Goal: Communication & Community: Answer question/provide support

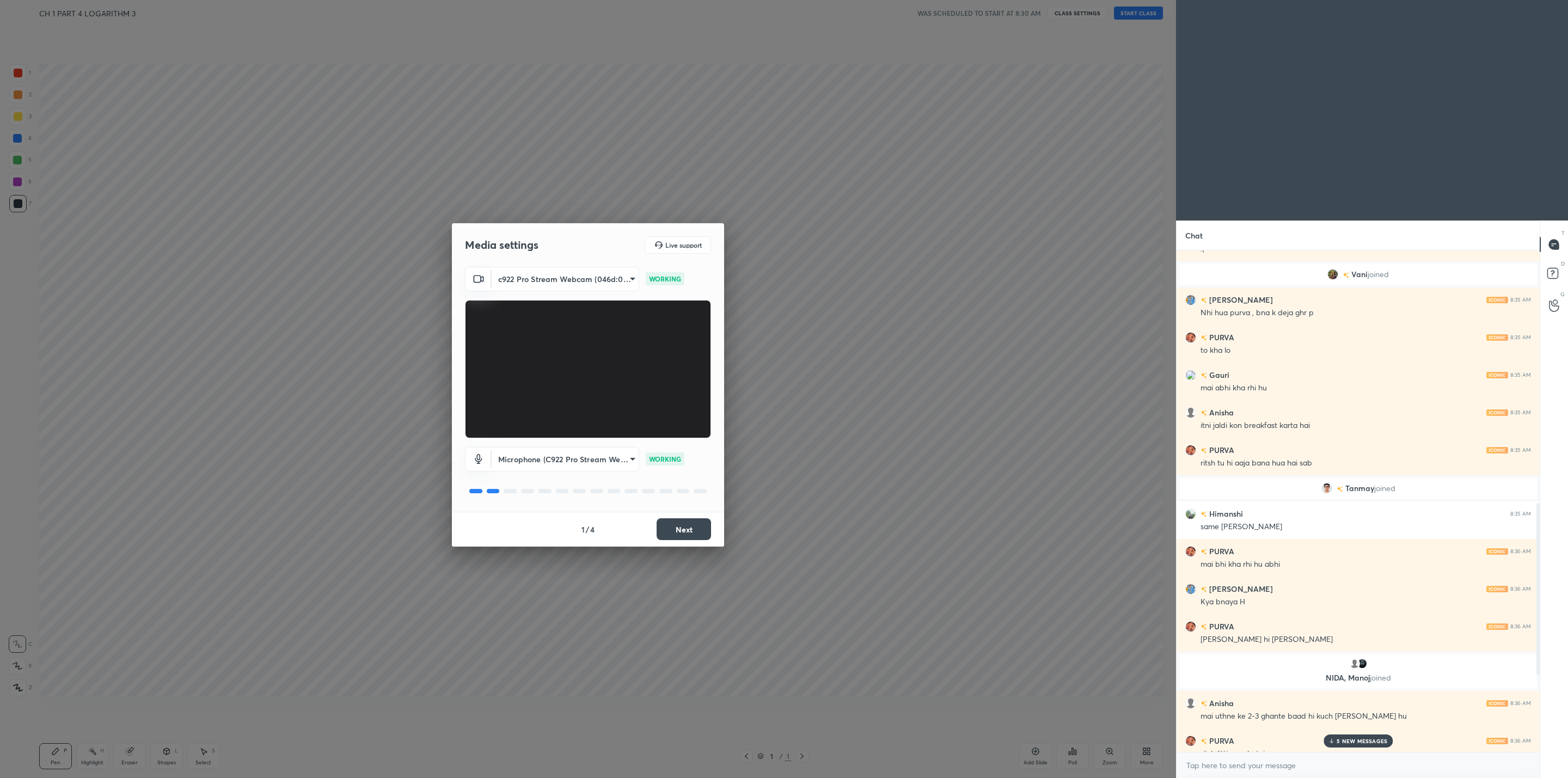
drag, startPoint x: 1543, startPoint y: 67, endPoint x: 703, endPoint y: 526, distance: 957.2
click at [703, 526] on button "Next" at bounding box center [683, 529] width 54 height 22
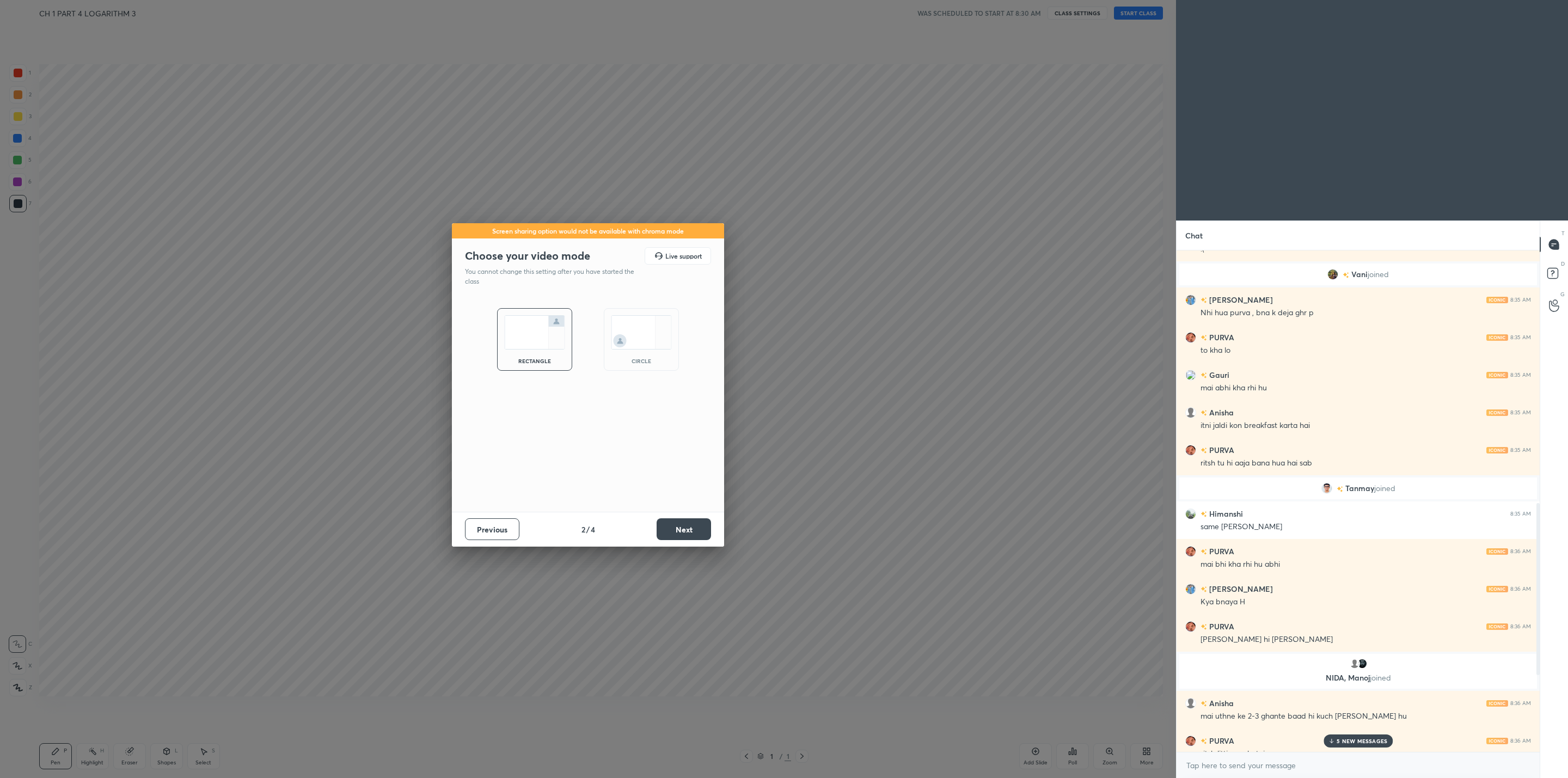
click at [703, 526] on button "Next" at bounding box center [683, 529] width 54 height 22
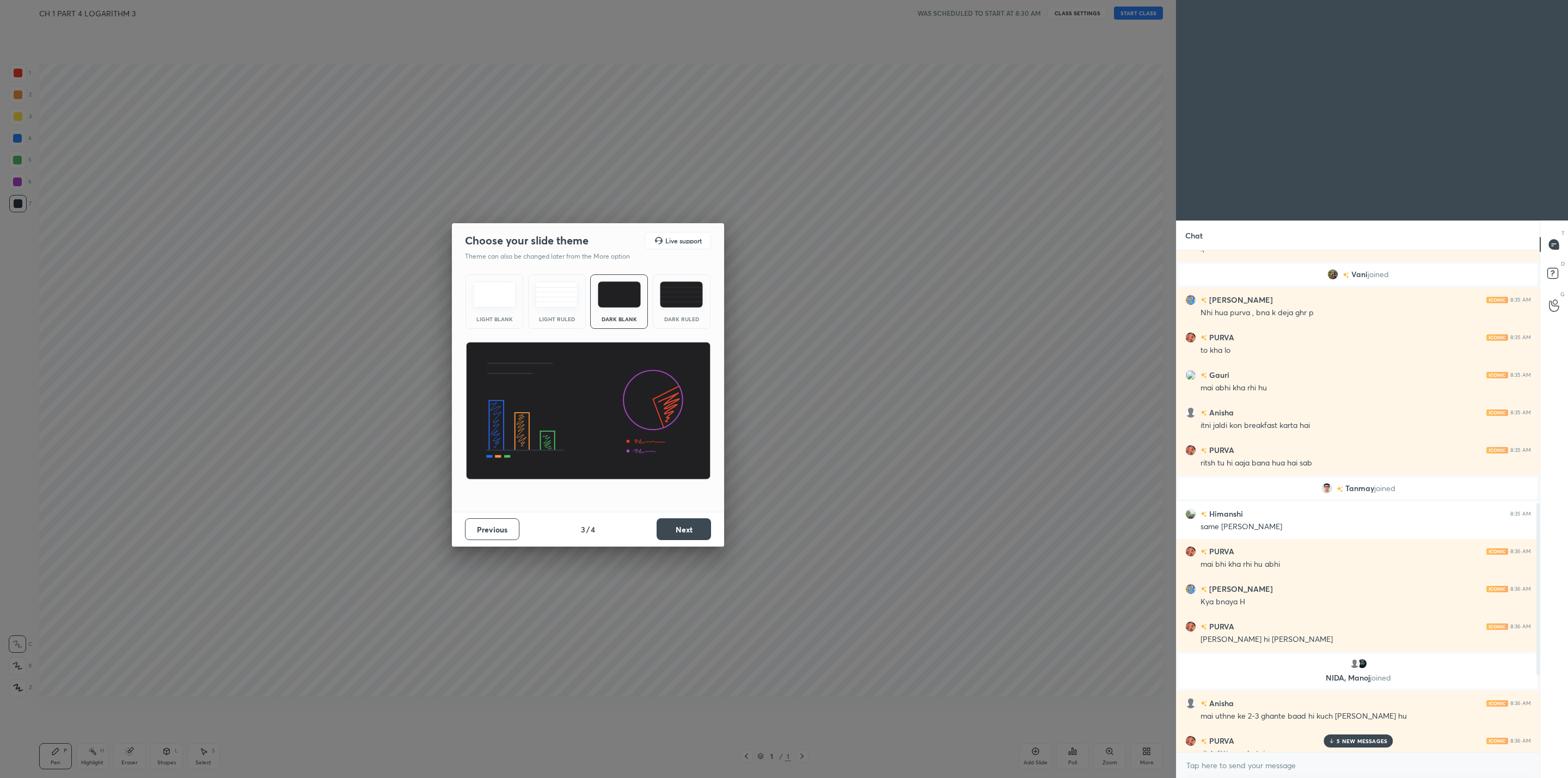
click at [701, 526] on button "Next" at bounding box center [683, 529] width 54 height 22
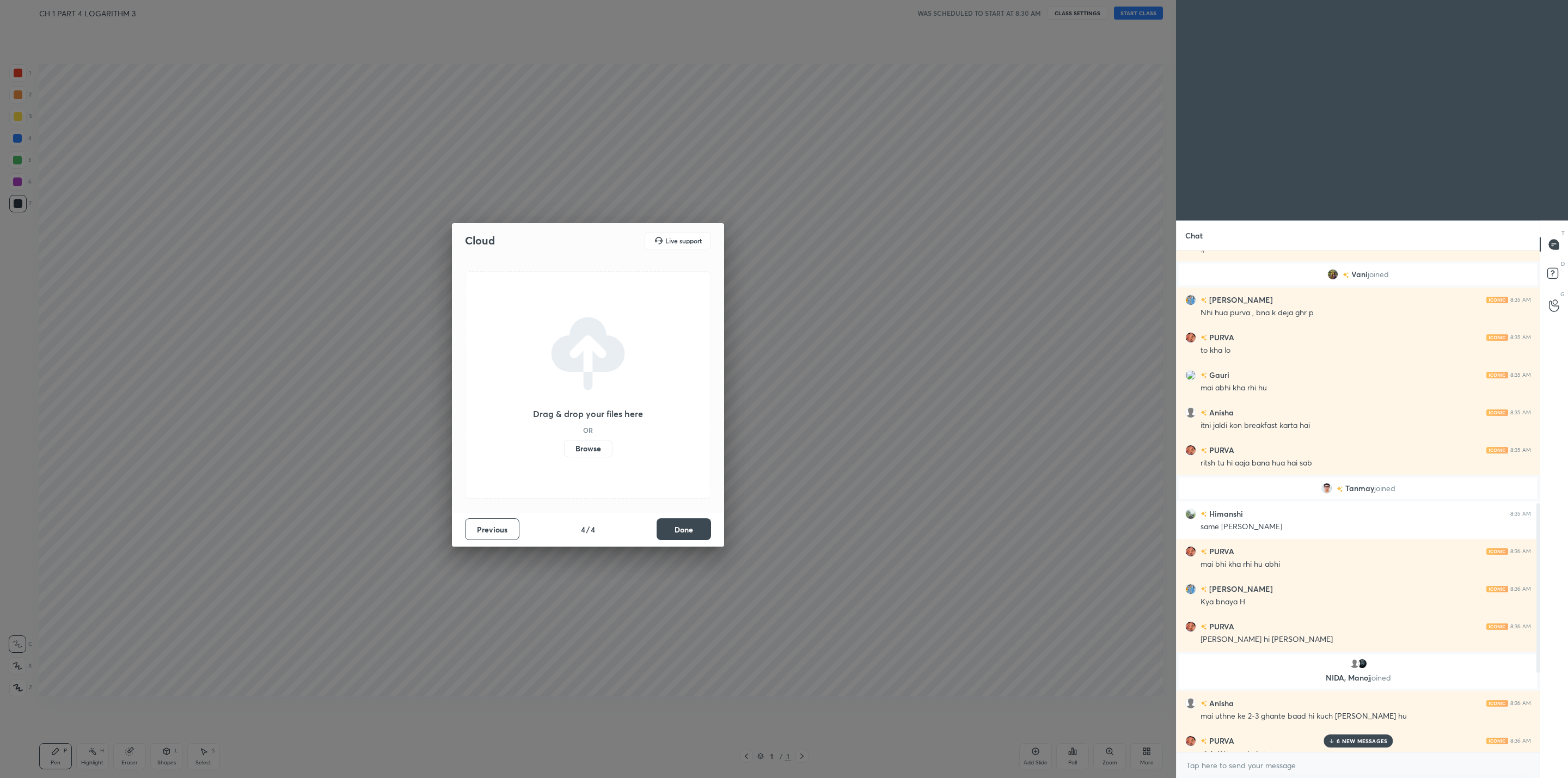
click at [697, 526] on button "Done" at bounding box center [683, 529] width 54 height 22
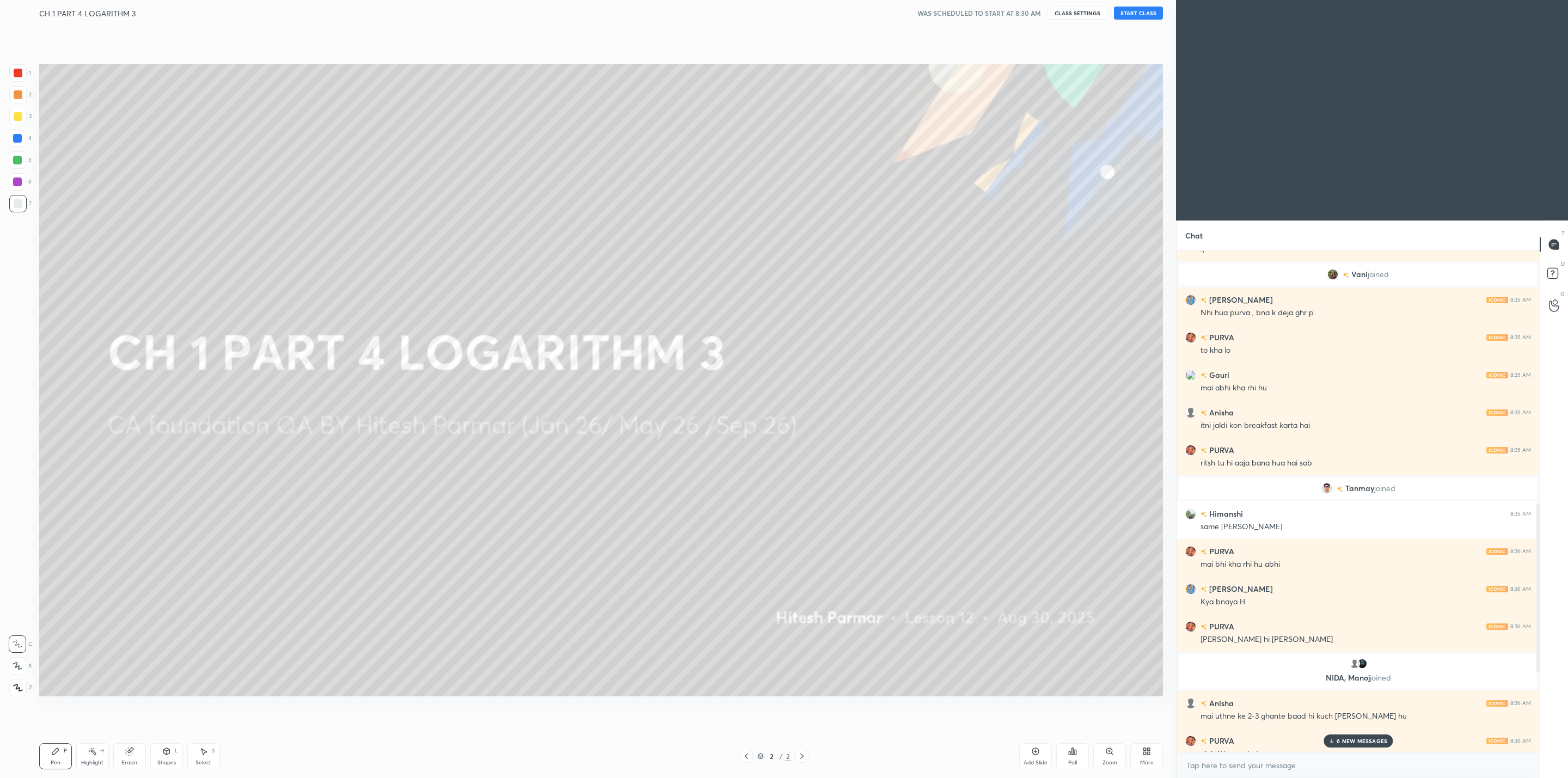
click at [807, 13] on button "START CLASS" at bounding box center [1139, 12] width 49 height 13
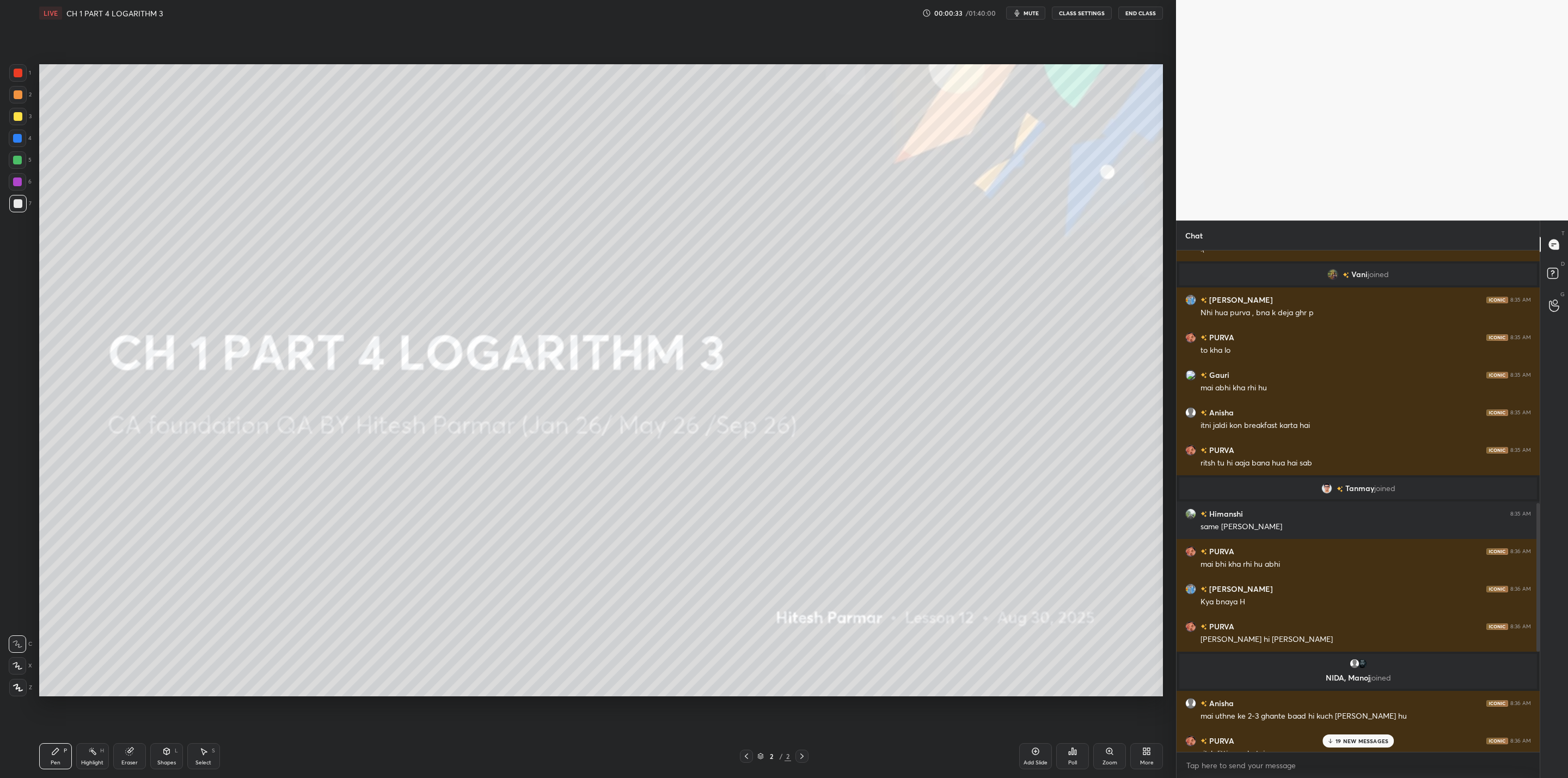
drag, startPoint x: 1332, startPoint y: 742, endPoint x: 1287, endPoint y: 742, distance: 45.0
click at [807, 624] on icon at bounding box center [1331, 741] width 7 height 6
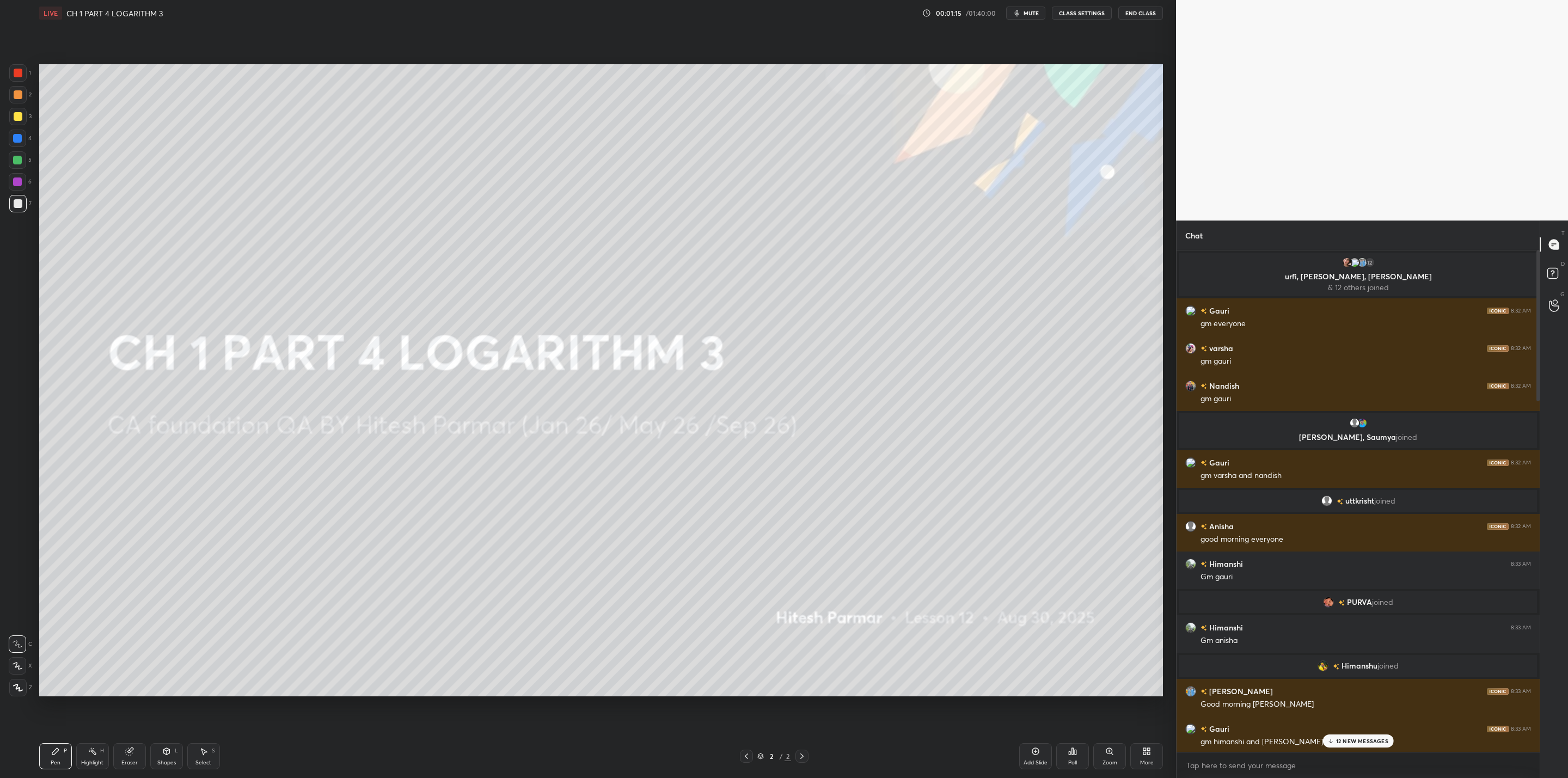
click at [807, 624] on p "12 NEW MESSAGES" at bounding box center [1362, 741] width 52 height 6
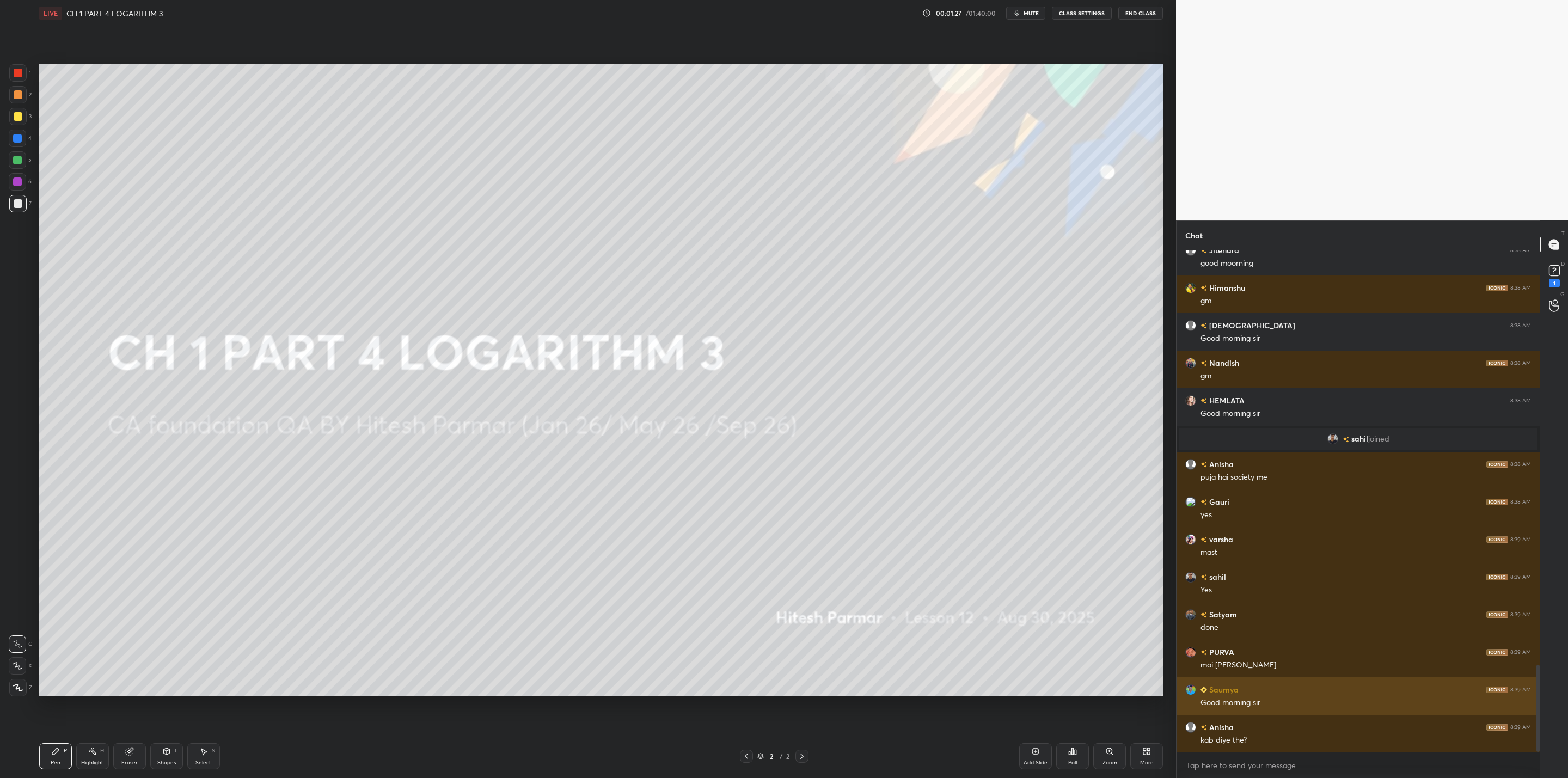
scroll to position [2415, 0]
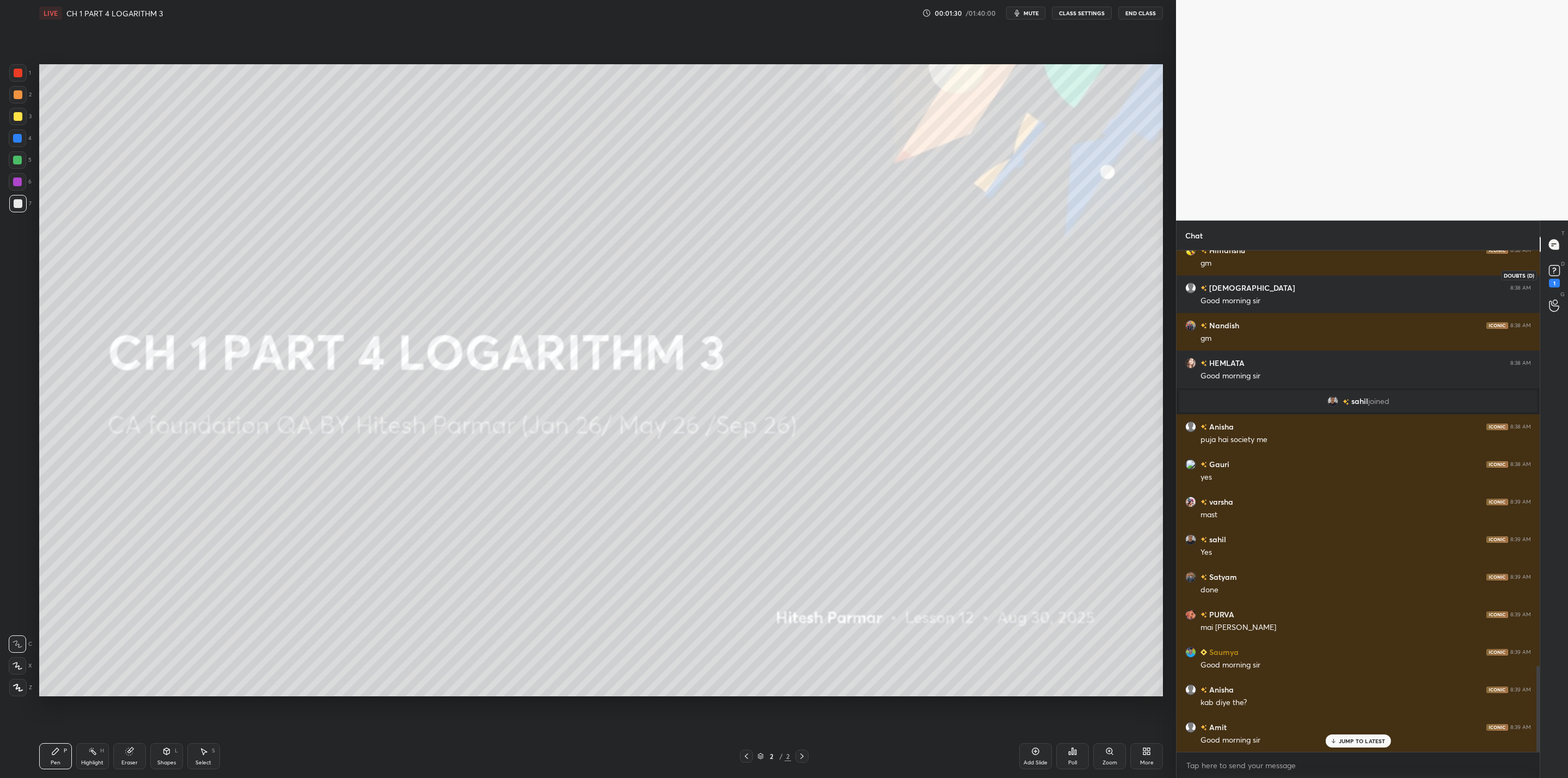
click at [807, 271] on rect at bounding box center [1555, 271] width 11 height 11
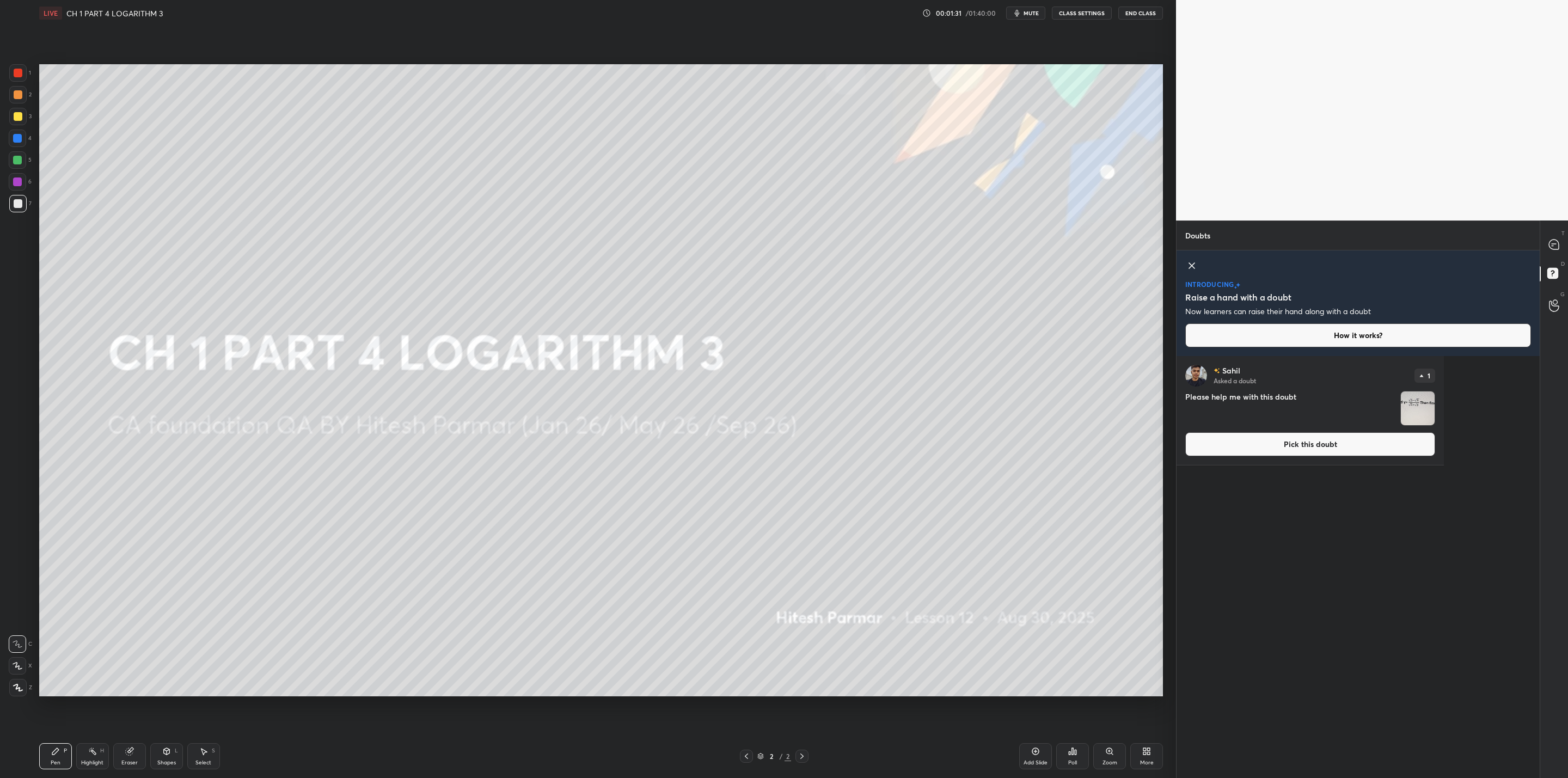
click at [807, 403] on img "grid" at bounding box center [1418, 408] width 34 height 34
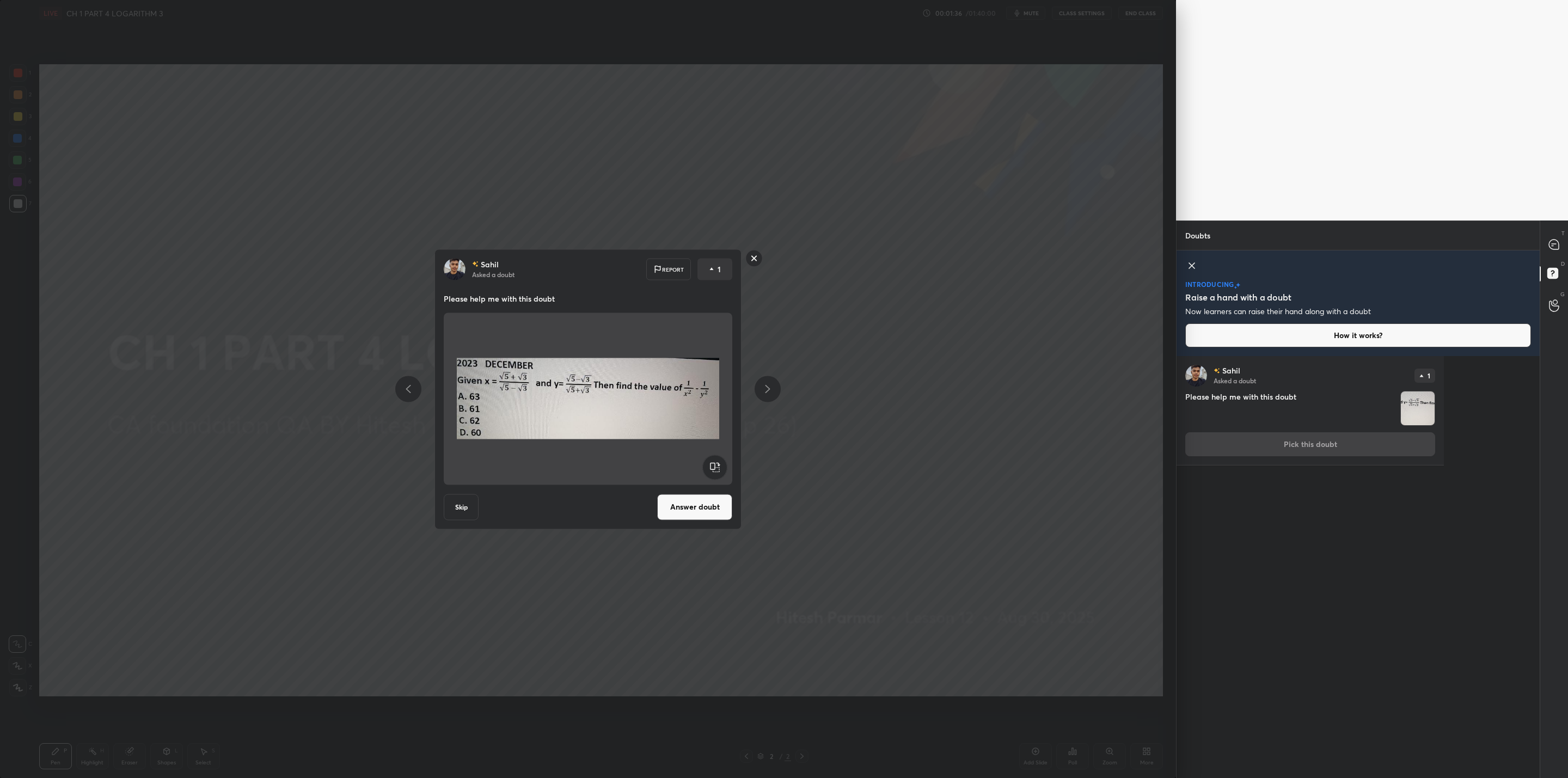
click at [714, 503] on button "Answer doubt" at bounding box center [695, 507] width 75 height 26
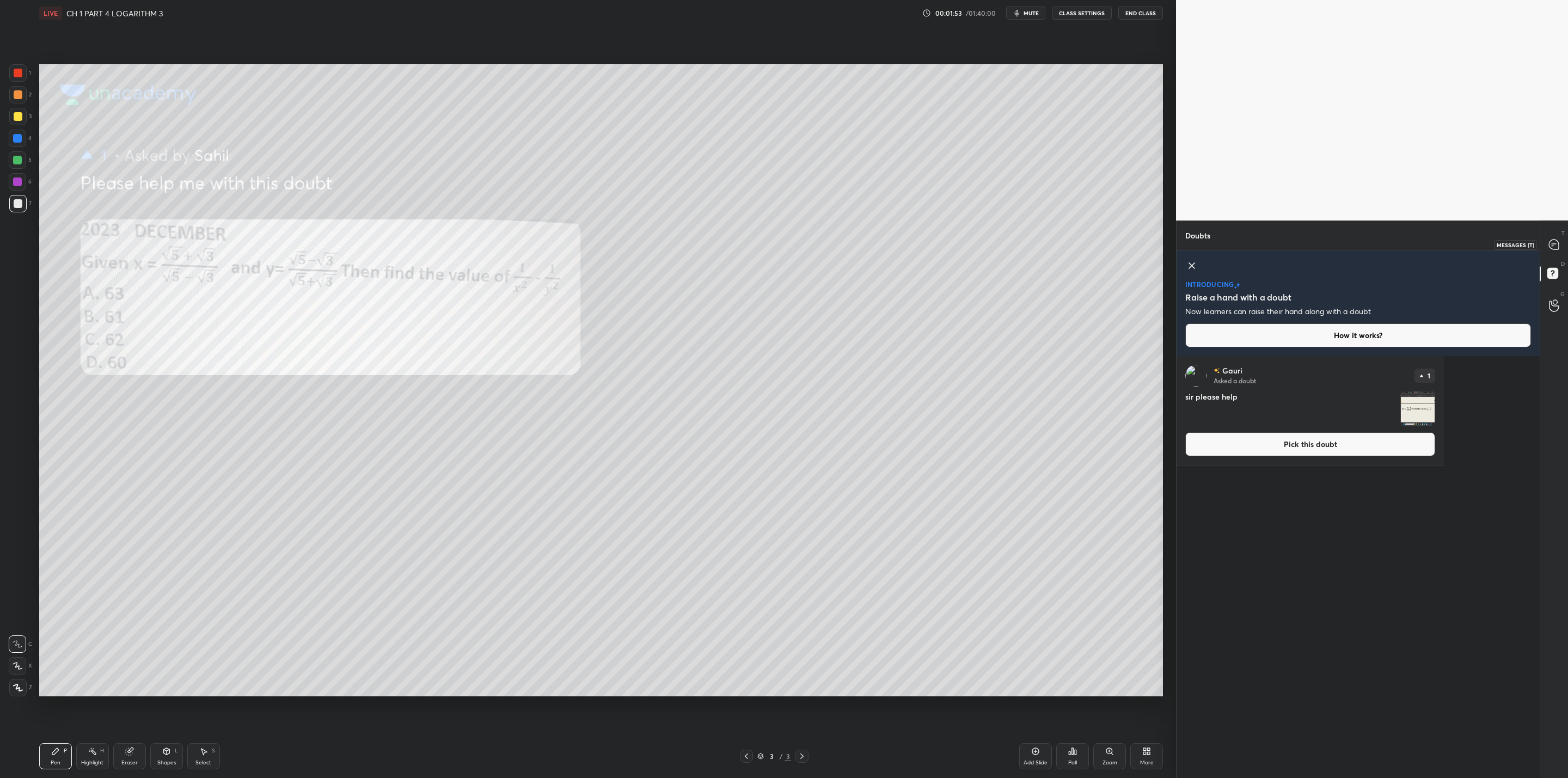
click at [807, 240] on icon at bounding box center [1554, 244] width 12 height 12
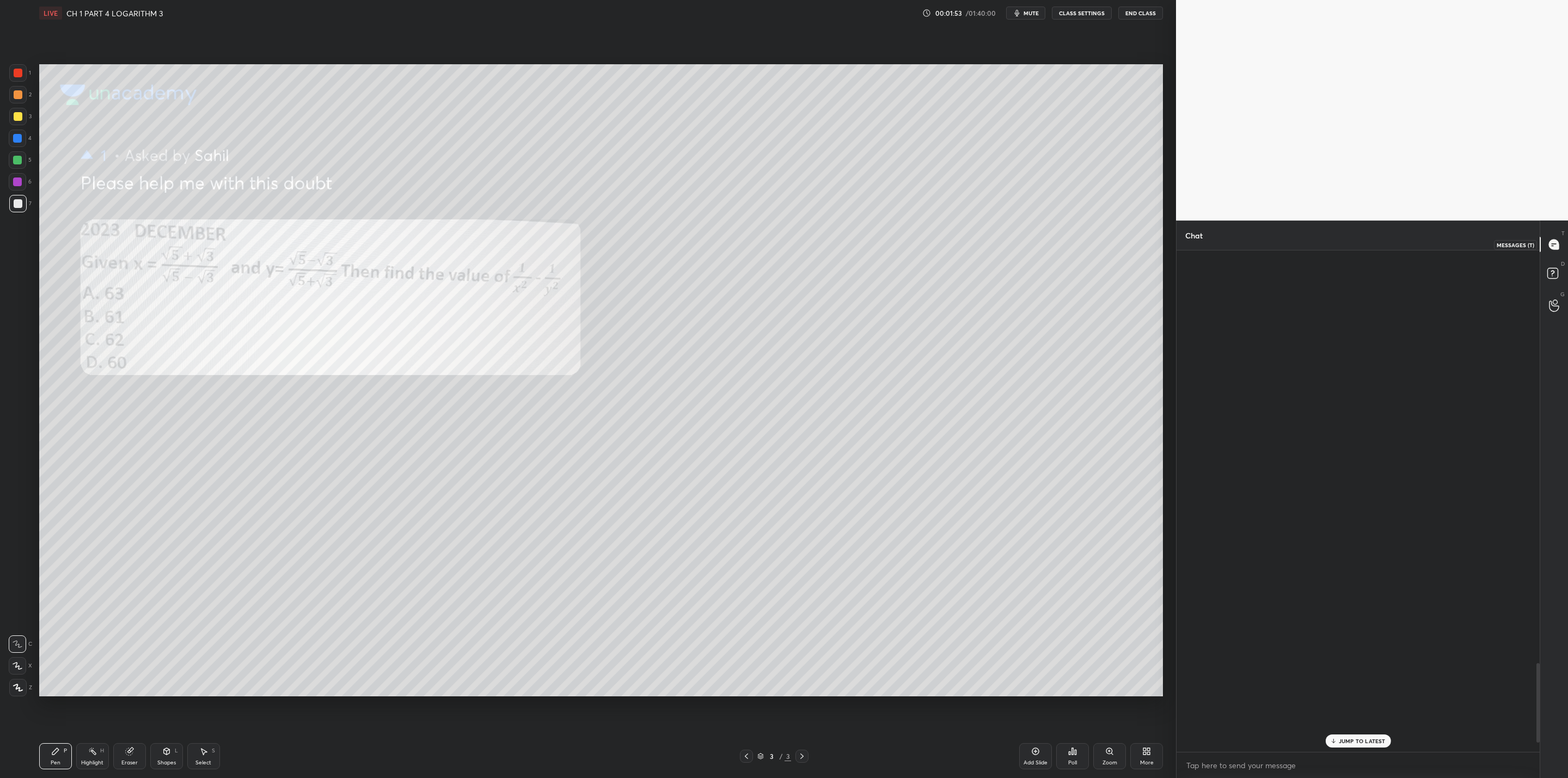
scroll to position [499, 360]
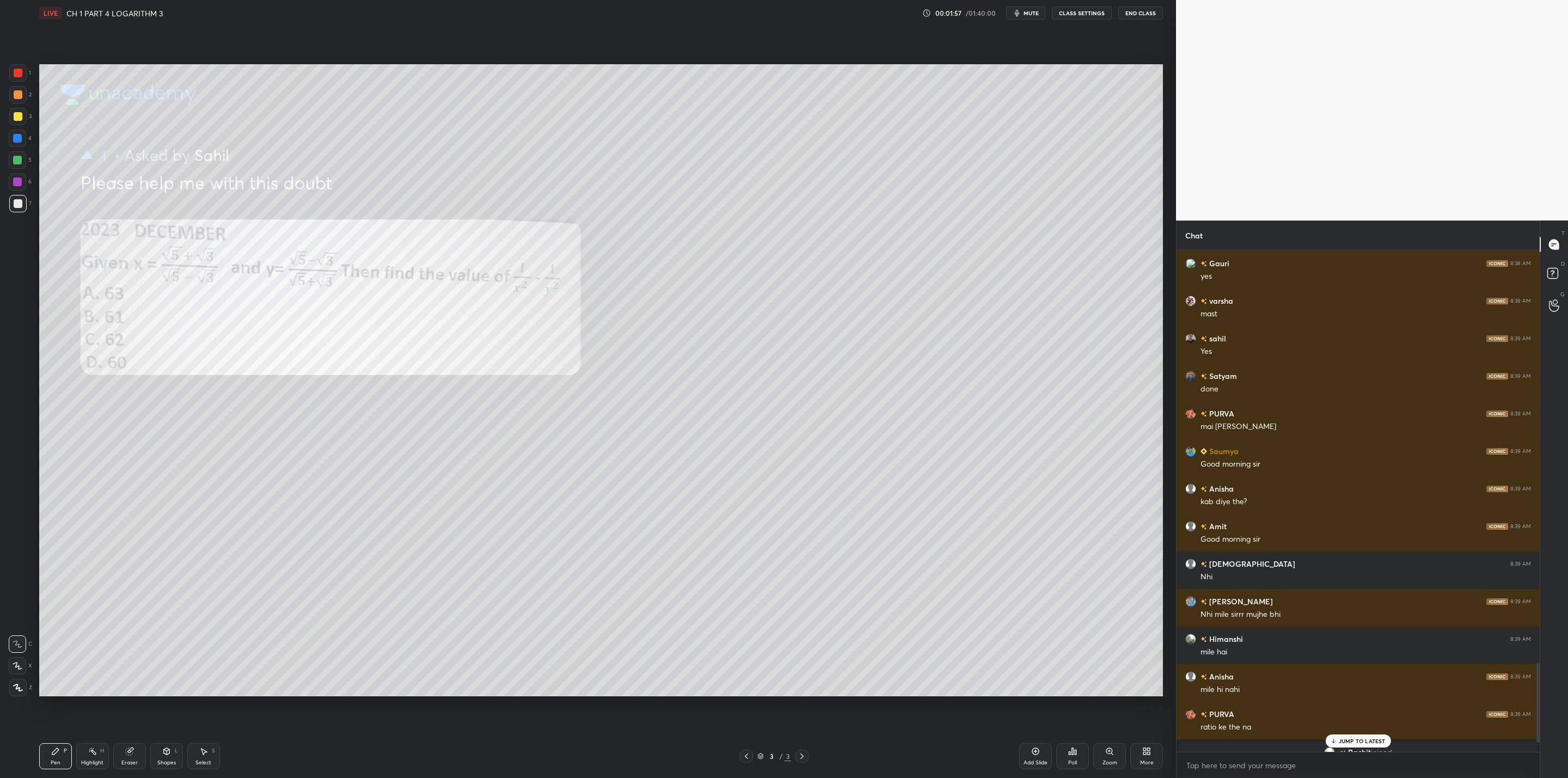
drag, startPoint x: 15, startPoint y: 178, endPoint x: 35, endPoint y: 192, distance: 24.4
click at [16, 180] on div at bounding box center [18, 182] width 9 height 9
click at [807, 624] on p "1 NEW MESSAGE" at bounding box center [1362, 741] width 46 height 6
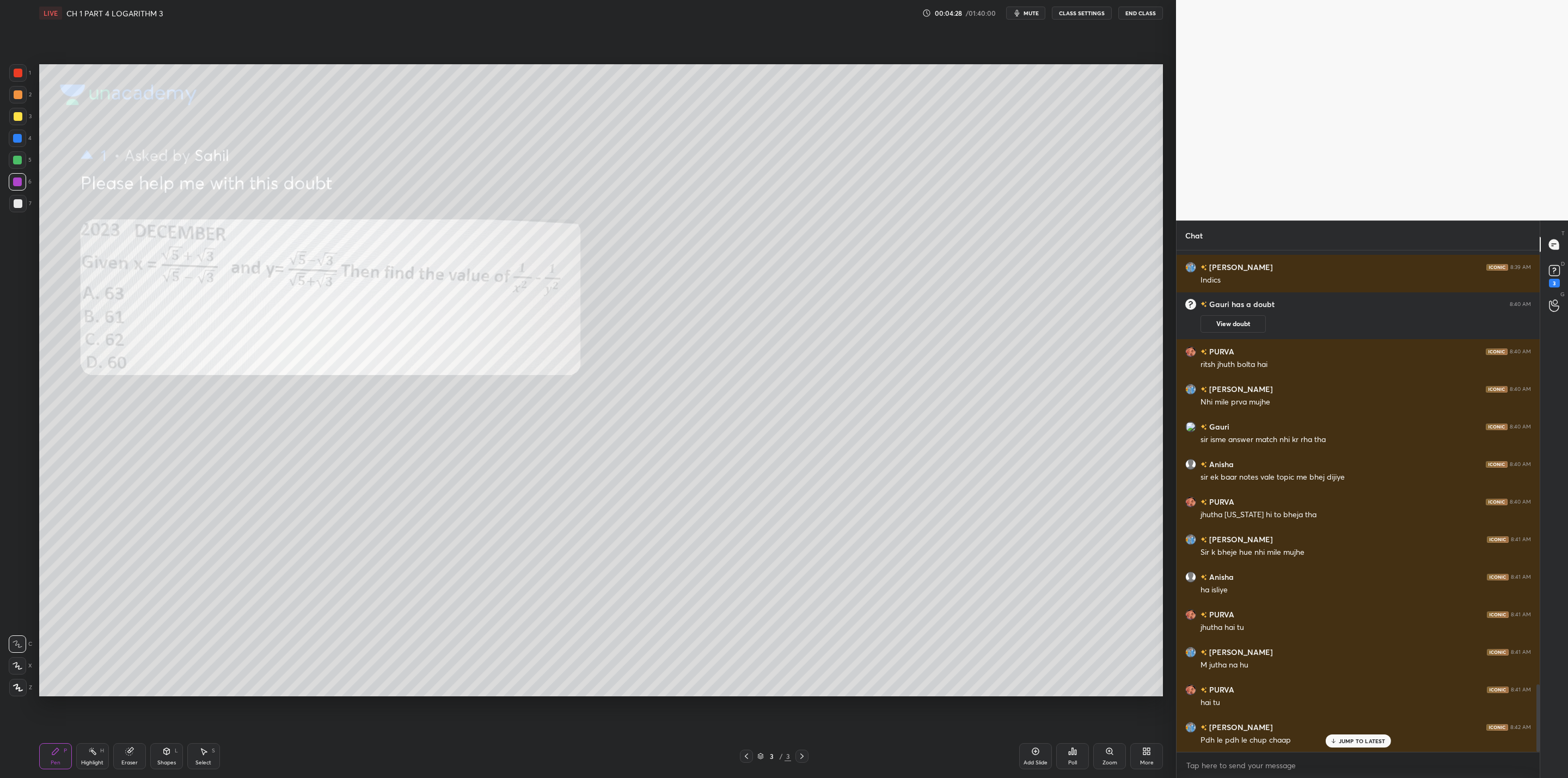
scroll to position [3257, 0]
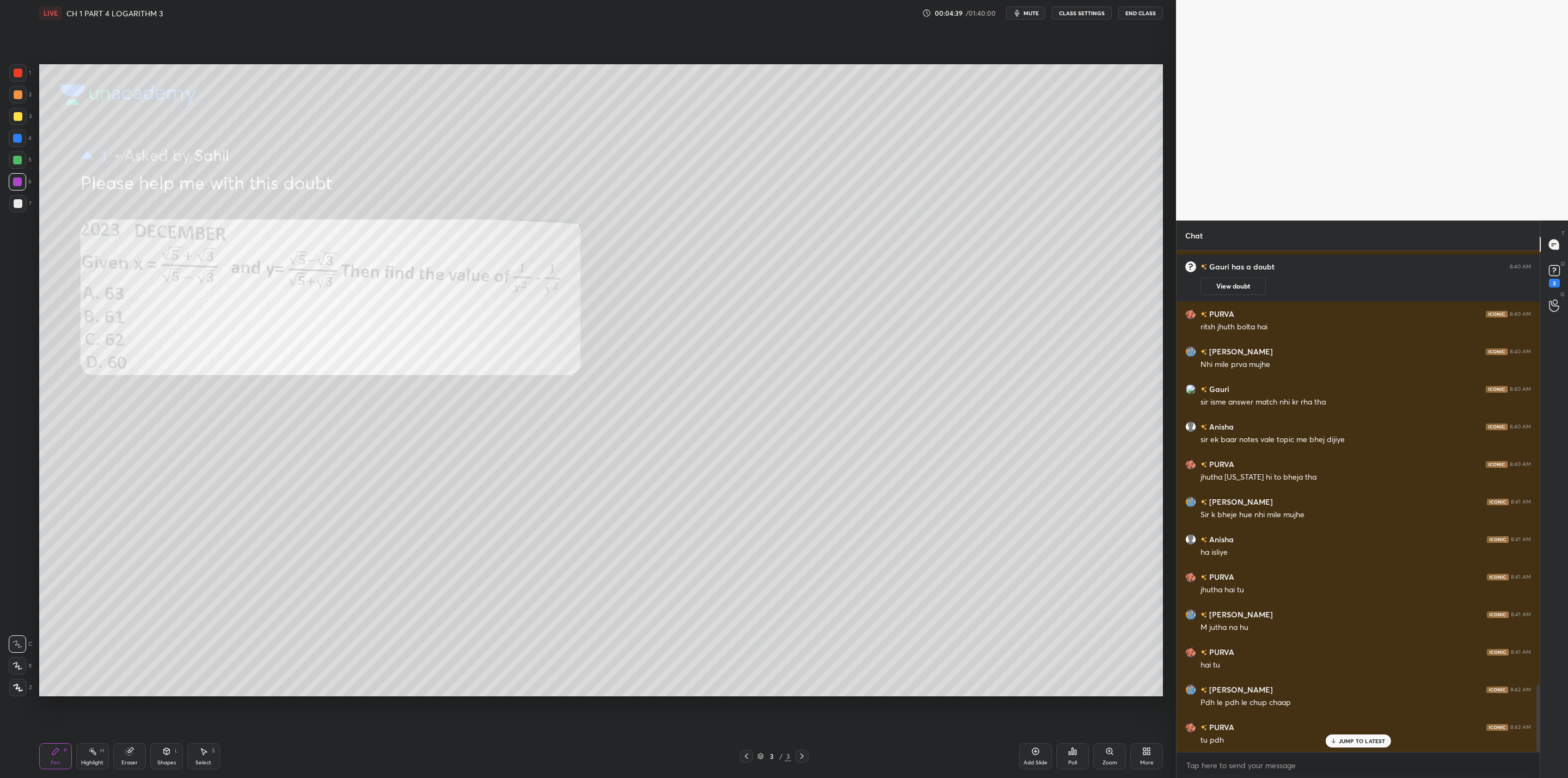
drag, startPoint x: 133, startPoint y: 755, endPoint x: 181, endPoint y: 703, distance: 70.8
click at [141, 624] on div "Eraser" at bounding box center [130, 756] width 33 height 26
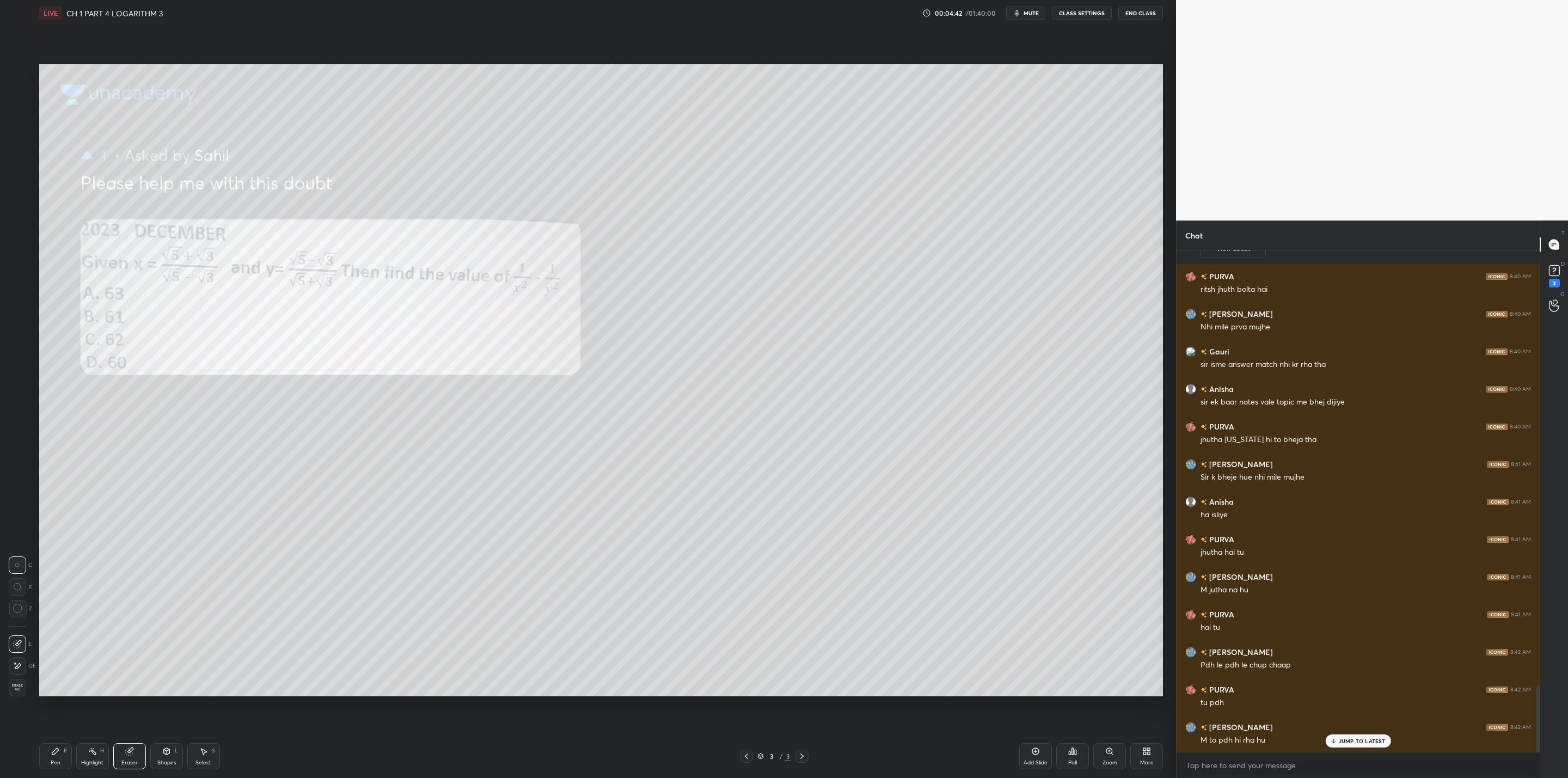
drag, startPoint x: 60, startPoint y: 755, endPoint x: 98, endPoint y: 715, distance: 55.2
click at [74, 624] on div "Pen P Highlight H Eraser Shapes L Select S" at bounding box center [284, 756] width 490 height 26
drag, startPoint x: 58, startPoint y: 755, endPoint x: 105, endPoint y: 715, distance: 61.7
click at [66, 624] on div "Pen P" at bounding box center [55, 756] width 33 height 26
drag, startPoint x: 18, startPoint y: 118, endPoint x: 28, endPoint y: 116, distance: 10.2
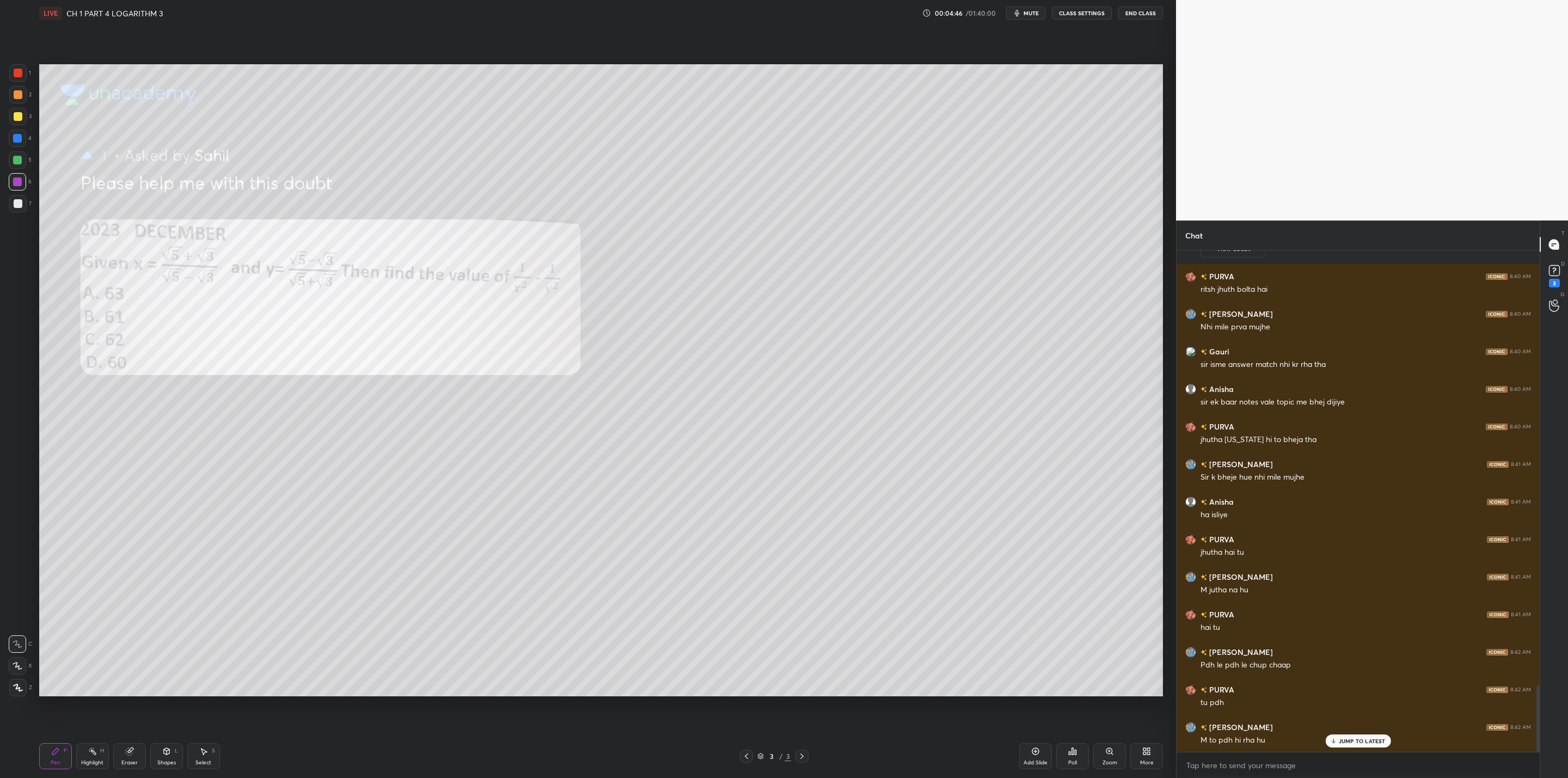
click at [19, 116] on div at bounding box center [18, 116] width 9 height 9
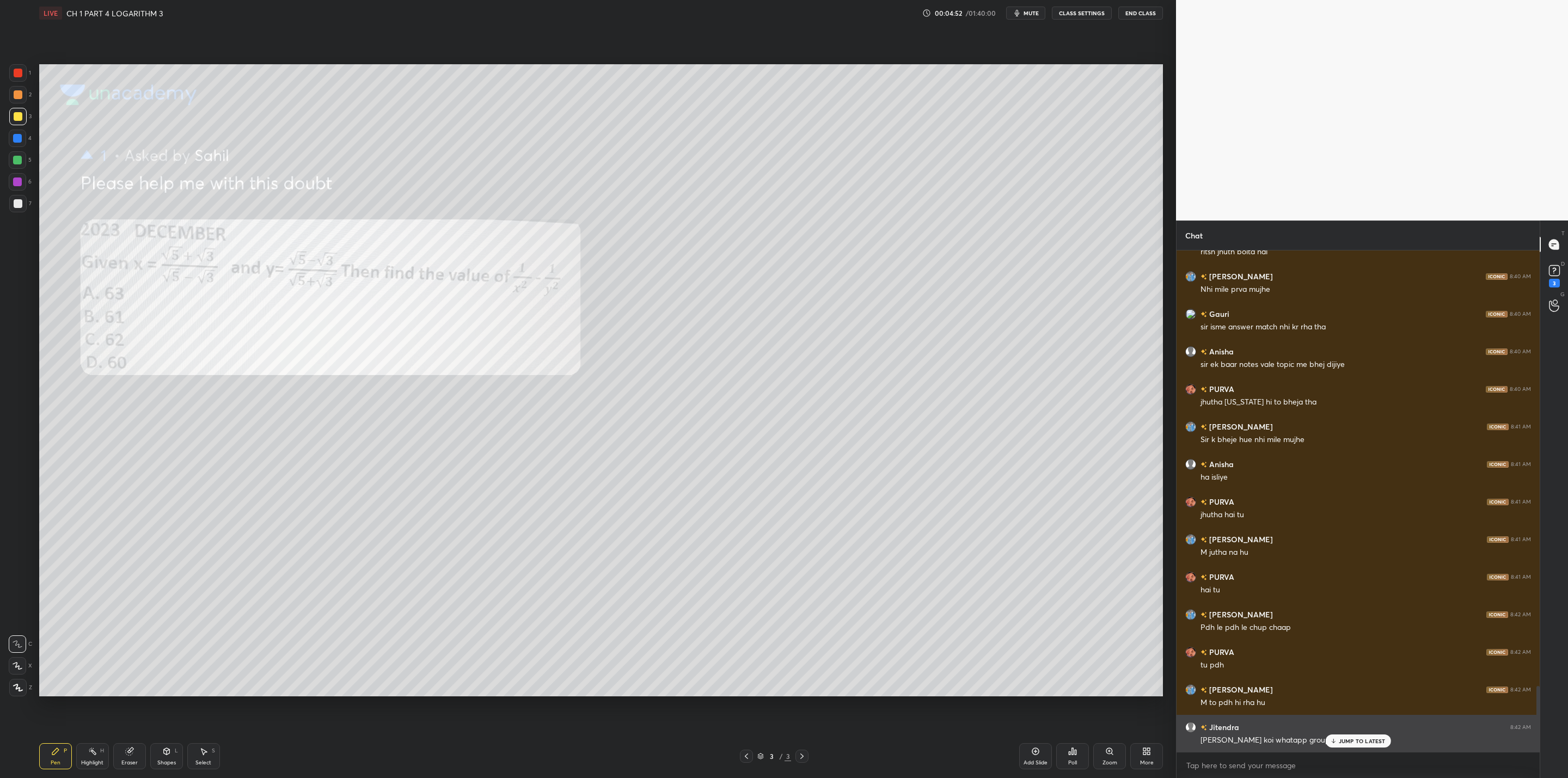
click at [807, 624] on div "JUMP TO LATEST" at bounding box center [1359, 741] width 66 height 13
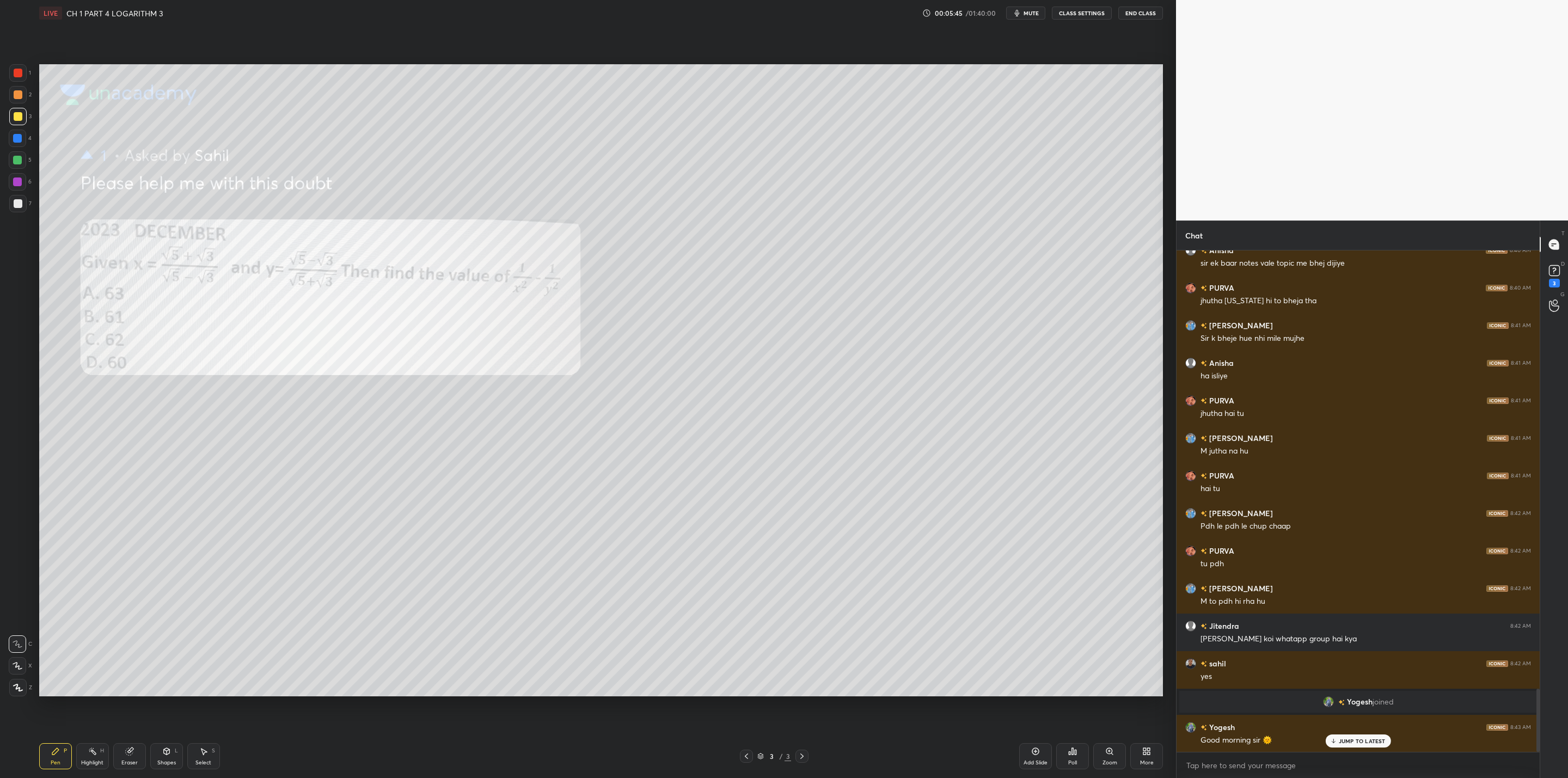
scroll to position [3471, 0]
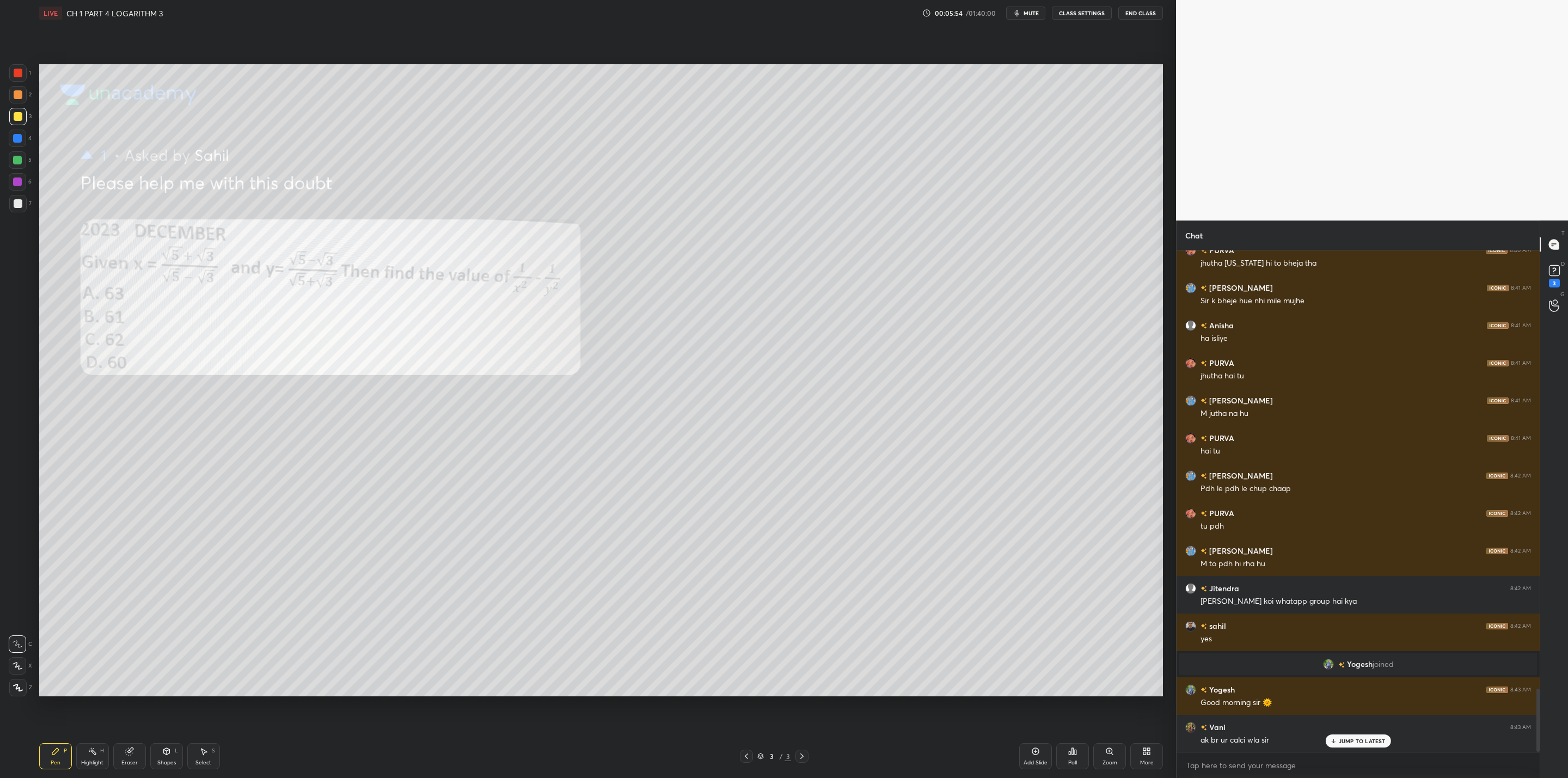
click at [21, 206] on div at bounding box center [18, 204] width 9 height 9
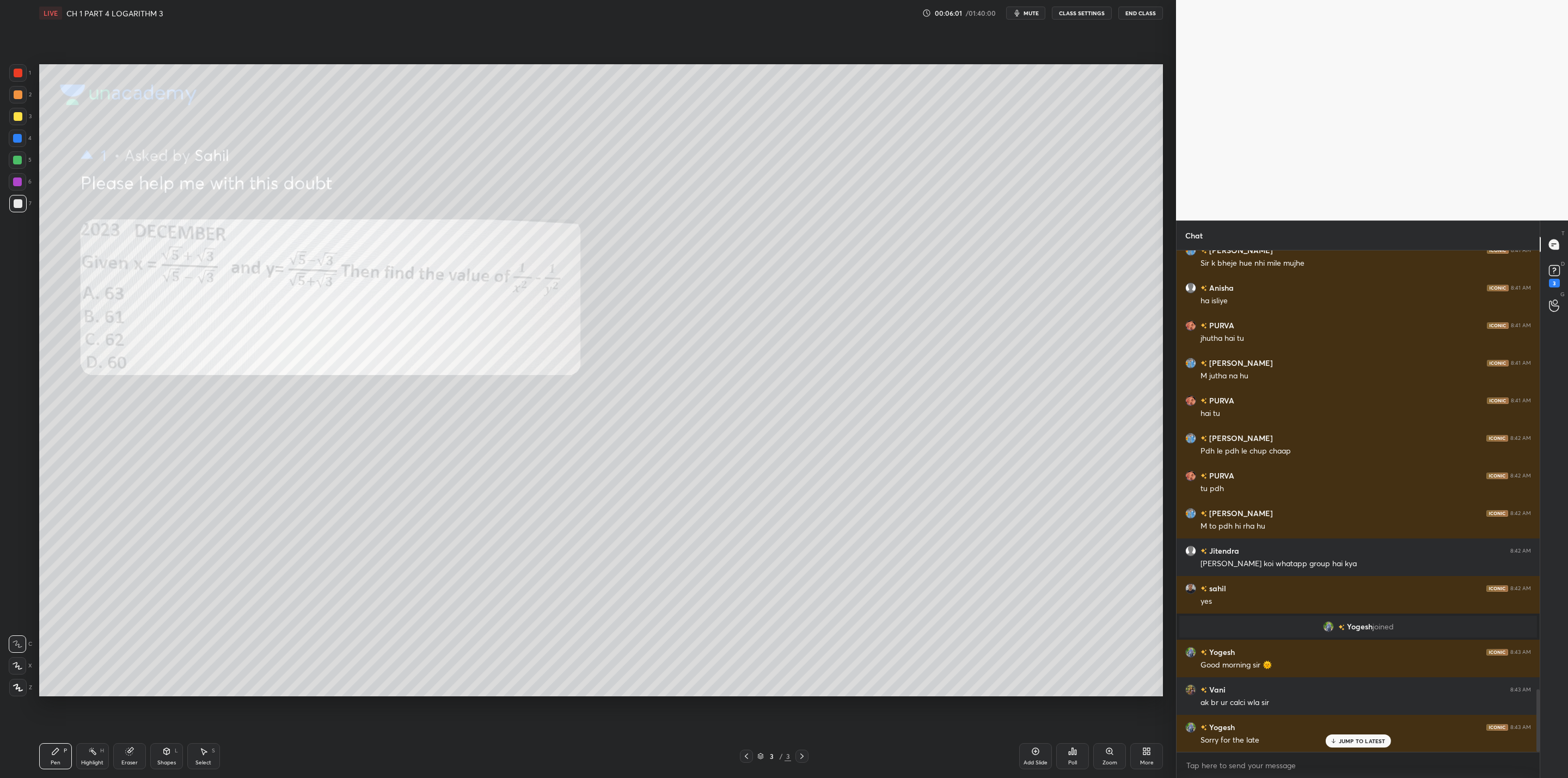
scroll to position [3535, 0]
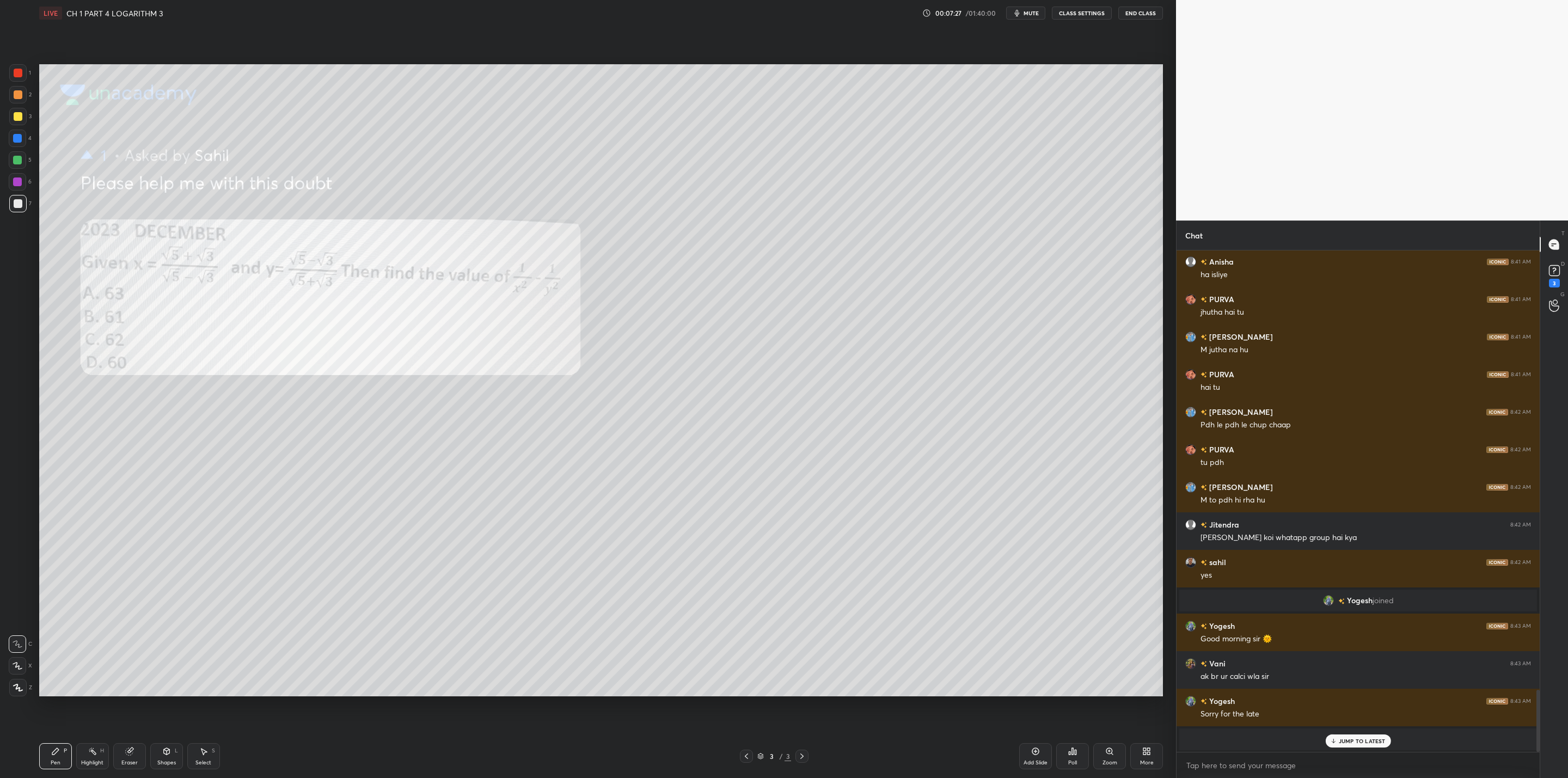
drag, startPoint x: 121, startPoint y: 758, endPoint x: 140, endPoint y: 751, distance: 20.2
click at [140, 624] on div "Eraser" at bounding box center [130, 756] width 33 height 26
drag, startPoint x: 53, startPoint y: 760, endPoint x: 90, endPoint y: 738, distance: 43.0
click at [53, 624] on div "Pen" at bounding box center [55, 763] width 10 height 5
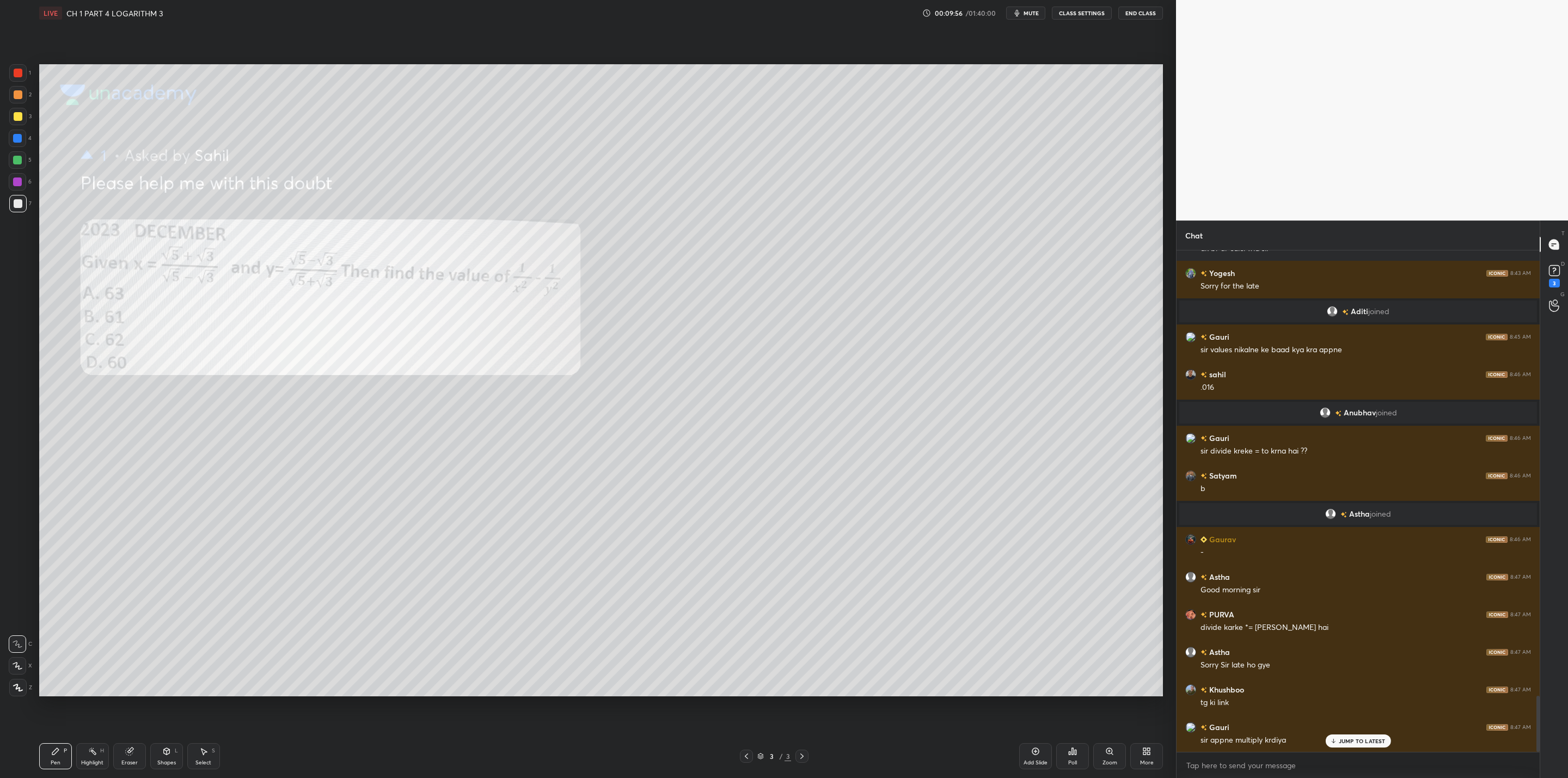
scroll to position [4000, 0]
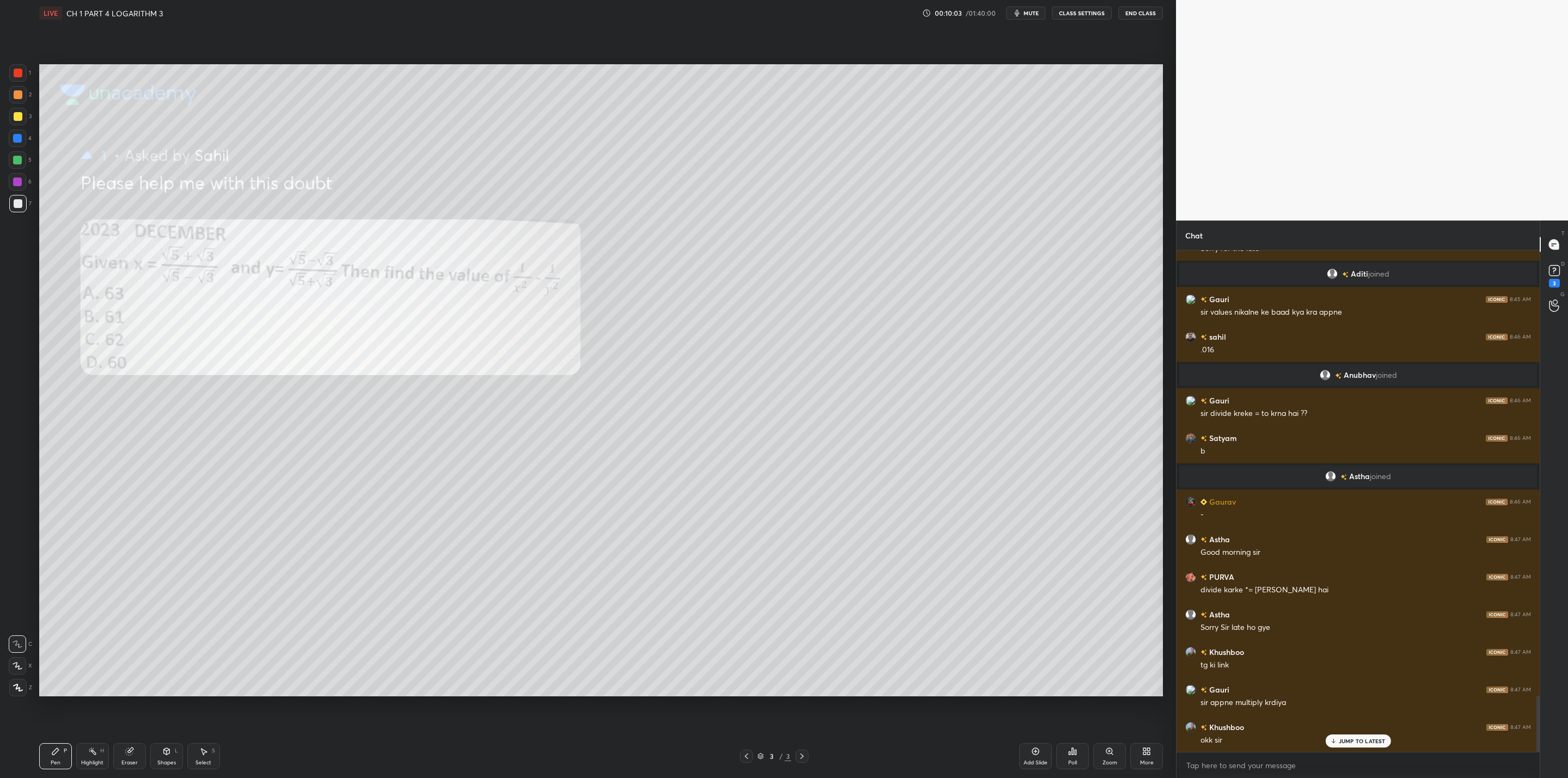
click at [32, 347] on div "1 2 3 4 5 6 7 C X Z C X Z E E Erase all H H LIVE CH 1 PART 4 LOGARITHM 3 00:10:…" at bounding box center [584, 389] width 1168 height 778
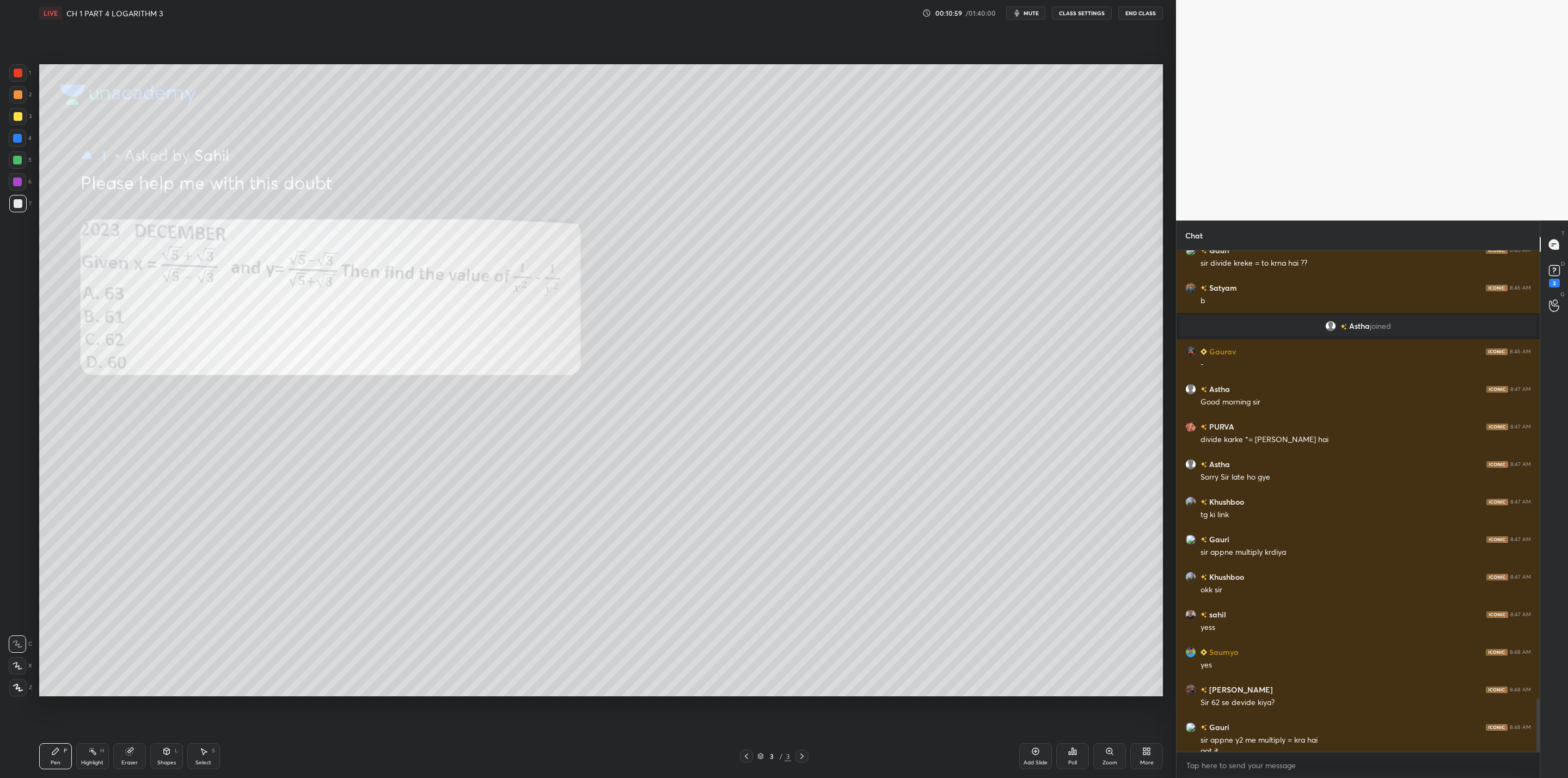
scroll to position [4162, 0]
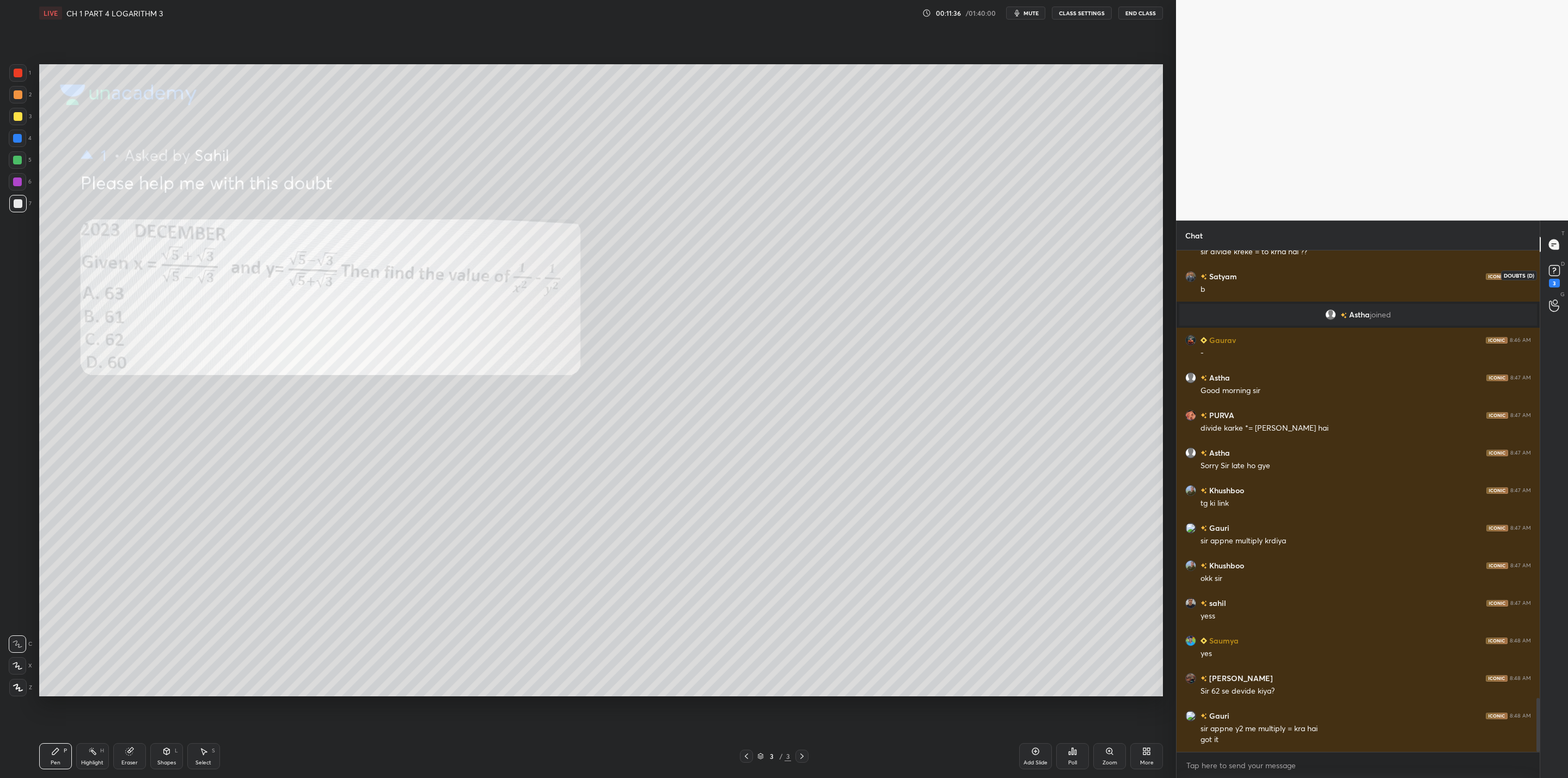
click at [807, 268] on rect at bounding box center [1555, 271] width 11 height 11
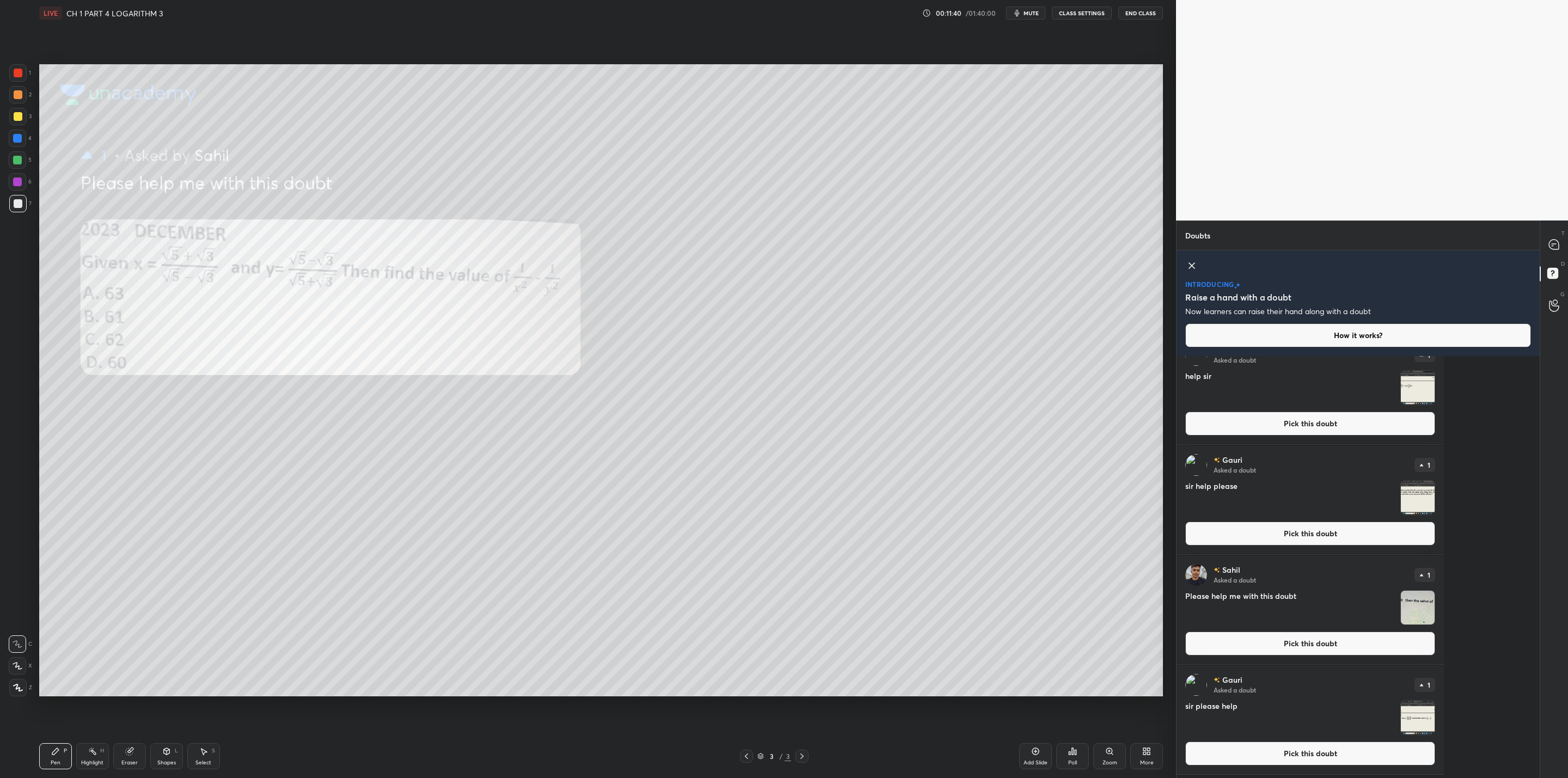
click at [807, 624] on img "grid" at bounding box center [1418, 718] width 34 height 34
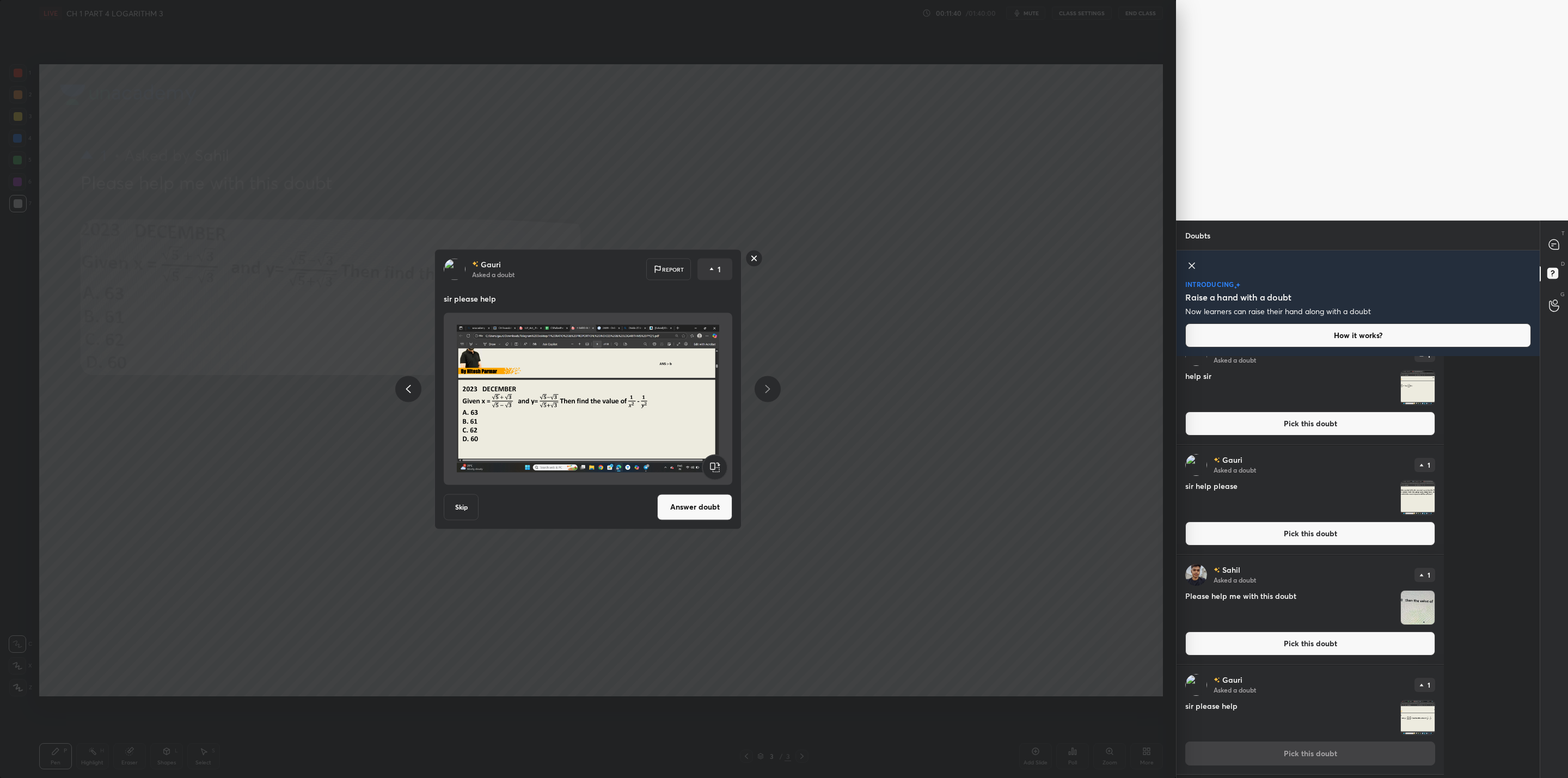
scroll to position [20, 0]
click at [750, 258] on rect at bounding box center [754, 258] width 17 height 17
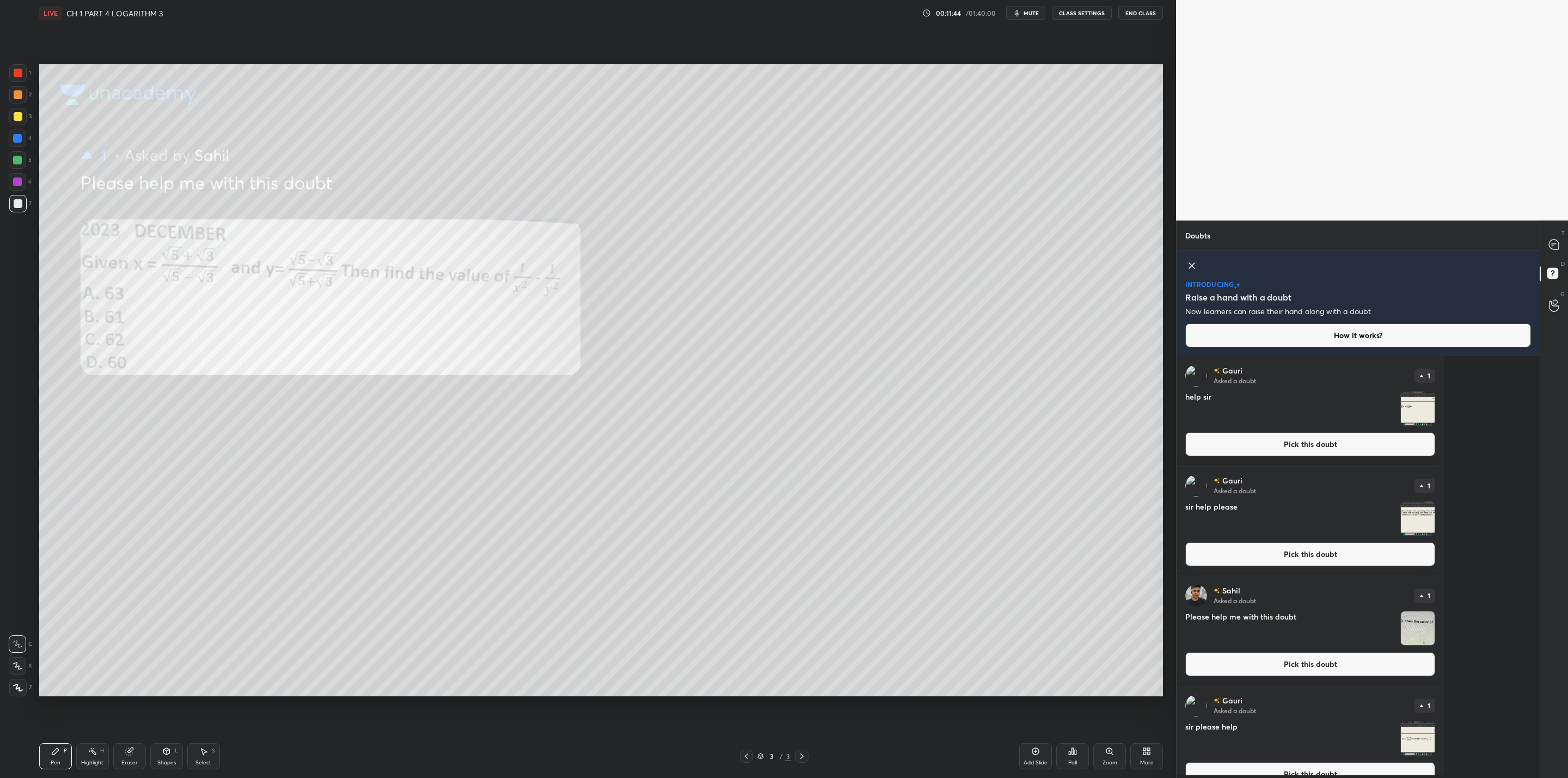
click at [807, 518] on img "grid" at bounding box center [1418, 518] width 34 height 34
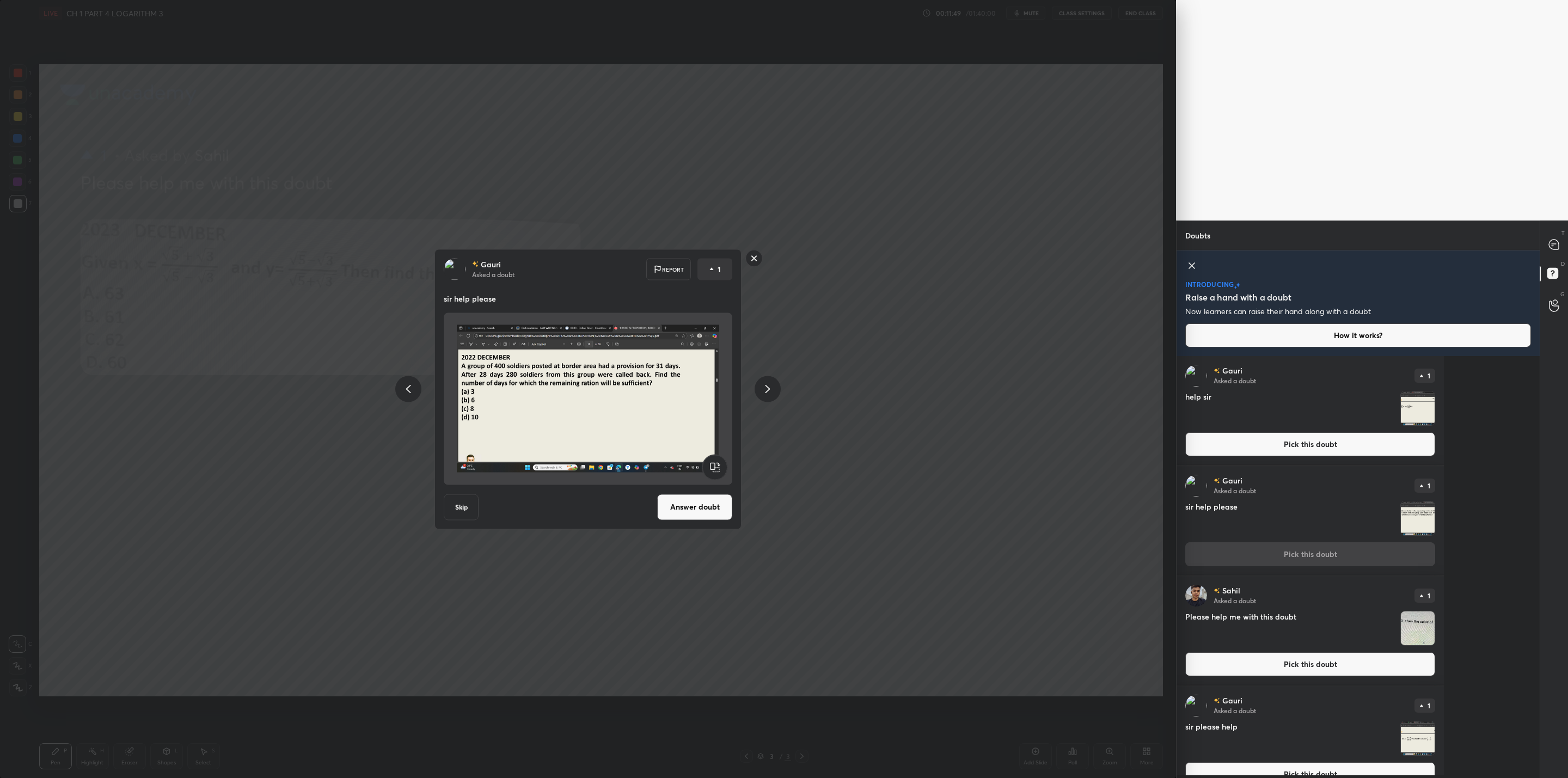
click at [695, 497] on button "Answer doubt" at bounding box center [695, 507] width 75 height 26
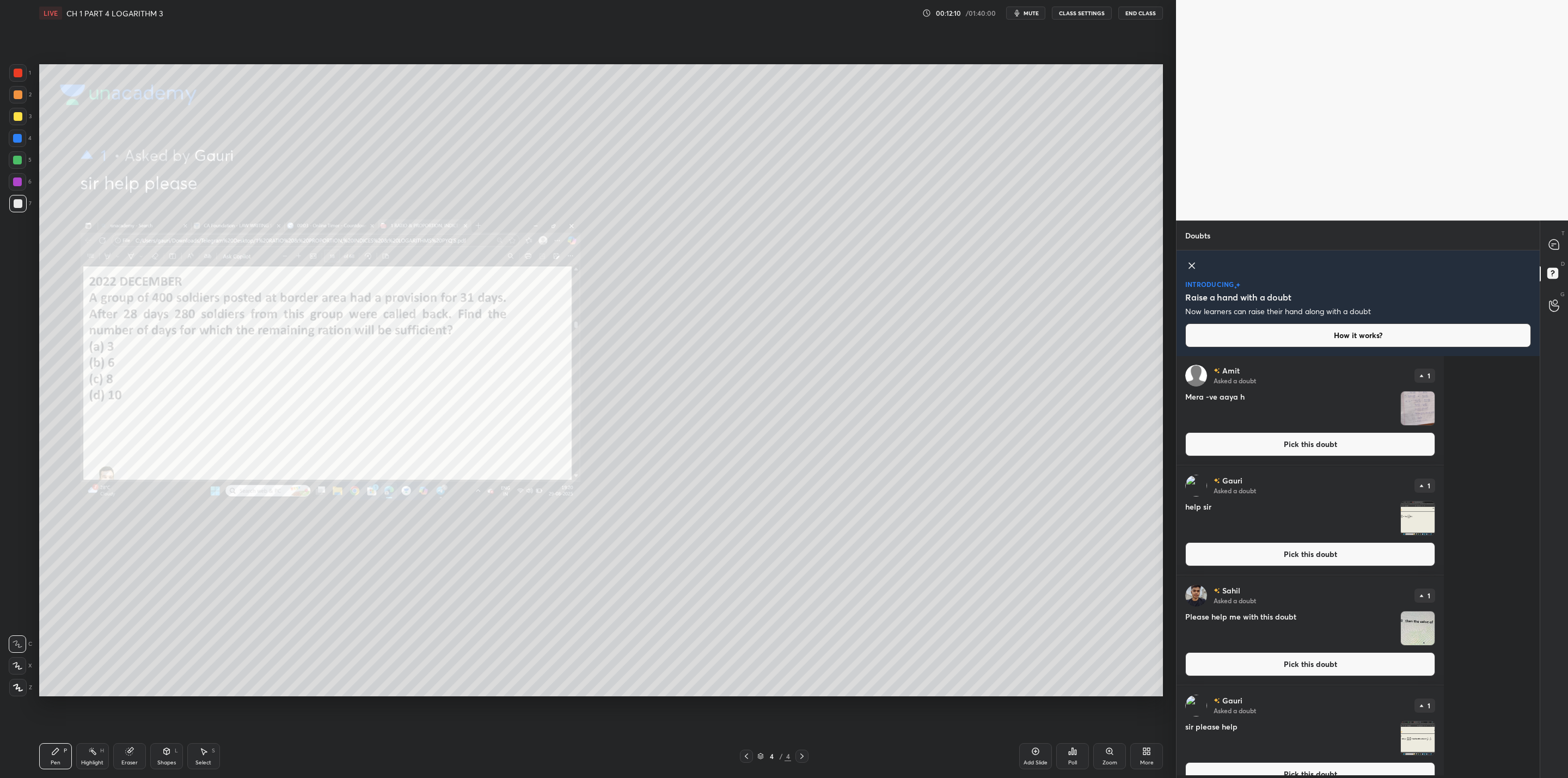
click at [807, 413] on img "grid" at bounding box center [1418, 408] width 34 height 34
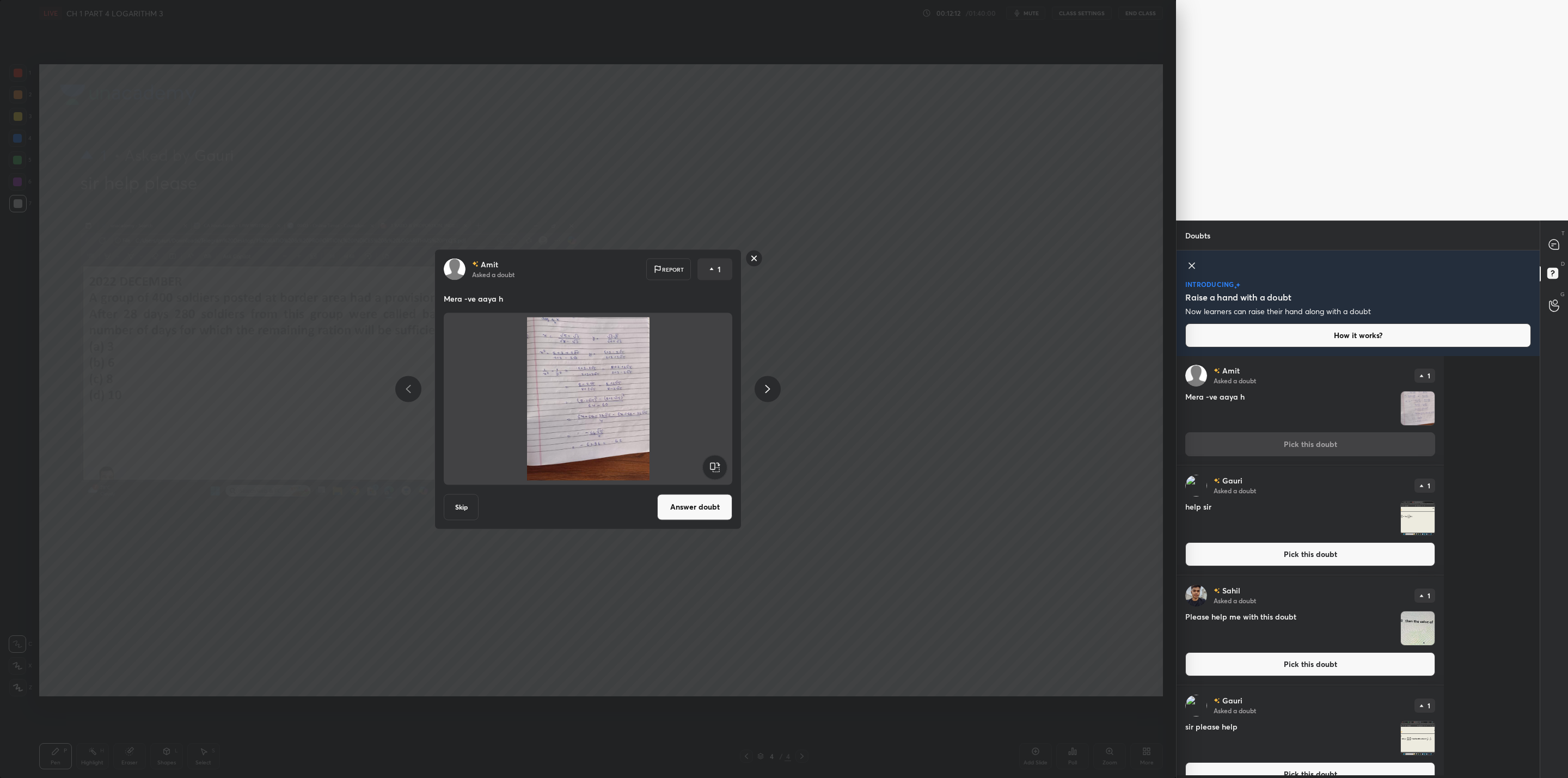
click at [755, 253] on rect at bounding box center [754, 258] width 17 height 17
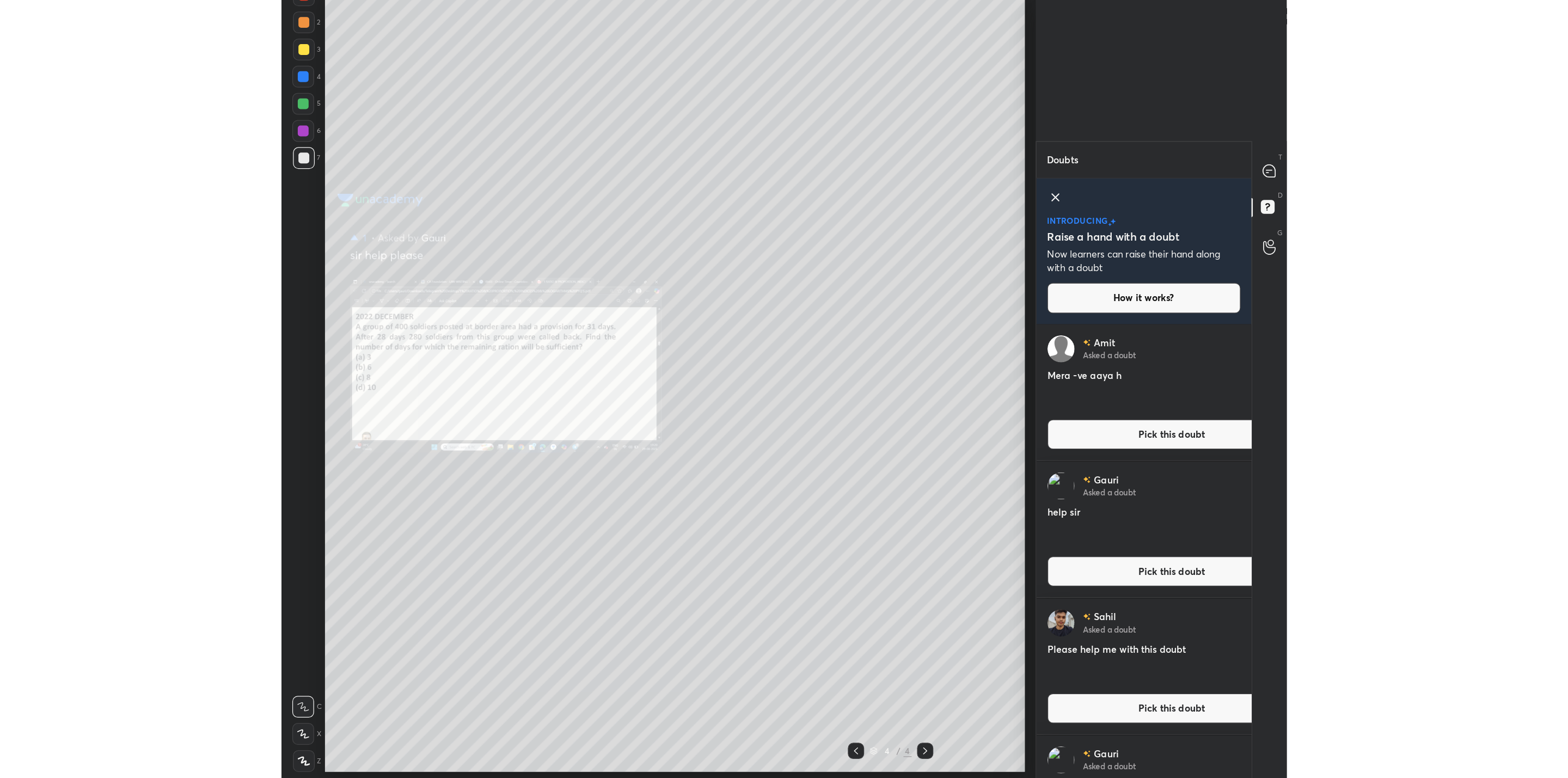
scroll to position [417, 213]
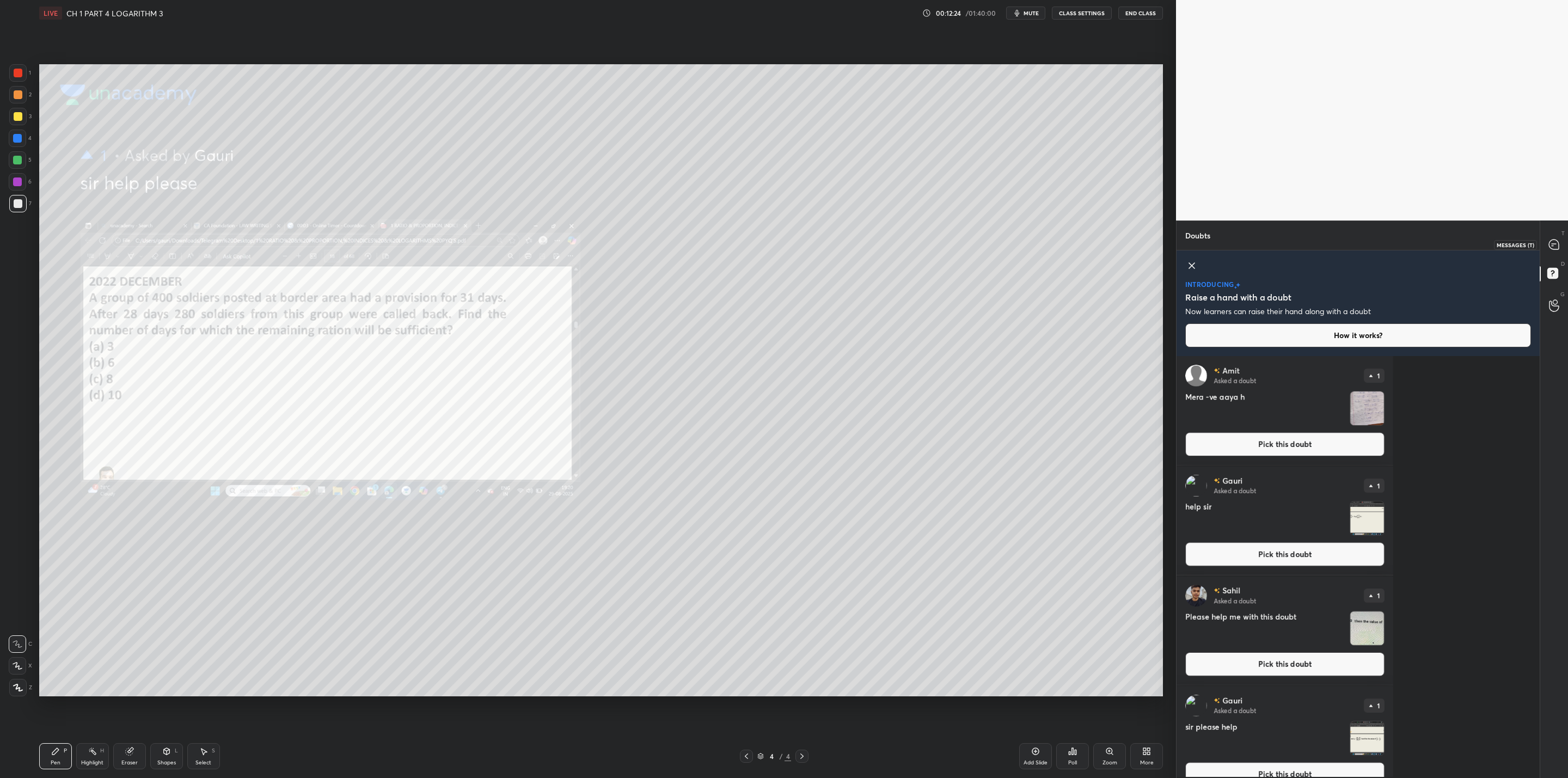
click at [807, 245] on icon at bounding box center [1554, 244] width 10 height 10
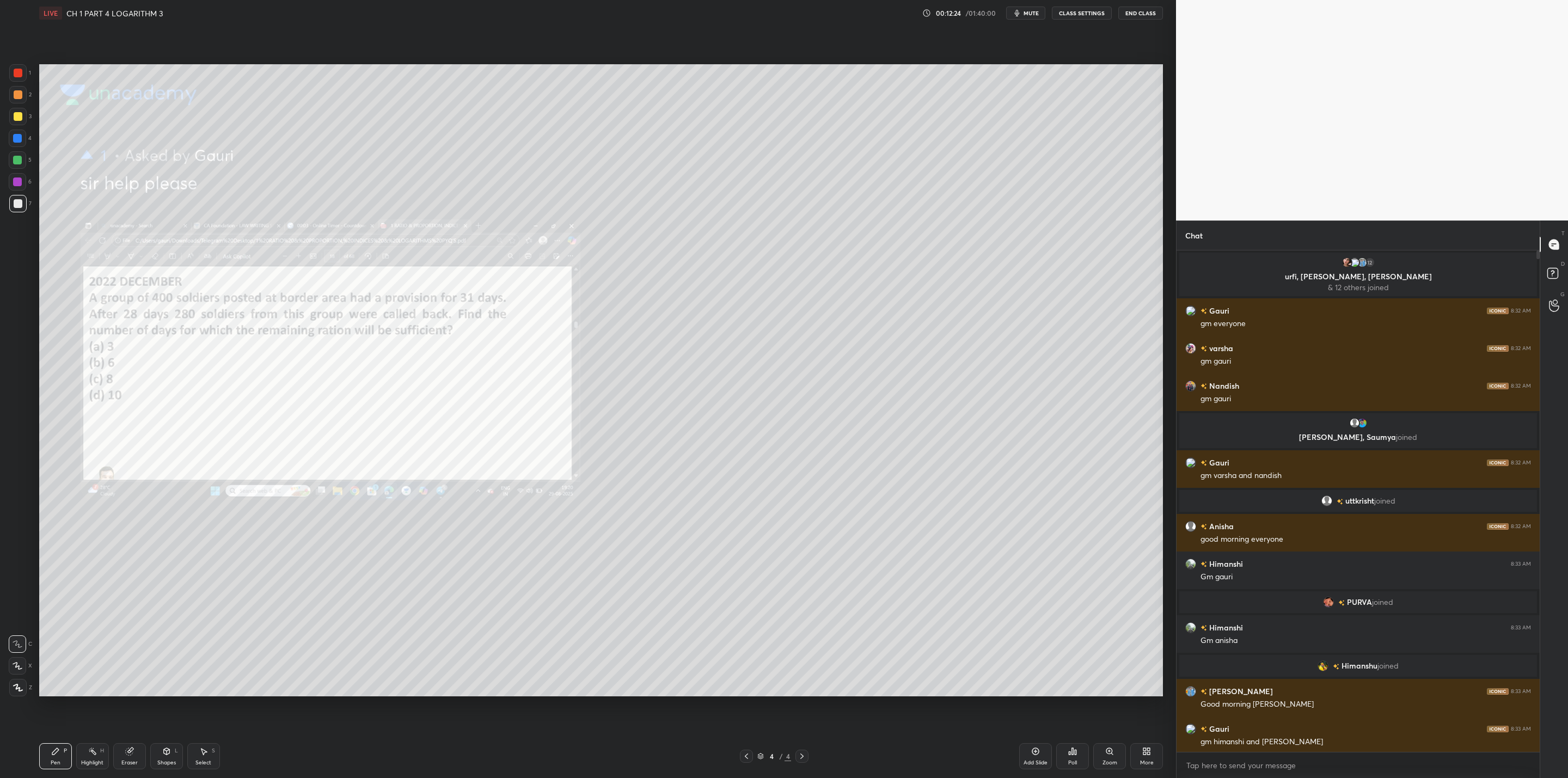
scroll to position [499, 360]
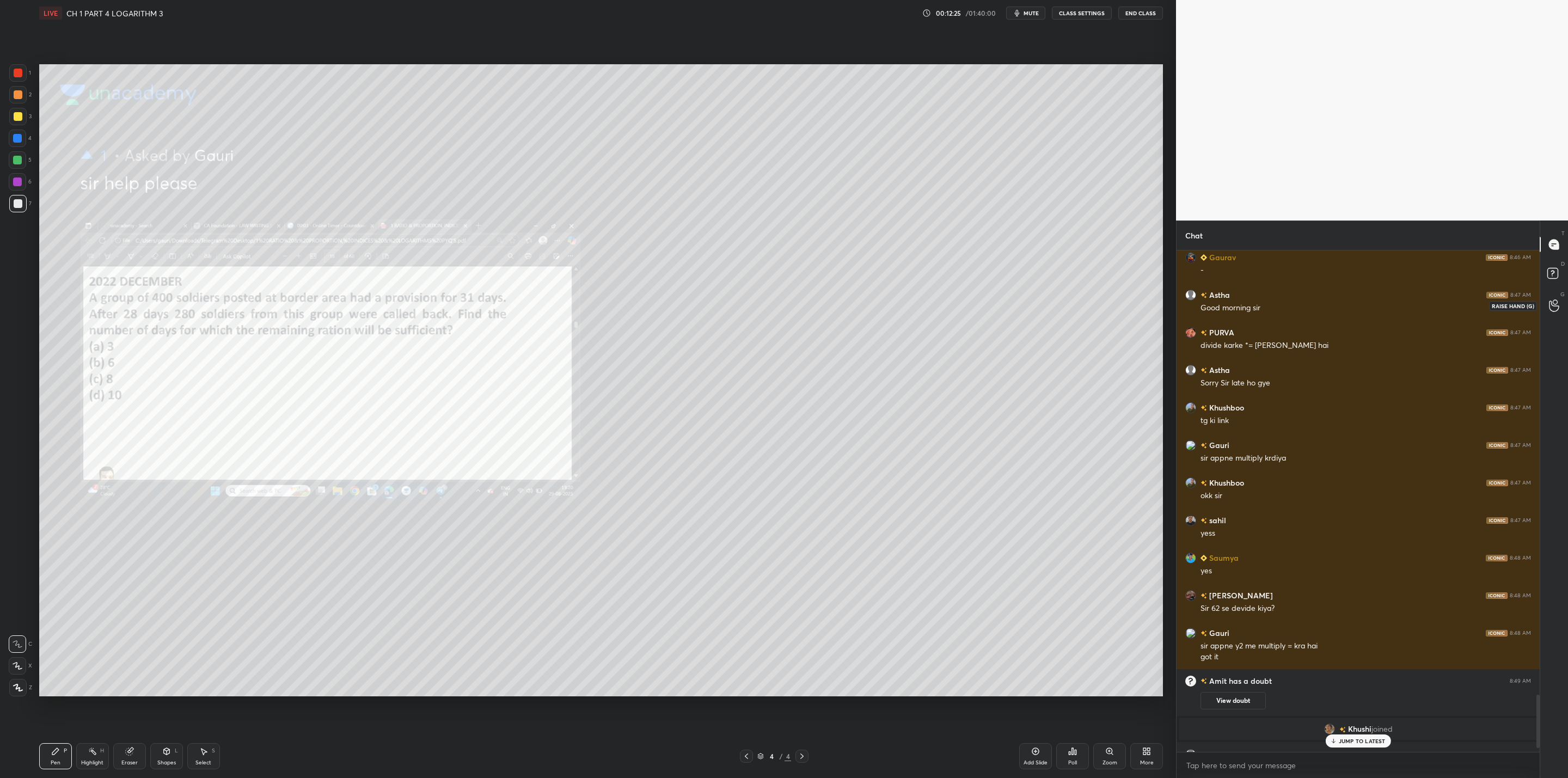
click at [807, 305] on icon at bounding box center [1554, 306] width 10 height 11
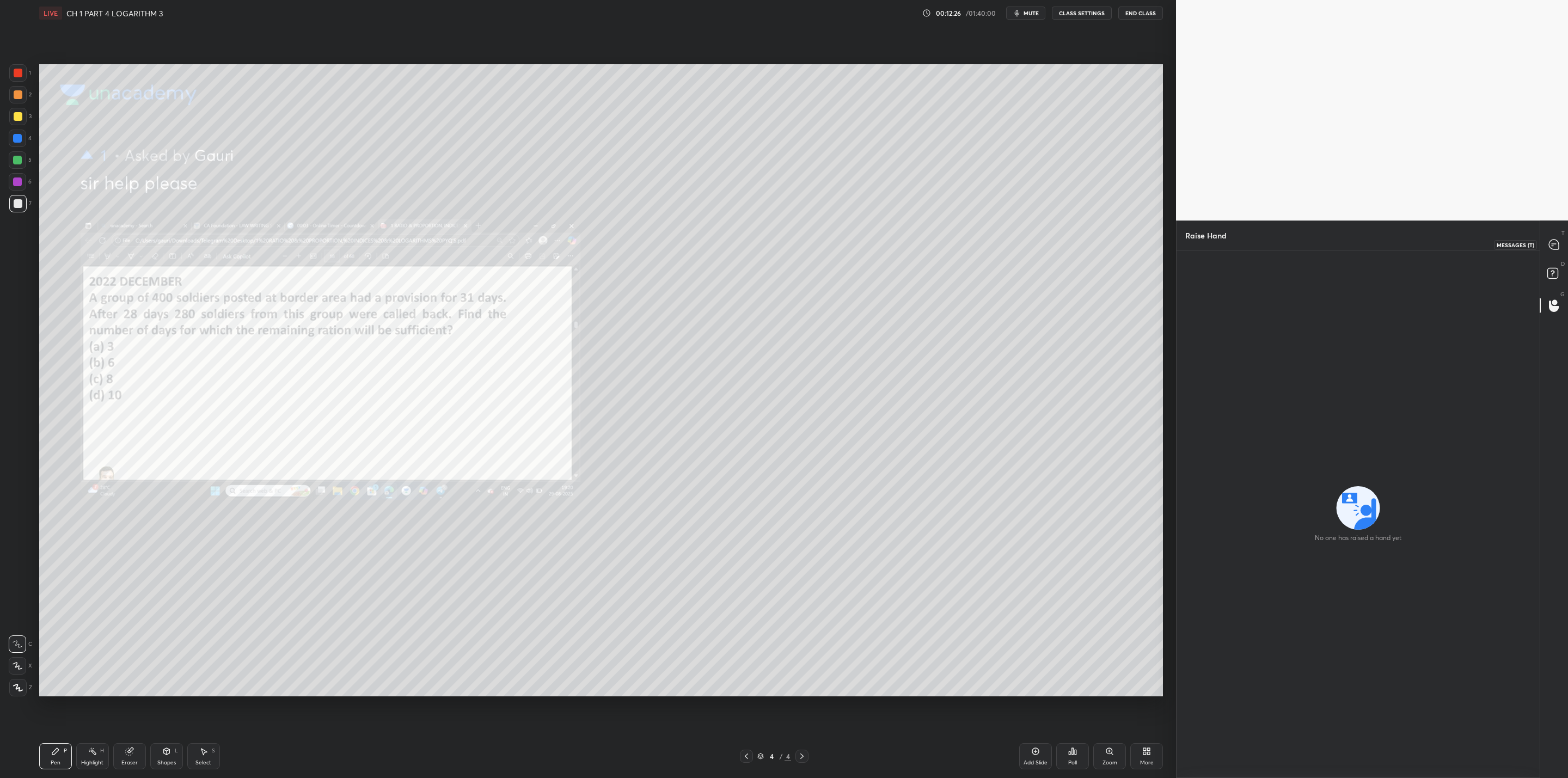
click at [807, 244] on icon at bounding box center [1554, 244] width 10 height 10
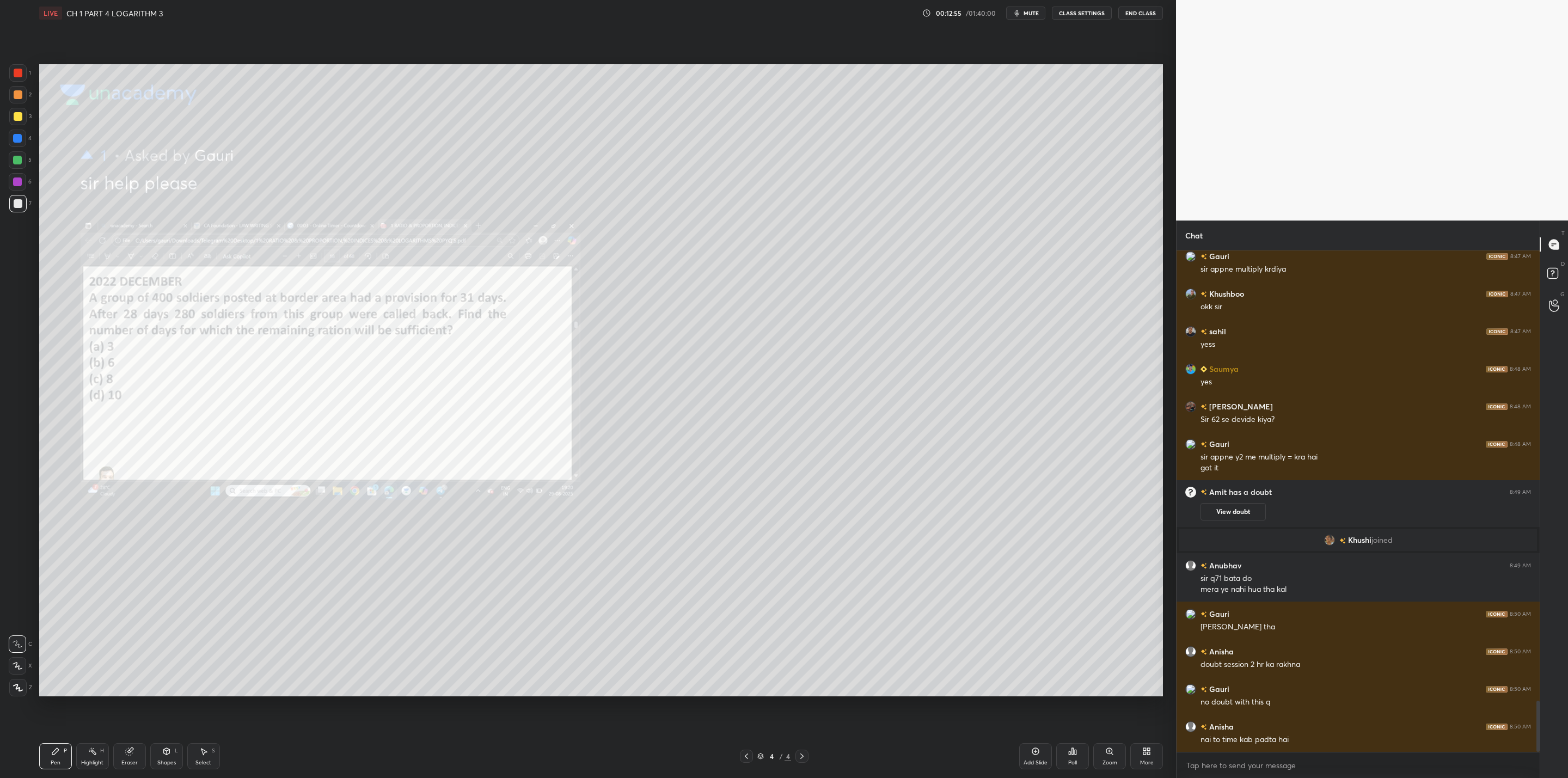
scroll to position [4400, 0]
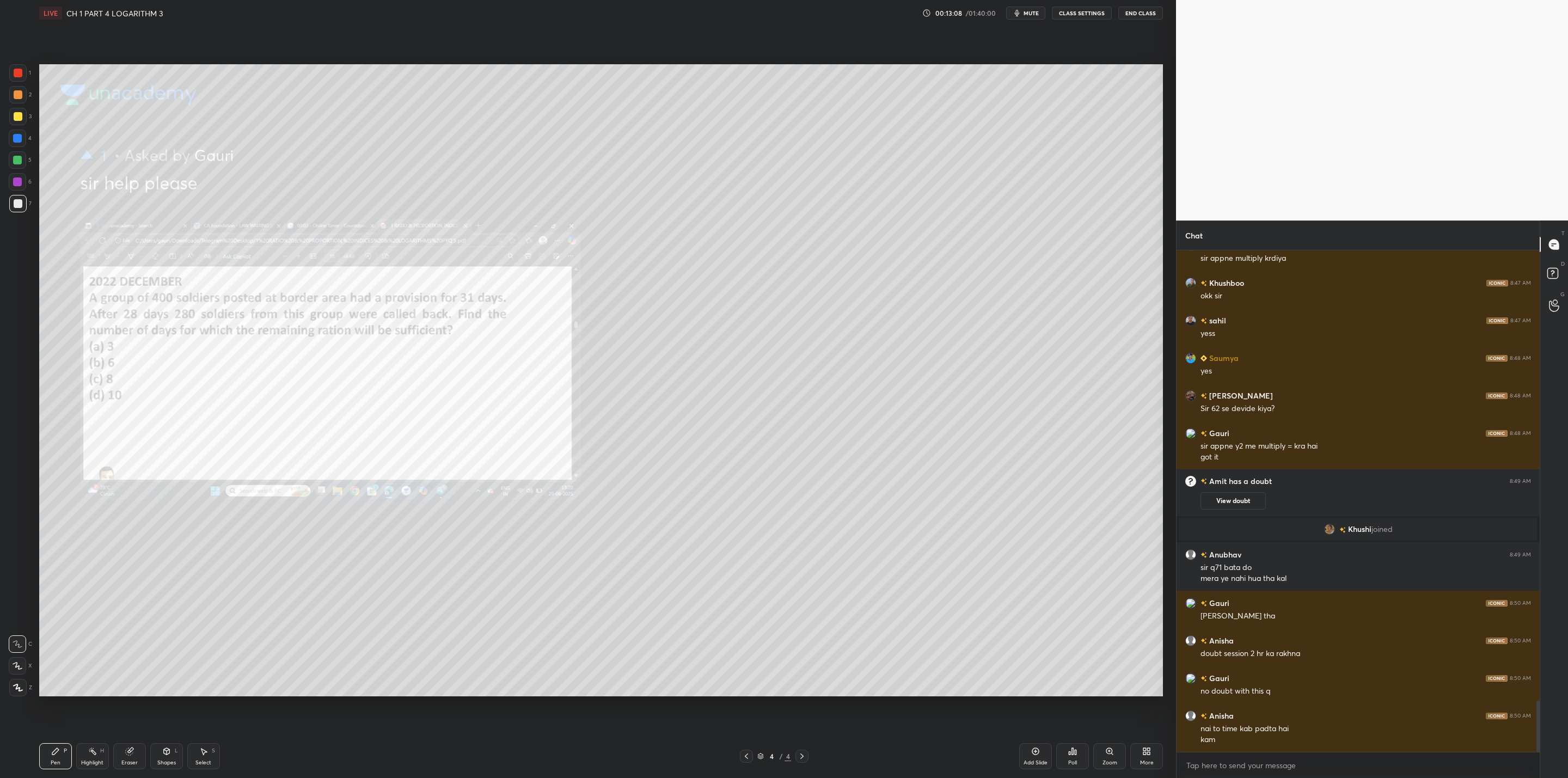
drag, startPoint x: 12, startPoint y: 177, endPoint x: 35, endPoint y: 180, distance: 23.2
click at [15, 180] on div at bounding box center [18, 182] width 18 height 18
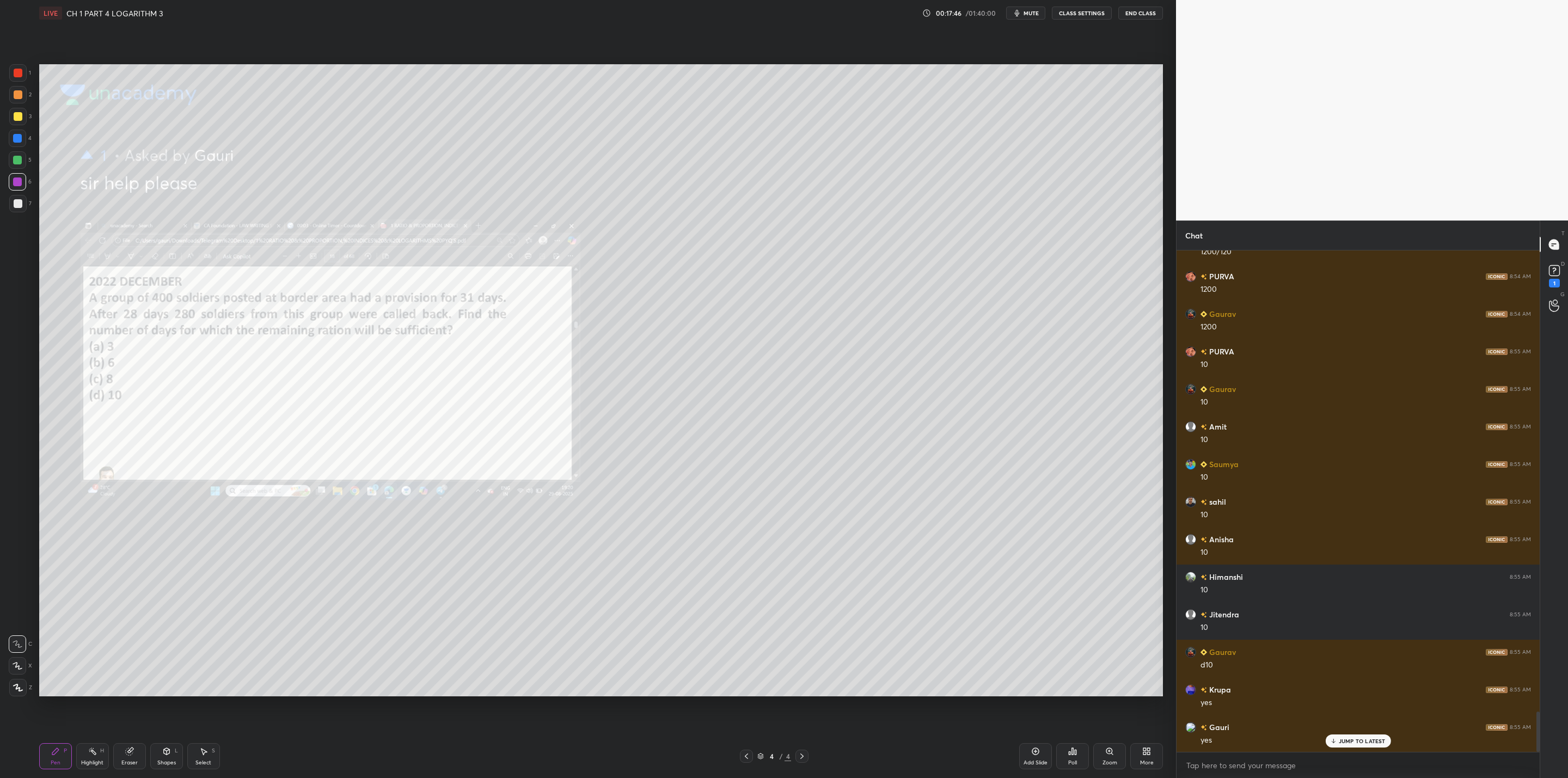
scroll to position [5763, 0]
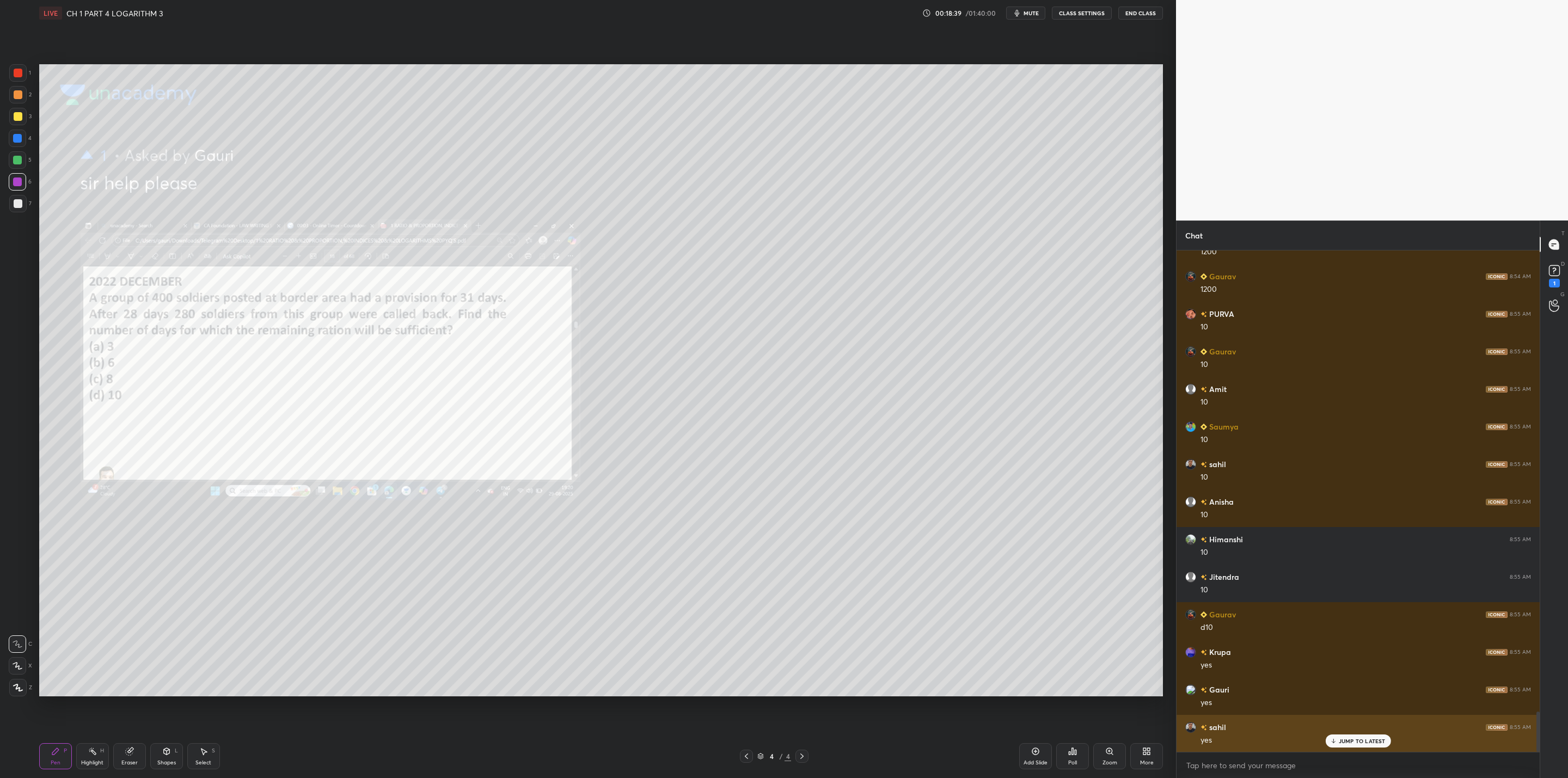
drag, startPoint x: 1343, startPoint y: 740, endPoint x: 1326, endPoint y: 749, distance: 19.2
click at [807, 624] on p "JUMP TO LATEST" at bounding box center [1362, 741] width 47 height 6
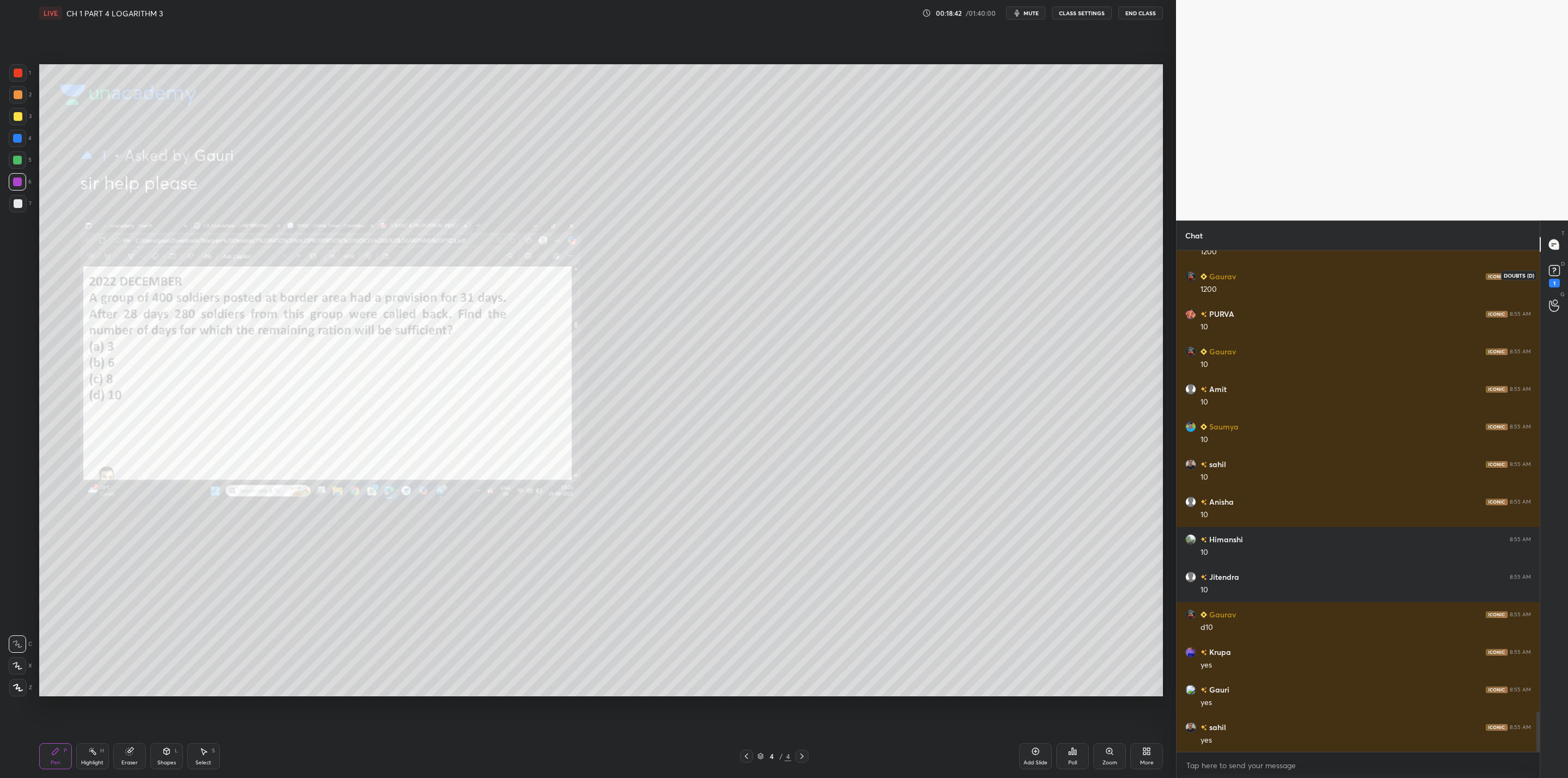
click at [807, 268] on rect at bounding box center [1555, 271] width 11 height 11
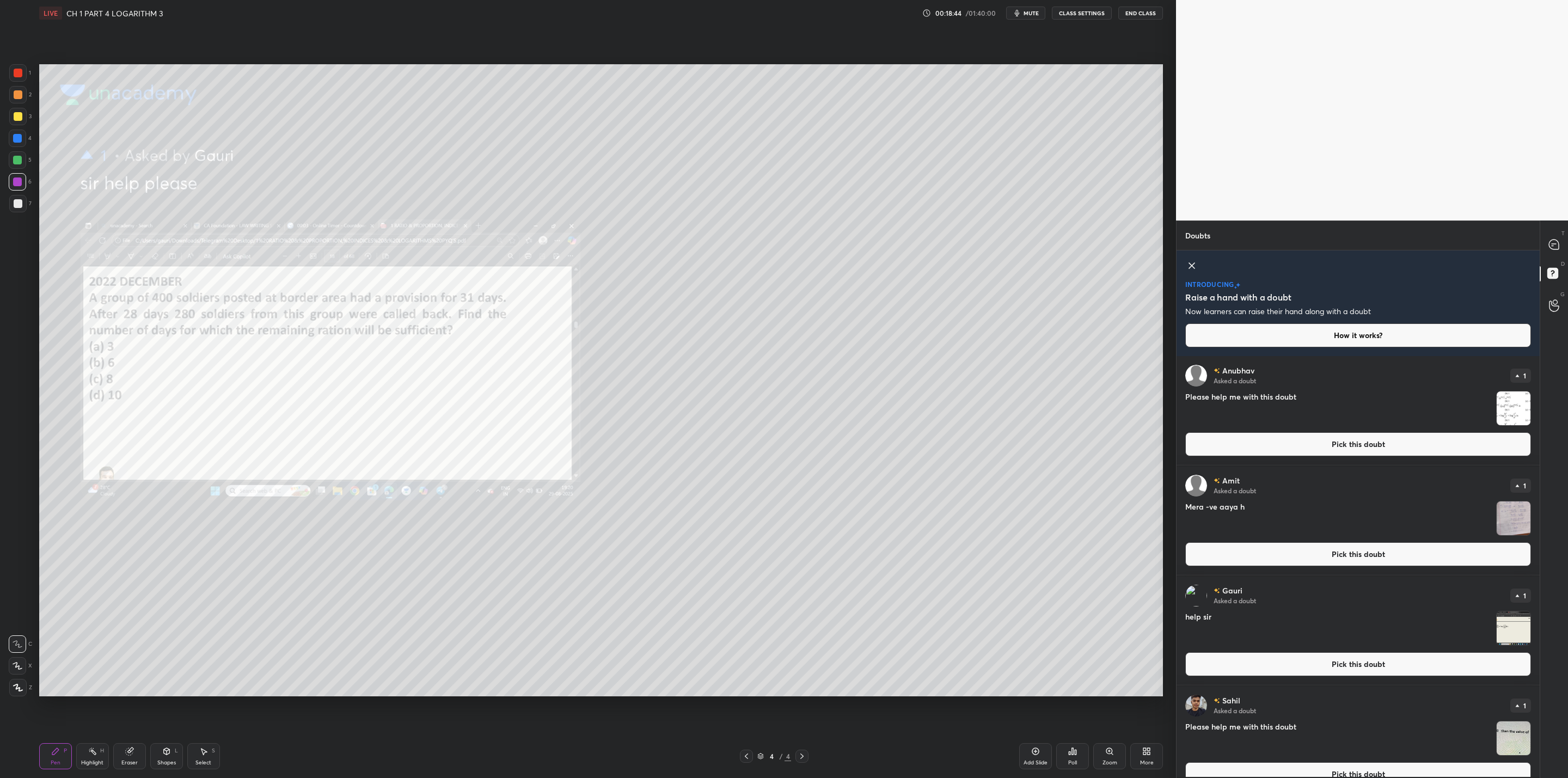
drag, startPoint x: 1510, startPoint y: 405, endPoint x: 1503, endPoint y: 405, distance: 7.0
click at [807, 405] on img "grid" at bounding box center [1514, 408] width 34 height 34
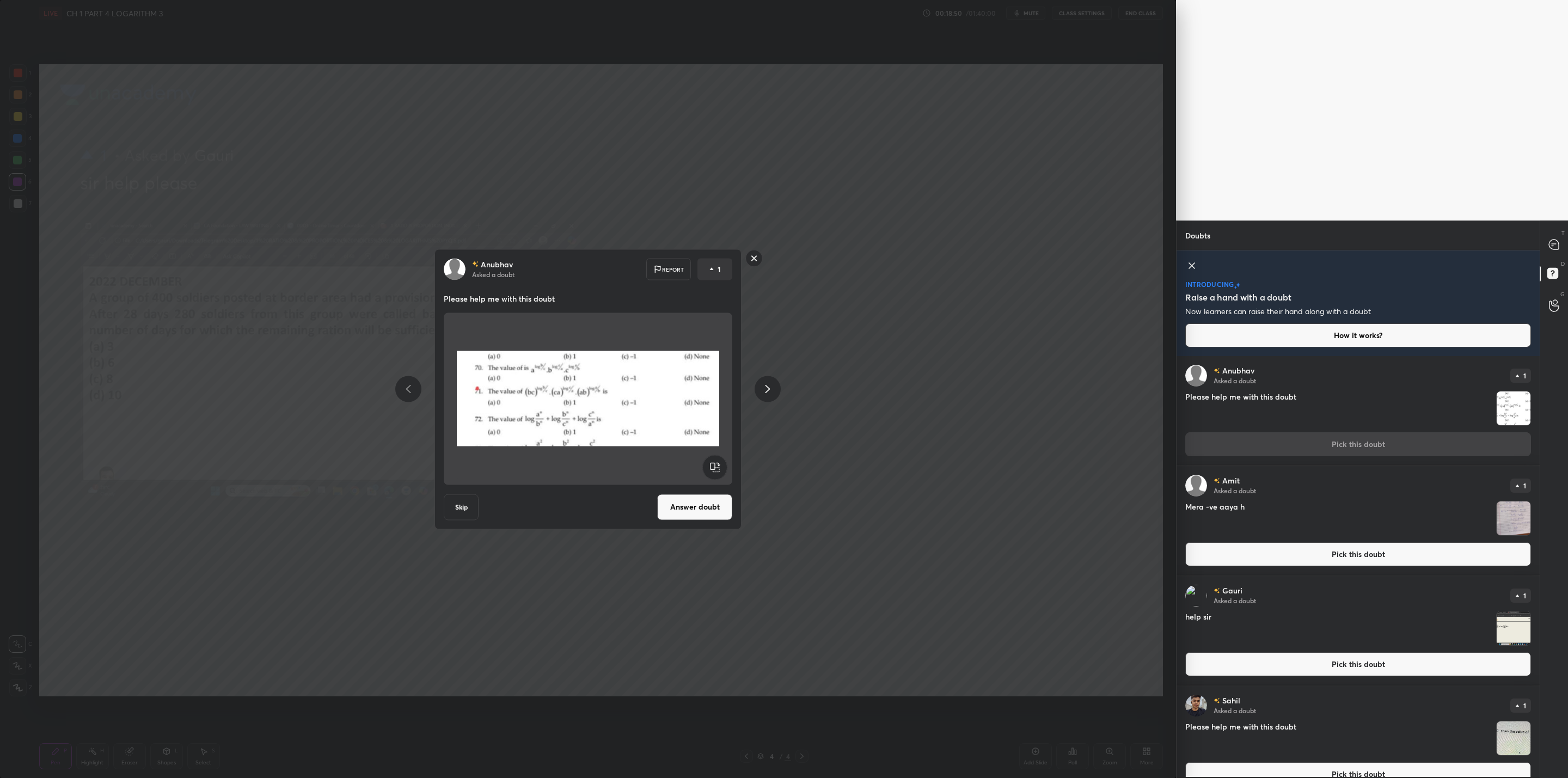
drag, startPoint x: 703, startPoint y: 499, endPoint x: 676, endPoint y: 513, distance: 30.4
click at [703, 495] on button "Answer doubt" at bounding box center [695, 507] width 75 height 26
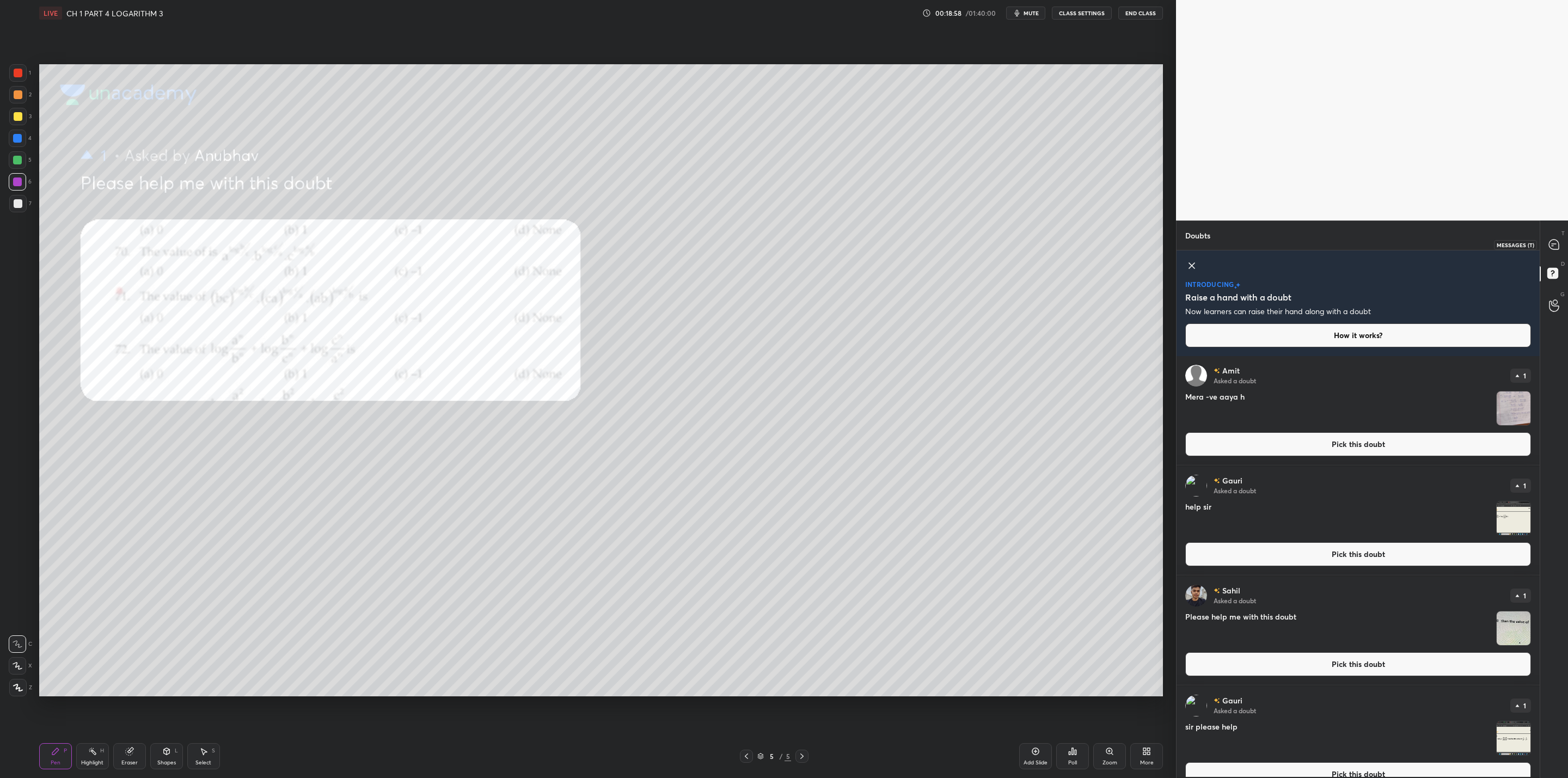
drag, startPoint x: 1552, startPoint y: 241, endPoint x: 1540, endPoint y: 262, distance: 24.2
click at [807, 242] on icon at bounding box center [1554, 244] width 10 height 10
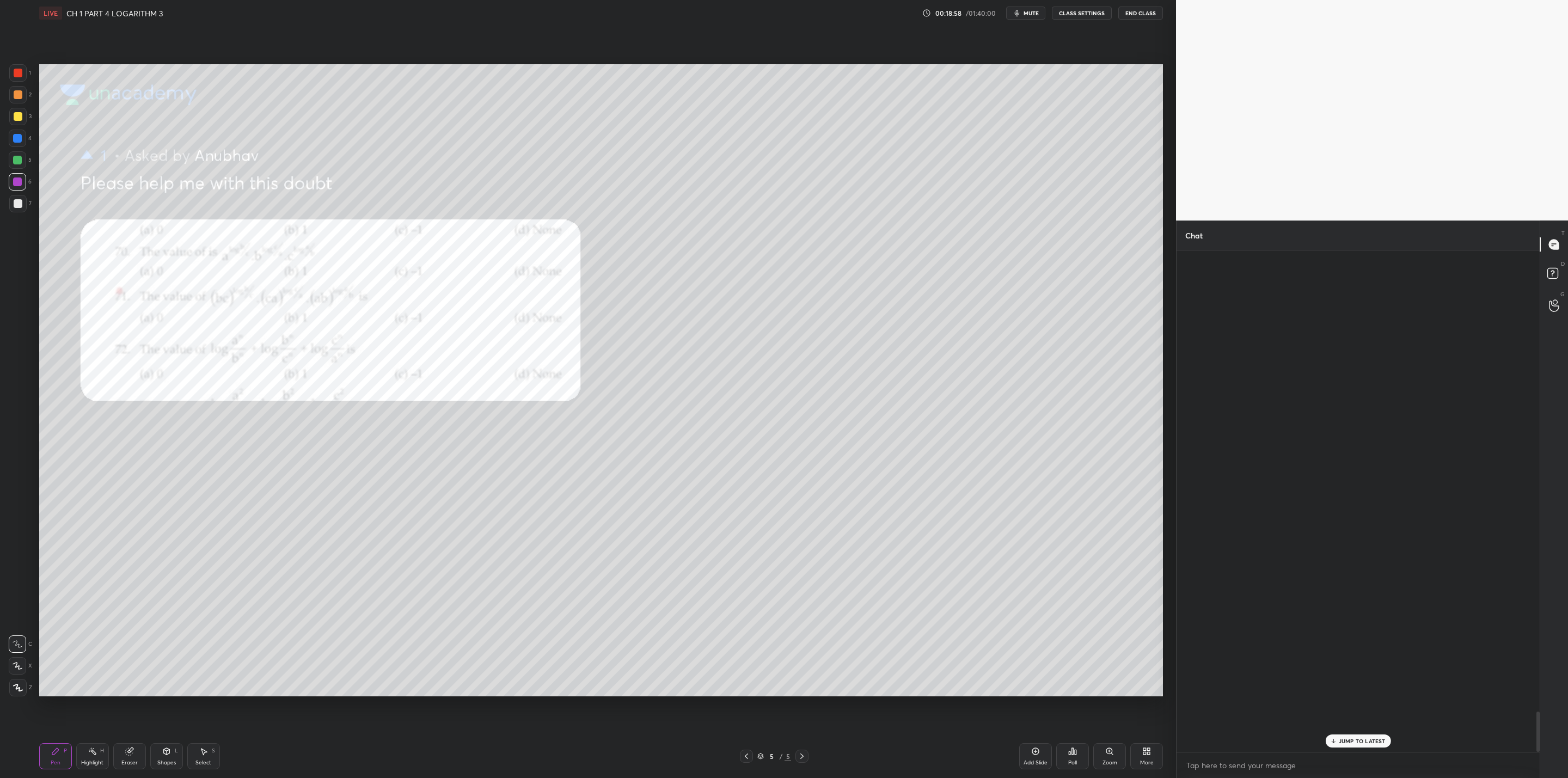
scroll to position [499, 360]
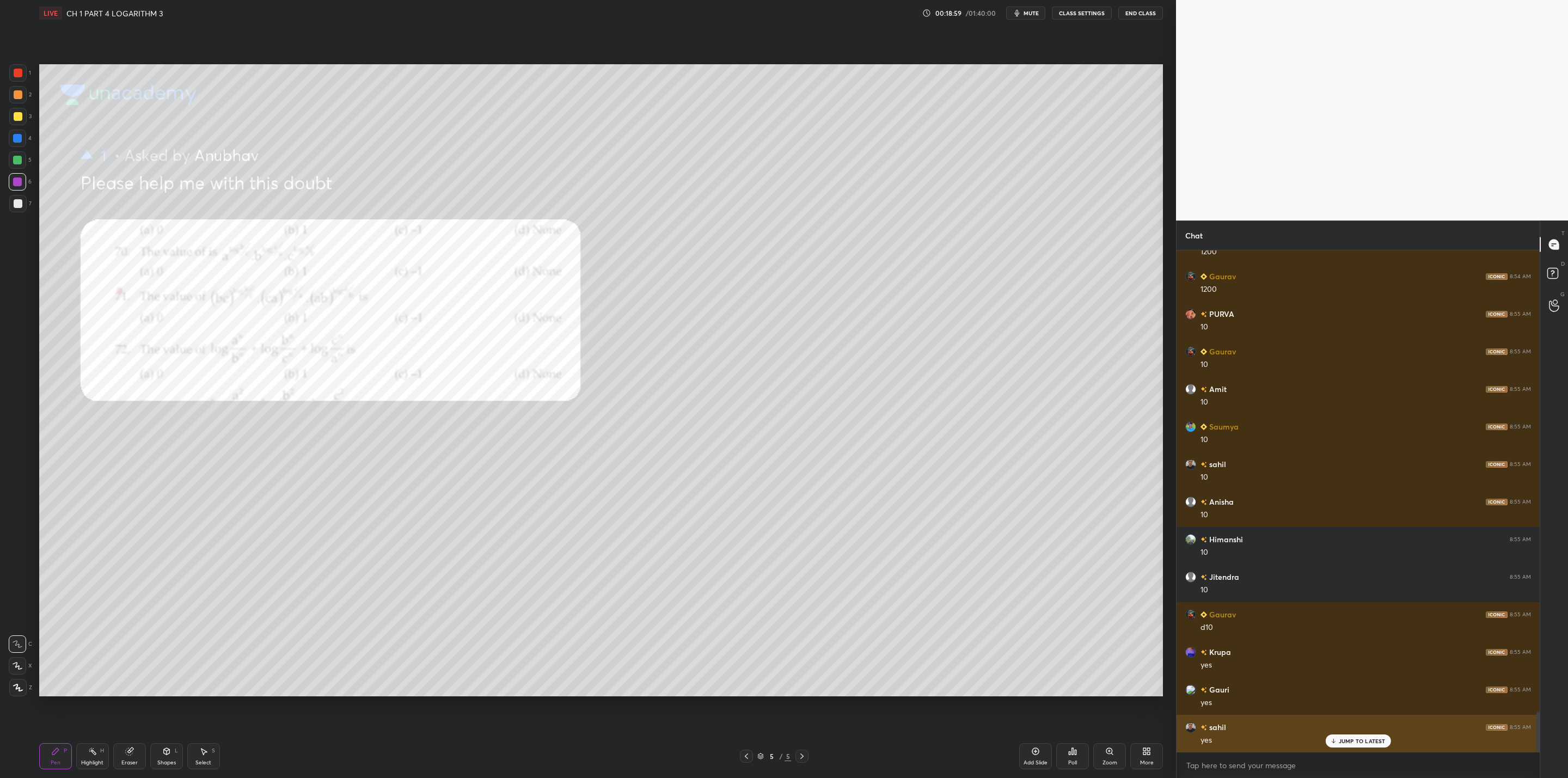
click at [807, 624] on div "JUMP TO LATEST" at bounding box center [1359, 741] width 66 height 13
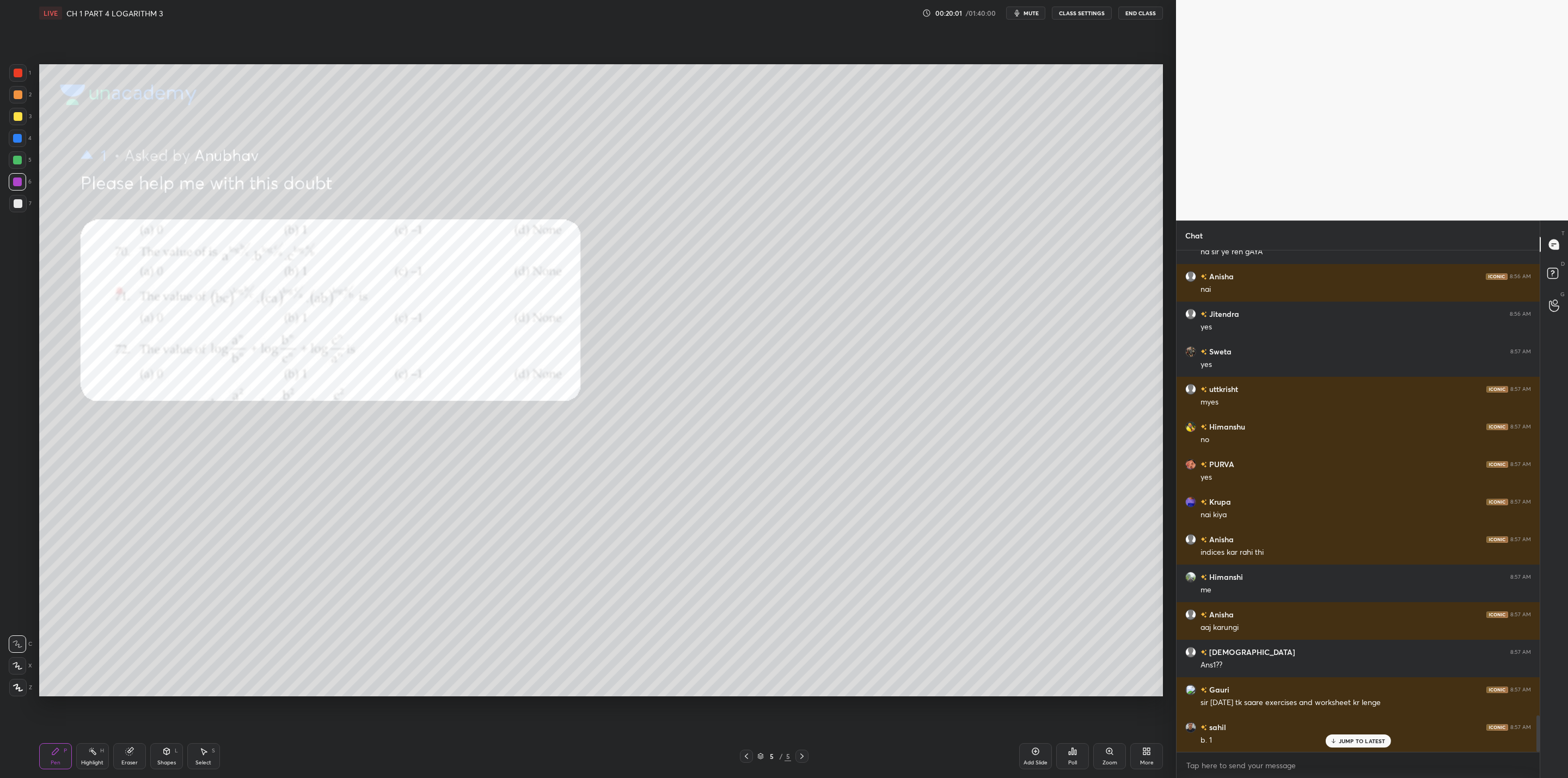
scroll to position [6364, 0]
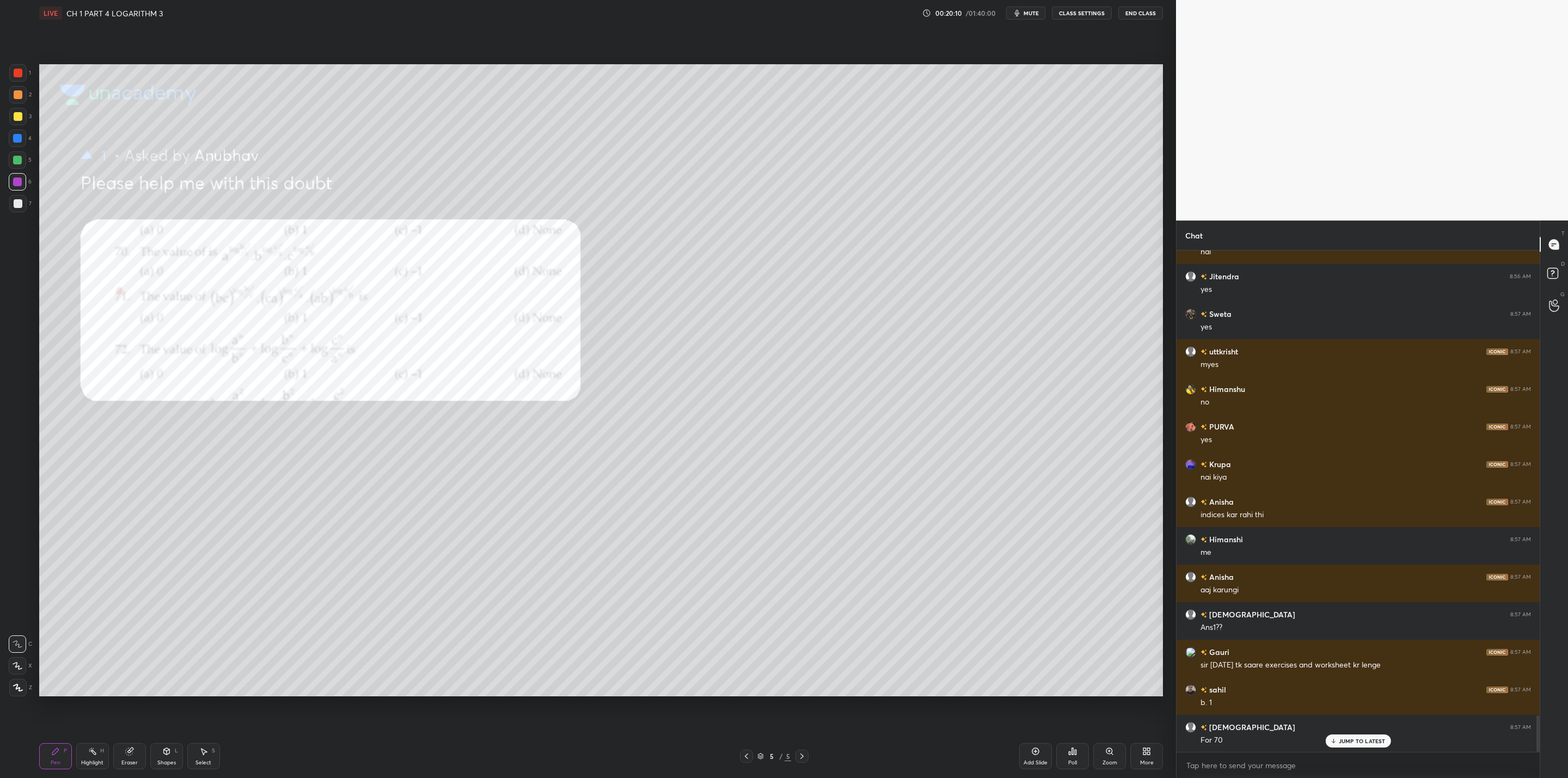
click at [807, 624] on div "More" at bounding box center [1146, 756] width 33 height 26
click at [807, 624] on div "Upload File" at bounding box center [1085, 649] width 28 height 5
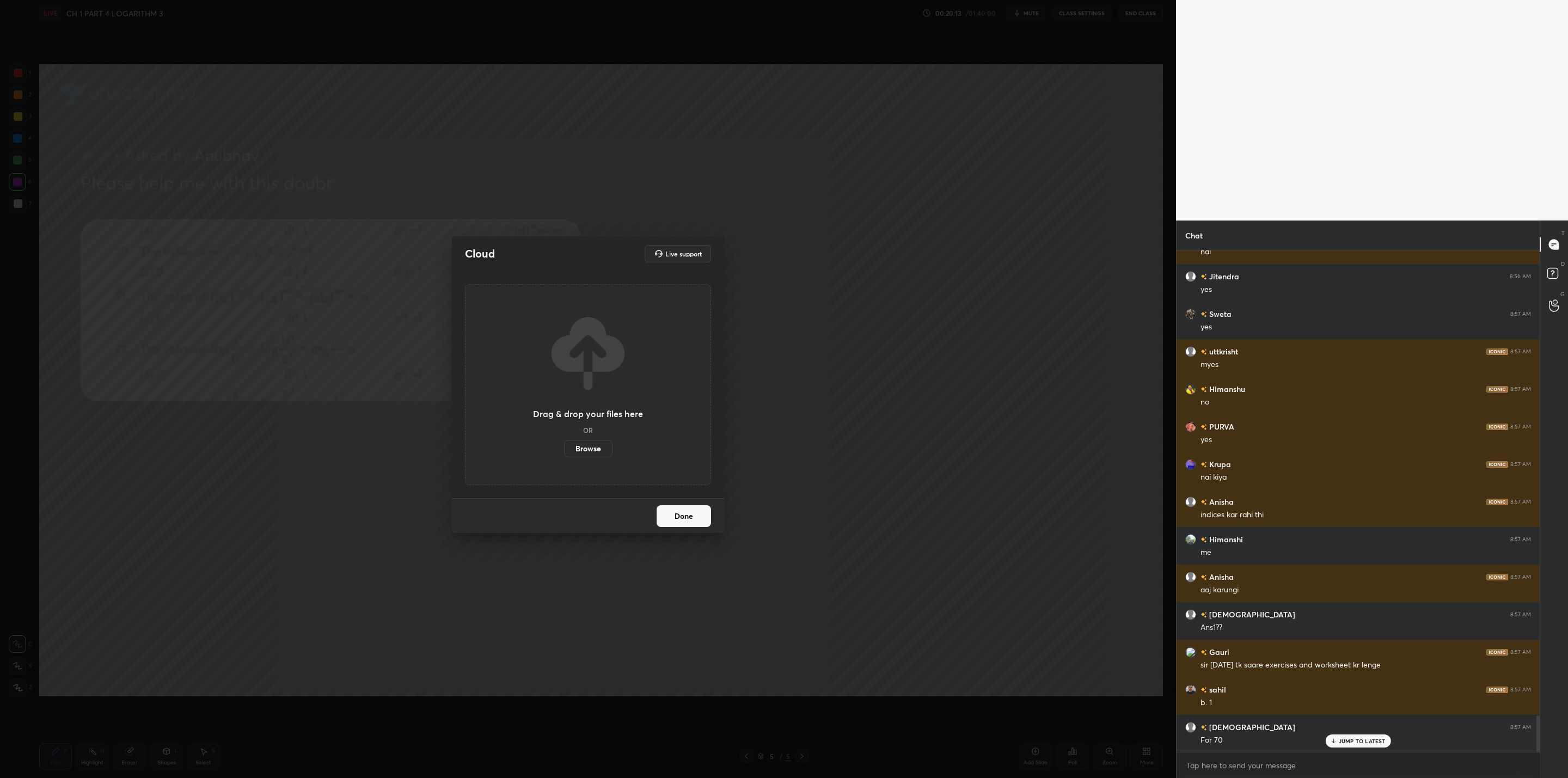
click at [587, 444] on label "Browse" at bounding box center [588, 449] width 49 height 18
click at [564, 444] on input "Browse" at bounding box center [564, 449] width 0 height 18
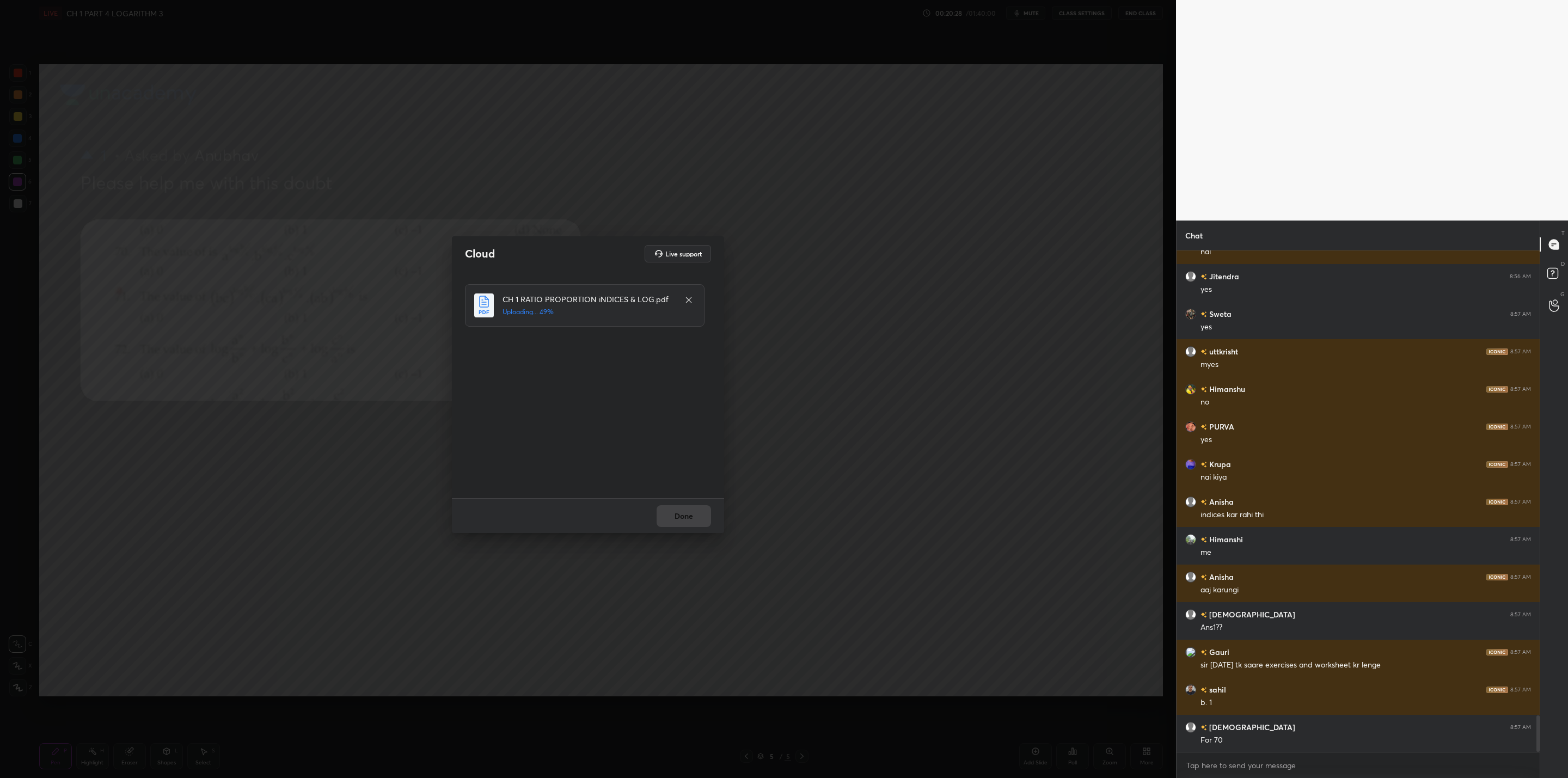
scroll to position [6401, 0]
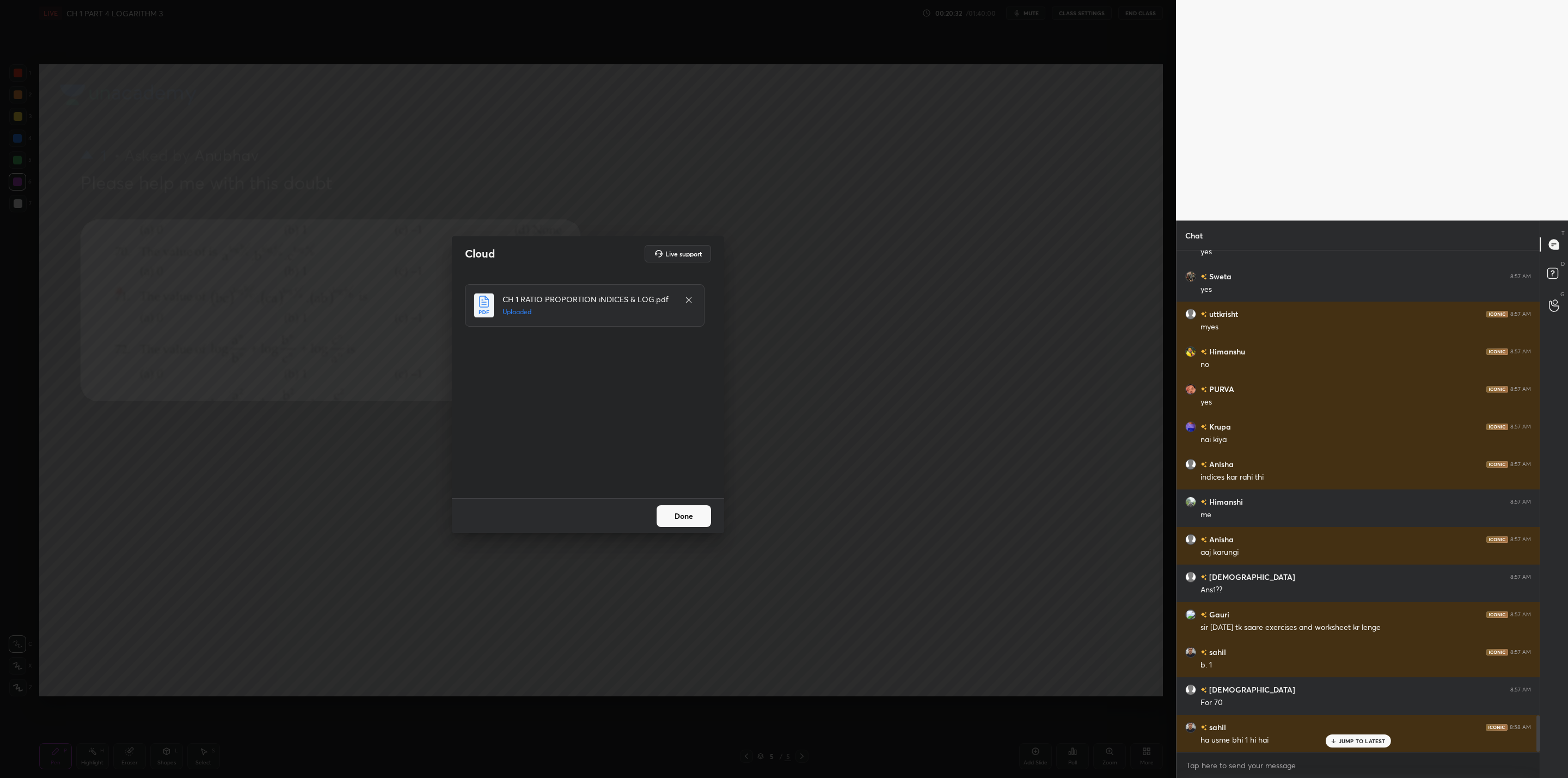
drag, startPoint x: 691, startPoint y: 510, endPoint x: 701, endPoint y: 526, distance: 18.9
click at [693, 510] on button "Done" at bounding box center [683, 516] width 54 height 22
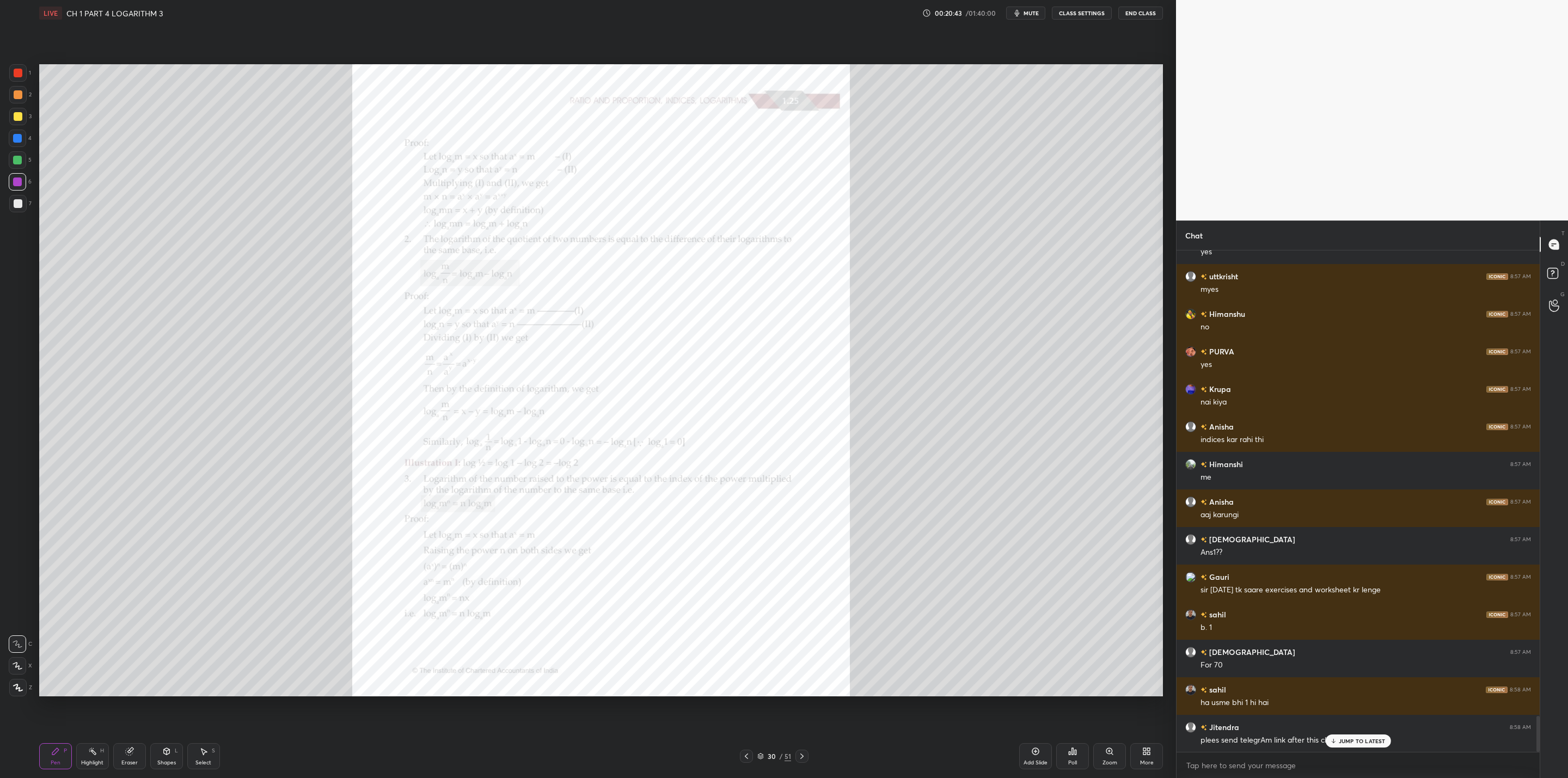
scroll to position [6477, 0]
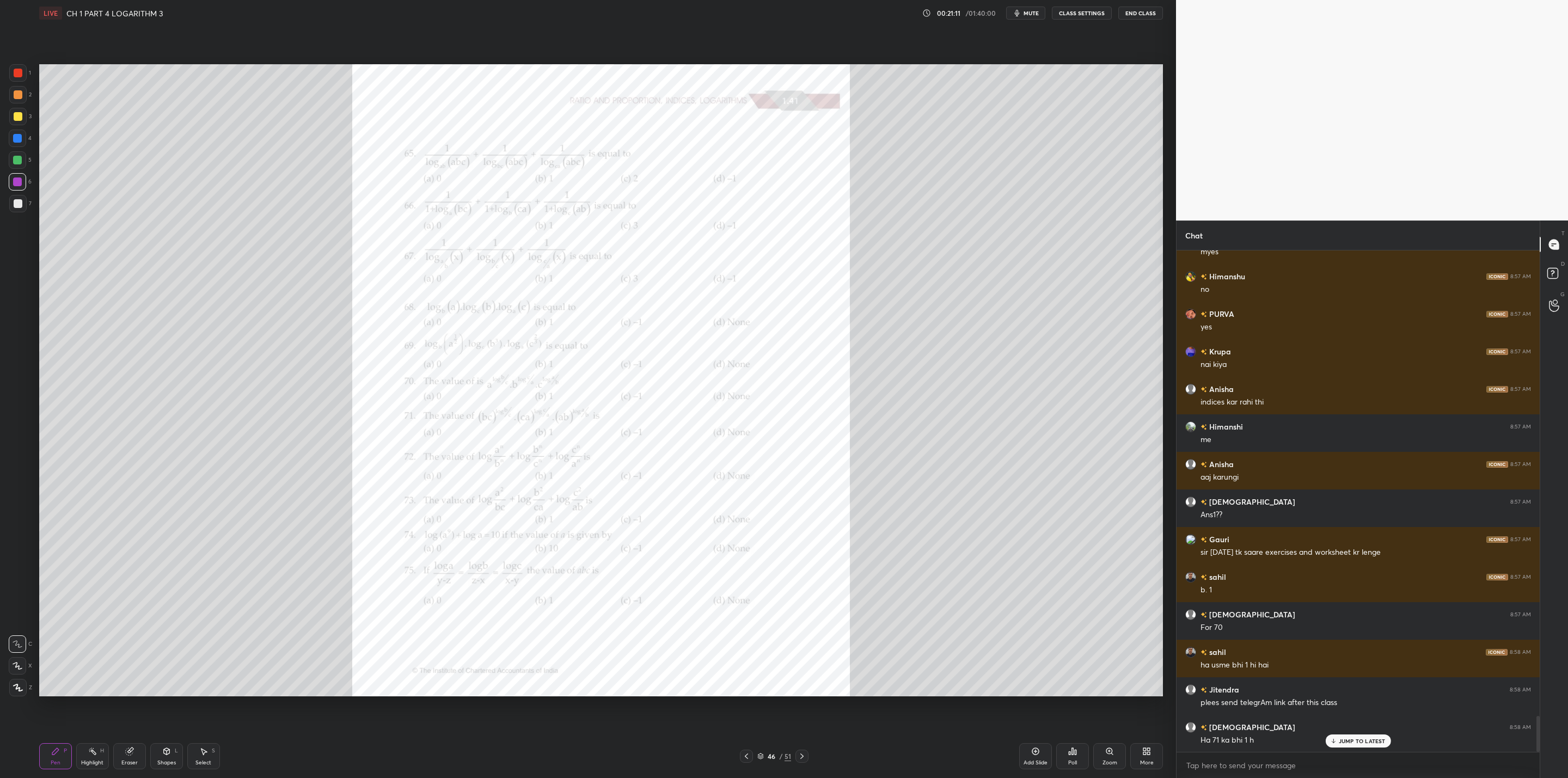
click at [807, 624] on icon at bounding box center [1110, 751] width 9 height 9
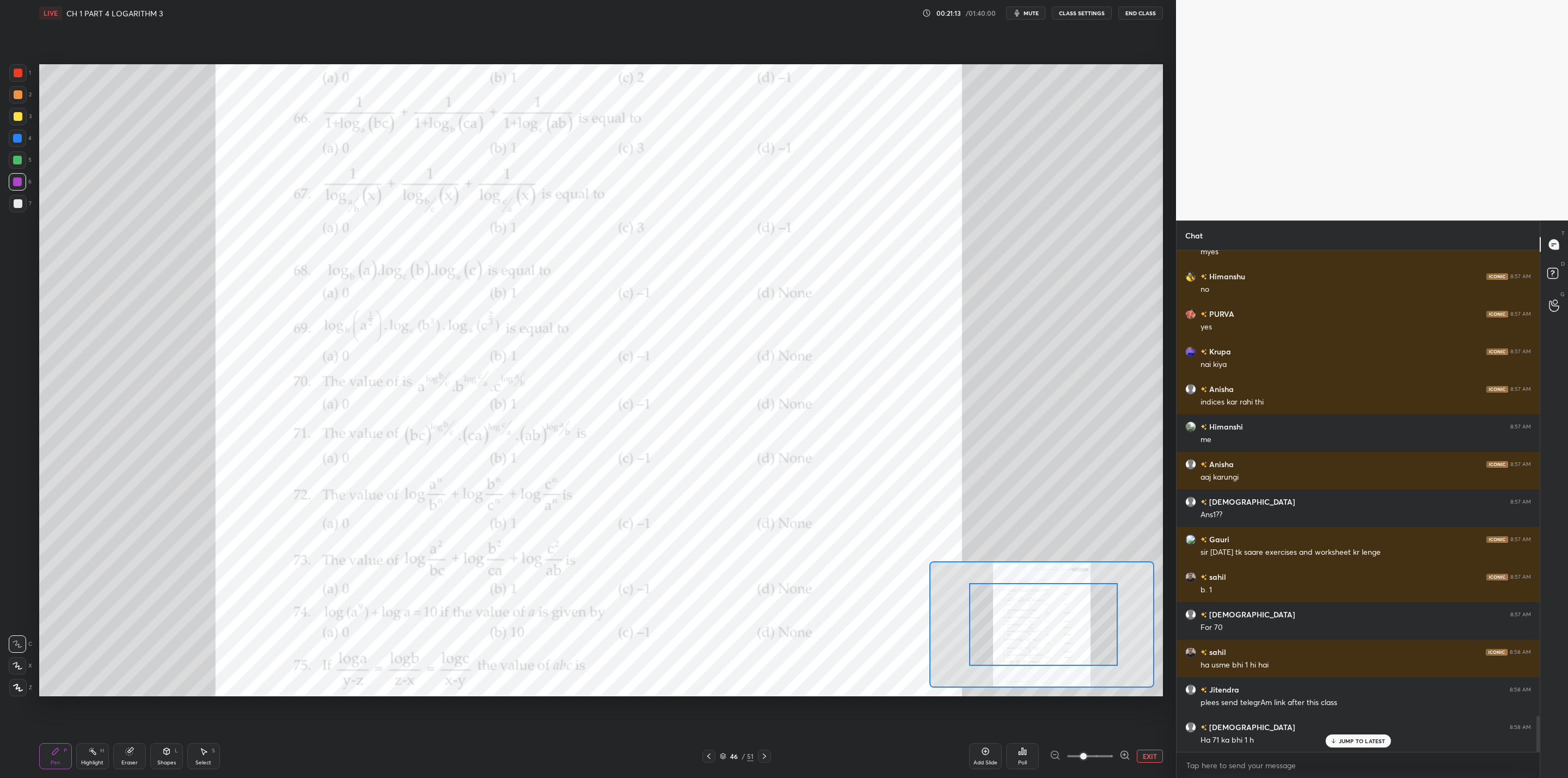
drag, startPoint x: 1031, startPoint y: 625, endPoint x: 1066, endPoint y: 633, distance: 35.9
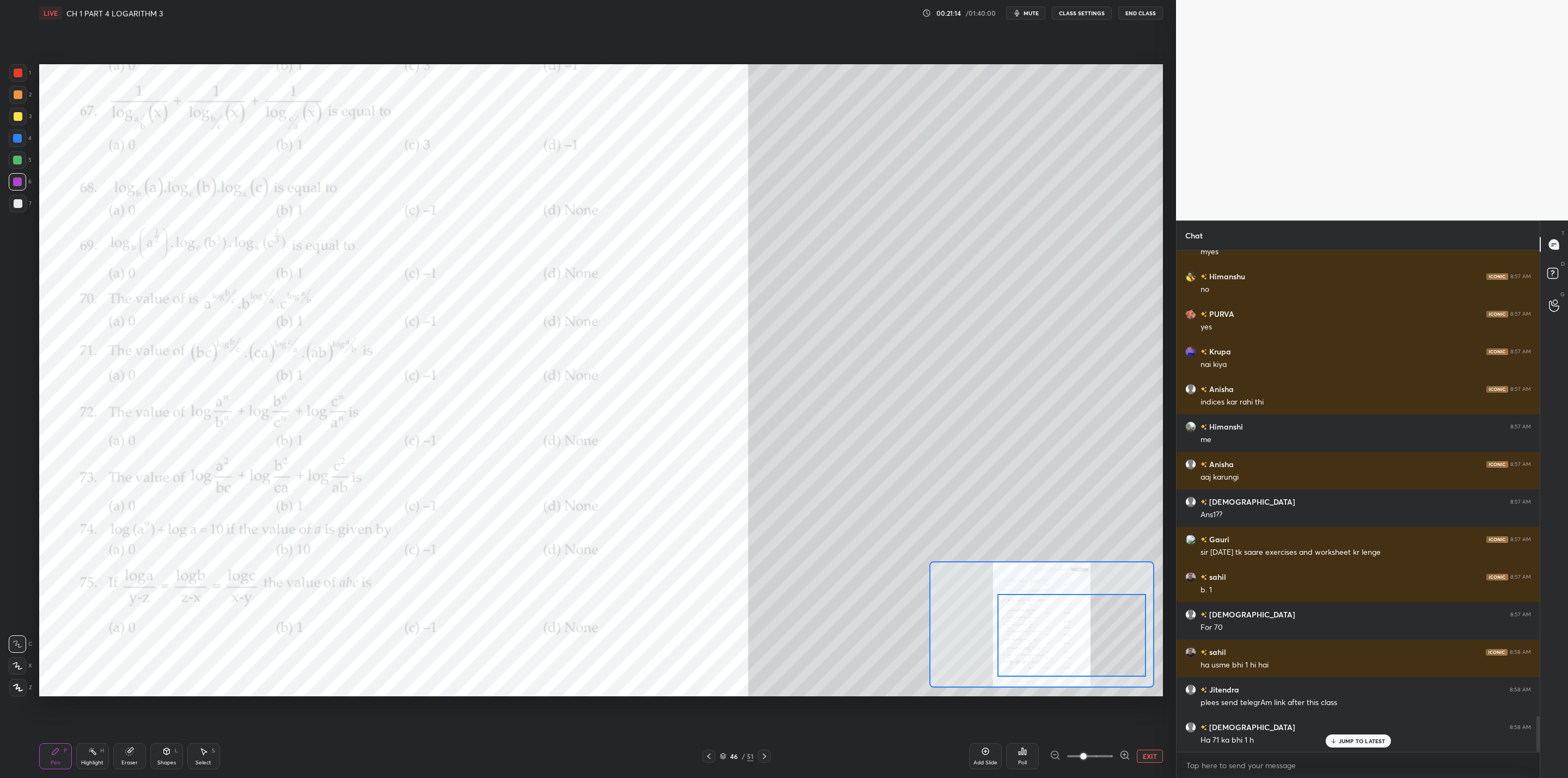
drag, startPoint x: 1060, startPoint y: 627, endPoint x: 1050, endPoint y: 628, distance: 10.0
click at [807, 624] on div at bounding box center [1072, 635] width 149 height 83
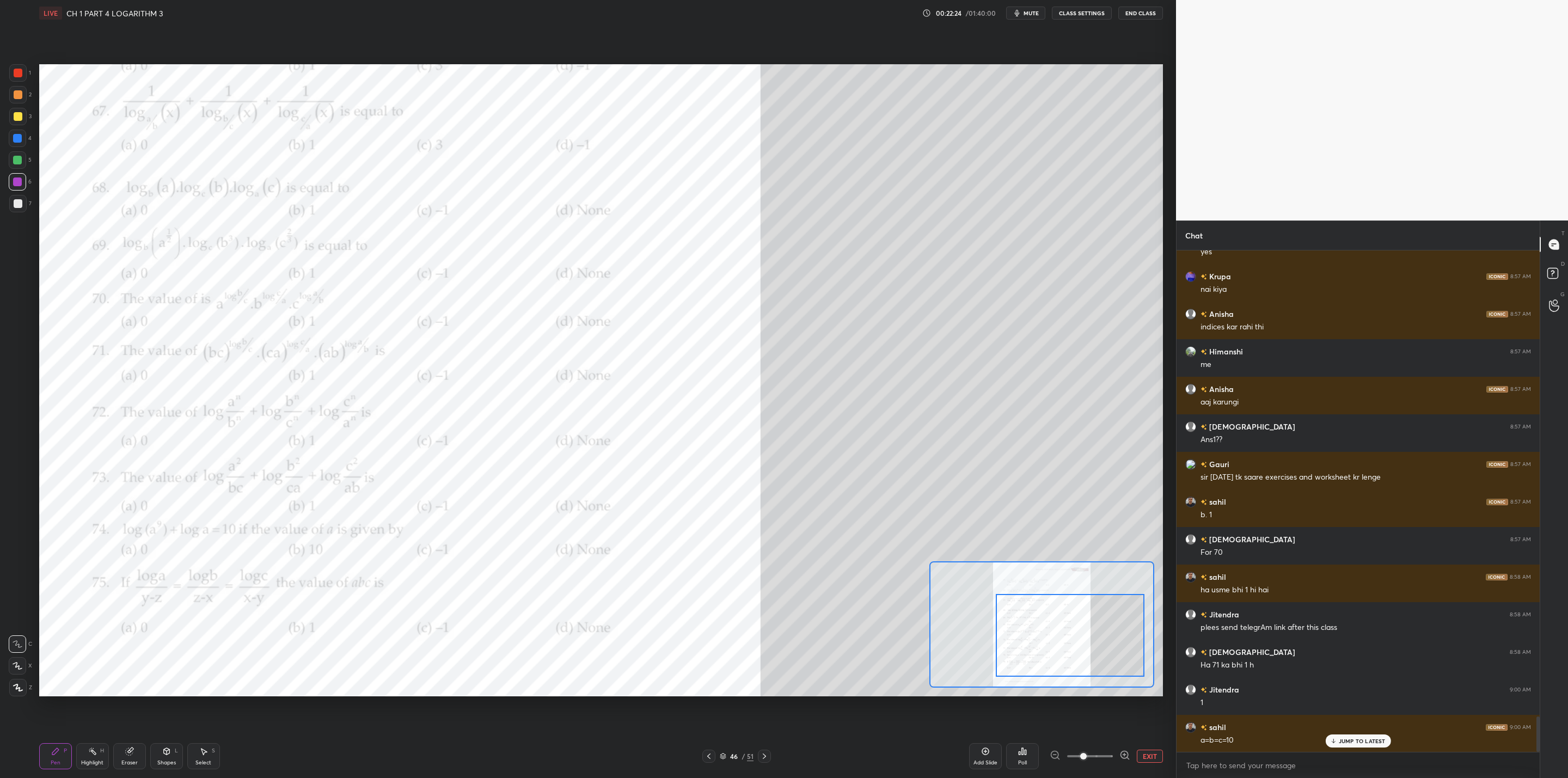
scroll to position [6589, 0]
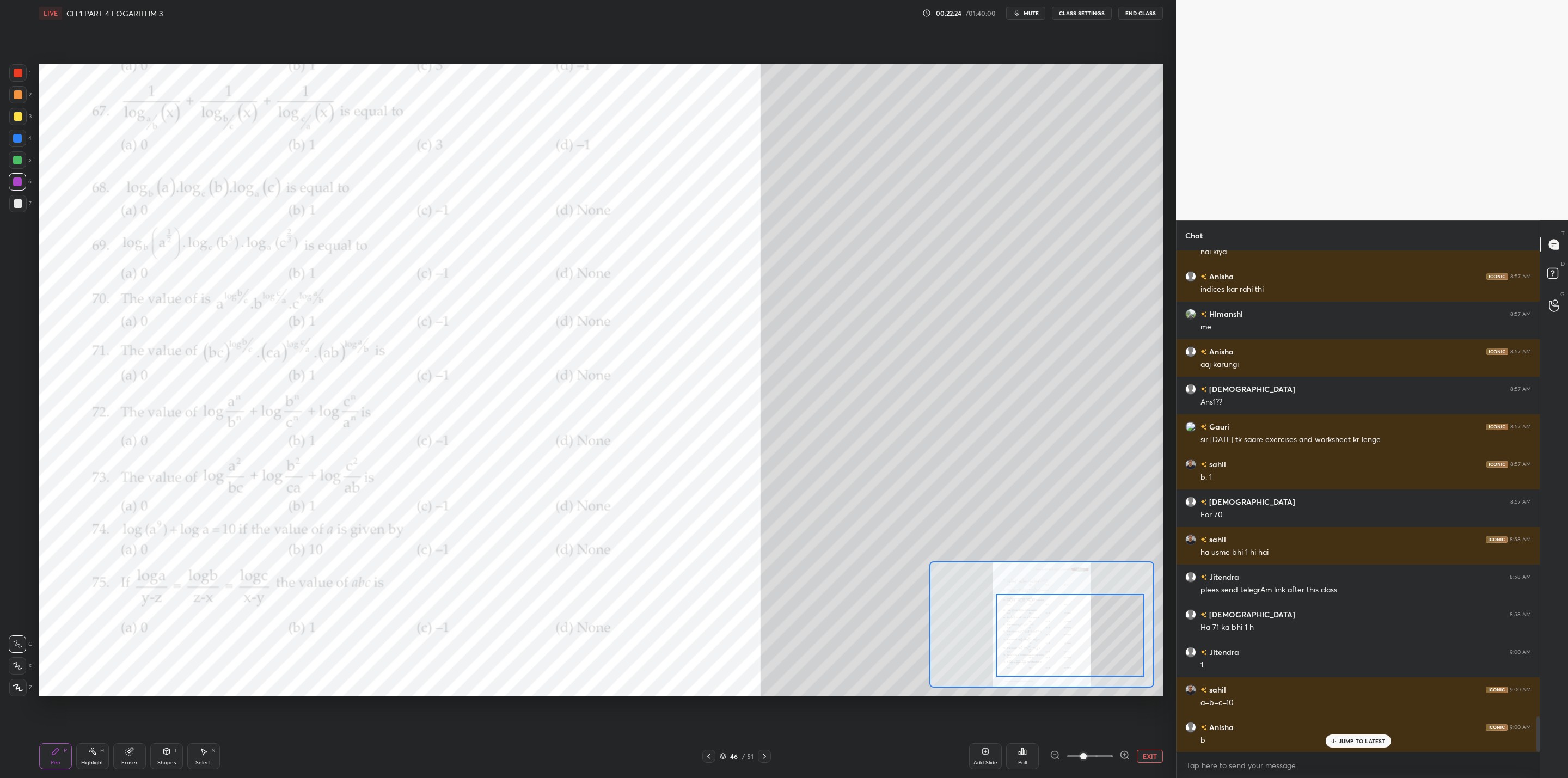
click at [20, 114] on div at bounding box center [18, 116] width 9 height 9
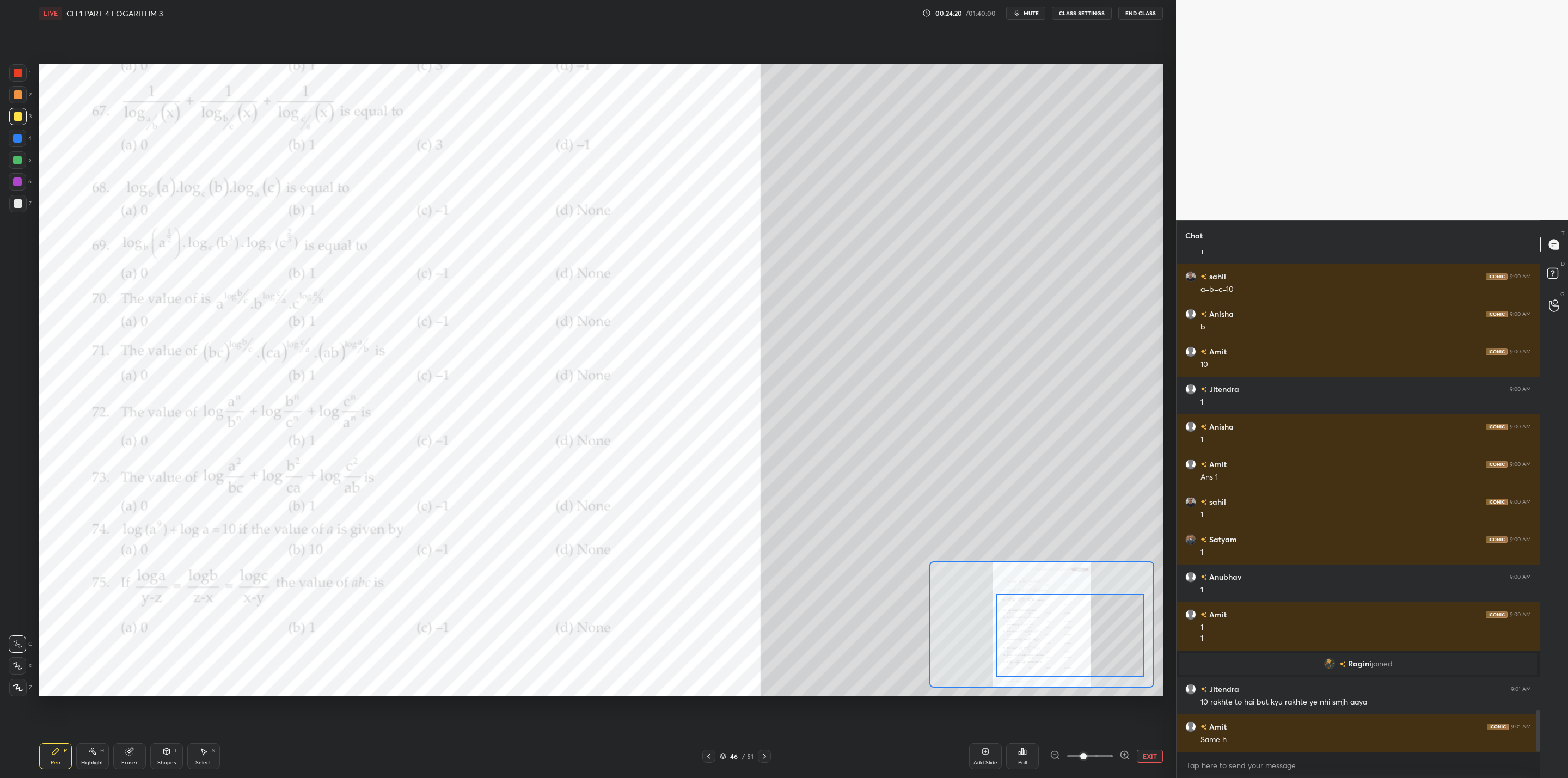
scroll to position [5514, 0]
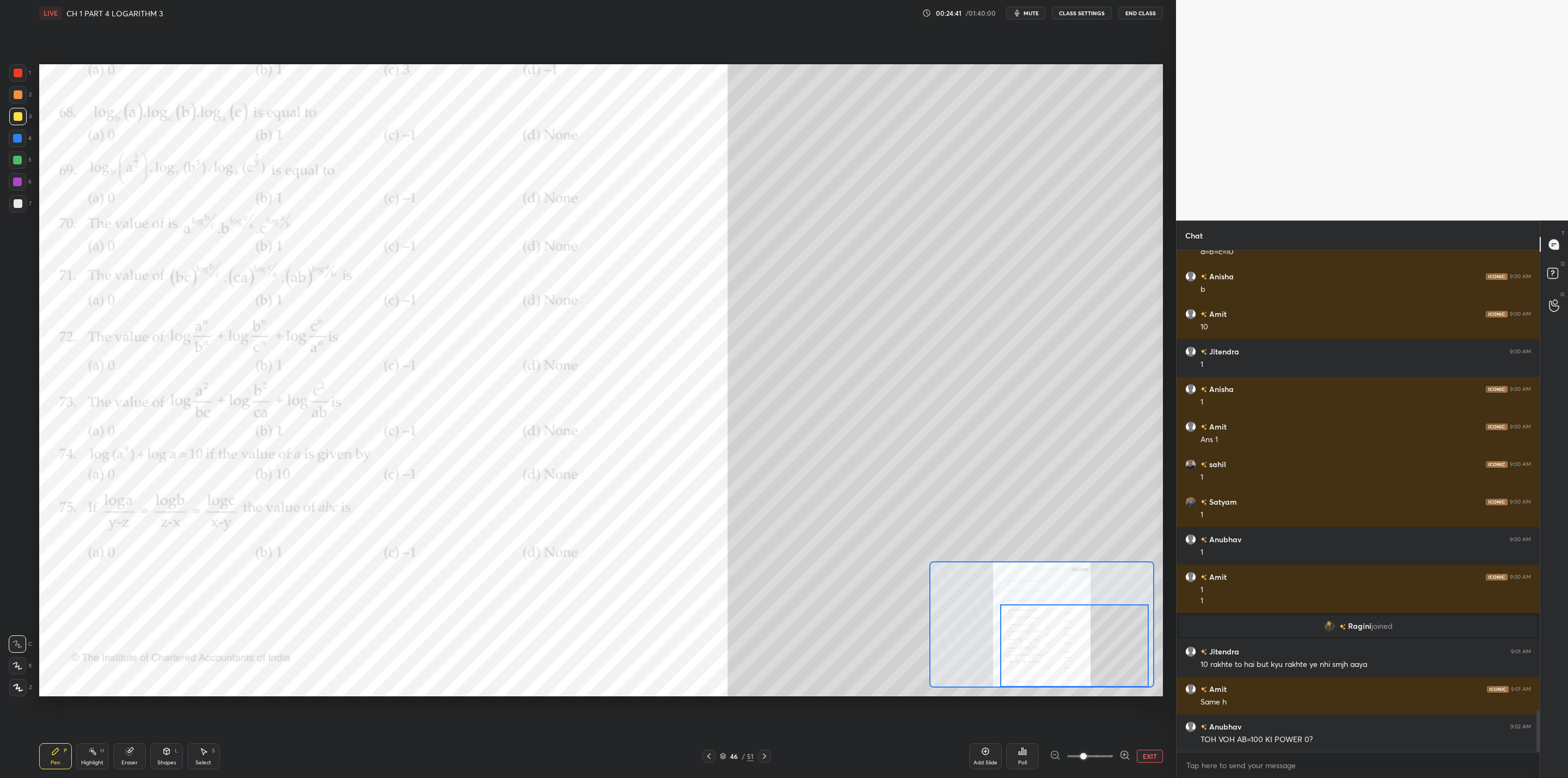
drag, startPoint x: 1052, startPoint y: 631, endPoint x: 1055, endPoint y: 654, distance: 23.2
click at [807, 624] on div at bounding box center [1075, 645] width 149 height 83
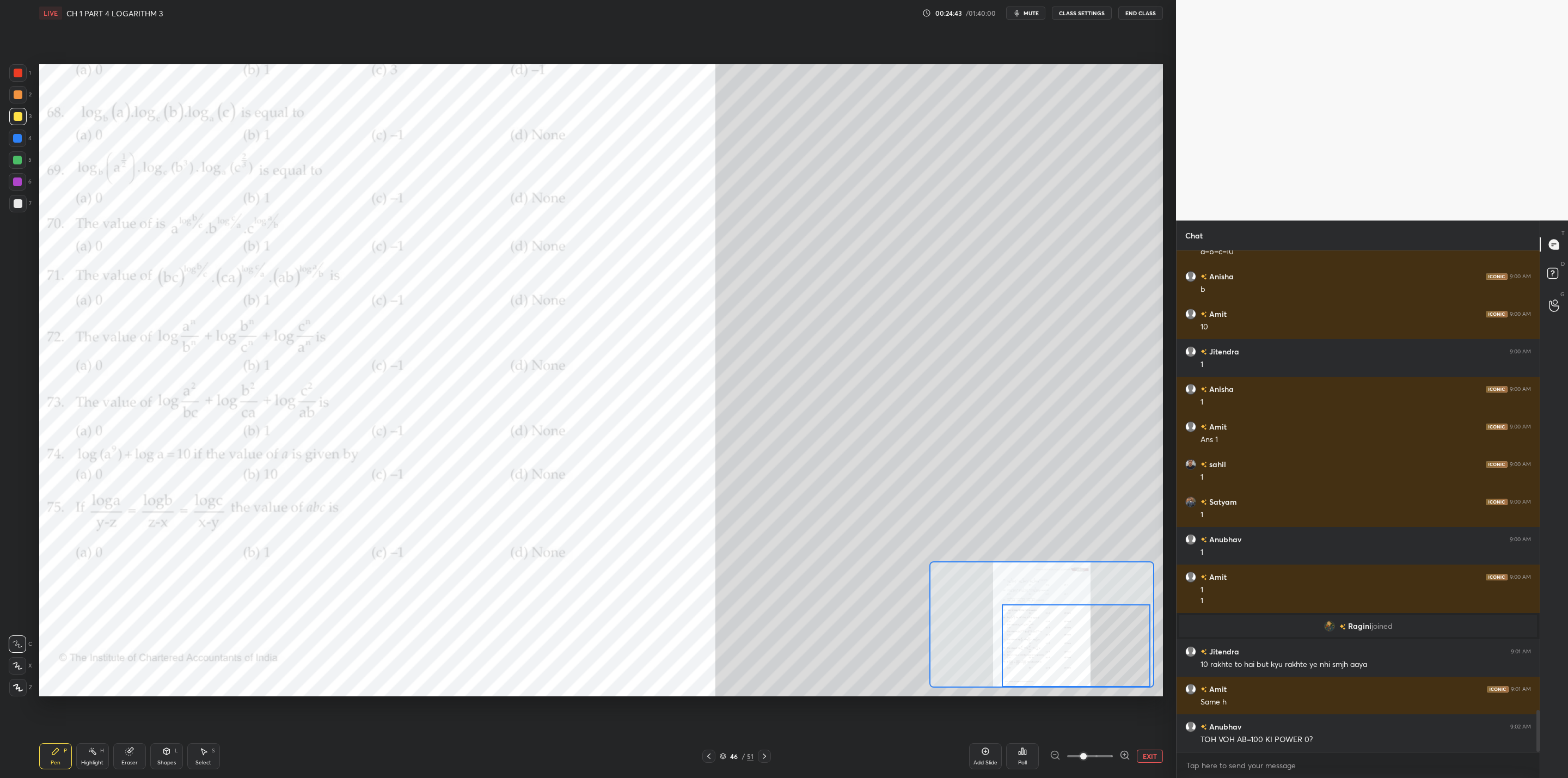
click at [136, 624] on div "Eraser" at bounding box center [130, 756] width 33 height 26
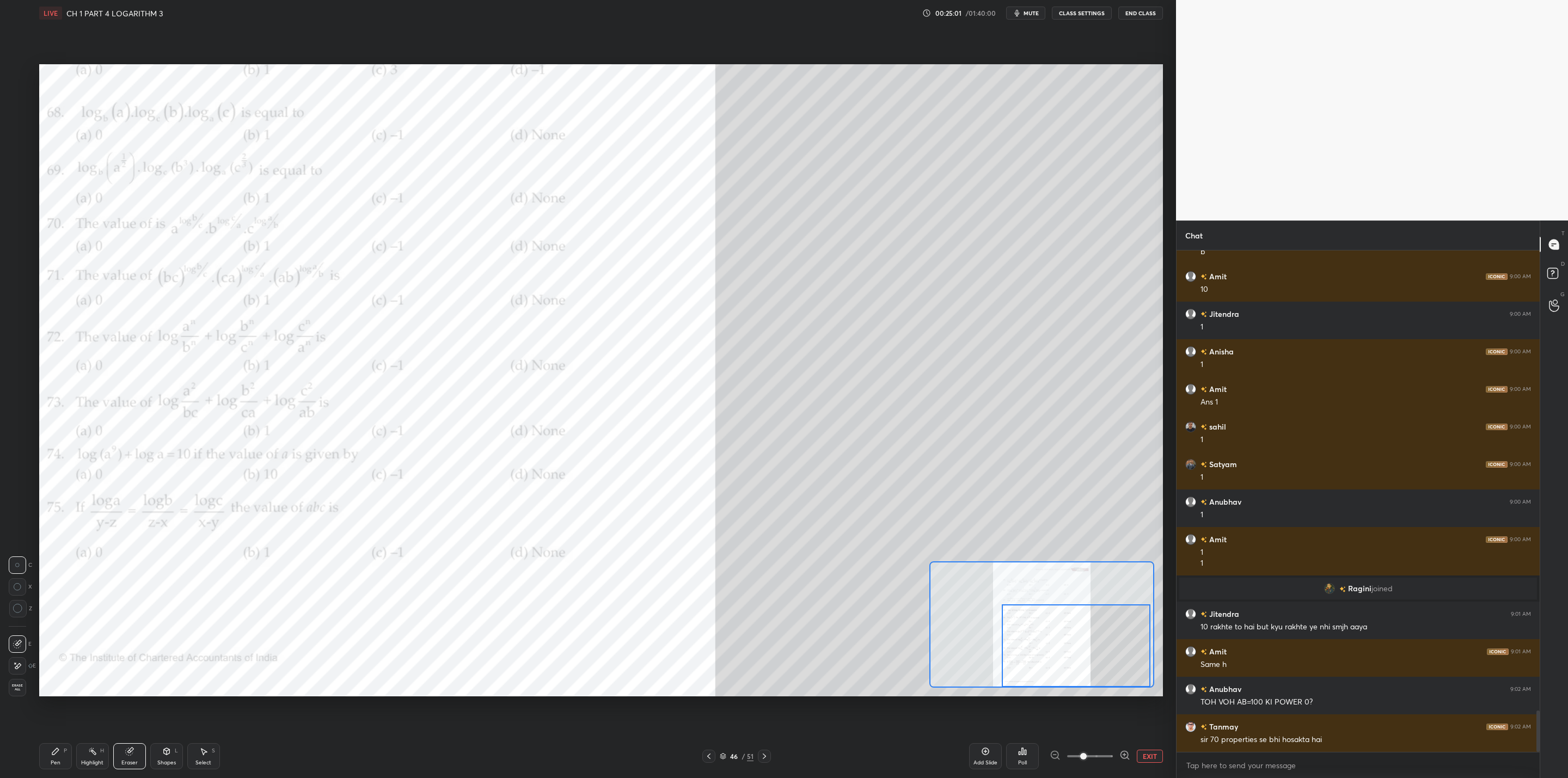
drag, startPoint x: 53, startPoint y: 750, endPoint x: 57, endPoint y: 745, distance: 6.4
click at [53, 624] on icon at bounding box center [56, 751] width 9 height 9
click at [33, 495] on div "1 2 3 4 5 6 7 C X Z C X Z E E Erase all H H LIVE CH 1 PART 4 LOGARITHM 3 00:25:…" at bounding box center [584, 389] width 1168 height 778
drag, startPoint x: 15, startPoint y: 177, endPoint x: 28, endPoint y: 186, distance: 15.8
click at [15, 180] on div at bounding box center [18, 182] width 9 height 9
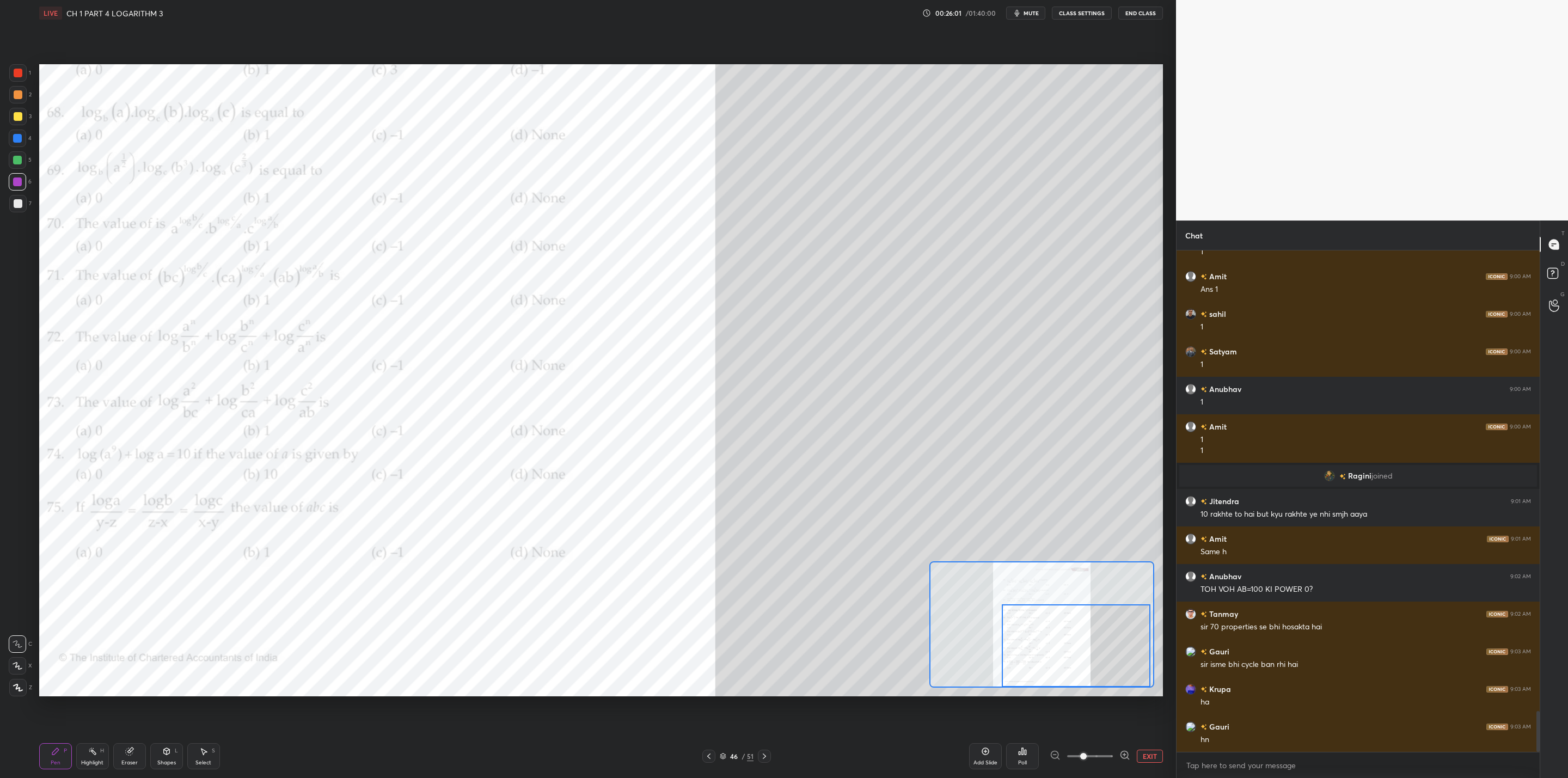
scroll to position [5702, 0]
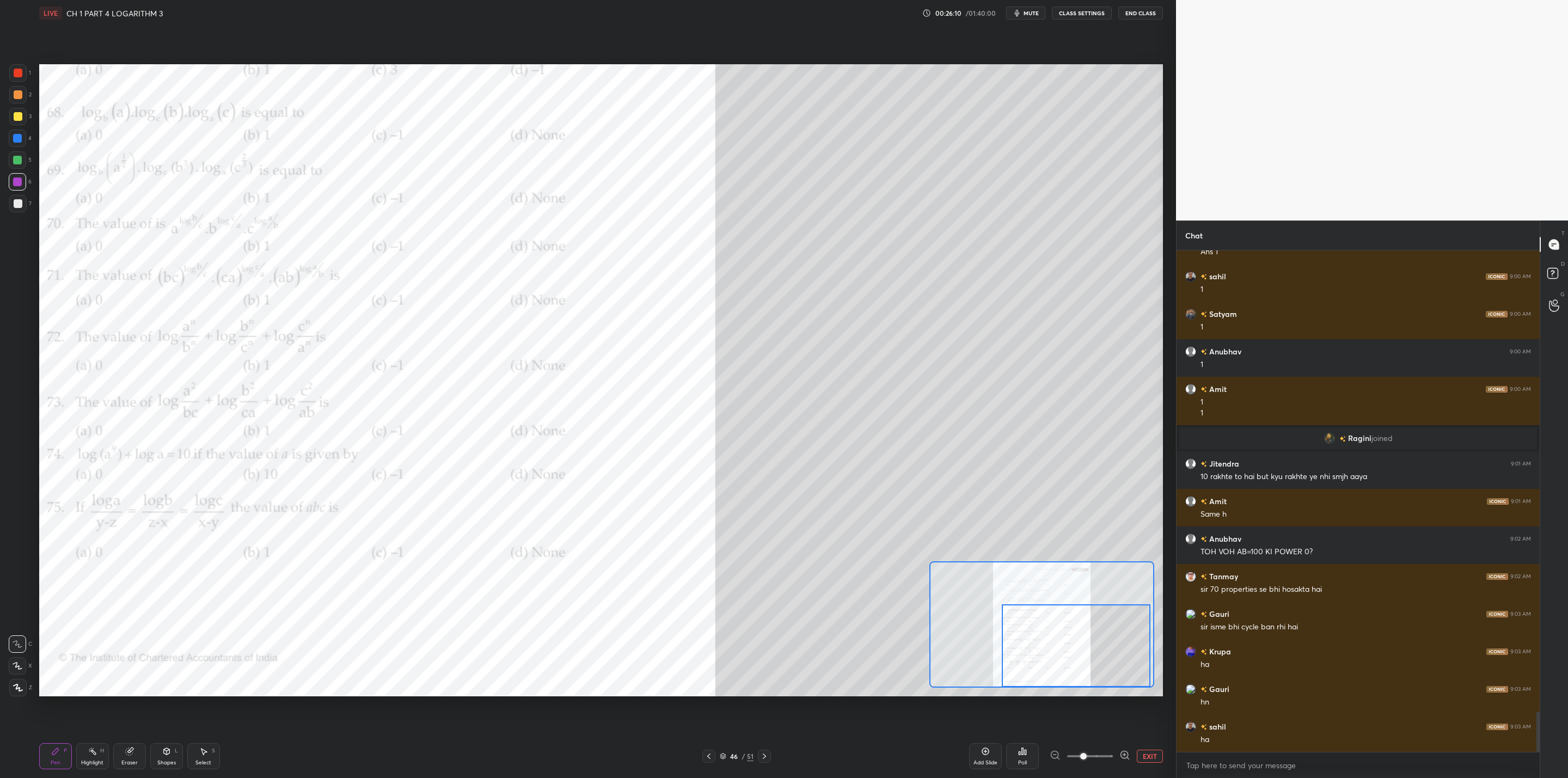
drag, startPoint x: 15, startPoint y: 116, endPoint x: 28, endPoint y: 123, distance: 14.8
click at [21, 119] on div at bounding box center [18, 116] width 9 height 9
click at [22, 157] on div at bounding box center [18, 161] width 18 height 18
drag, startPoint x: 128, startPoint y: 756, endPoint x: 149, endPoint y: 716, distance: 45.2
click at [129, 624] on div "Eraser" at bounding box center [130, 756] width 33 height 26
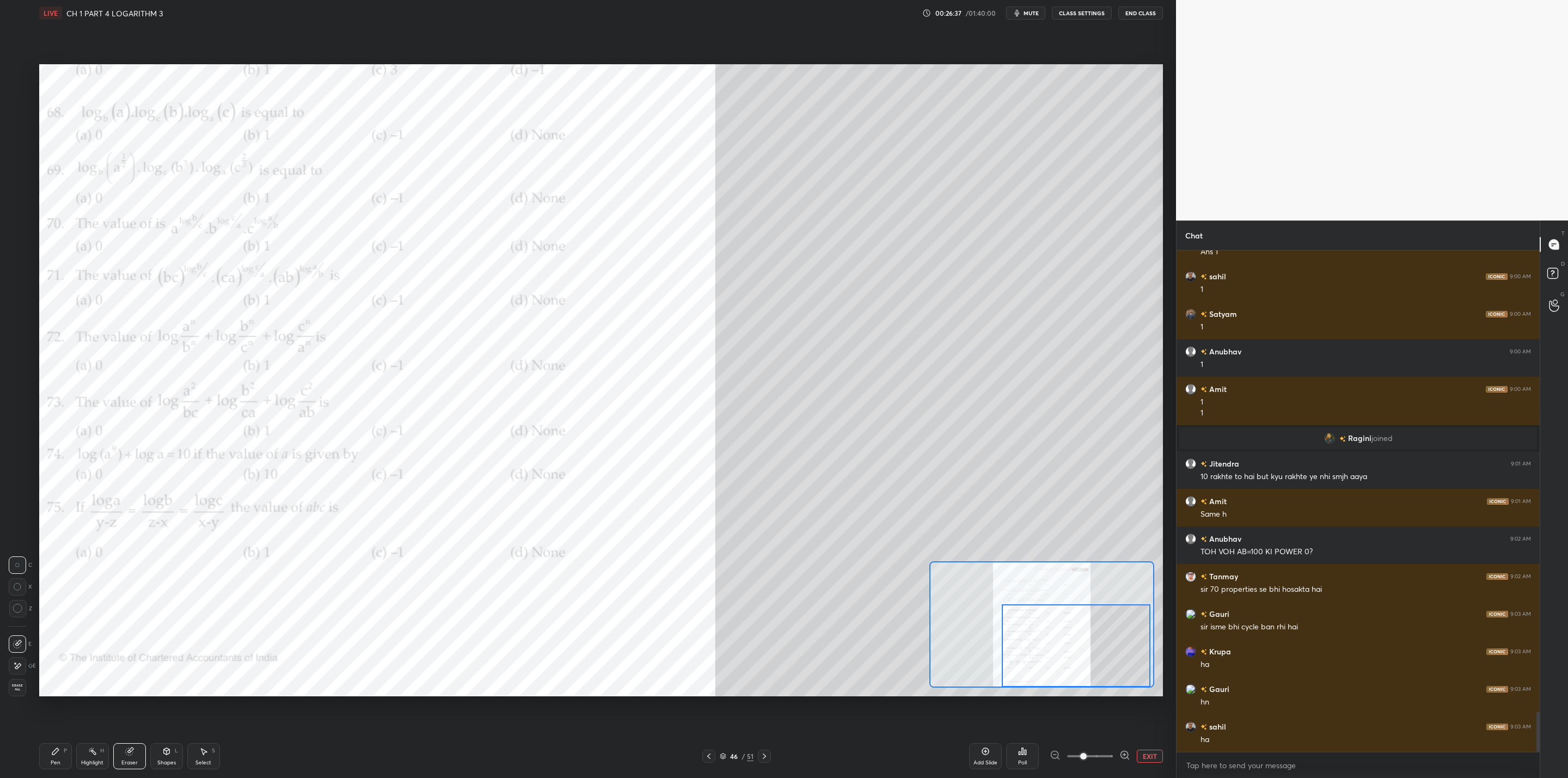
click at [59, 624] on div "Pen P" at bounding box center [55, 756] width 33 height 26
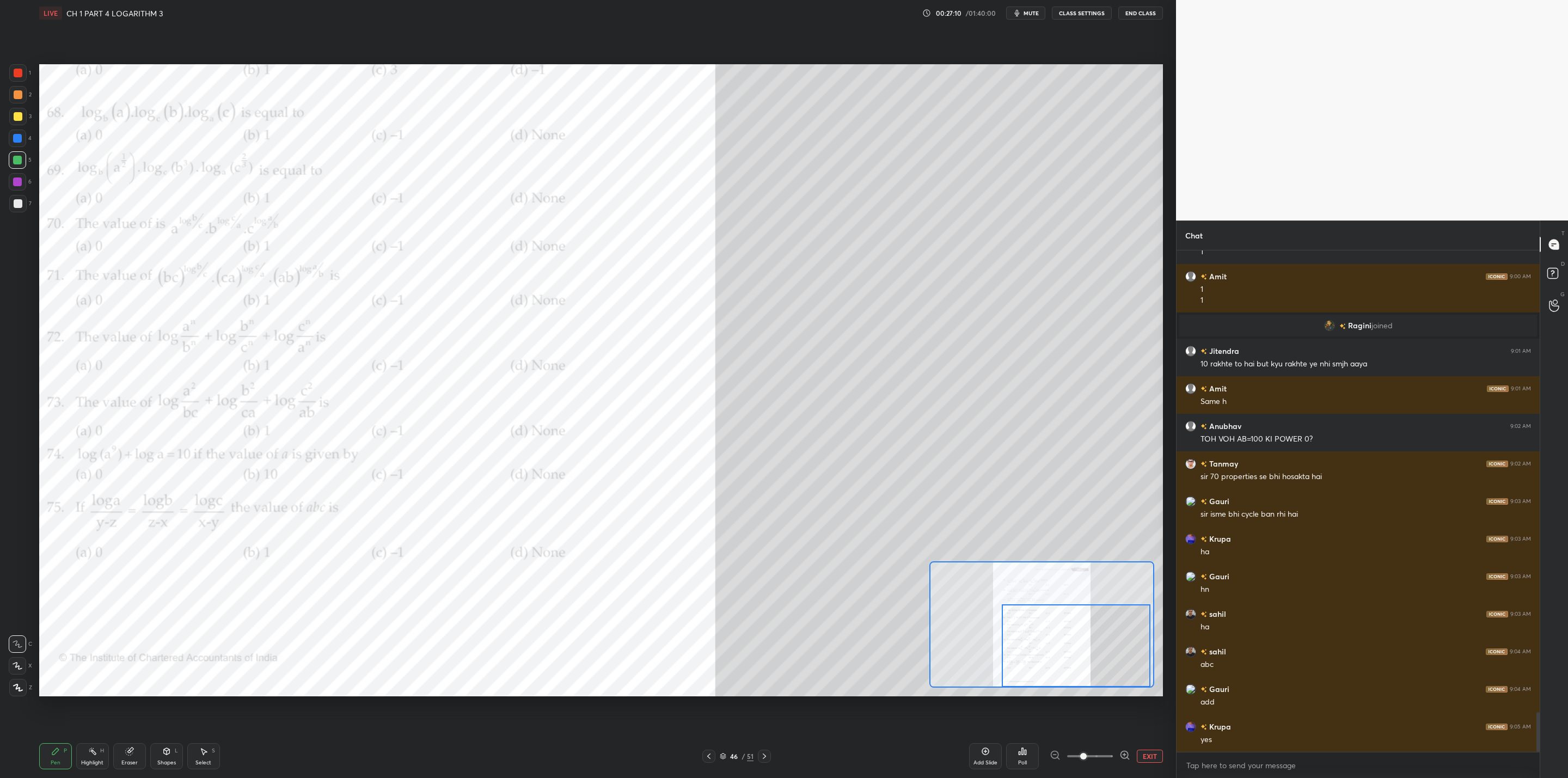
scroll to position [5852, 0]
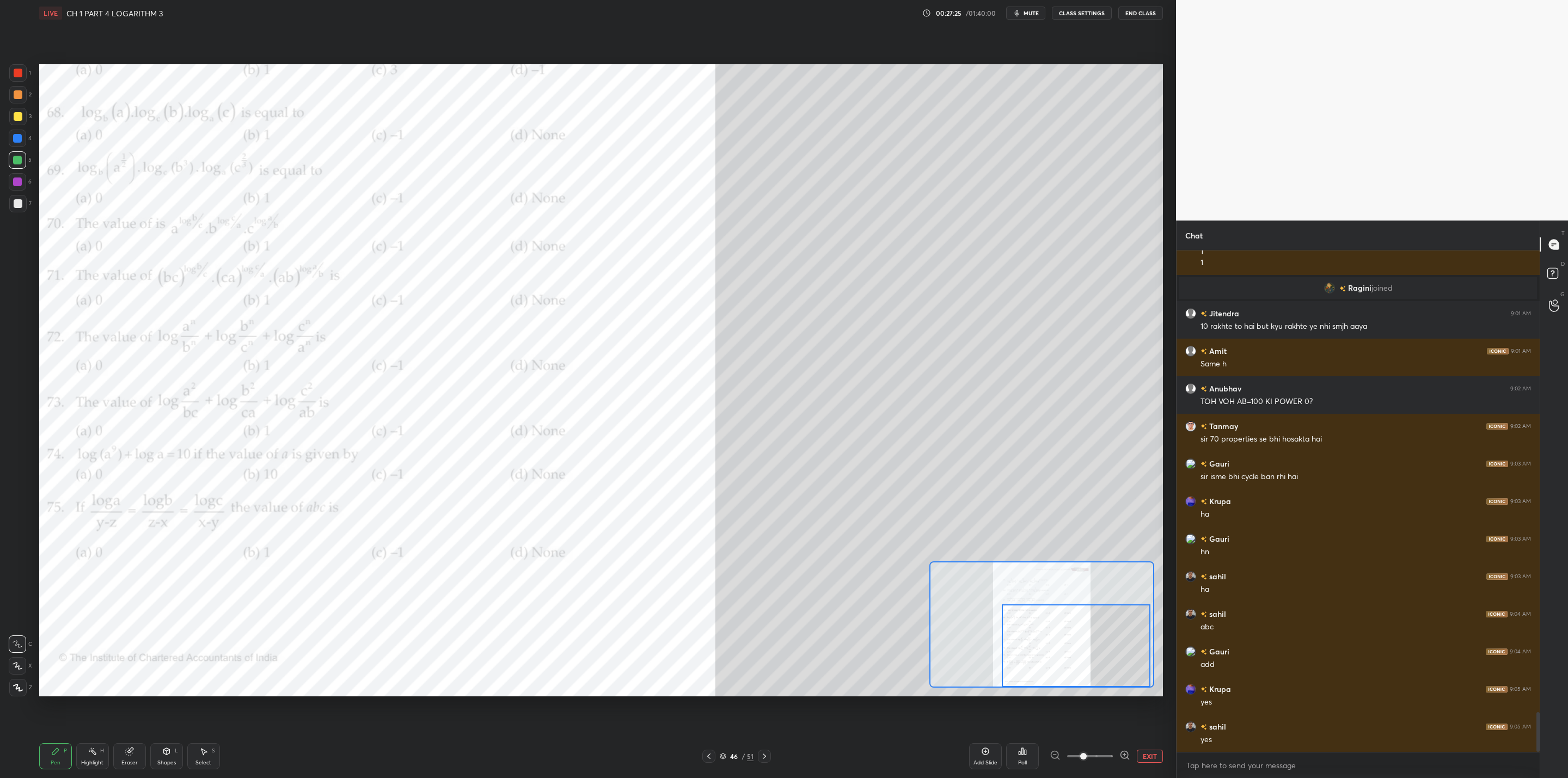
click at [23, 208] on div at bounding box center [18, 204] width 18 height 18
click at [21, 182] on div at bounding box center [18, 182] width 9 height 9
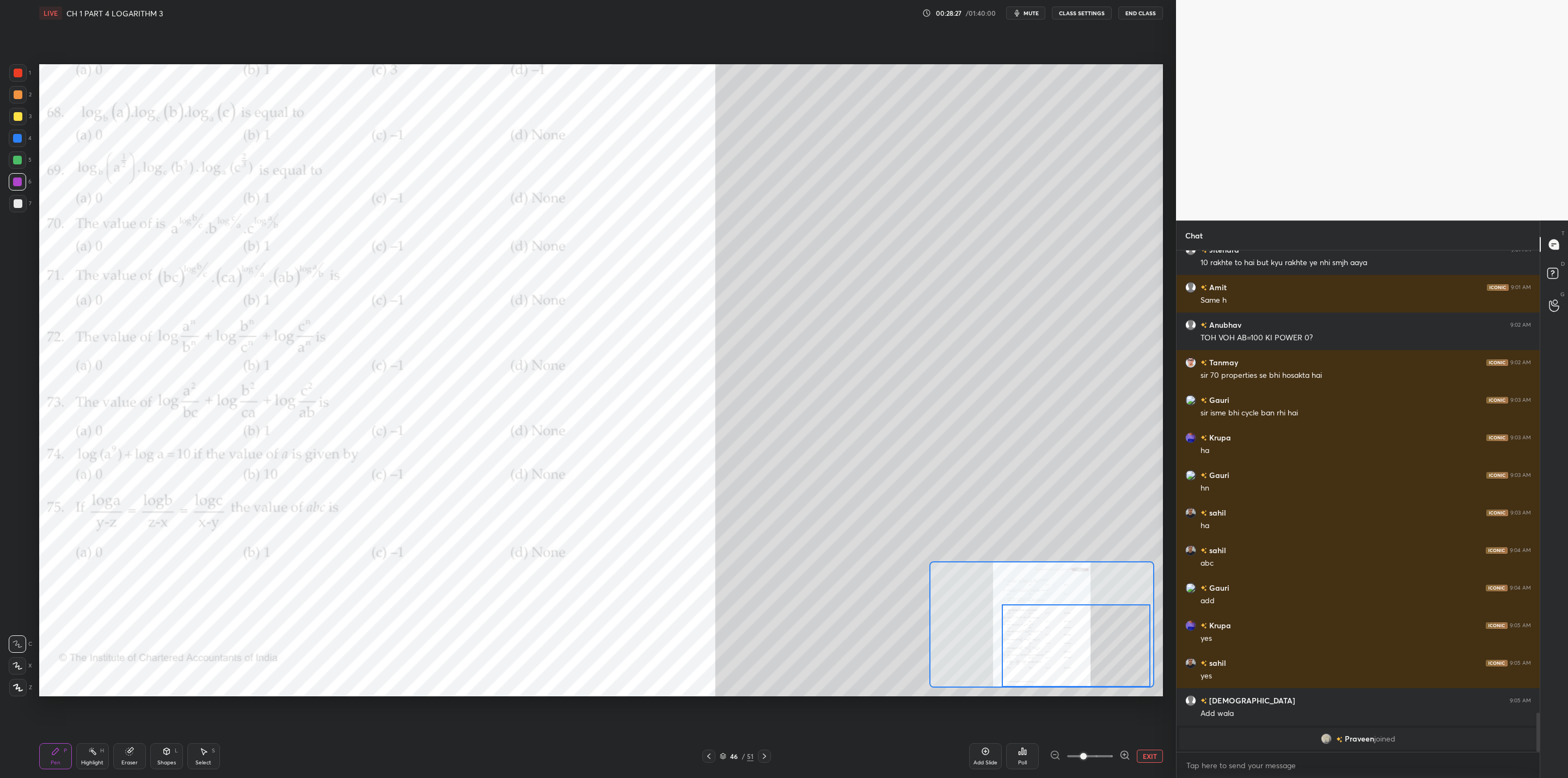
scroll to position [5809, 0]
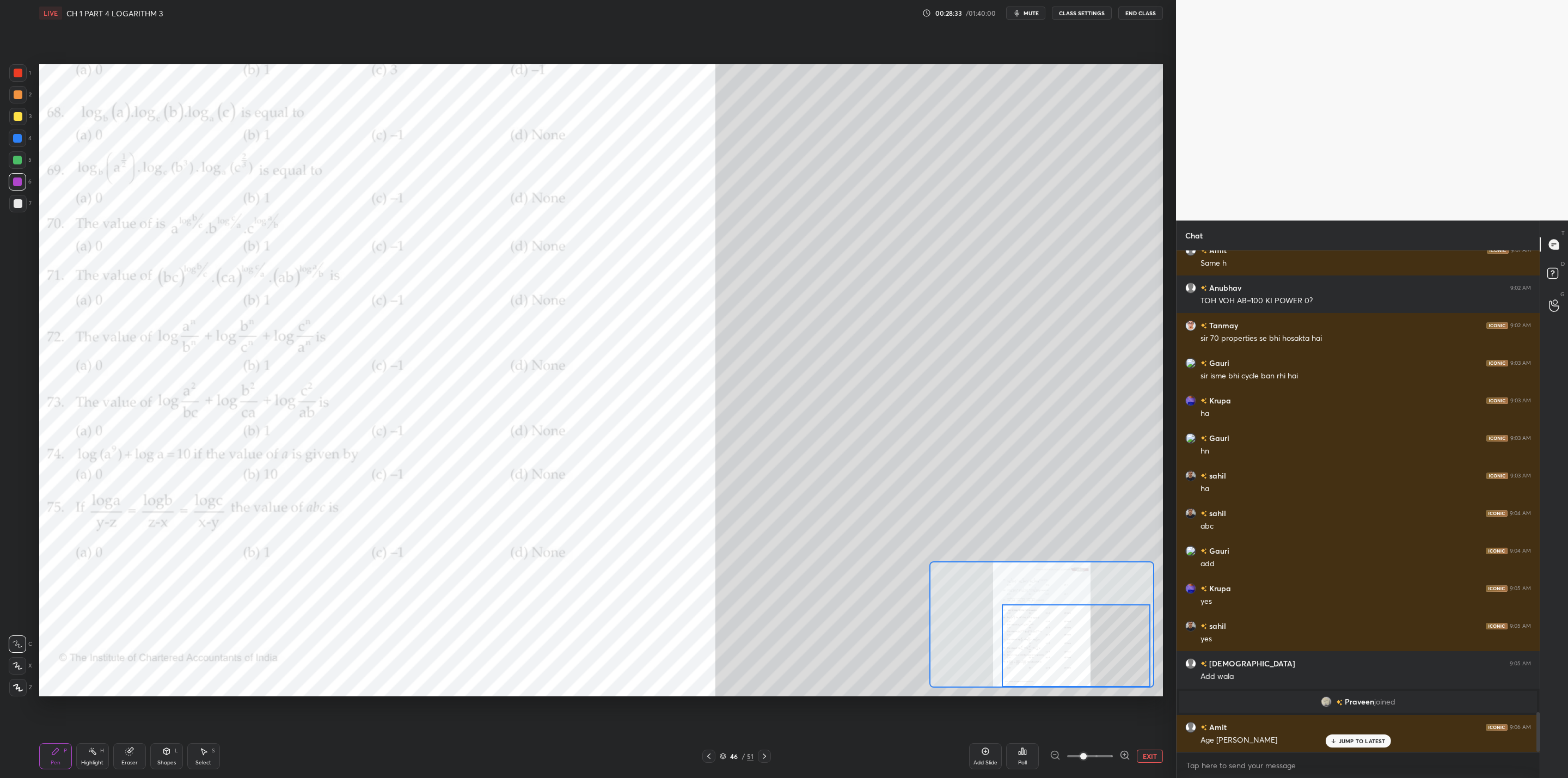
drag, startPoint x: 128, startPoint y: 753, endPoint x: 177, endPoint y: 725, distance: 56.4
click at [130, 624] on div "Eraser" at bounding box center [130, 756] width 33 height 26
click at [59, 624] on icon at bounding box center [56, 751] width 9 height 9
click at [25, 118] on div at bounding box center [18, 117] width 18 height 18
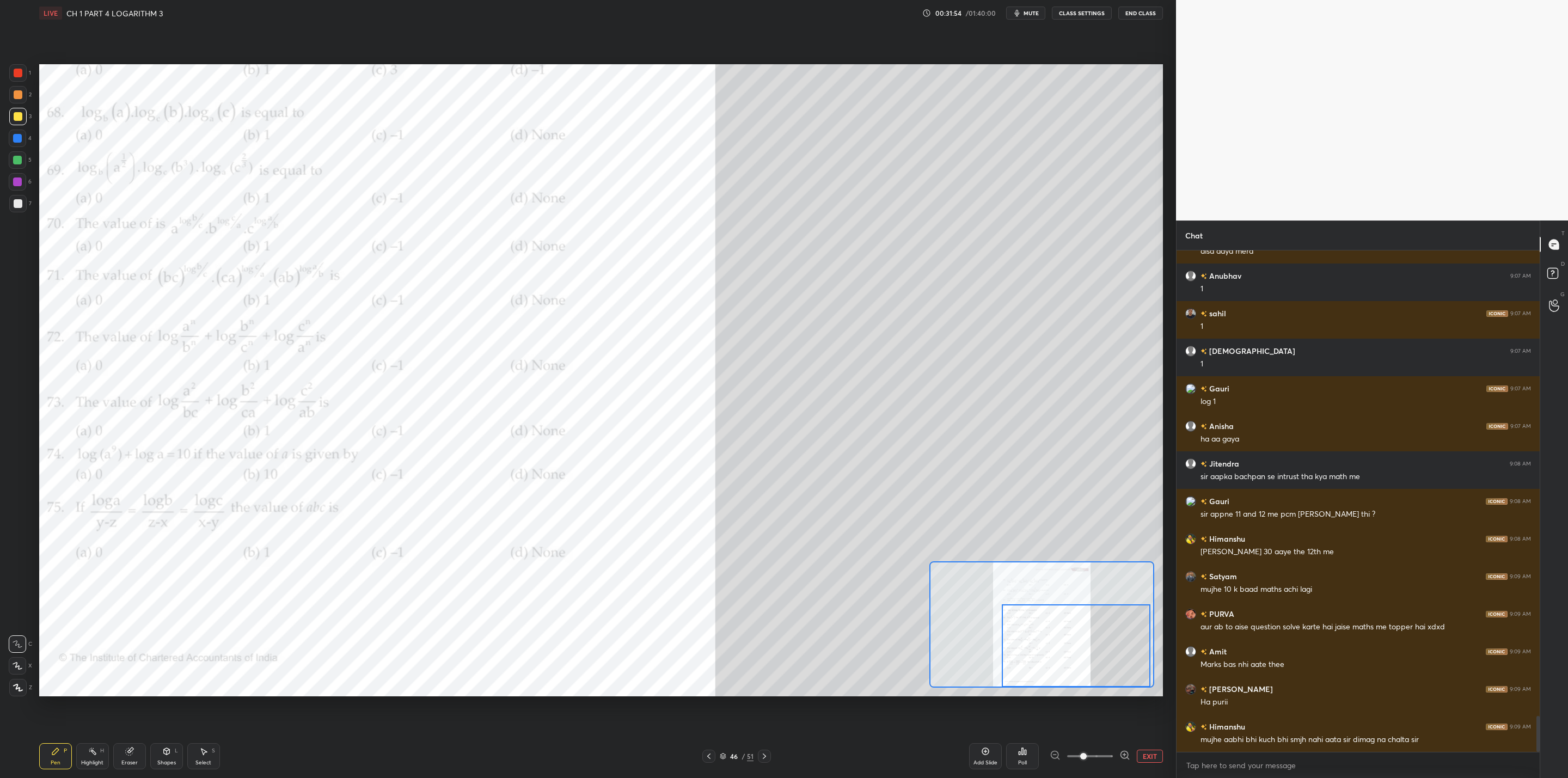
scroll to position [6496, 0]
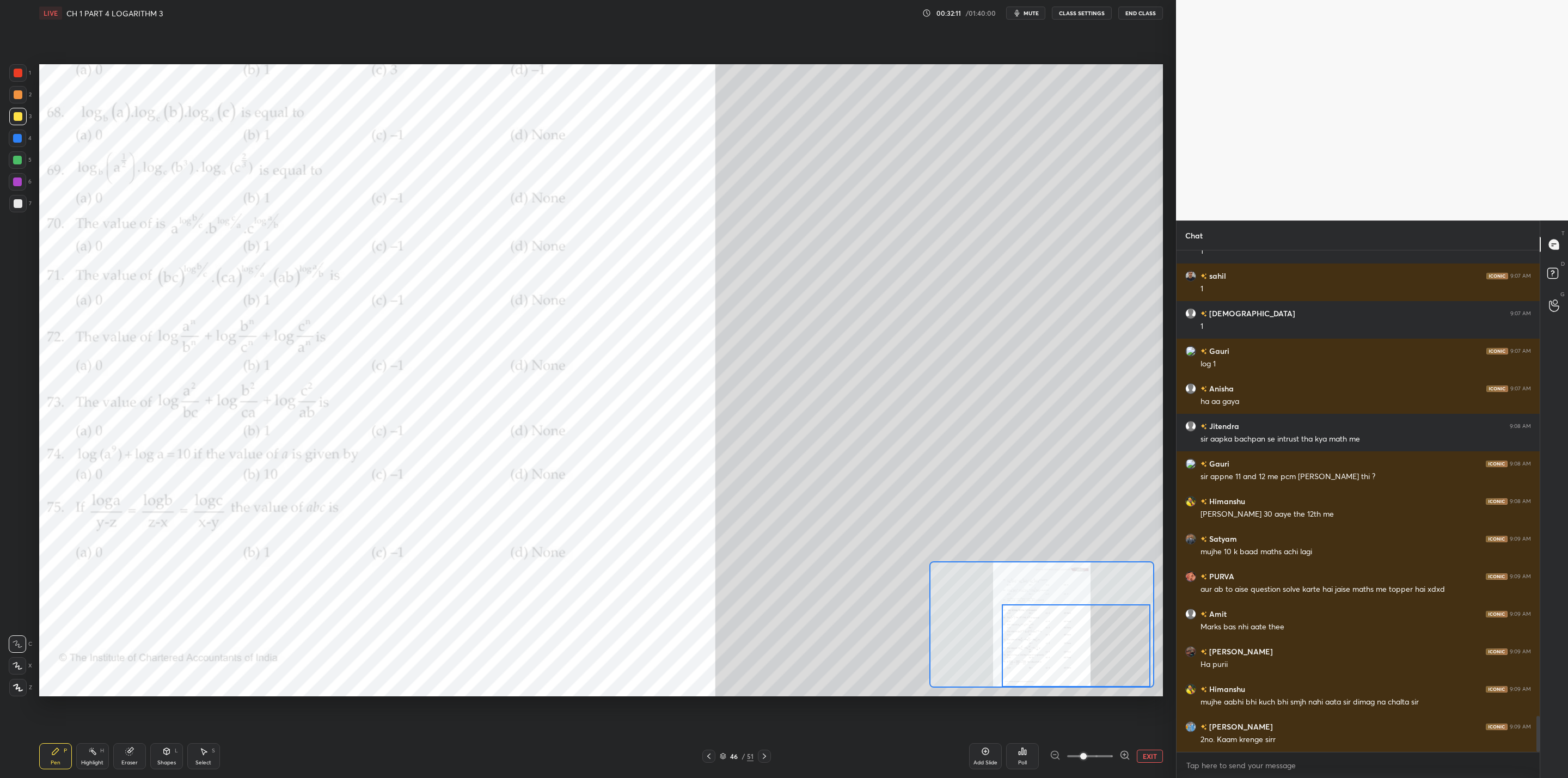
click at [767, 624] on icon at bounding box center [765, 757] width 9 height 9
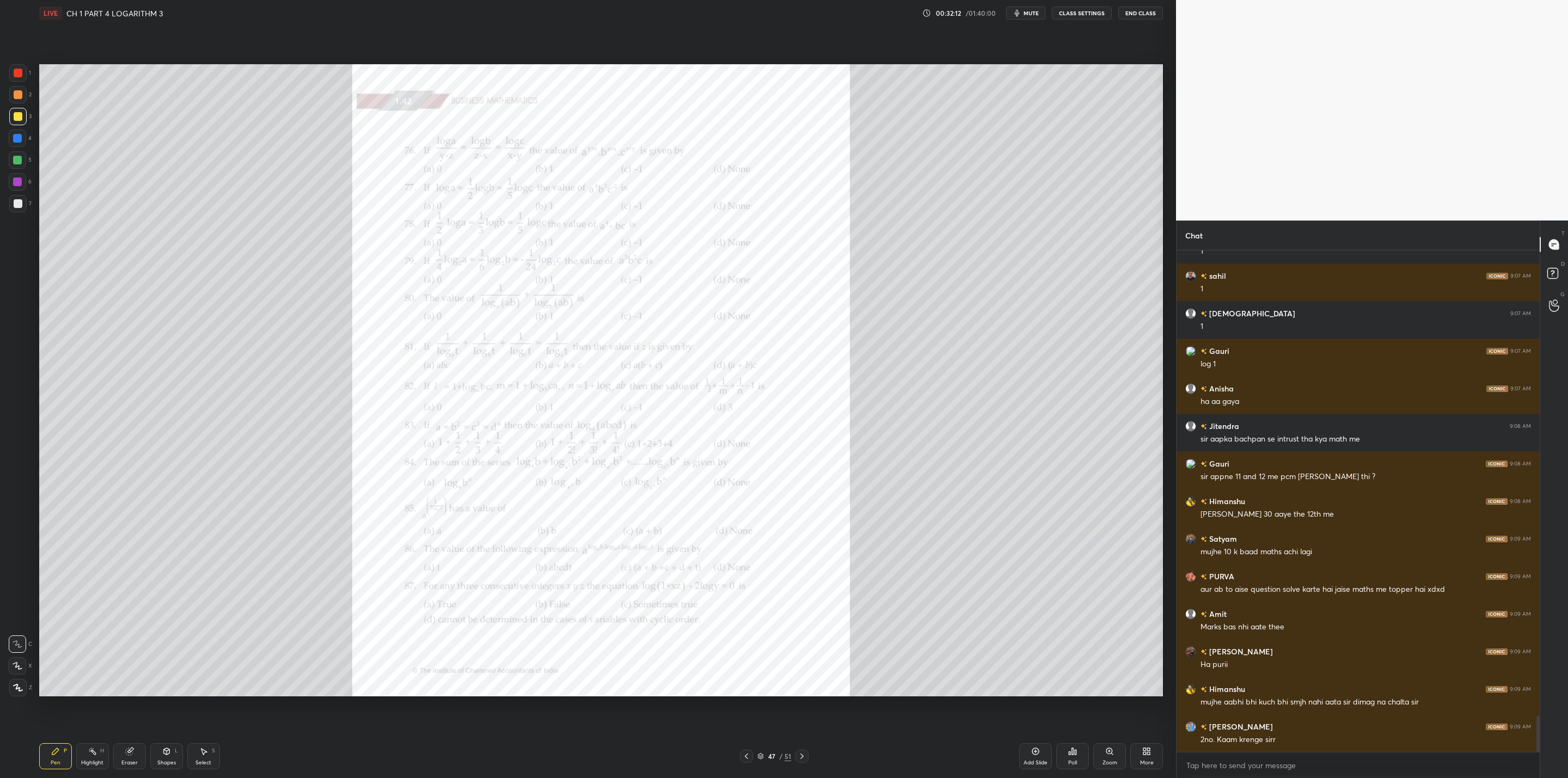
click at [752, 624] on div at bounding box center [746, 756] width 13 height 13
click at [800, 624] on icon at bounding box center [802, 757] width 9 height 9
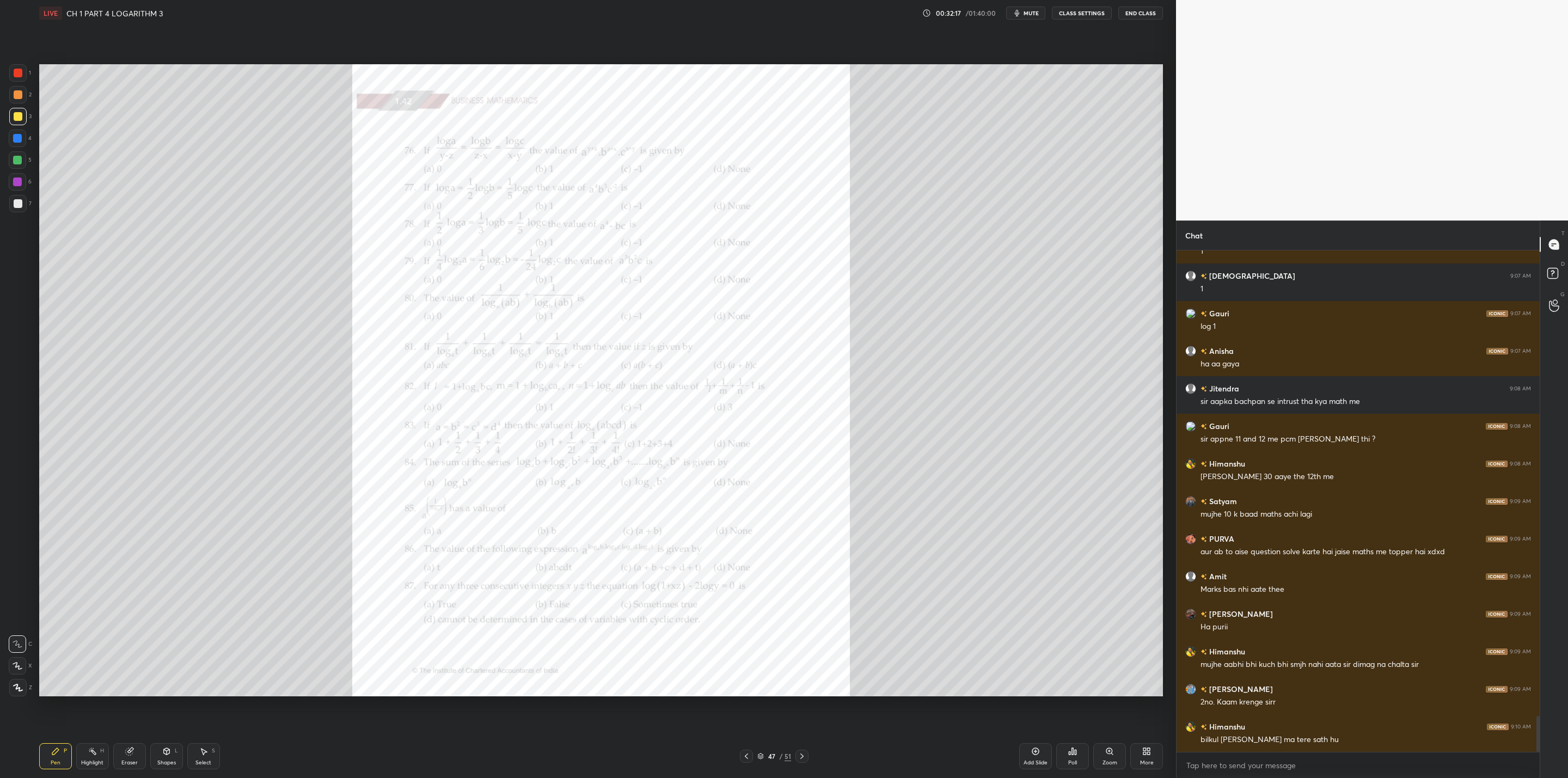
click at [807, 624] on div "Zoom" at bounding box center [1109, 756] width 33 height 26
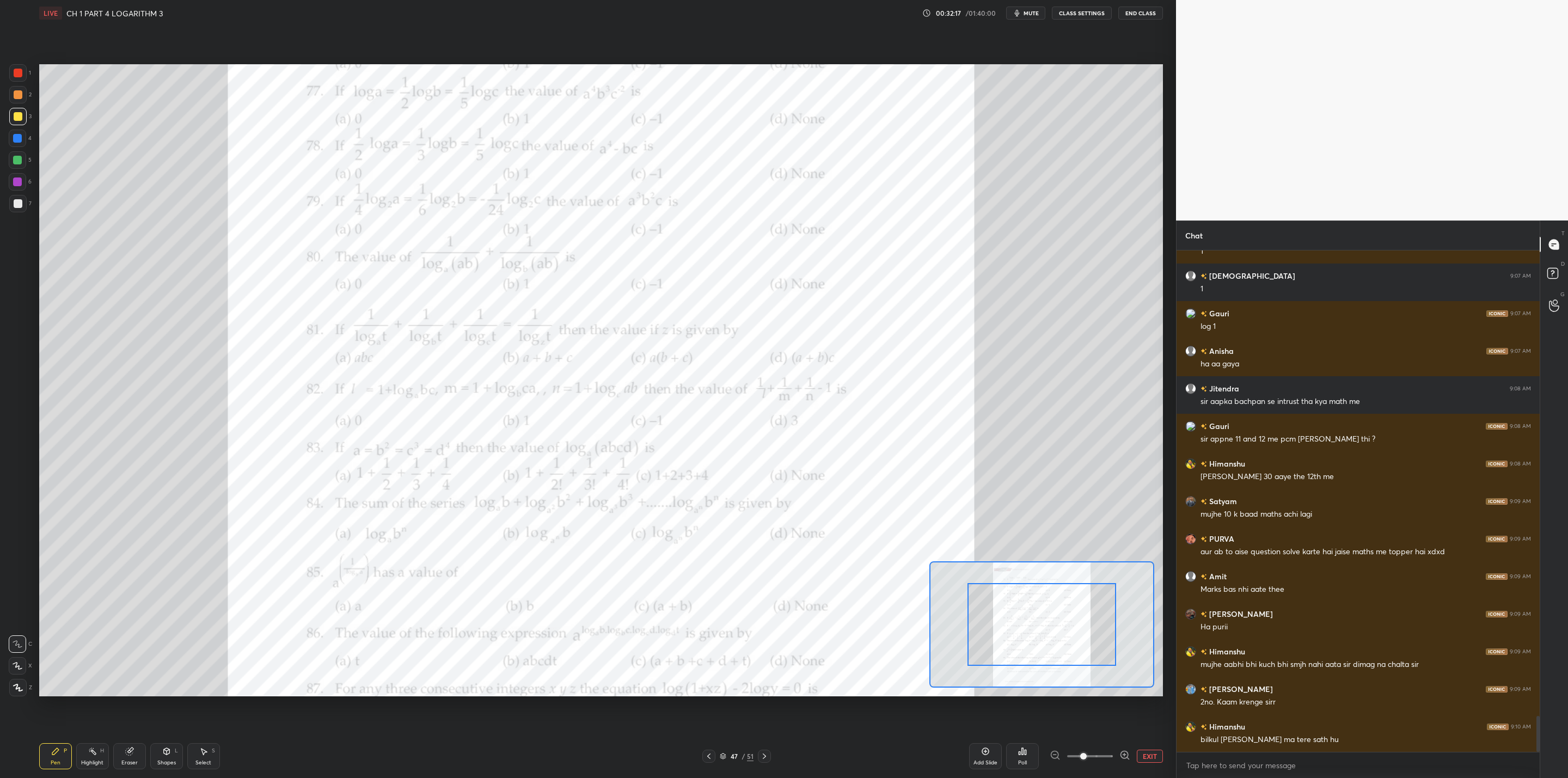
scroll to position [6571, 0]
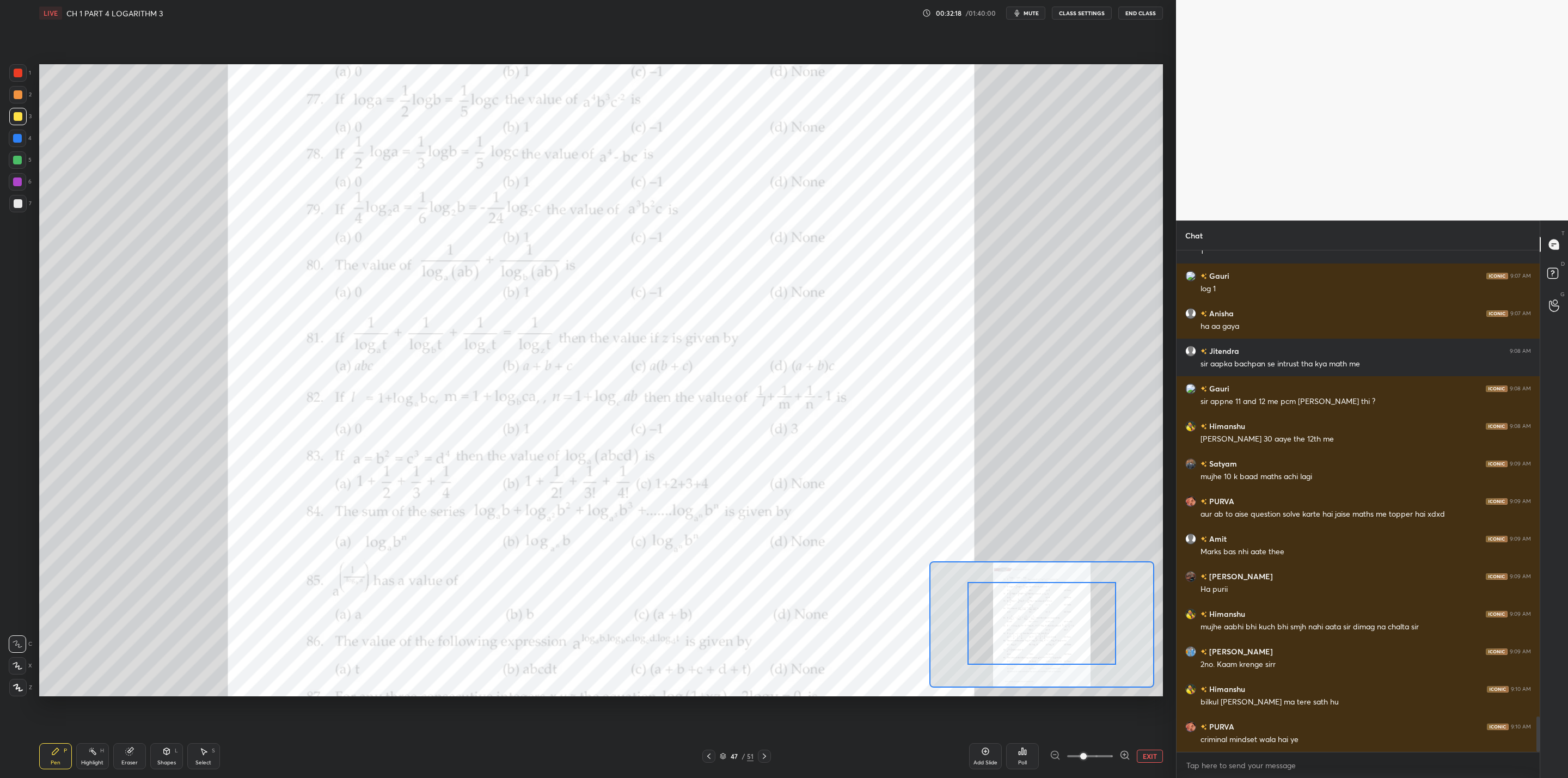
drag, startPoint x: 1031, startPoint y: 631, endPoint x: 1078, endPoint y: 629, distance: 47.0
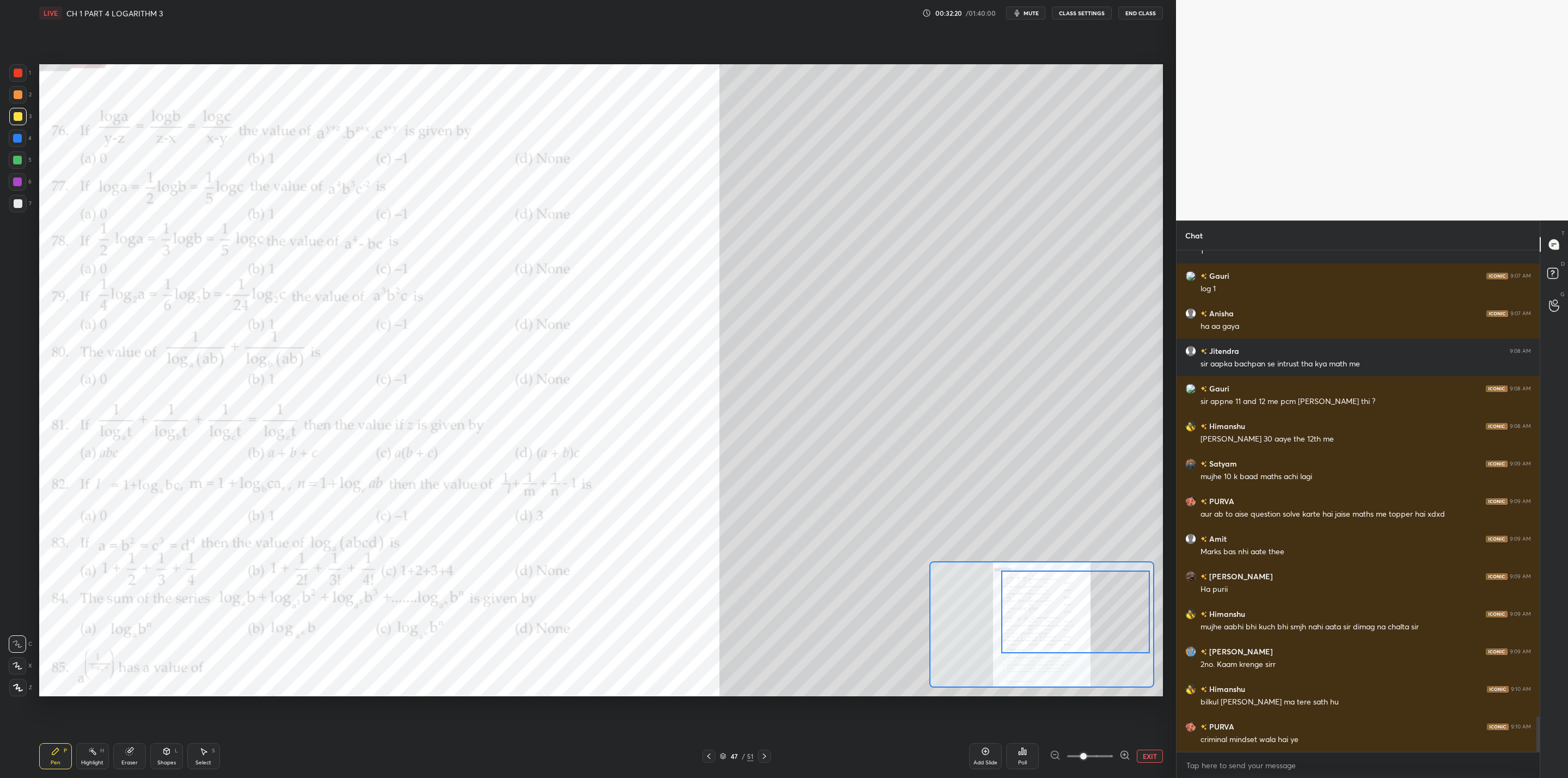
drag, startPoint x: 1031, startPoint y: 631, endPoint x: 1055, endPoint y: 621, distance: 26.0
click at [807, 619] on div at bounding box center [1076, 611] width 149 height 83
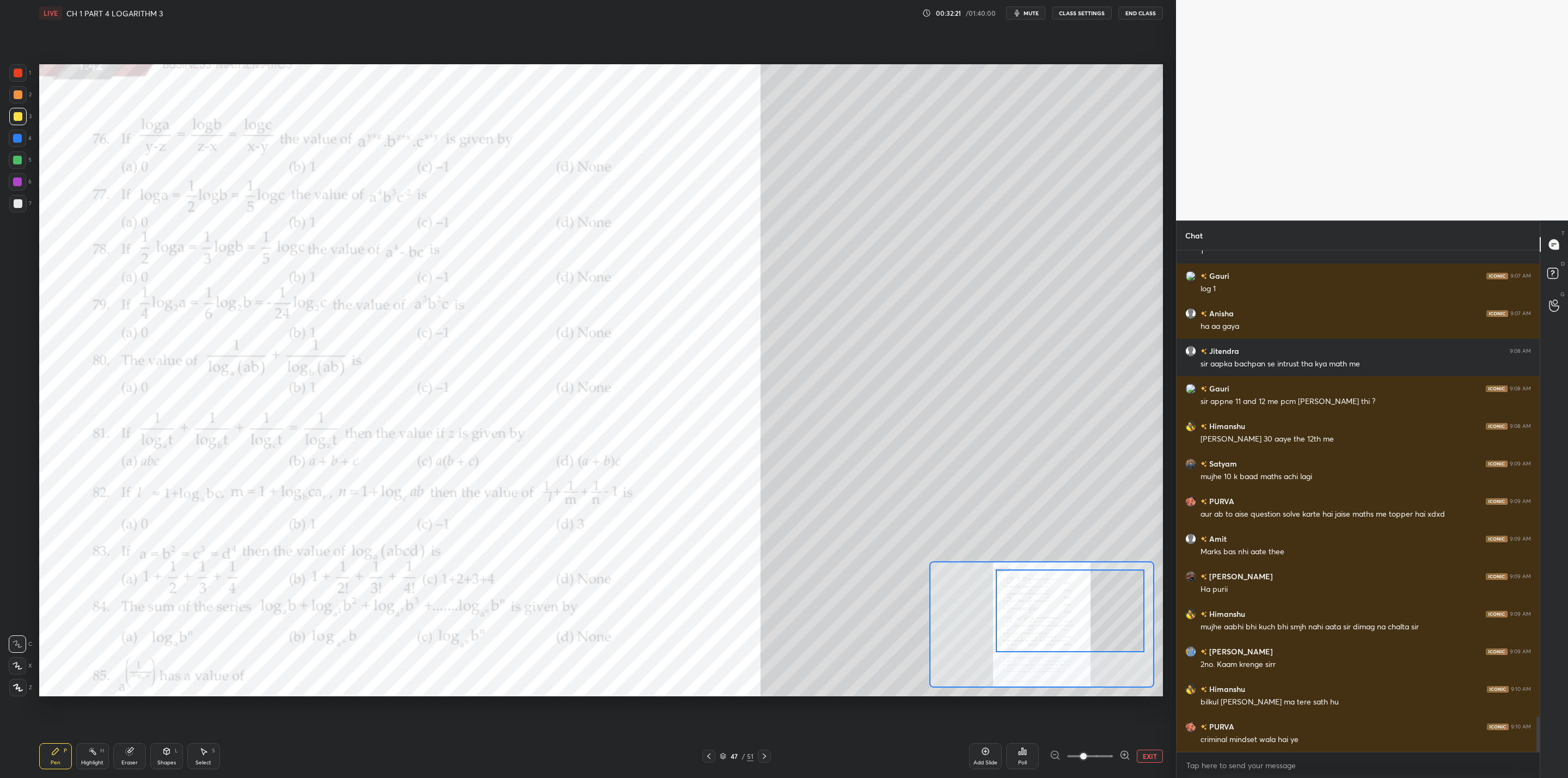
drag, startPoint x: 1060, startPoint y: 622, endPoint x: 1052, endPoint y: 621, distance: 8.1
click at [807, 621] on div at bounding box center [1070, 610] width 149 height 83
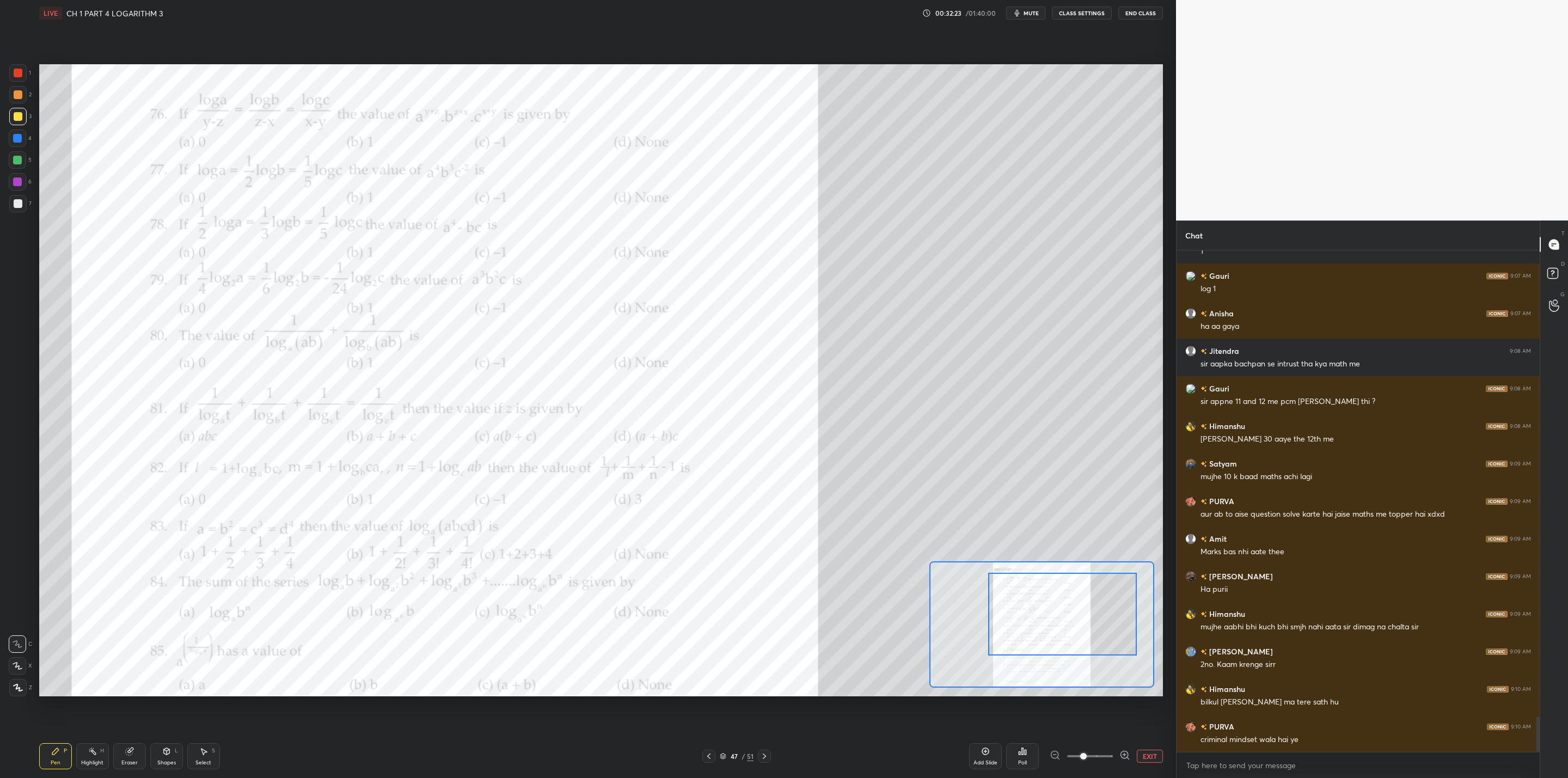
drag, startPoint x: 1060, startPoint y: 622, endPoint x: 1049, endPoint y: 625, distance: 11.4
click at [807, 624] on div at bounding box center [1063, 614] width 149 height 83
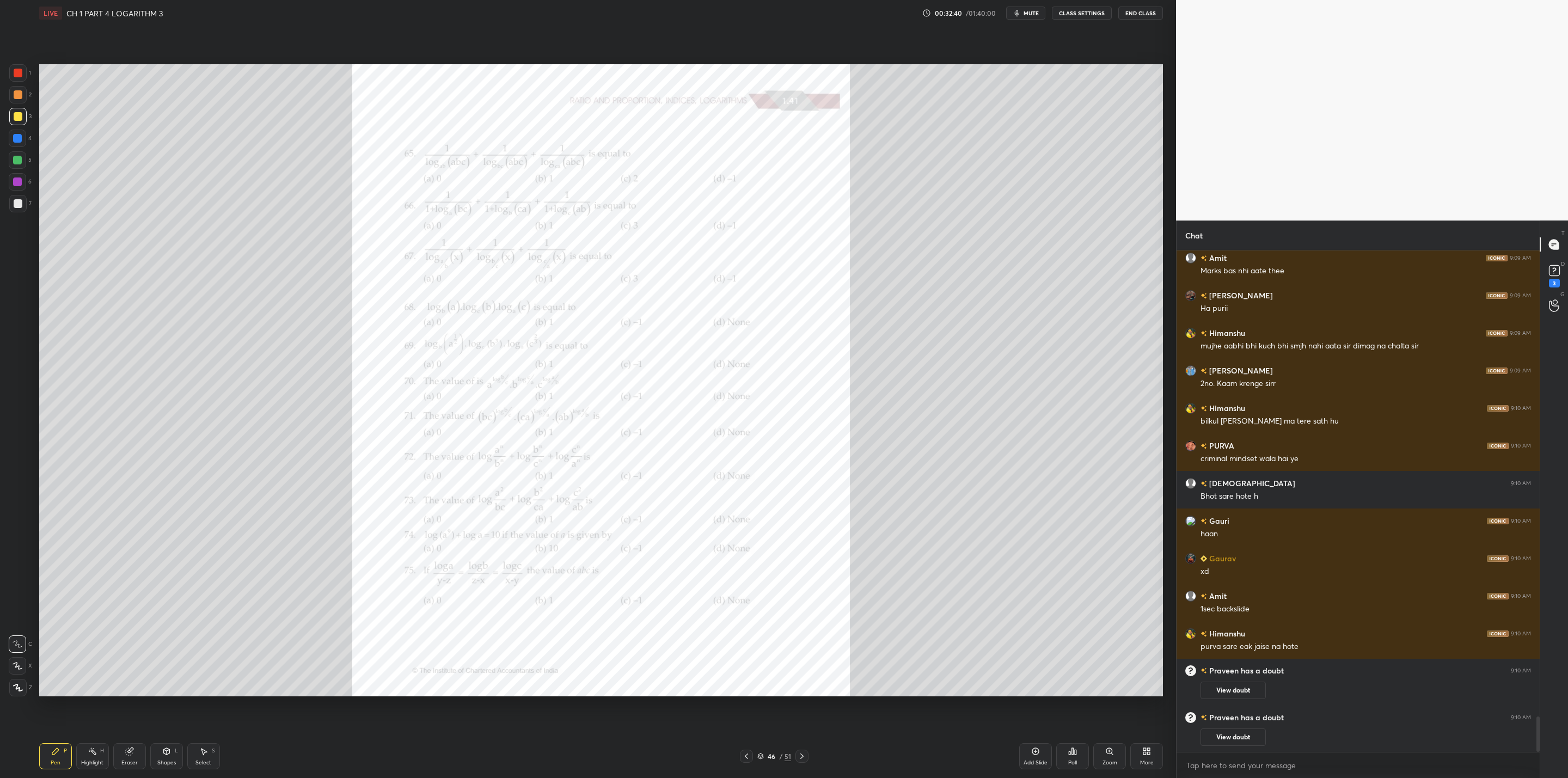
scroll to position [6612, 0]
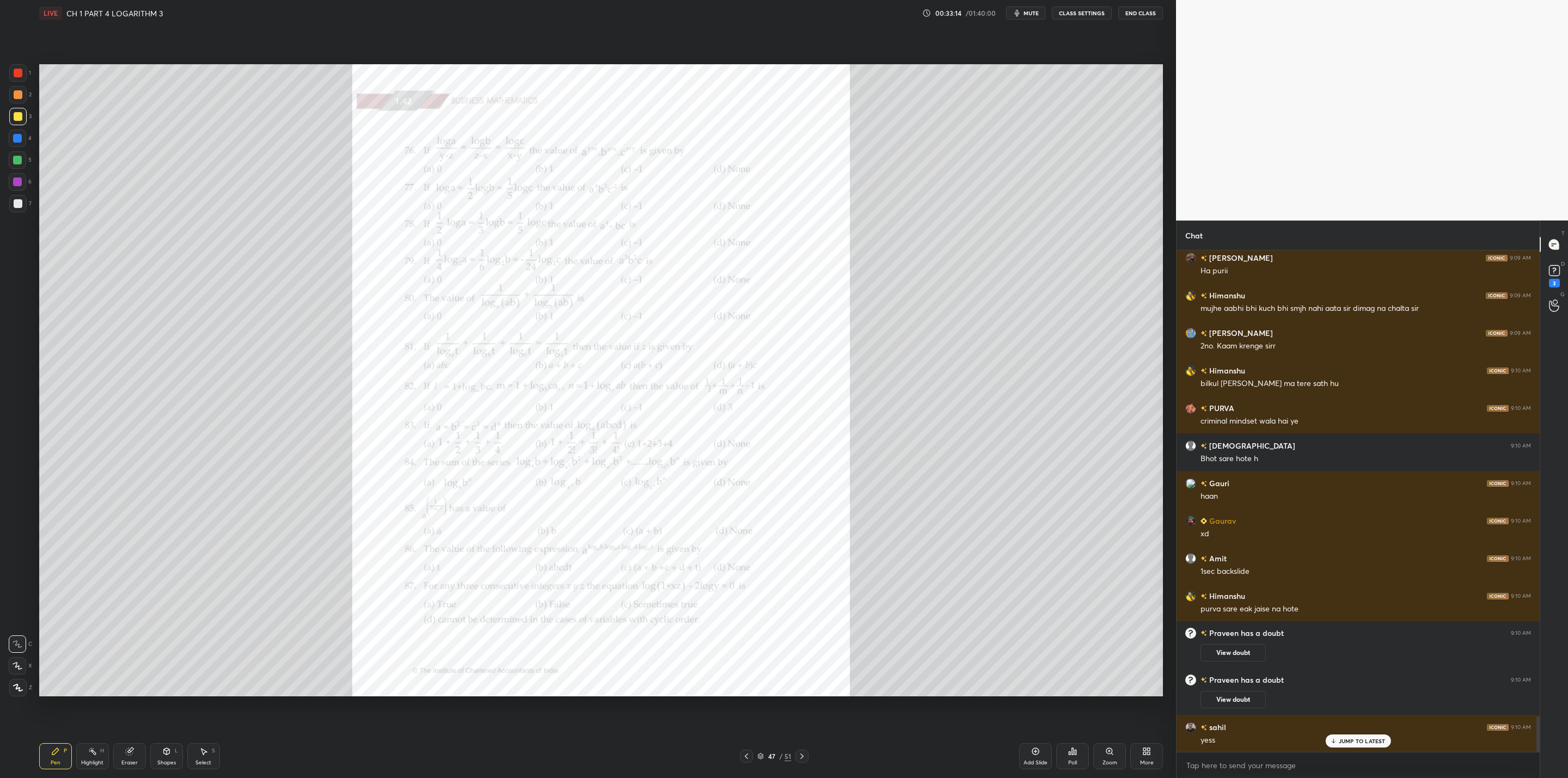
click at [807, 624] on div "Zoom" at bounding box center [1109, 756] width 33 height 26
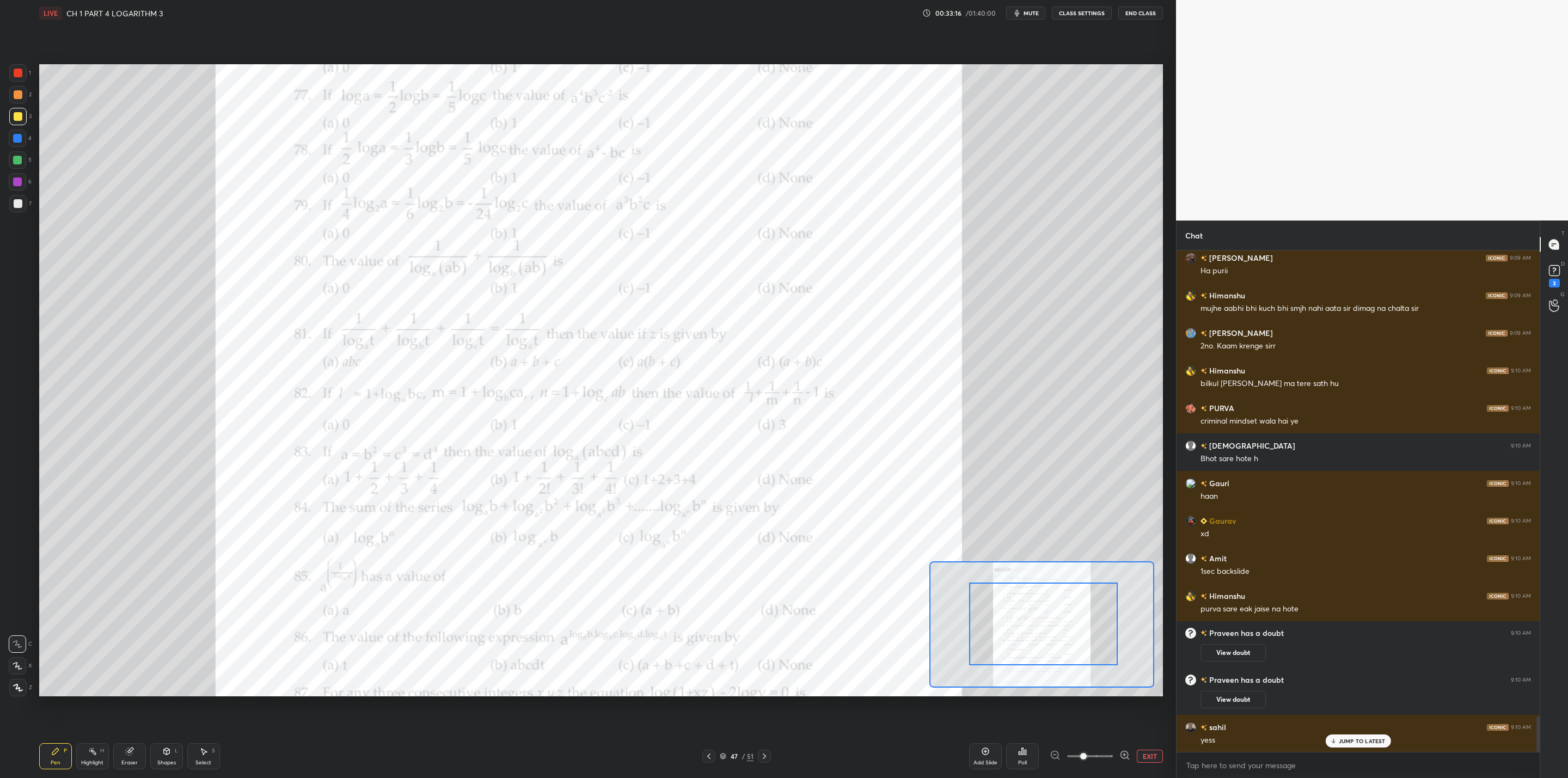
drag, startPoint x: 1044, startPoint y: 642, endPoint x: 1071, endPoint y: 606, distance: 45.0
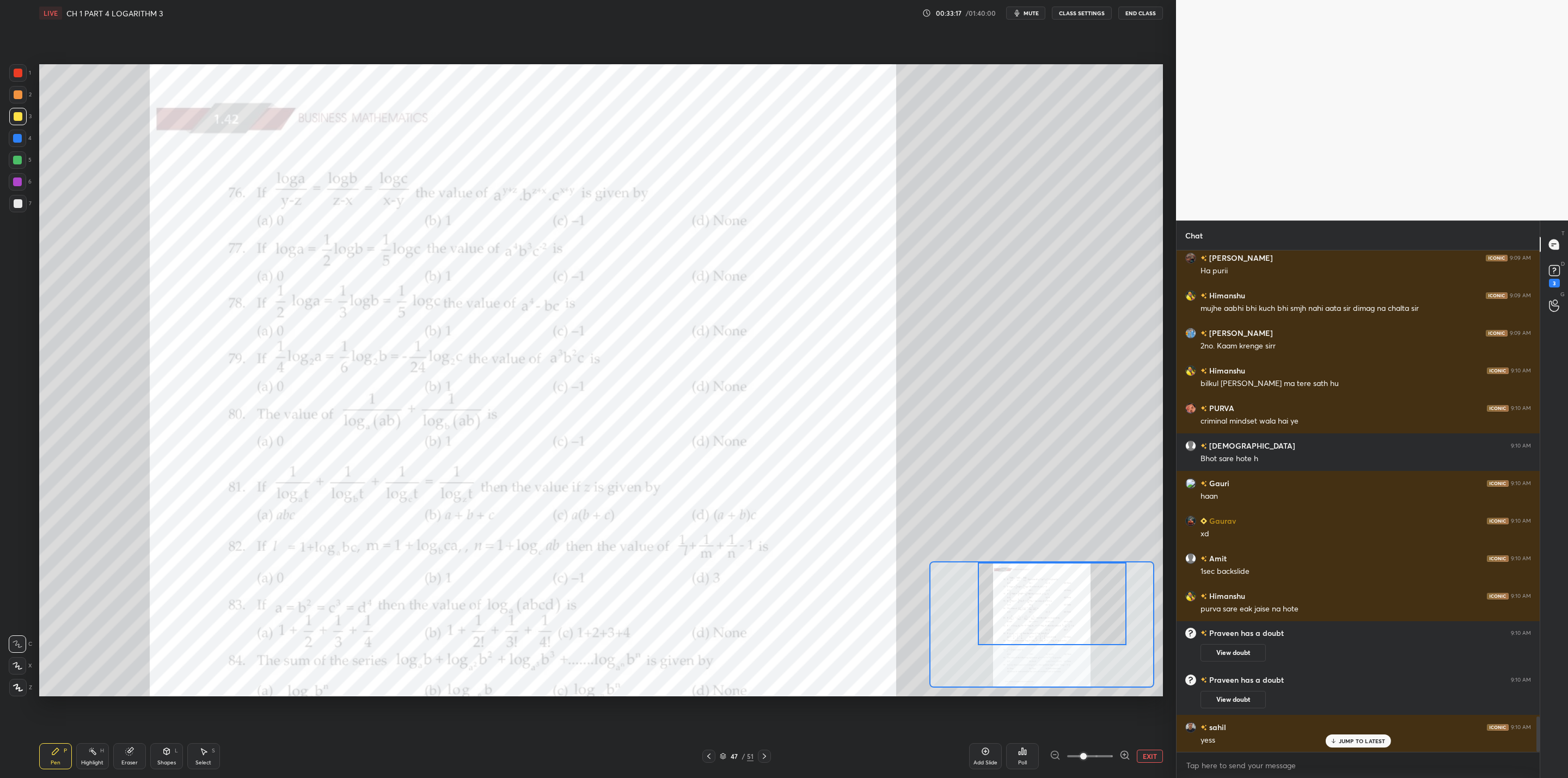
drag, startPoint x: 1045, startPoint y: 642, endPoint x: 1055, endPoint y: 616, distance: 27.9
click at [807, 616] on div at bounding box center [1052, 603] width 149 height 83
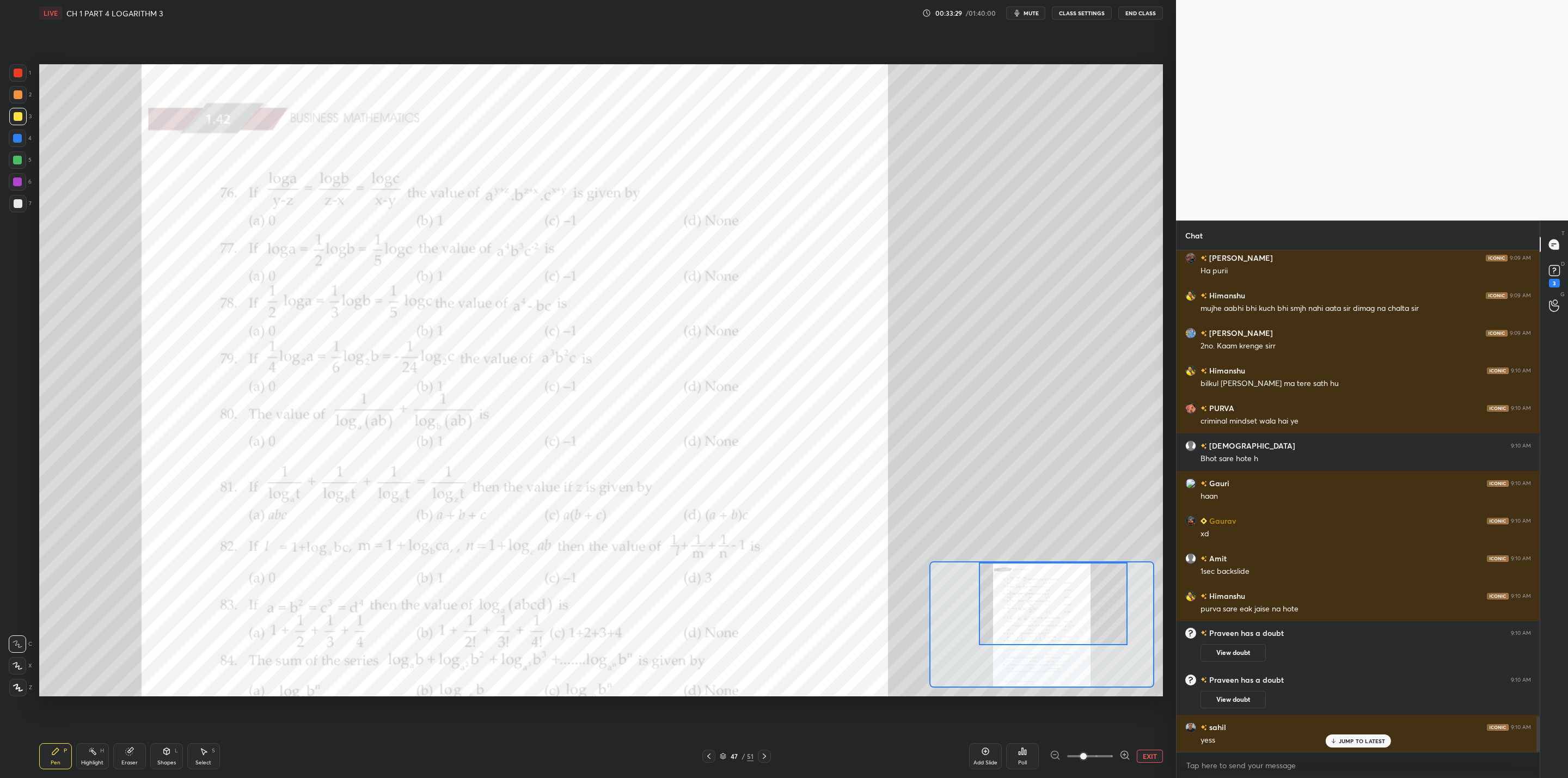
scroll to position [6650, 0]
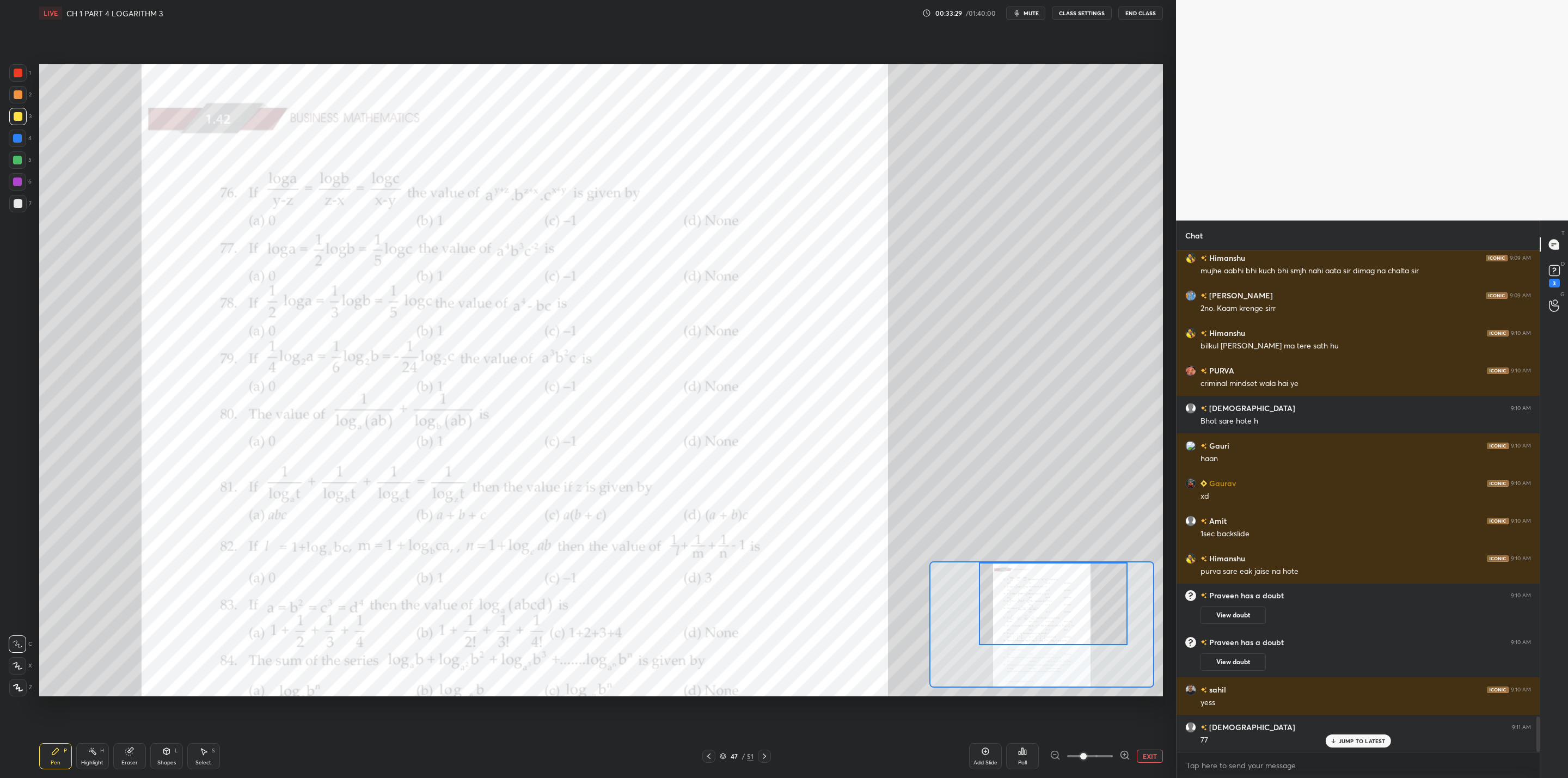
drag, startPoint x: 20, startPoint y: 181, endPoint x: 35, endPoint y: 186, distance: 15.8
click at [23, 184] on div at bounding box center [18, 182] width 18 height 18
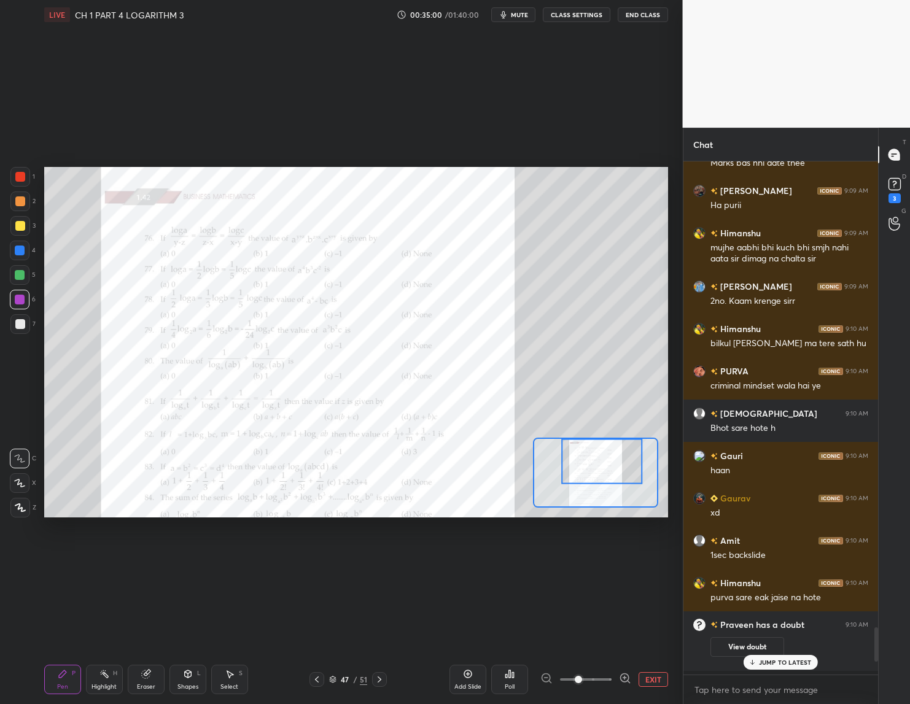
scroll to position [407, 191]
click at [32, 648] on div "1 2 3 4 5 6 7 C X Z C X Z E E Erase all H H LIVE CH 1 PART 4 LOGARITHM 3 00:36:…" at bounding box center [336, 352] width 673 height 704
click at [504, 679] on div "Poll" at bounding box center [509, 679] width 37 height 29
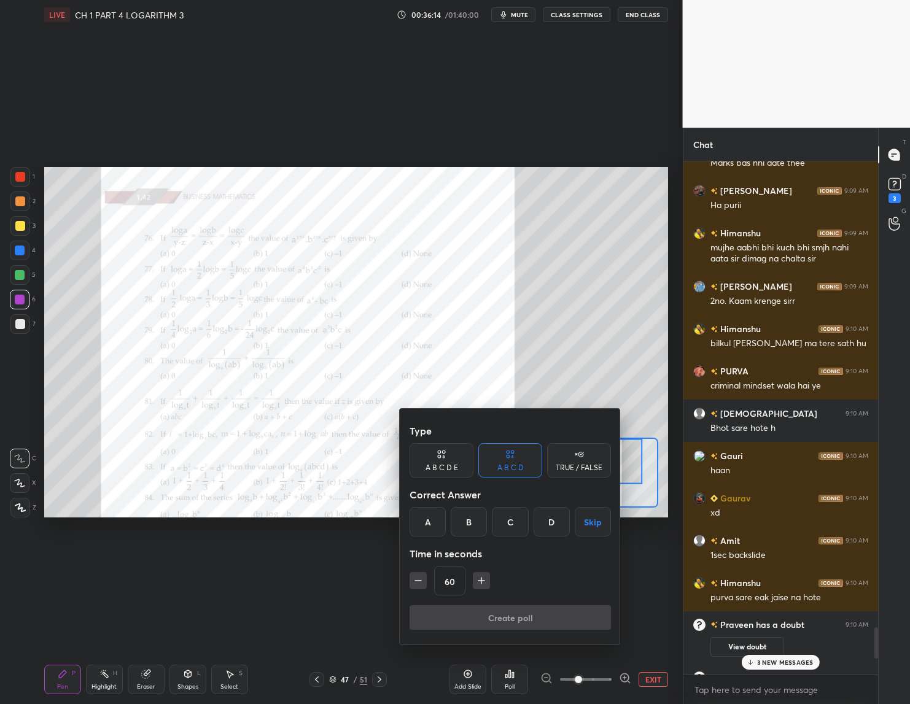
click at [464, 525] on div "B" at bounding box center [468, 521] width 36 height 29
click at [494, 614] on button "Create poll" at bounding box center [509, 617] width 201 height 25
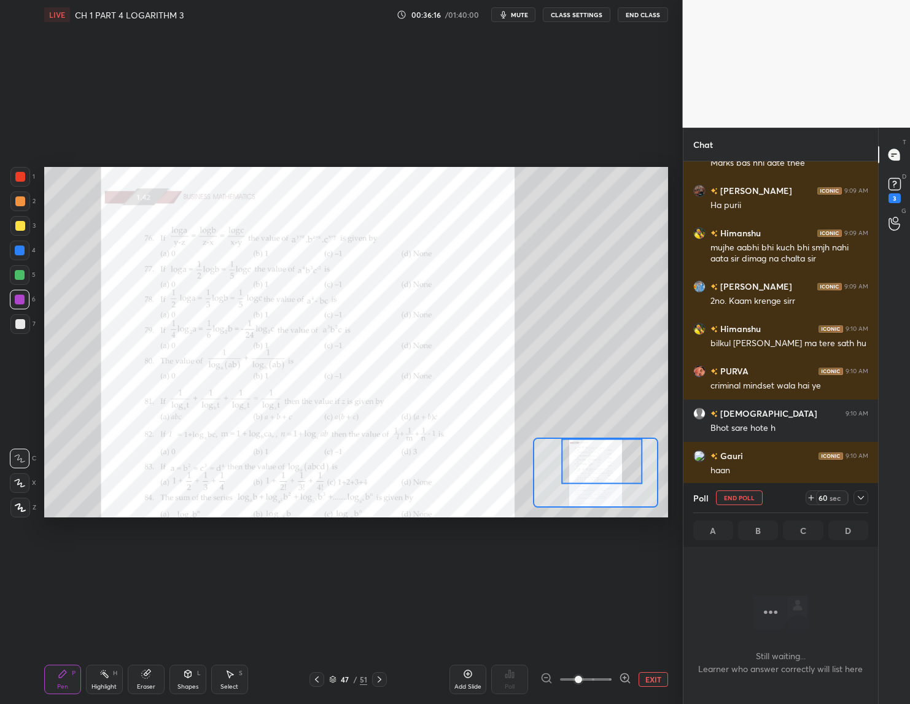
scroll to position [342, 191]
click at [856, 493] on icon at bounding box center [861, 498] width 10 height 10
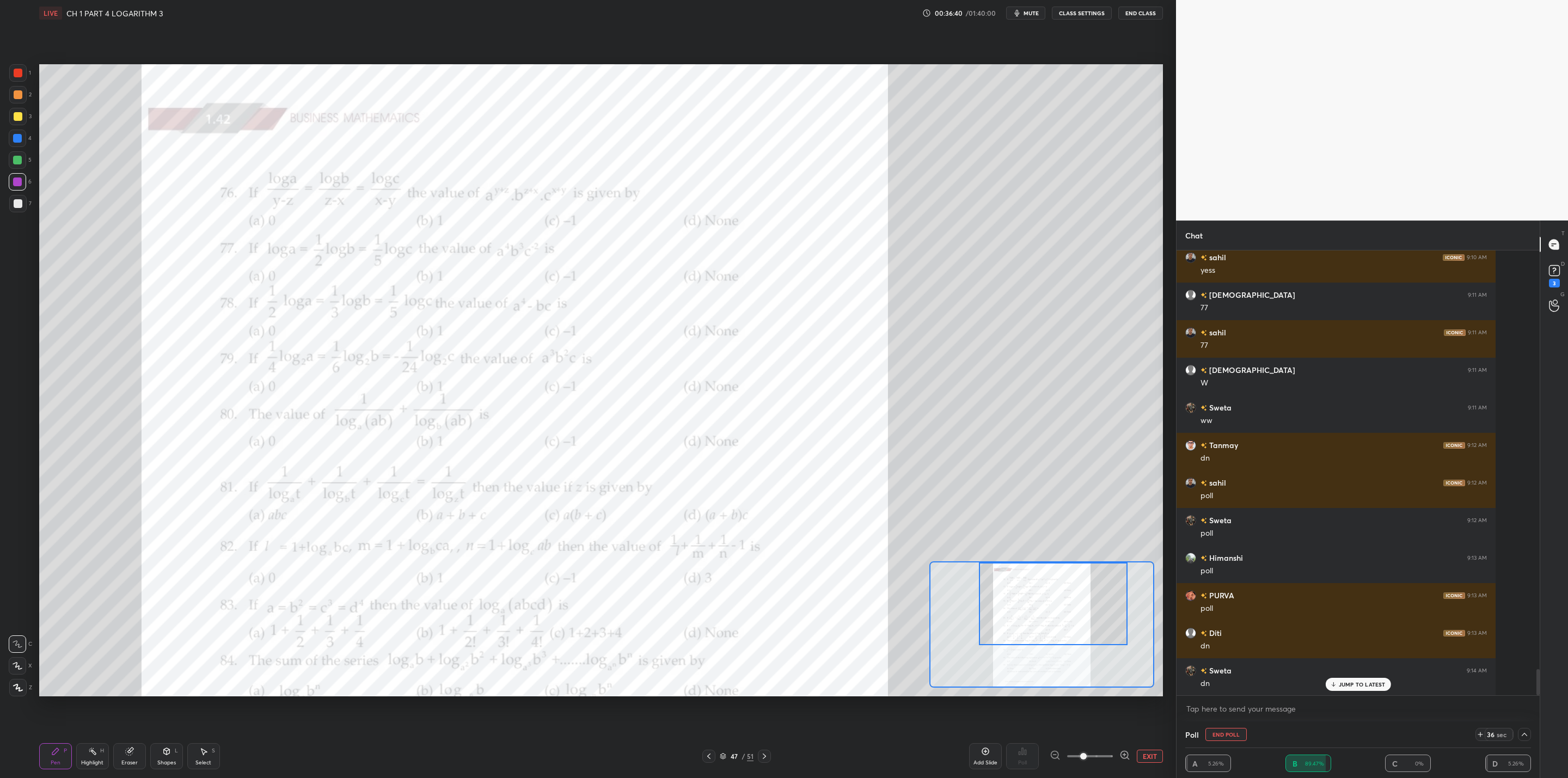
scroll to position [7061, 0]
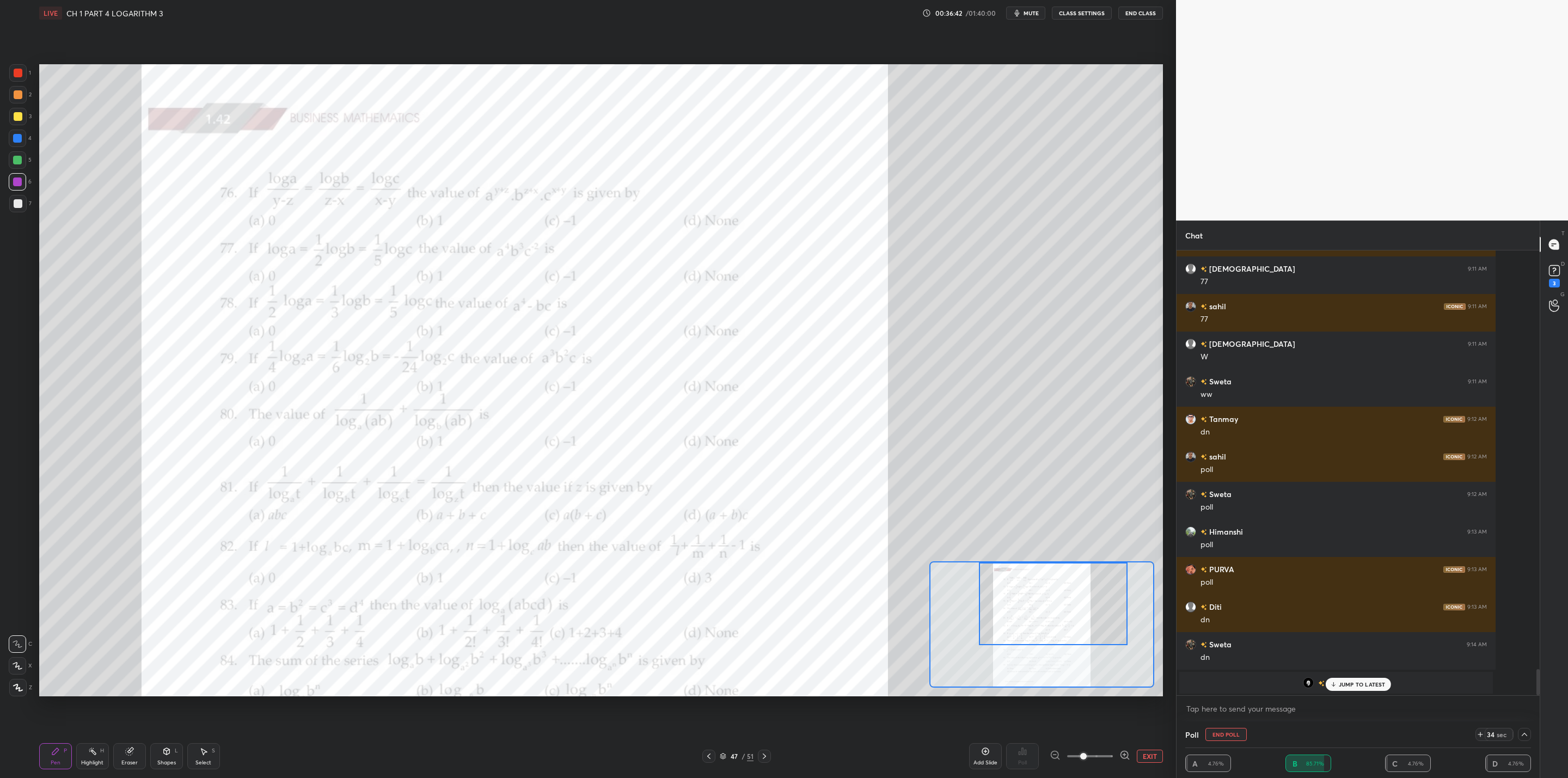
drag, startPoint x: 1342, startPoint y: 683, endPoint x: 1315, endPoint y: 685, distance: 27.1
click at [807, 624] on p "JUMP TO LATEST" at bounding box center [1362, 684] width 47 height 6
click at [639, 67] on div "Setting up your live class Poll for secs No correct answer Start poll" at bounding box center [601, 380] width 1133 height 708
click at [660, 70] on div "Setting up your live class Poll for secs No correct answer Start poll" at bounding box center [601, 380] width 1133 height 708
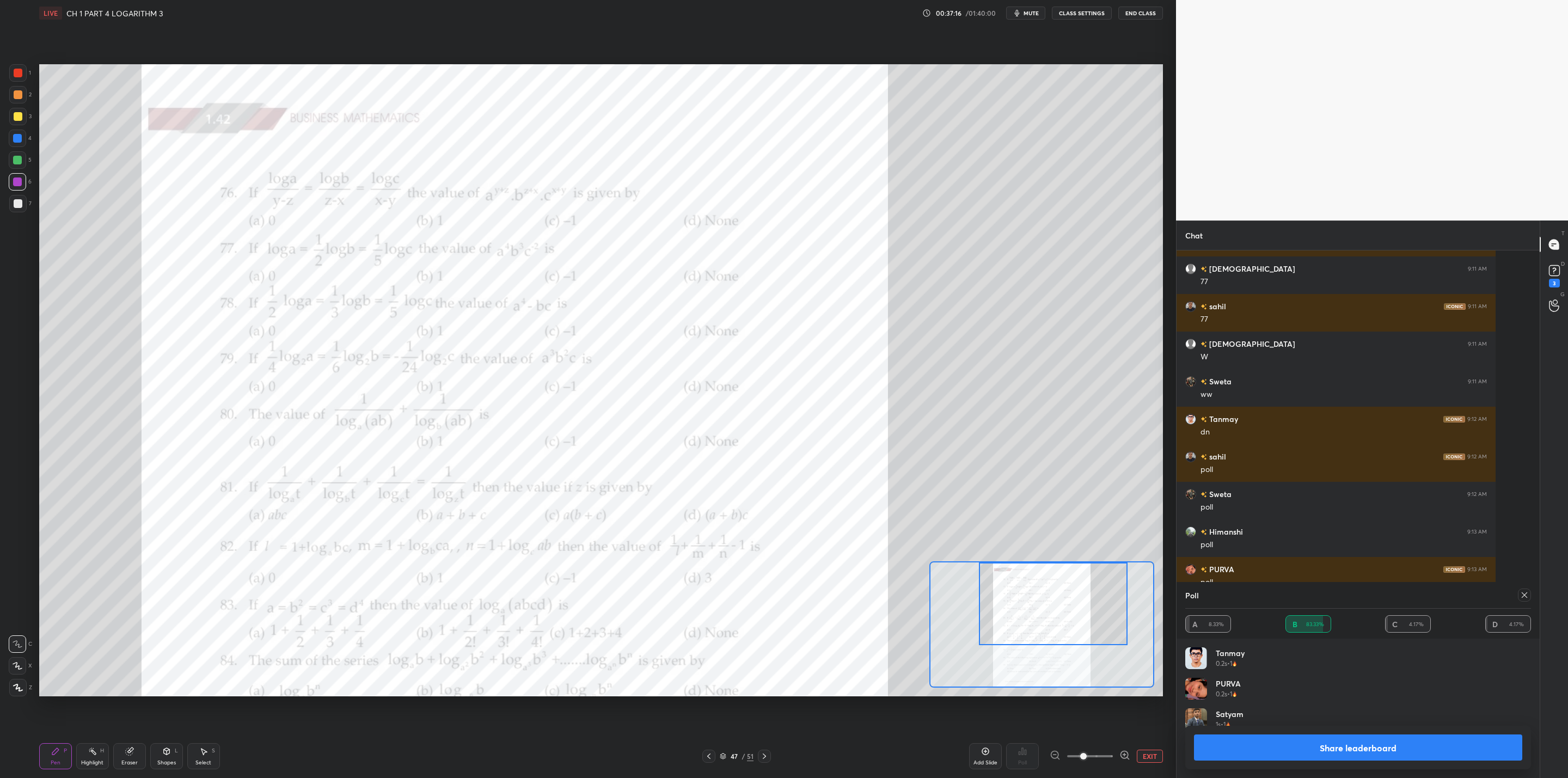
scroll to position [128, 342]
click at [807, 624] on button "Share leaderboard" at bounding box center [1359, 747] width 328 height 26
type textarea "x"
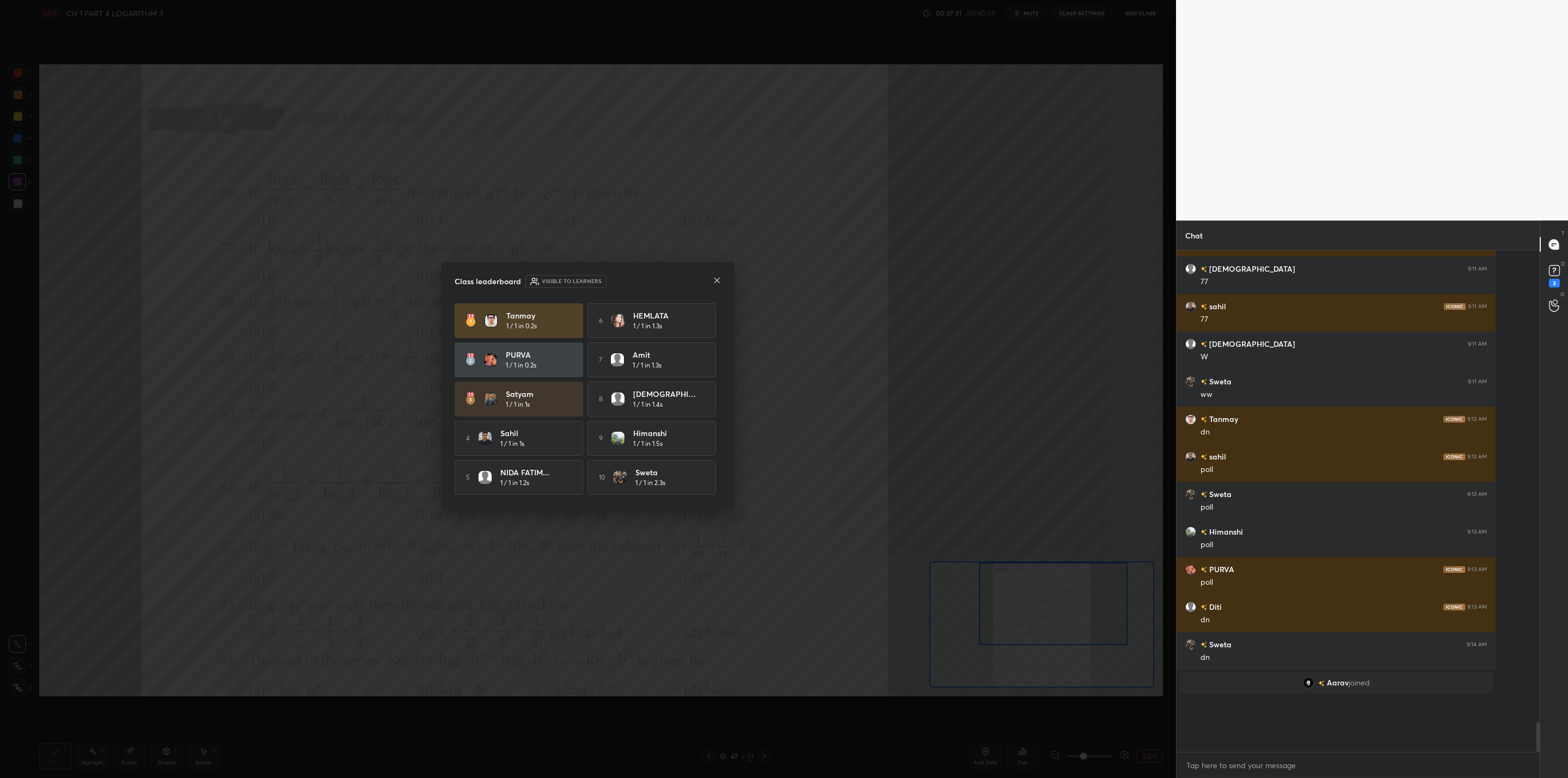
scroll to position [417, 360]
drag, startPoint x: 870, startPoint y: 204, endPoint x: 866, endPoint y: 211, distance: 8.1
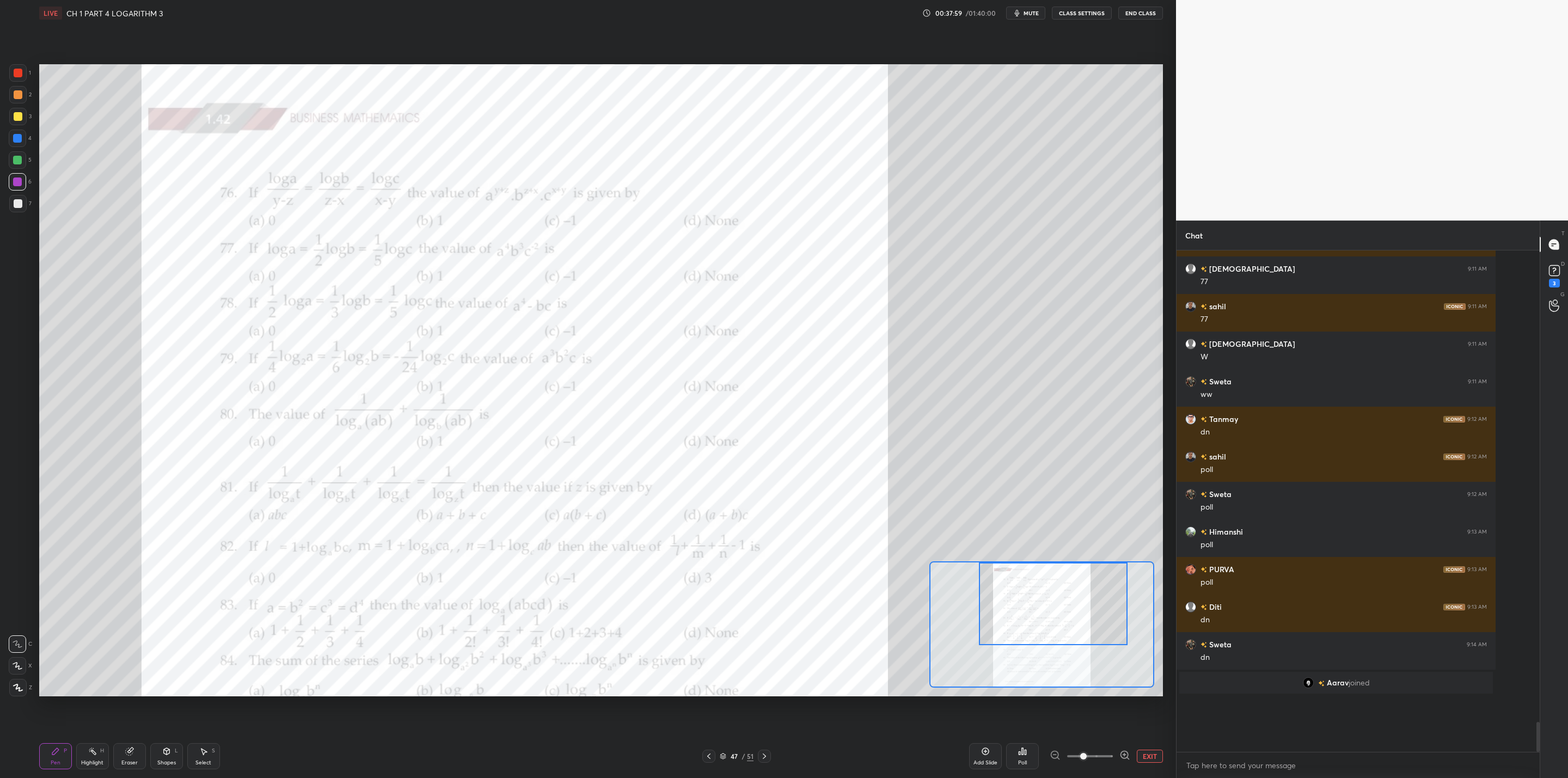
drag, startPoint x: 15, startPoint y: 159, endPoint x: 33, endPoint y: 170, distance: 21.1
click at [15, 159] on div at bounding box center [18, 161] width 9 height 9
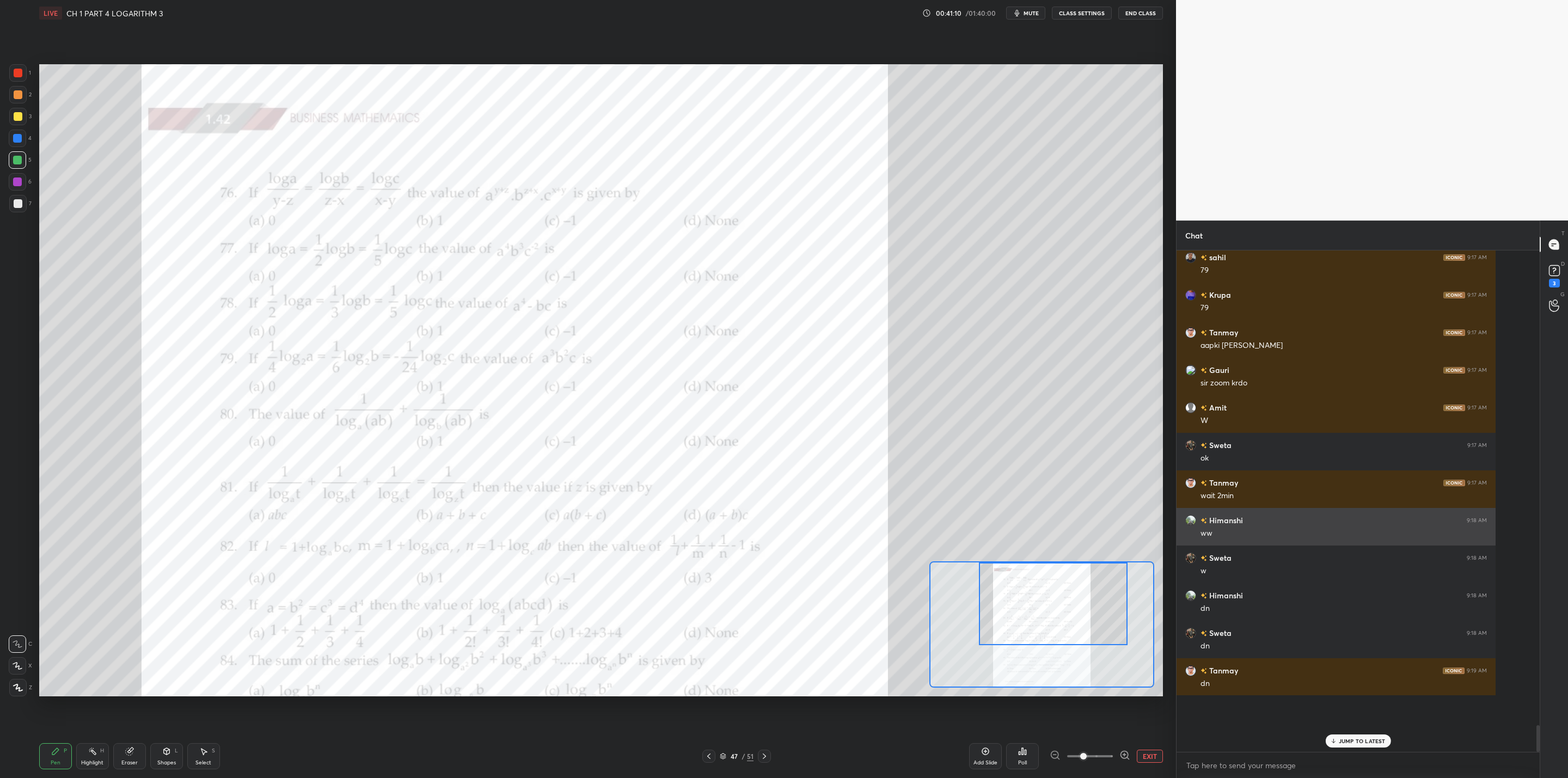
scroll to position [7887, 0]
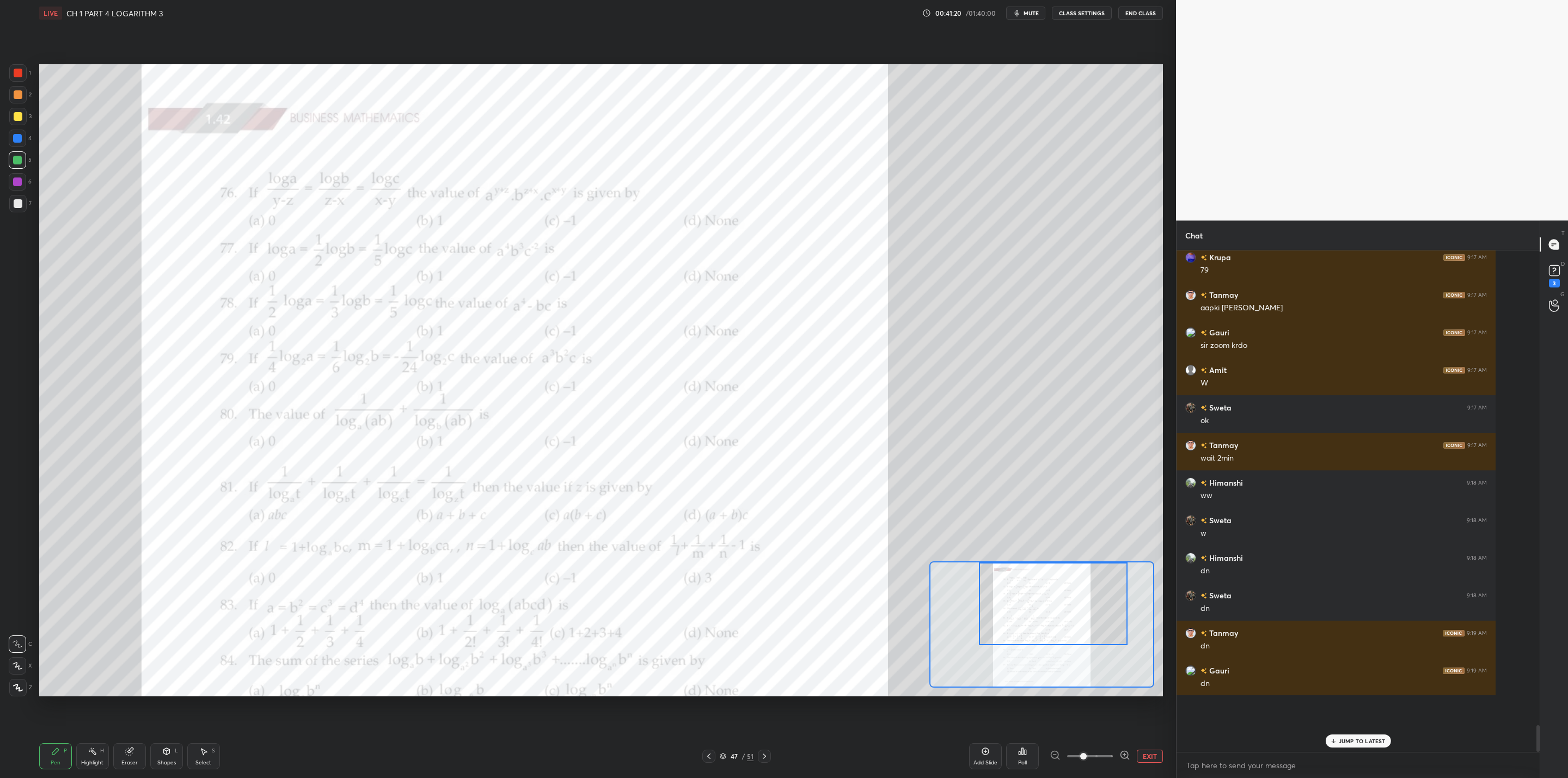
click at [807, 624] on icon at bounding box center [1023, 750] width 2 height 6
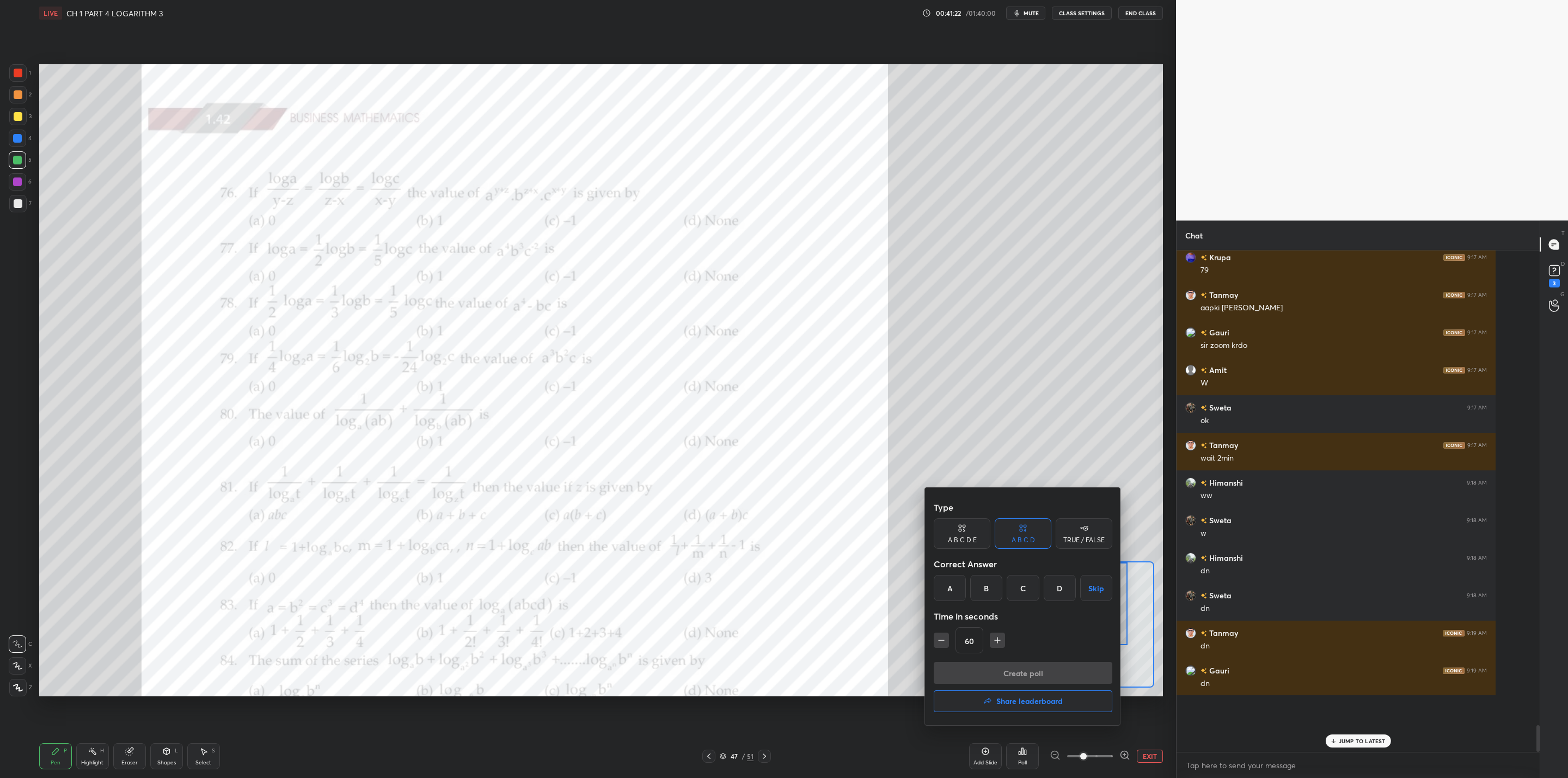
click at [807, 590] on div "B" at bounding box center [987, 587] width 32 height 26
click at [807, 624] on icon "button" at bounding box center [942, 640] width 11 height 11
type input "45"
drag, startPoint x: 989, startPoint y: 672, endPoint x: 981, endPoint y: 679, distance: 10.6
click at [807, 624] on button "Create poll" at bounding box center [1022, 672] width 178 height 22
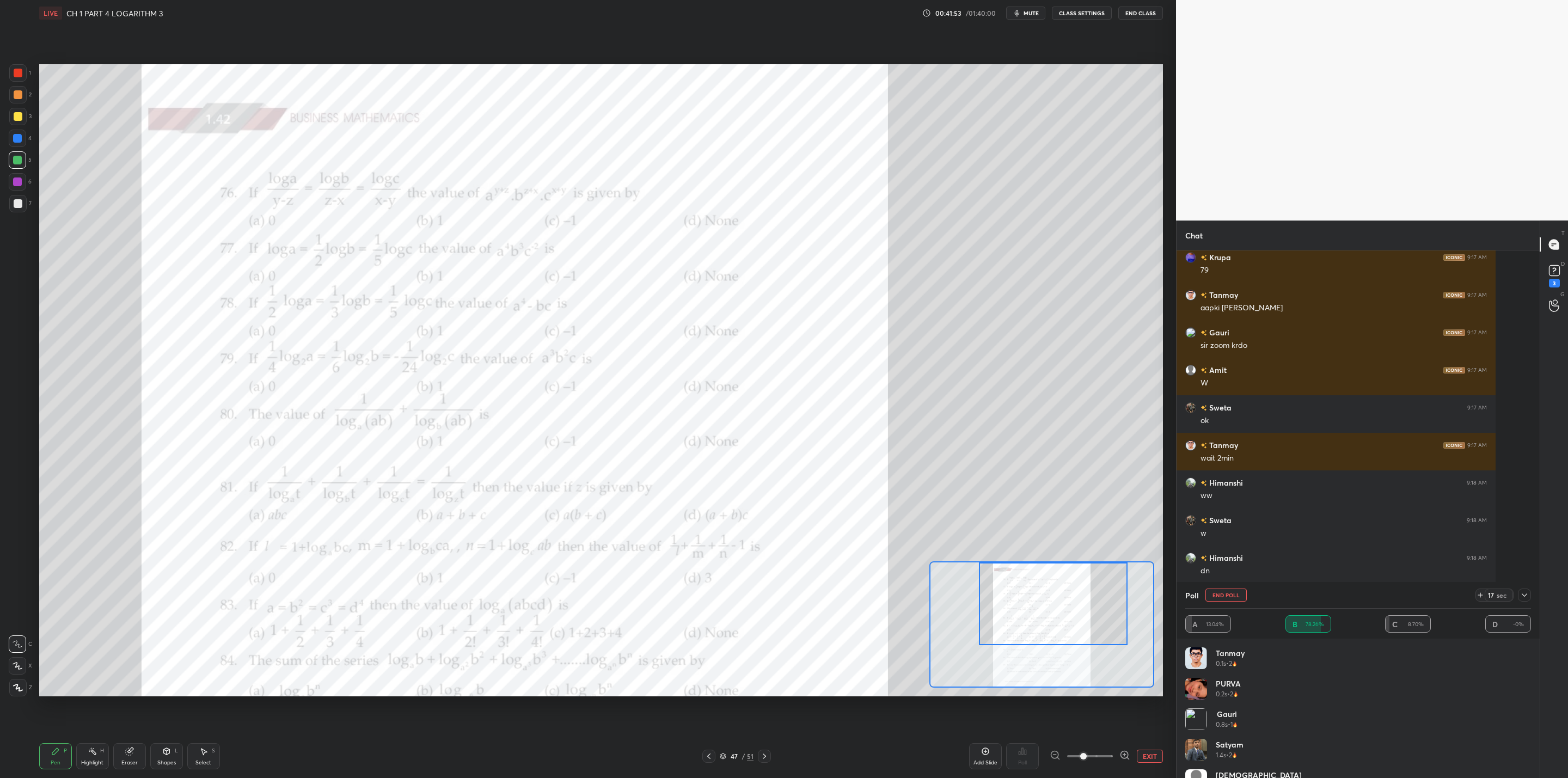
scroll to position [7925, 0]
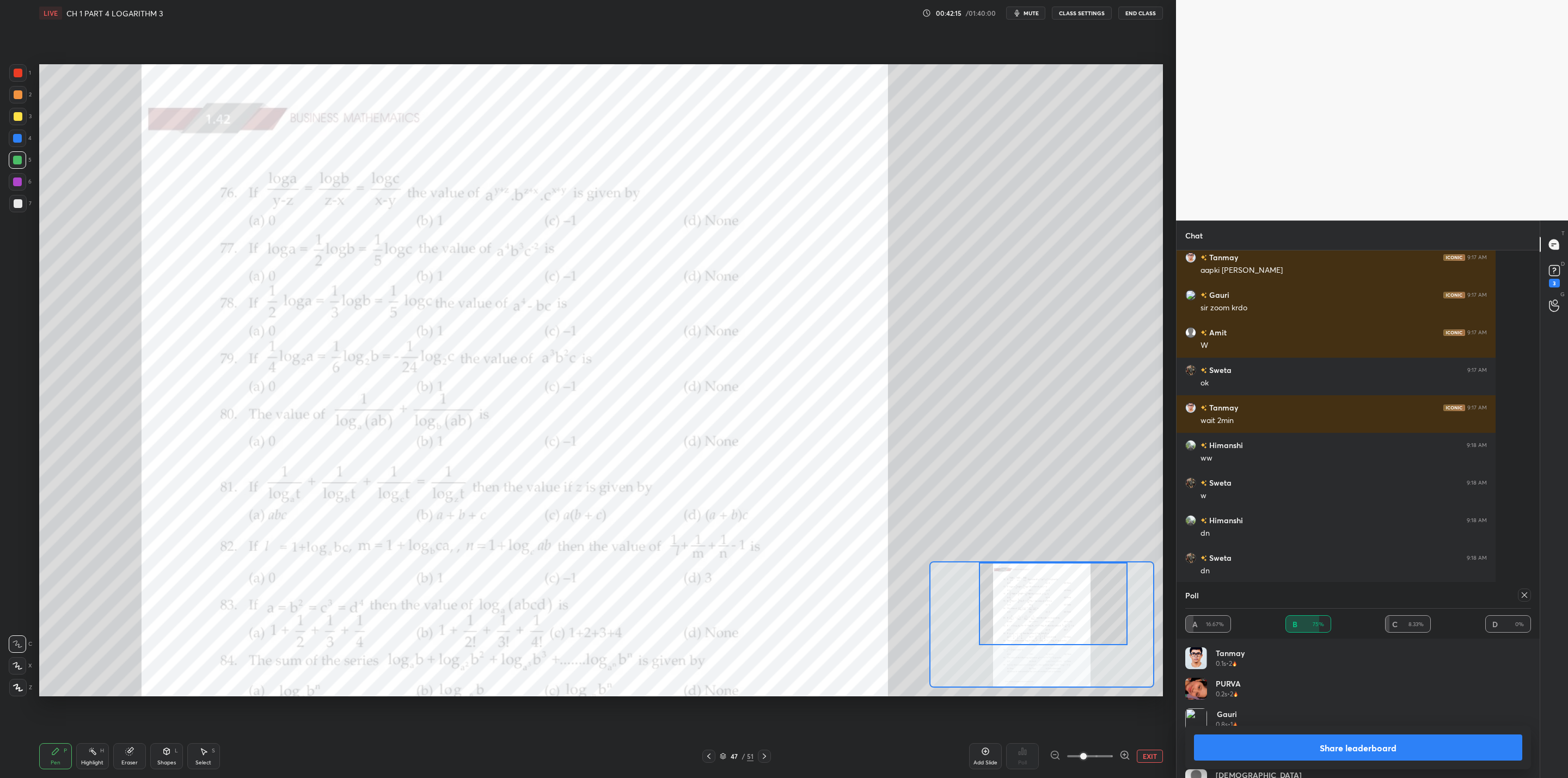
drag, startPoint x: 1296, startPoint y: 740, endPoint x: 1301, endPoint y: 739, distance: 5.1
click at [807, 624] on button "Share leaderboard" at bounding box center [1359, 747] width 328 height 26
type textarea "x"
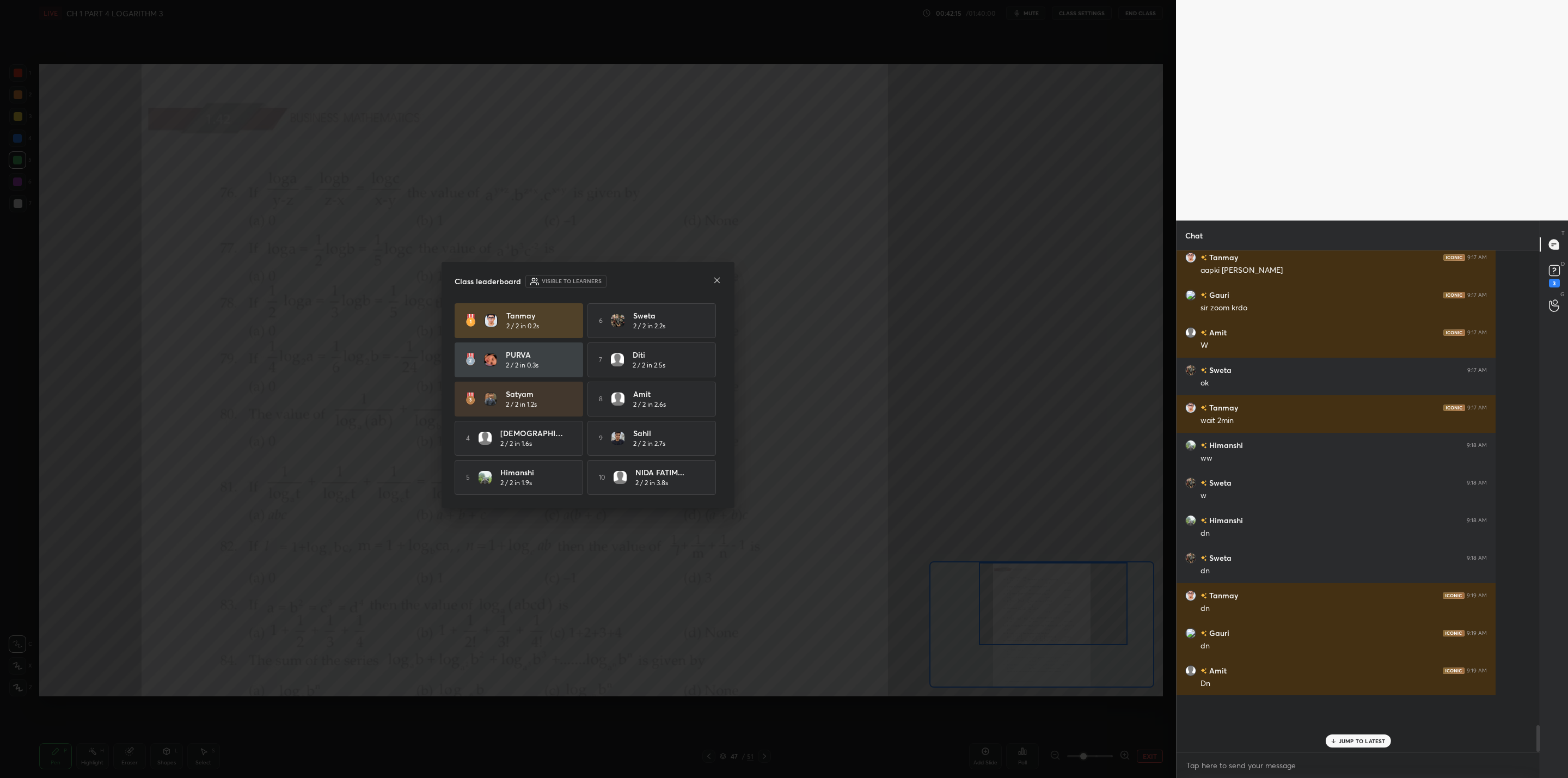
scroll to position [417, 360]
click at [718, 276] on icon at bounding box center [717, 280] width 9 height 9
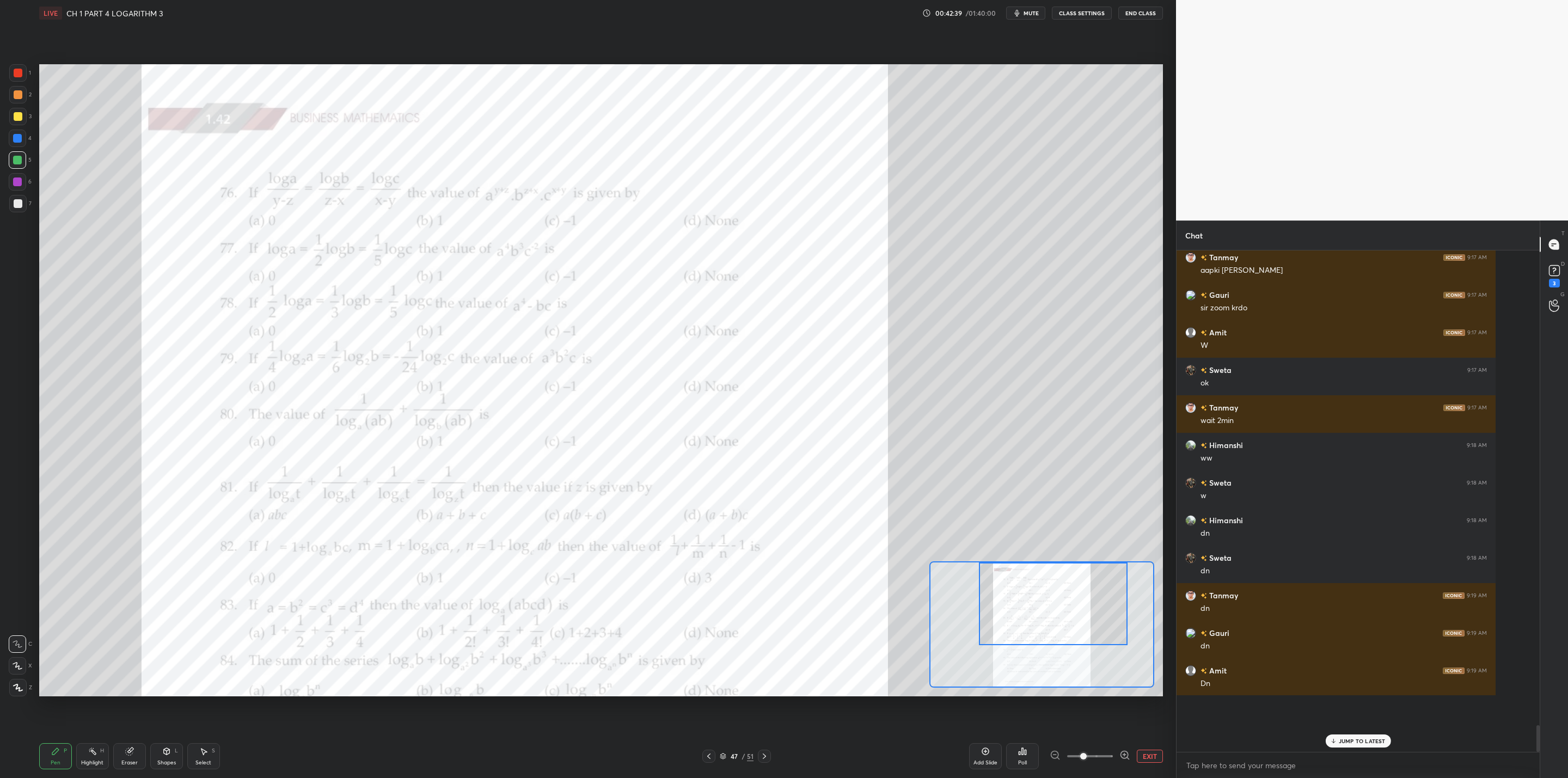
drag, startPoint x: 1336, startPoint y: 745, endPoint x: 1241, endPoint y: 742, distance: 95.0
click at [807, 624] on div "JUMP TO LATEST" at bounding box center [1359, 741] width 66 height 13
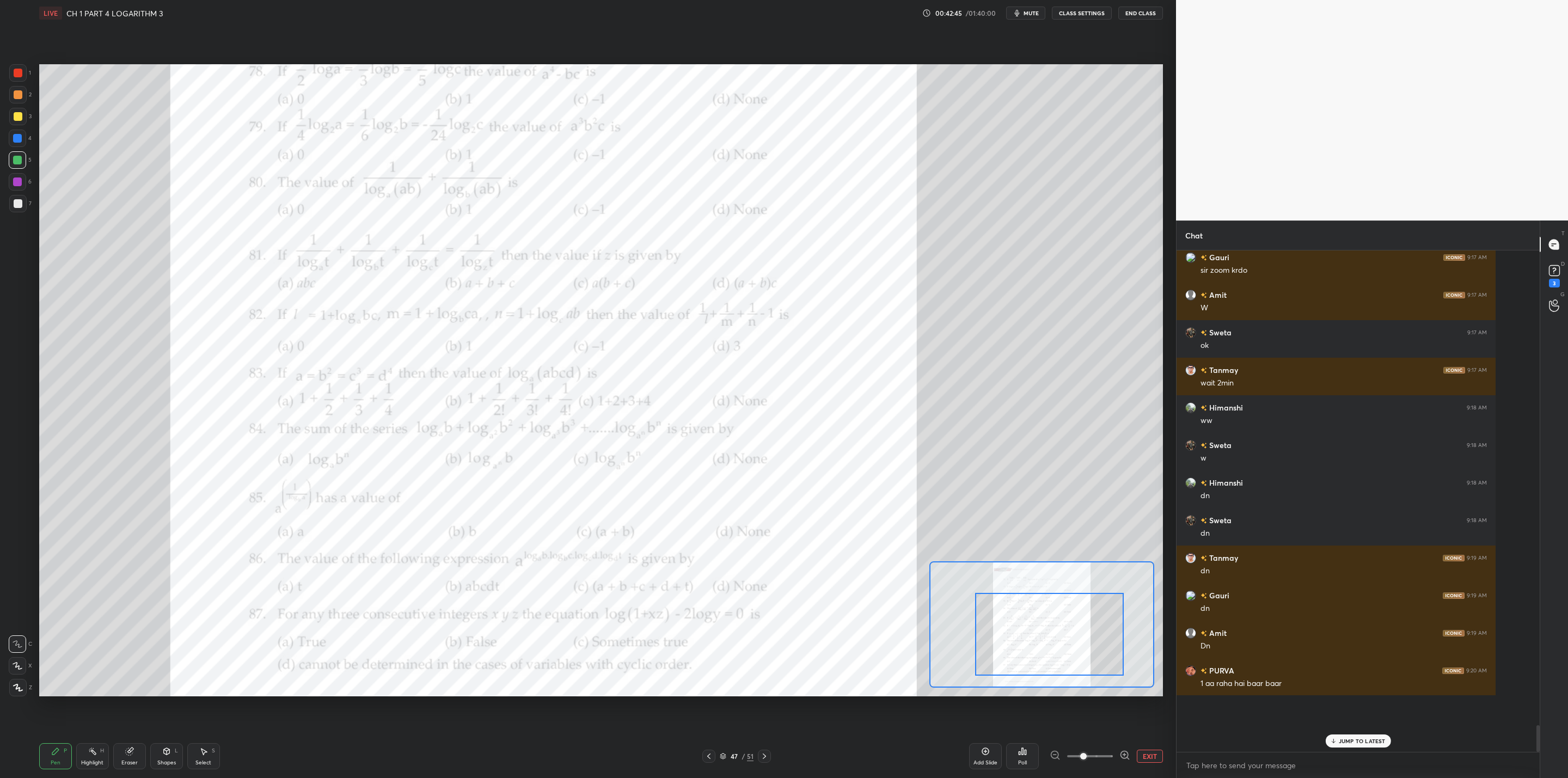
drag, startPoint x: 1048, startPoint y: 611, endPoint x: 1044, endPoint y: 642, distance: 31.3
click at [807, 624] on div at bounding box center [1050, 633] width 149 height 83
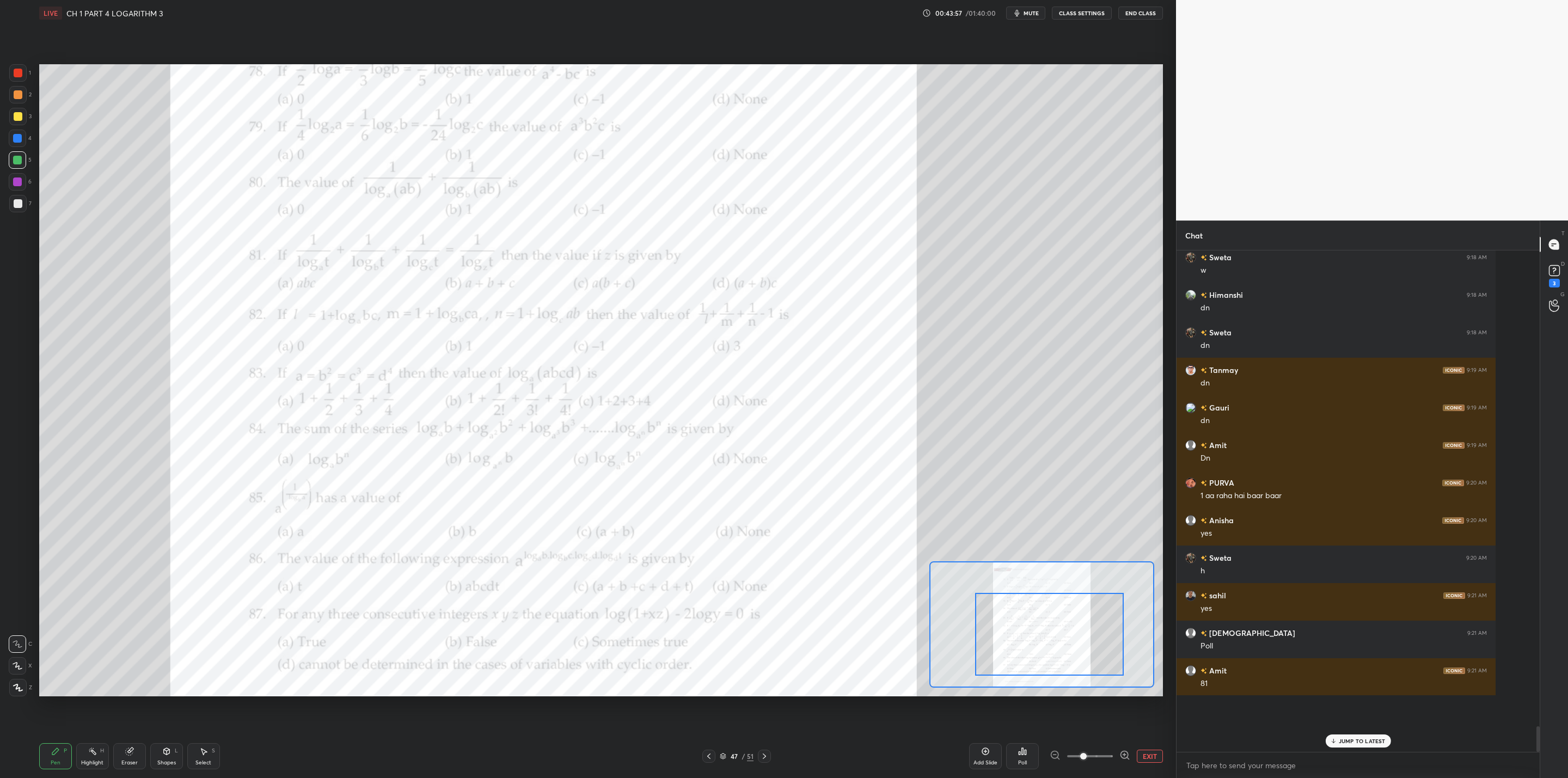
scroll to position [8188, 0]
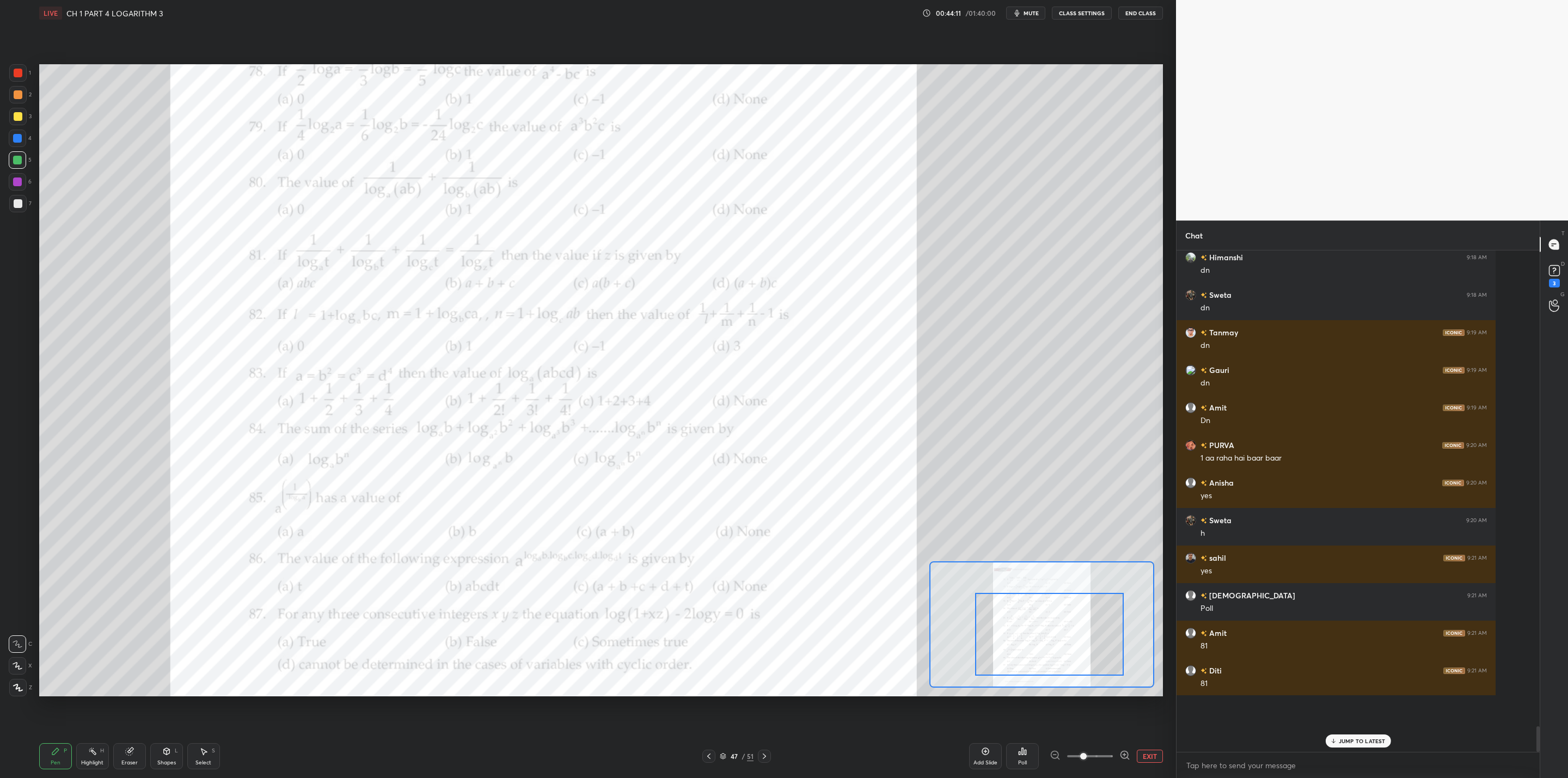
drag, startPoint x: 990, startPoint y: 753, endPoint x: 983, endPoint y: 740, distance: 14.8
click at [807, 624] on div "Add Slide" at bounding box center [985, 756] width 33 height 26
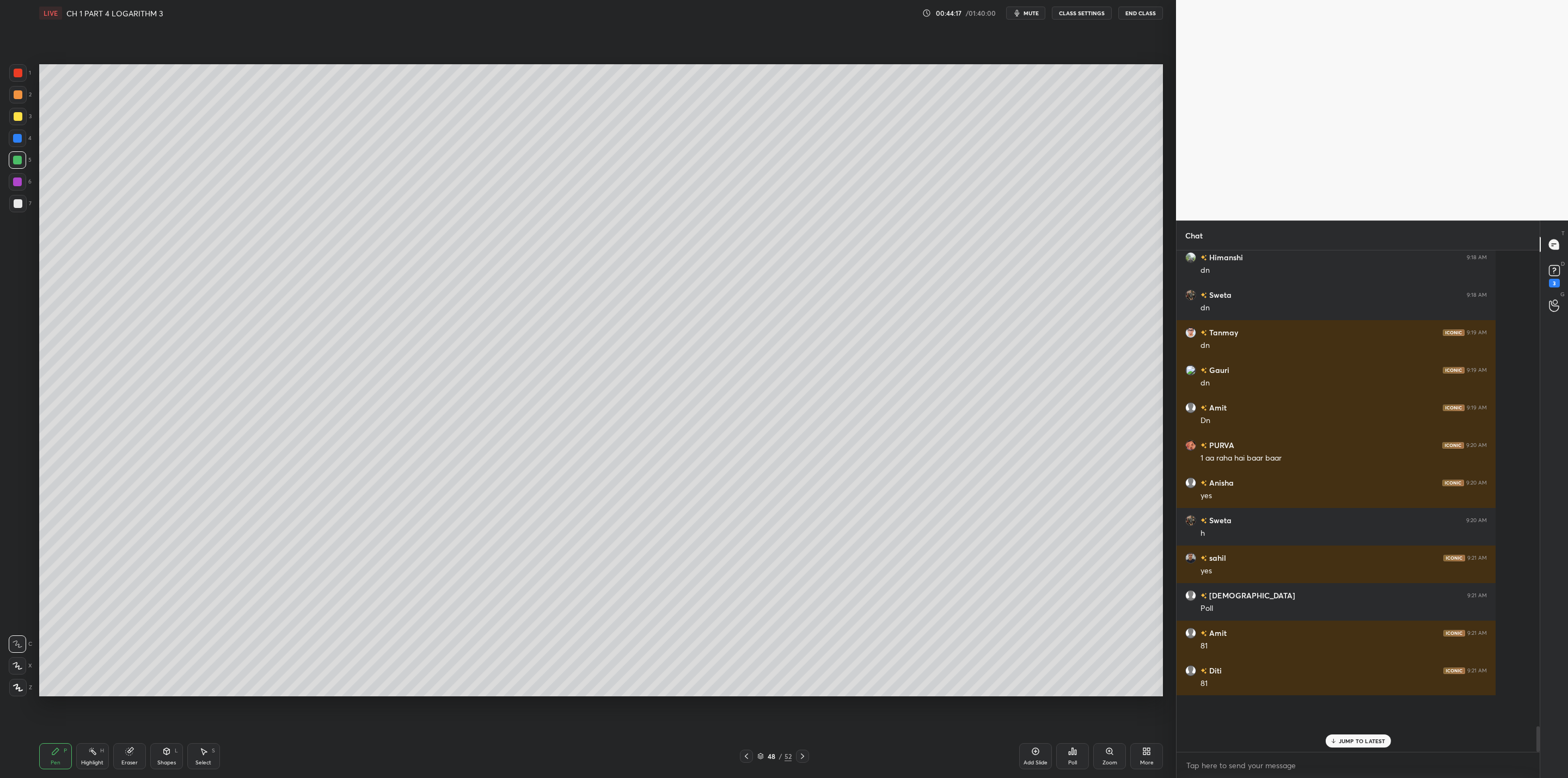
click at [742, 624] on icon at bounding box center [746, 757] width 9 height 9
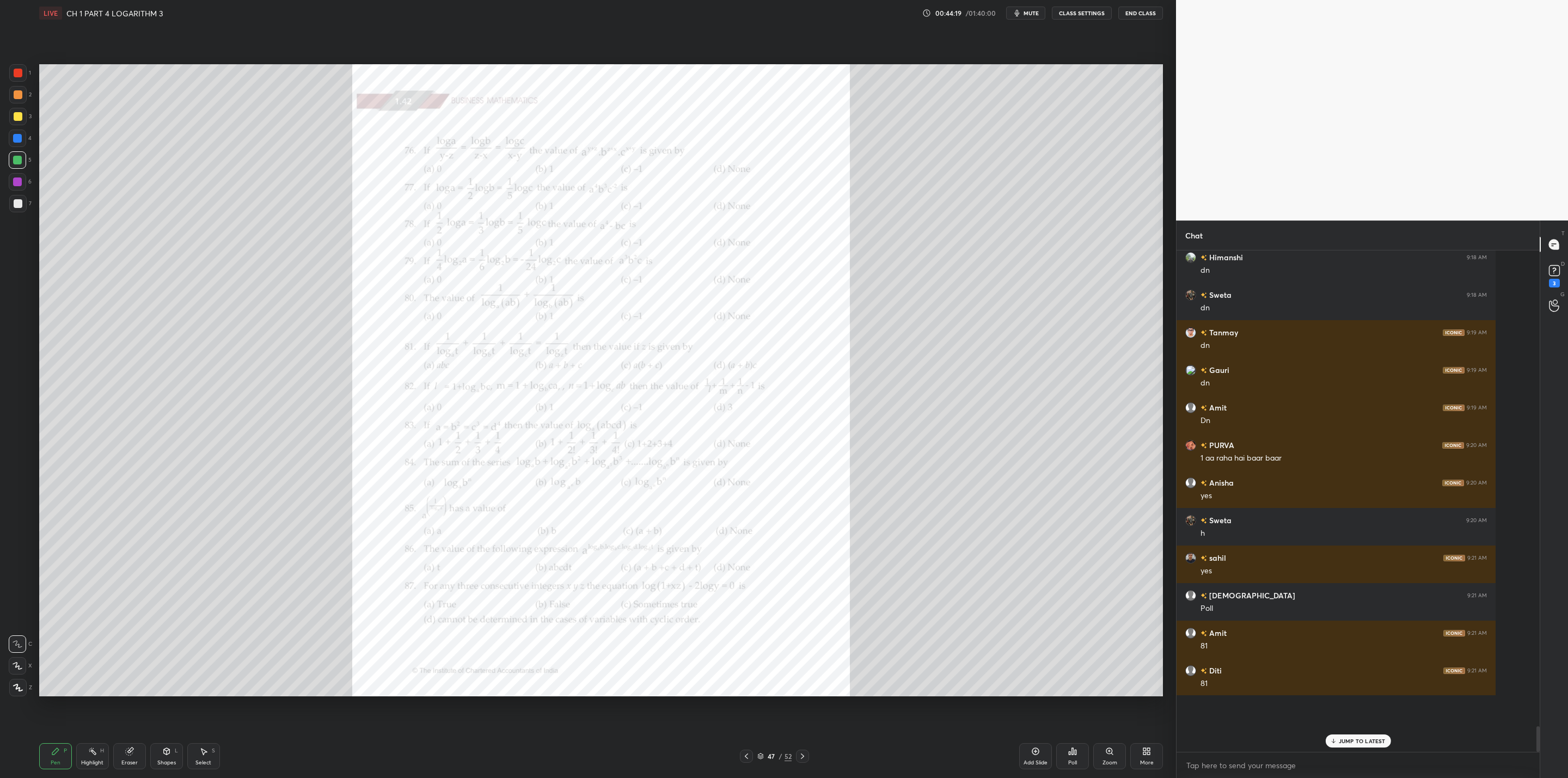
drag, startPoint x: 803, startPoint y: 751, endPoint x: 777, endPoint y: 709, distance: 49.4
click at [802, 624] on div "Pen P Highlight H Eraser Shapes L Select S 47 / 52 Add Slide Poll Zoom More" at bounding box center [601, 756] width 1124 height 43
click at [803, 624] on icon at bounding box center [803, 757] width 9 height 9
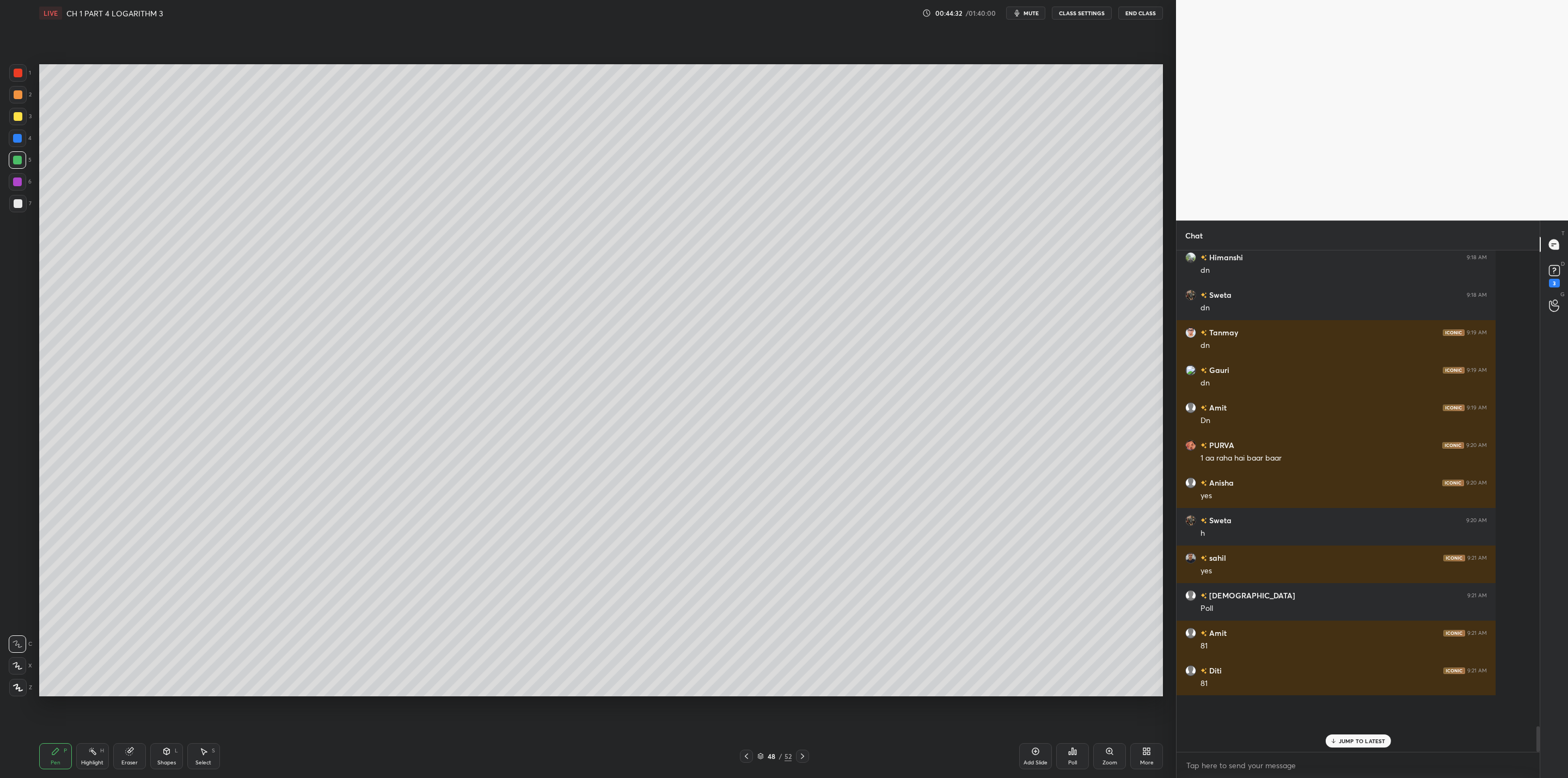
click at [752, 624] on div at bounding box center [746, 756] width 13 height 13
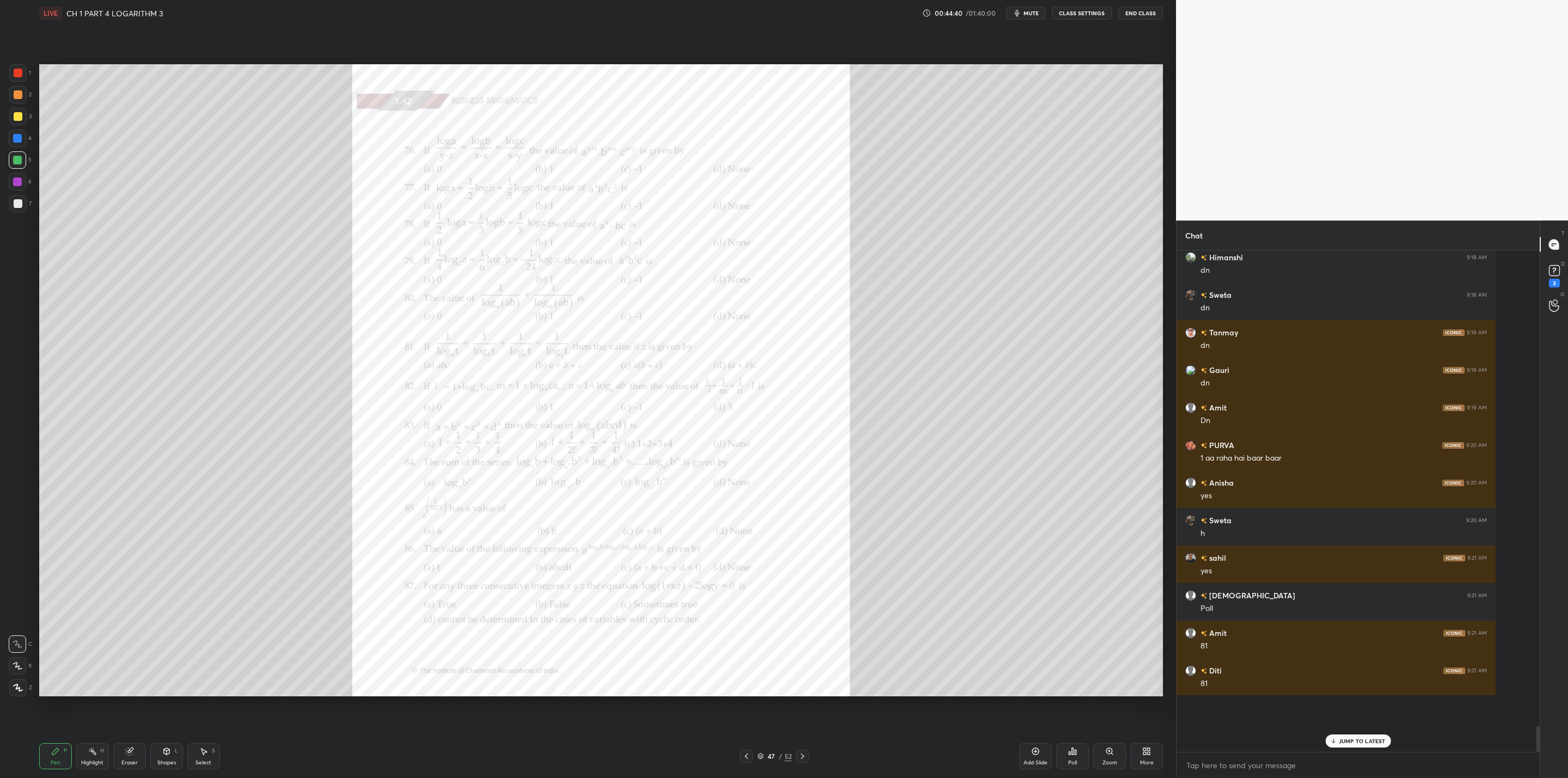
click at [801, 624] on icon at bounding box center [803, 757] width 9 height 9
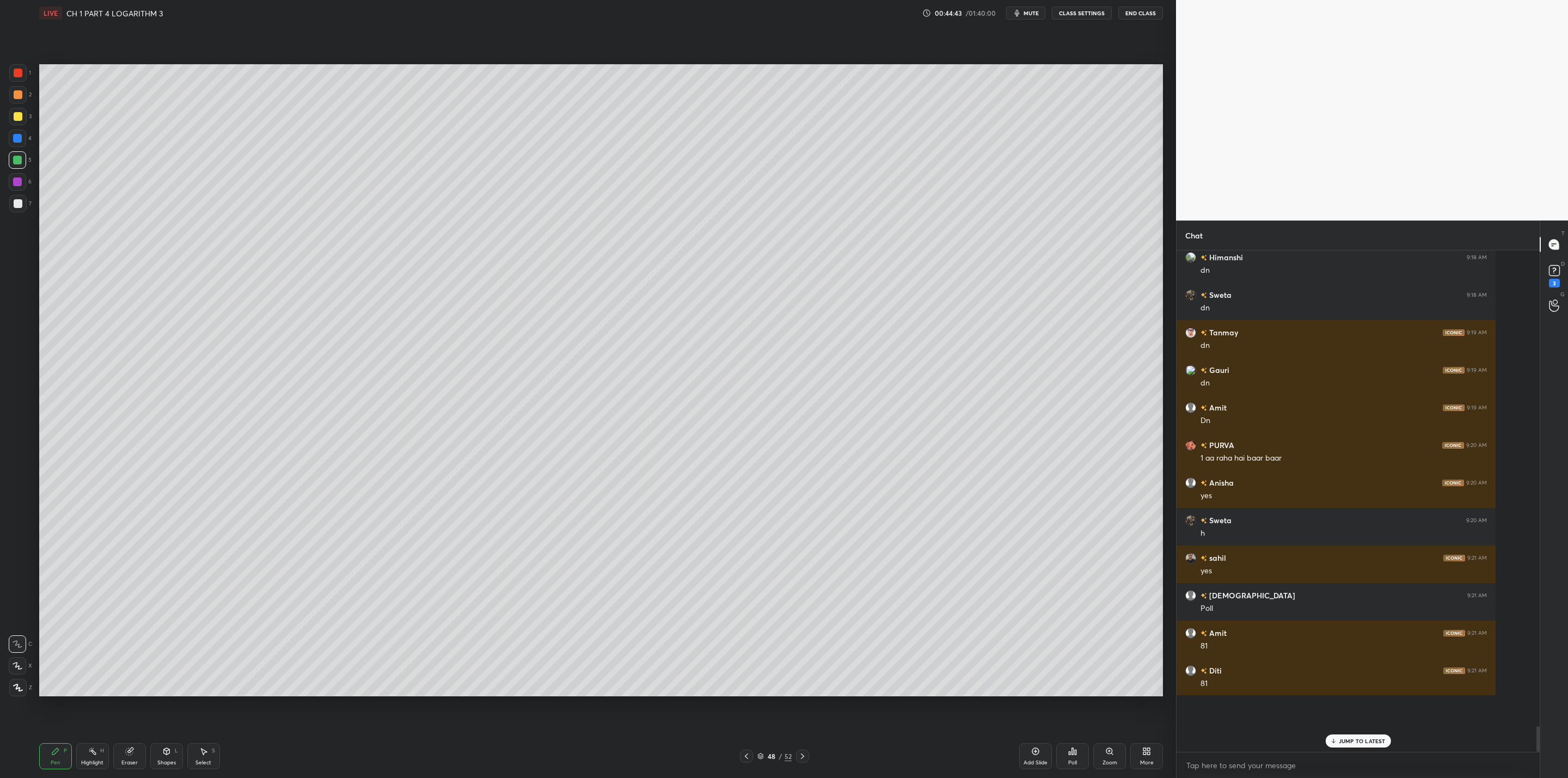
drag, startPoint x: 126, startPoint y: 758, endPoint x: 133, endPoint y: 755, distance: 7.6
click at [128, 624] on div "Eraser" at bounding box center [130, 756] width 33 height 26
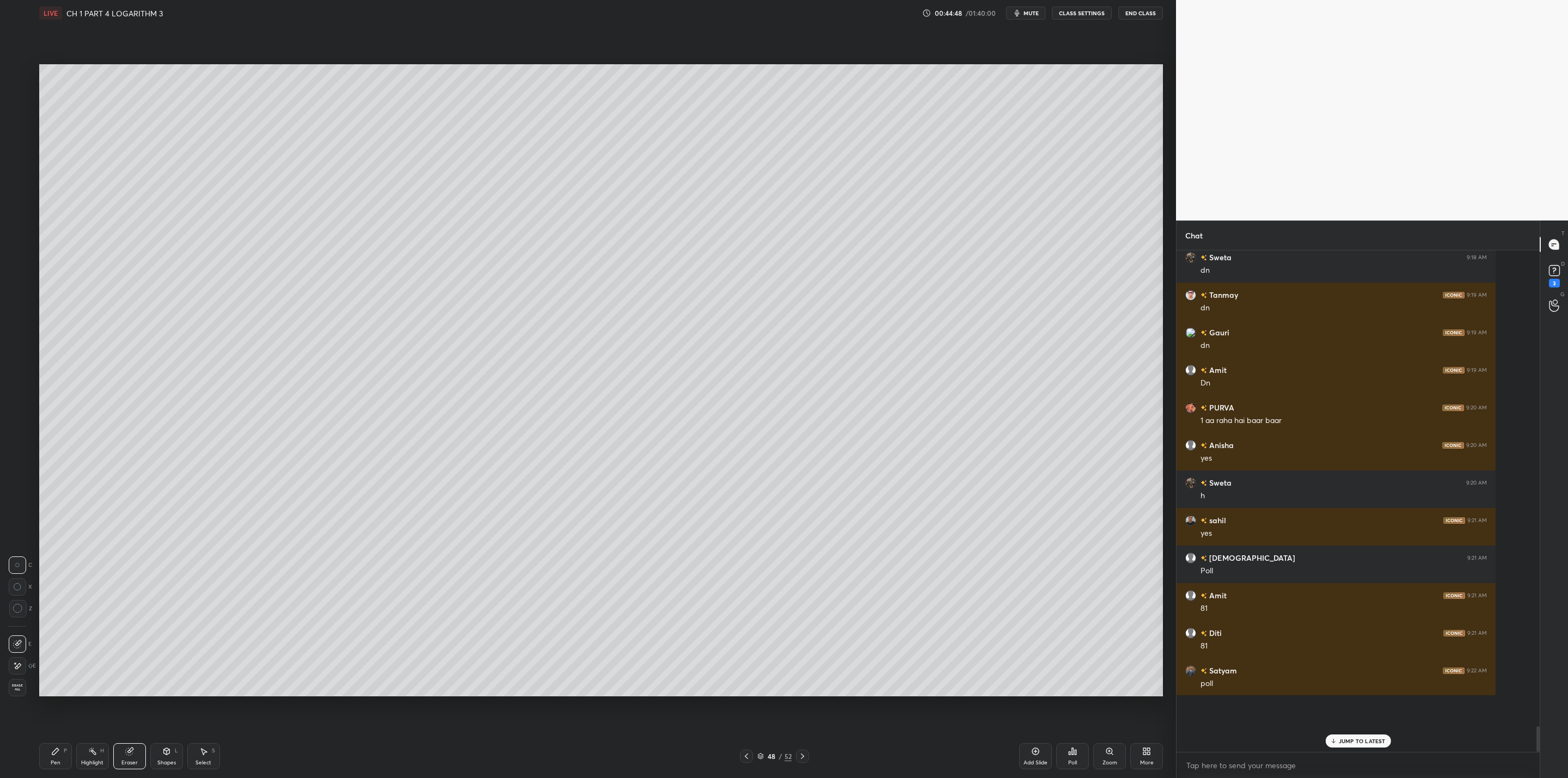
click at [59, 624] on icon at bounding box center [55, 750] width 6 height 6
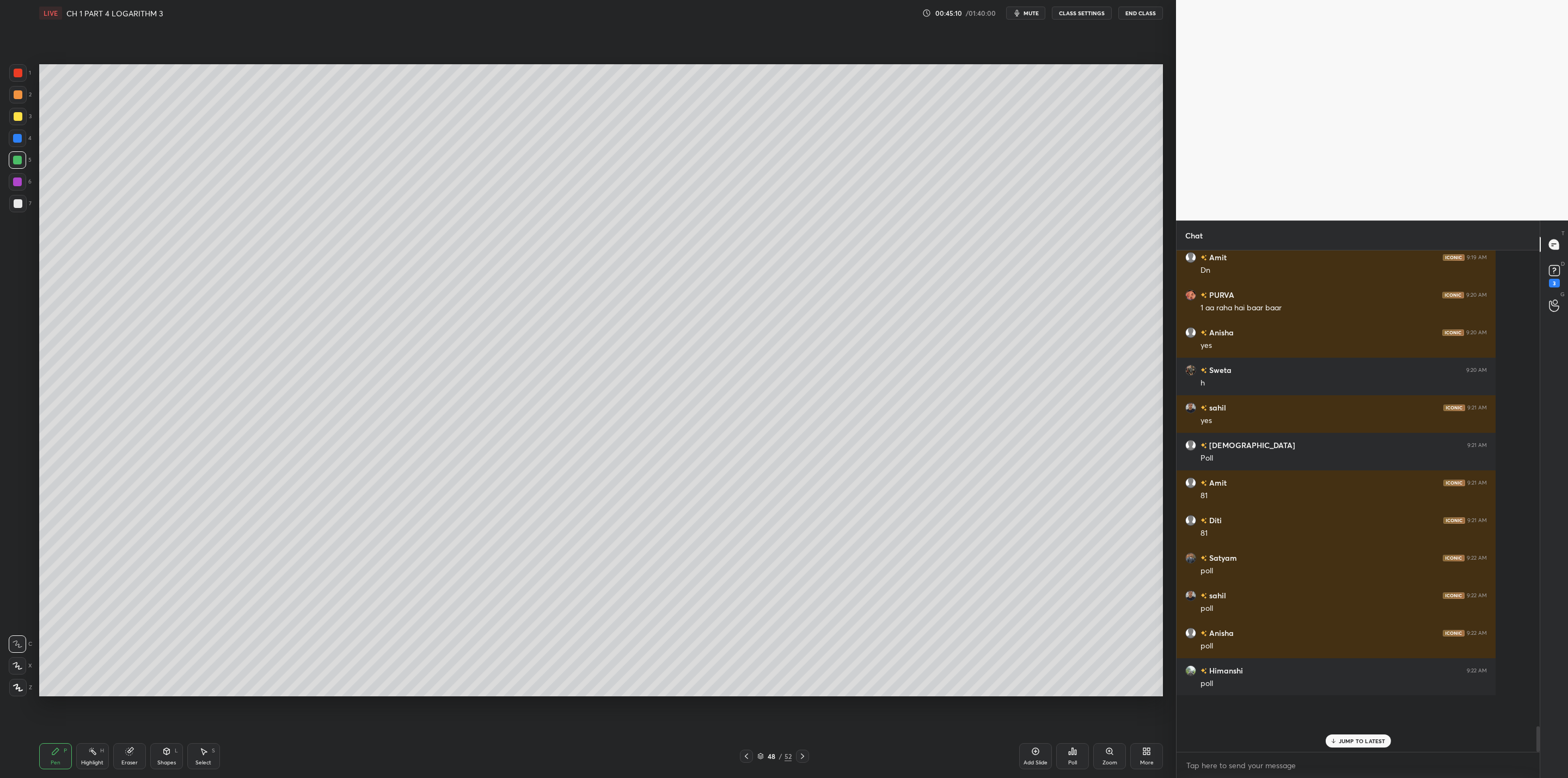
scroll to position [8376, 0]
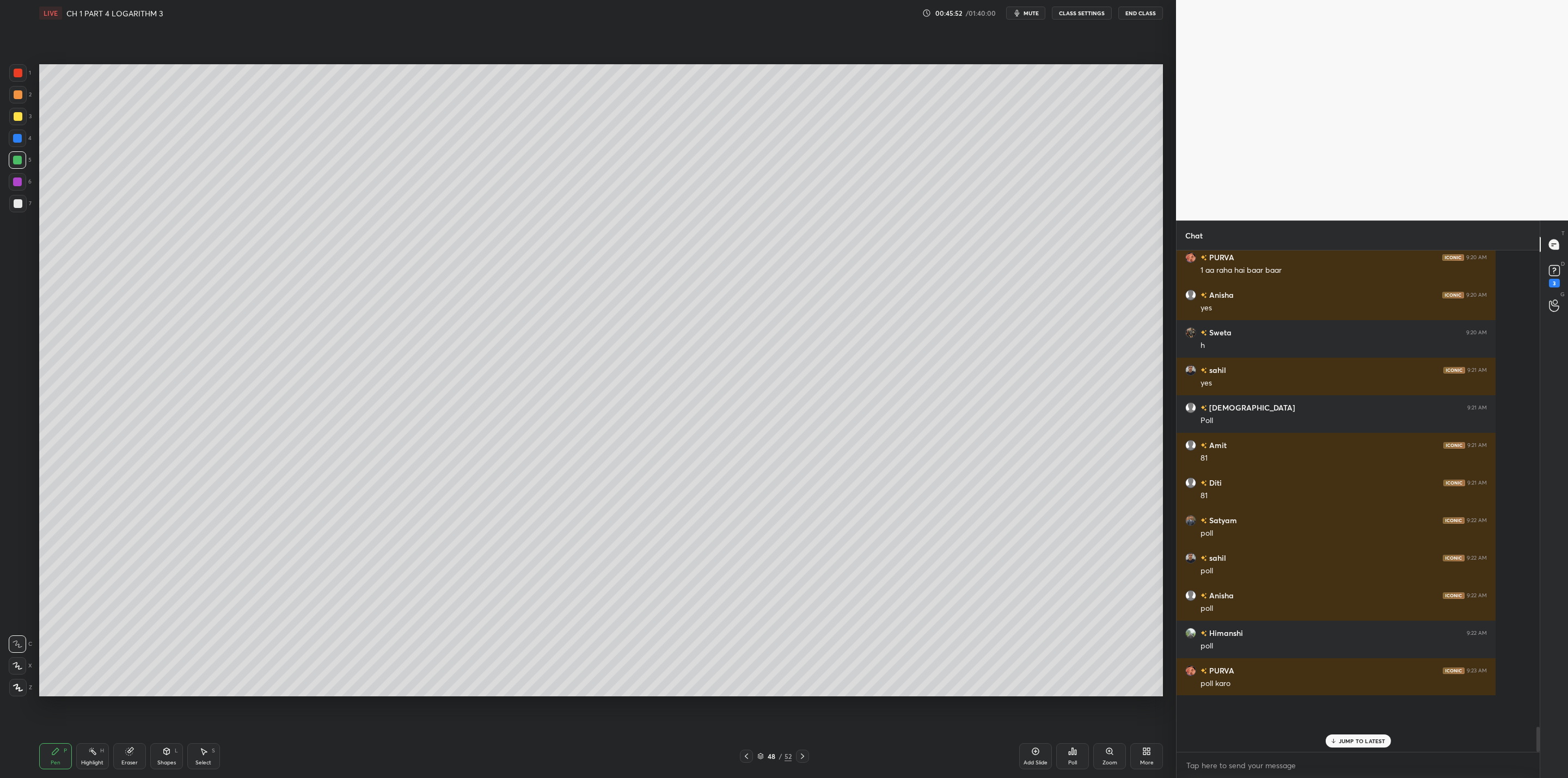
drag, startPoint x: 15, startPoint y: 116, endPoint x: 22, endPoint y: 122, distance: 9.2
click at [16, 118] on div at bounding box center [18, 116] width 9 height 9
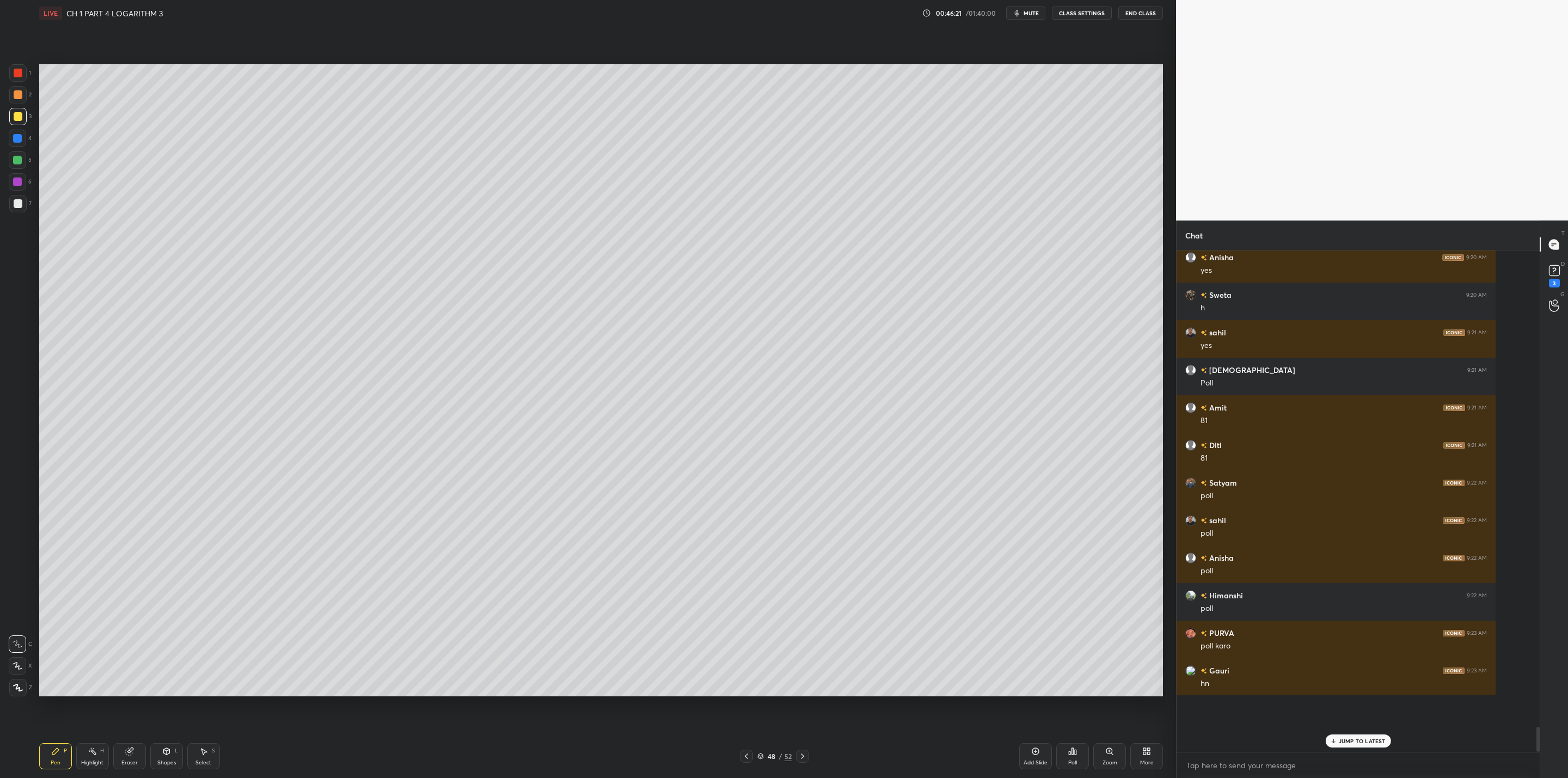
click at [745, 624] on icon at bounding box center [746, 757] width 9 height 9
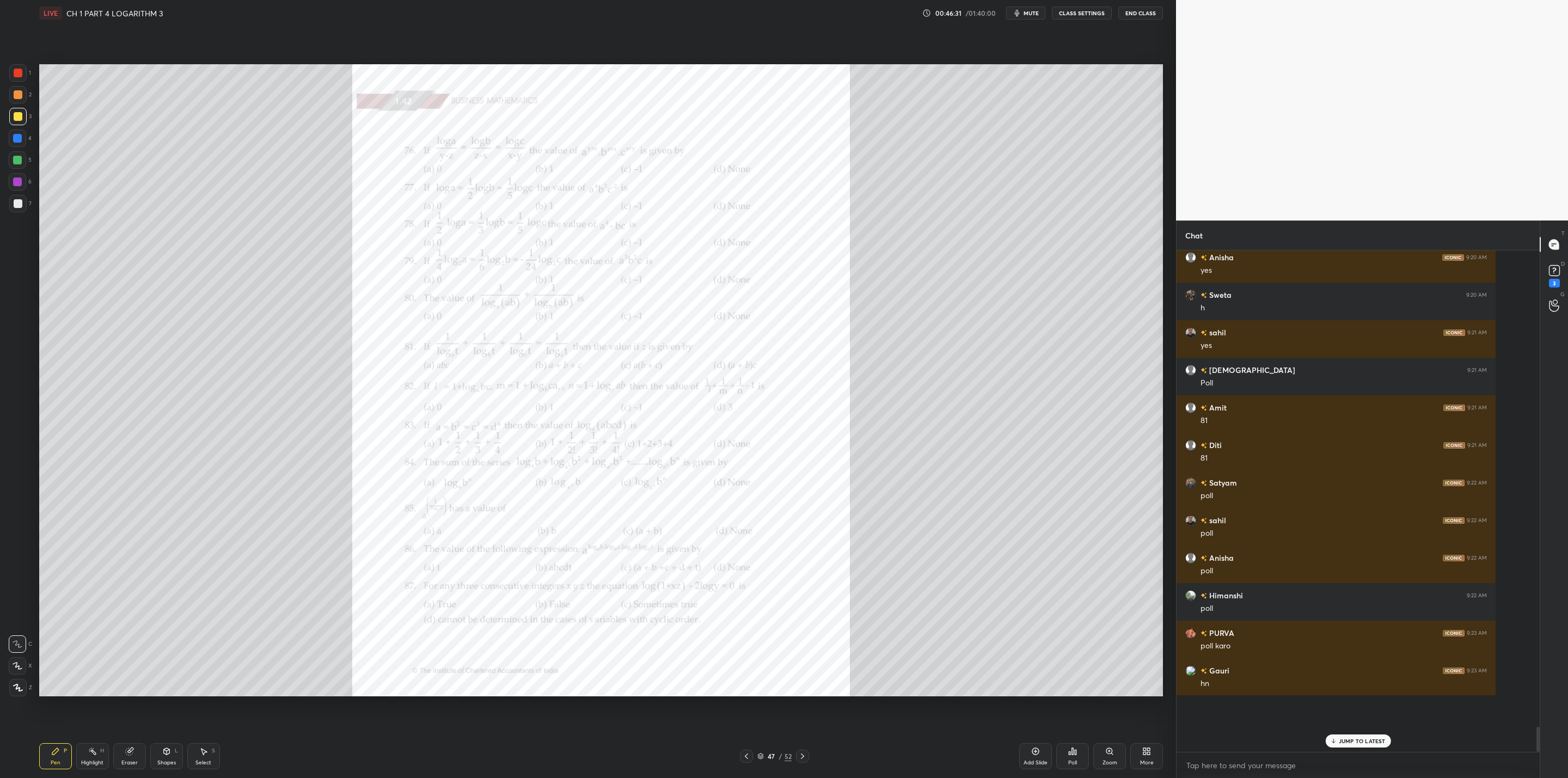
click at [807, 624] on div "Zoom" at bounding box center [1109, 756] width 33 height 26
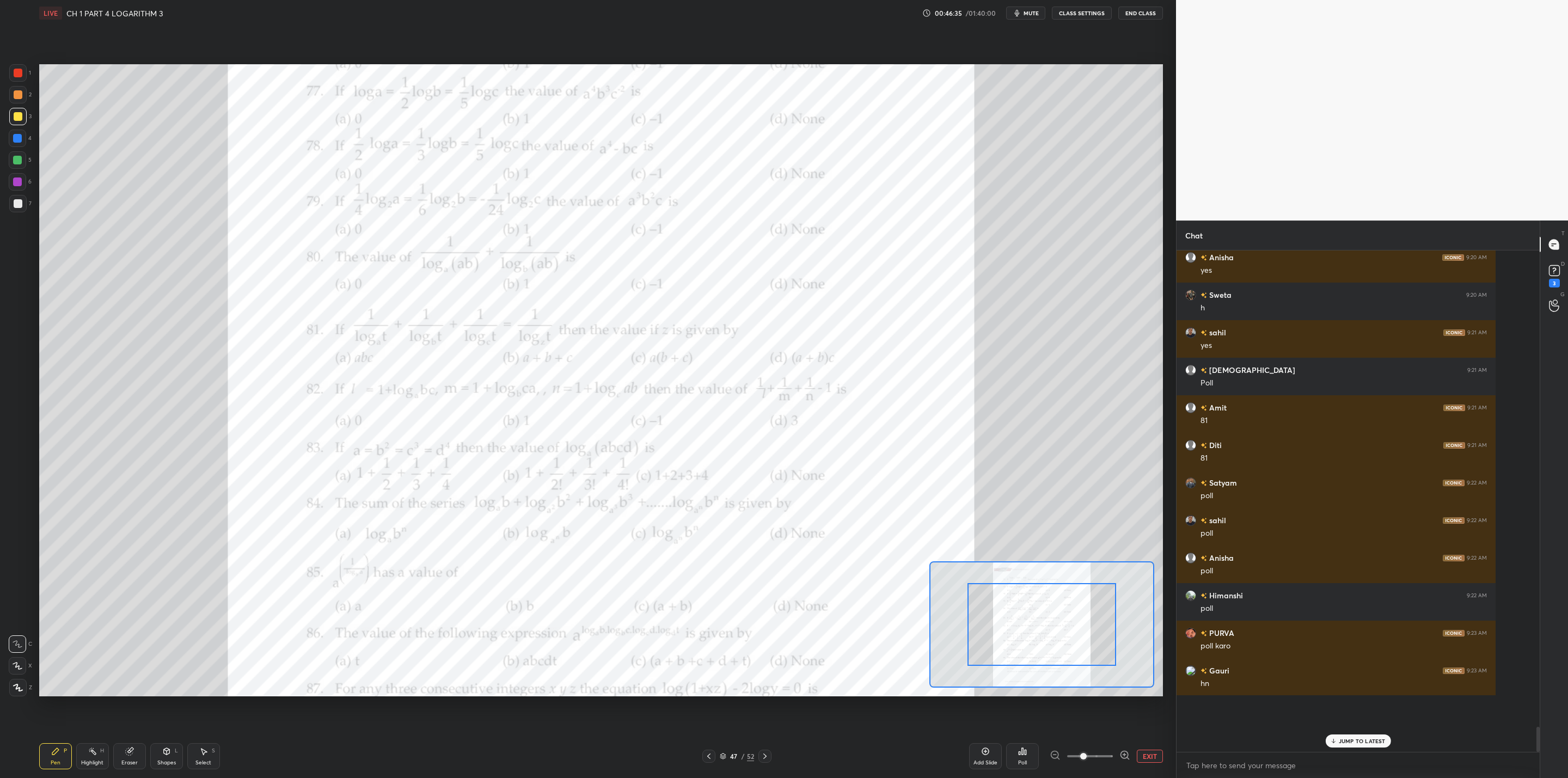
scroll to position [8452, 0]
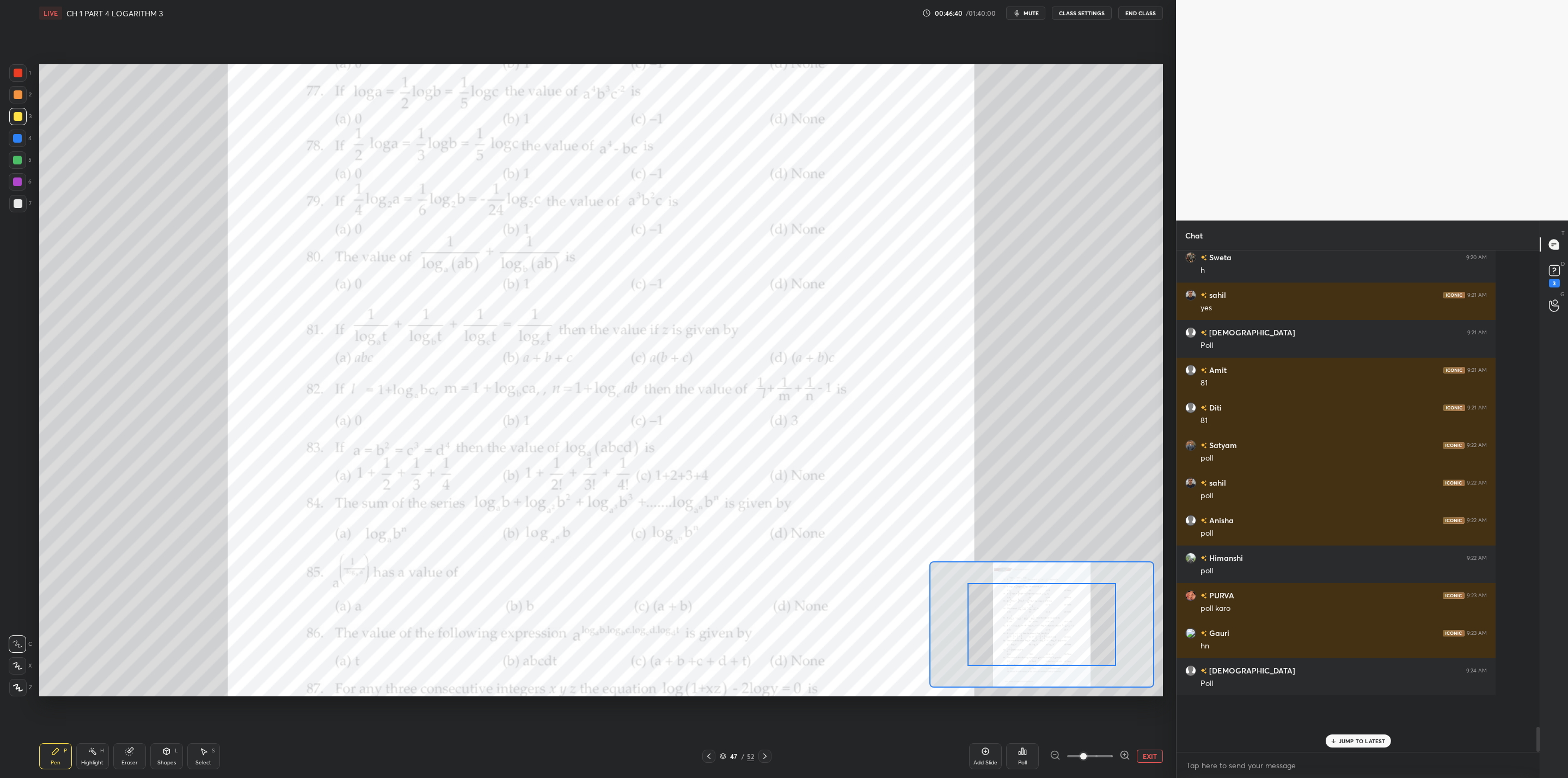
click at [807, 624] on div "Poll" at bounding box center [1022, 756] width 33 height 26
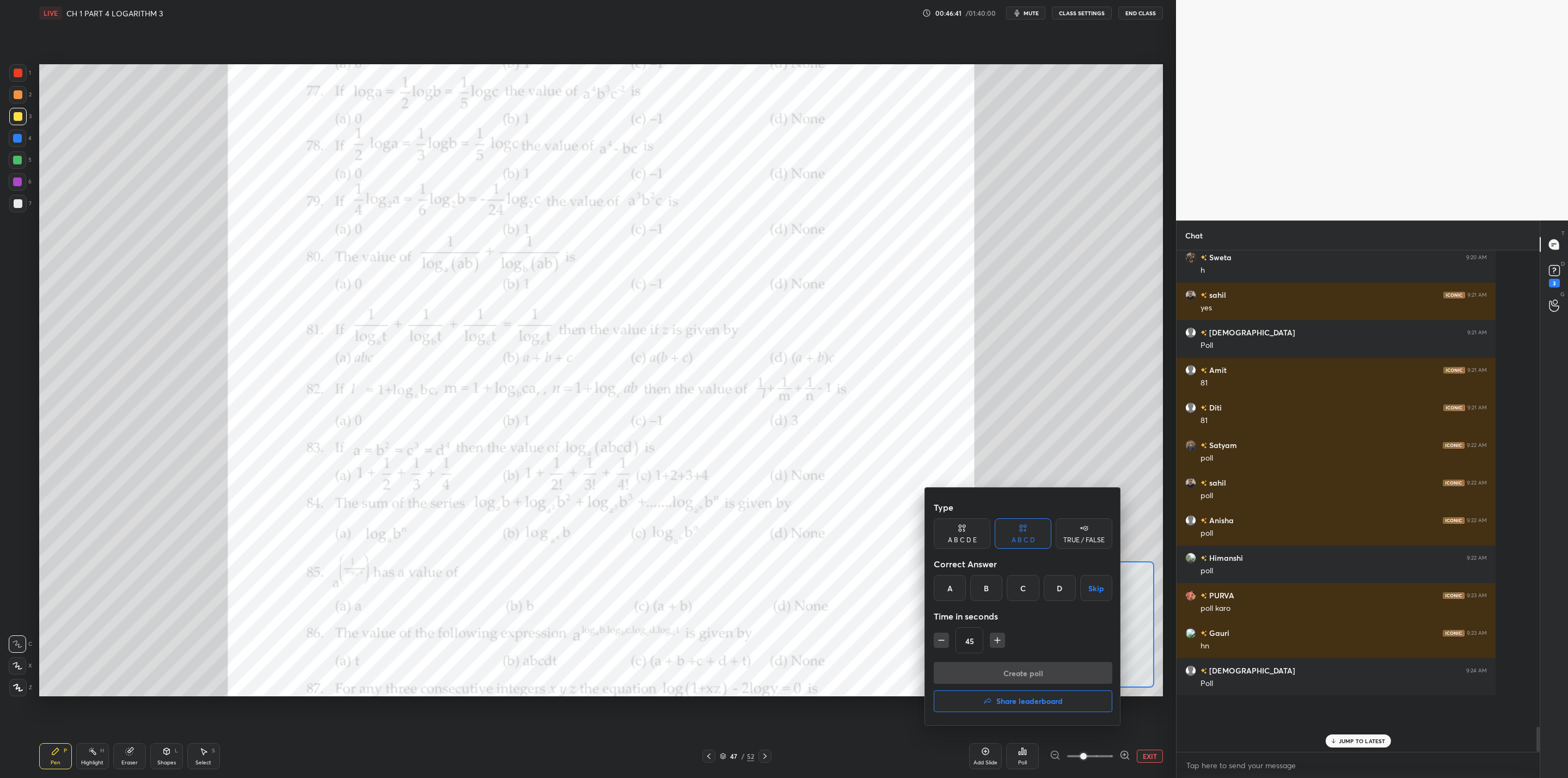
click at [807, 585] on div "A" at bounding box center [949, 587] width 32 height 26
drag, startPoint x: 997, startPoint y: 639, endPoint x: 992, endPoint y: 648, distance: 10.3
click at [807, 624] on icon "button" at bounding box center [997, 640] width 11 height 11
type input "60"
click at [807, 624] on button "Create poll" at bounding box center [1022, 672] width 178 height 22
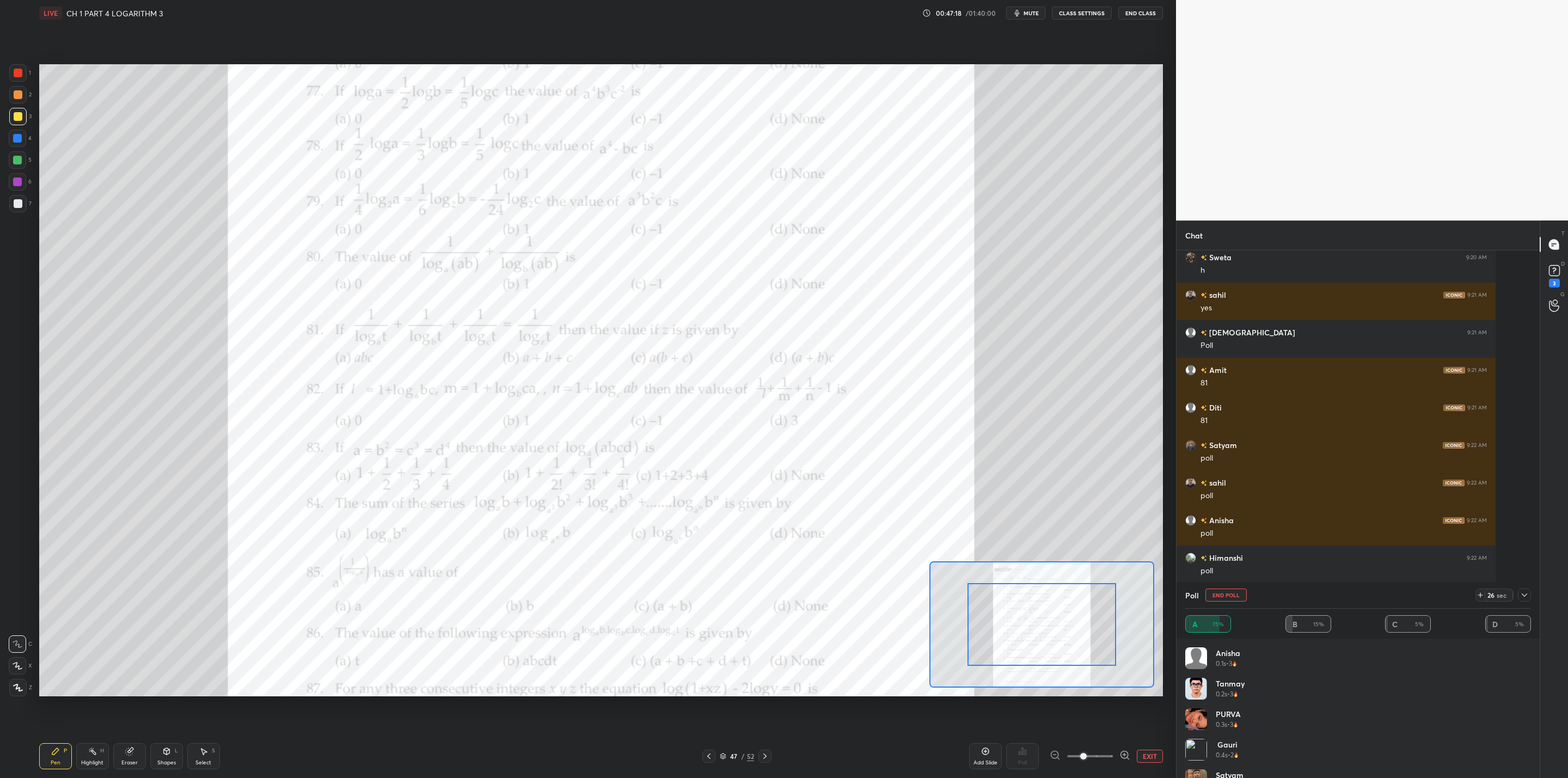
scroll to position [8489, 0]
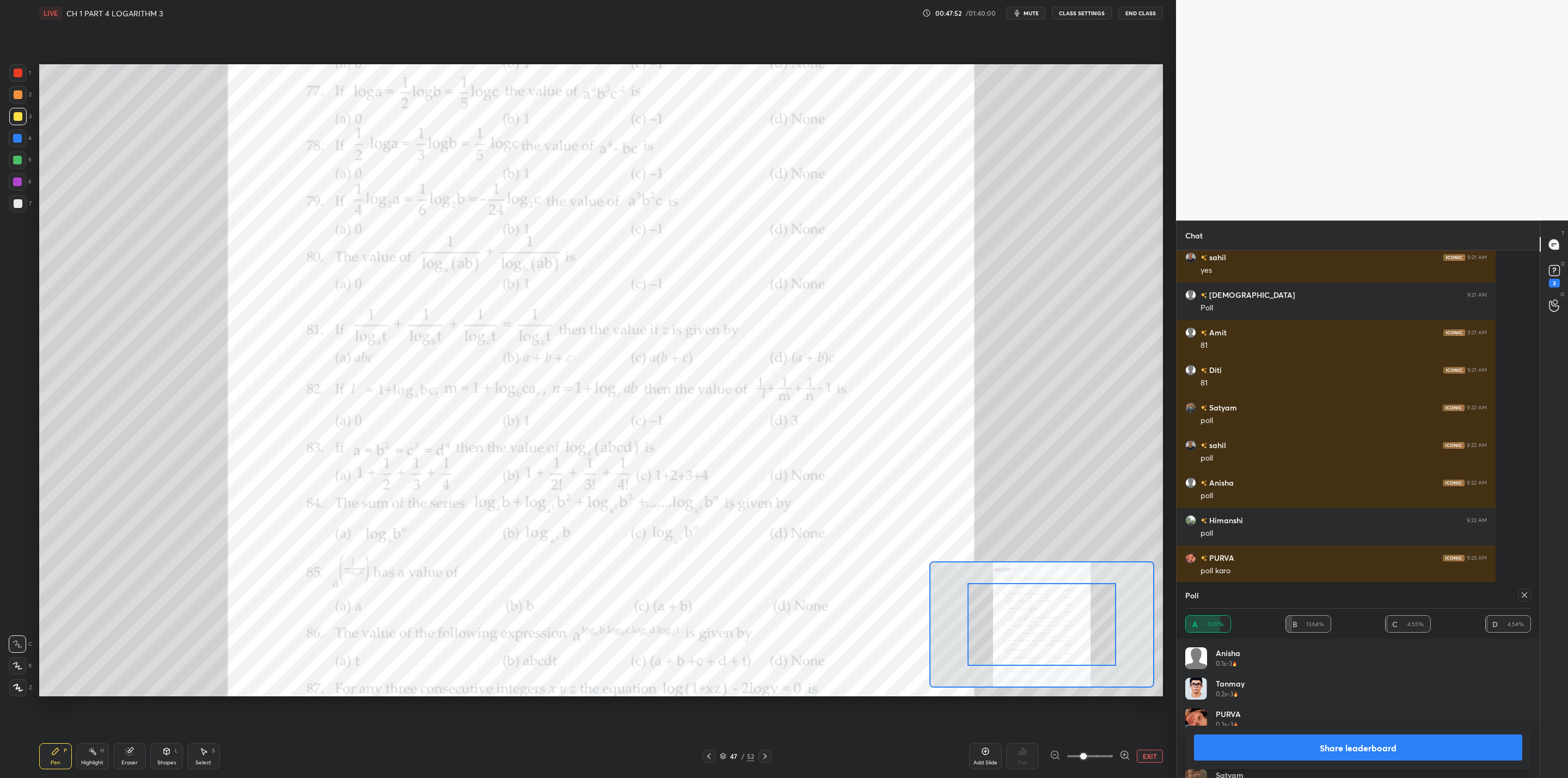
drag, startPoint x: 1316, startPoint y: 745, endPoint x: 1311, endPoint y: 751, distance: 7.8
click at [807, 624] on button "Share leaderboard" at bounding box center [1359, 747] width 328 height 26
type textarea "x"
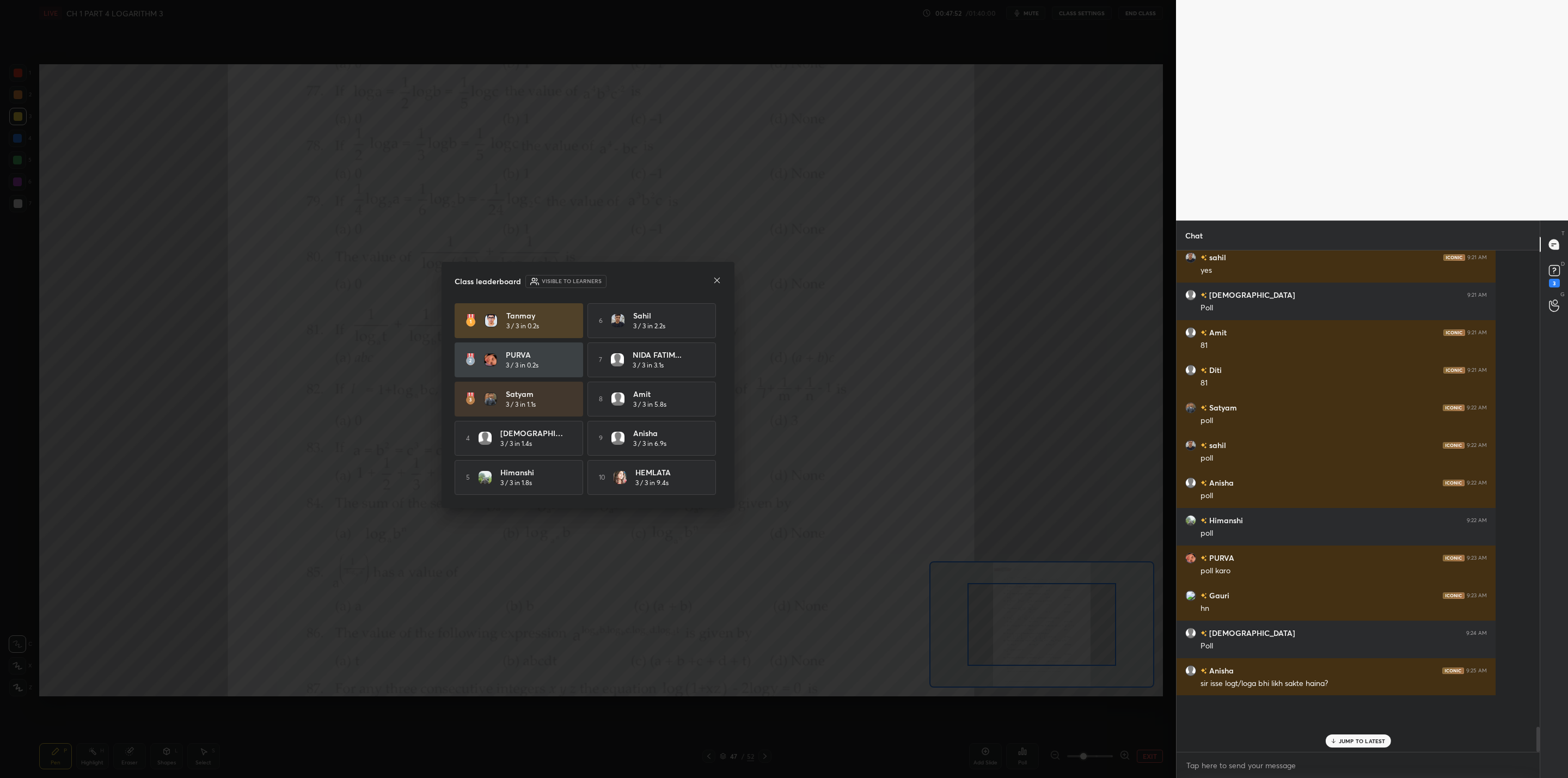
scroll to position [417, 360]
drag, startPoint x: 718, startPoint y: 276, endPoint x: 721, endPoint y: 281, distance: 5.8
click at [718, 275] on div "Class leaderboard Visible to learners" at bounding box center [587, 281] width 267 height 13
click at [719, 281] on icon at bounding box center [717, 280] width 9 height 9
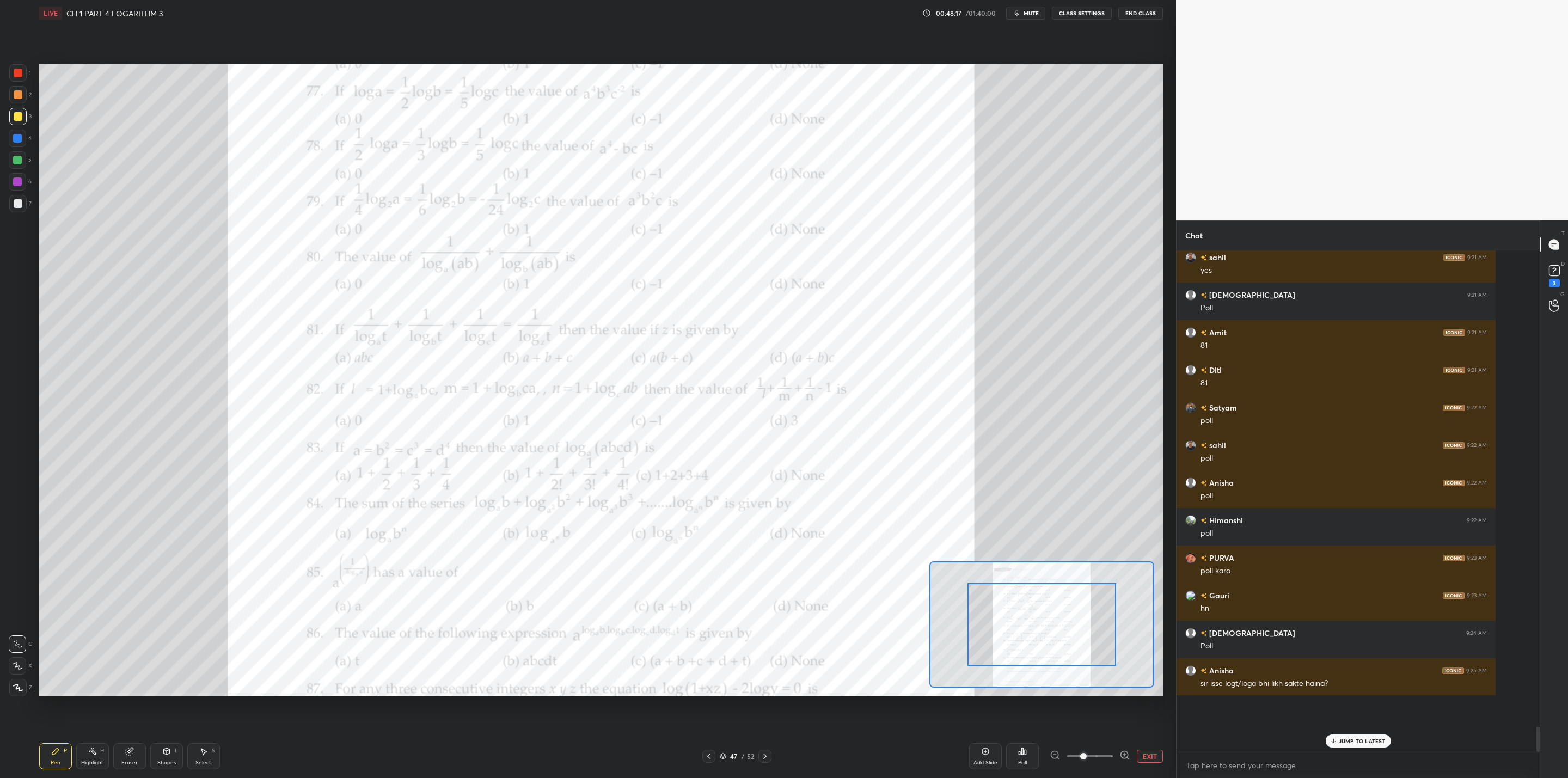
drag, startPoint x: 18, startPoint y: 180, endPoint x: 36, endPoint y: 193, distance: 22.2
click at [20, 181] on div at bounding box center [18, 182] width 9 height 9
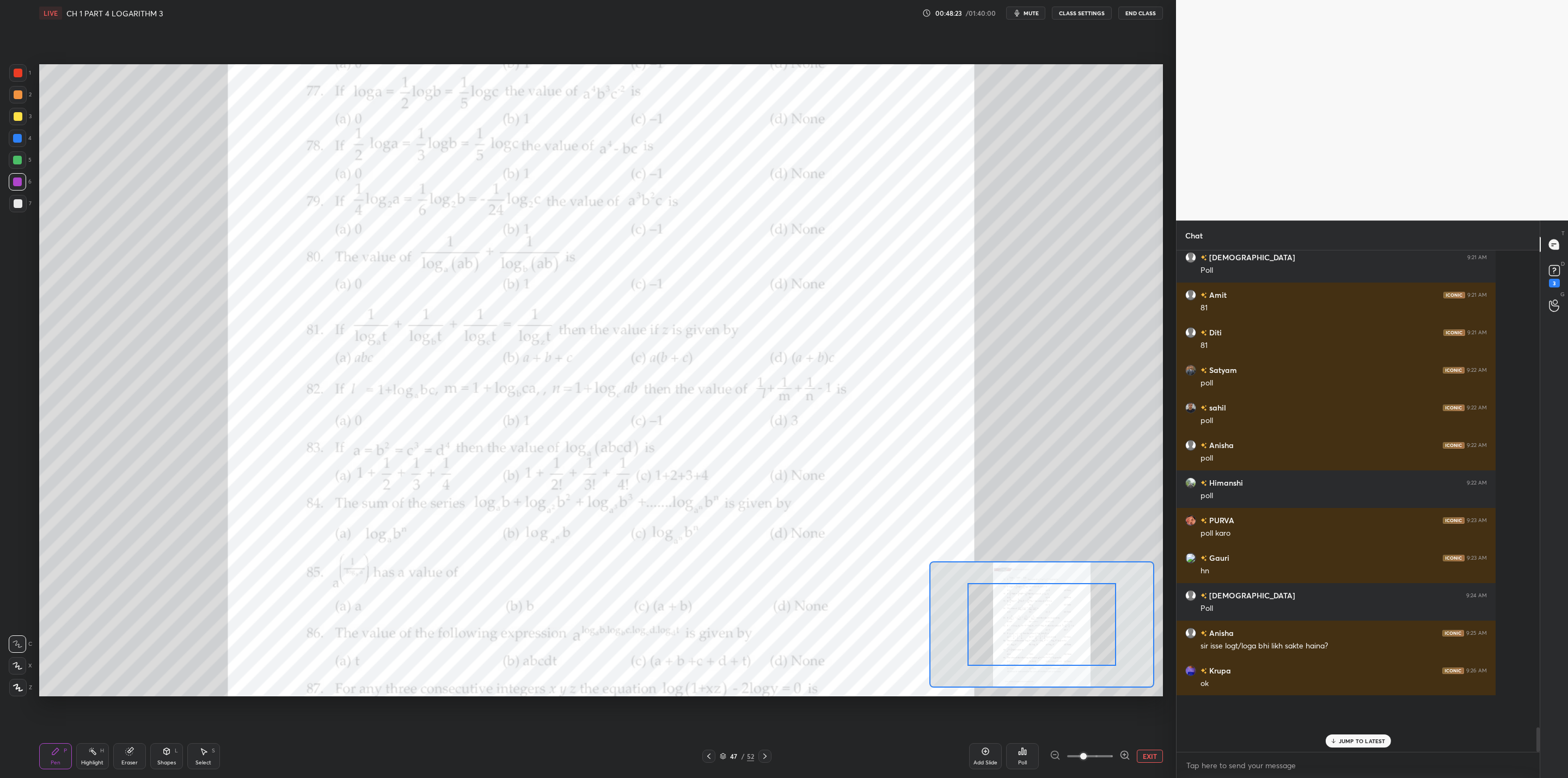
scroll to position [8564, 0]
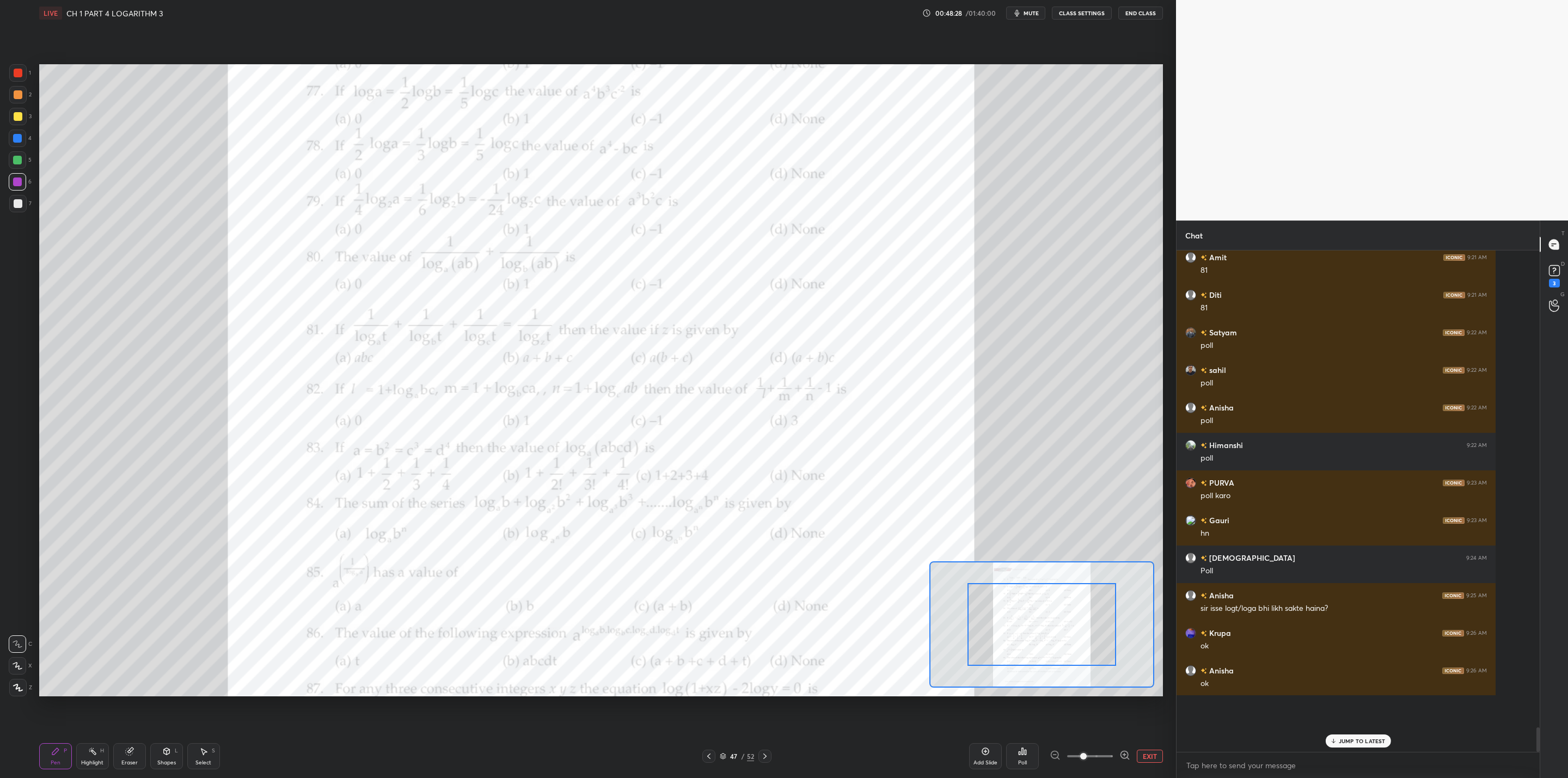
drag, startPoint x: 705, startPoint y: 758, endPoint x: 703, endPoint y: 766, distance: 8.2
click at [705, 624] on icon at bounding box center [709, 757] width 9 height 9
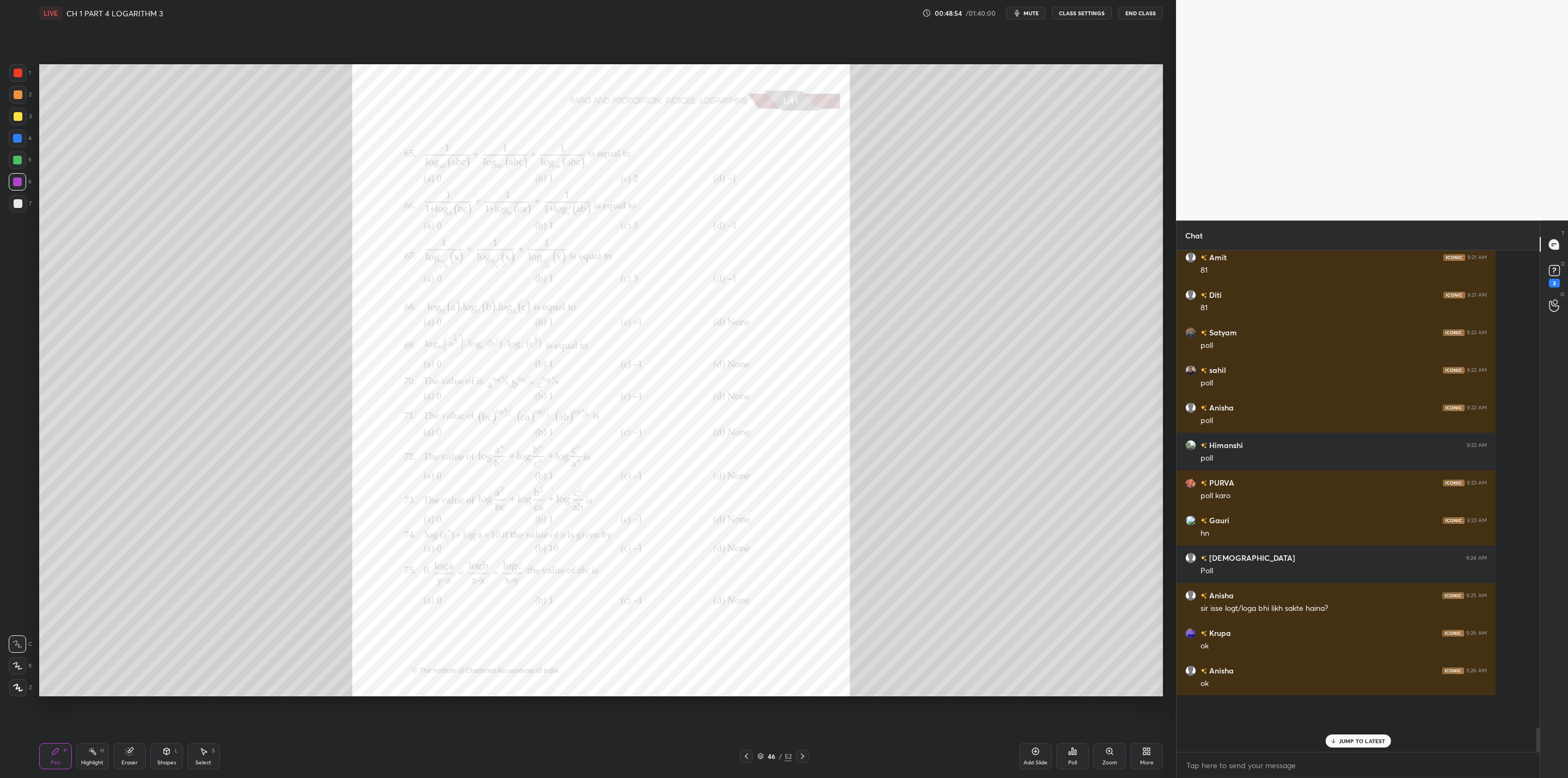
click at [807, 624] on div "Zoom" at bounding box center [1110, 763] width 15 height 5
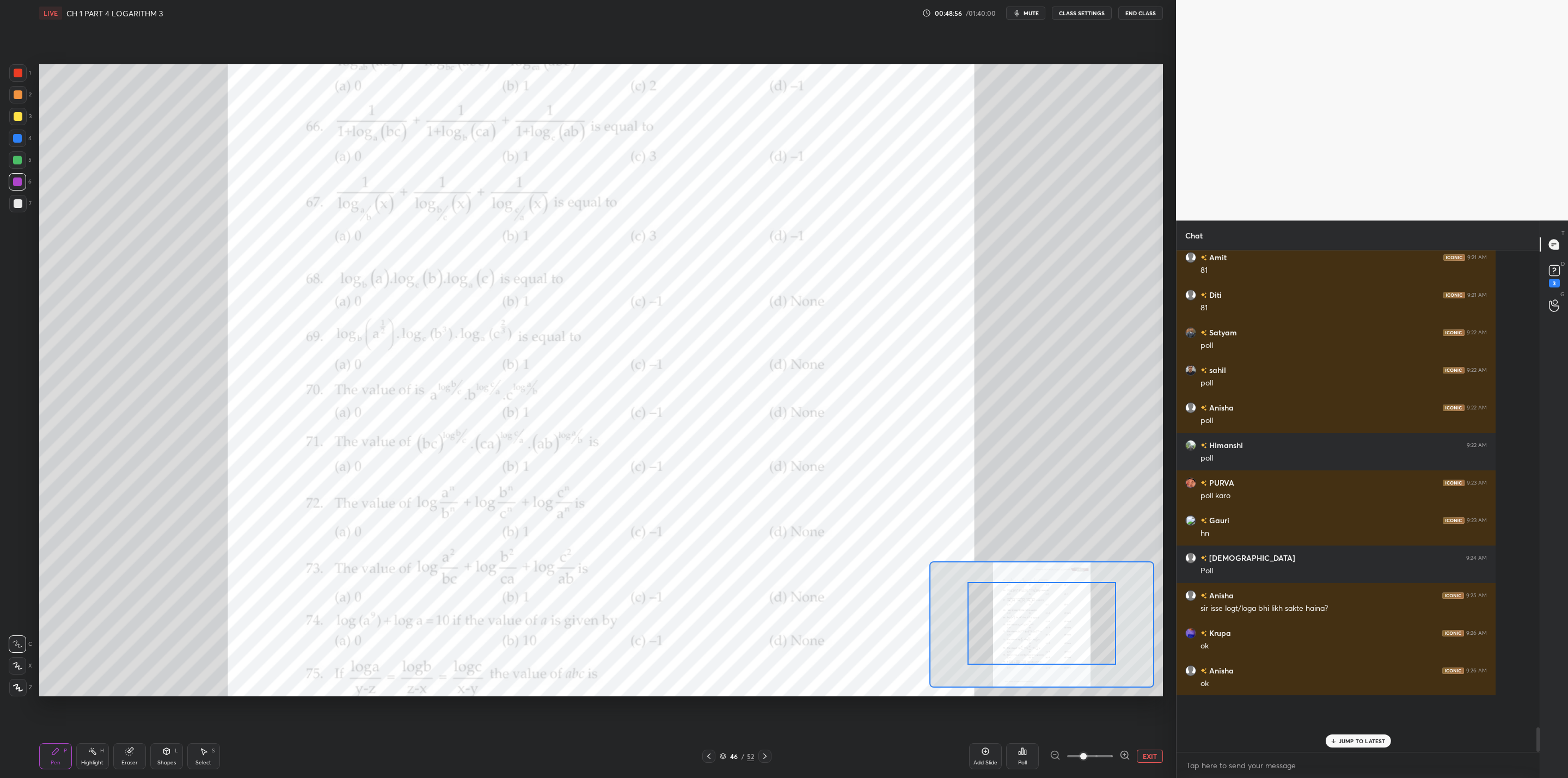
drag, startPoint x: 1034, startPoint y: 639, endPoint x: 1056, endPoint y: 609, distance: 37.2
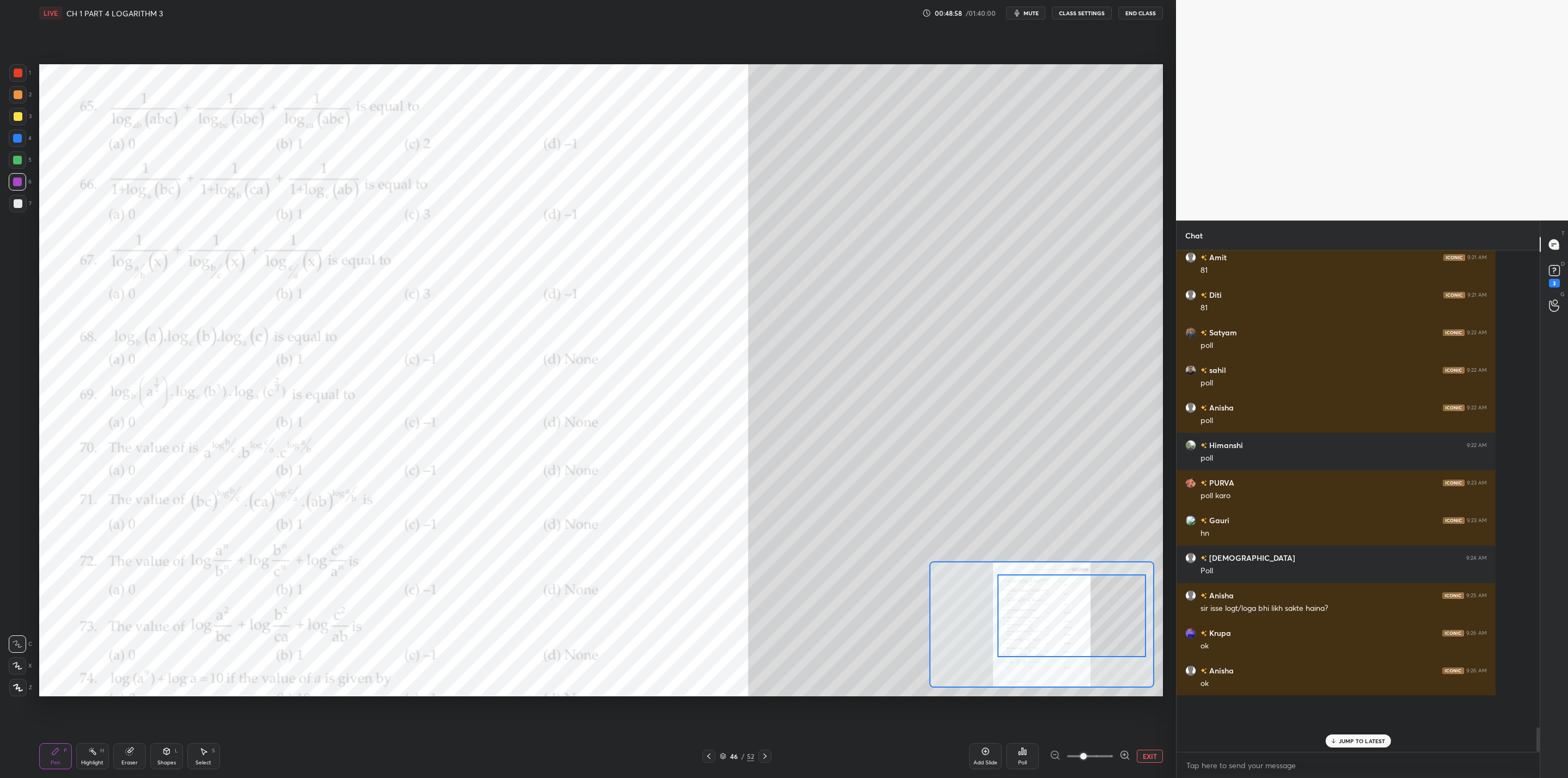
drag, startPoint x: 1027, startPoint y: 621, endPoint x: 1051, endPoint y: 614, distance: 25.0
click at [807, 613] on div at bounding box center [1072, 615] width 149 height 83
click at [769, 624] on div at bounding box center [765, 756] width 13 height 13
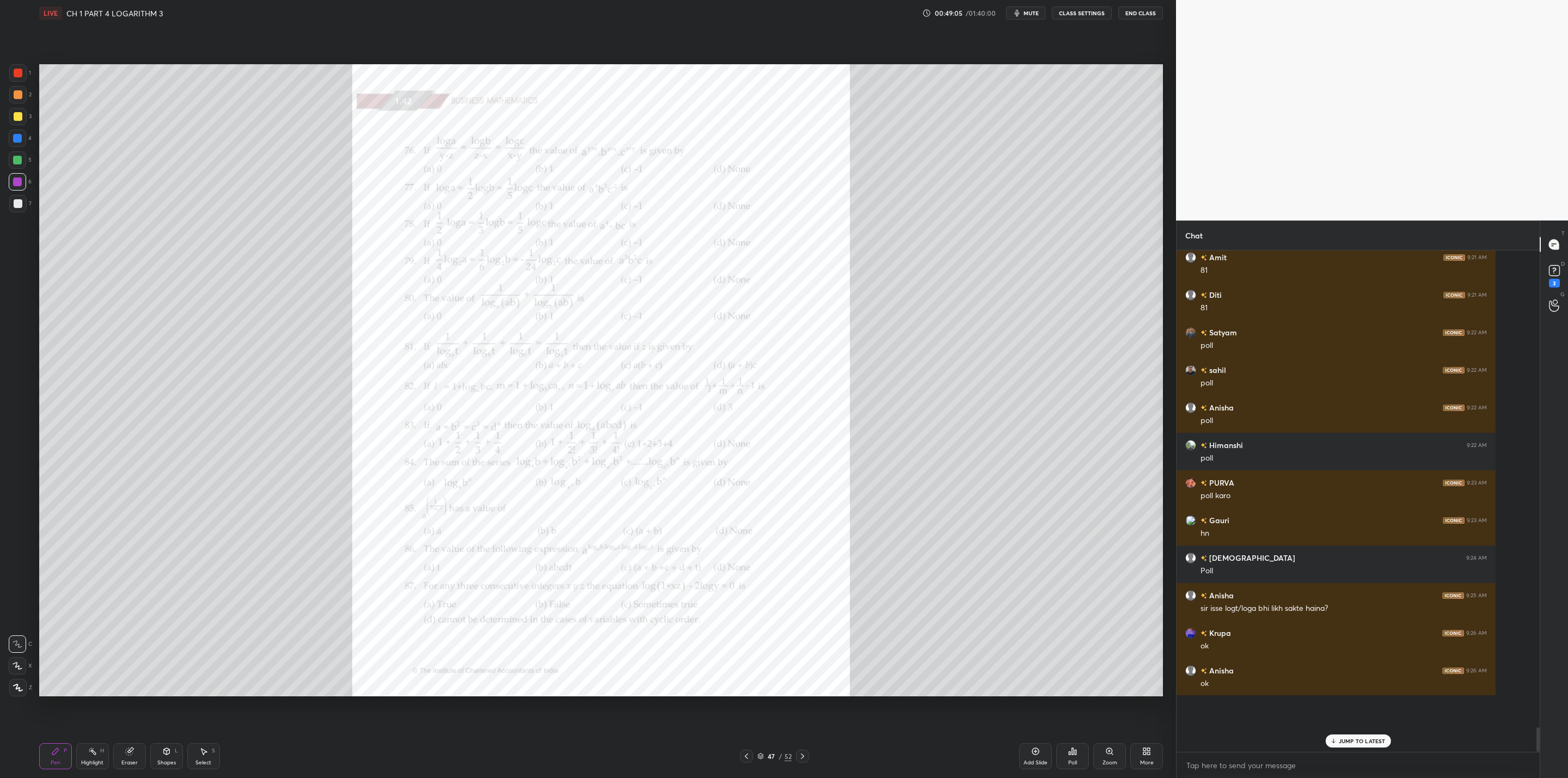
click at [807, 624] on div "Zoom" at bounding box center [1110, 763] width 15 height 5
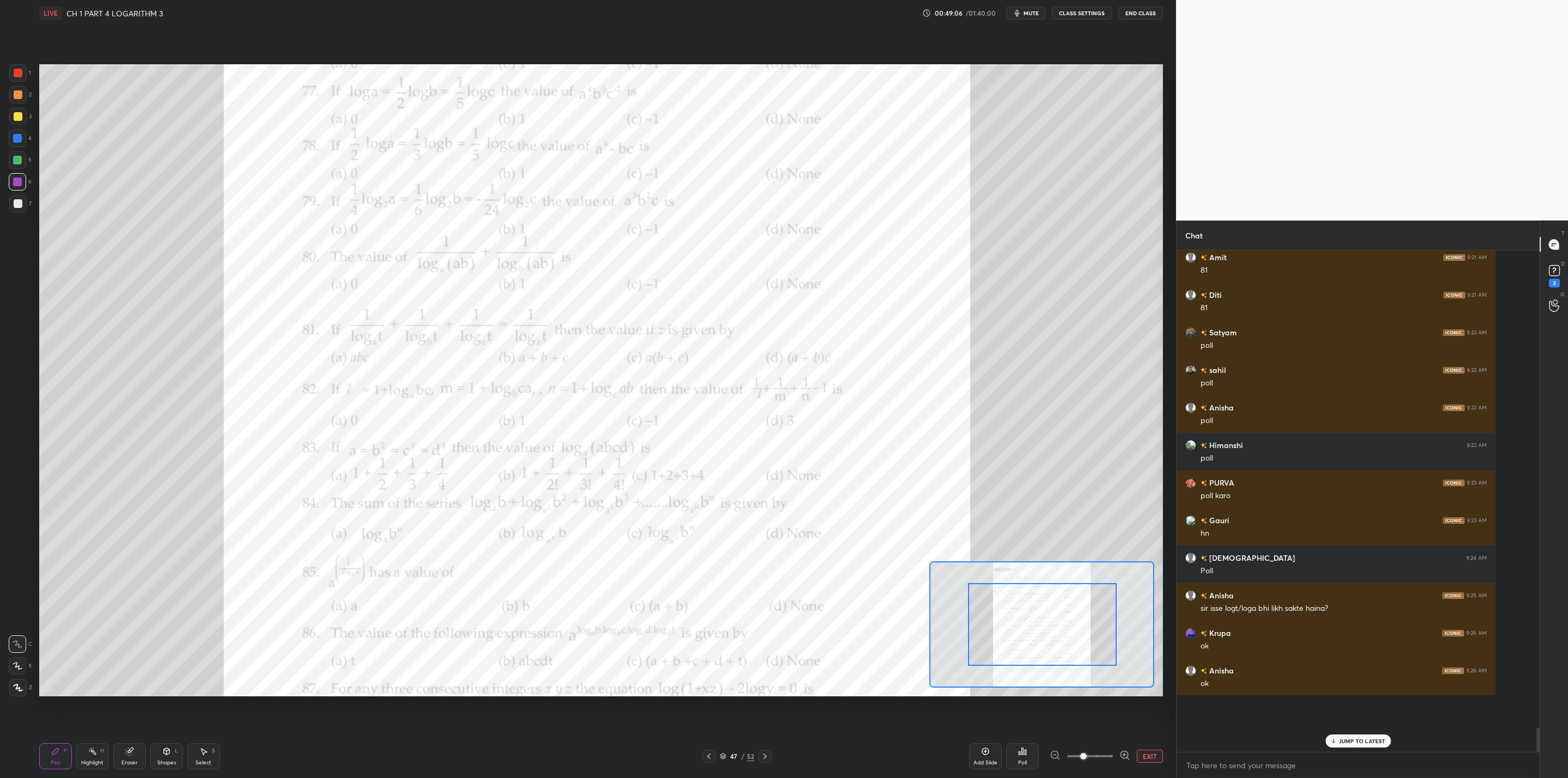
drag, startPoint x: 1041, startPoint y: 629, endPoint x: 1037, endPoint y: 649, distance: 20.4
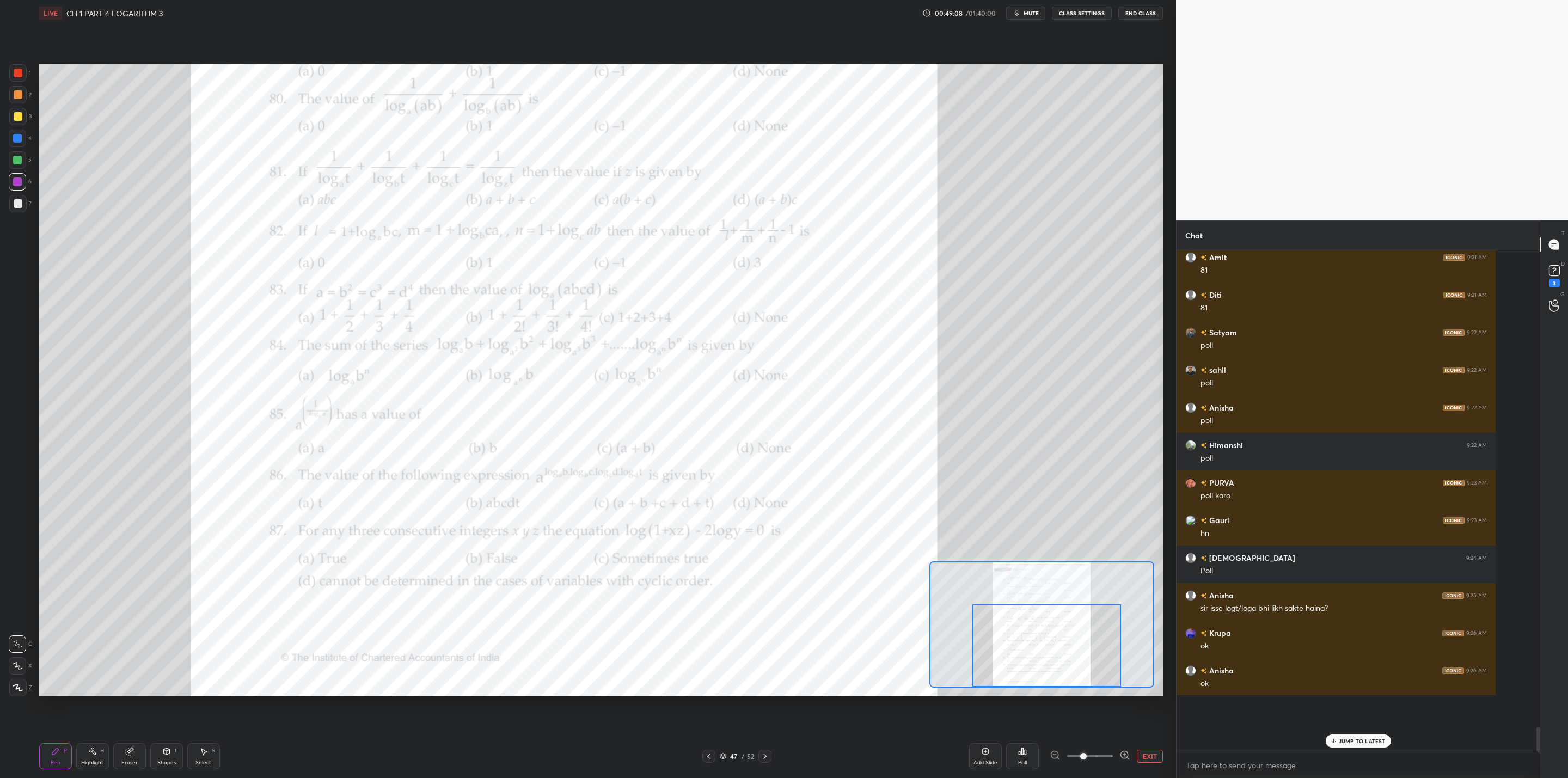
drag, startPoint x: 1031, startPoint y: 631, endPoint x: 1036, endPoint y: 652, distance: 21.6
click at [807, 624] on div at bounding box center [1047, 645] width 149 height 83
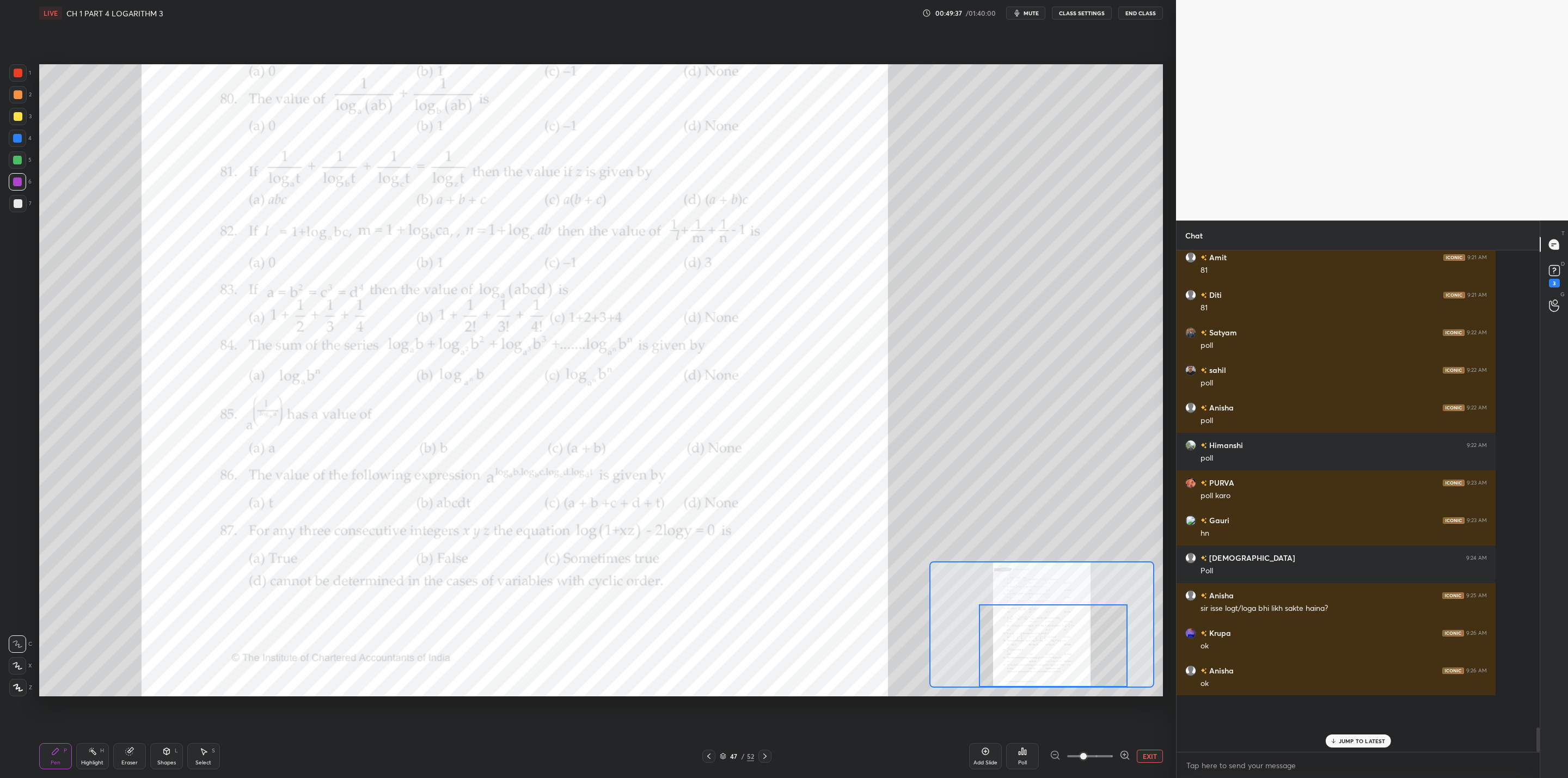
scroll to position [8601, 0]
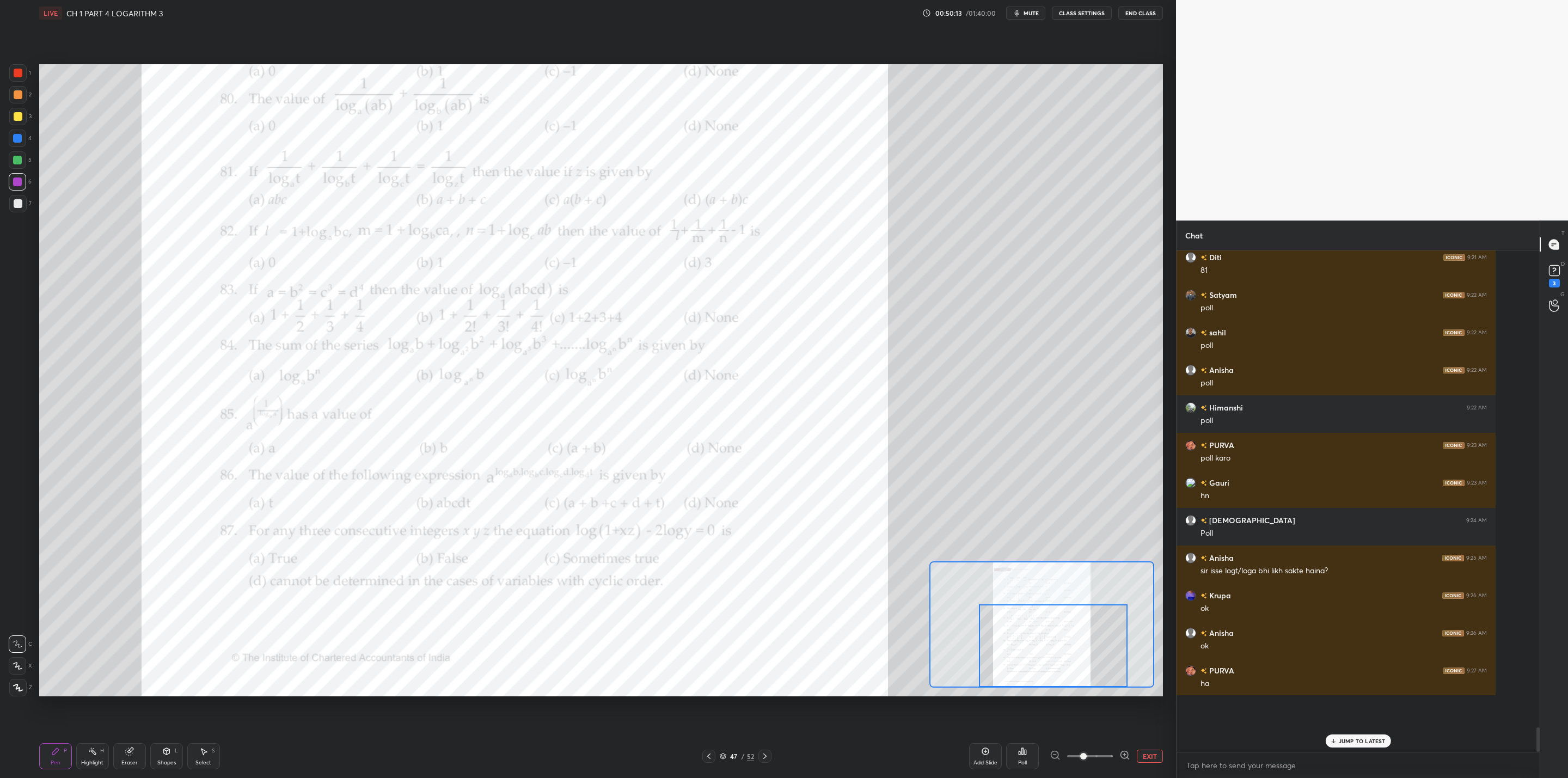
click at [807, 624] on div "Poll" at bounding box center [1023, 763] width 9 height 5
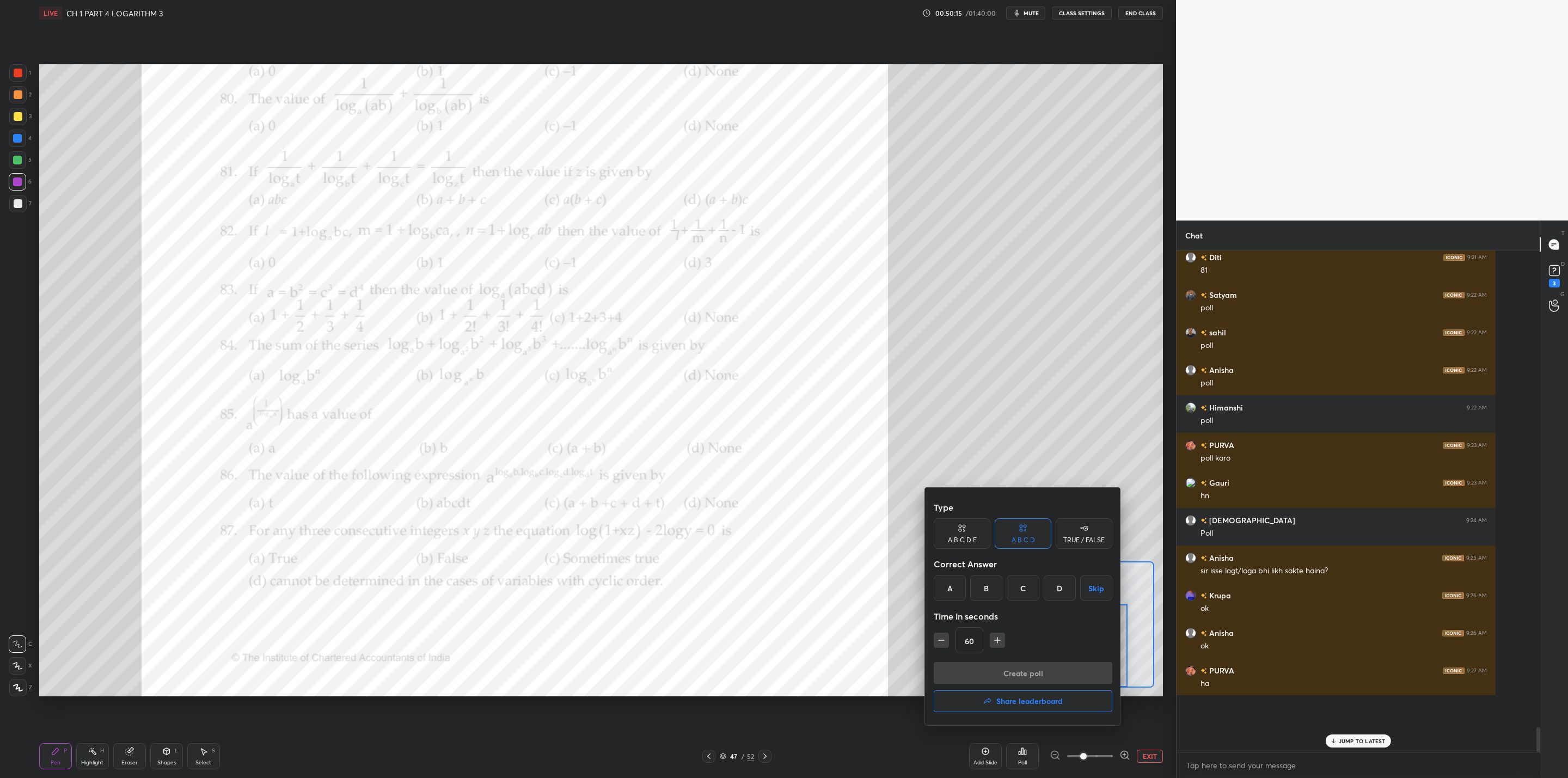
click at [807, 624] on icon "button" at bounding box center [997, 640] width 11 height 11
type input "75"
drag, startPoint x: 945, startPoint y: 590, endPoint x: 971, endPoint y: 618, distance: 38.2
click at [807, 593] on div "A" at bounding box center [949, 587] width 32 height 26
drag, startPoint x: 1008, startPoint y: 675, endPoint x: 999, endPoint y: 676, distance: 9.1
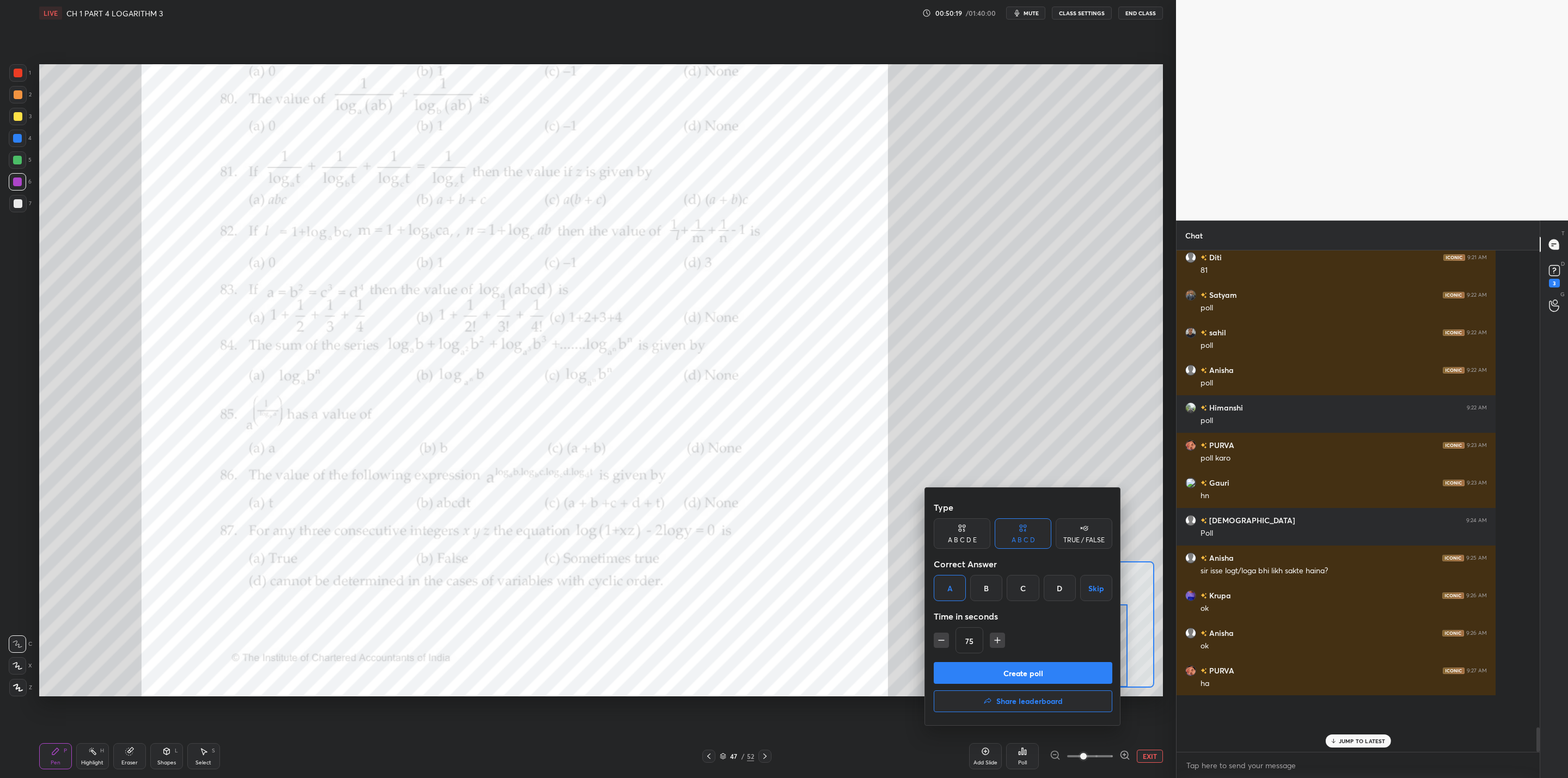
click at [807, 624] on button "Create poll" at bounding box center [1022, 672] width 178 height 22
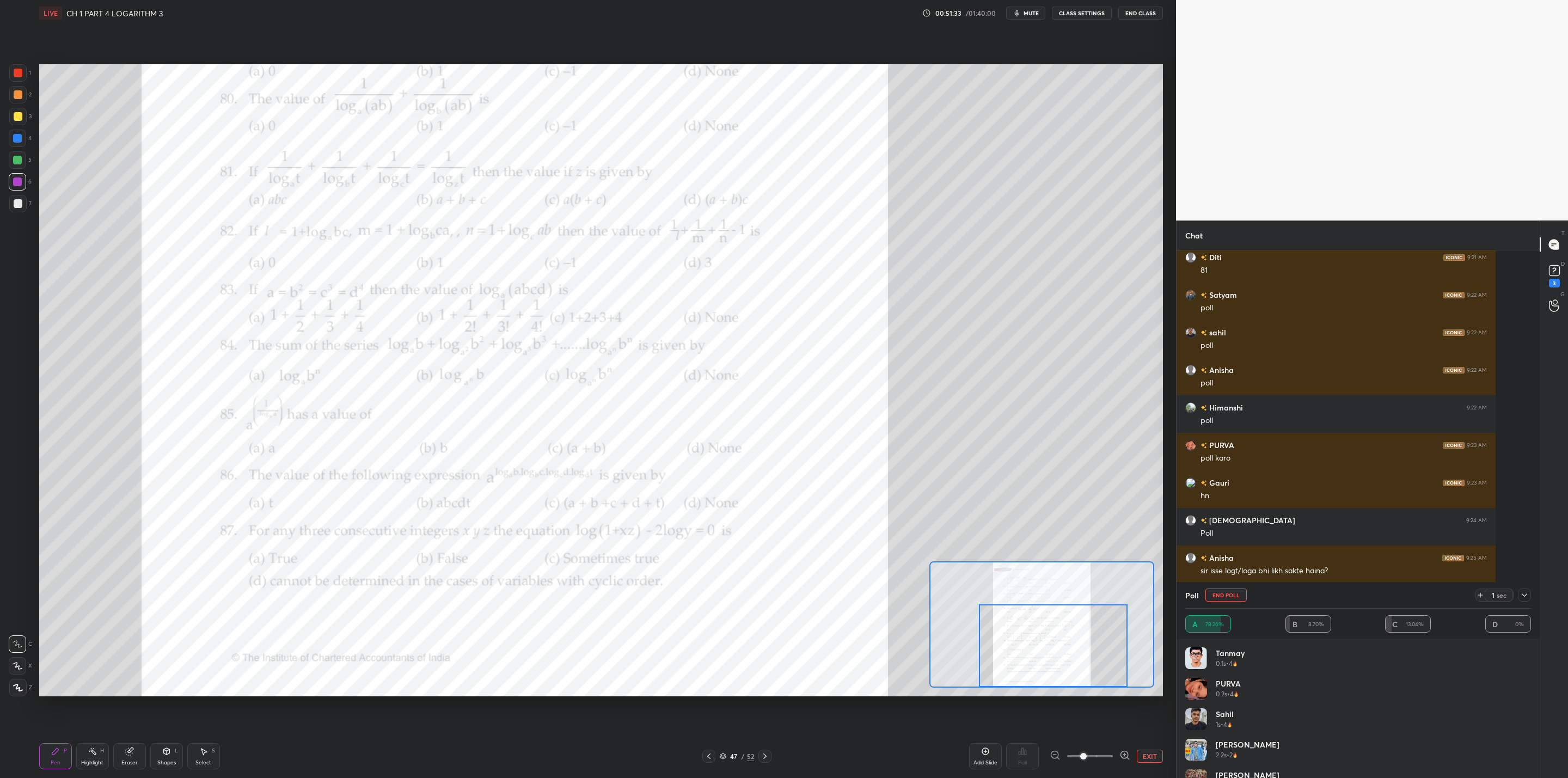
scroll to position [8639, 0]
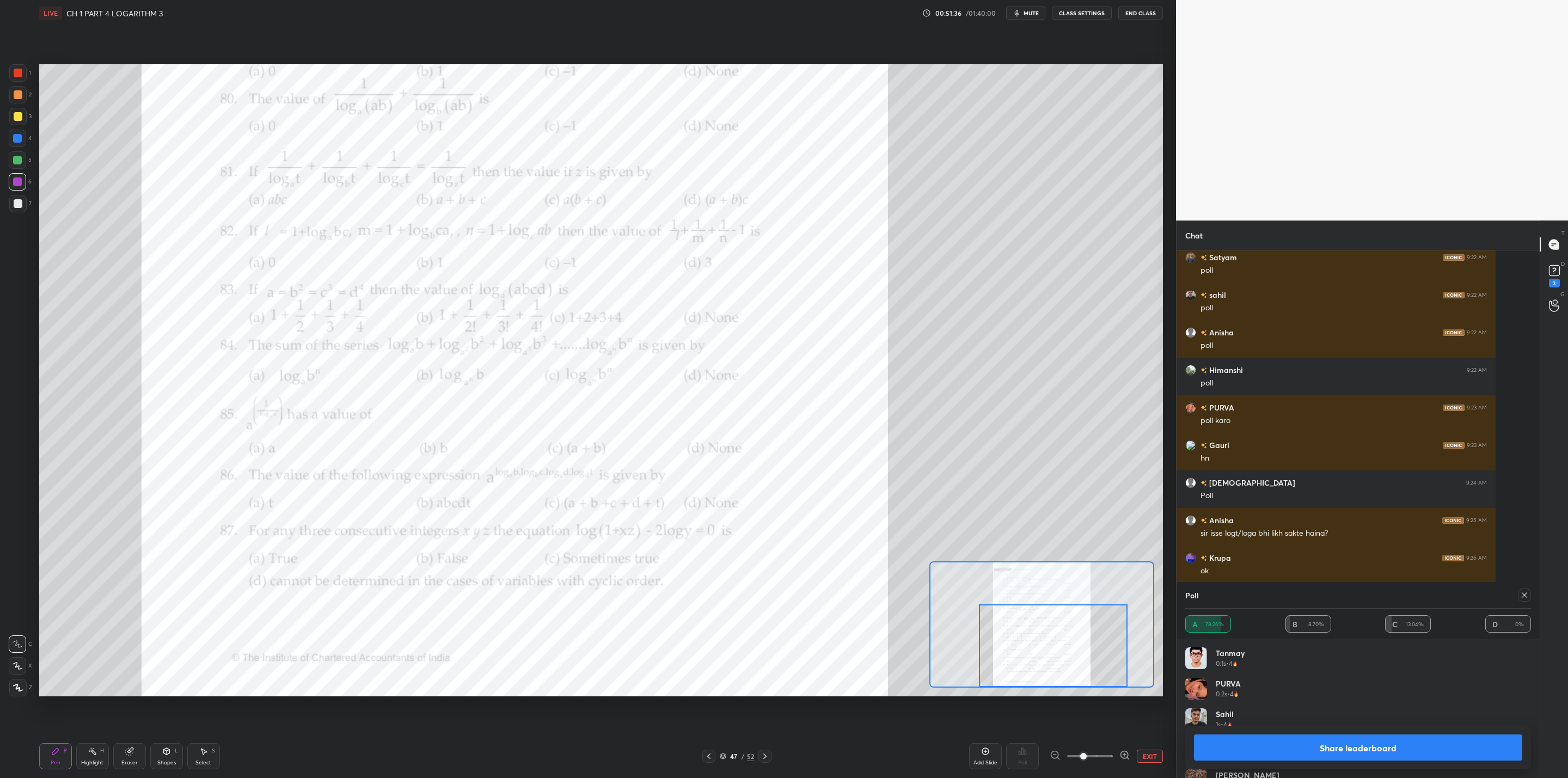
drag, startPoint x: 1325, startPoint y: 757, endPoint x: 1317, endPoint y: 758, distance: 8.1
click at [807, 624] on button "Share leaderboard" at bounding box center [1359, 747] width 328 height 26
type textarea "x"
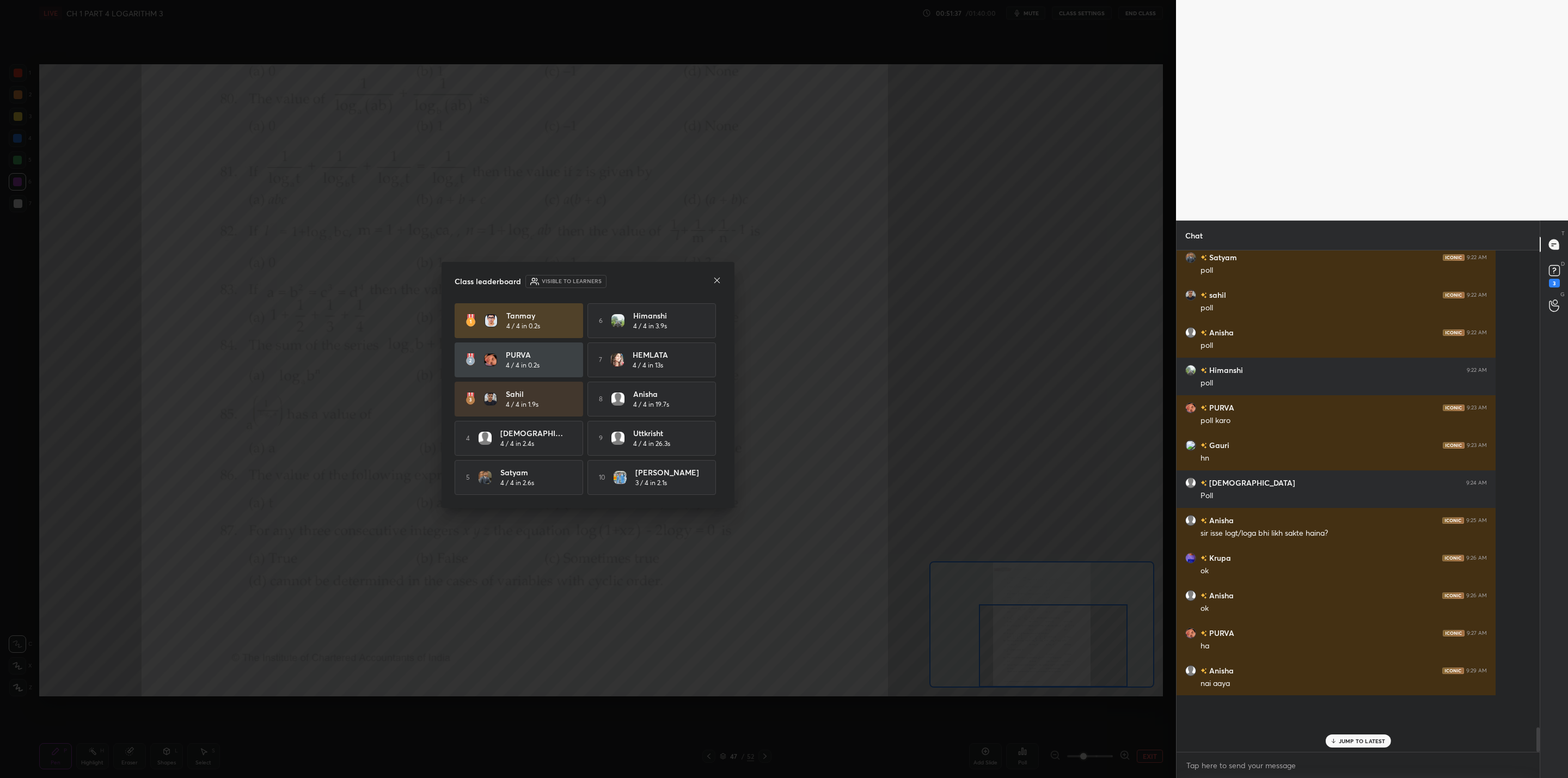
scroll to position [4, 4]
click at [718, 279] on icon at bounding box center [717, 280] width 9 height 9
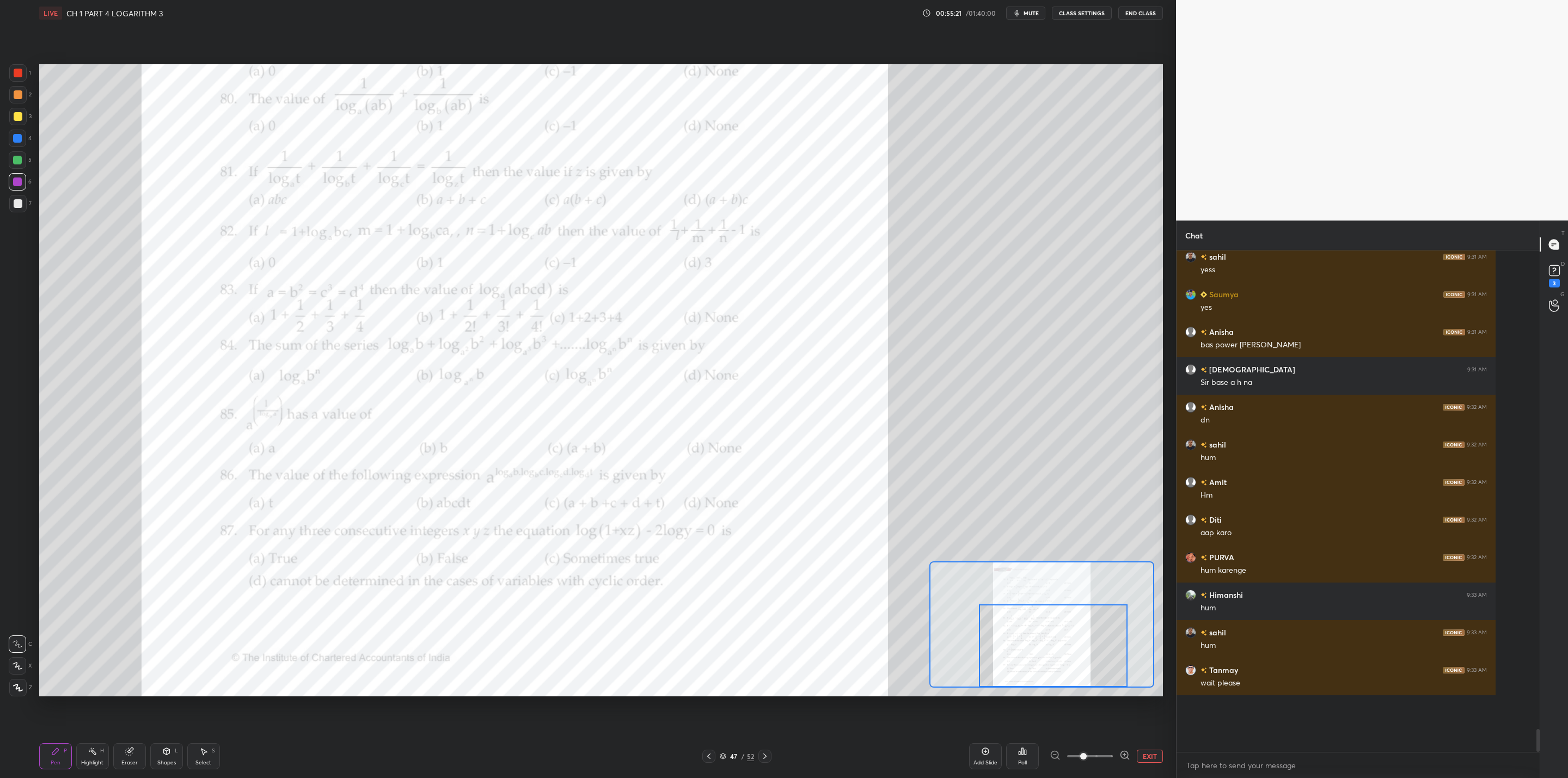
scroll to position [9338, 0]
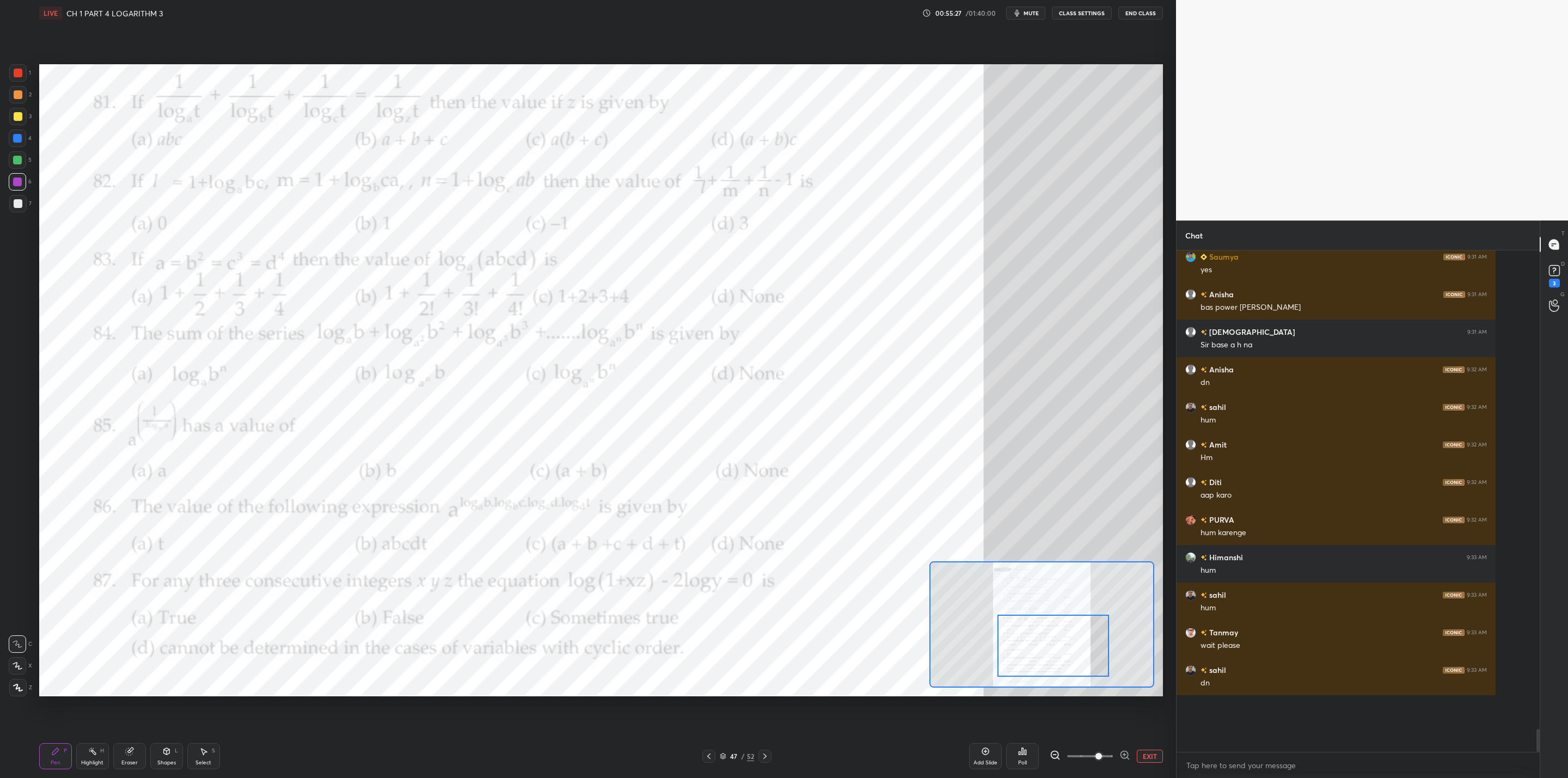
click at [807, 624] on span at bounding box center [1099, 756] width 6 height 6
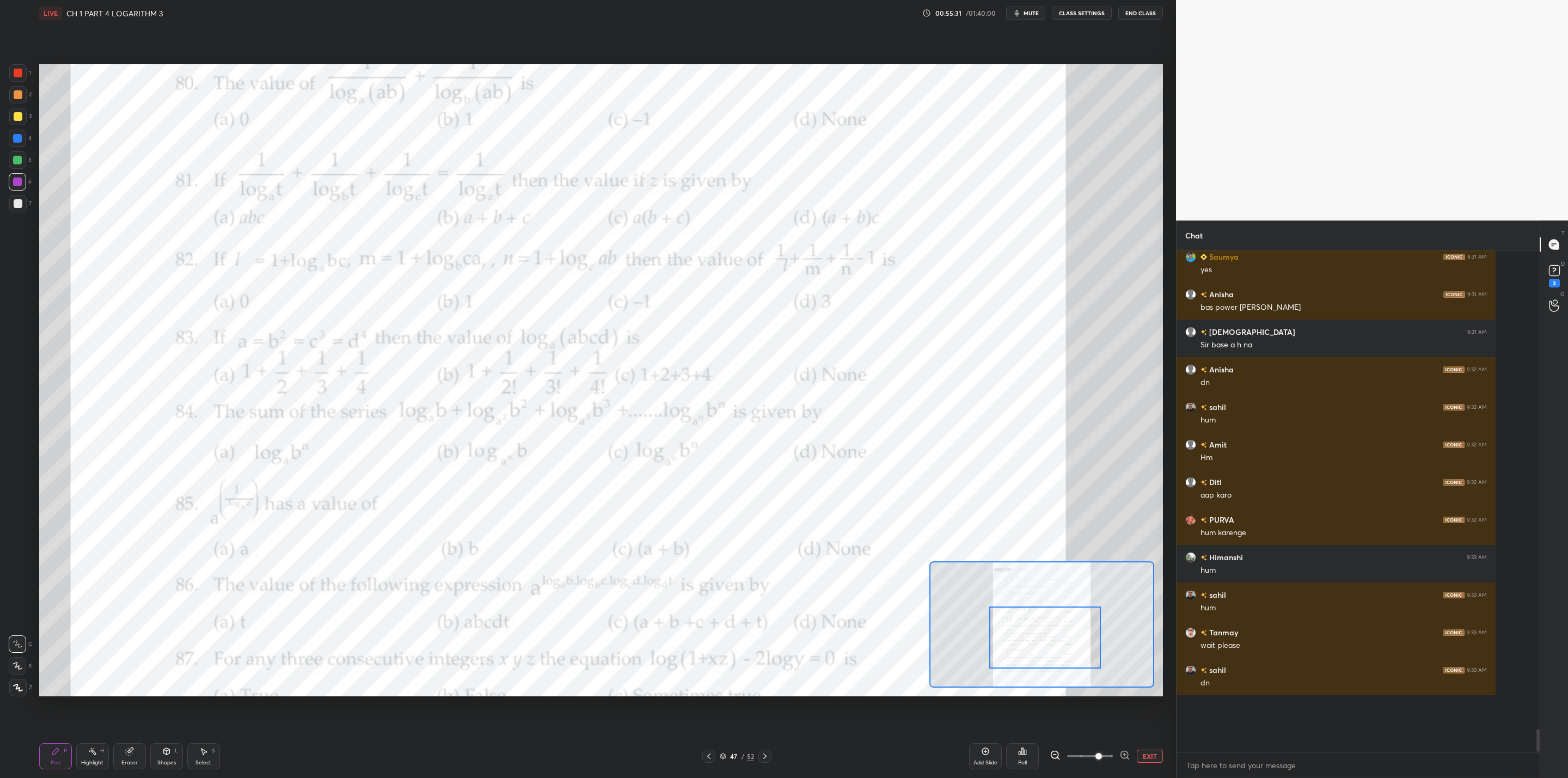
drag, startPoint x: 1072, startPoint y: 650, endPoint x: 1060, endPoint y: 646, distance: 12.6
click at [807, 624] on div at bounding box center [1044, 638] width 111 height 62
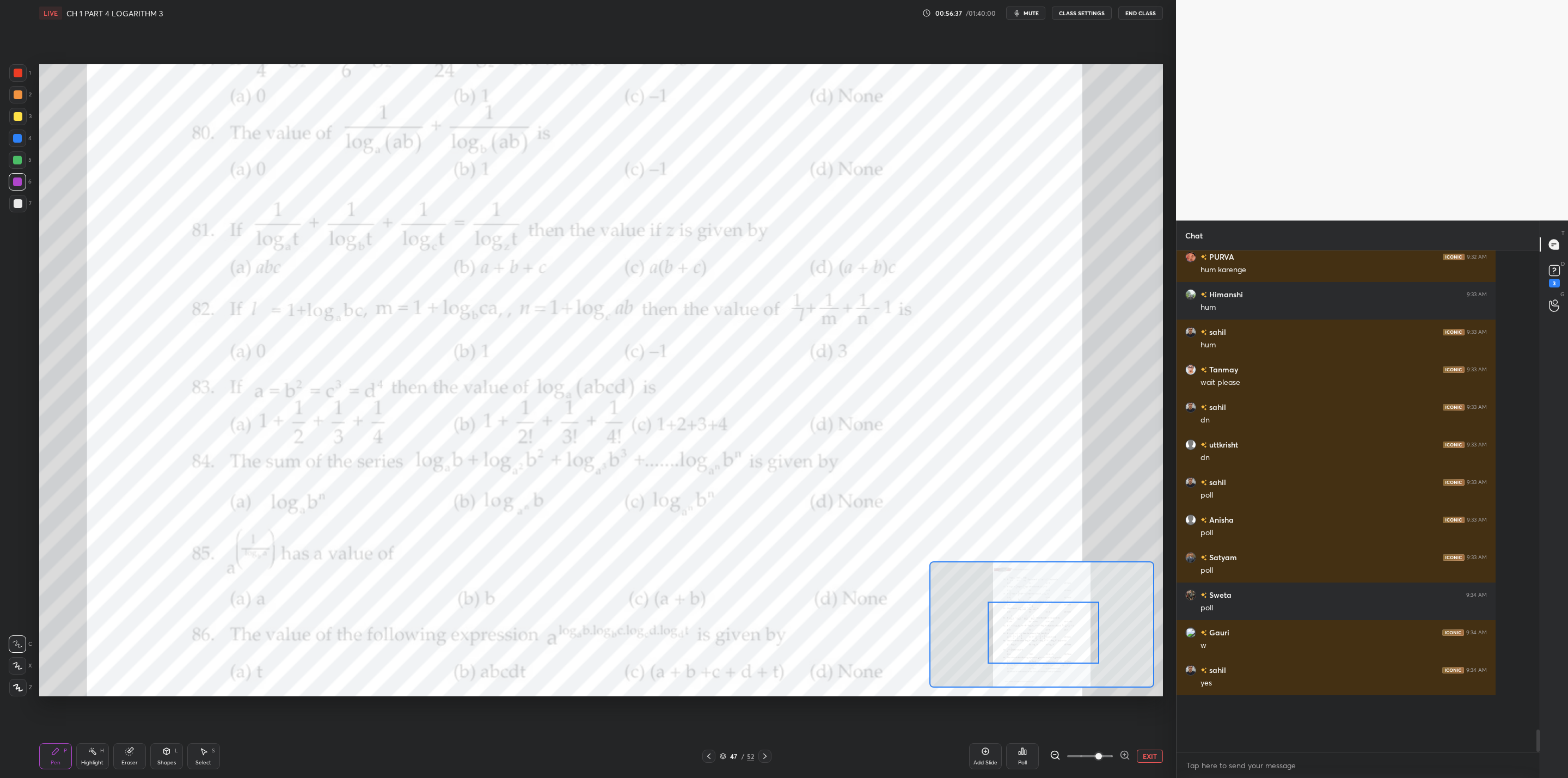
scroll to position [9638, 0]
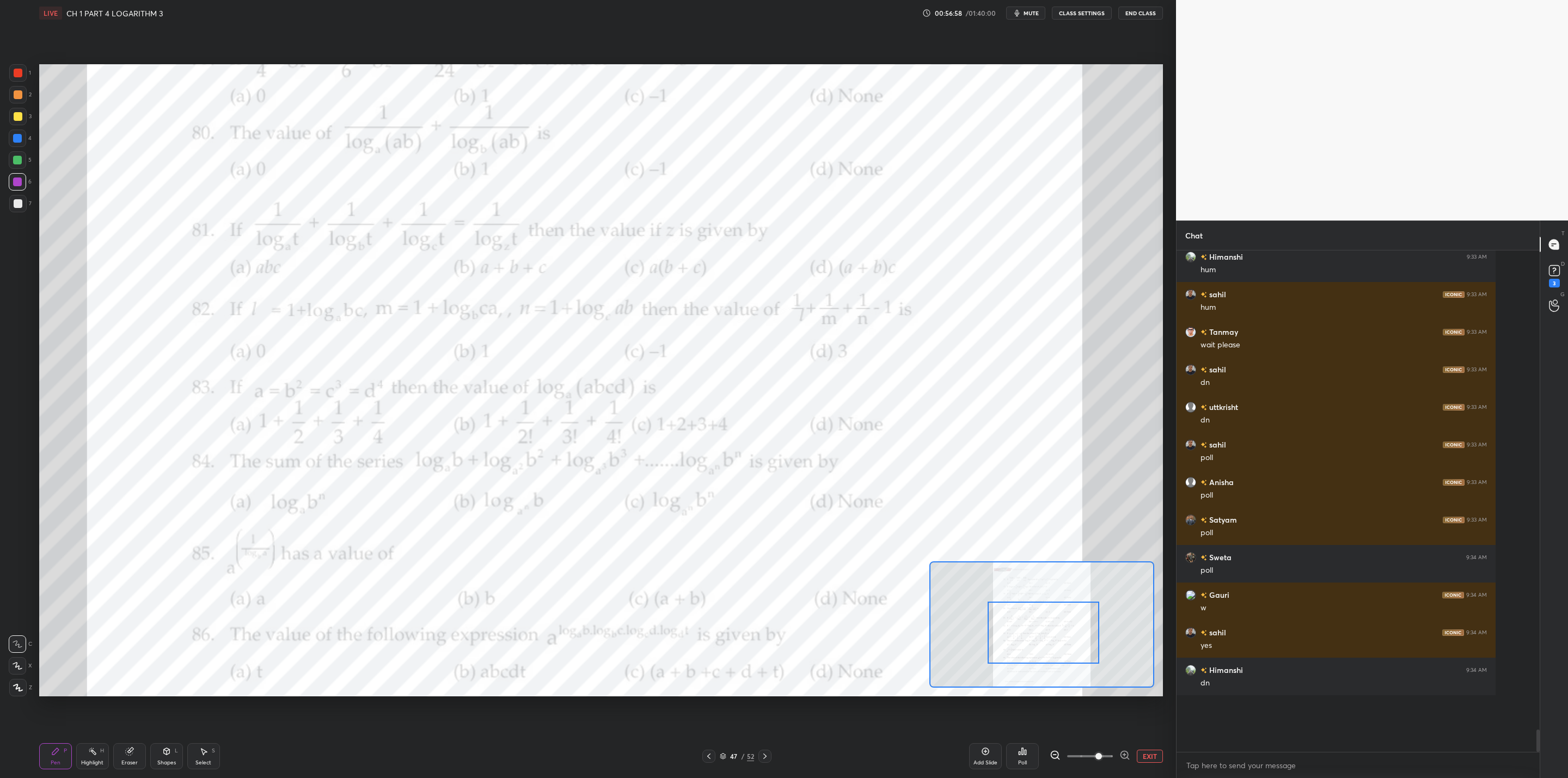
click at [807, 624] on icon at bounding box center [1023, 751] width 9 height 9
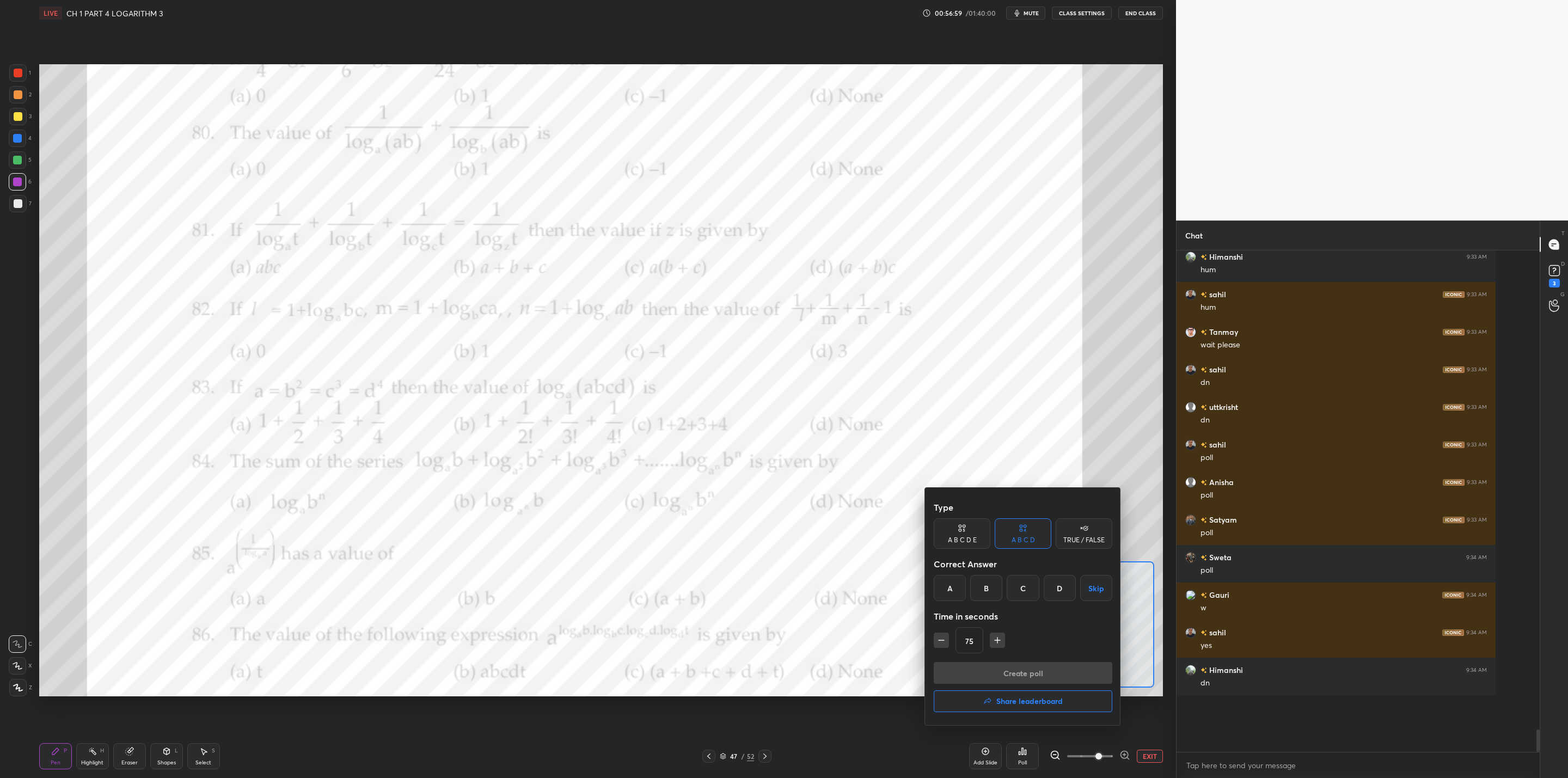
drag, startPoint x: 958, startPoint y: 580, endPoint x: 973, endPoint y: 628, distance: 50.3
click at [807, 581] on div "A" at bounding box center [949, 587] width 32 height 26
click at [807, 624] on icon "button" at bounding box center [942, 640] width 11 height 11
type input "60"
click at [807, 624] on button "Create poll" at bounding box center [1022, 672] width 178 height 22
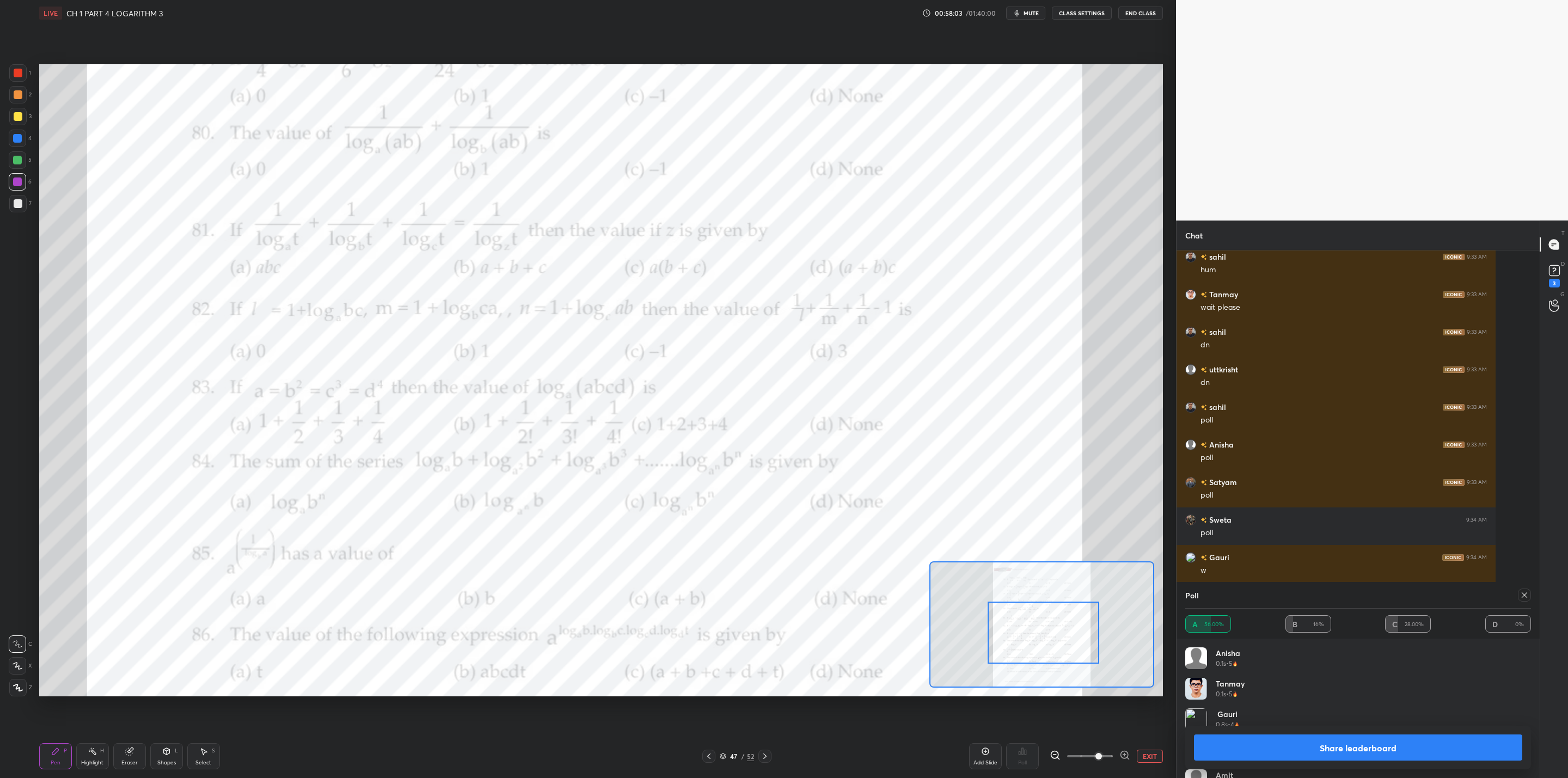
scroll to position [9713, 0]
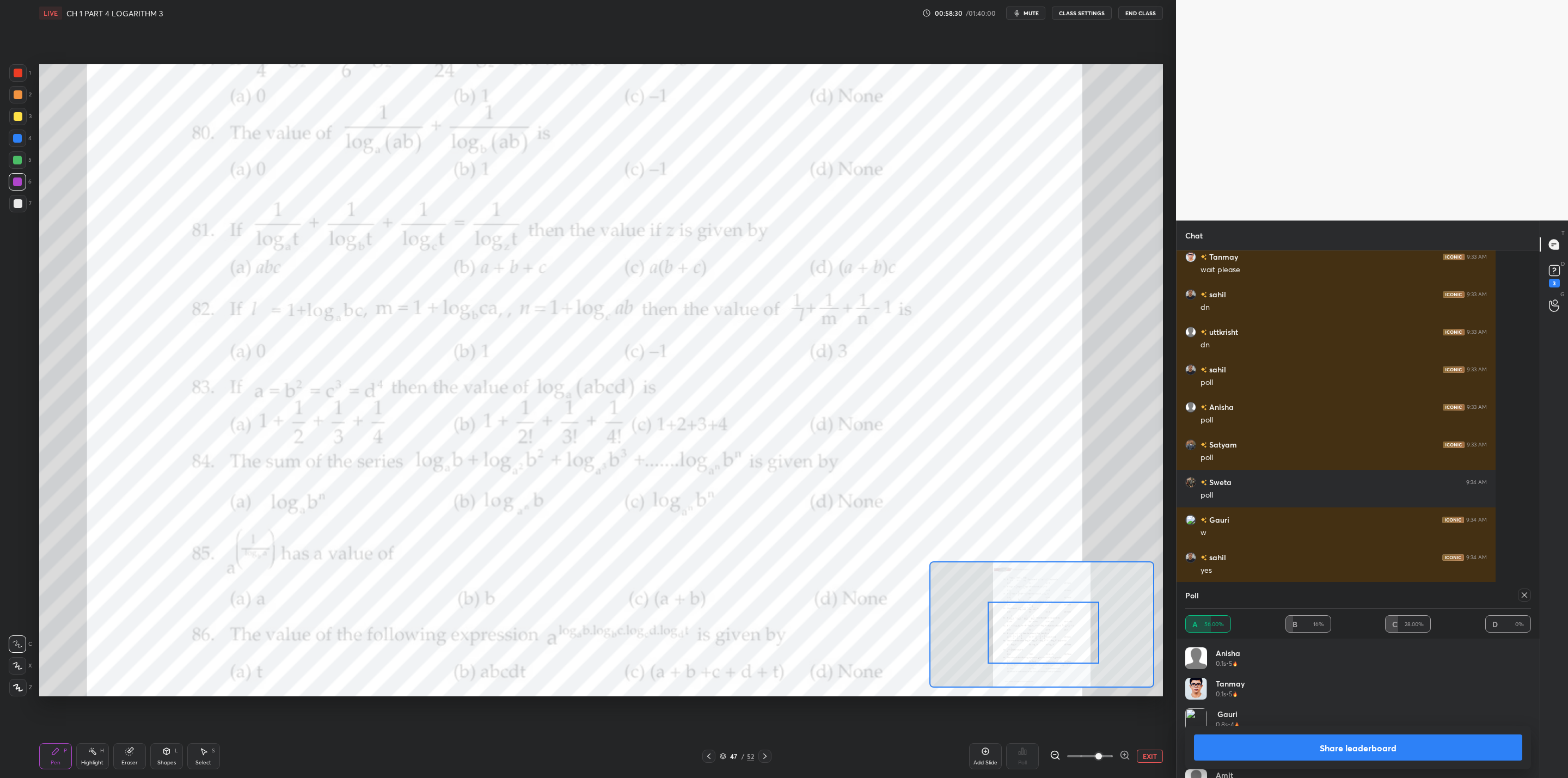
drag, startPoint x: 1295, startPoint y: 743, endPoint x: 1285, endPoint y: 750, distance: 12.2
click at [807, 624] on button "Share leaderboard" at bounding box center [1359, 747] width 328 height 26
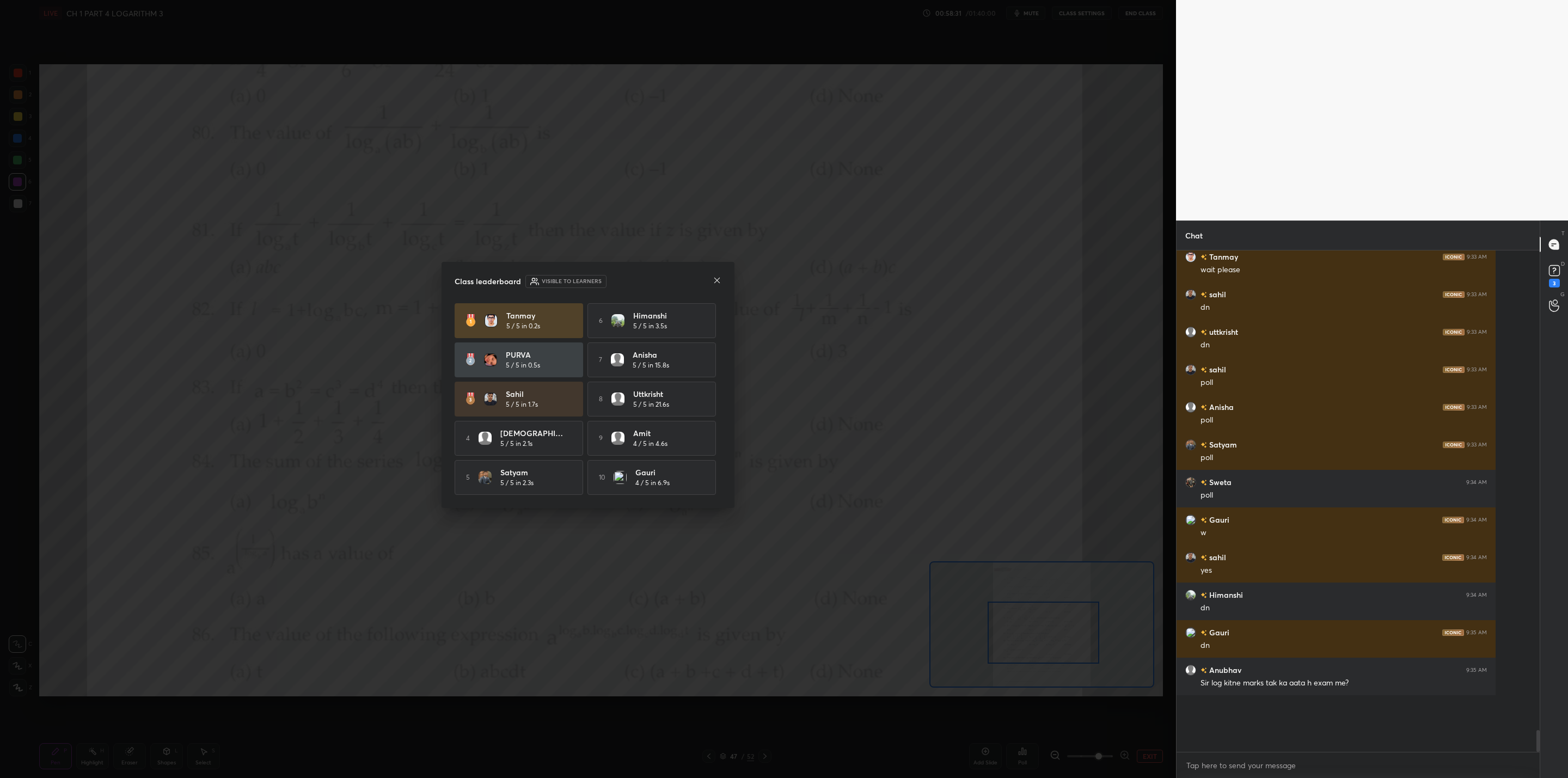
scroll to position [417, 360]
click at [717, 279] on div at bounding box center [717, 281] width 9 height 12
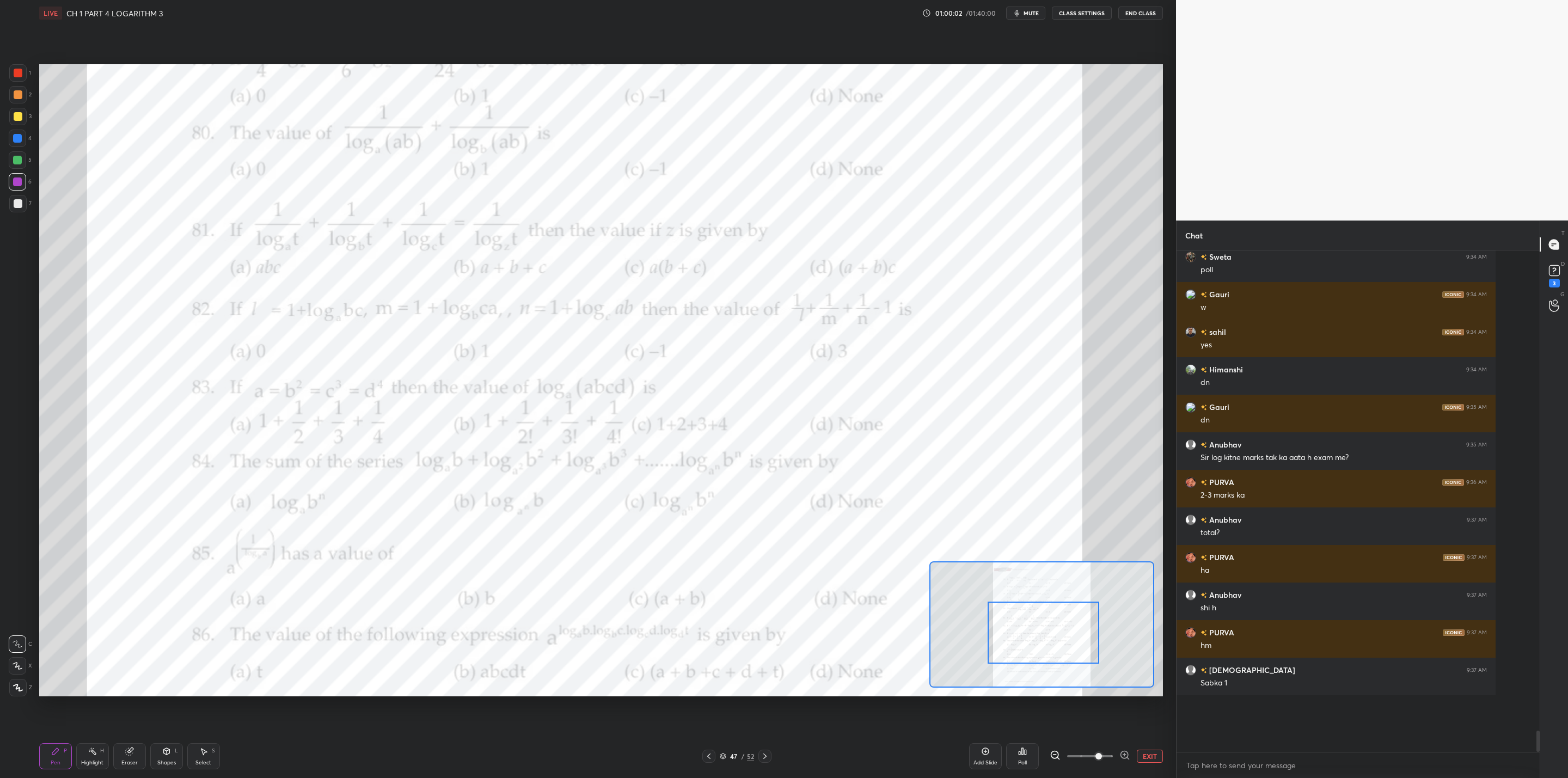
scroll to position [9984, 0]
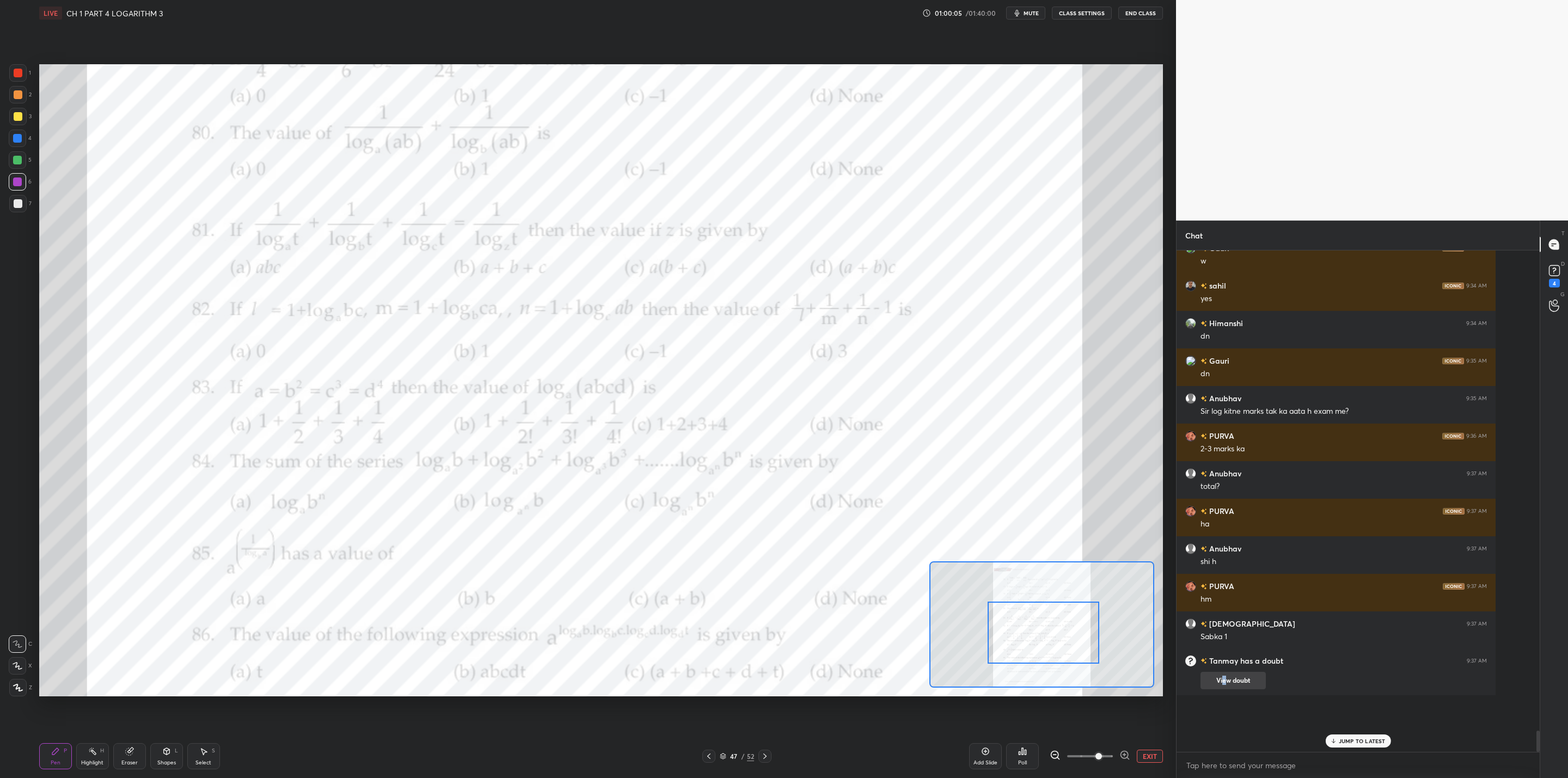
click at [807, 624] on button "View doubt" at bounding box center [1233, 680] width 66 height 18
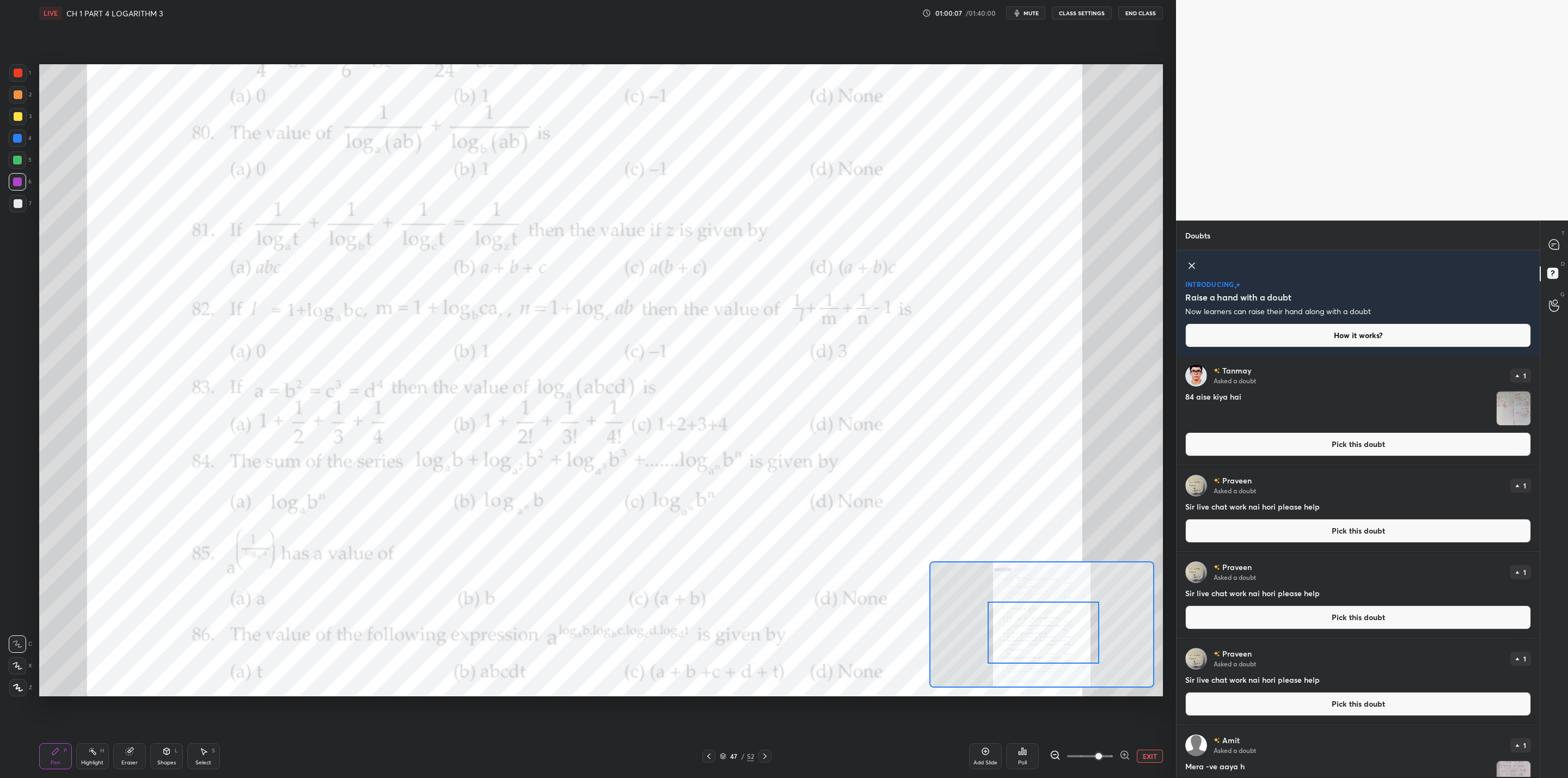
click at [807, 418] on img "grid" at bounding box center [1514, 408] width 34 height 34
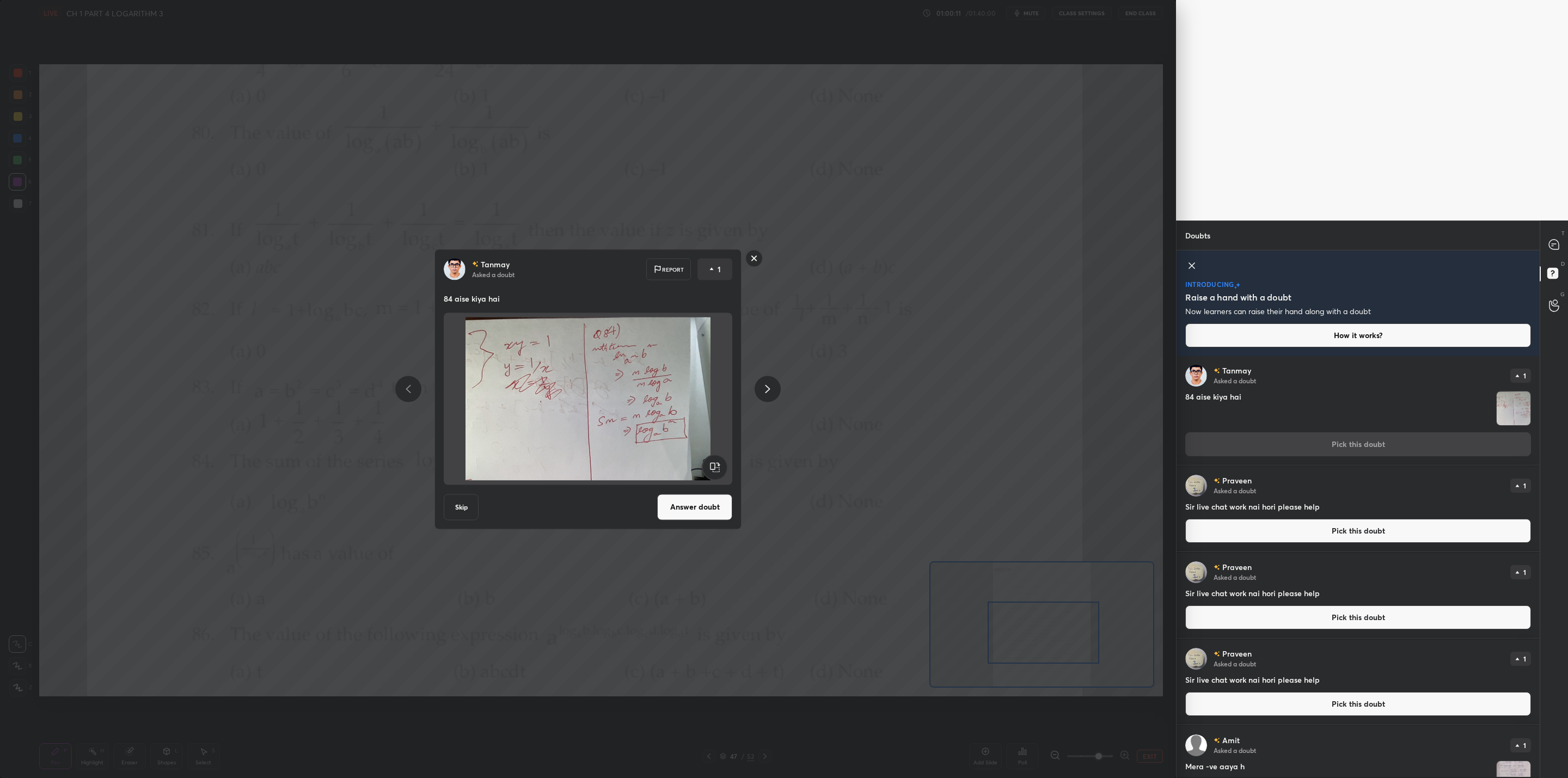
click at [752, 255] on rect at bounding box center [754, 258] width 17 height 17
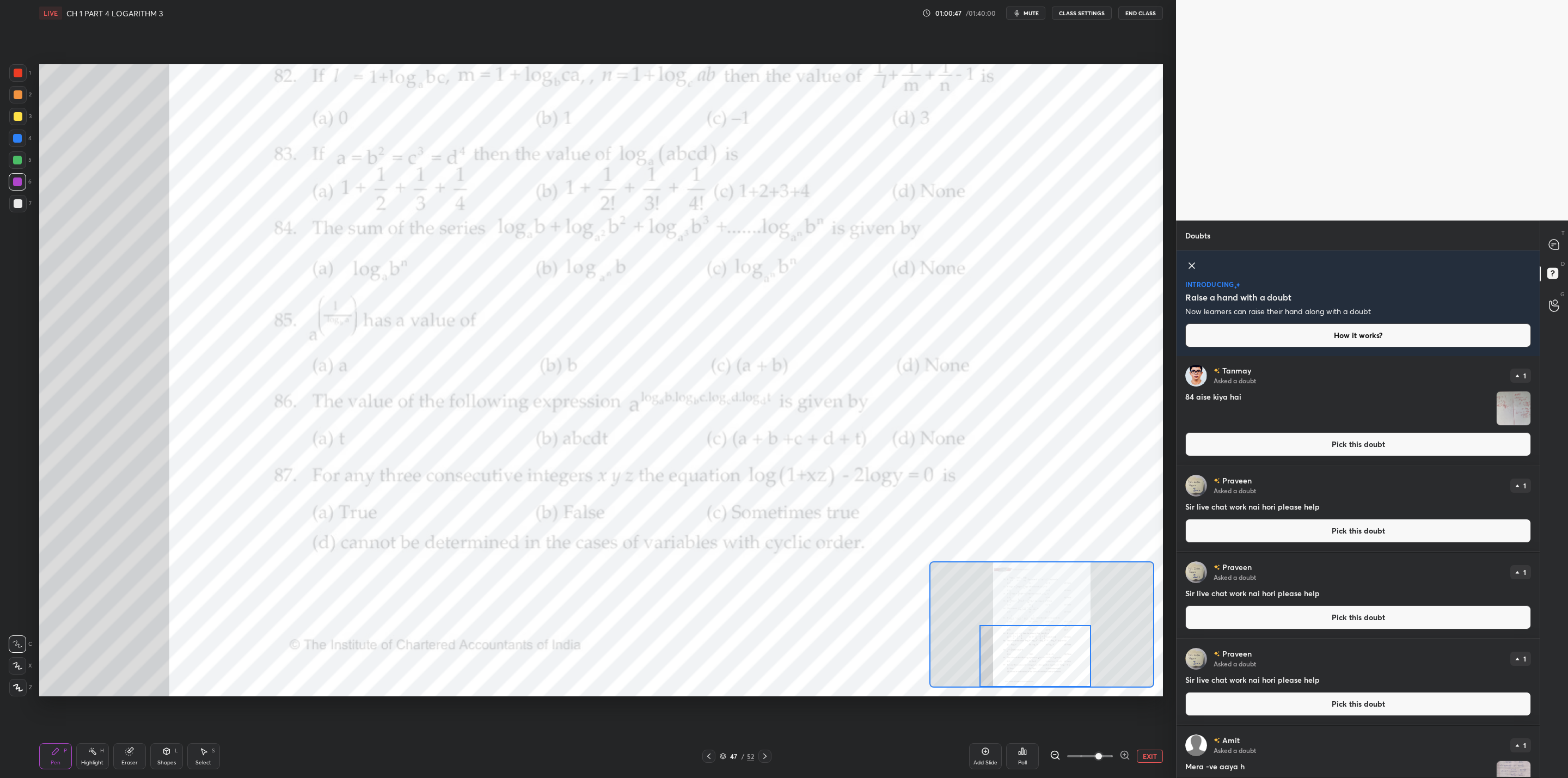
drag, startPoint x: 1044, startPoint y: 633, endPoint x: 1023, endPoint y: 666, distance: 39.1
click at [807, 624] on div at bounding box center [1035, 656] width 111 height 62
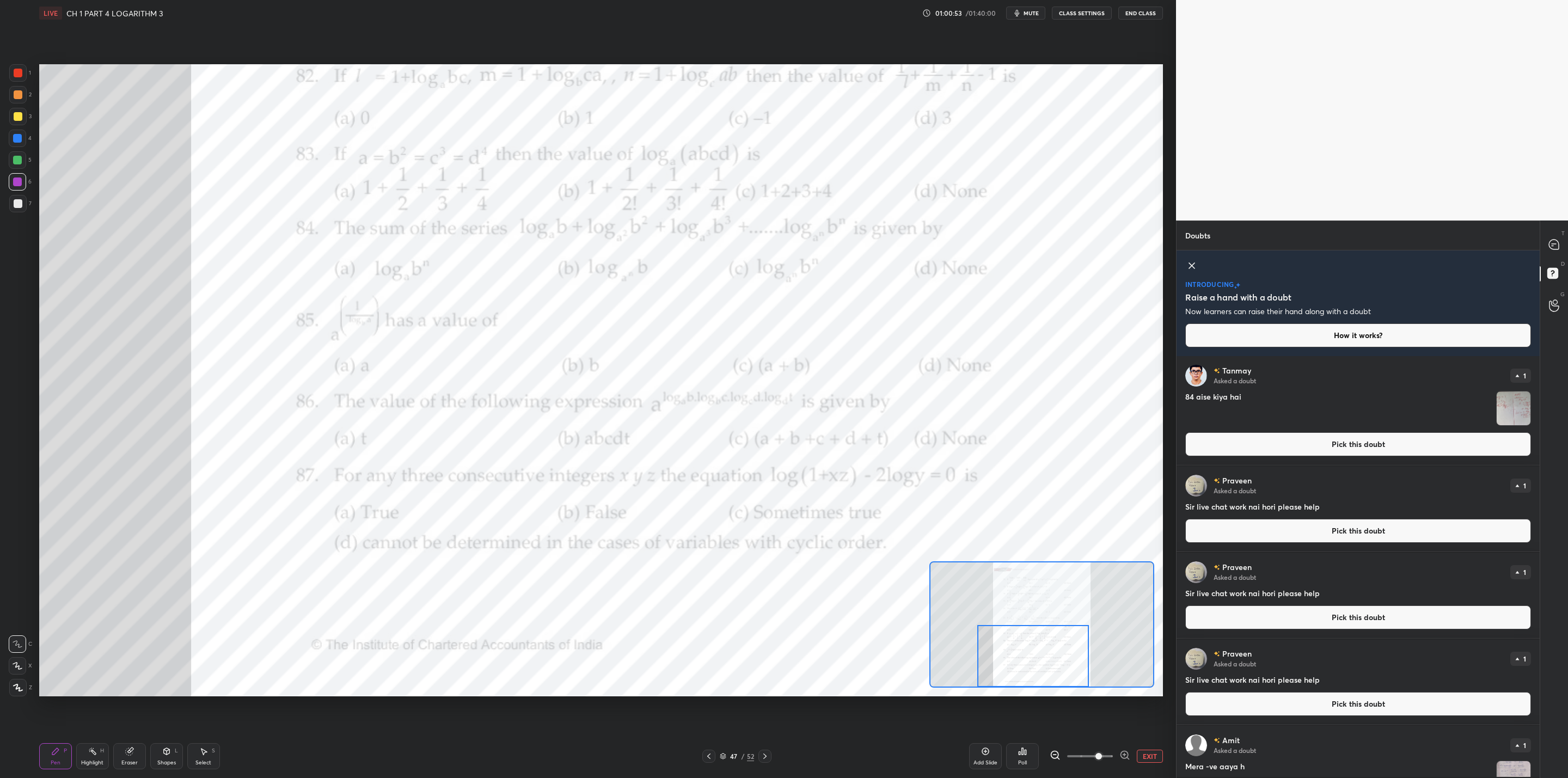
click at [807, 624] on icon at bounding box center [986, 751] width 9 height 9
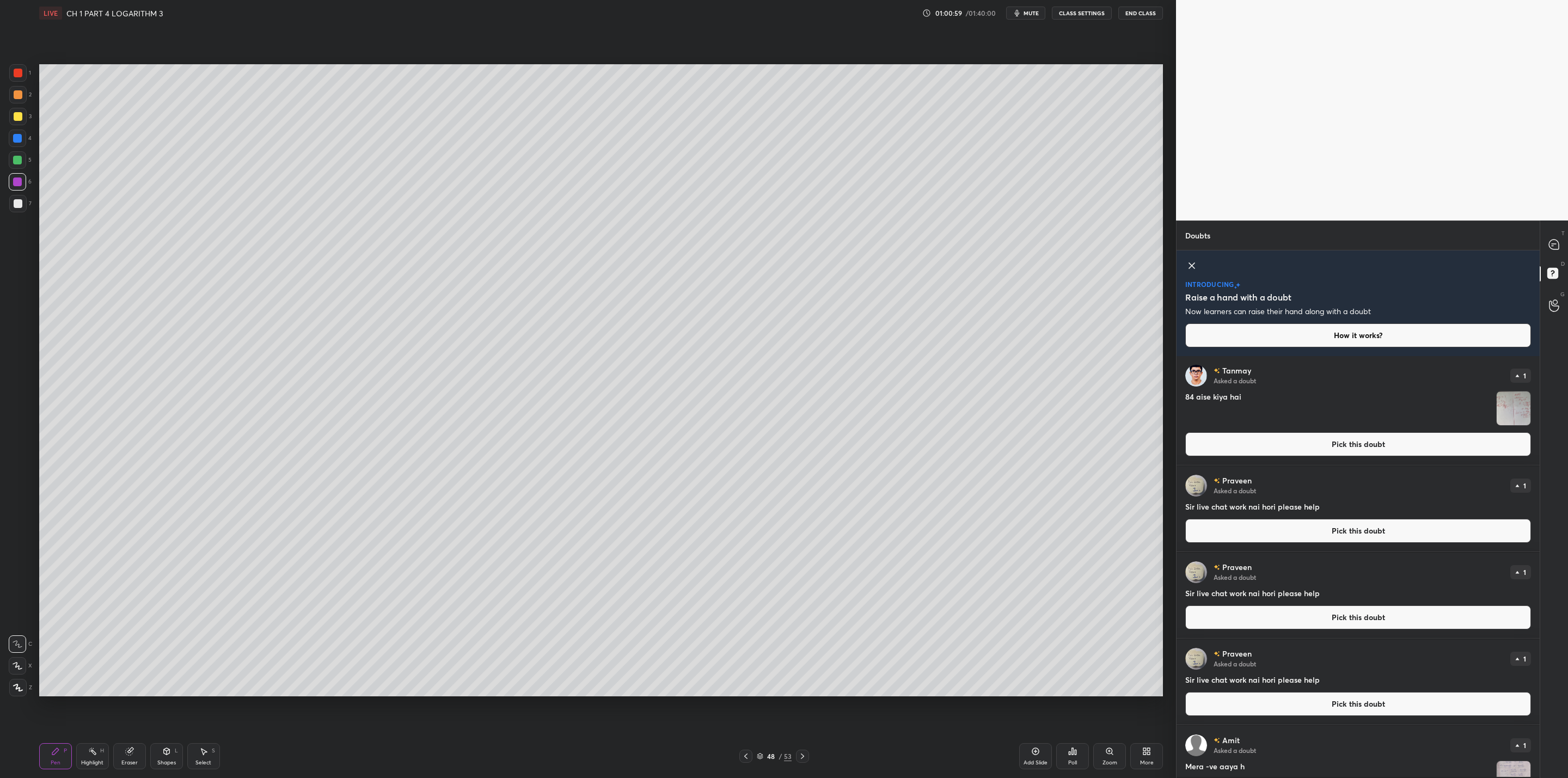
click at [749, 624] on div at bounding box center [745, 756] width 13 height 13
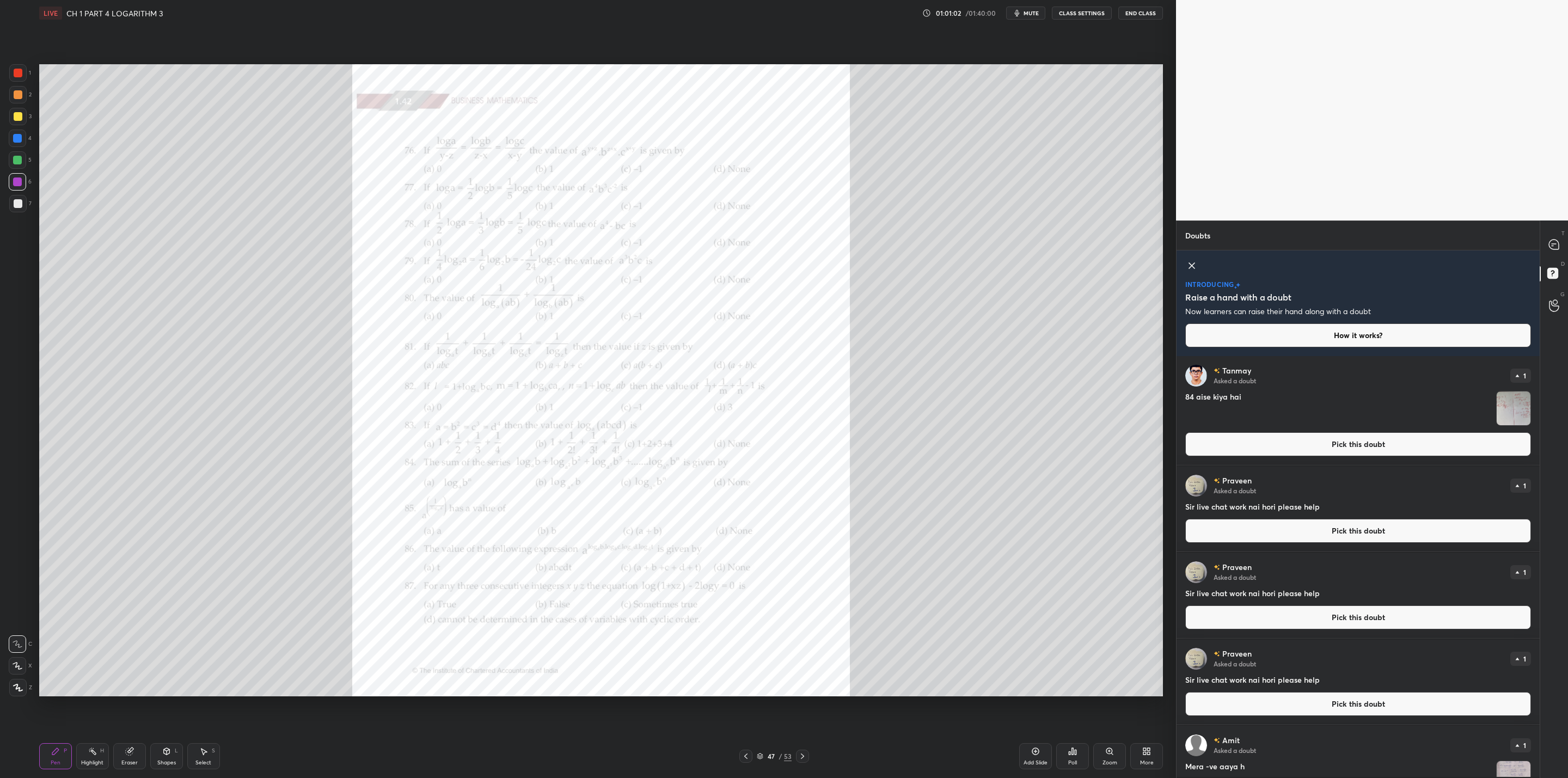
click at [803, 624] on div "Pen P Highlight H Eraser Shapes L Select S 47 / 53 Add Slide Poll Zoom More" at bounding box center [601, 756] width 1124 height 43
click at [806, 624] on icon at bounding box center [803, 757] width 9 height 9
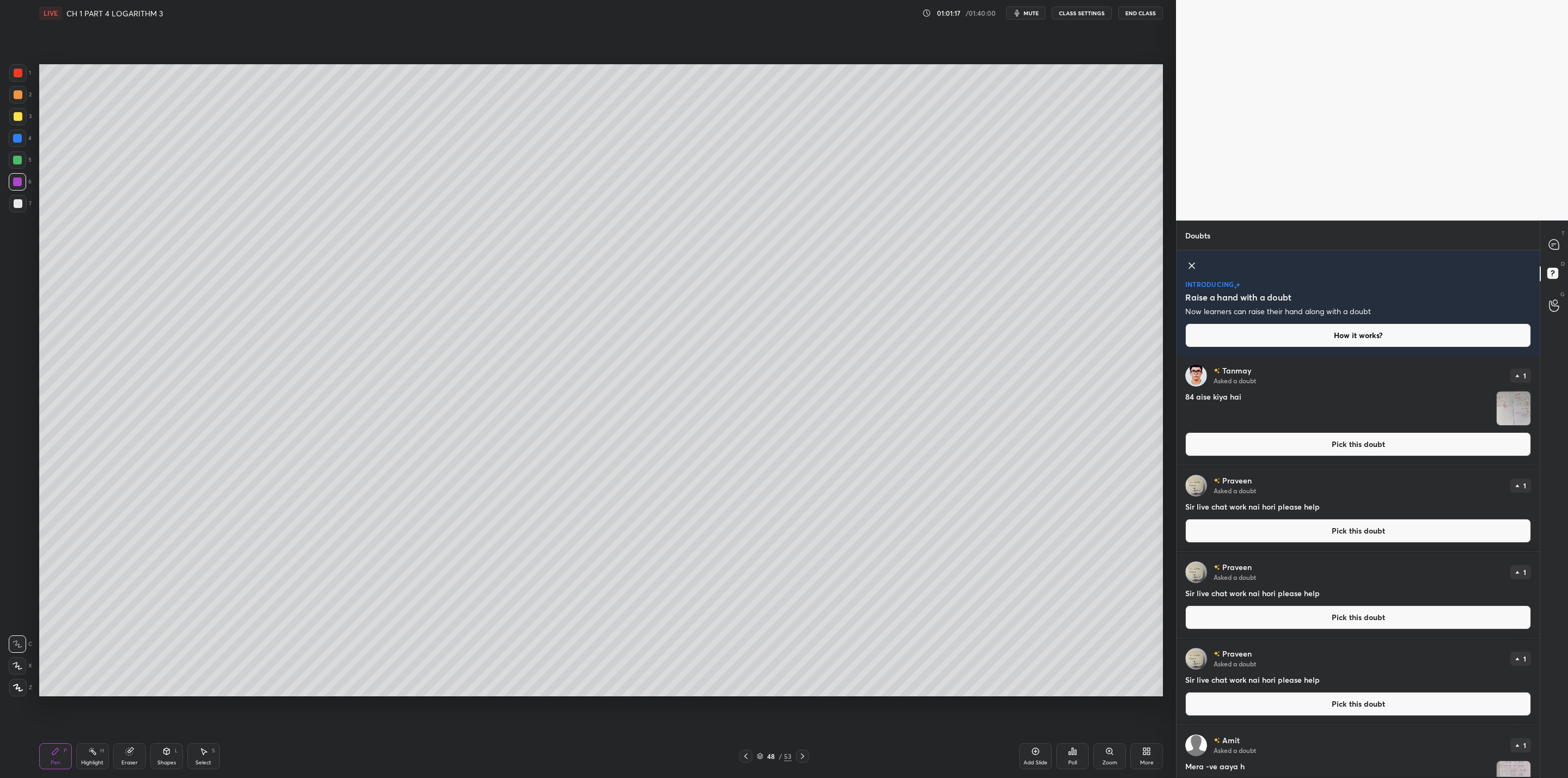
drag, startPoint x: 128, startPoint y: 757, endPoint x: 140, endPoint y: 719, distance: 39.8
click at [129, 624] on div "Eraser" at bounding box center [130, 756] width 33 height 26
click at [58, 624] on div "Pen P" at bounding box center [55, 756] width 33 height 26
drag, startPoint x: 1552, startPoint y: 245, endPoint x: 1548, endPoint y: 262, distance: 17.5
click at [807, 248] on div at bounding box center [1555, 245] width 22 height 20
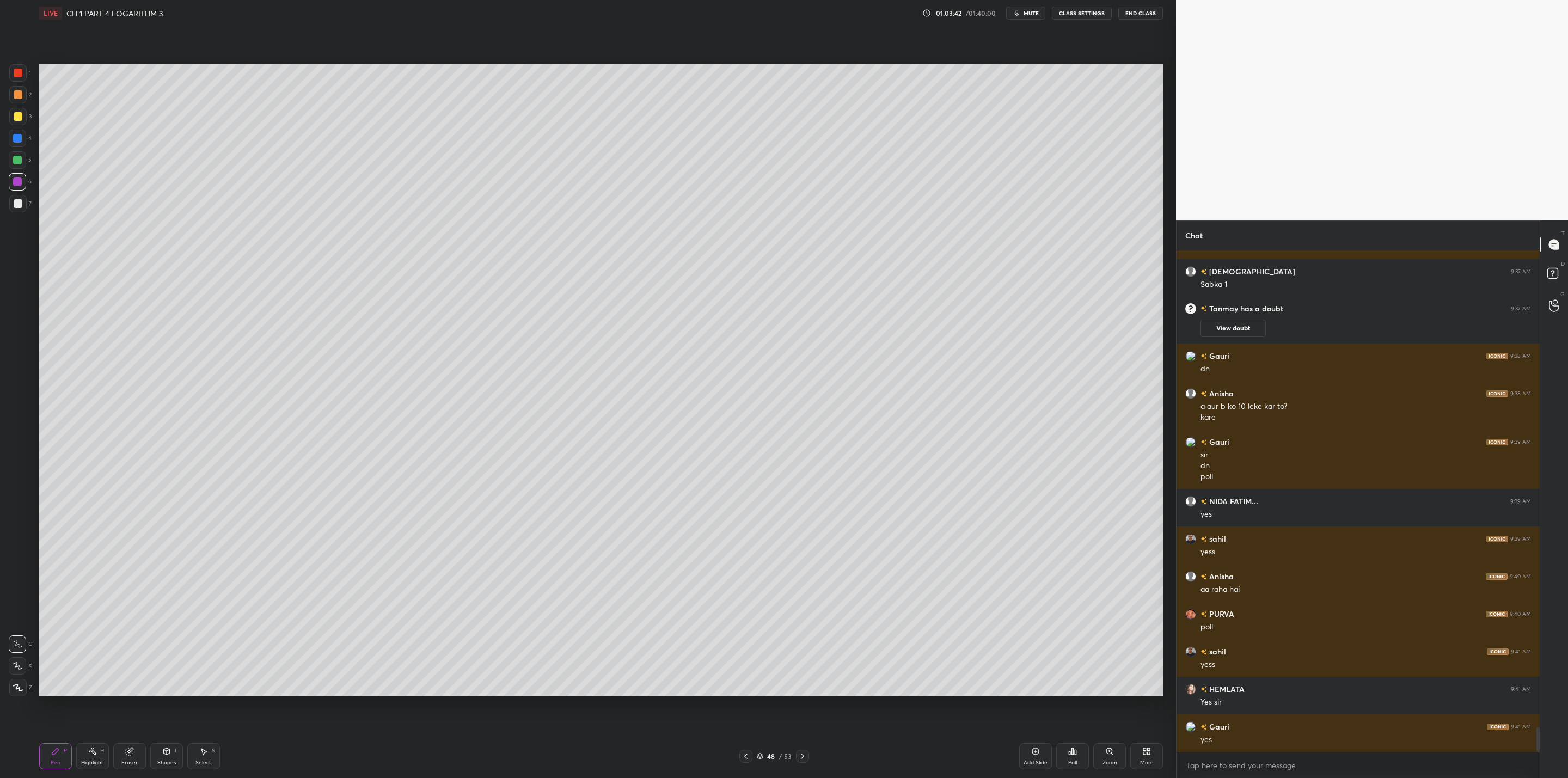
scroll to position [9725, 0]
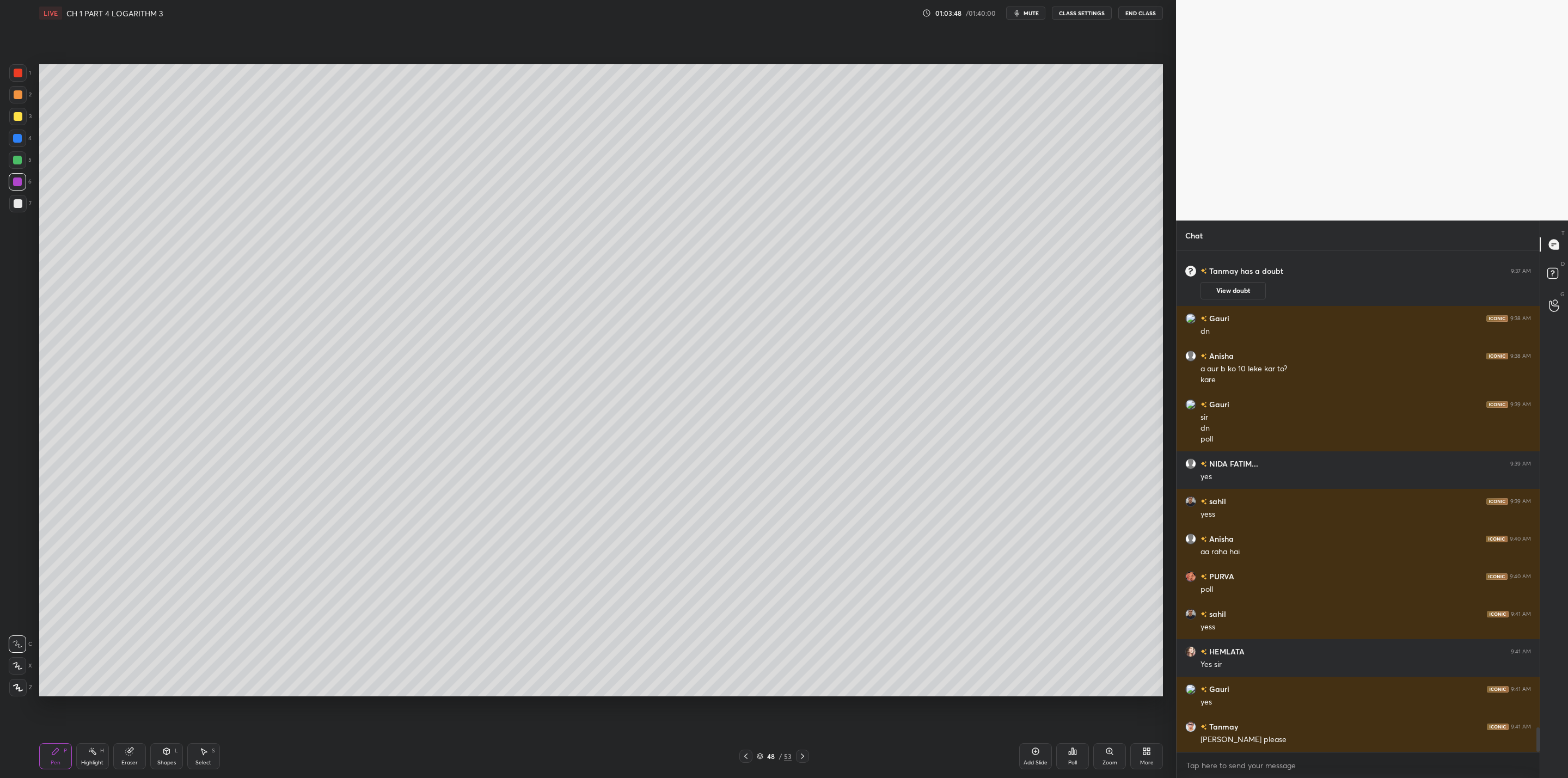
click at [748, 624] on icon at bounding box center [746, 757] width 9 height 9
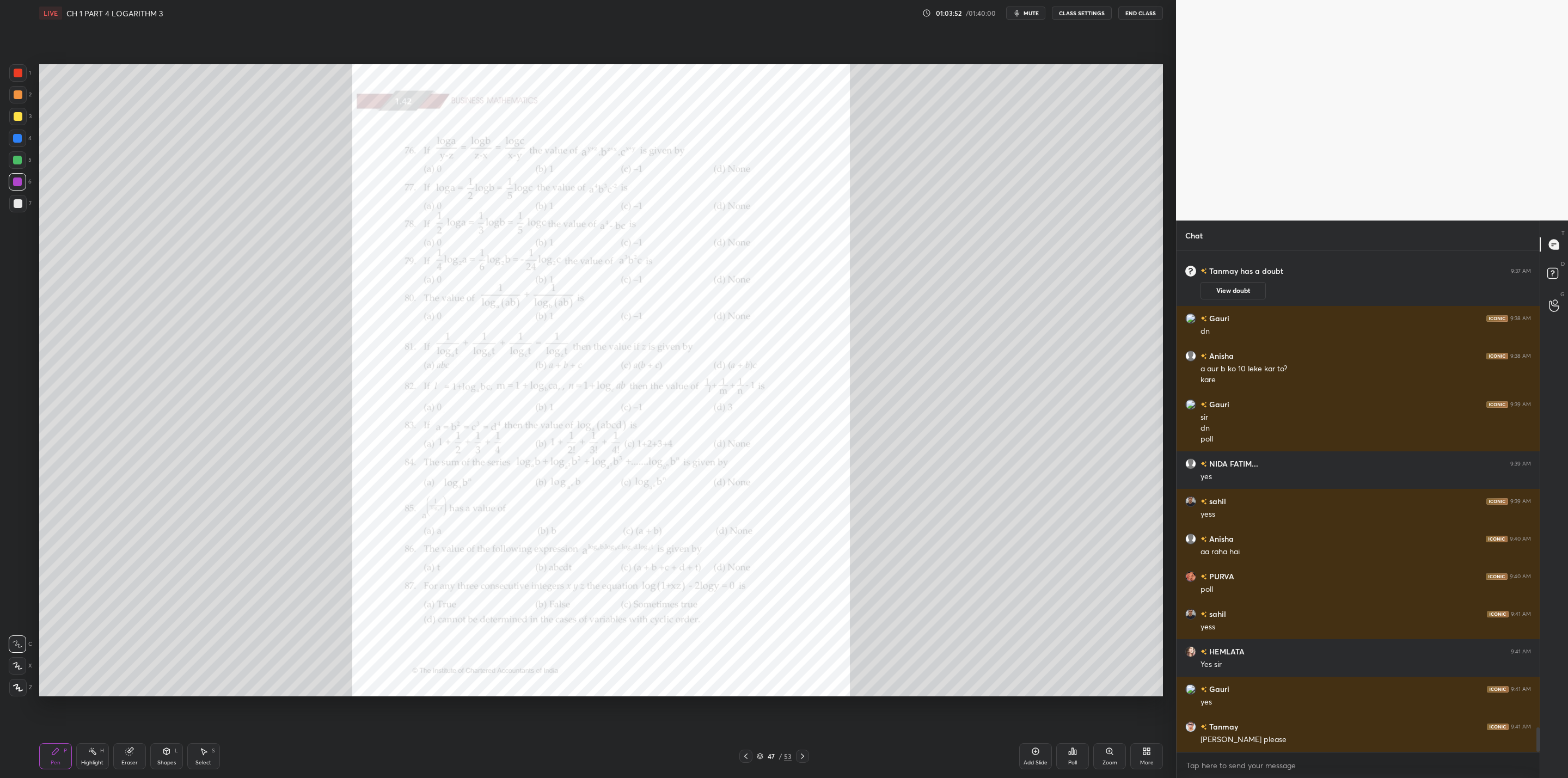
click at [802, 624] on icon at bounding box center [803, 757] width 9 height 9
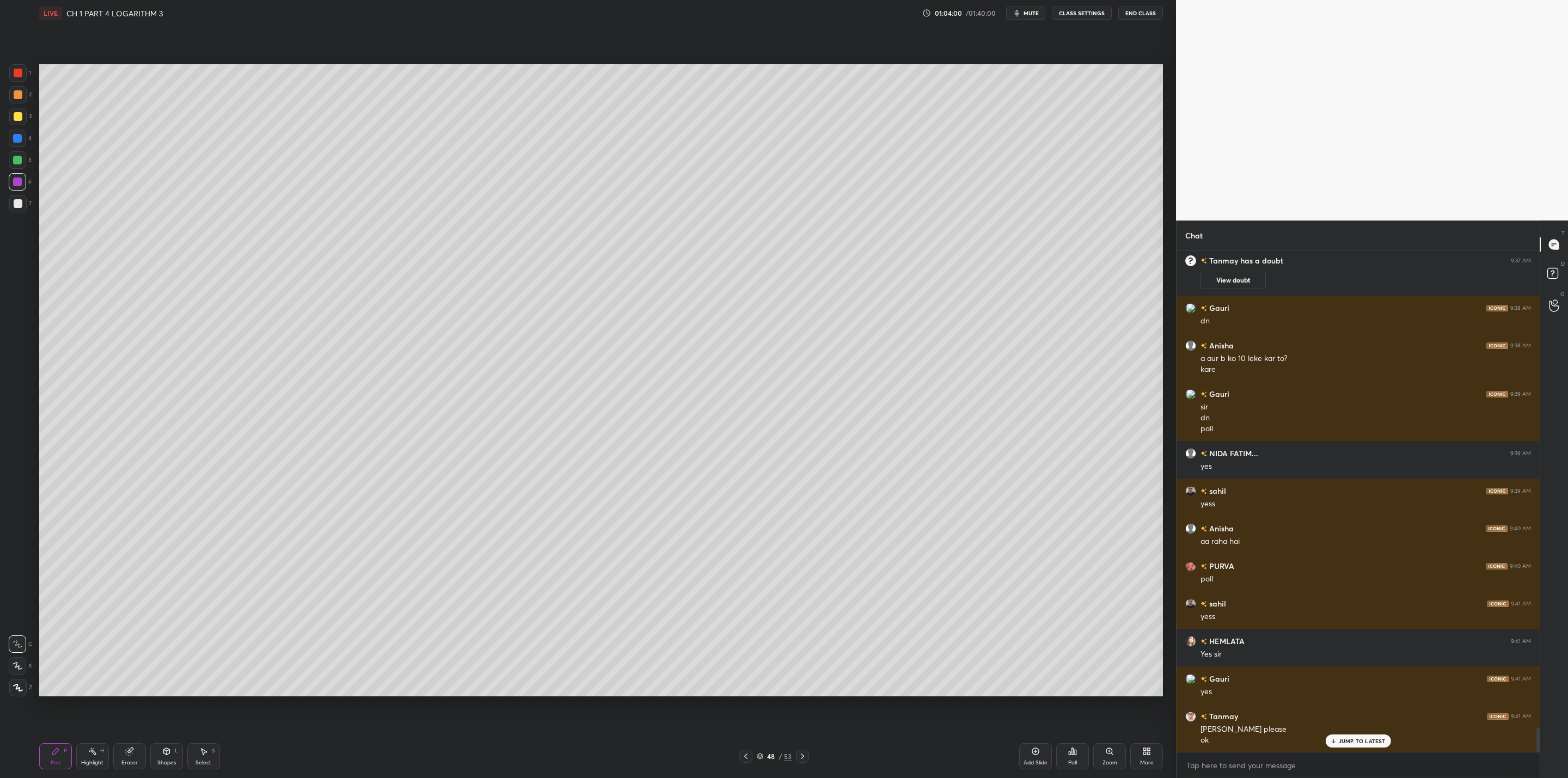
scroll to position [9772, 0]
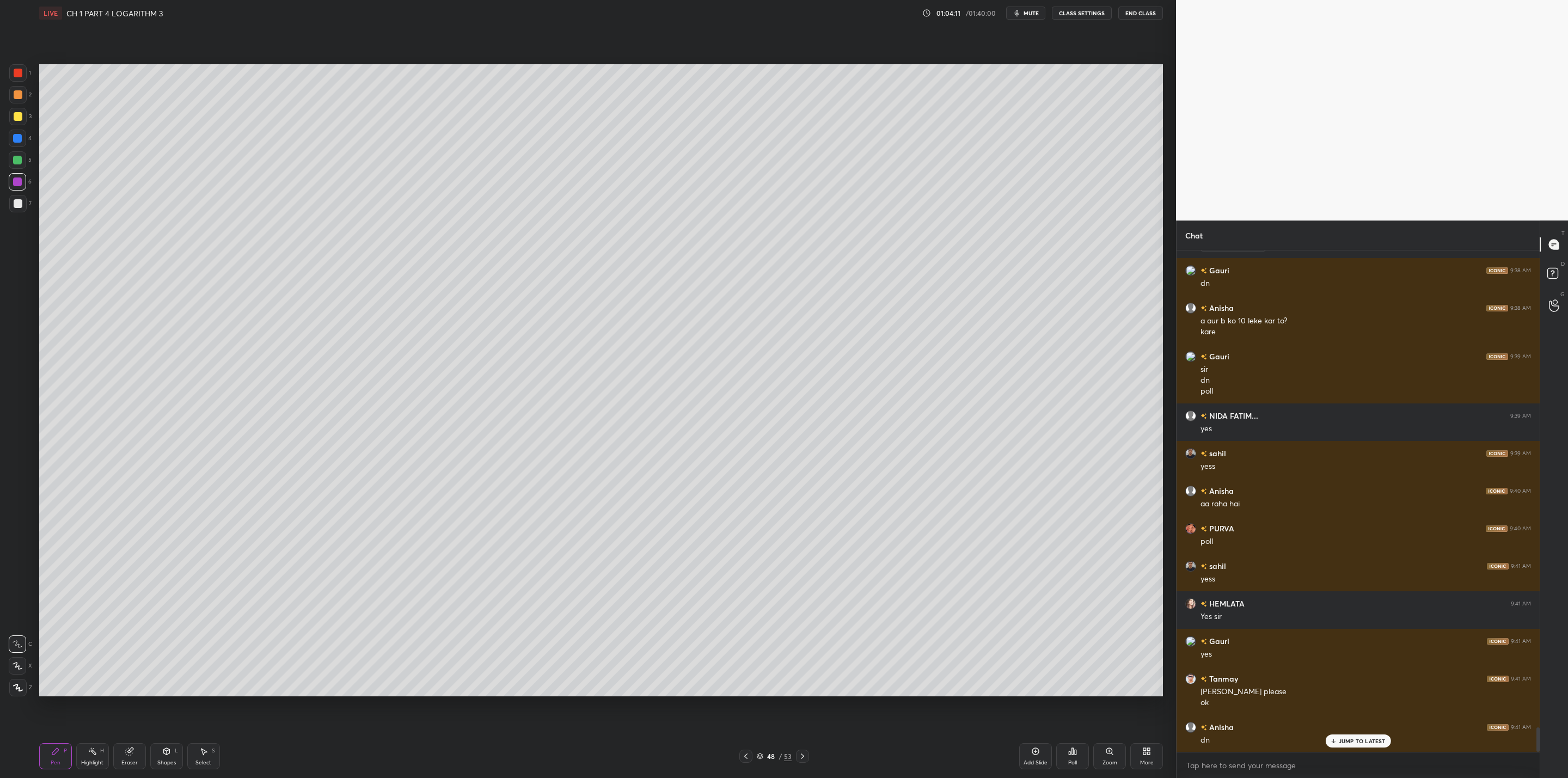
drag, startPoint x: 746, startPoint y: 757, endPoint x: 746, endPoint y: 767, distance: 10.0
click at [746, 624] on div at bounding box center [745, 756] width 13 height 13
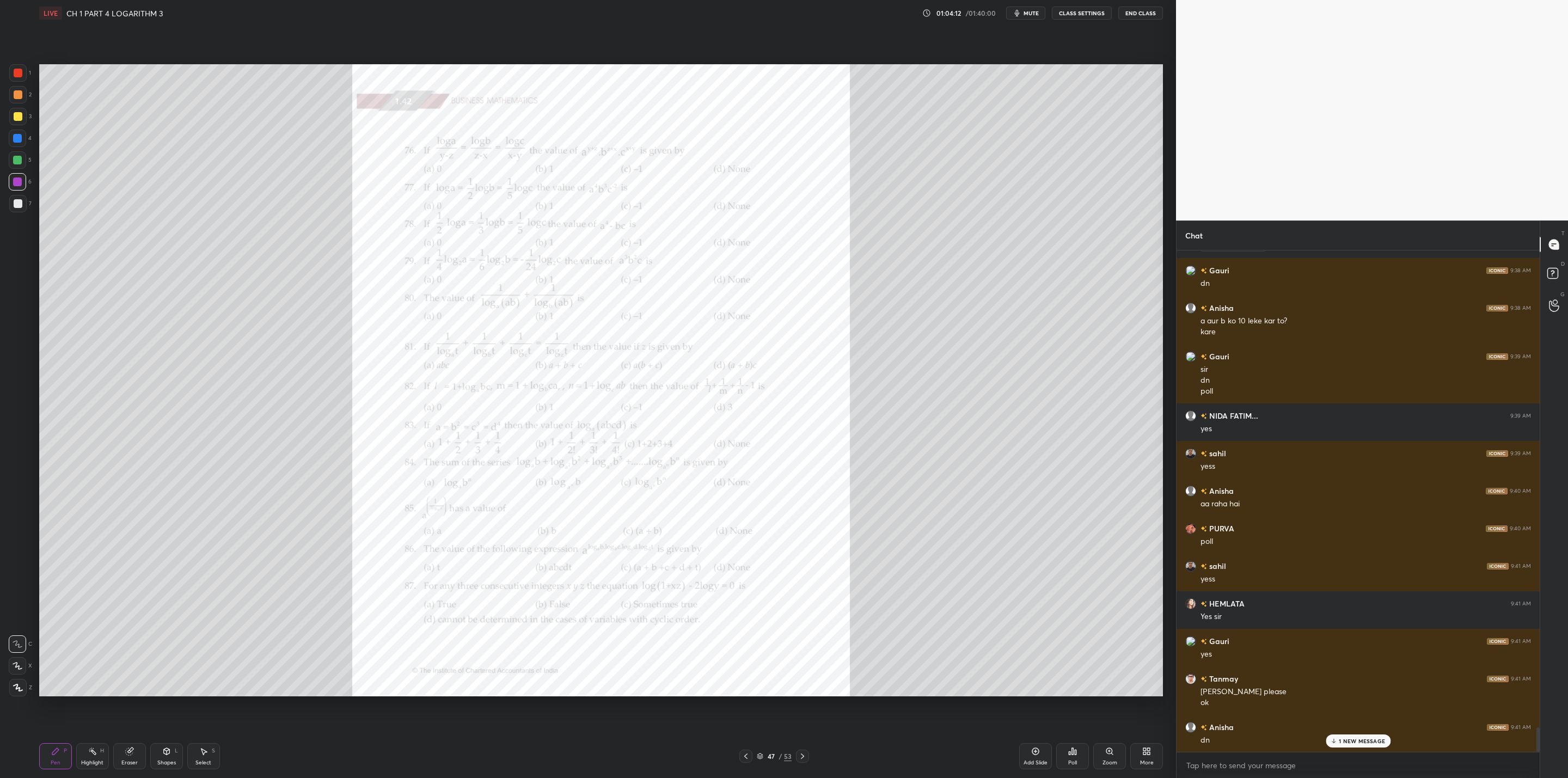
scroll to position [9810, 0]
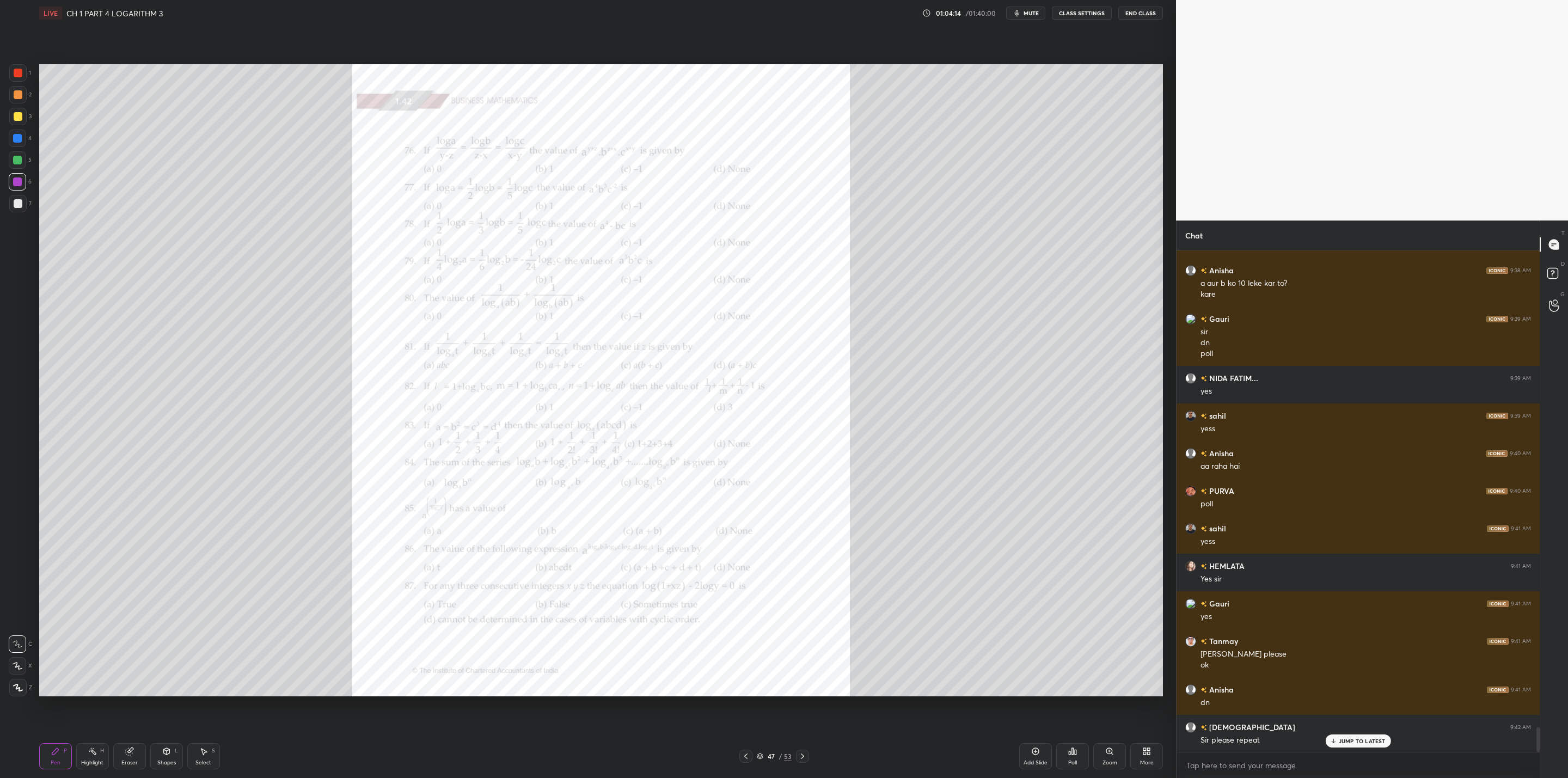
click at [807, 624] on div "Zoom" at bounding box center [1110, 763] width 15 height 5
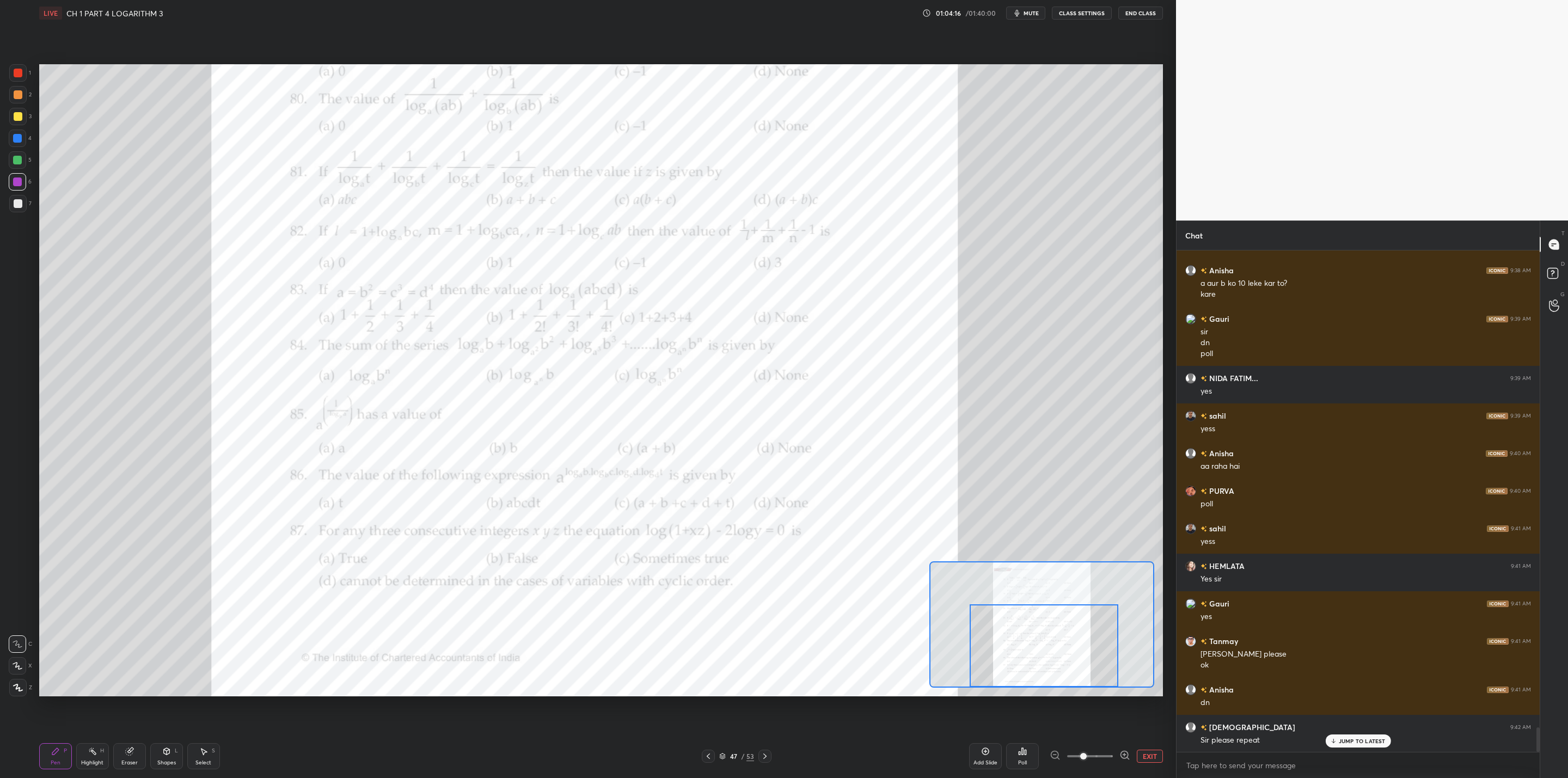
drag, startPoint x: 1035, startPoint y: 628, endPoint x: 1030, endPoint y: 676, distance: 48.3
click at [807, 624] on div at bounding box center [1044, 645] width 149 height 83
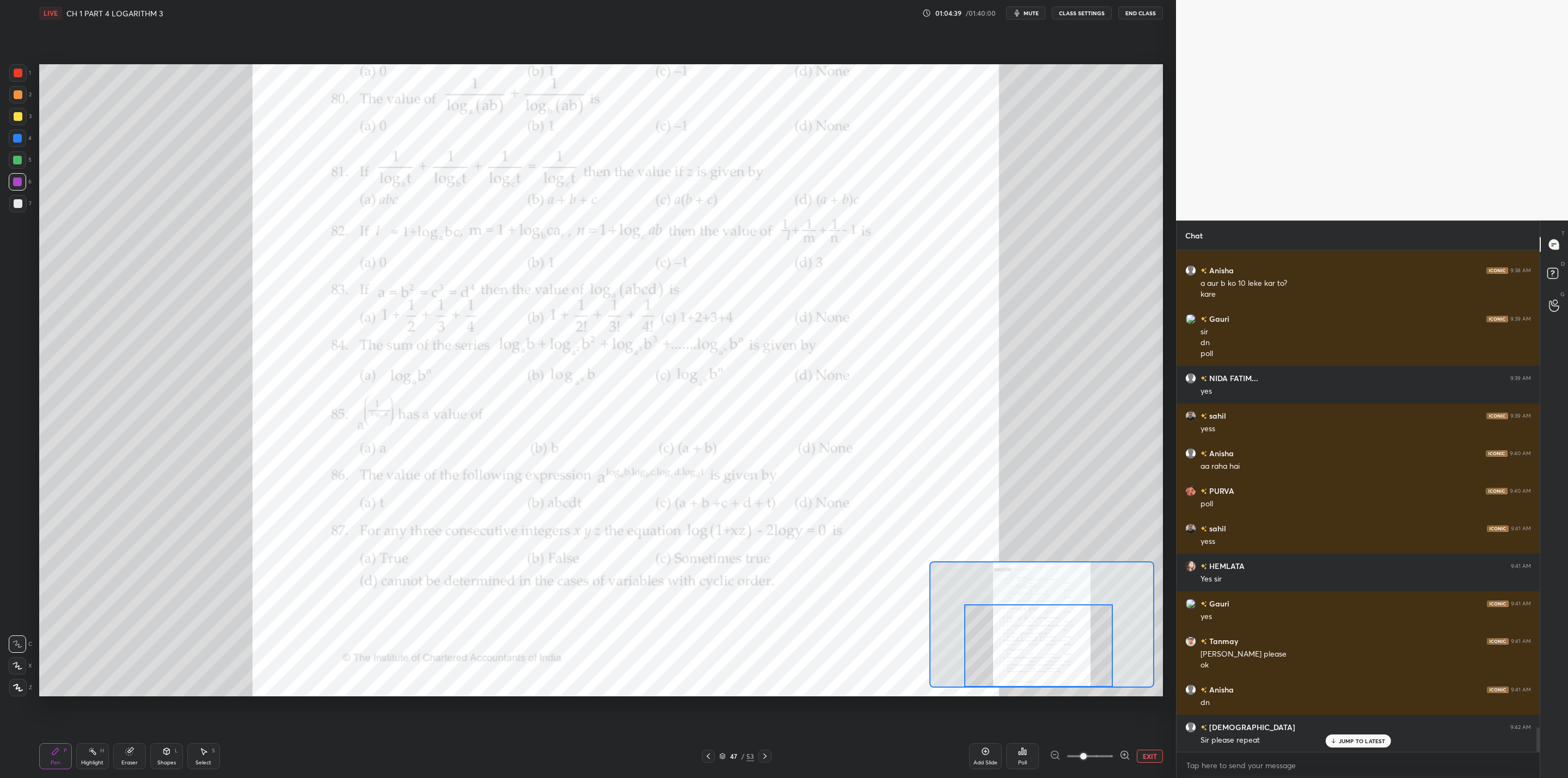
click at [807, 624] on span at bounding box center [1083, 756] width 6 height 6
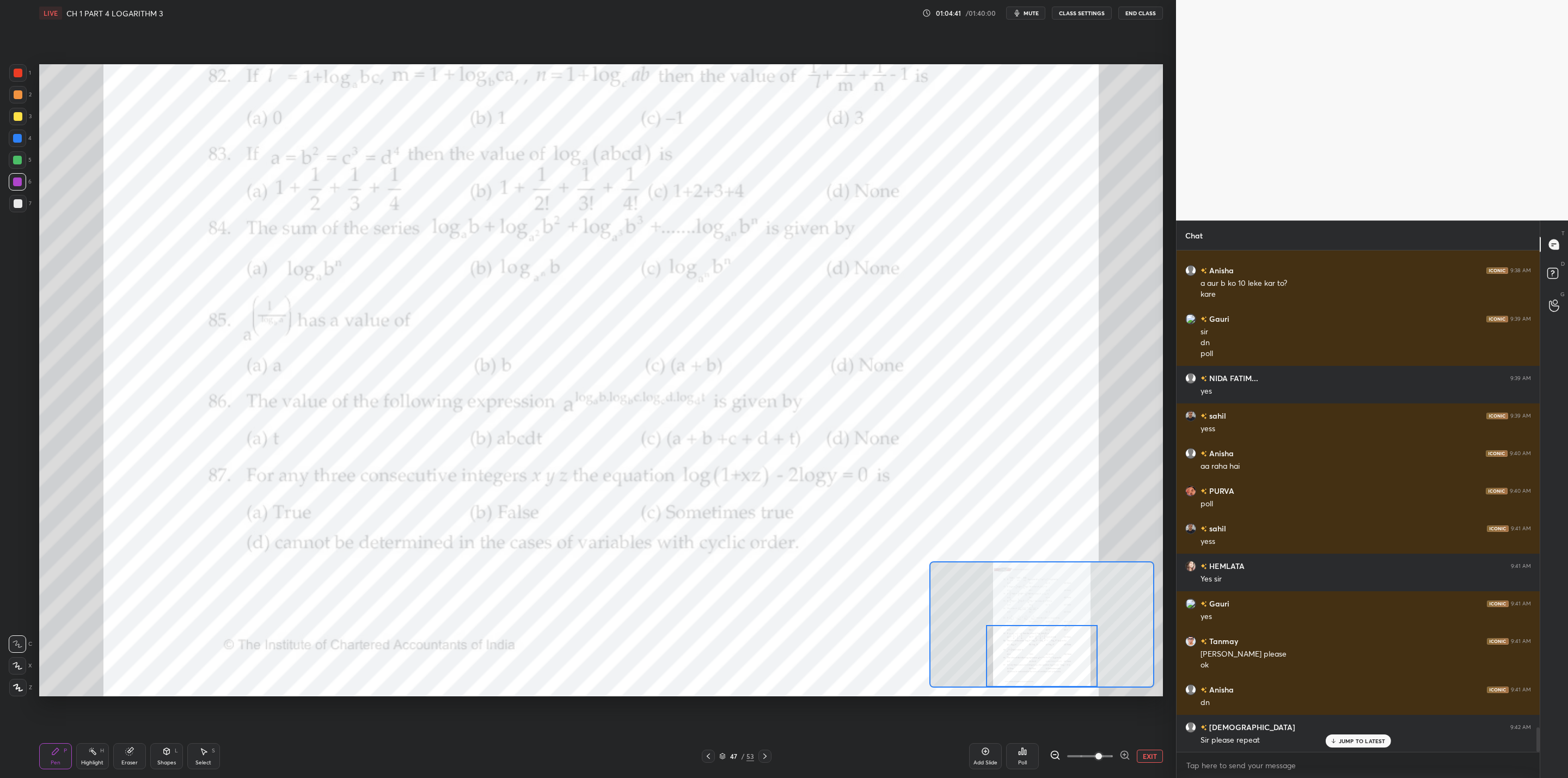
drag, startPoint x: 1060, startPoint y: 637, endPoint x: 1062, endPoint y: 668, distance: 31.1
click at [807, 624] on div at bounding box center [1041, 656] width 111 height 62
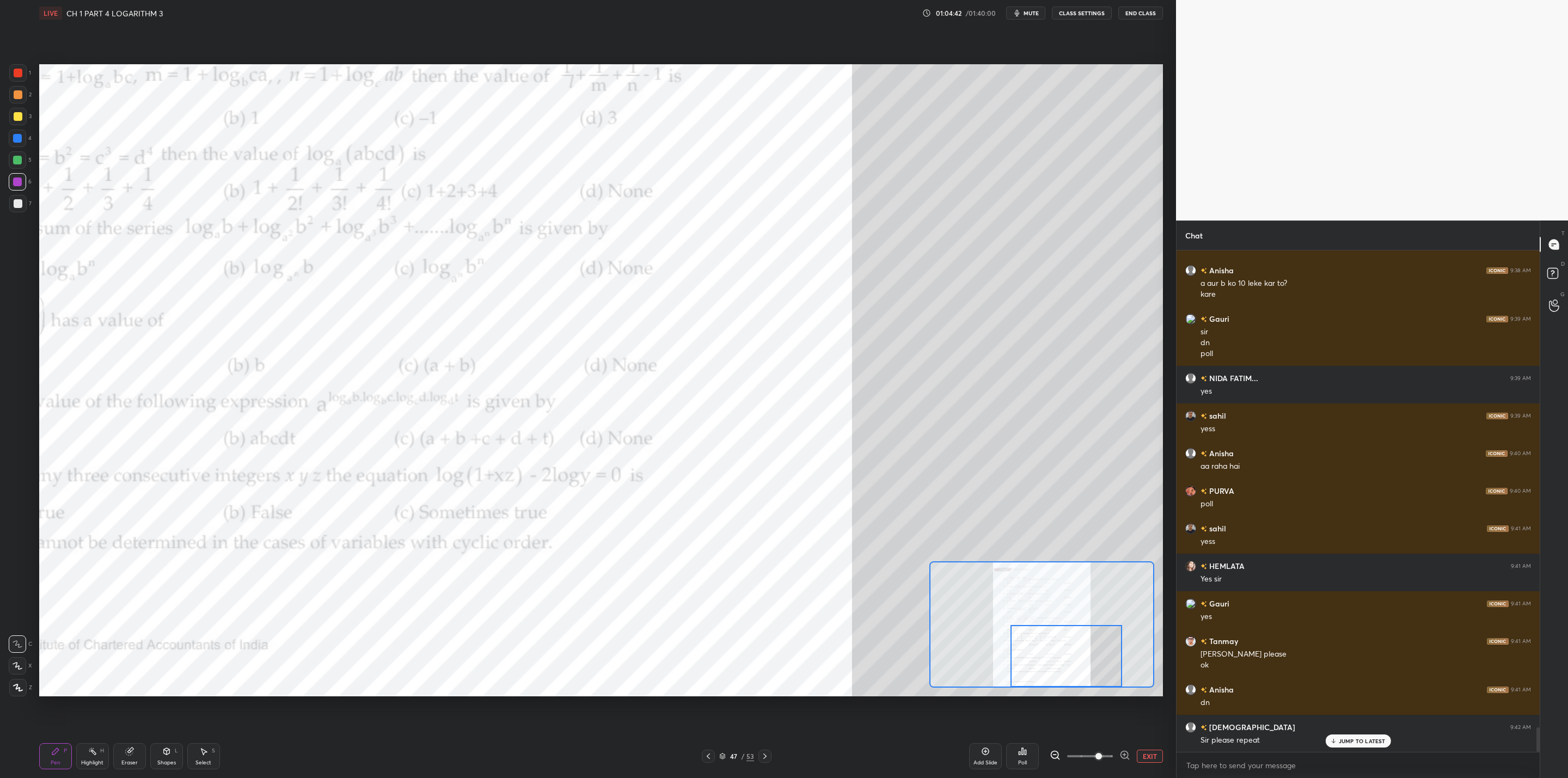
drag, startPoint x: 1056, startPoint y: 650, endPoint x: 1069, endPoint y: 653, distance: 13.3
click at [807, 624] on div at bounding box center [1066, 656] width 111 height 62
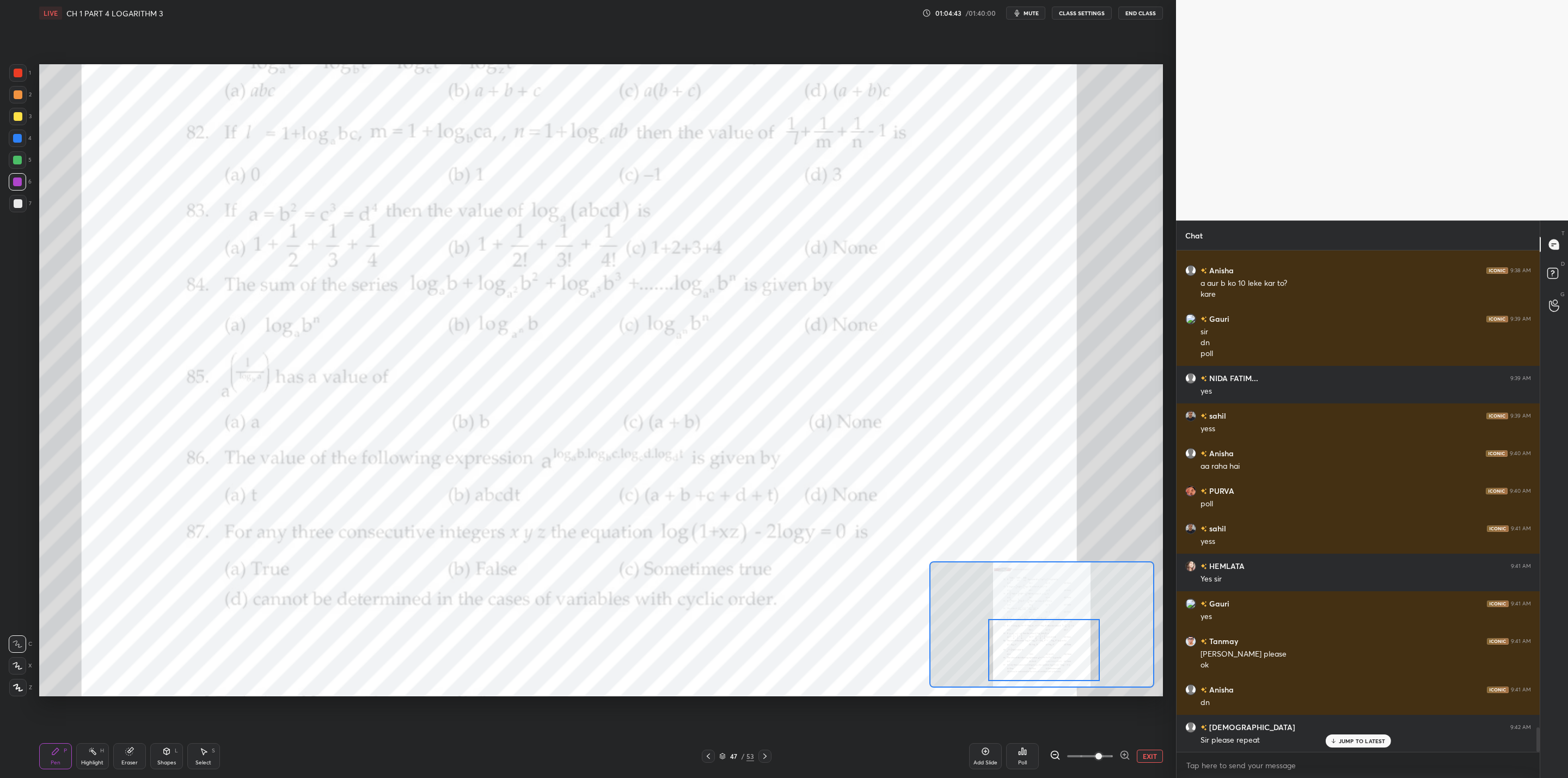
drag, startPoint x: 1074, startPoint y: 653, endPoint x: 1051, endPoint y: 648, distance: 23.5
click at [807, 624] on div at bounding box center [1044, 650] width 111 height 62
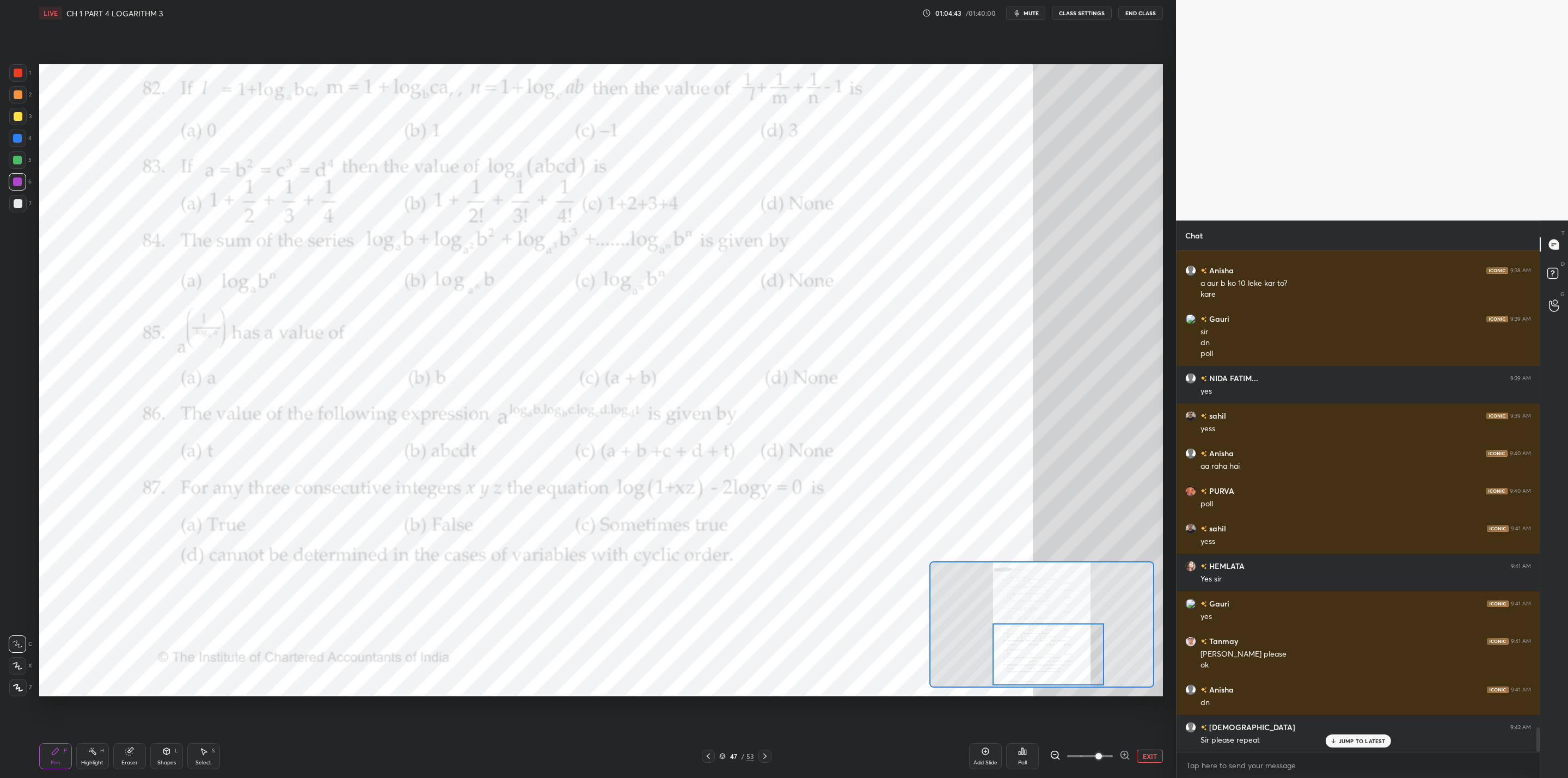
drag, startPoint x: 1051, startPoint y: 652, endPoint x: 1054, endPoint y: 657, distance: 5.8
click at [807, 624] on div at bounding box center [1048, 655] width 111 height 62
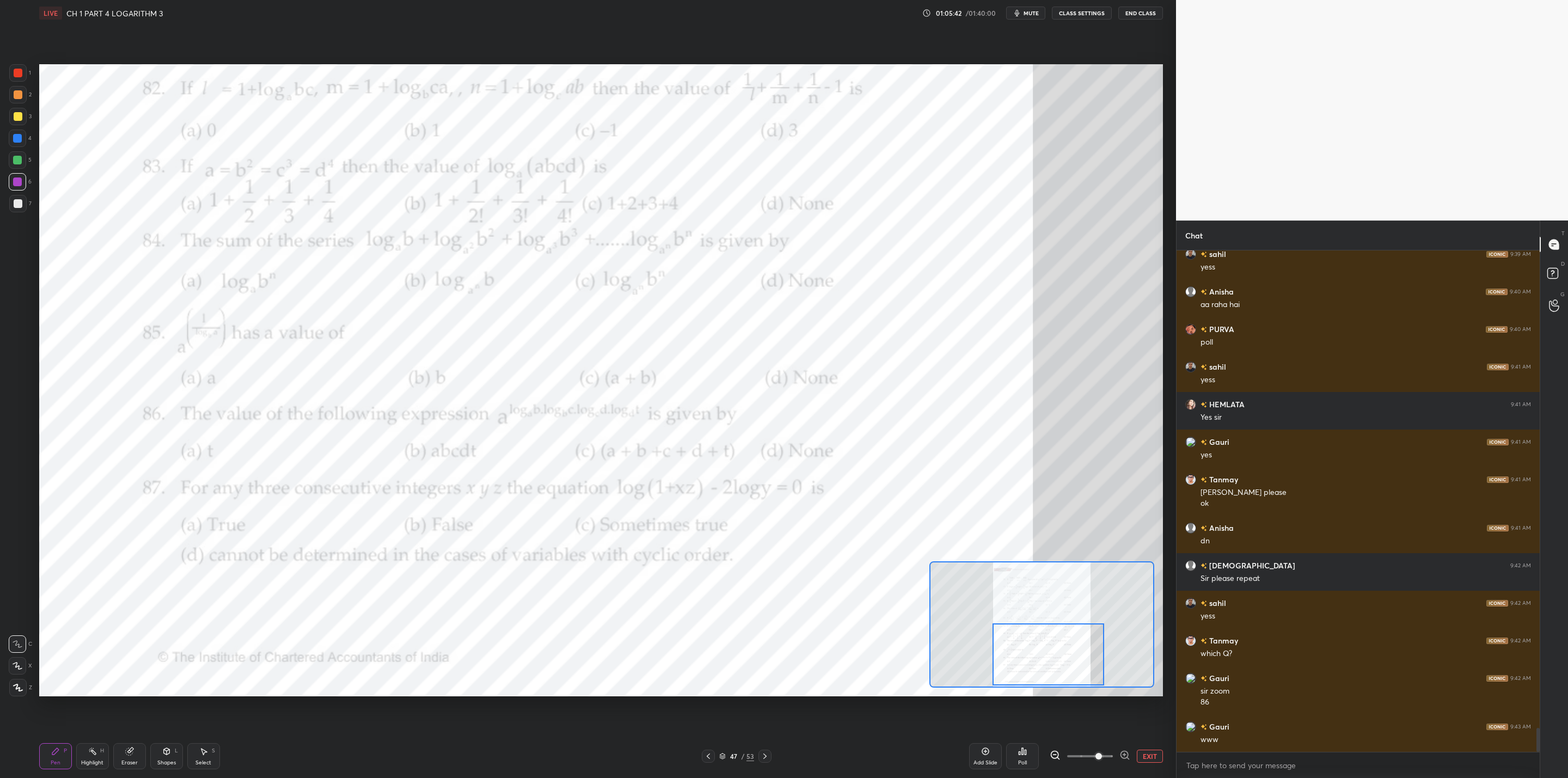
scroll to position [10009, 0]
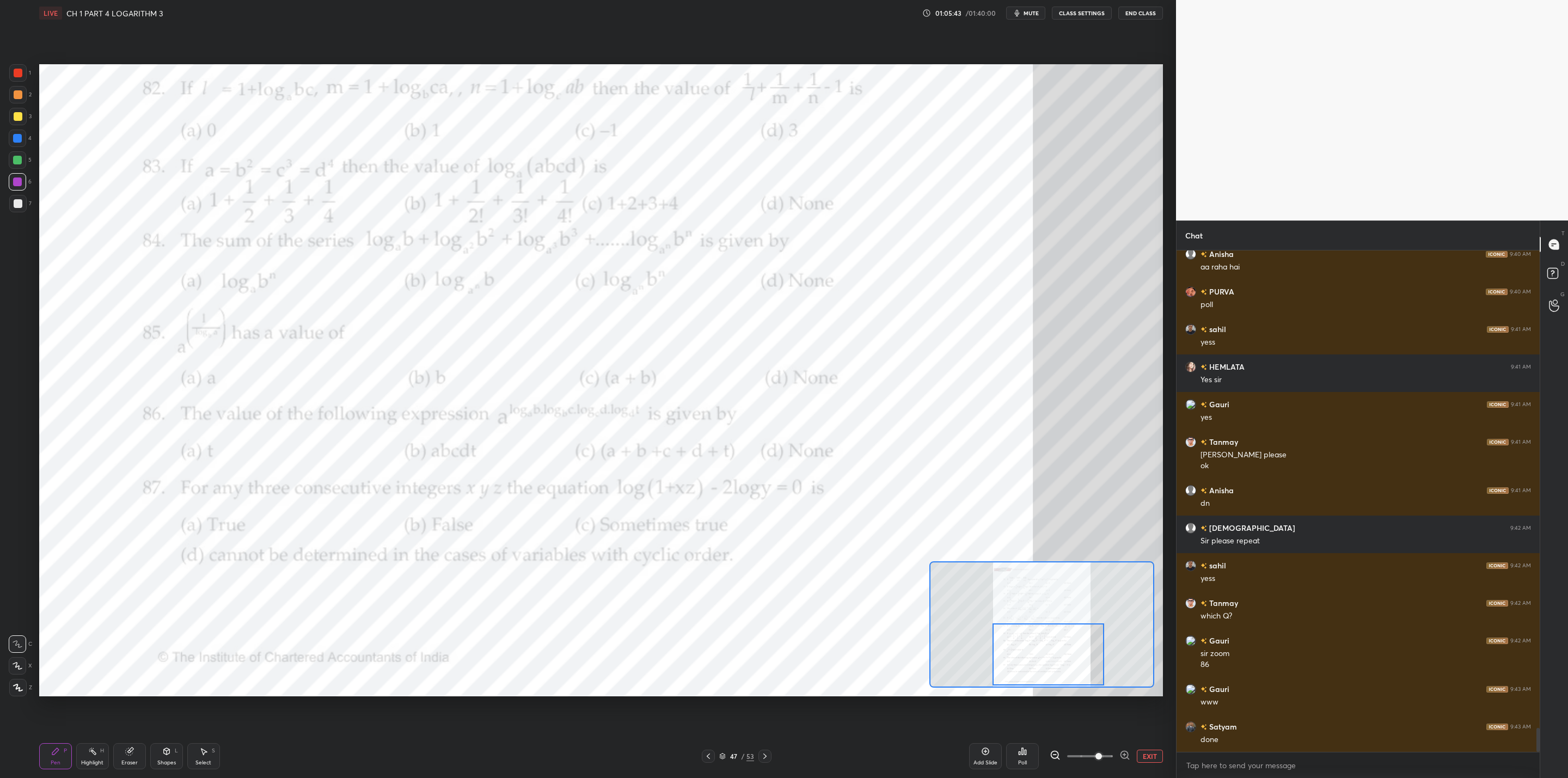
click at [807, 624] on span at bounding box center [1099, 756] width 6 height 6
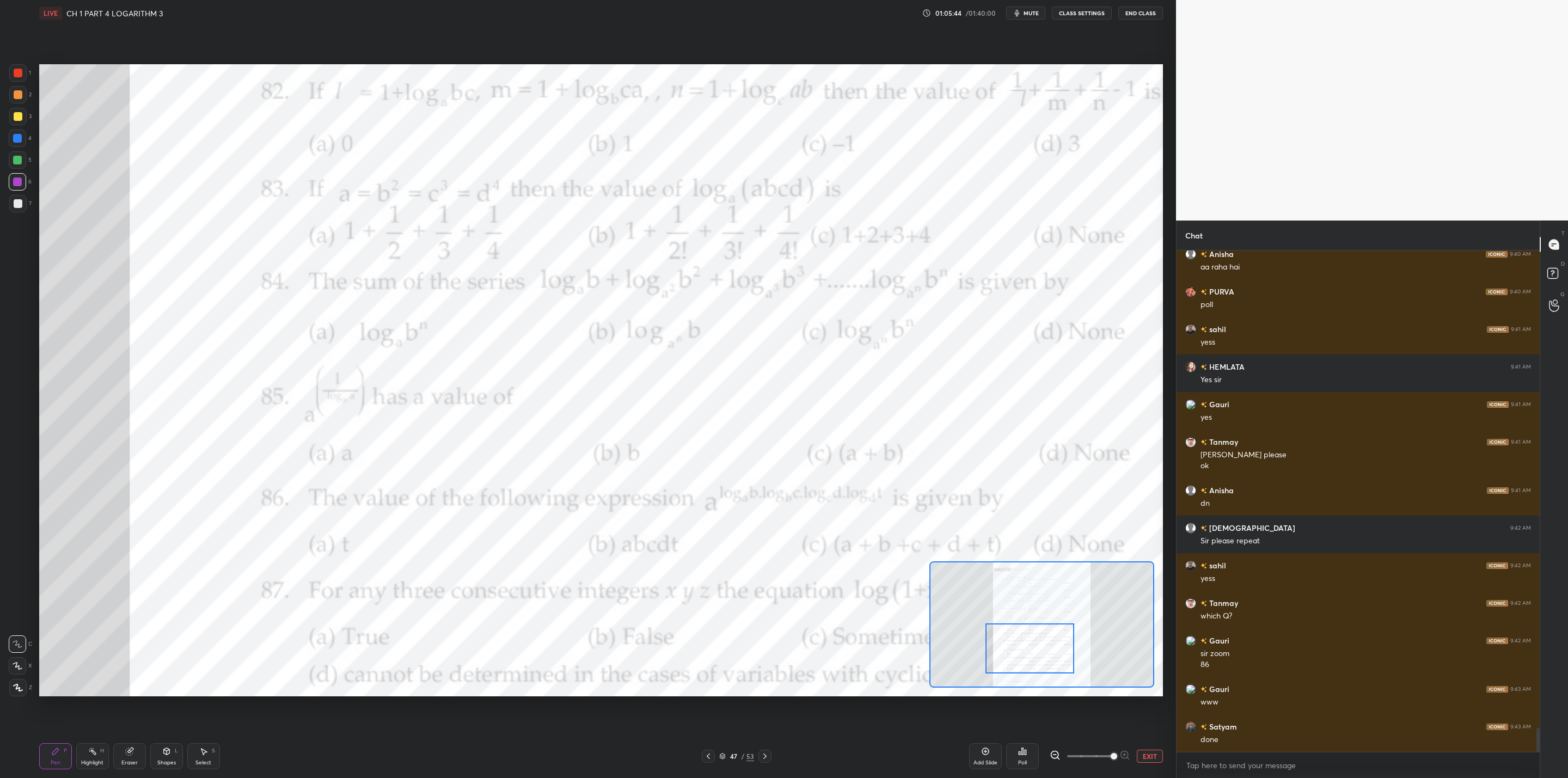
scroll to position [10020, 0]
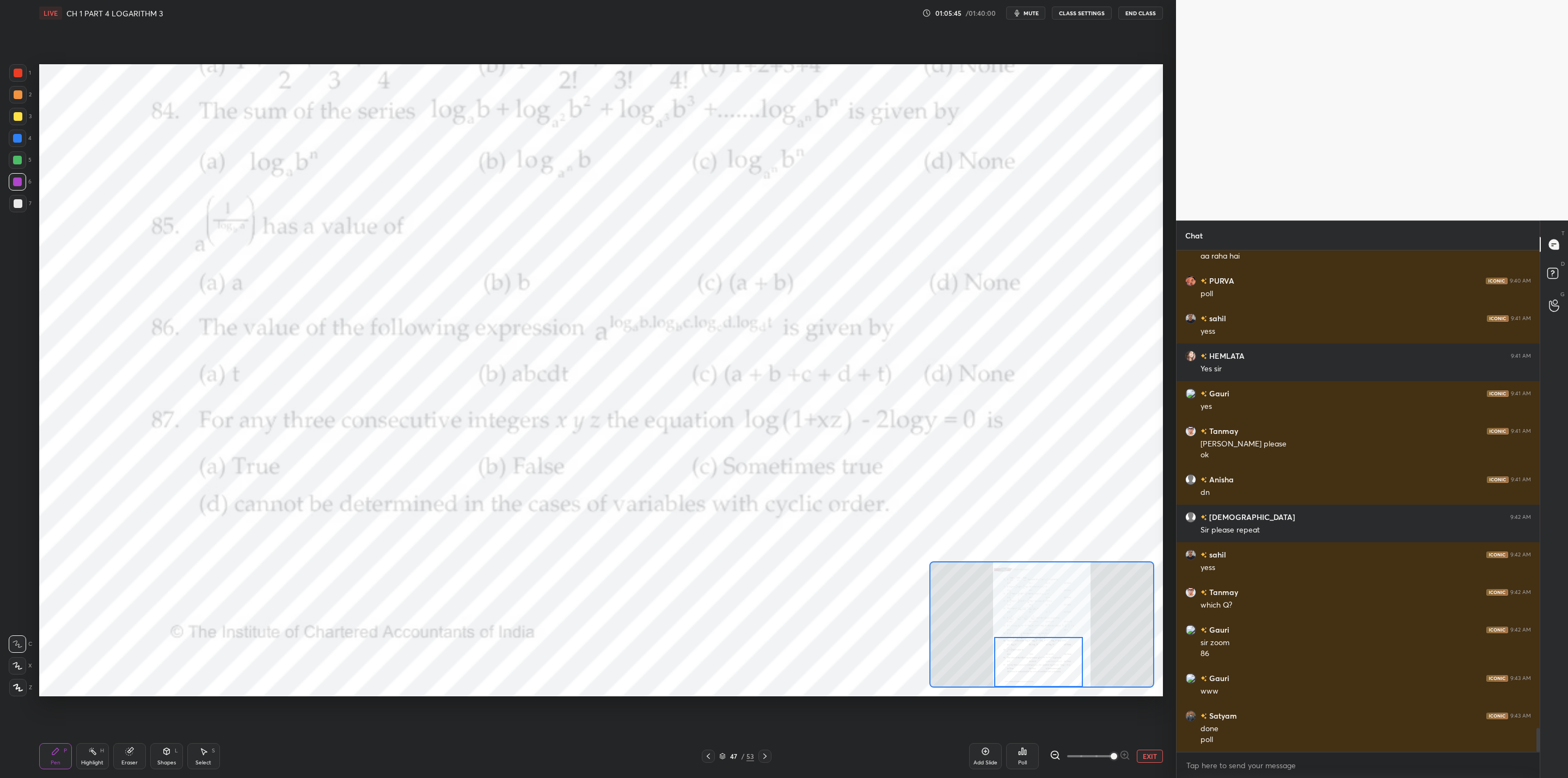
drag, startPoint x: 1077, startPoint y: 656, endPoint x: 1064, endPoint y: 664, distance: 15.3
click at [807, 624] on div at bounding box center [1039, 662] width 90 height 50
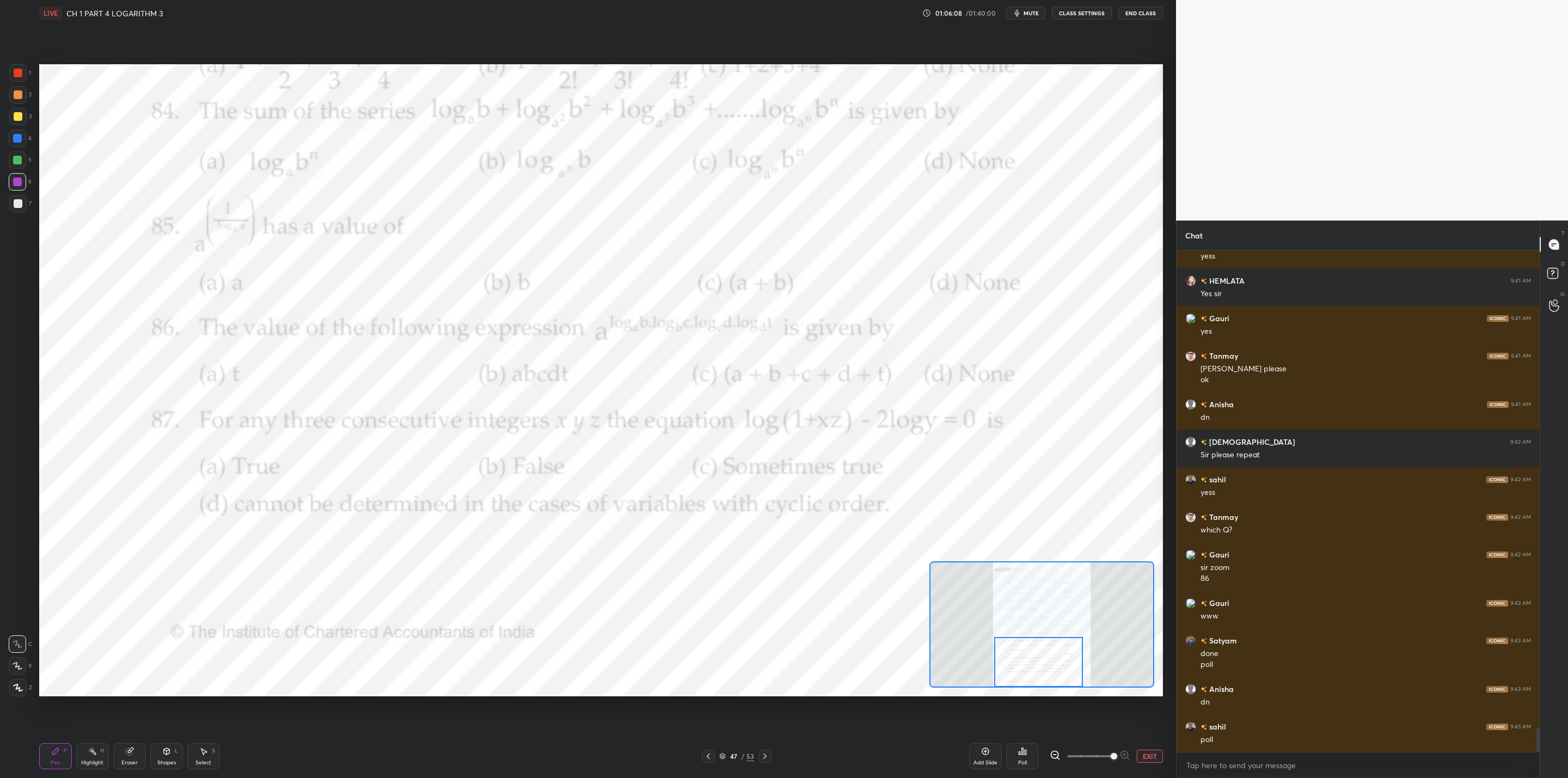
scroll to position [10133, 0]
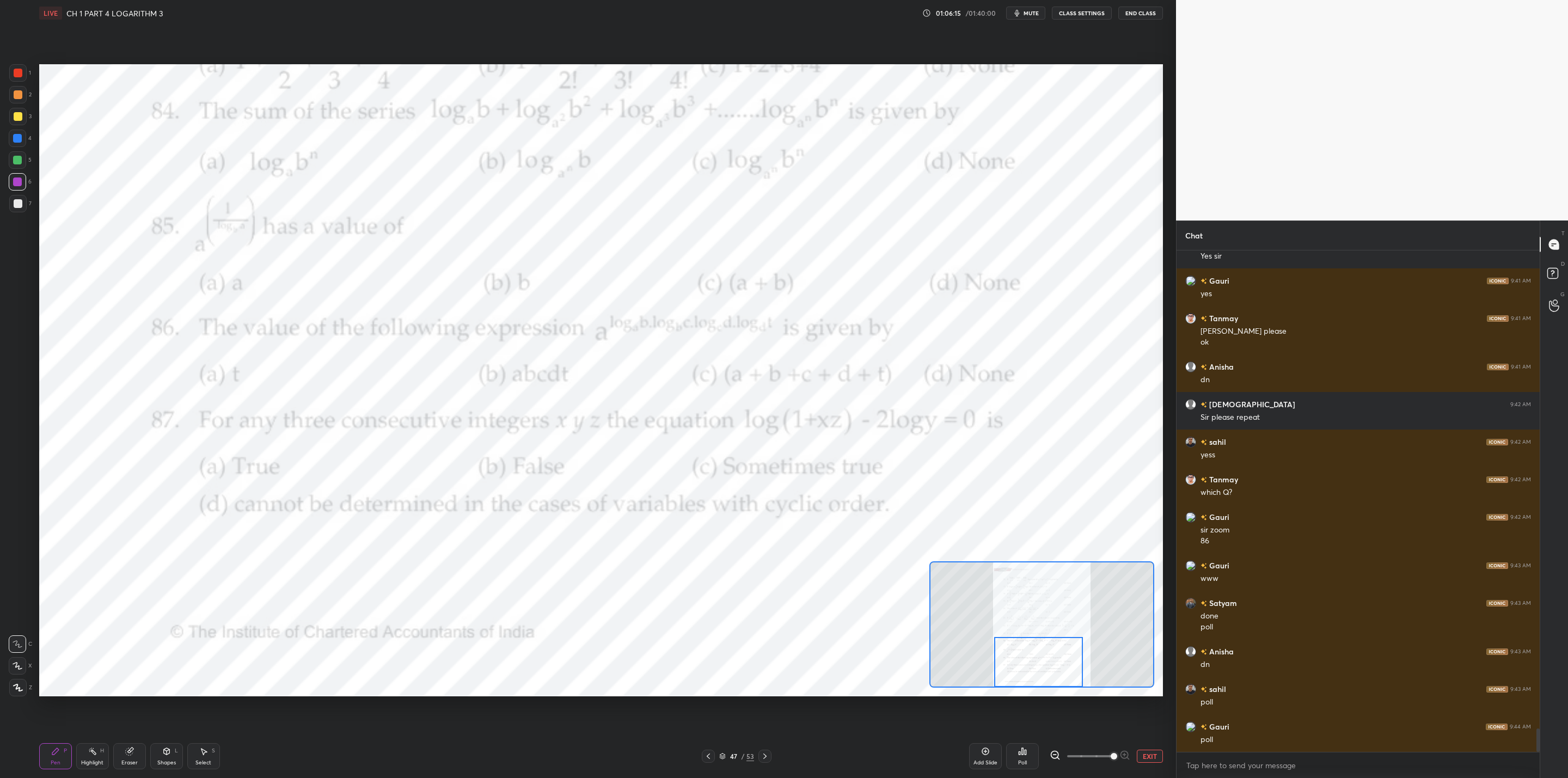
click at [807, 624] on div "Poll" at bounding box center [1022, 756] width 33 height 26
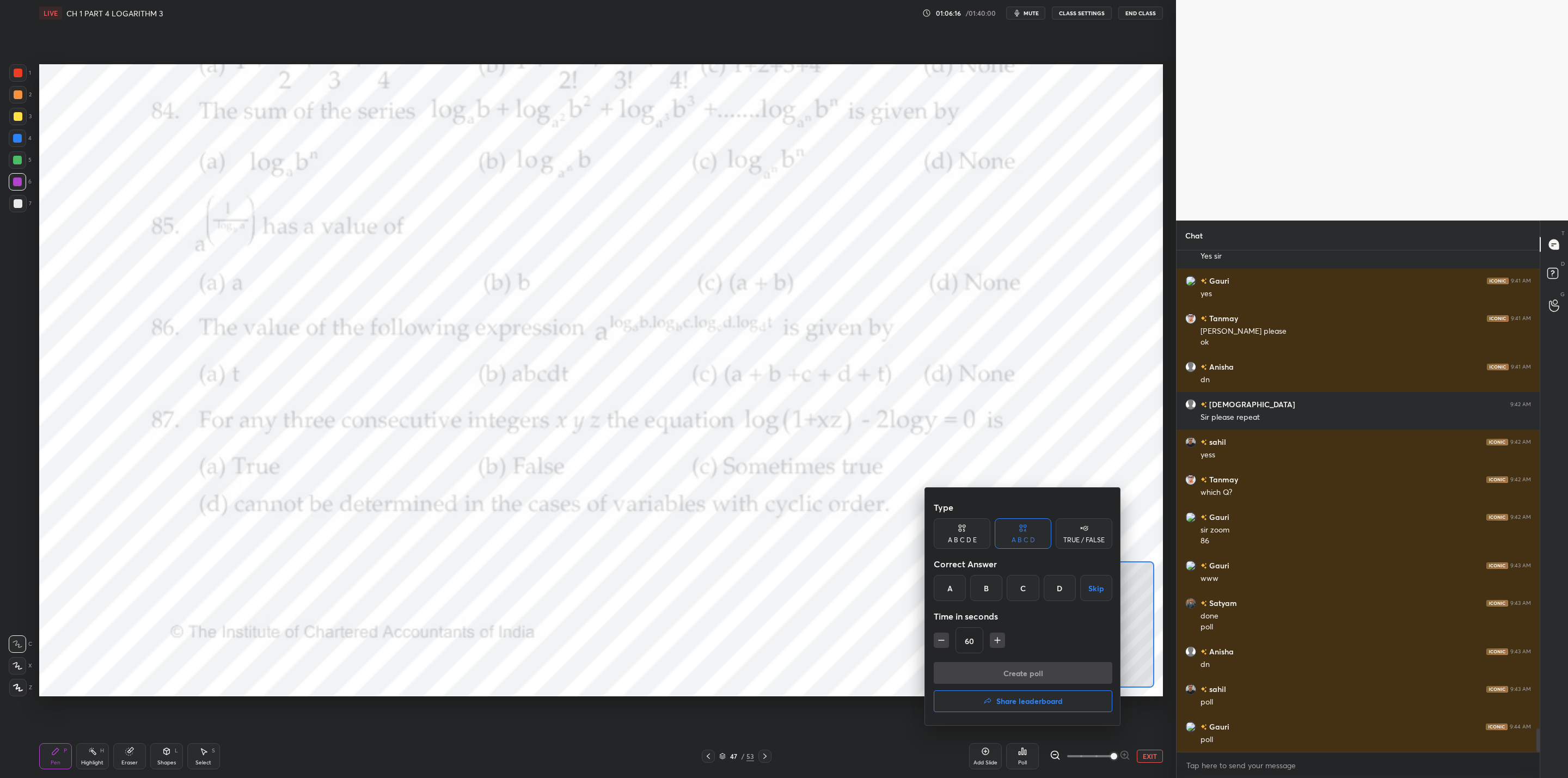
click at [807, 588] on div "A" at bounding box center [949, 587] width 32 height 26
click at [807, 624] on button "Create poll" at bounding box center [1022, 672] width 178 height 22
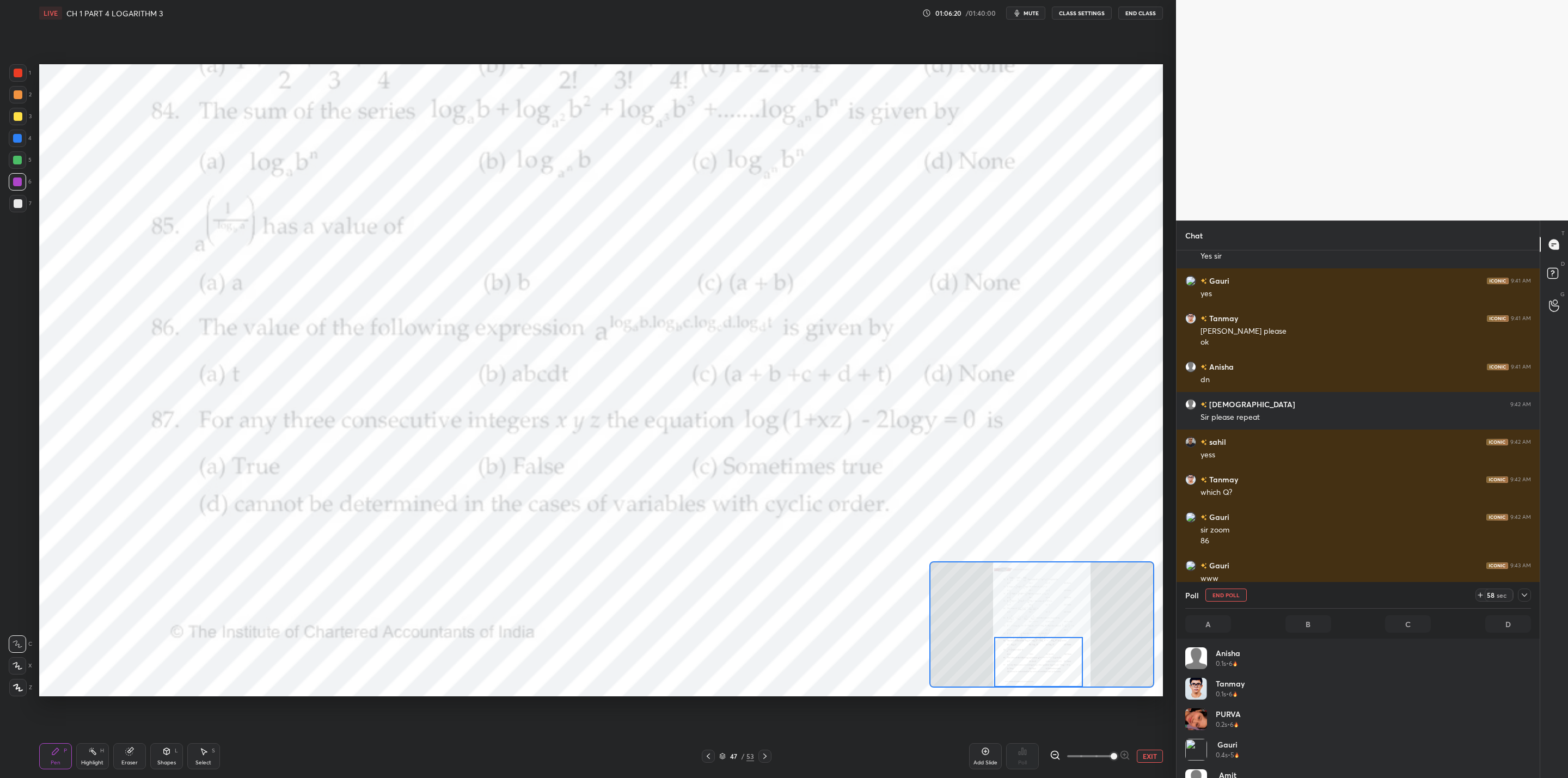
scroll to position [128, 342]
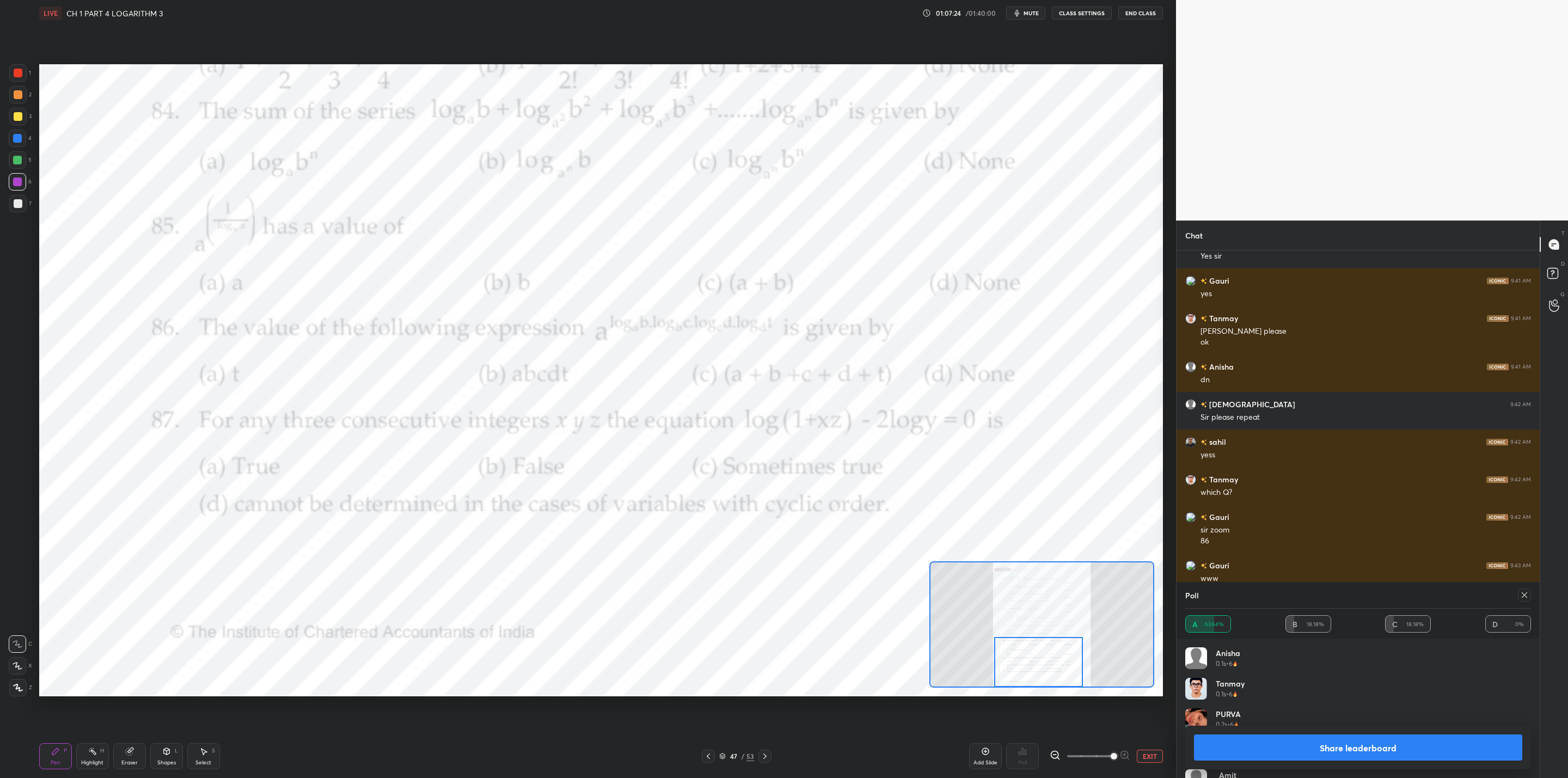
drag, startPoint x: 1299, startPoint y: 742, endPoint x: 1283, endPoint y: 743, distance: 16.0
click at [807, 624] on button "Share leaderboard" at bounding box center [1359, 747] width 328 height 26
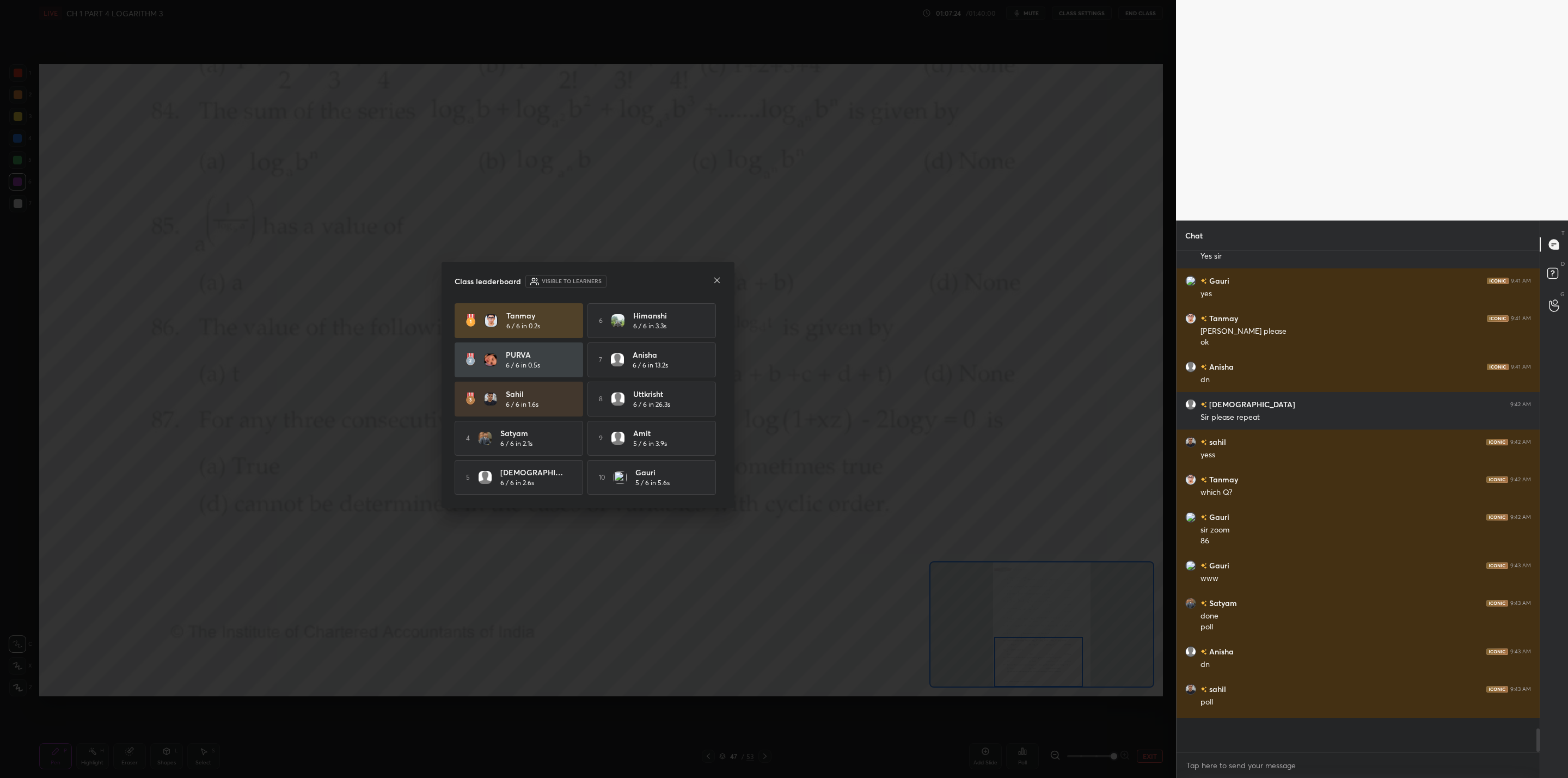
scroll to position [4, 4]
click at [717, 281] on icon at bounding box center [717, 280] width 9 height 9
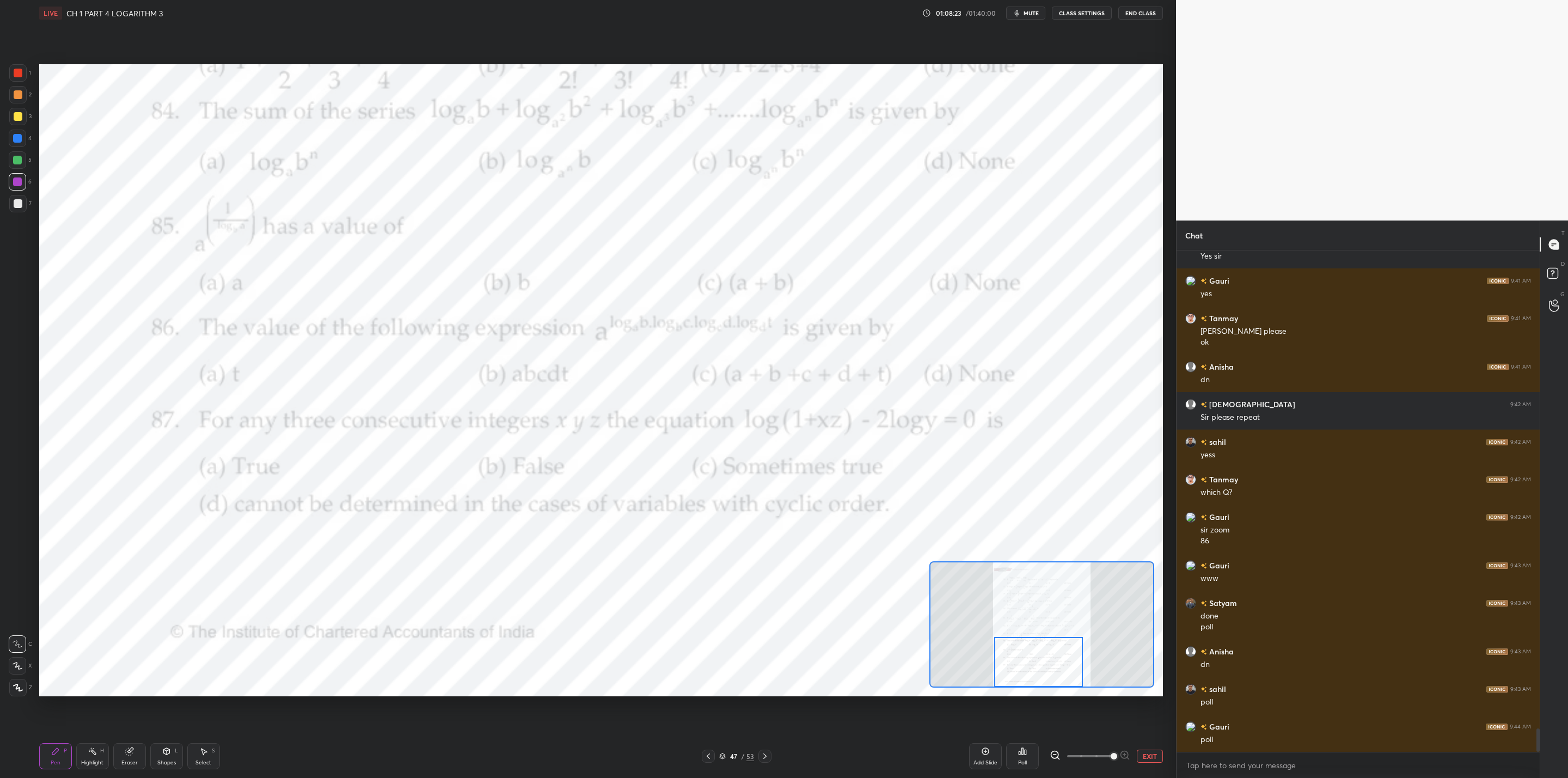
drag, startPoint x: 17, startPoint y: 74, endPoint x: 23, endPoint y: 81, distance: 9.2
click at [20, 78] on div at bounding box center [18, 73] width 18 height 18
drag, startPoint x: 130, startPoint y: 750, endPoint x: 258, endPoint y: 708, distance: 134.7
click at [139, 624] on div "Eraser" at bounding box center [130, 756] width 33 height 26
drag, startPoint x: 57, startPoint y: 753, endPoint x: 74, endPoint y: 750, distance: 17.3
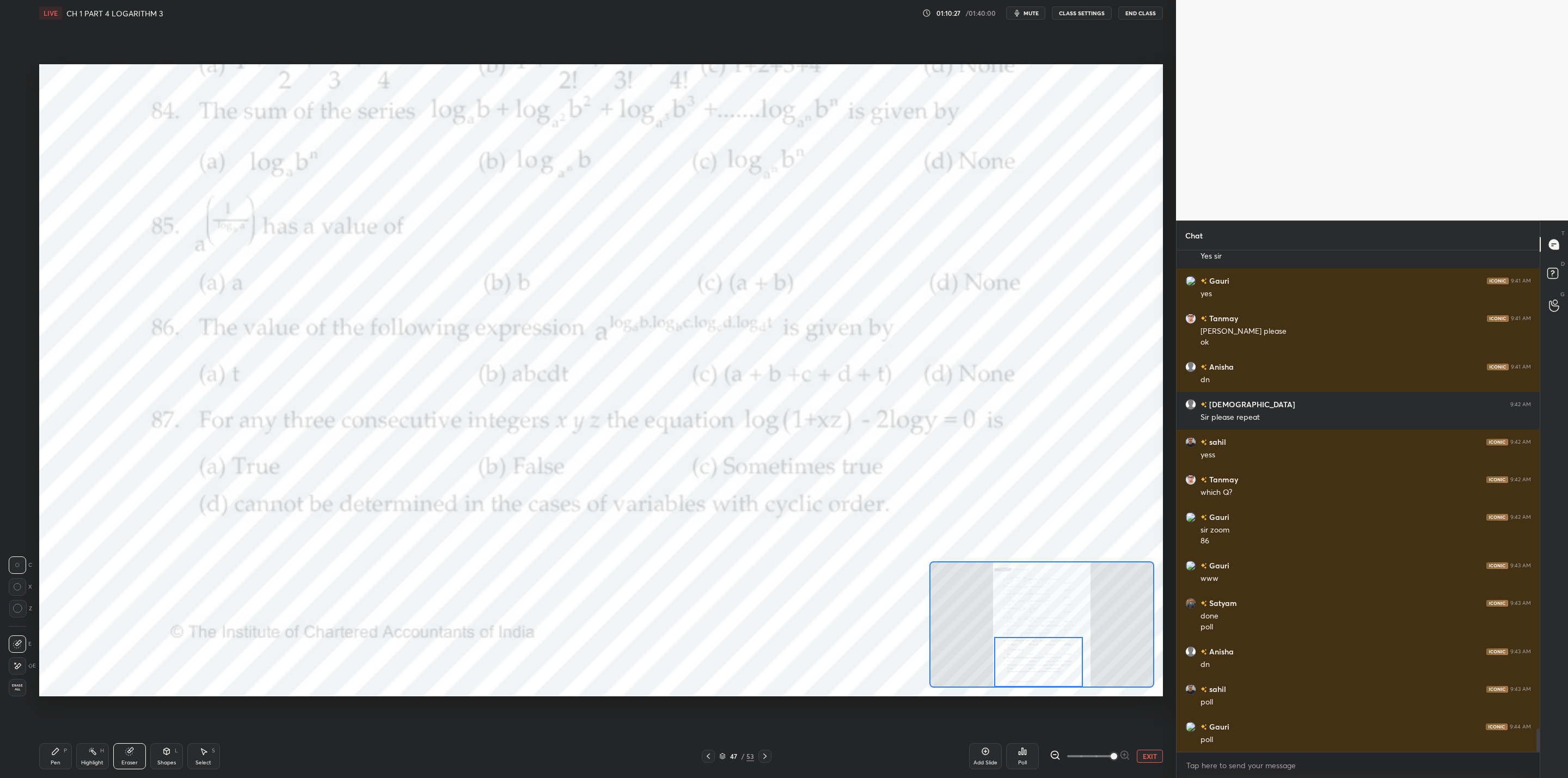
click at [61, 624] on div "Pen P" at bounding box center [55, 756] width 33 height 26
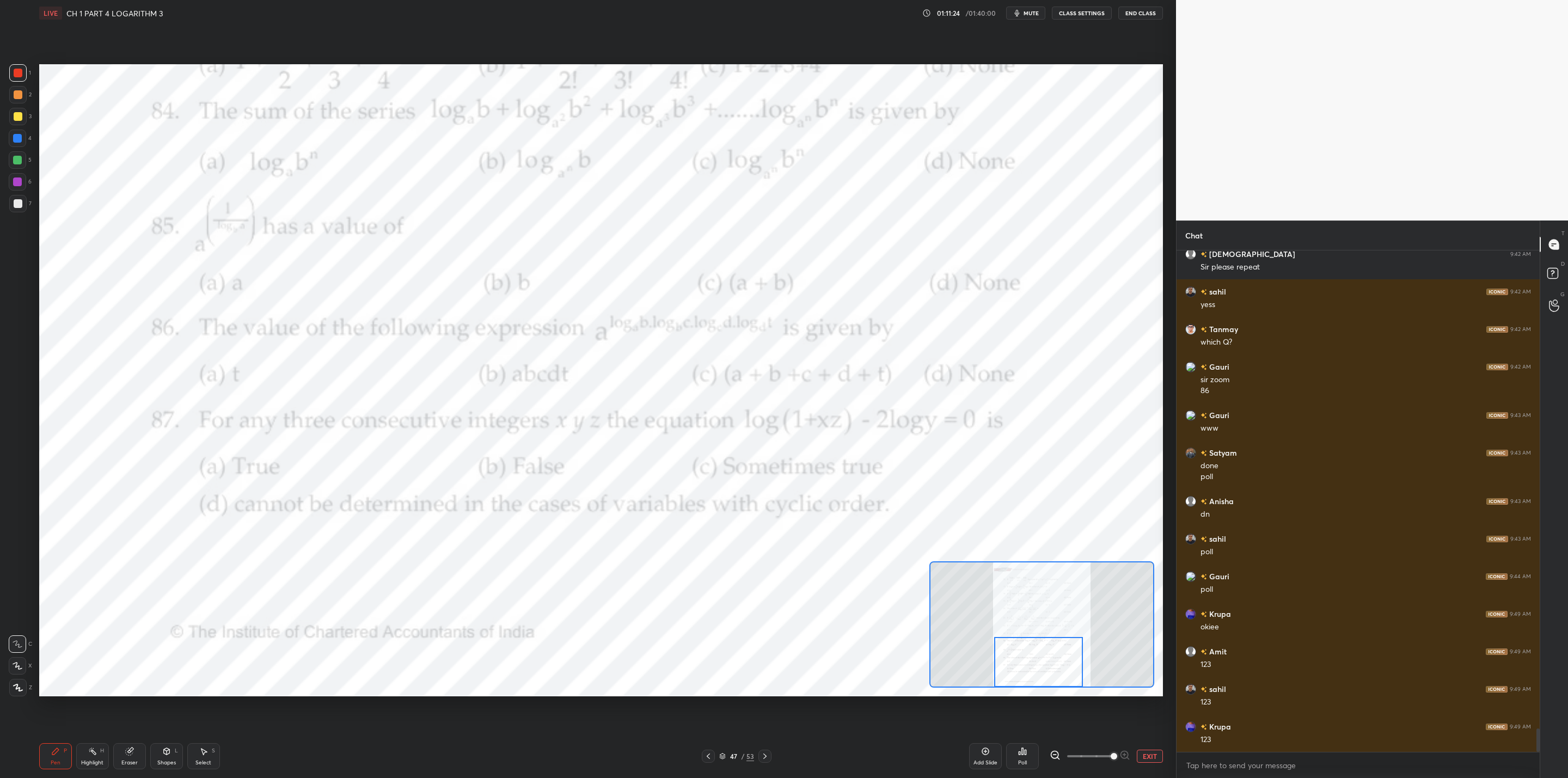
scroll to position [10321, 0]
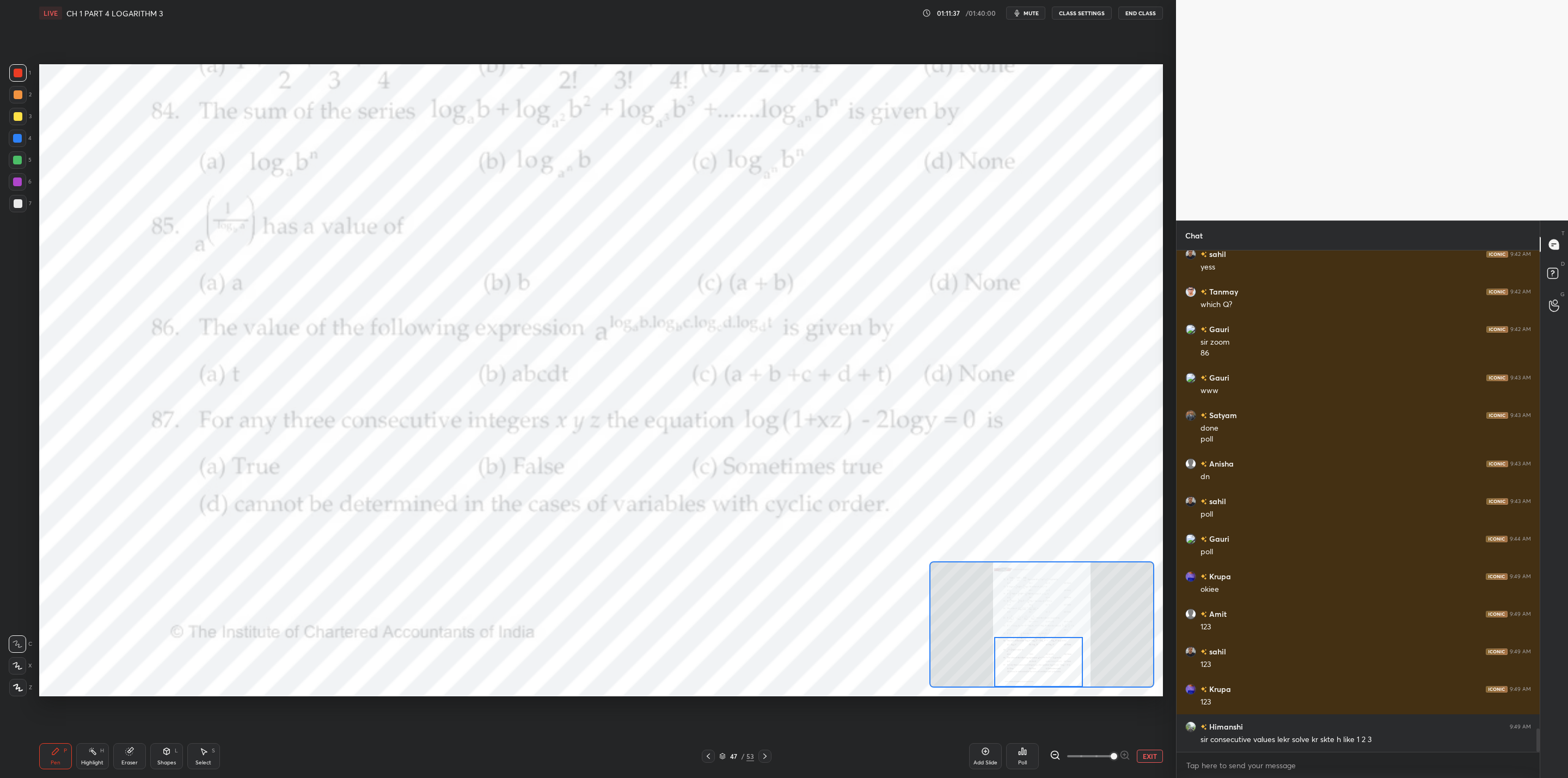
click at [807, 624] on div "Setting up your live class Poll for secs No correct answer Start poll" at bounding box center [601, 380] width 1133 height 708
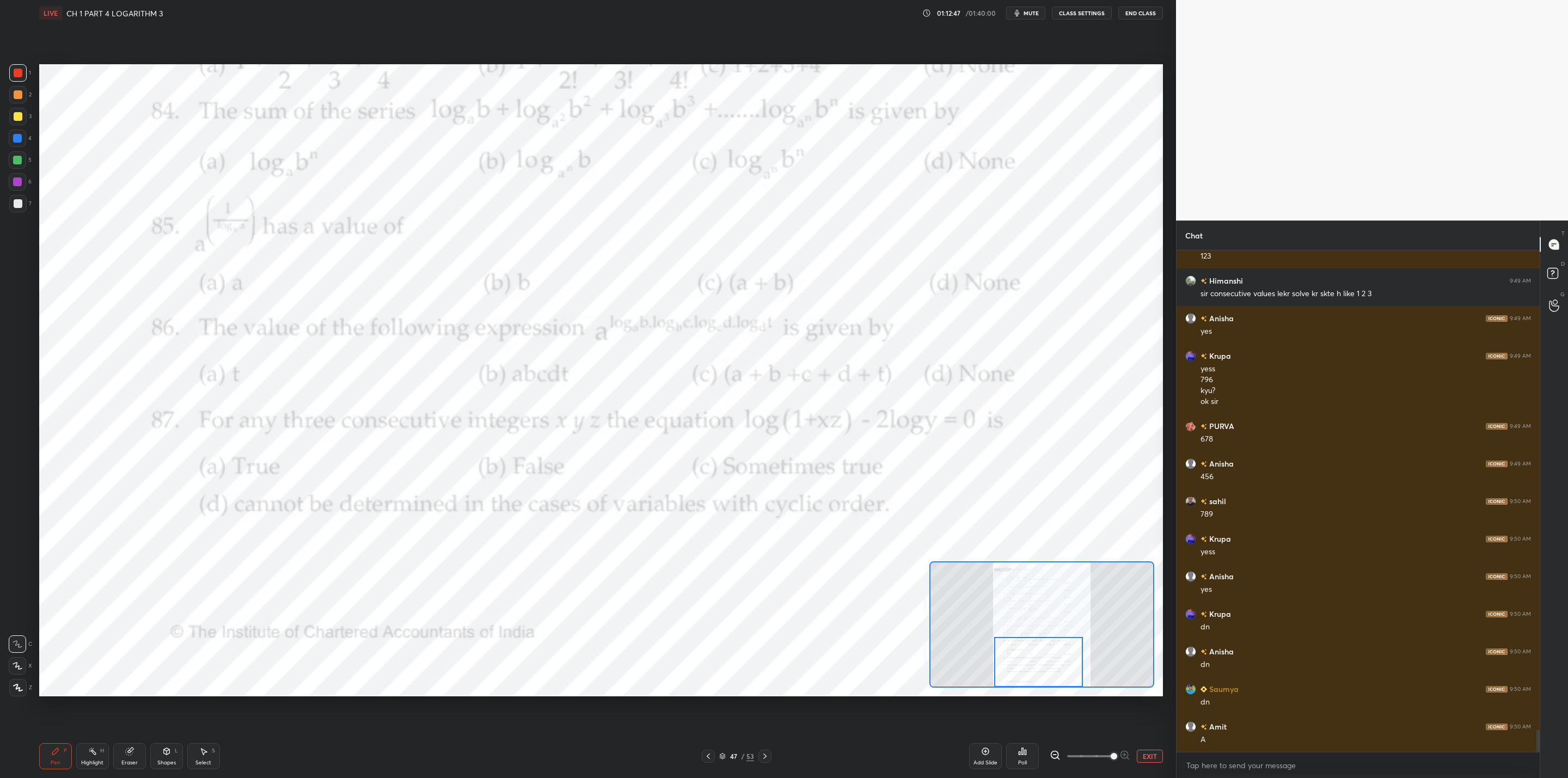
scroll to position [10804, 0]
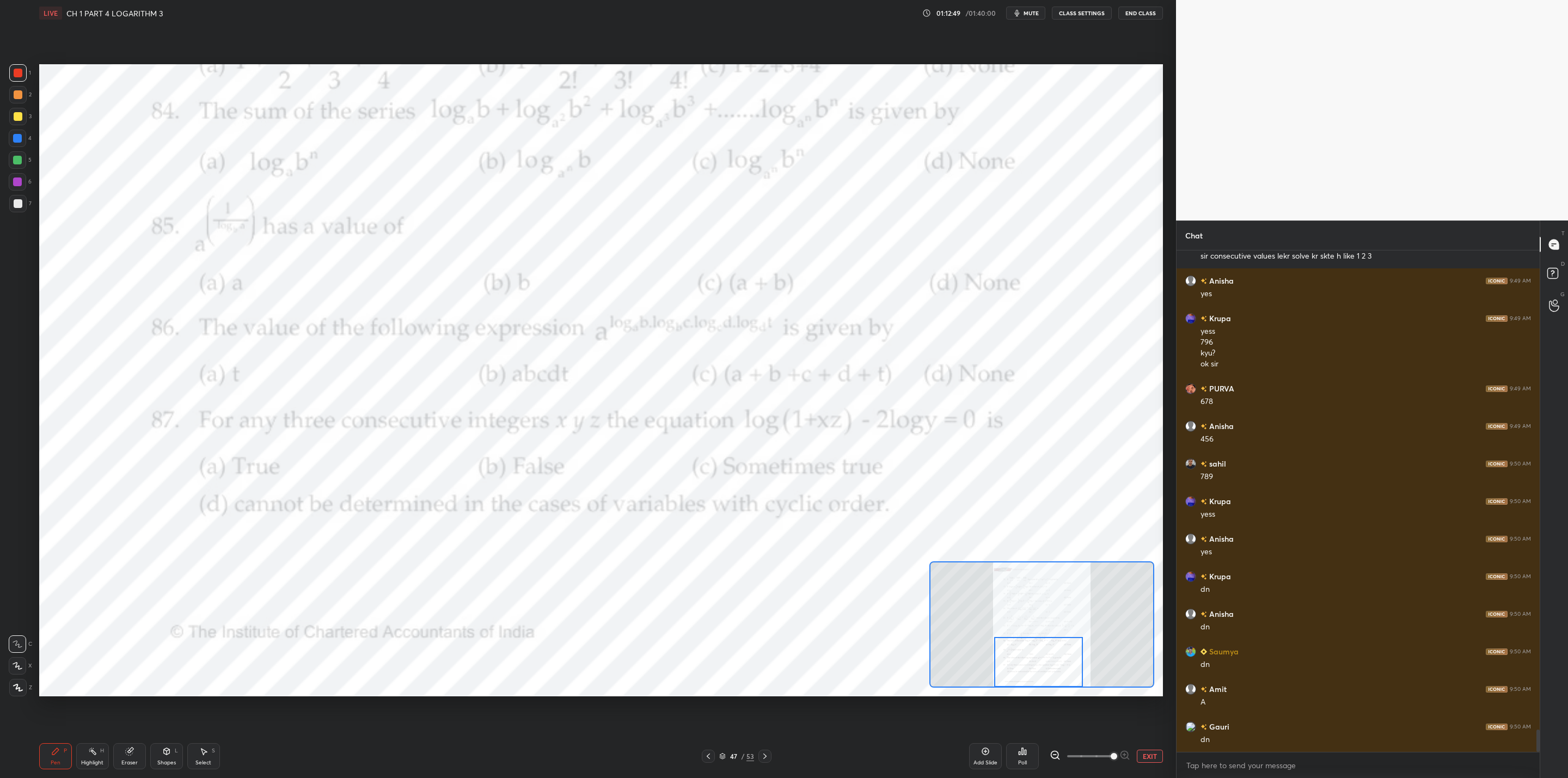
click at [763, 624] on icon at bounding box center [765, 757] width 9 height 9
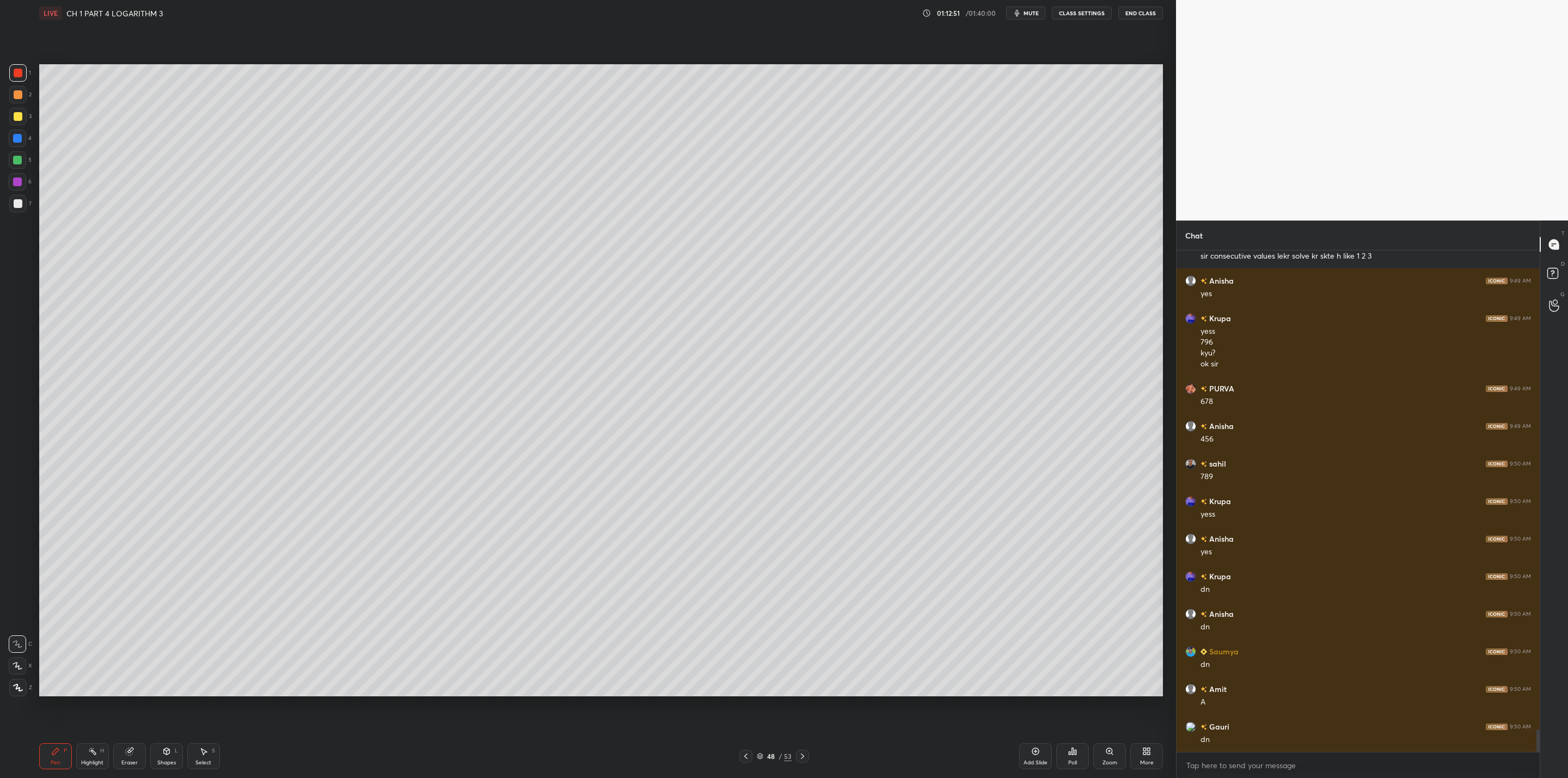
click at [799, 624] on icon at bounding box center [803, 757] width 9 height 9
click at [792, 624] on div "49 / 53" at bounding box center [774, 756] width 70 height 13
click at [807, 624] on div at bounding box center [802, 756] width 13 height 13
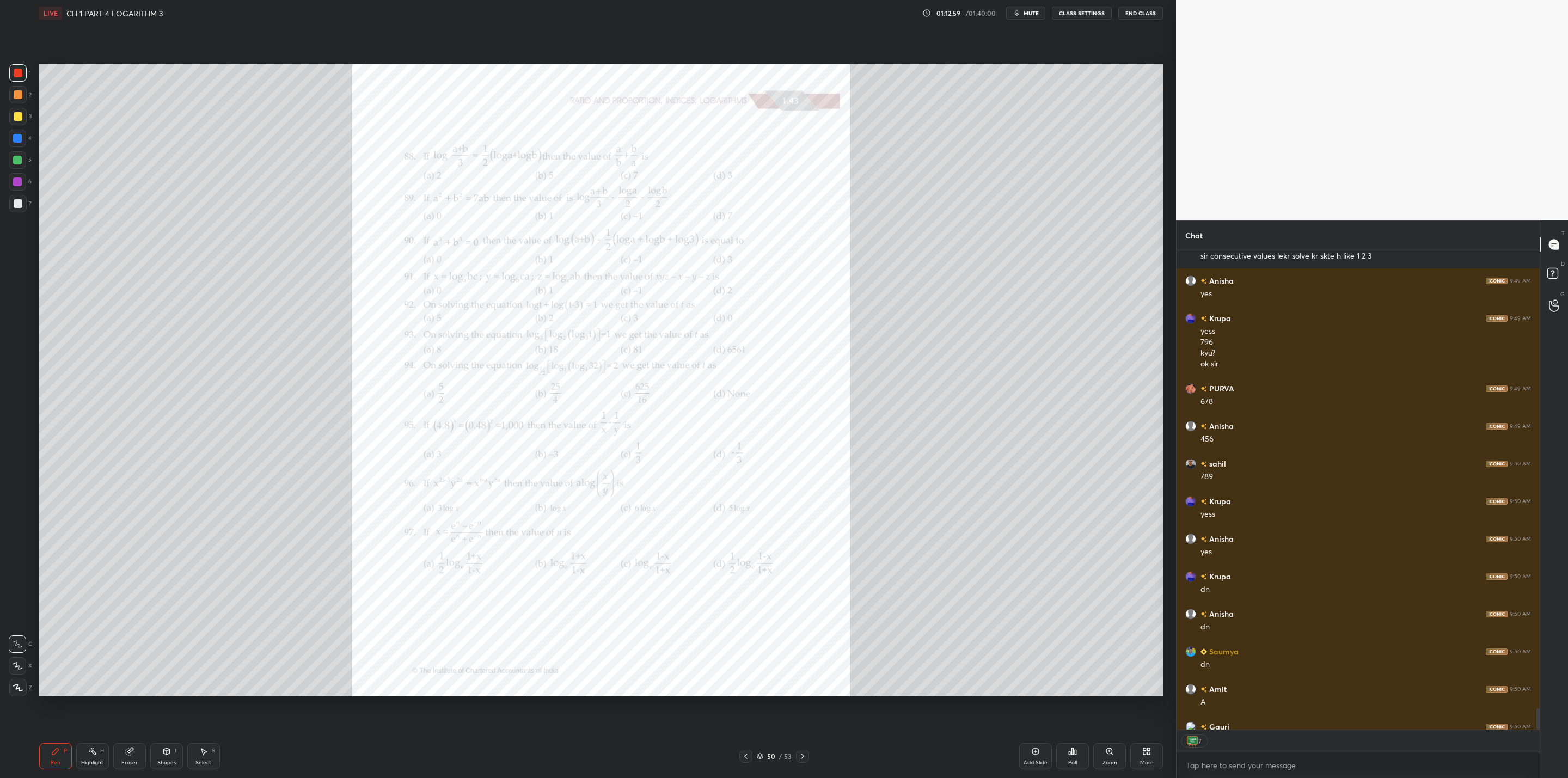
drag, startPoint x: 1107, startPoint y: 761, endPoint x: 1108, endPoint y: 766, distance: 5.1
click at [807, 624] on div "Zoom" at bounding box center [1110, 763] width 15 height 5
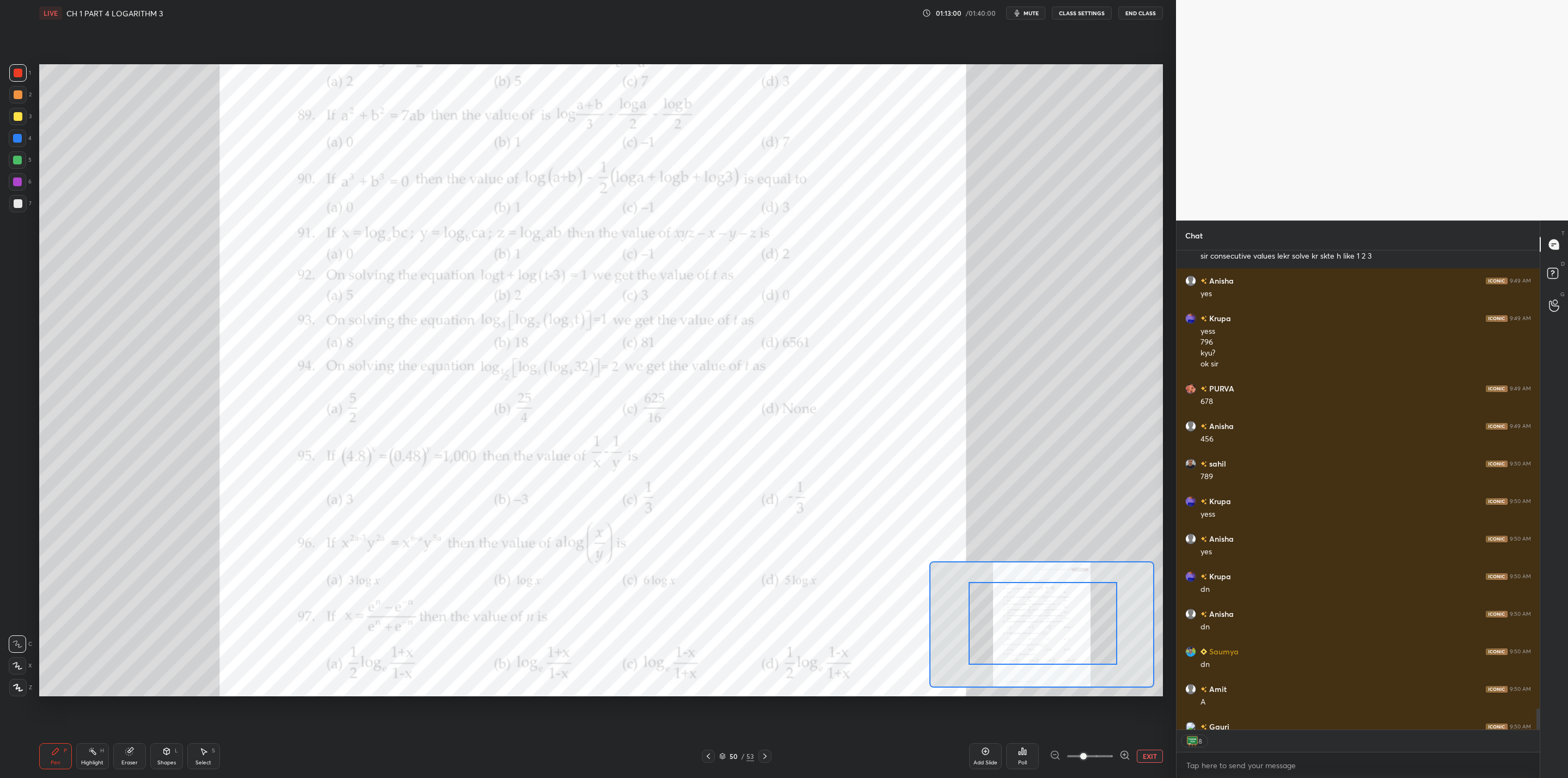
drag, startPoint x: 1039, startPoint y: 642, endPoint x: 1054, endPoint y: 619, distance: 27.5
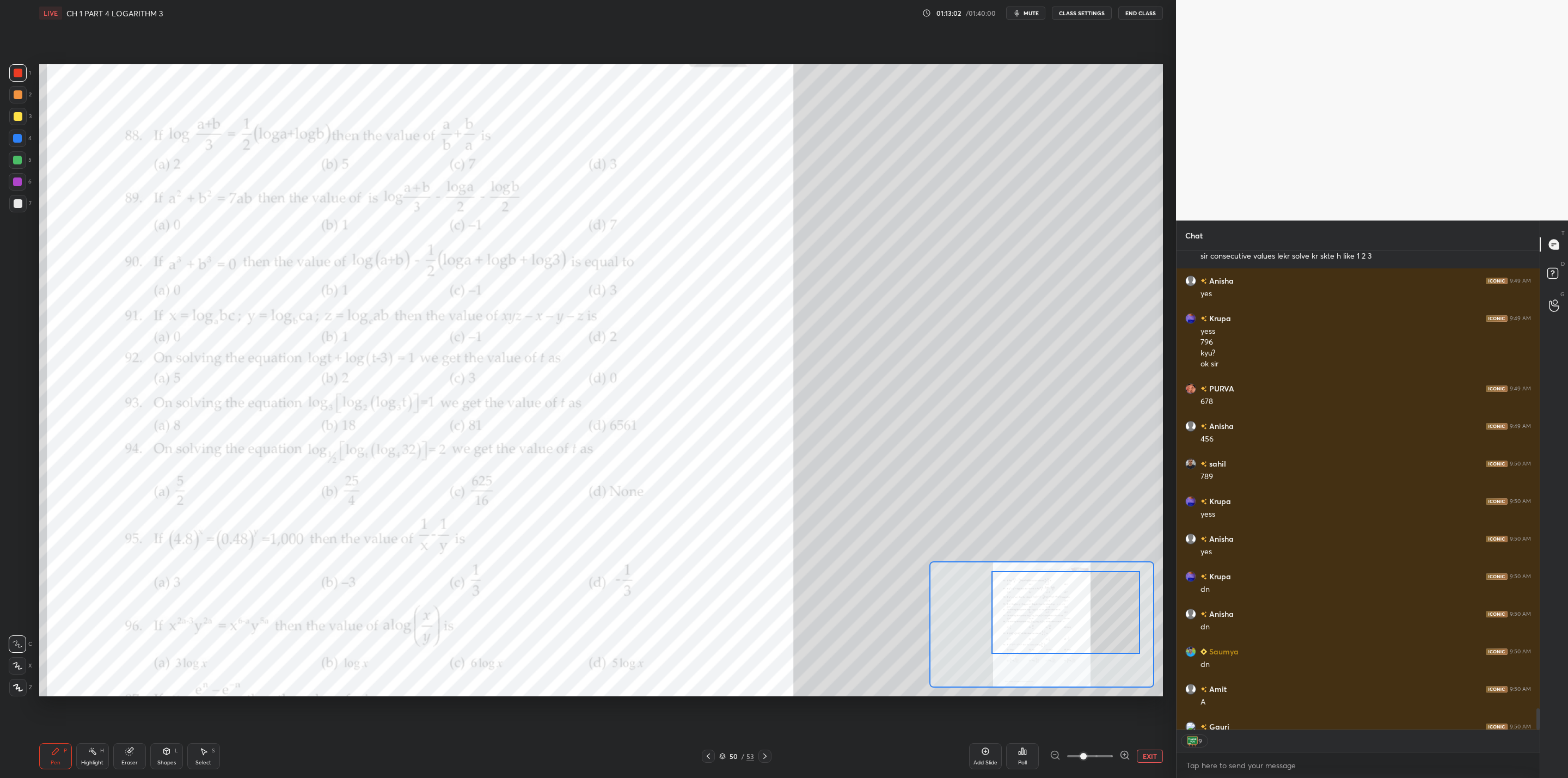
drag, startPoint x: 1020, startPoint y: 628, endPoint x: 1036, endPoint y: 618, distance: 18.9
click at [807, 618] on div at bounding box center [1067, 612] width 149 height 83
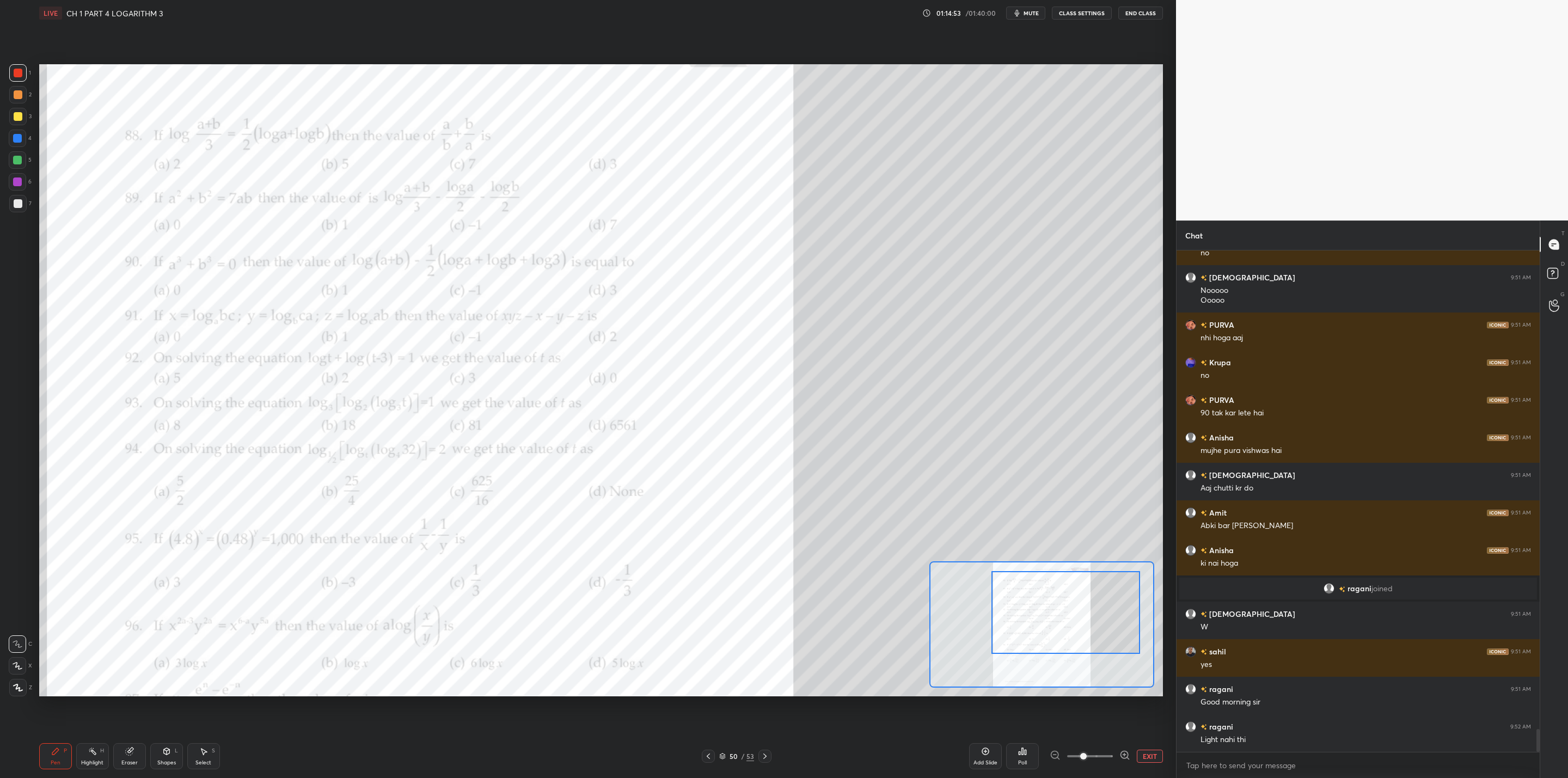
scroll to position [10559, 0]
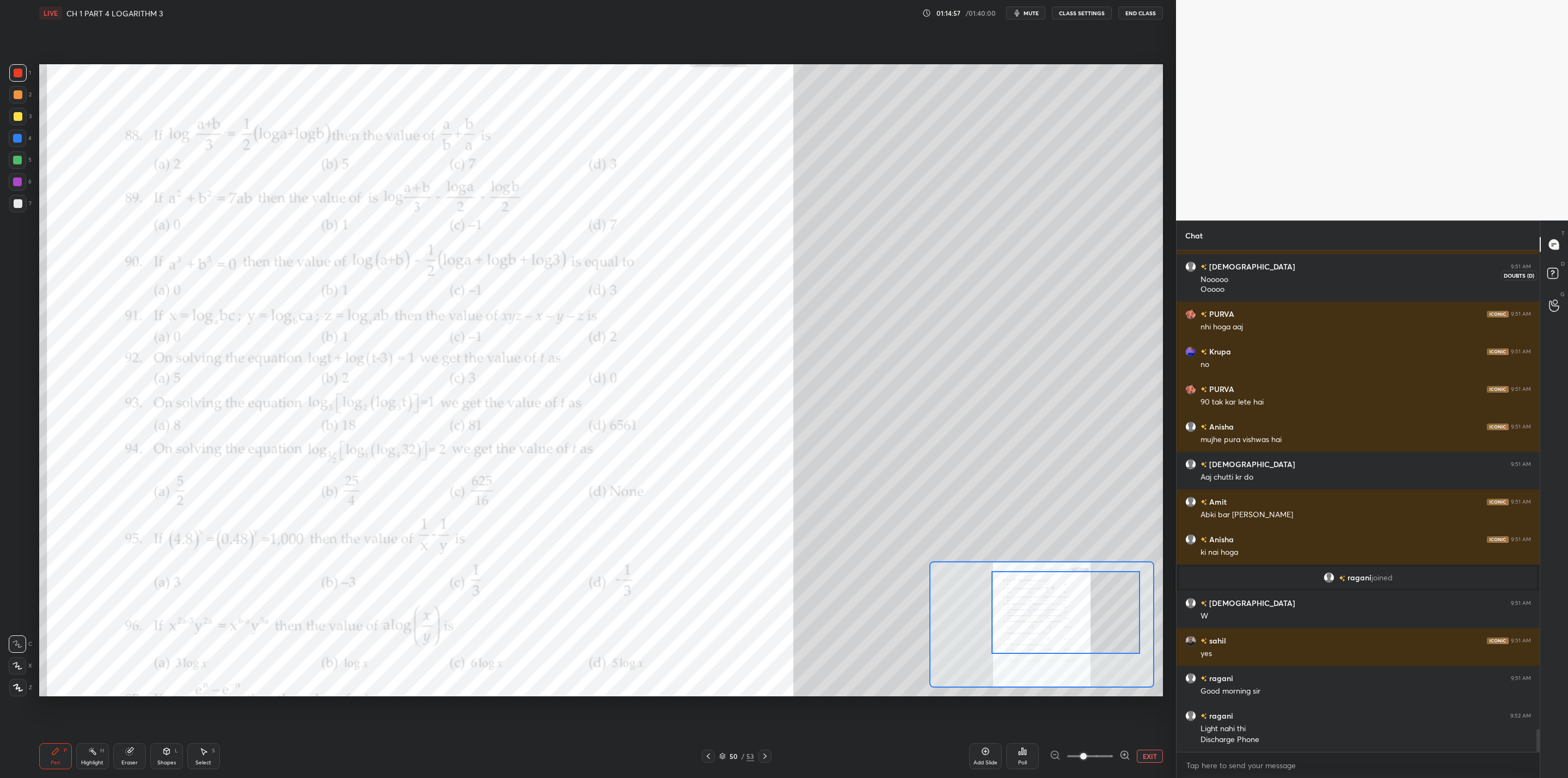
click at [807, 269] on icon at bounding box center [1555, 275] width 20 height 20
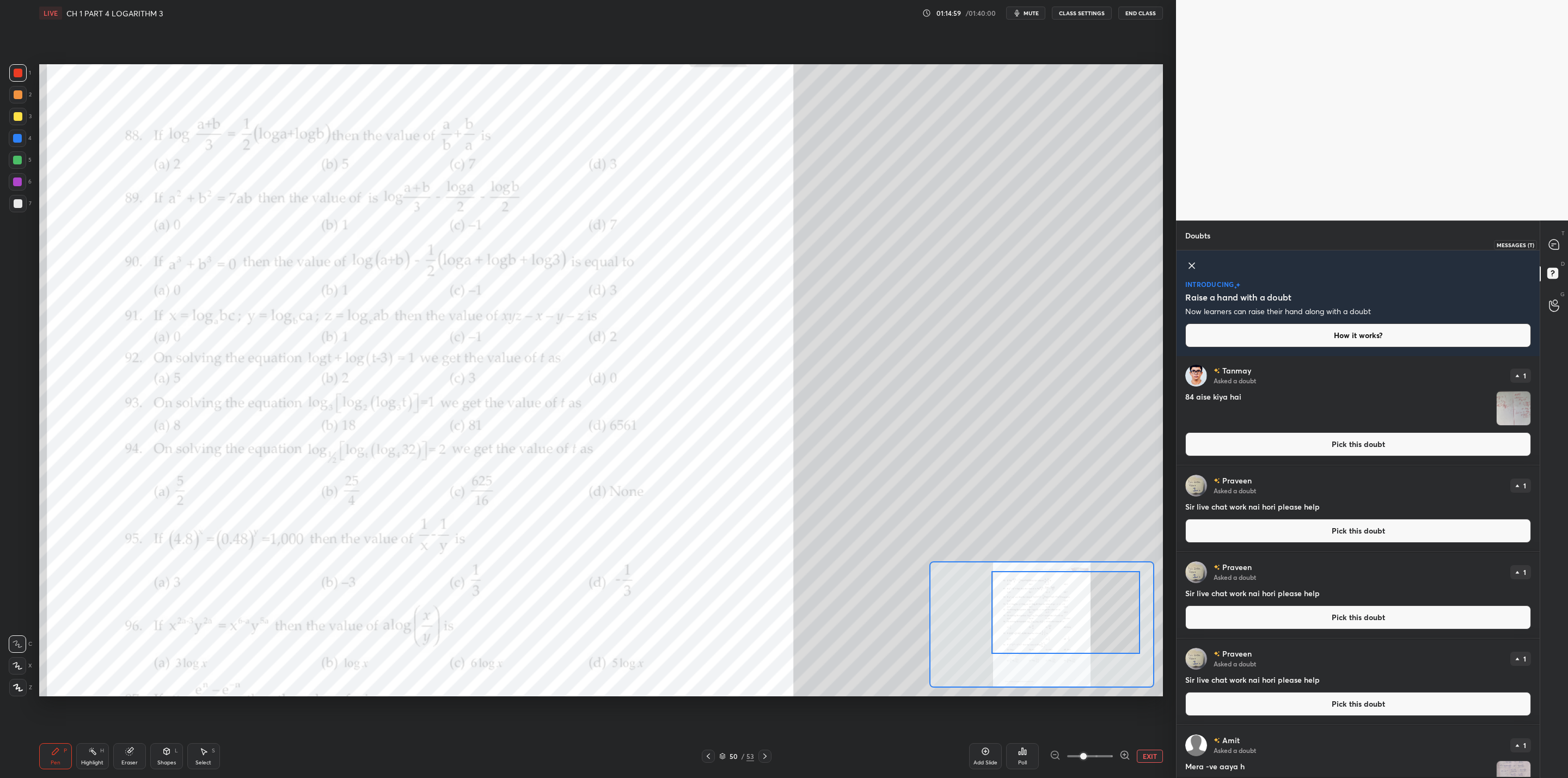
click at [807, 242] on icon at bounding box center [1554, 244] width 12 height 12
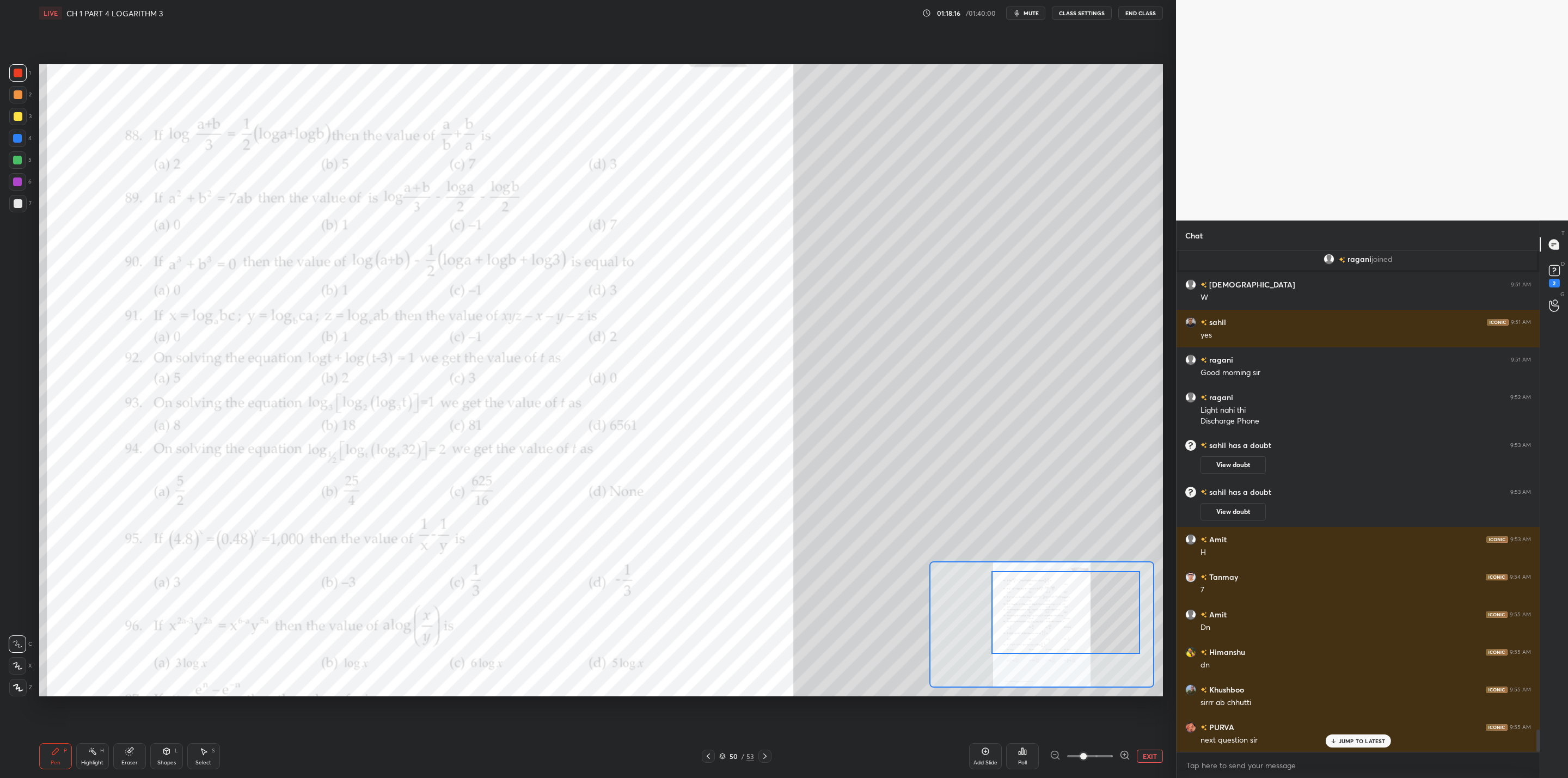
scroll to position [10800, 0]
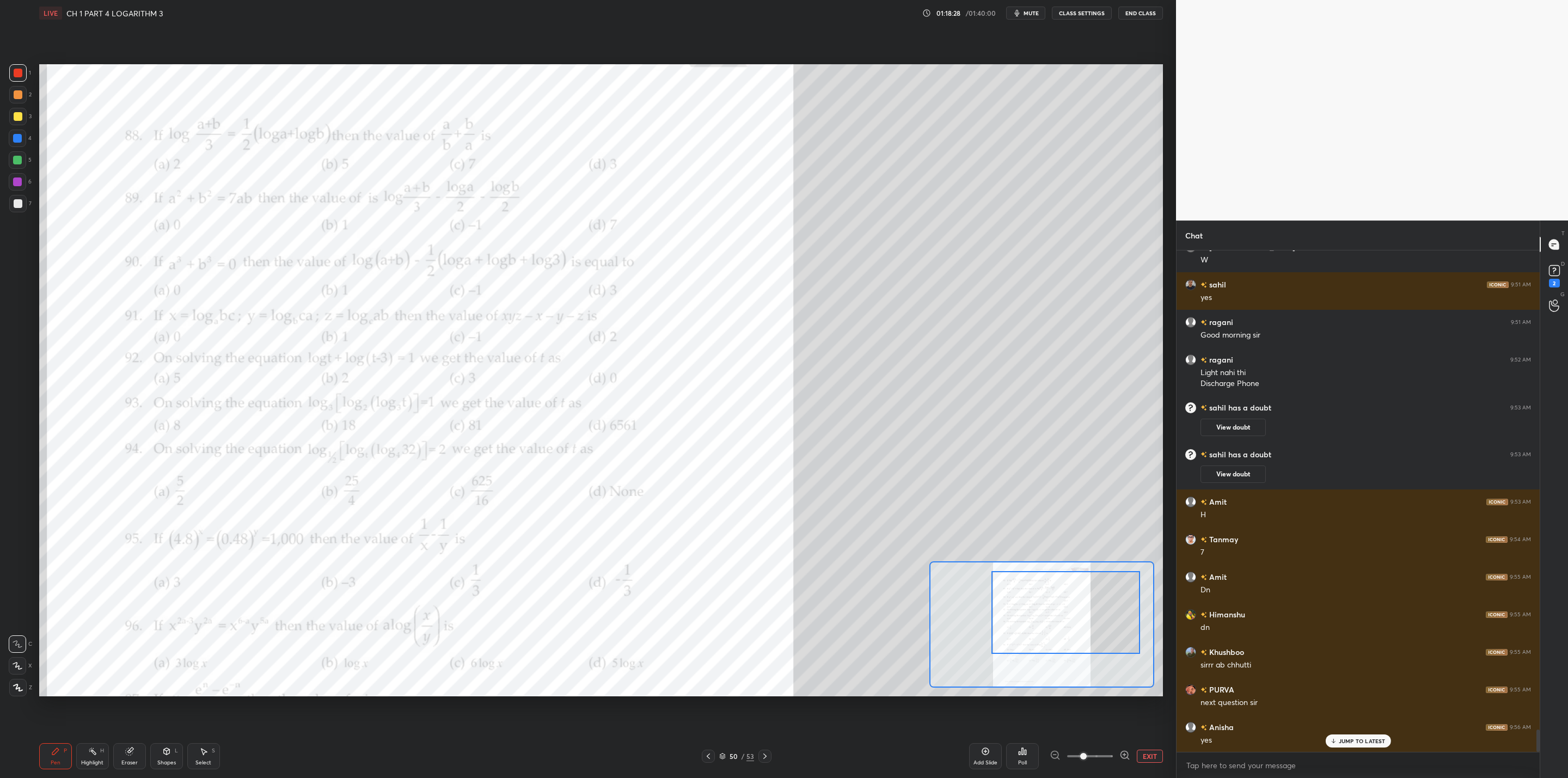
click at [136, 624] on div "Eraser" at bounding box center [130, 756] width 33 height 26
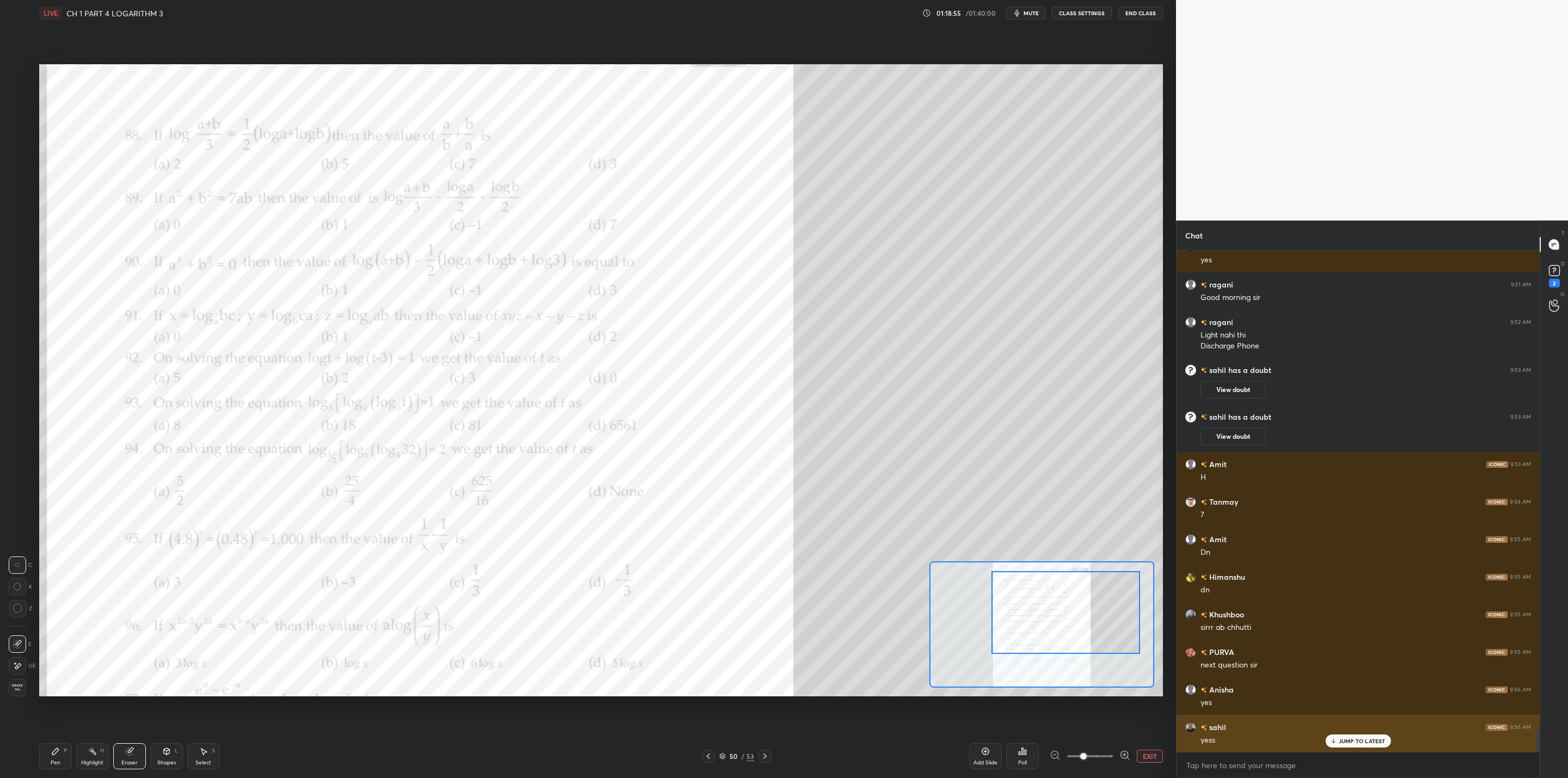
drag, startPoint x: 1345, startPoint y: 735, endPoint x: 1349, endPoint y: 727, distance: 8.9
click at [807, 624] on div "JUMP TO LATEST" at bounding box center [1359, 741] width 66 height 13
click at [807, 382] on button "View doubt" at bounding box center [1233, 390] width 66 height 18
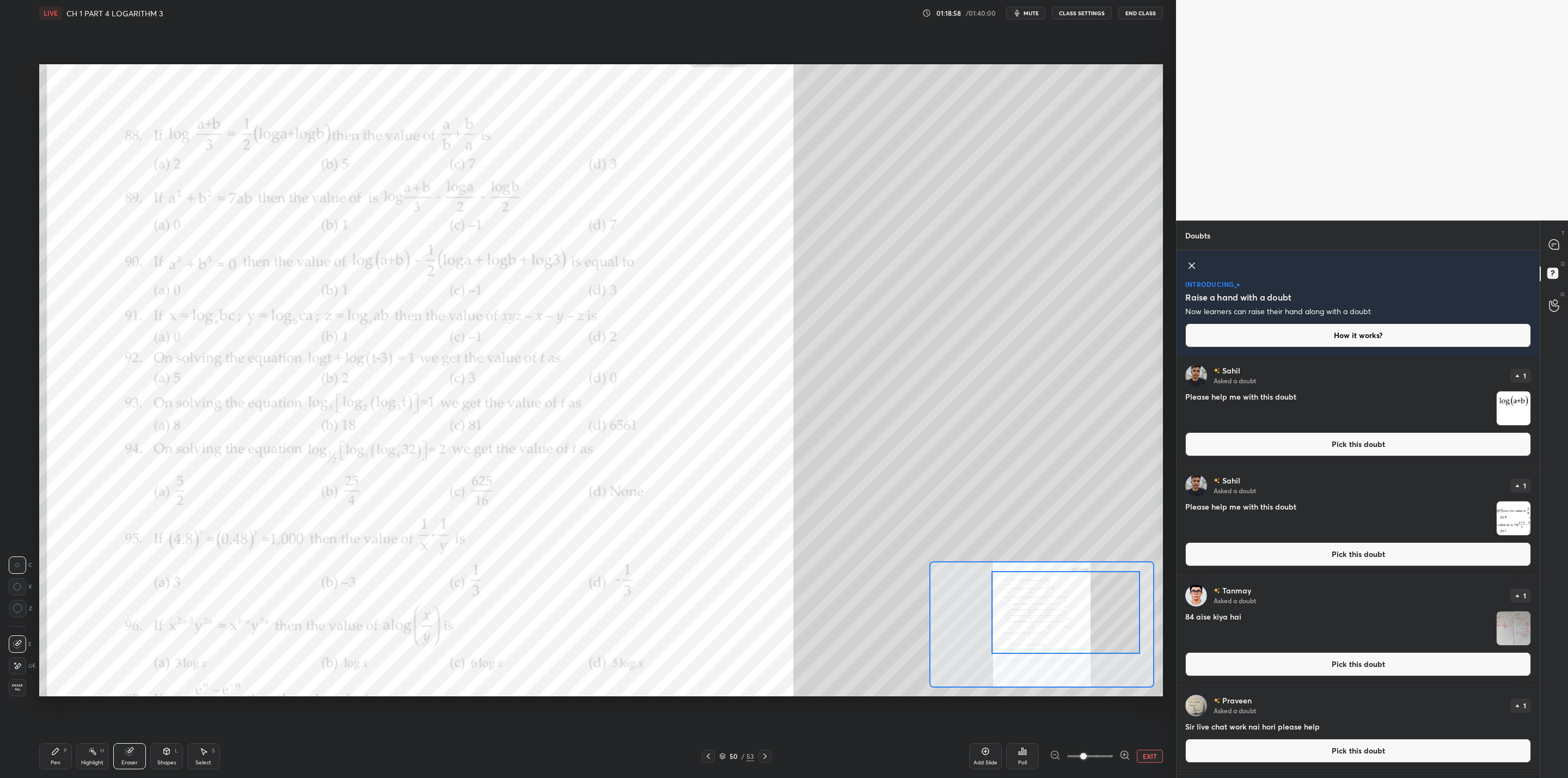
click at [807, 409] on img "grid" at bounding box center [1514, 408] width 34 height 34
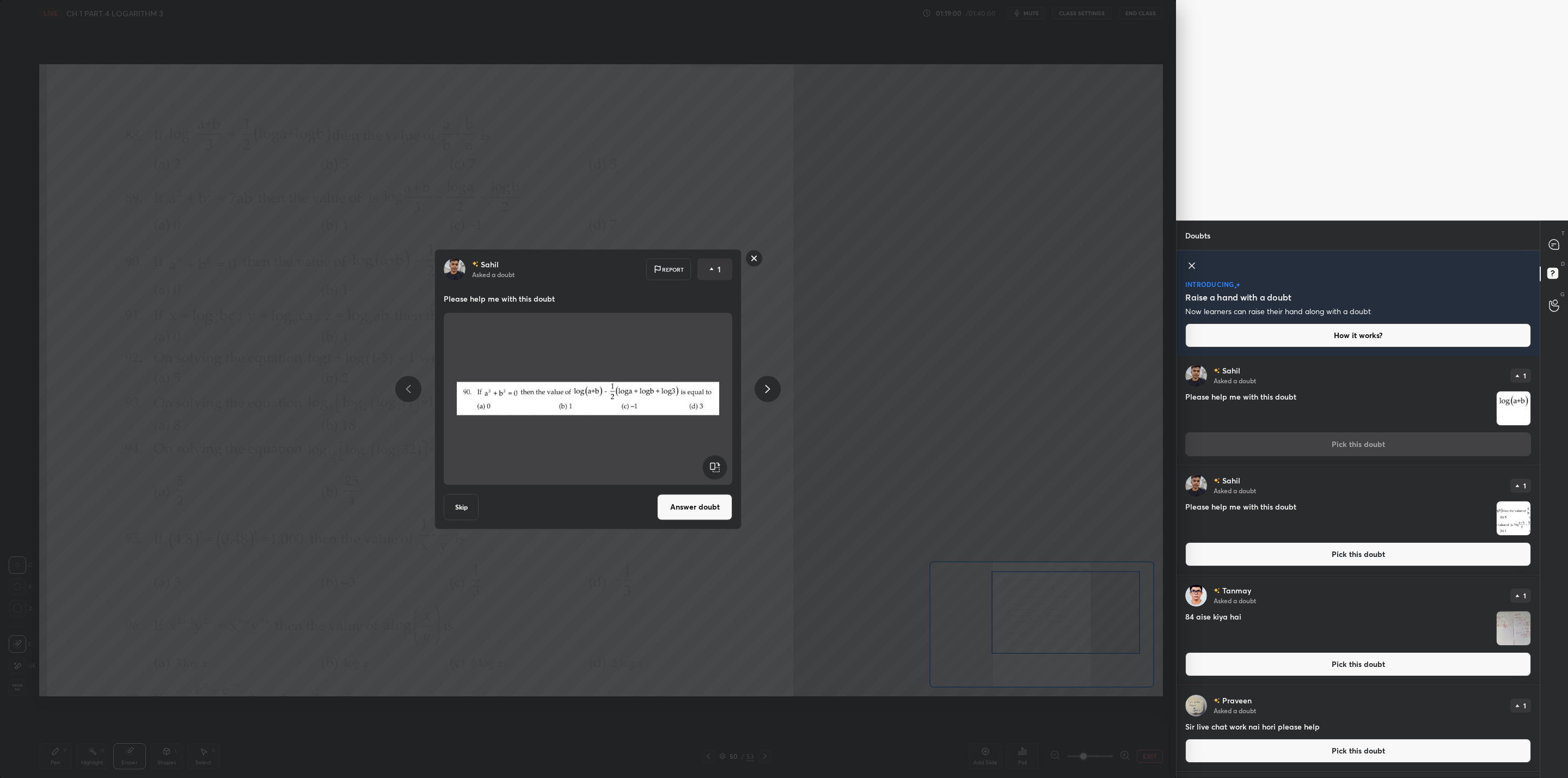
drag, startPoint x: 752, startPoint y: 255, endPoint x: 762, endPoint y: 265, distance: 14.1
click at [753, 258] on rect at bounding box center [754, 258] width 17 height 17
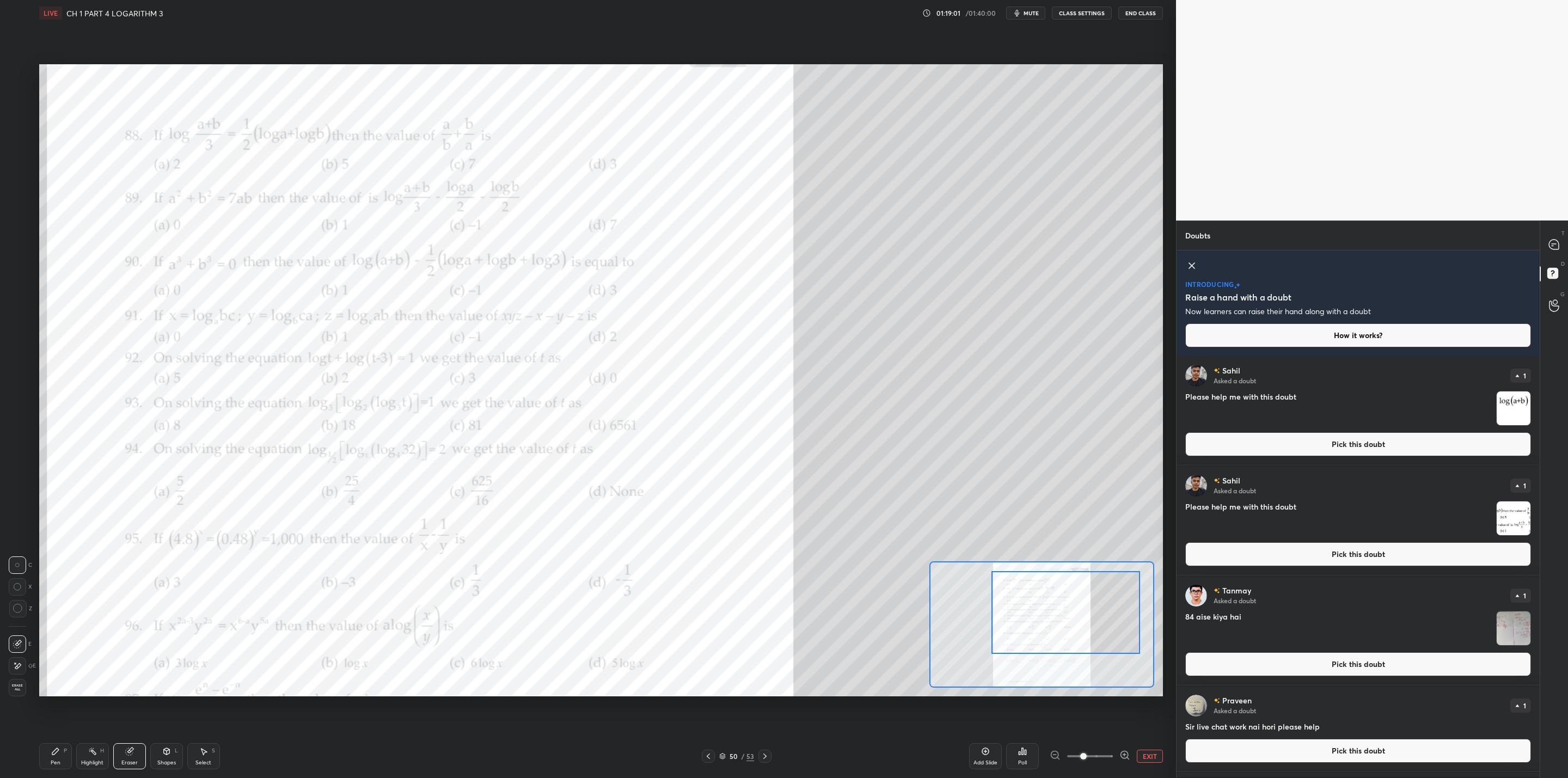
click at [807, 523] on img "grid" at bounding box center [1514, 518] width 34 height 34
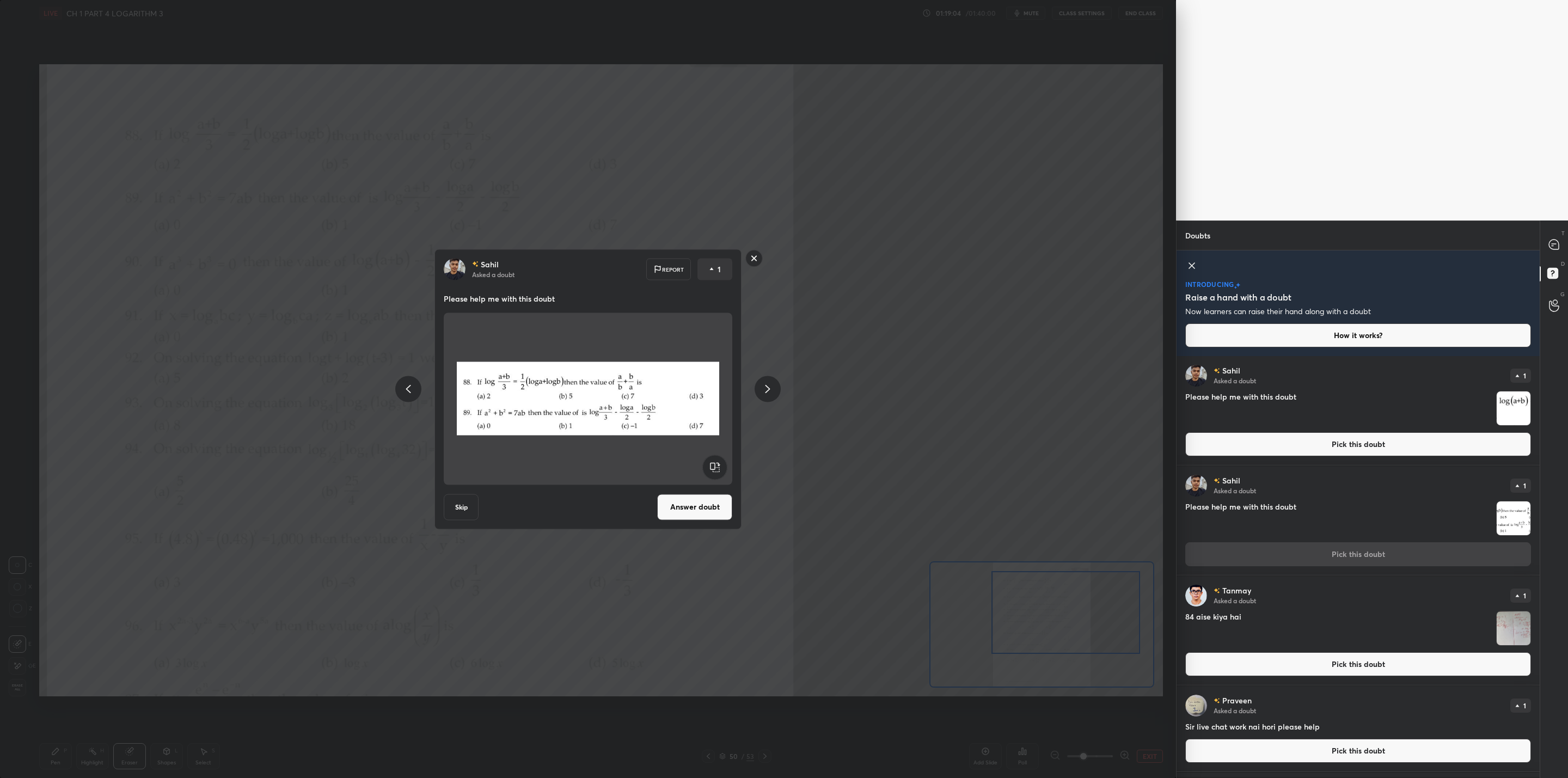
click at [690, 507] on button "Answer doubt" at bounding box center [695, 507] width 75 height 26
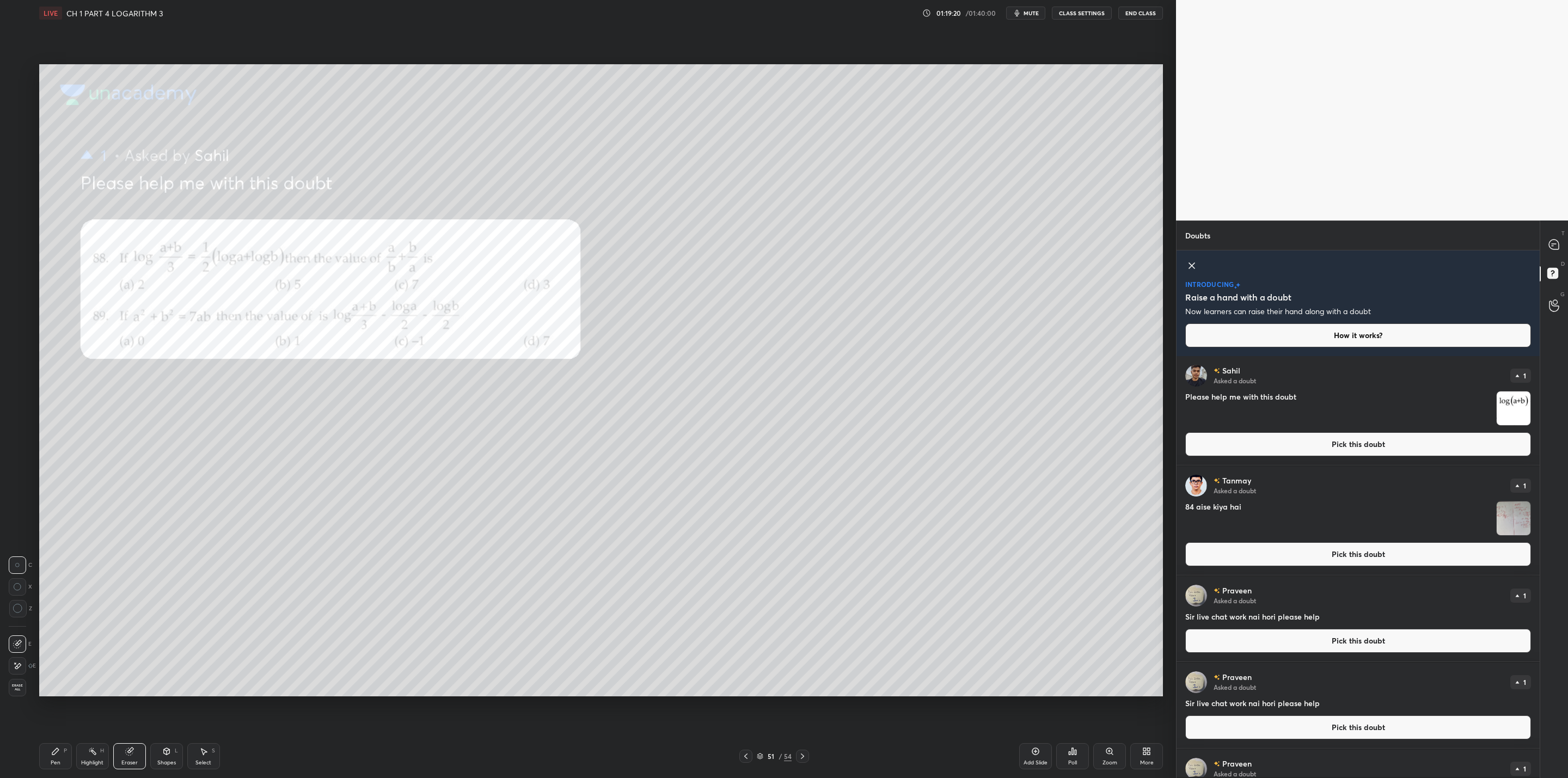
click at [51, 624] on icon at bounding box center [56, 751] width 9 height 9
click at [747, 624] on icon at bounding box center [746, 757] width 9 height 9
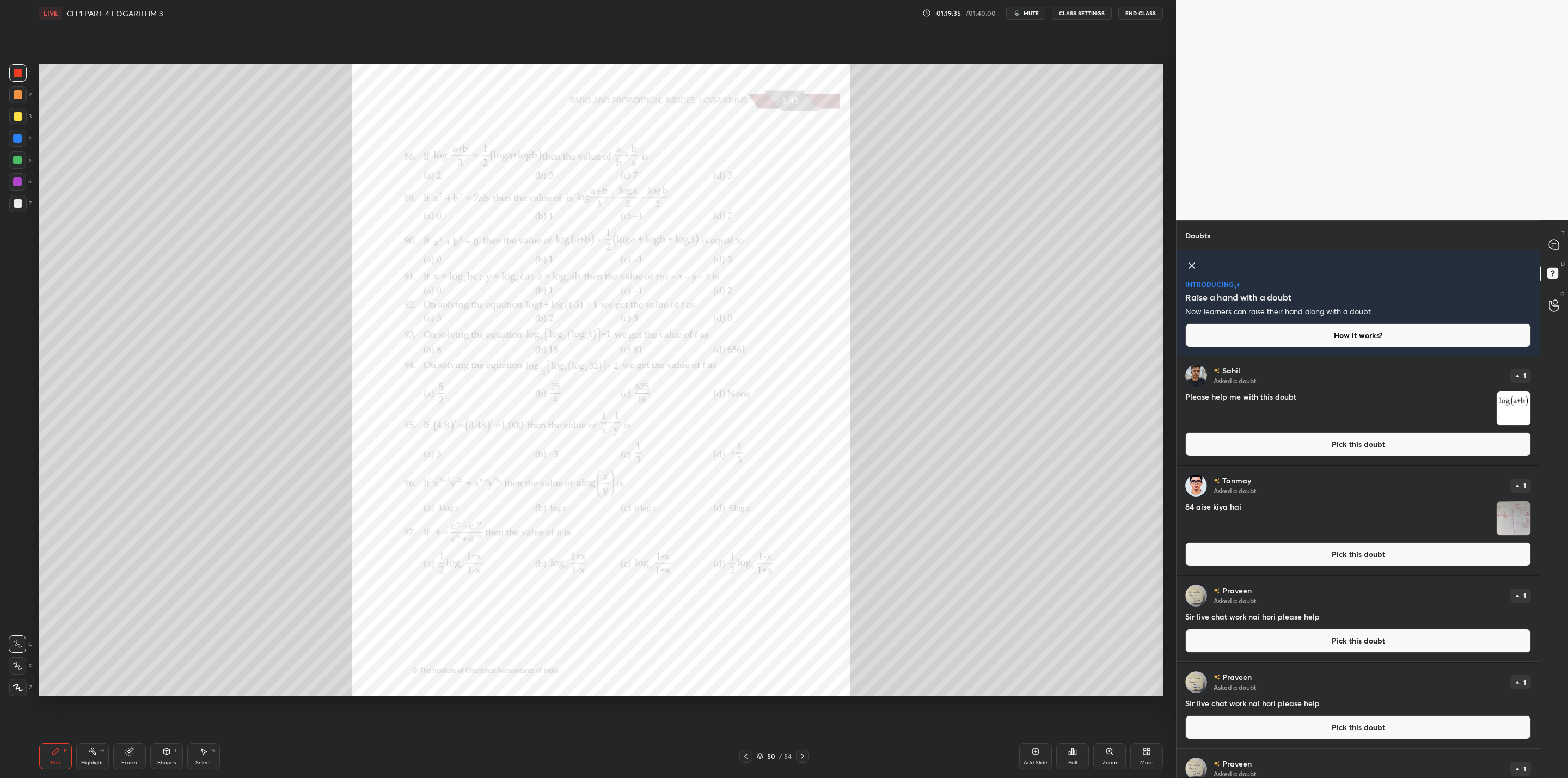
drag, startPoint x: 745, startPoint y: 755, endPoint x: 752, endPoint y: 760, distance: 8.6
click at [744, 624] on icon at bounding box center [746, 757] width 9 height 9
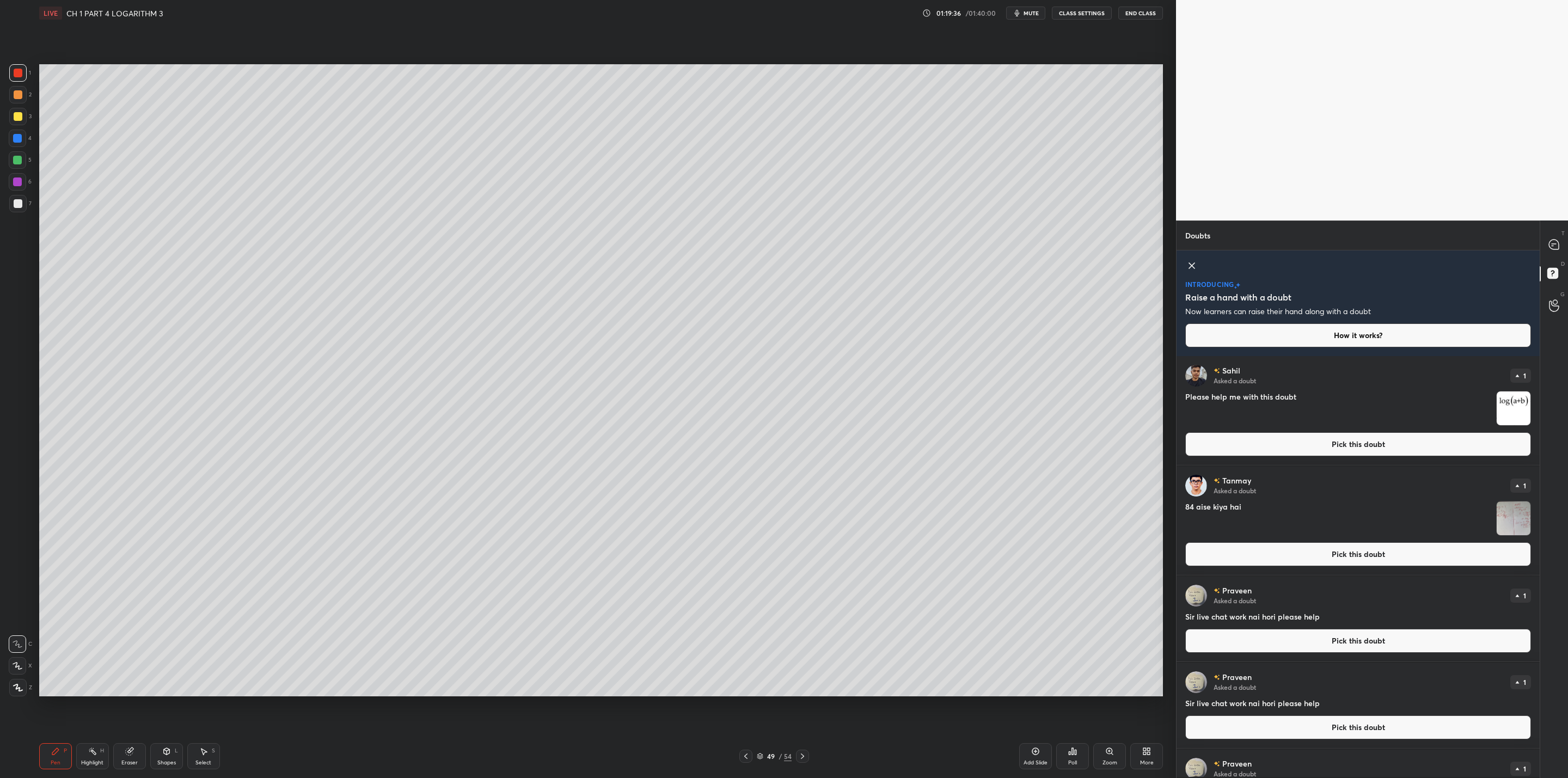
click at [803, 624] on icon at bounding box center [803, 757] width 9 height 9
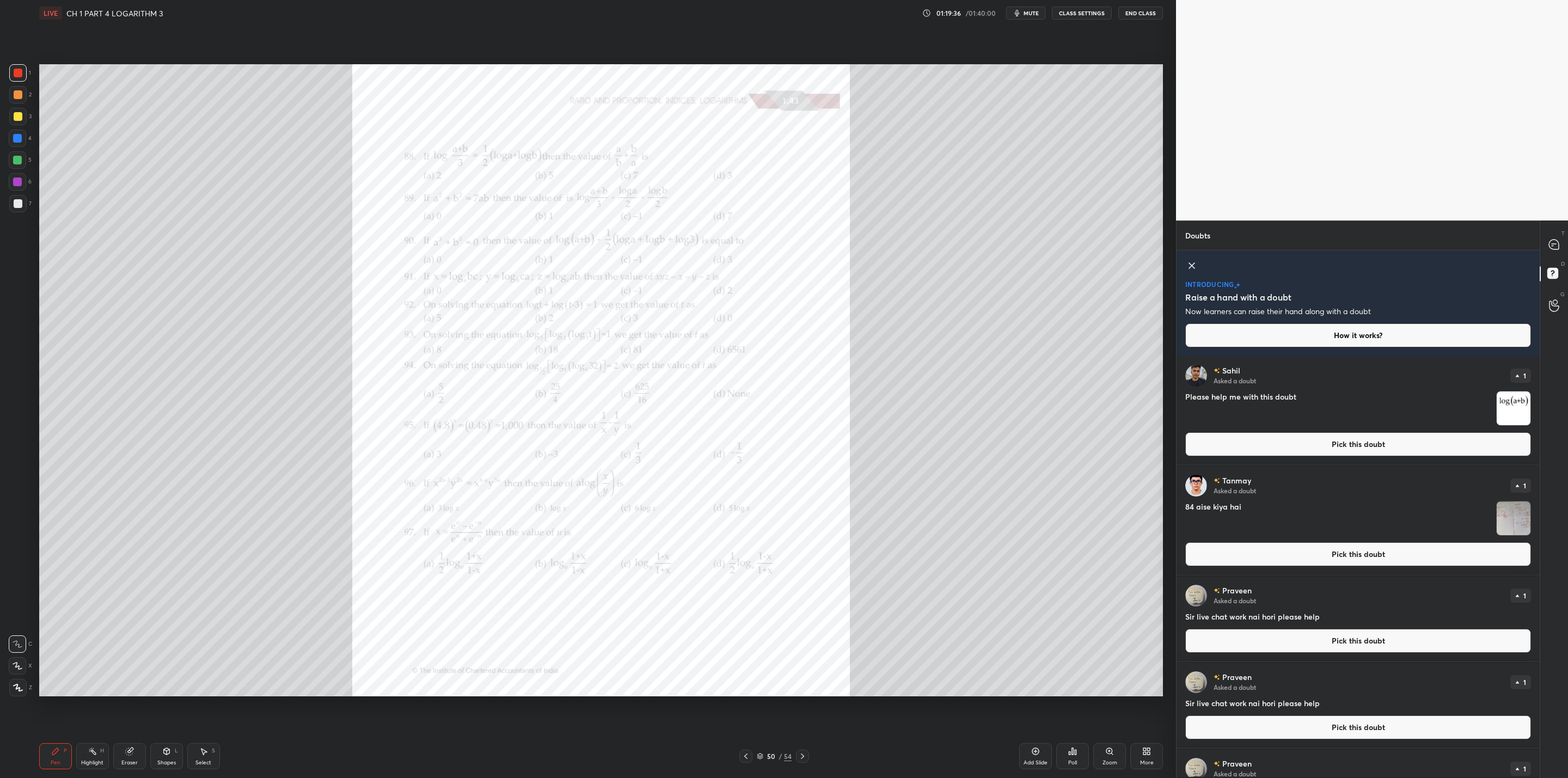
click at [801, 624] on icon at bounding box center [803, 757] width 9 height 9
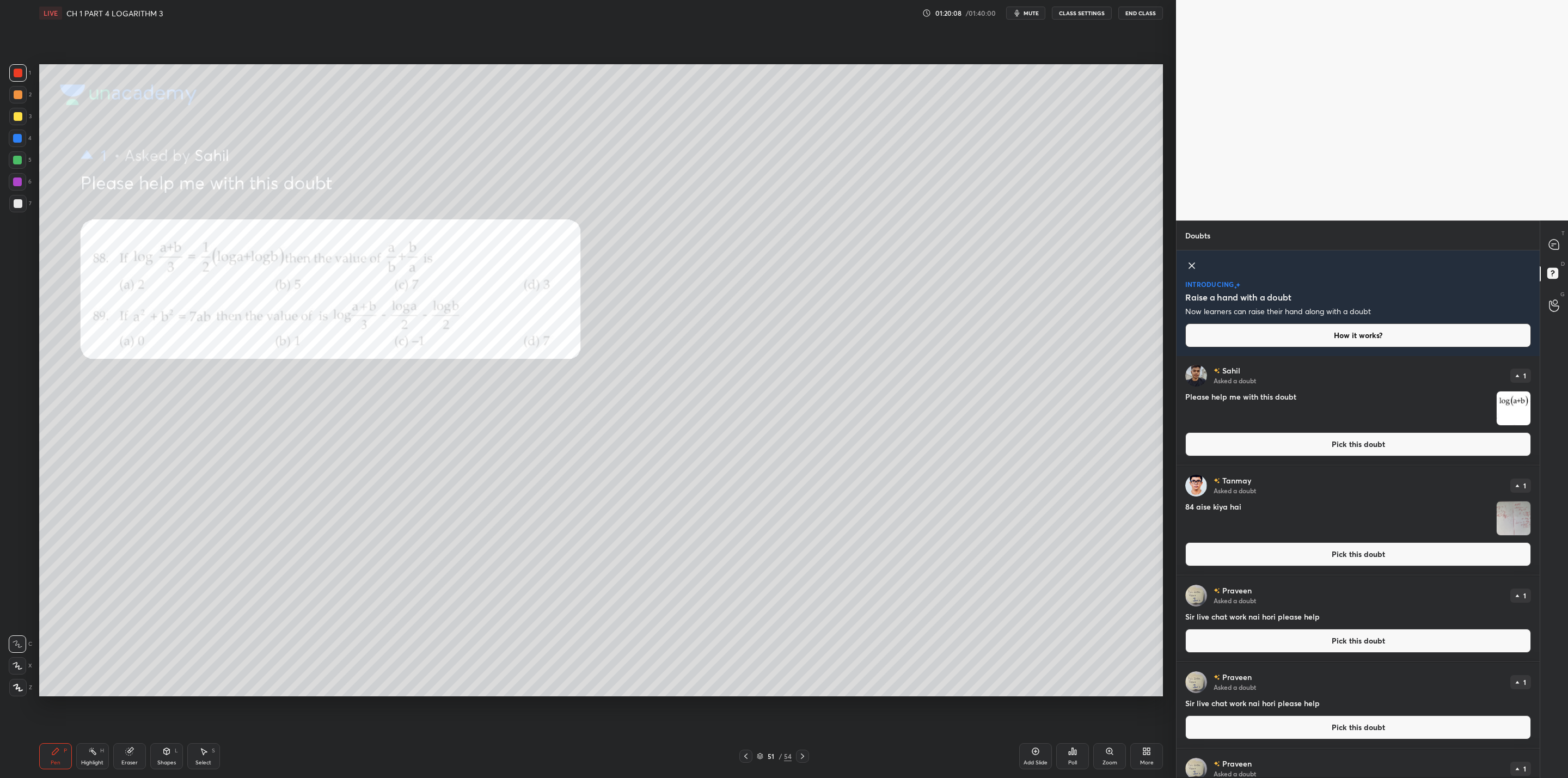
drag, startPoint x: 18, startPoint y: 113, endPoint x: 33, endPoint y: 136, distance: 27.5
click at [20, 118] on div at bounding box center [18, 116] width 9 height 9
click at [807, 244] on icon at bounding box center [1554, 244] width 10 height 10
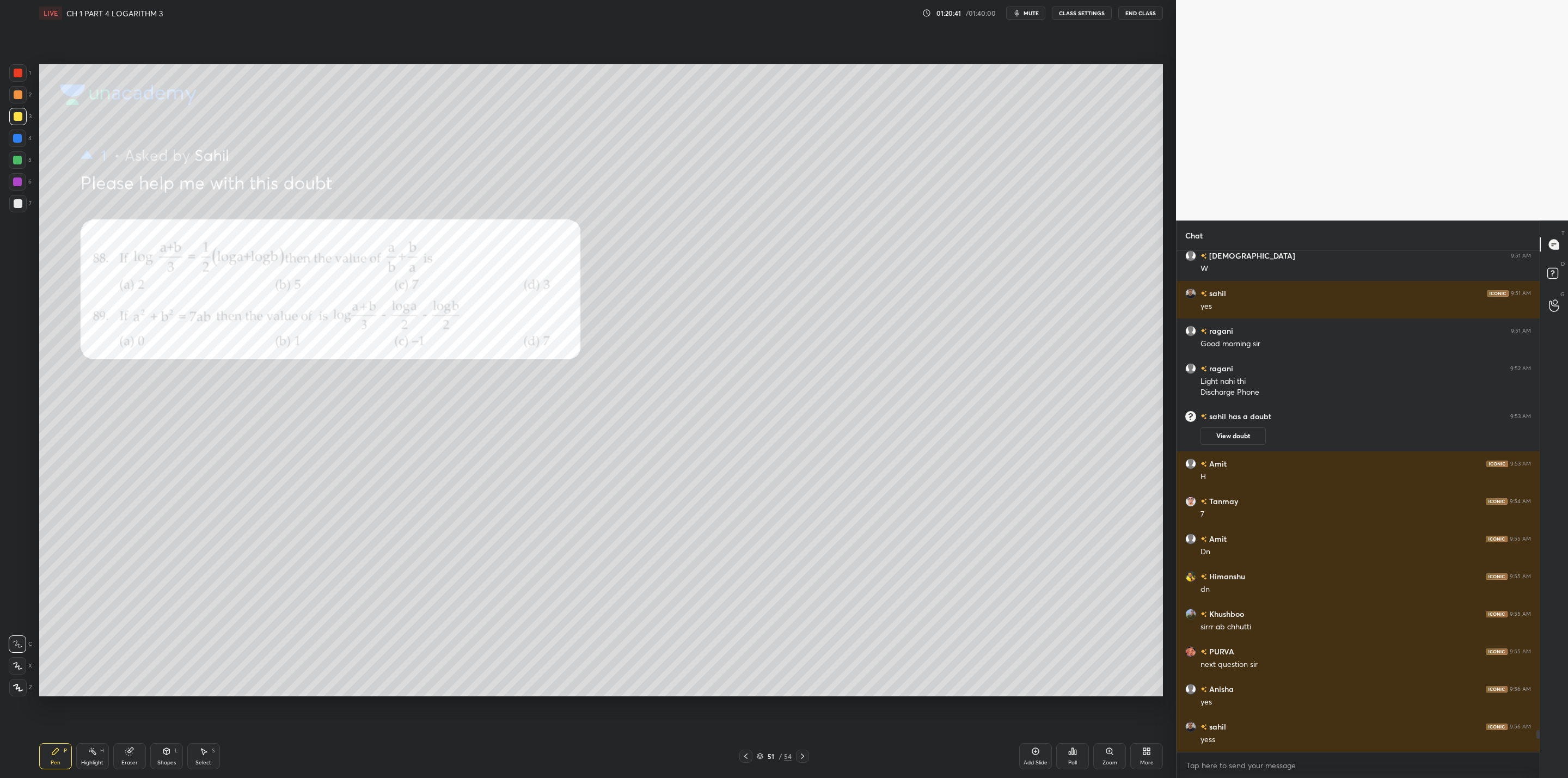
scroll to position [11116, 0]
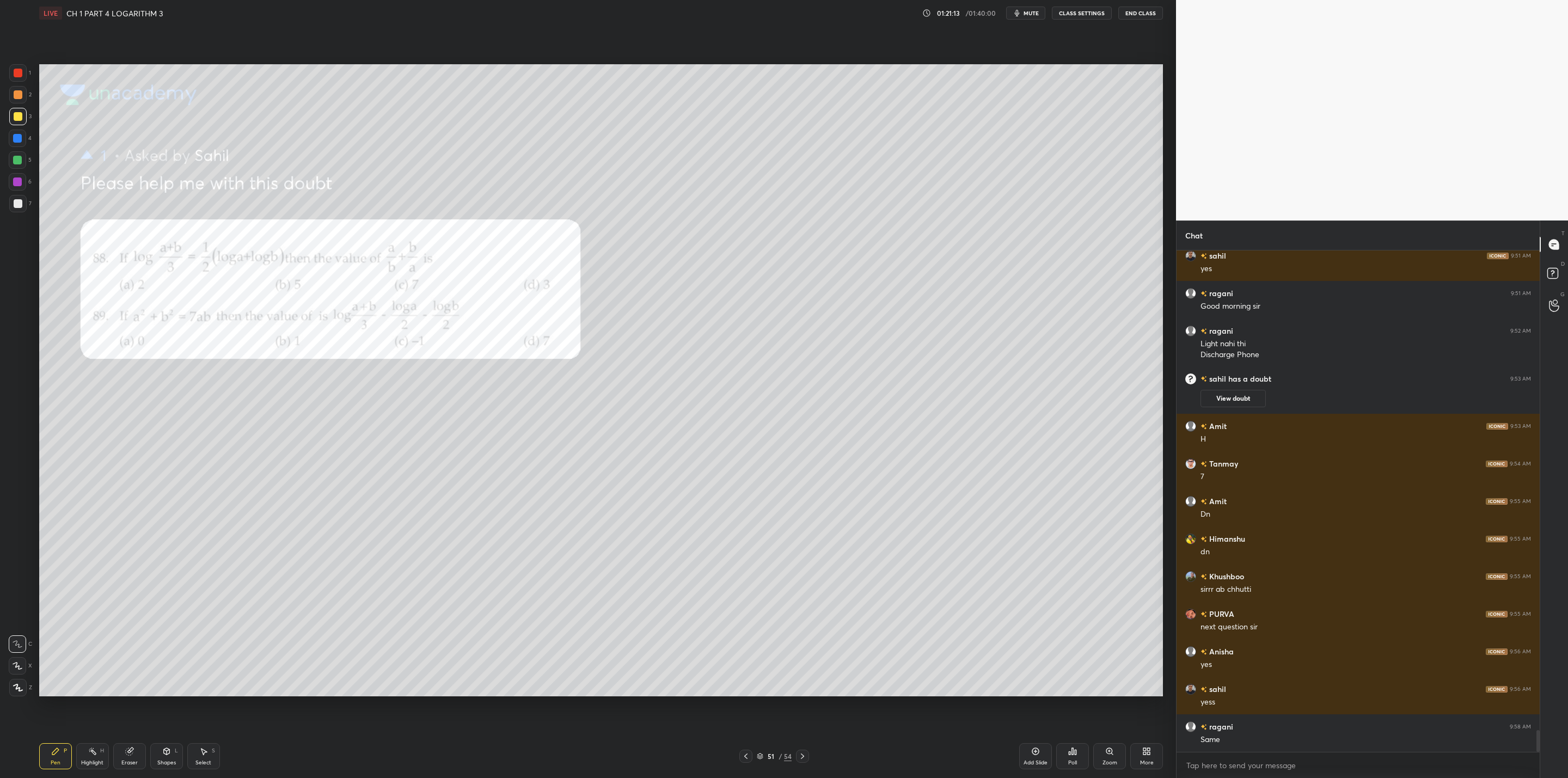
click at [207, 624] on div "Setting up your live class Poll for secs No correct answer Start poll" at bounding box center [601, 380] width 1133 height 708
click at [461, 624] on div "Setting up your live class Poll for secs No correct answer Start poll" at bounding box center [601, 380] width 1133 height 708
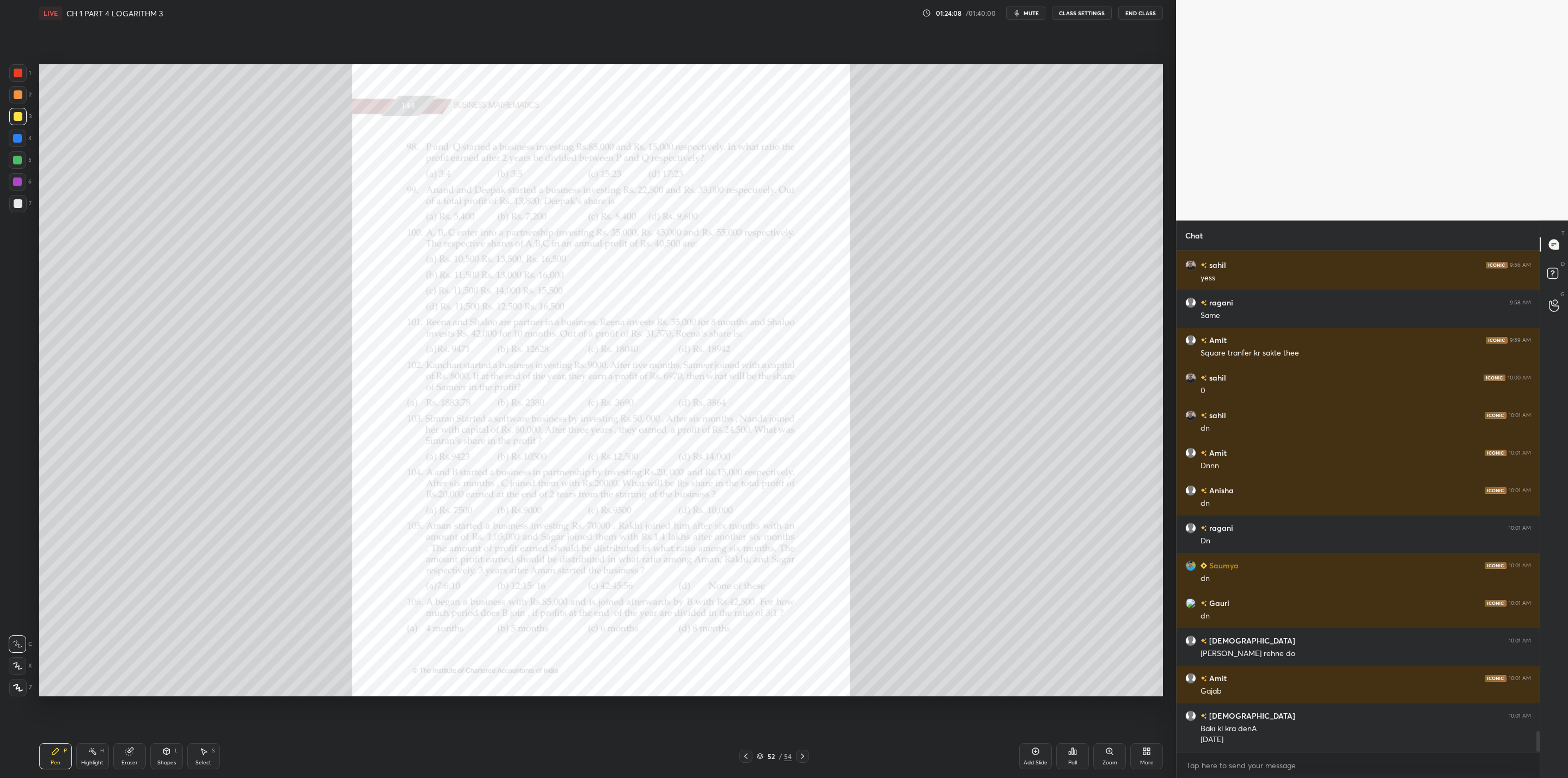
scroll to position [11579, 0]
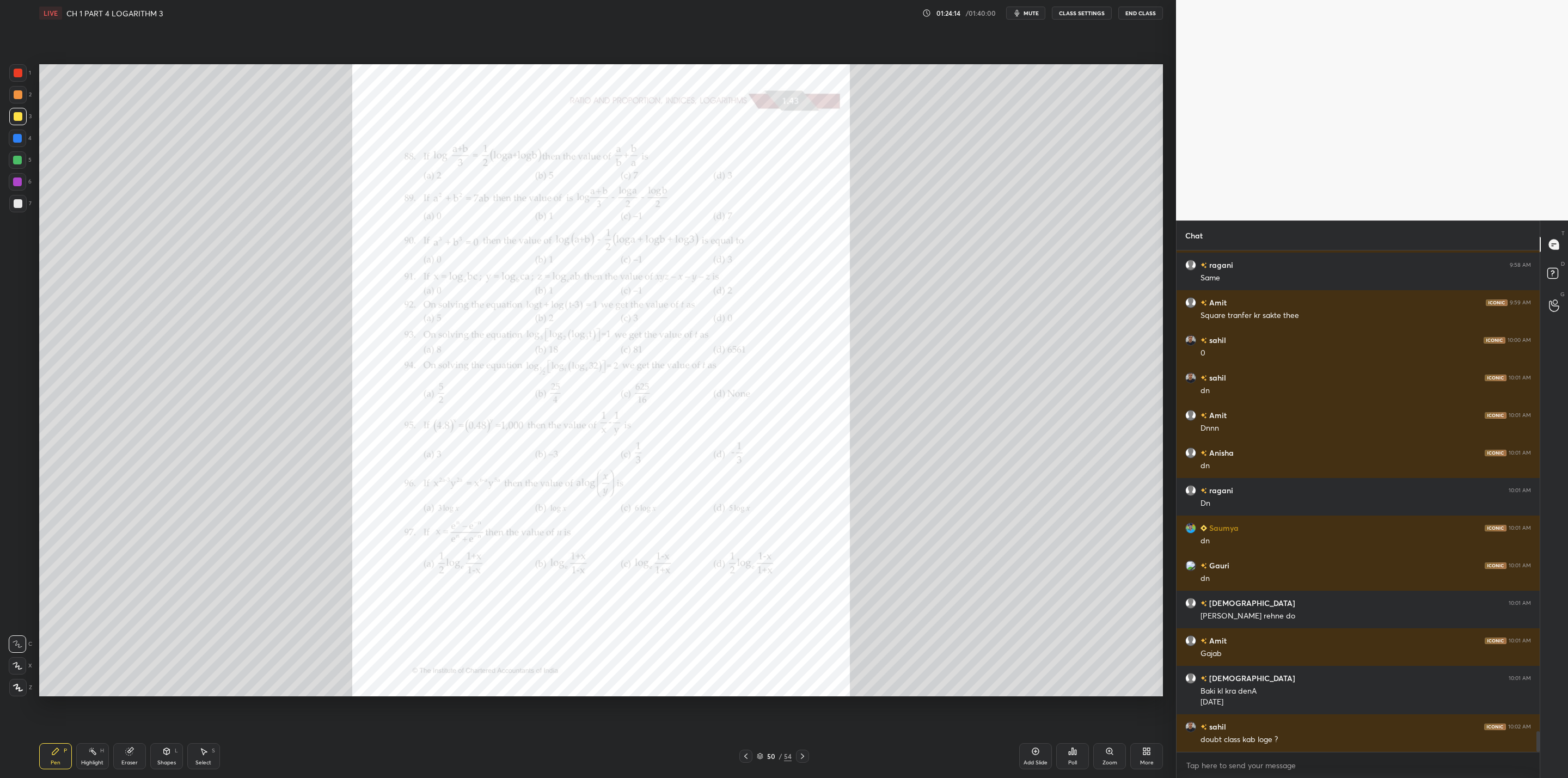
click at [807, 624] on div "Zoom" at bounding box center [1109, 756] width 33 height 26
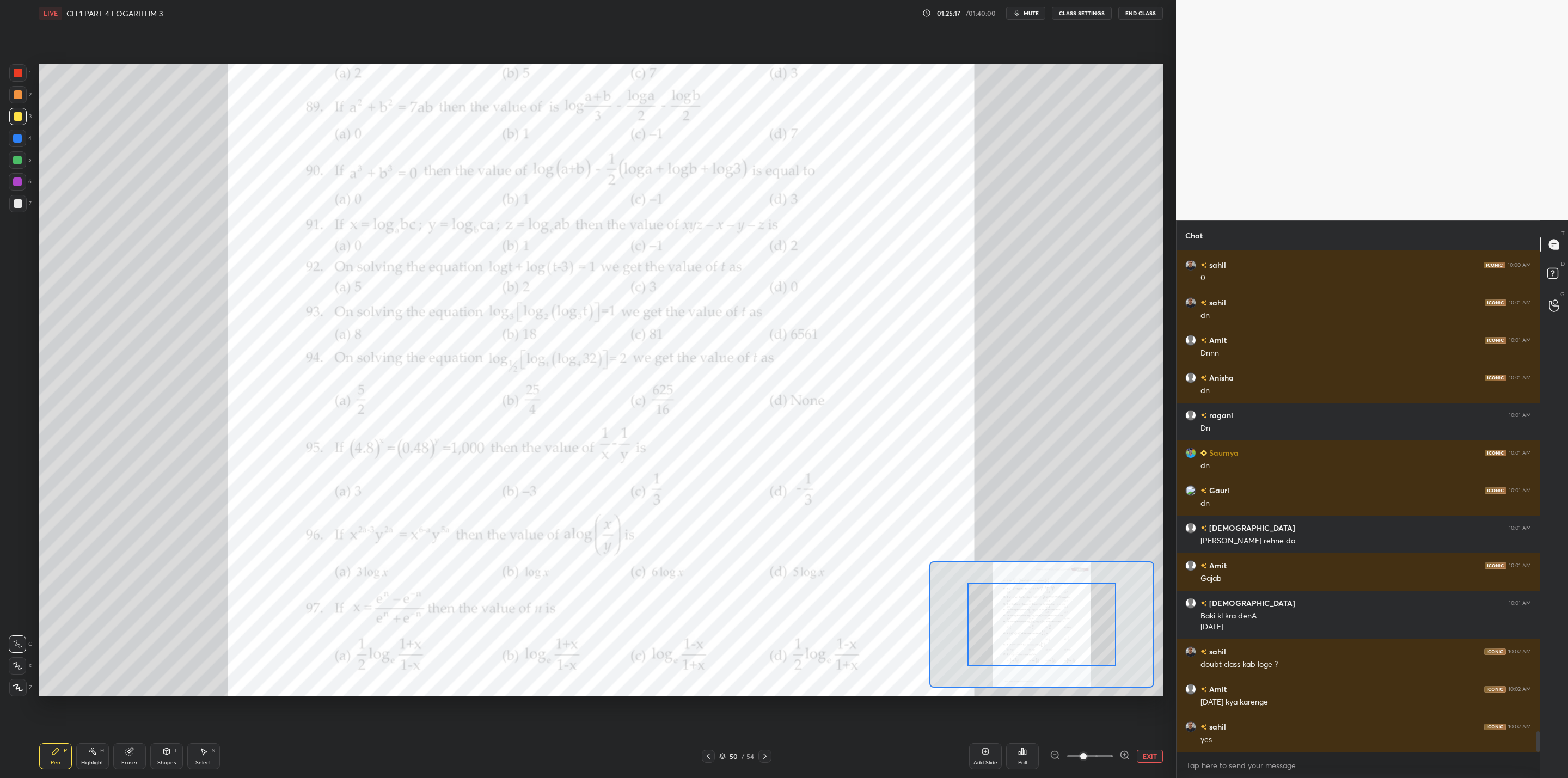
scroll to position [11691, 0]
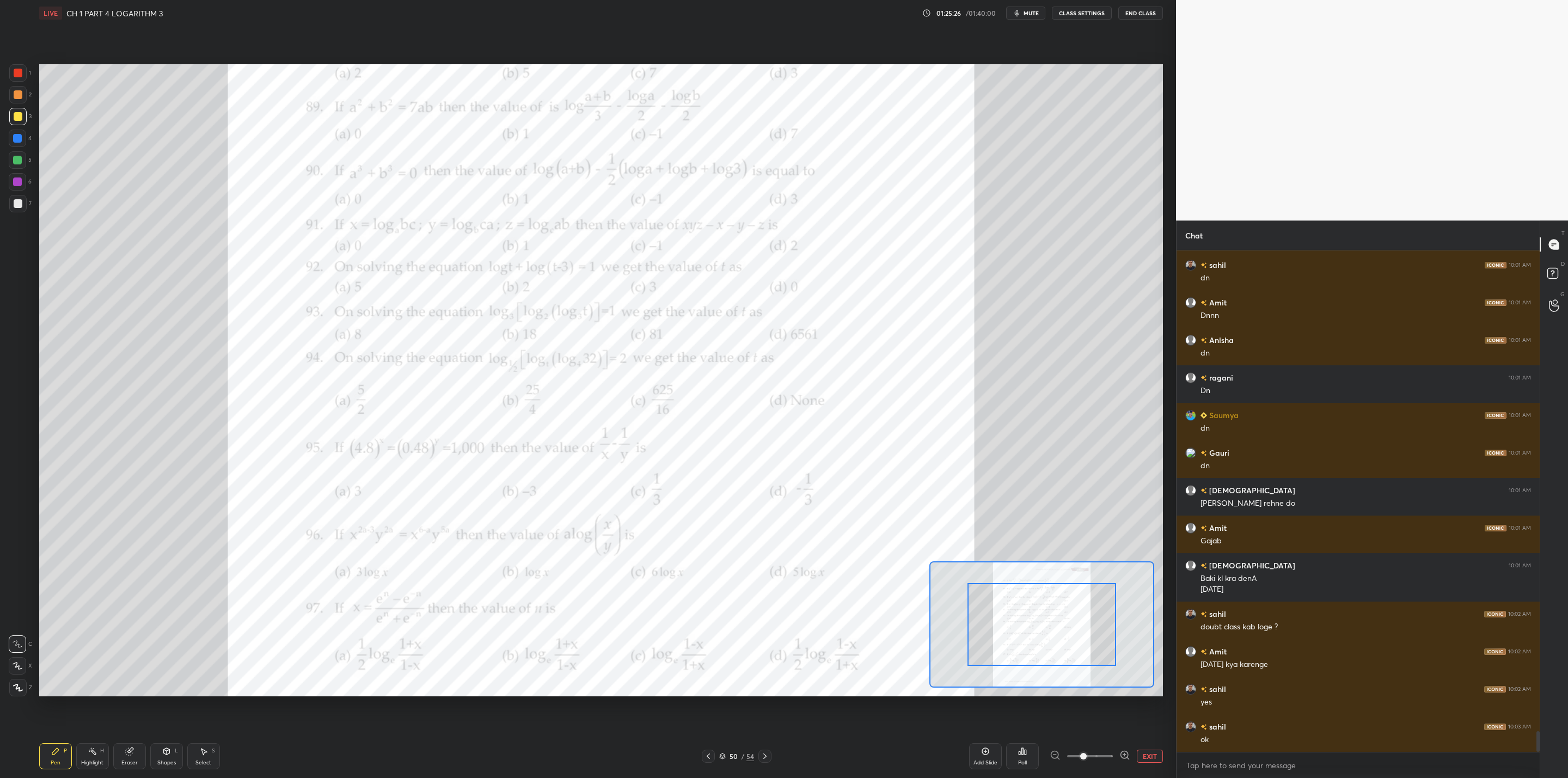
drag, startPoint x: 18, startPoint y: 178, endPoint x: 35, endPoint y: 180, distance: 17.1
click at [22, 180] on div at bounding box center [18, 182] width 18 height 18
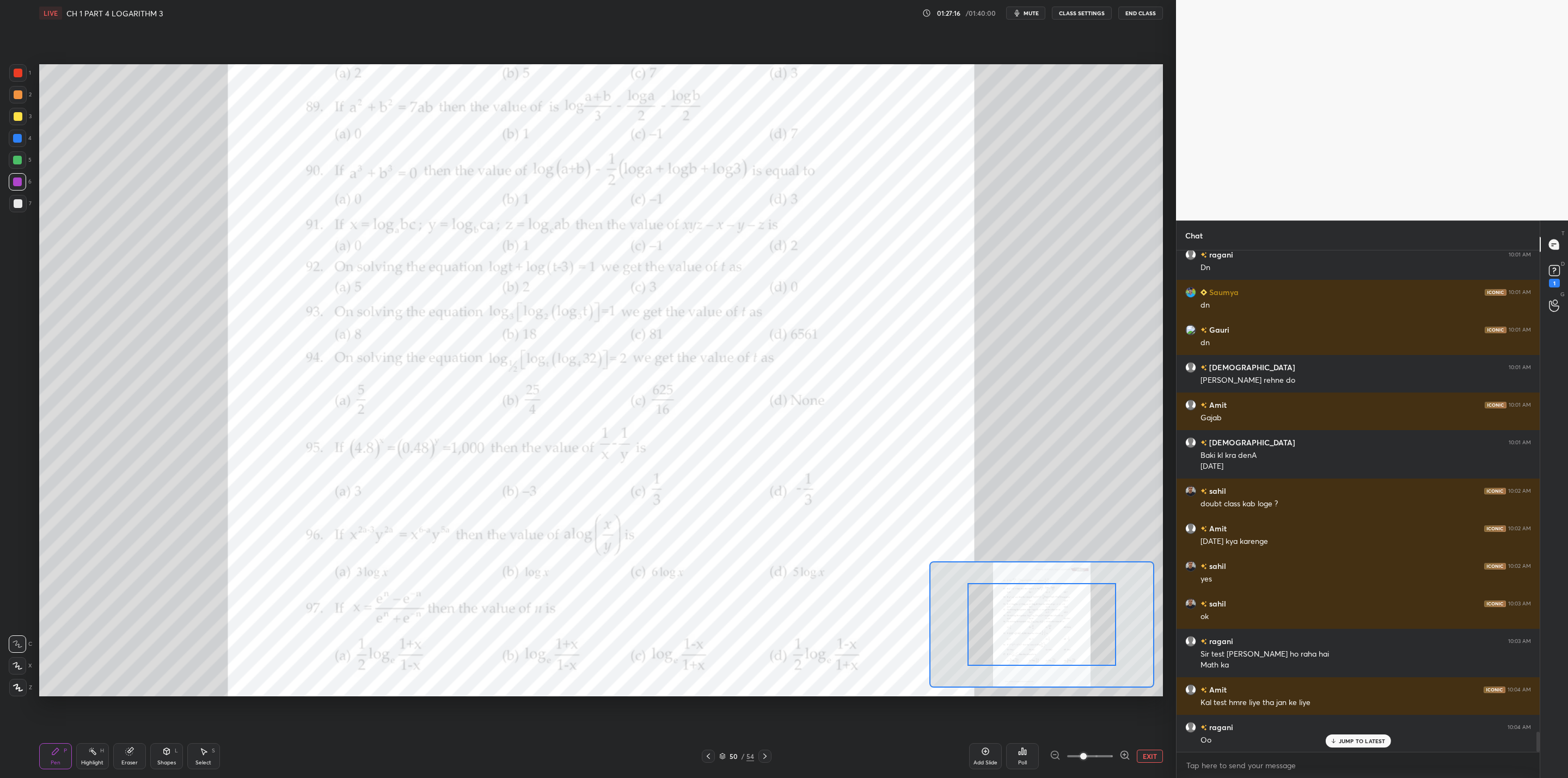
scroll to position [11852, 0]
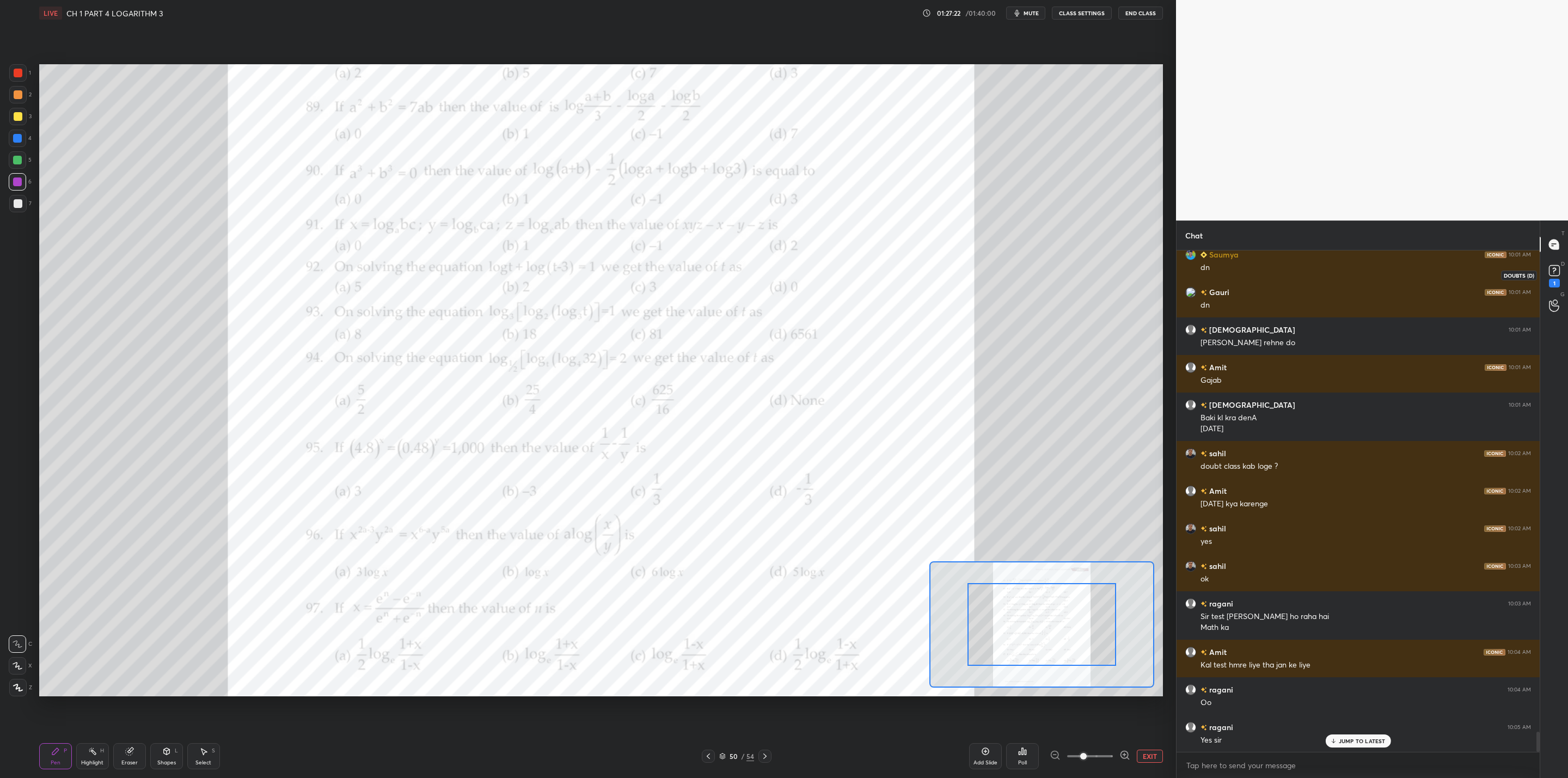
click at [807, 273] on icon at bounding box center [1555, 271] width 16 height 16
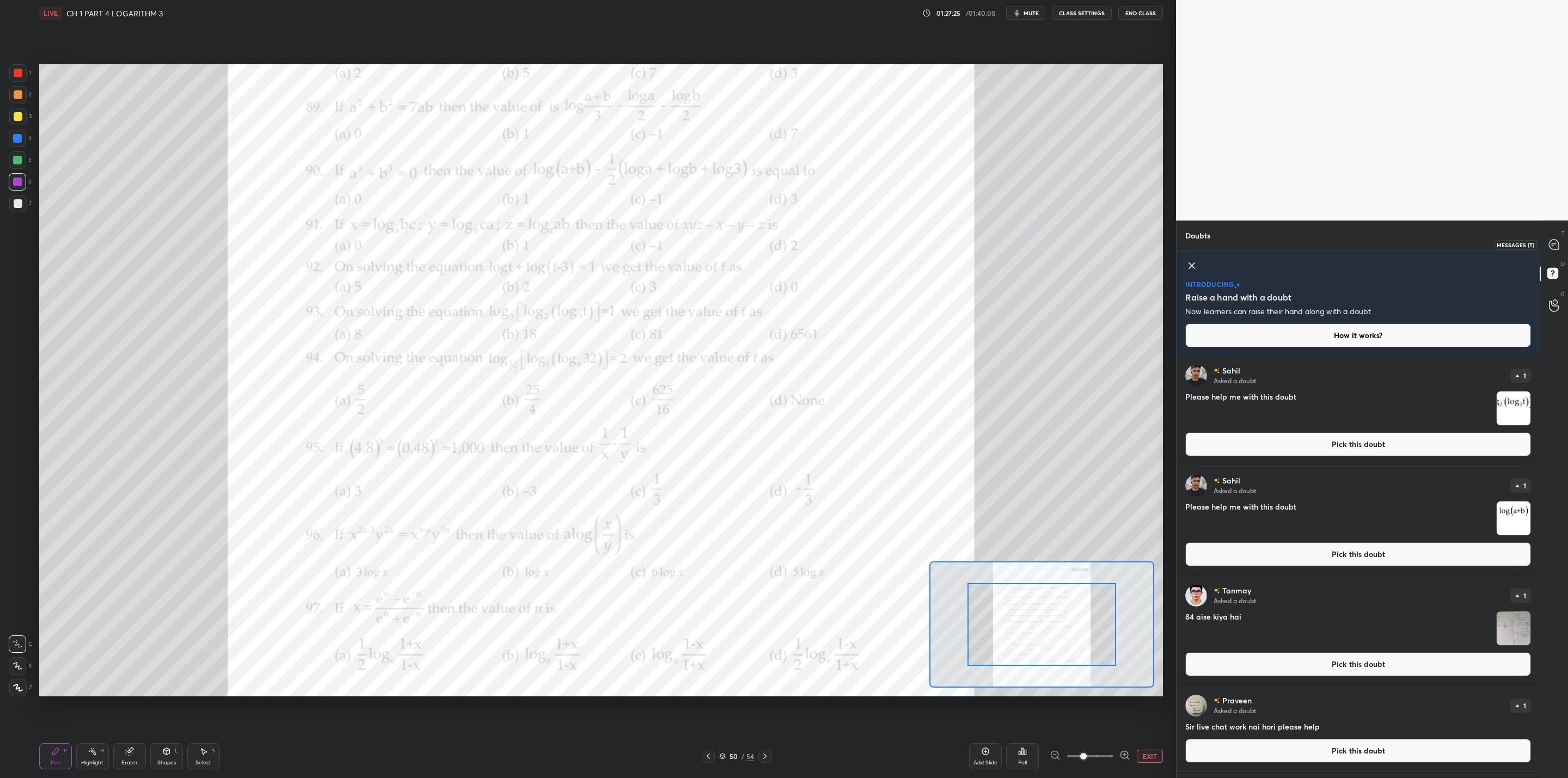
click at [807, 244] on icon at bounding box center [1554, 244] width 4 height 0
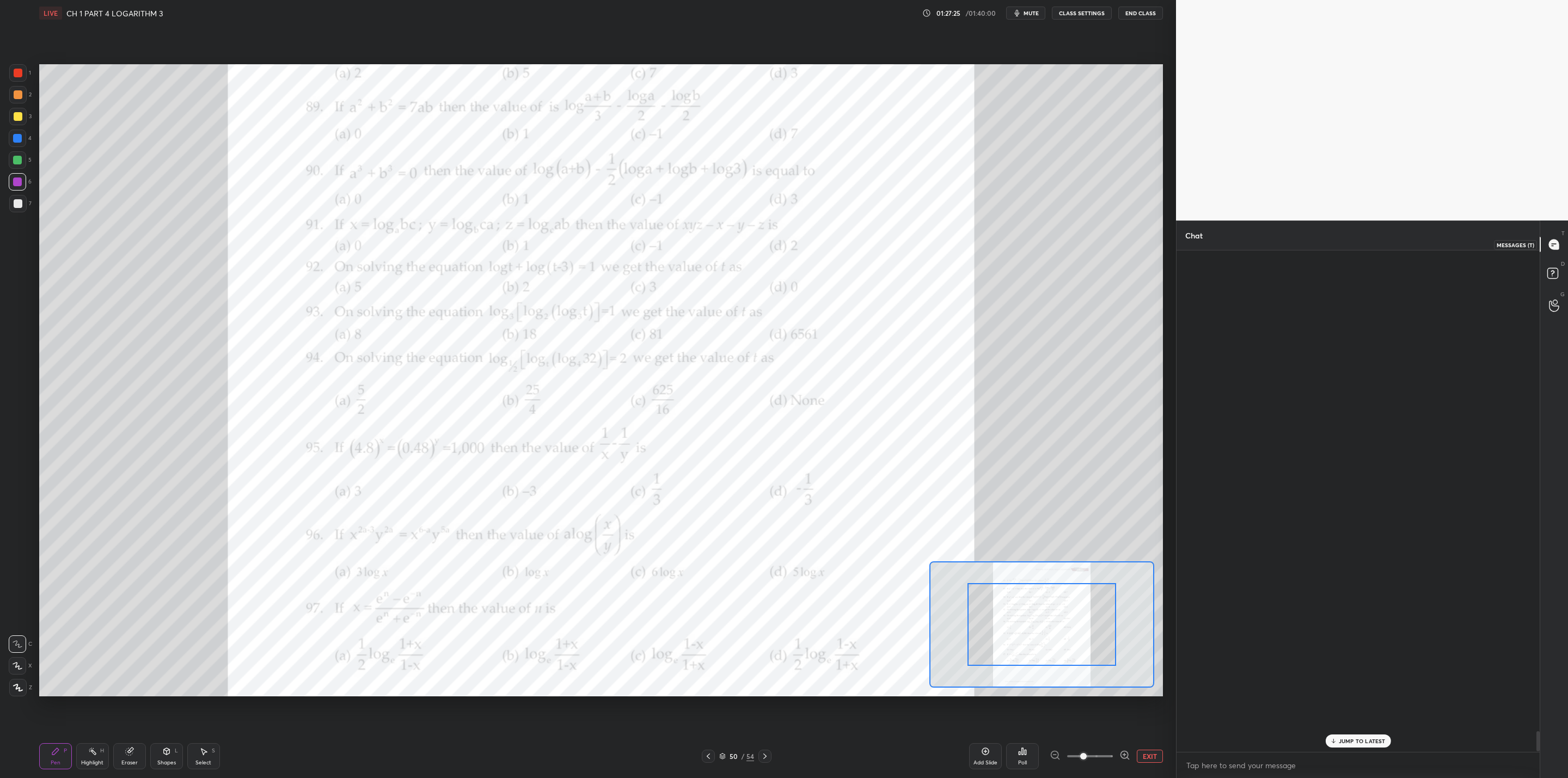
scroll to position [499, 360]
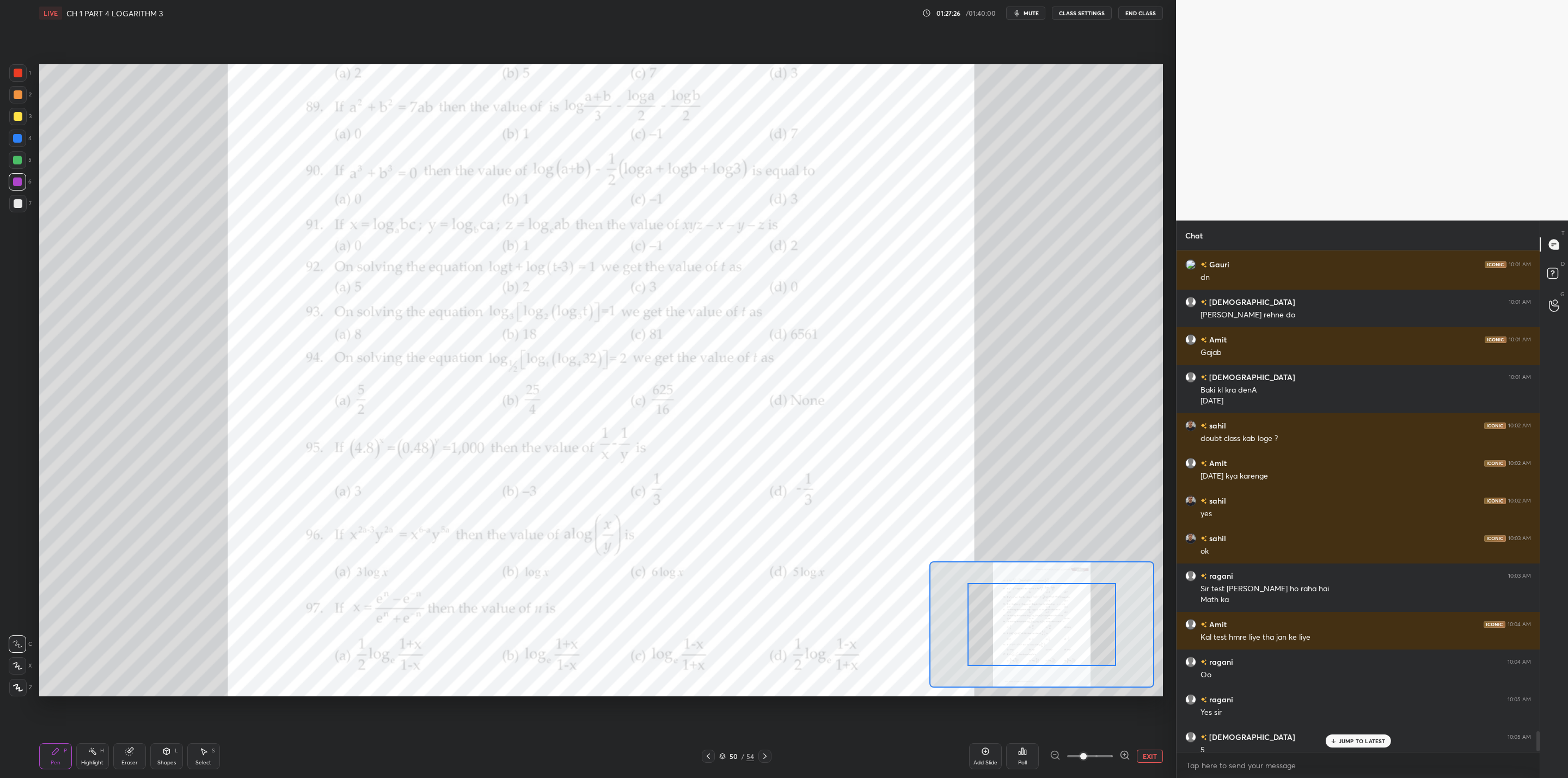
click at [807, 624] on icon at bounding box center [1334, 743] width 4 height 2
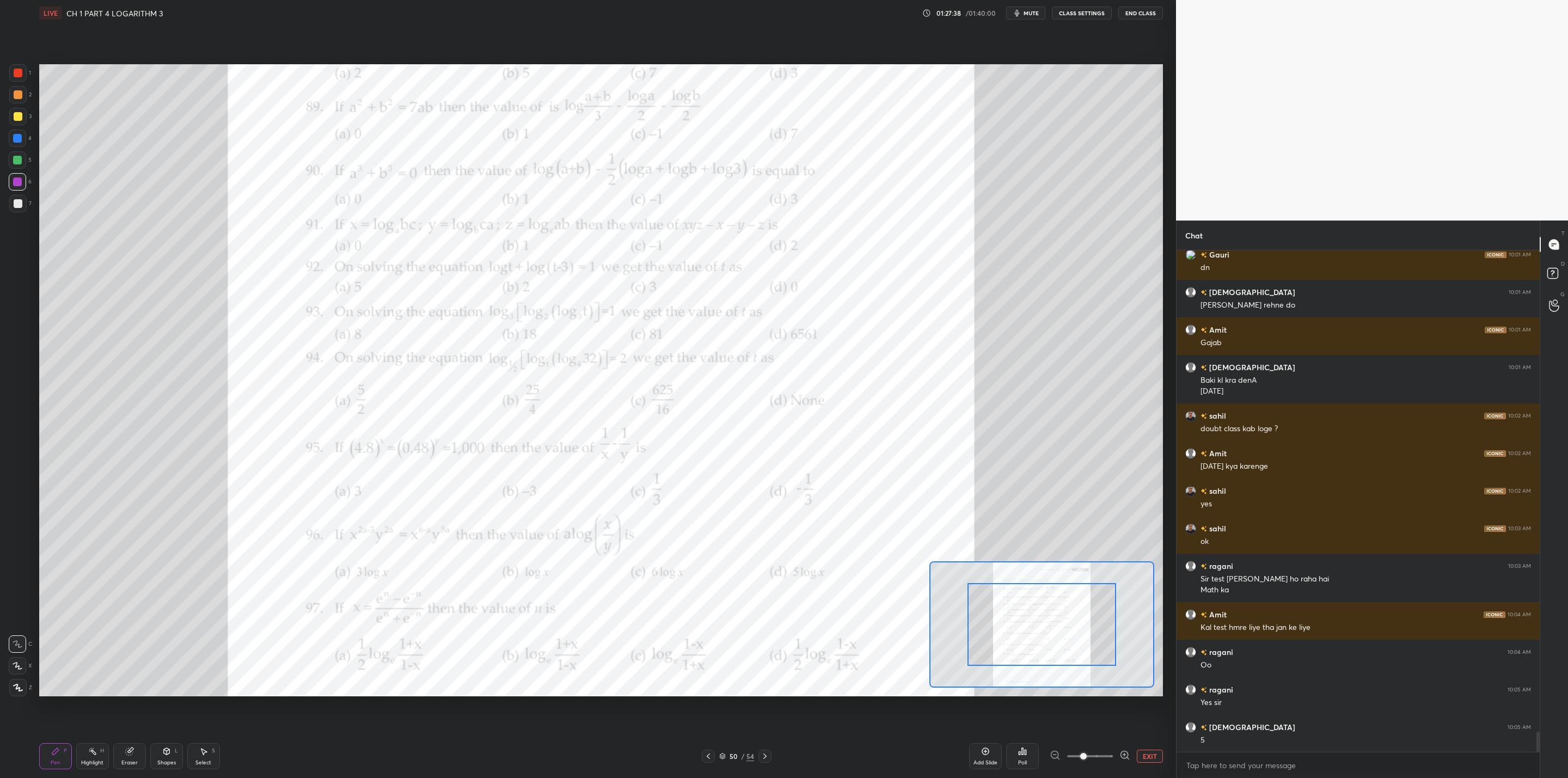
scroll to position [11983, 0]
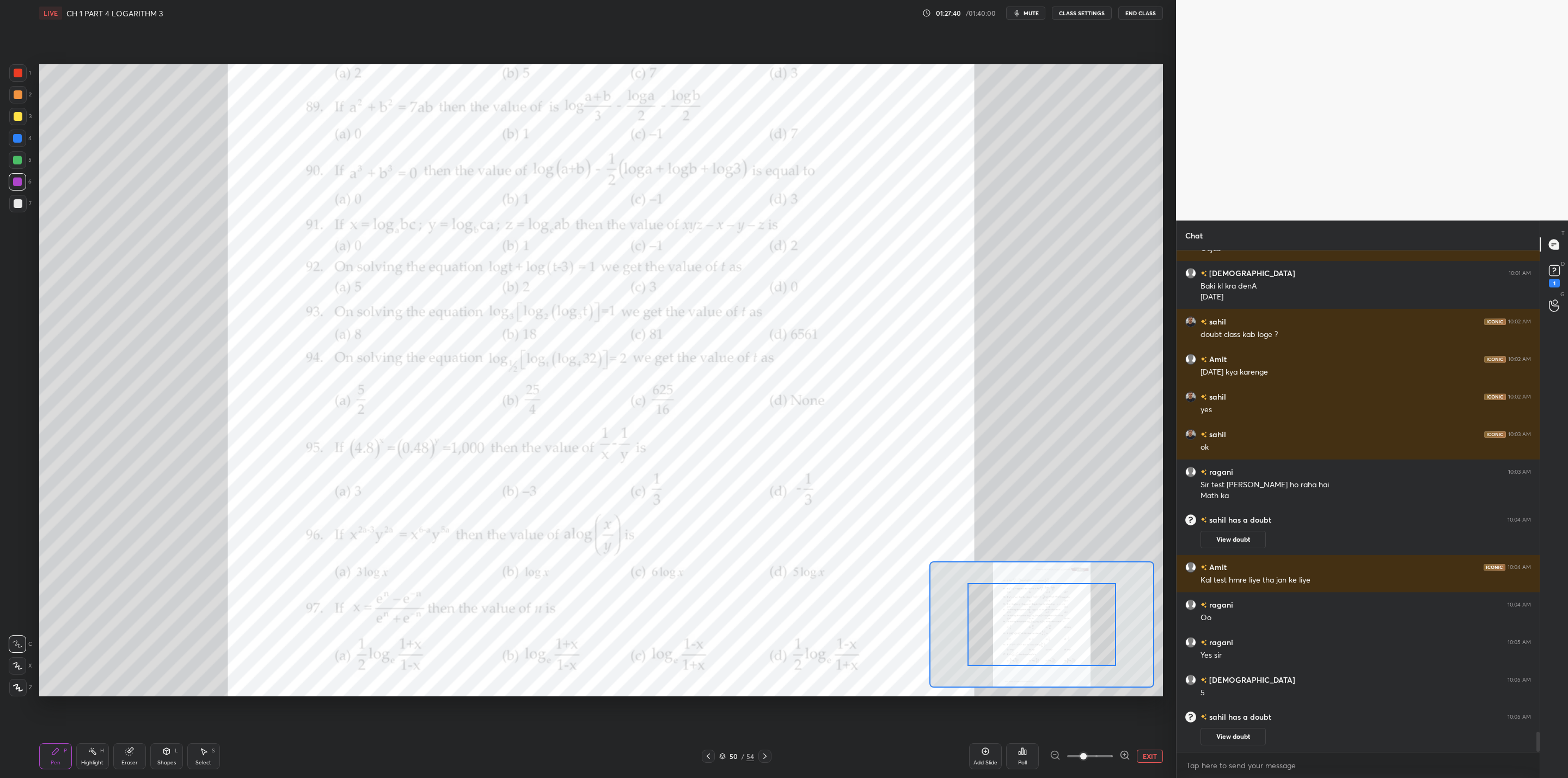
click at [807, 624] on button "View doubt" at bounding box center [1233, 737] width 66 height 18
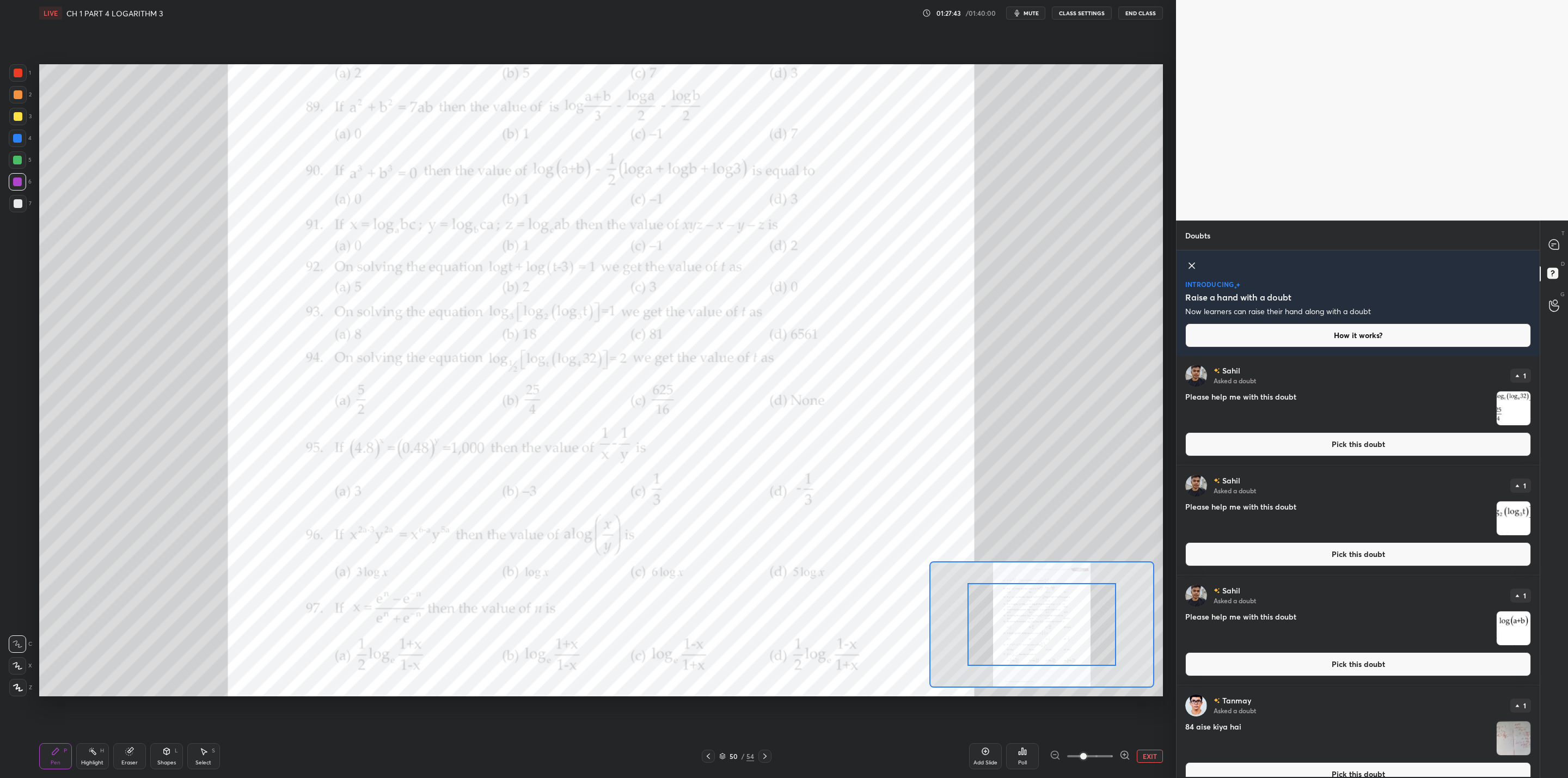
drag, startPoint x: 1505, startPoint y: 417, endPoint x: 1509, endPoint y: 422, distance: 6.4
click at [807, 420] on img "grid" at bounding box center [1514, 408] width 34 height 34
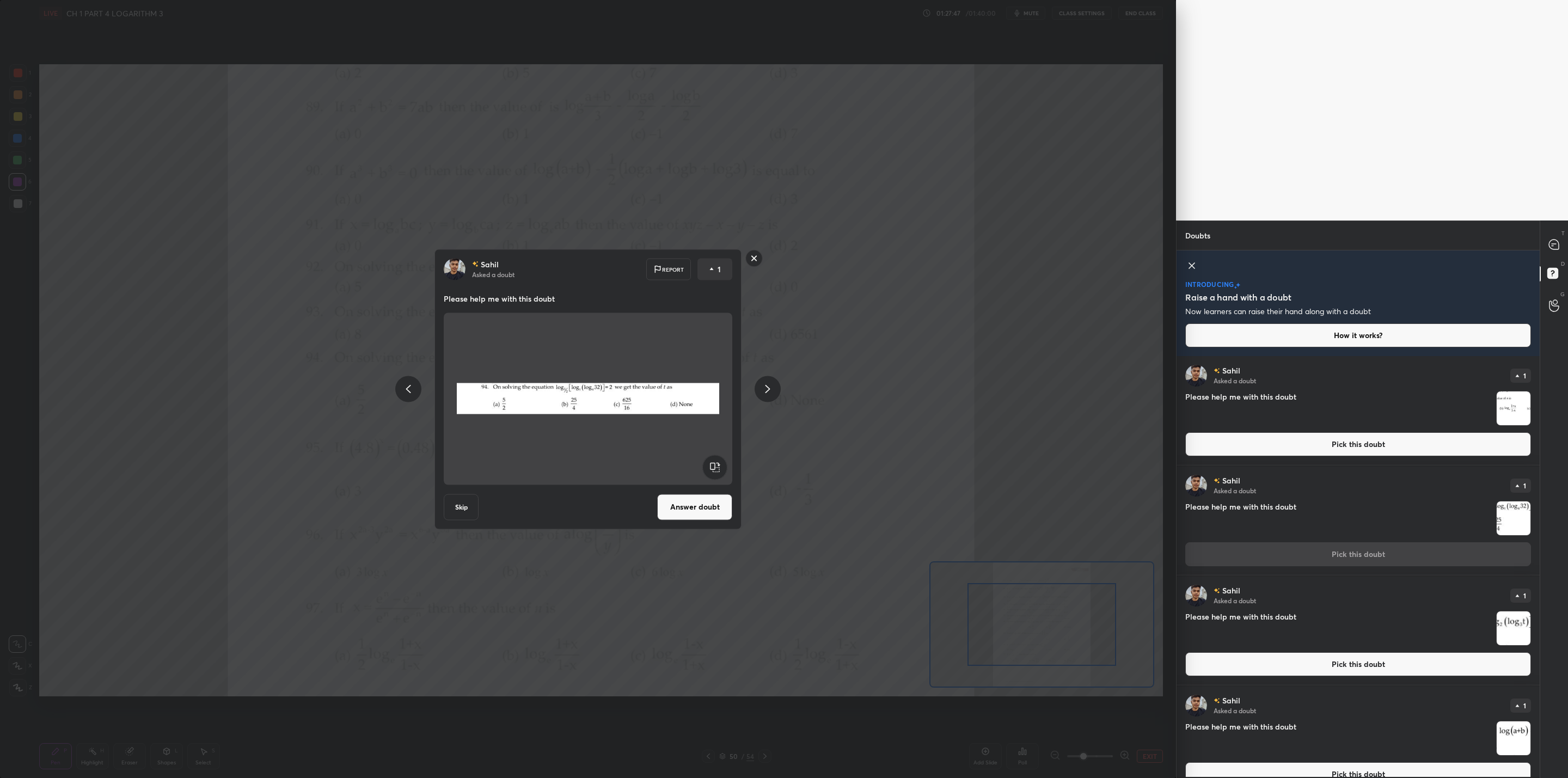
drag, startPoint x: 689, startPoint y: 505, endPoint x: 611, endPoint y: 531, distance: 82.2
click at [606, 531] on div "[PERSON_NAME] Asked a doubt Report 1 Please help me with this doubt Skip Answer…" at bounding box center [588, 389] width 1177 height 778
click at [758, 255] on rect at bounding box center [754, 258] width 17 height 17
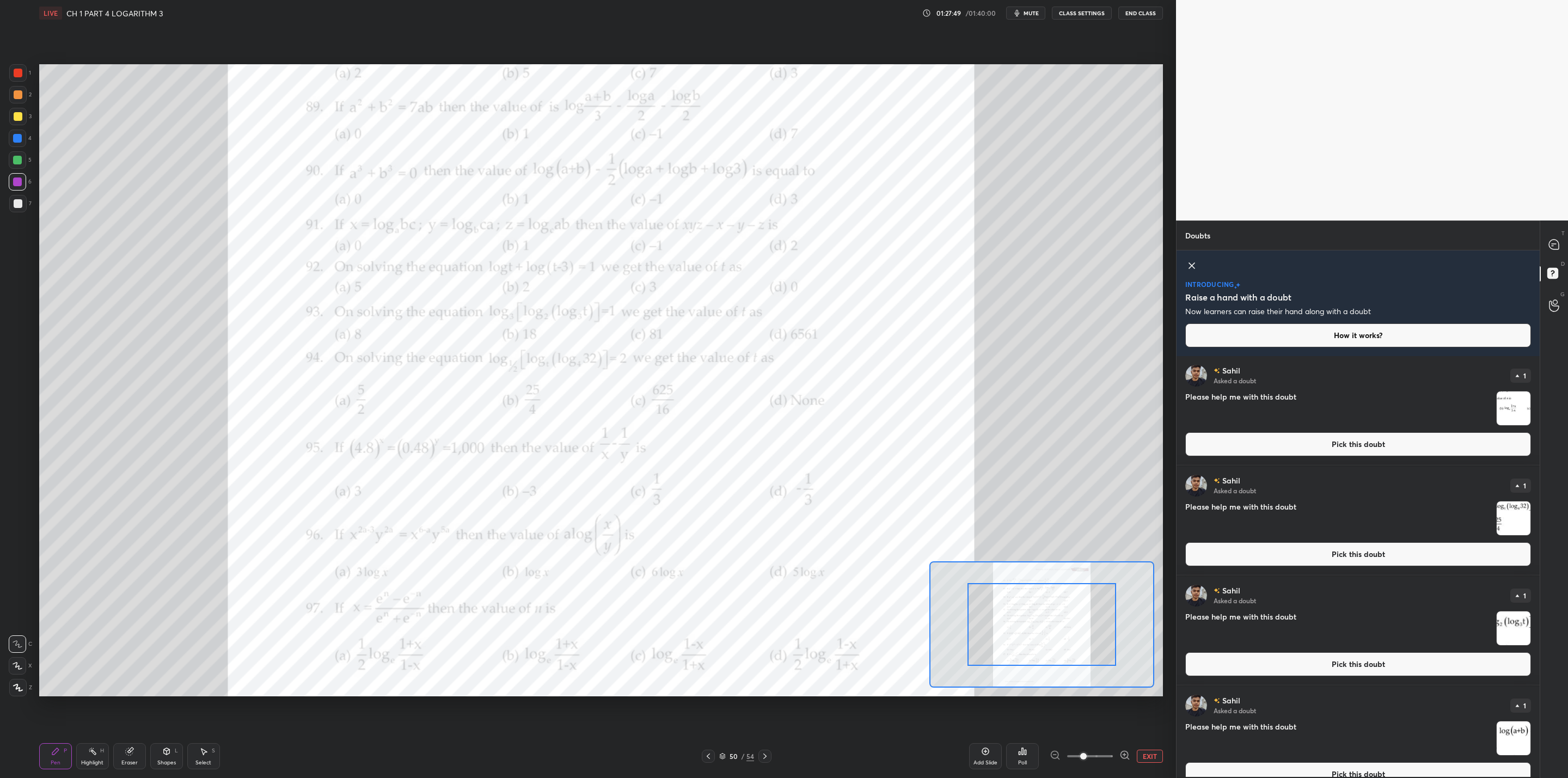
drag, startPoint x: 1507, startPoint y: 515, endPoint x: 1509, endPoint y: 525, distance: 10.2
click at [807, 516] on img "grid" at bounding box center [1514, 518] width 34 height 34
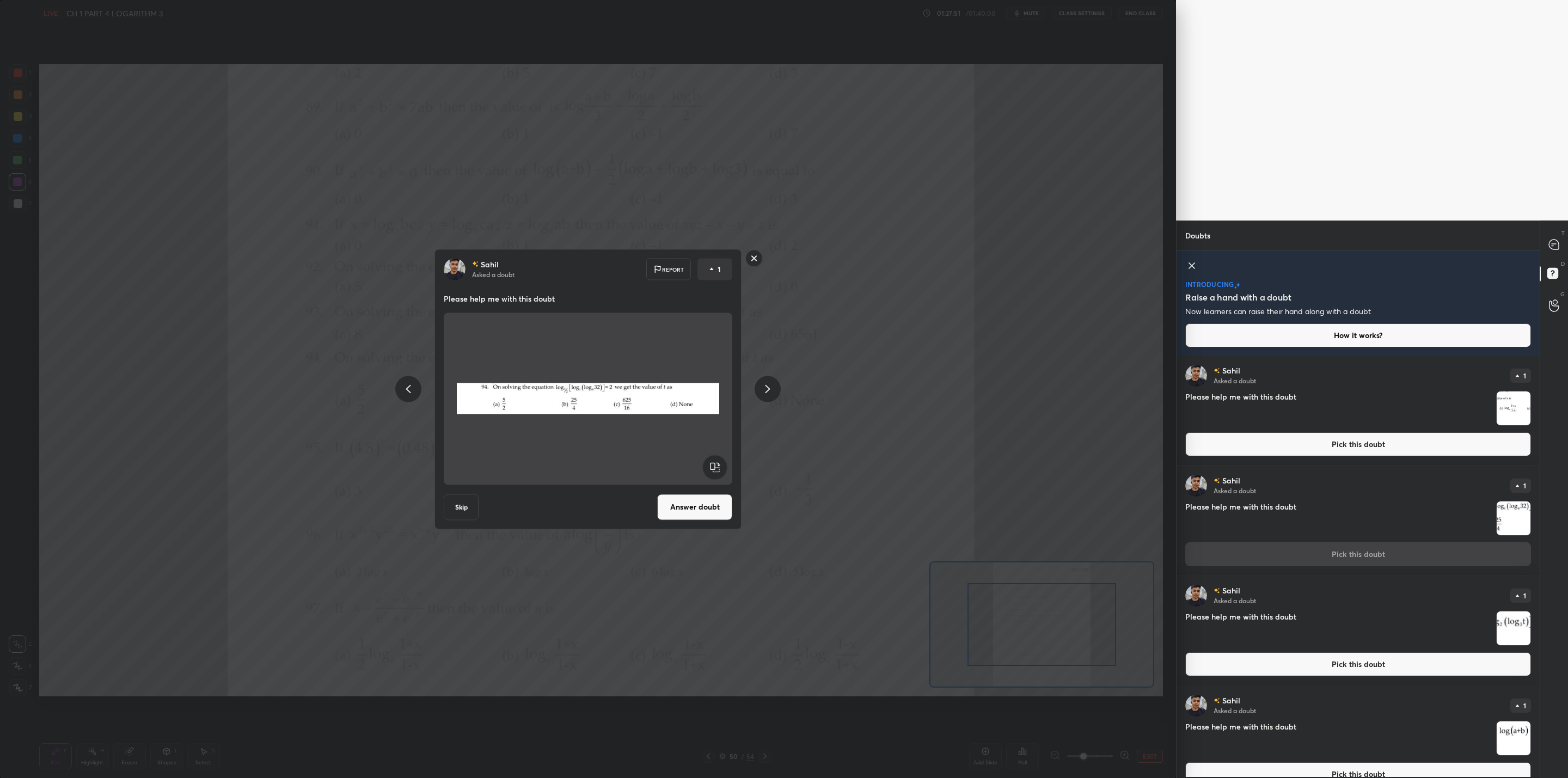
drag, startPoint x: 691, startPoint y: 509, endPoint x: 683, endPoint y: 516, distance: 10.6
click at [689, 509] on button "Answer doubt" at bounding box center [695, 507] width 75 height 26
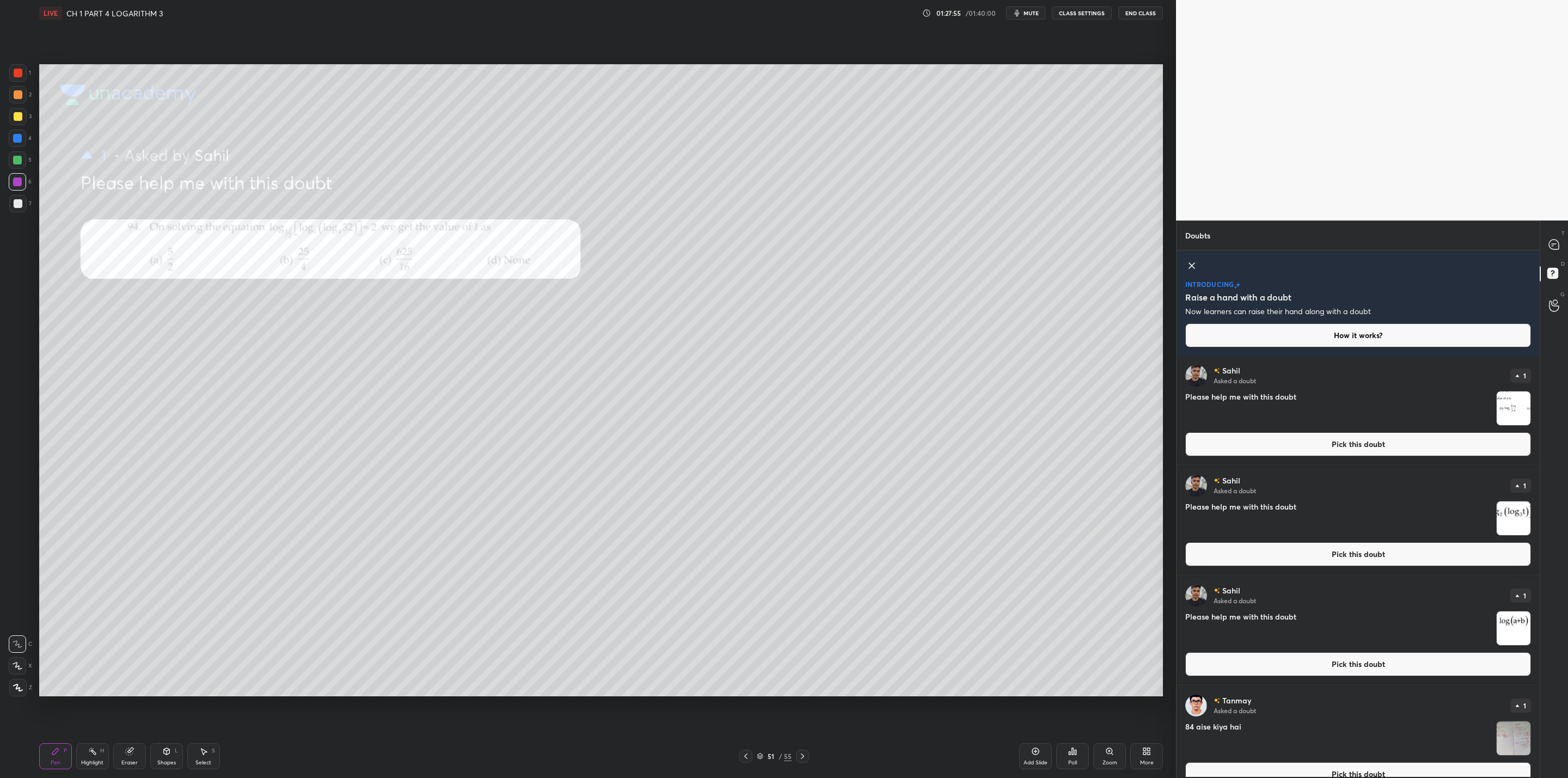
drag, startPoint x: 1098, startPoint y: 758, endPoint x: 1103, endPoint y: 767, distance: 10.3
click at [807, 624] on div "Zoom" at bounding box center [1109, 756] width 33 height 26
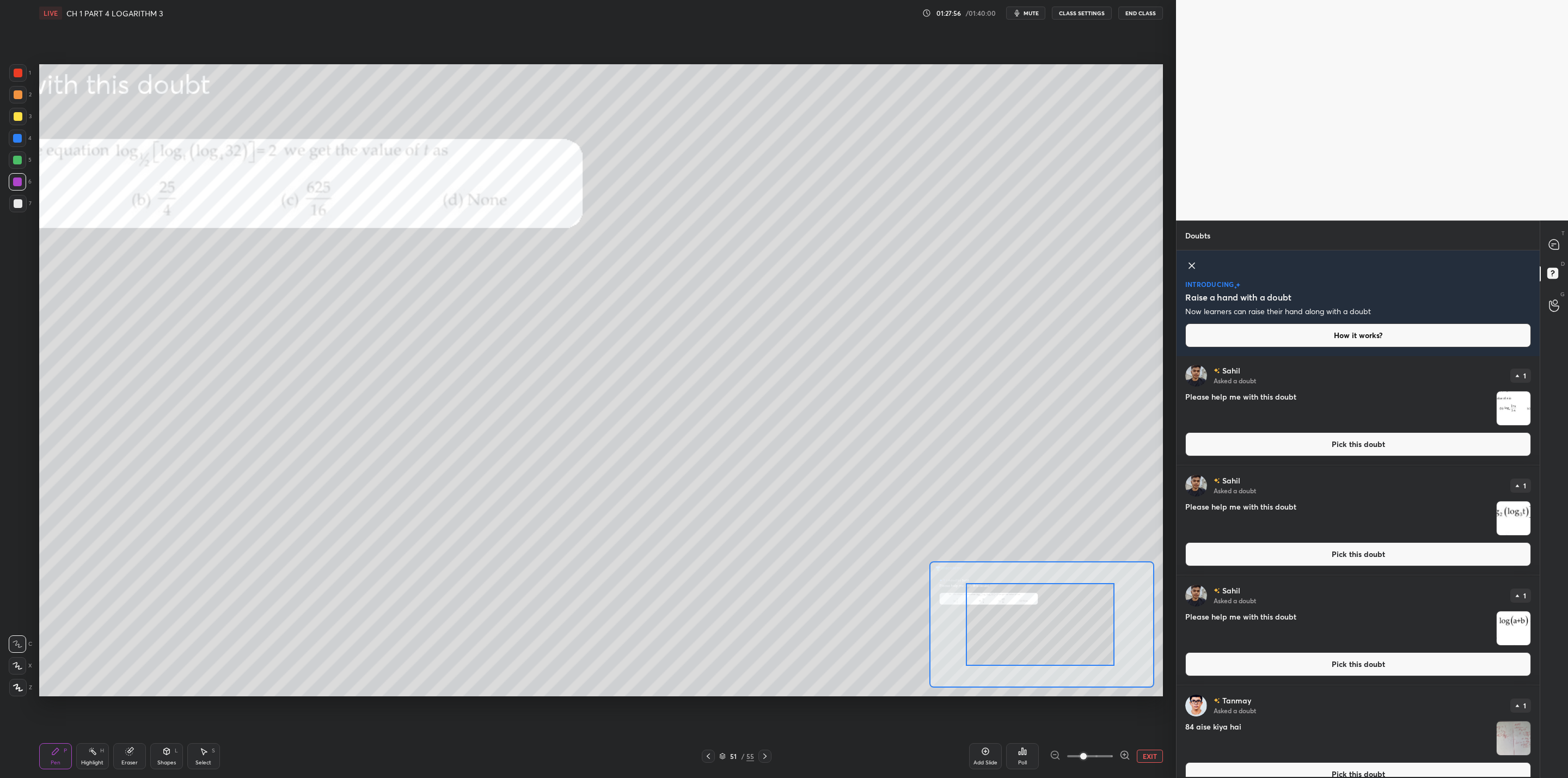
drag, startPoint x: 1066, startPoint y: 644, endPoint x: 1012, endPoint y: 640, distance: 54.1
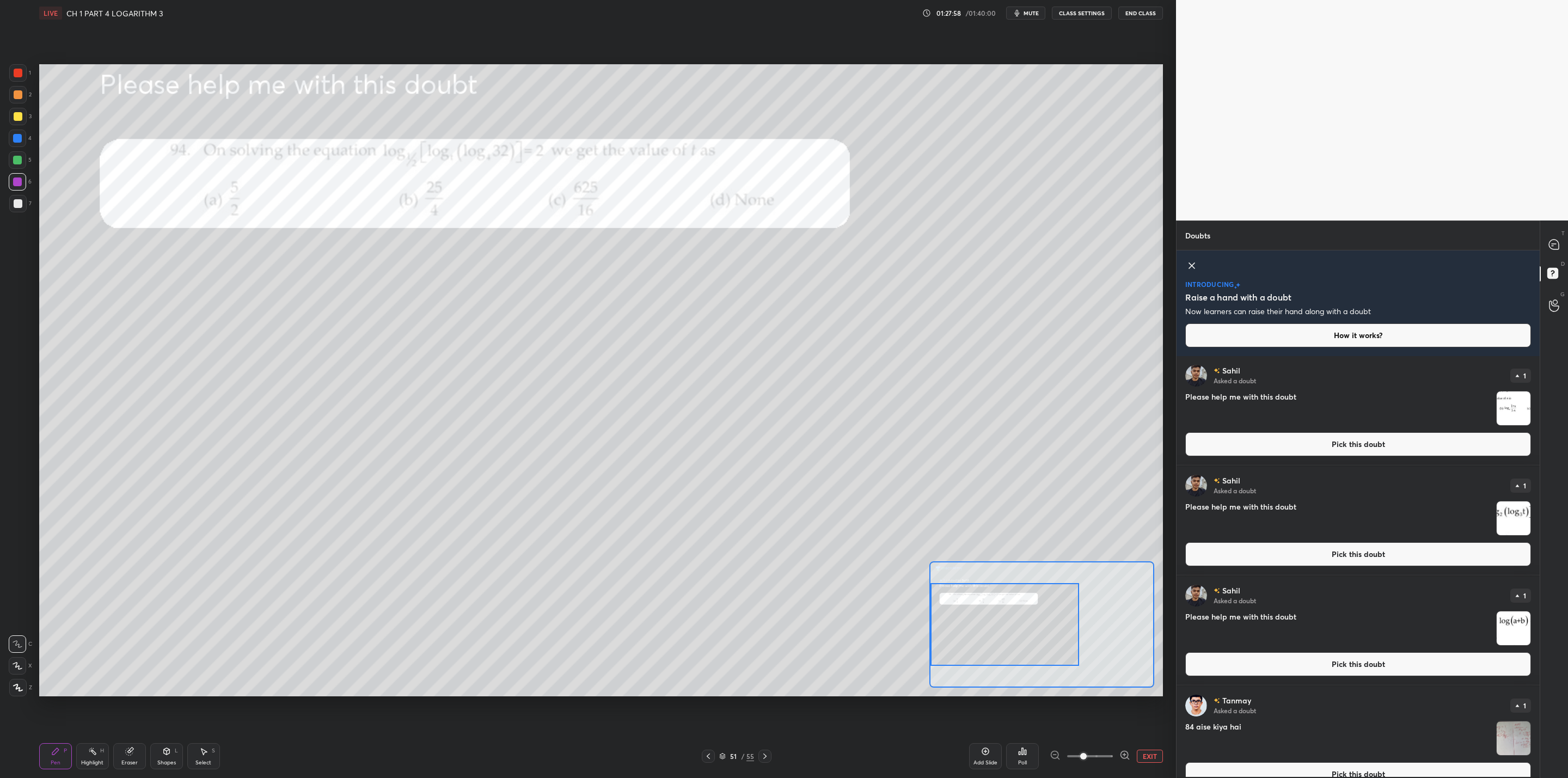
drag, startPoint x: 1037, startPoint y: 646, endPoint x: 1019, endPoint y: 644, distance: 18.1
click at [807, 624] on div at bounding box center [1005, 624] width 149 height 83
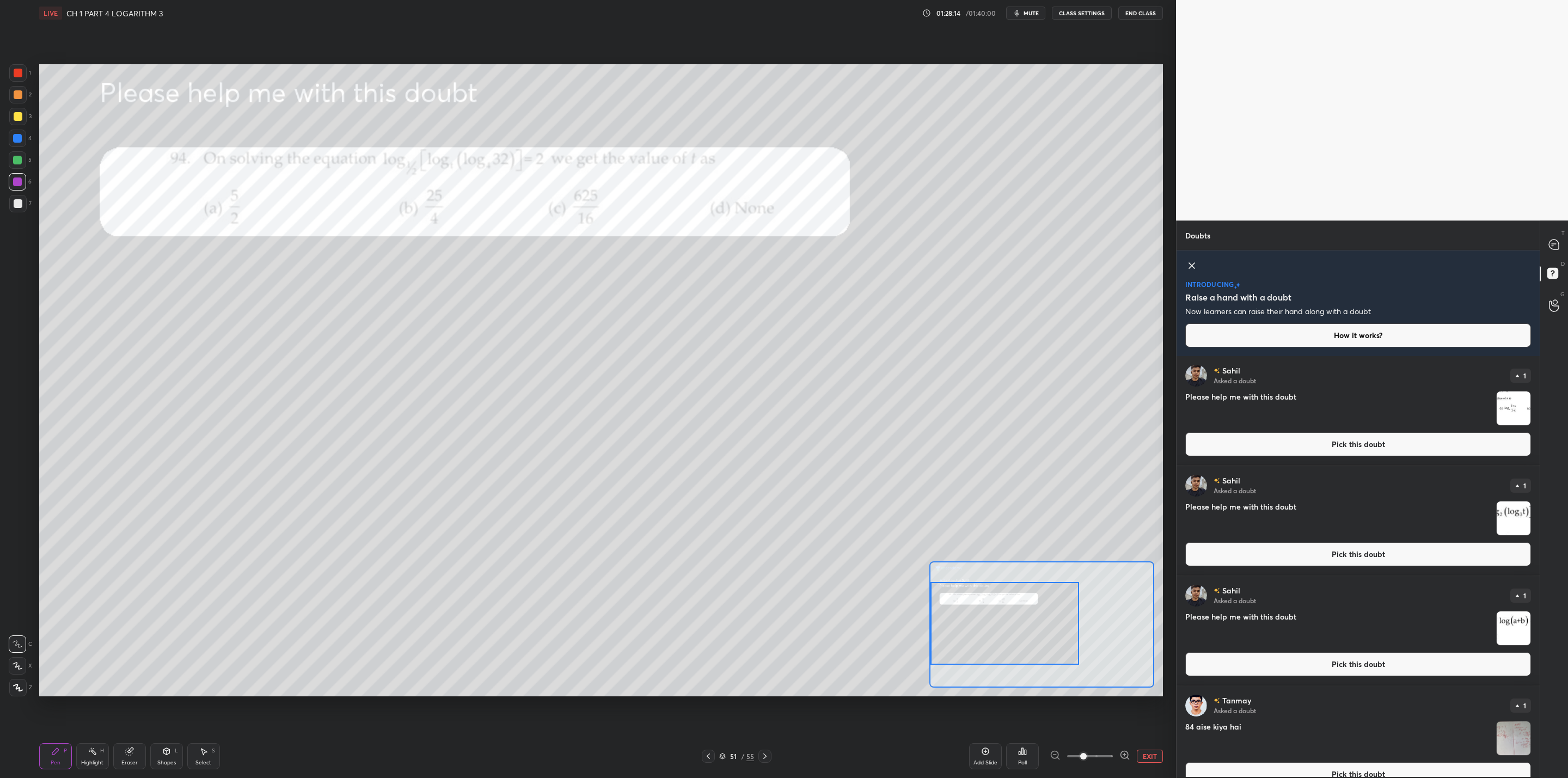
click at [807, 412] on img "grid" at bounding box center [1514, 408] width 34 height 34
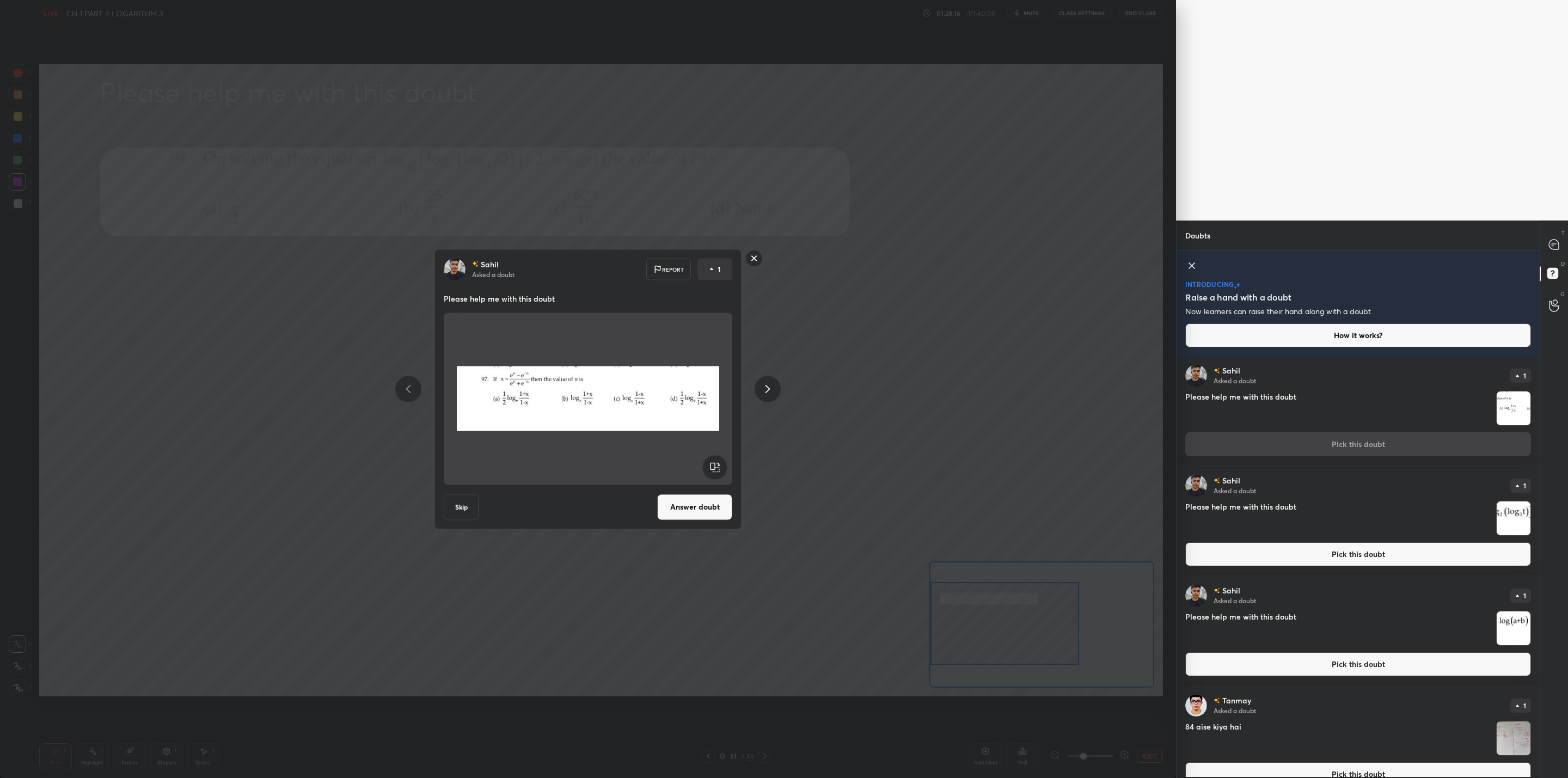
drag, startPoint x: 751, startPoint y: 257, endPoint x: 760, endPoint y: 267, distance: 13.5
click at [751, 257] on rect at bounding box center [754, 258] width 17 height 17
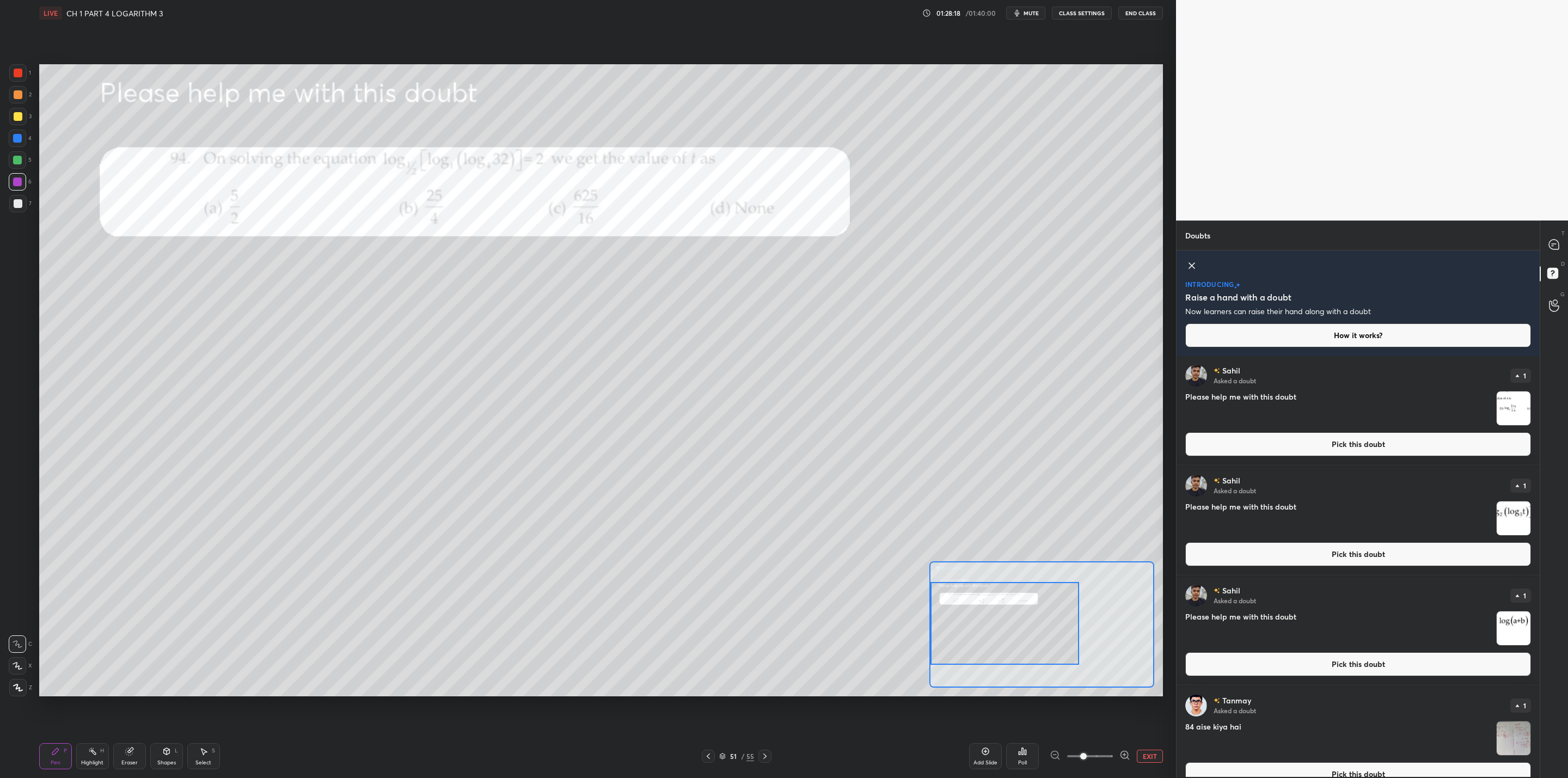
click at [807, 624] on img "grid" at bounding box center [1514, 628] width 34 height 34
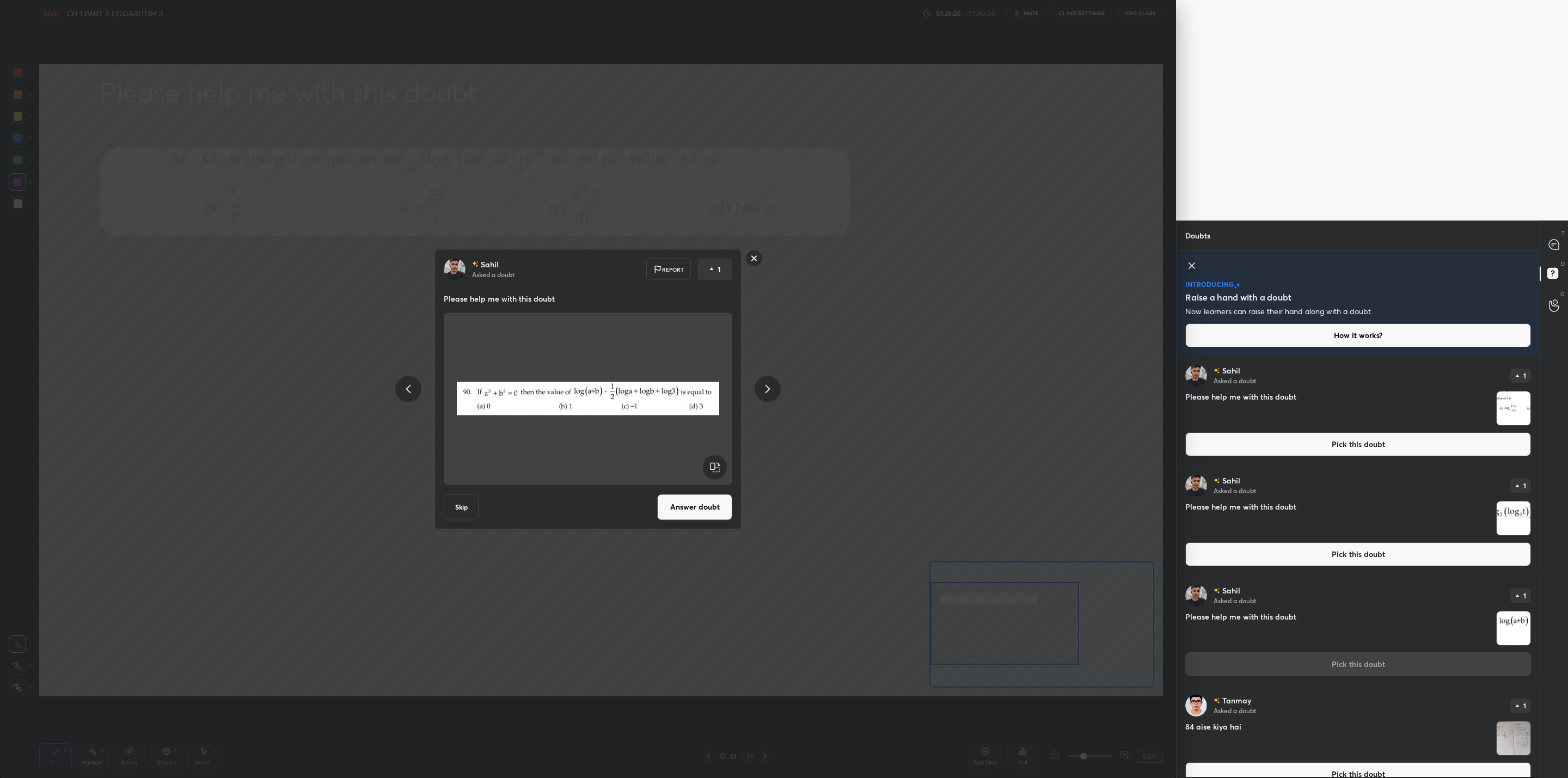
drag, startPoint x: 755, startPoint y: 257, endPoint x: 802, endPoint y: 279, distance: 51.9
click at [755, 259] on rect at bounding box center [754, 258] width 17 height 17
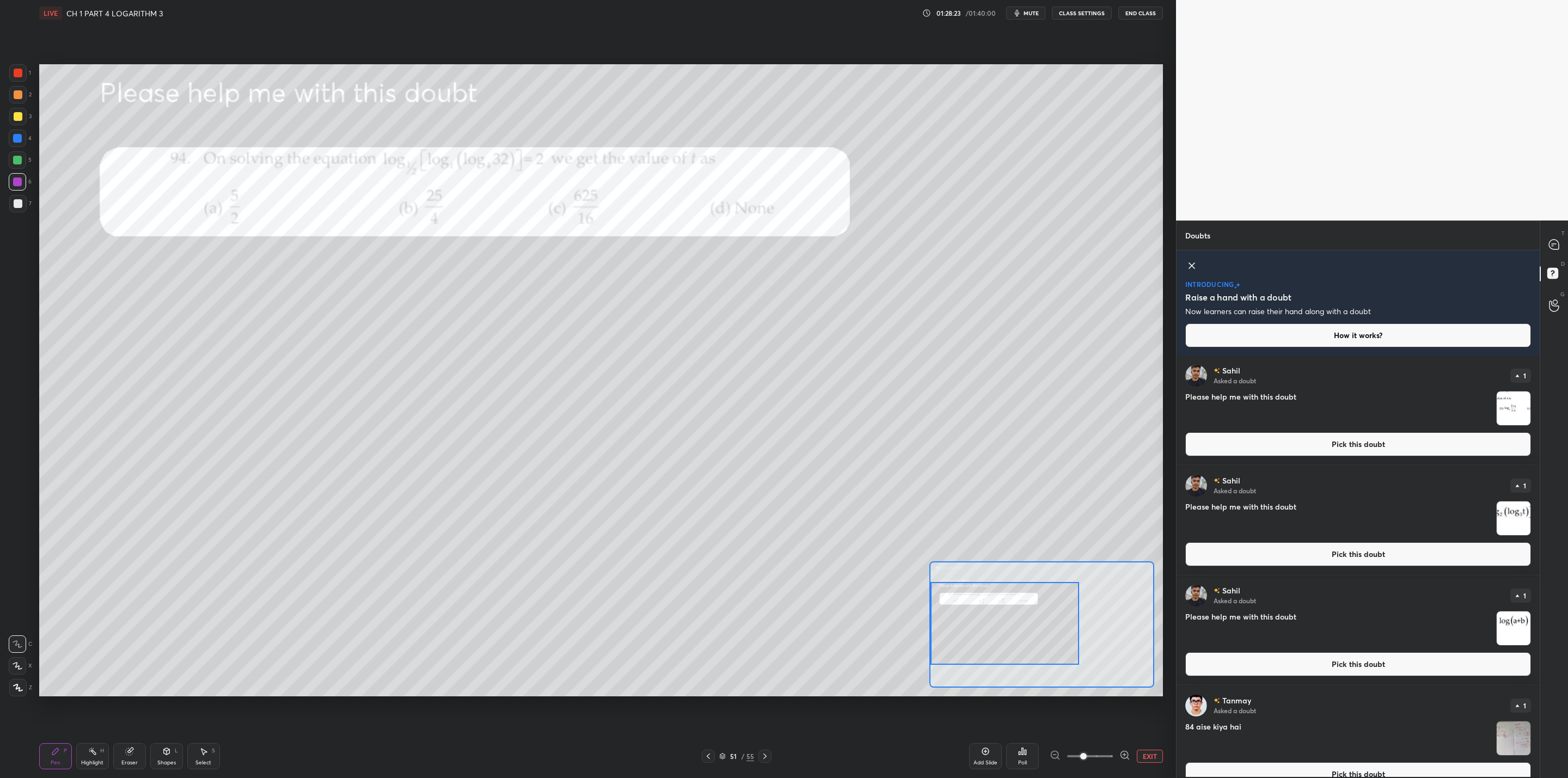
click at [807, 522] on img "grid" at bounding box center [1514, 518] width 34 height 34
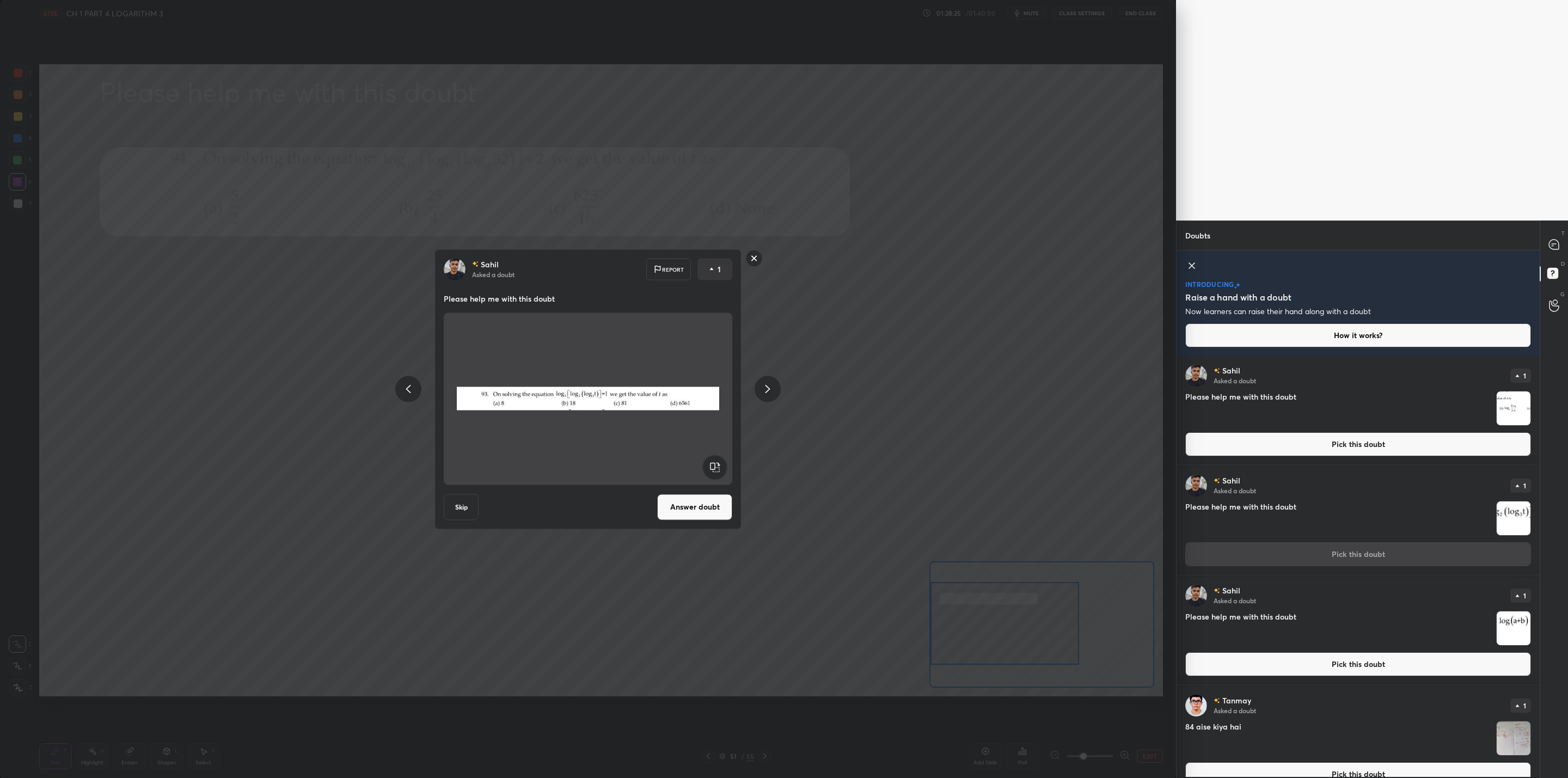
click at [687, 508] on button "Answer doubt" at bounding box center [695, 507] width 75 height 26
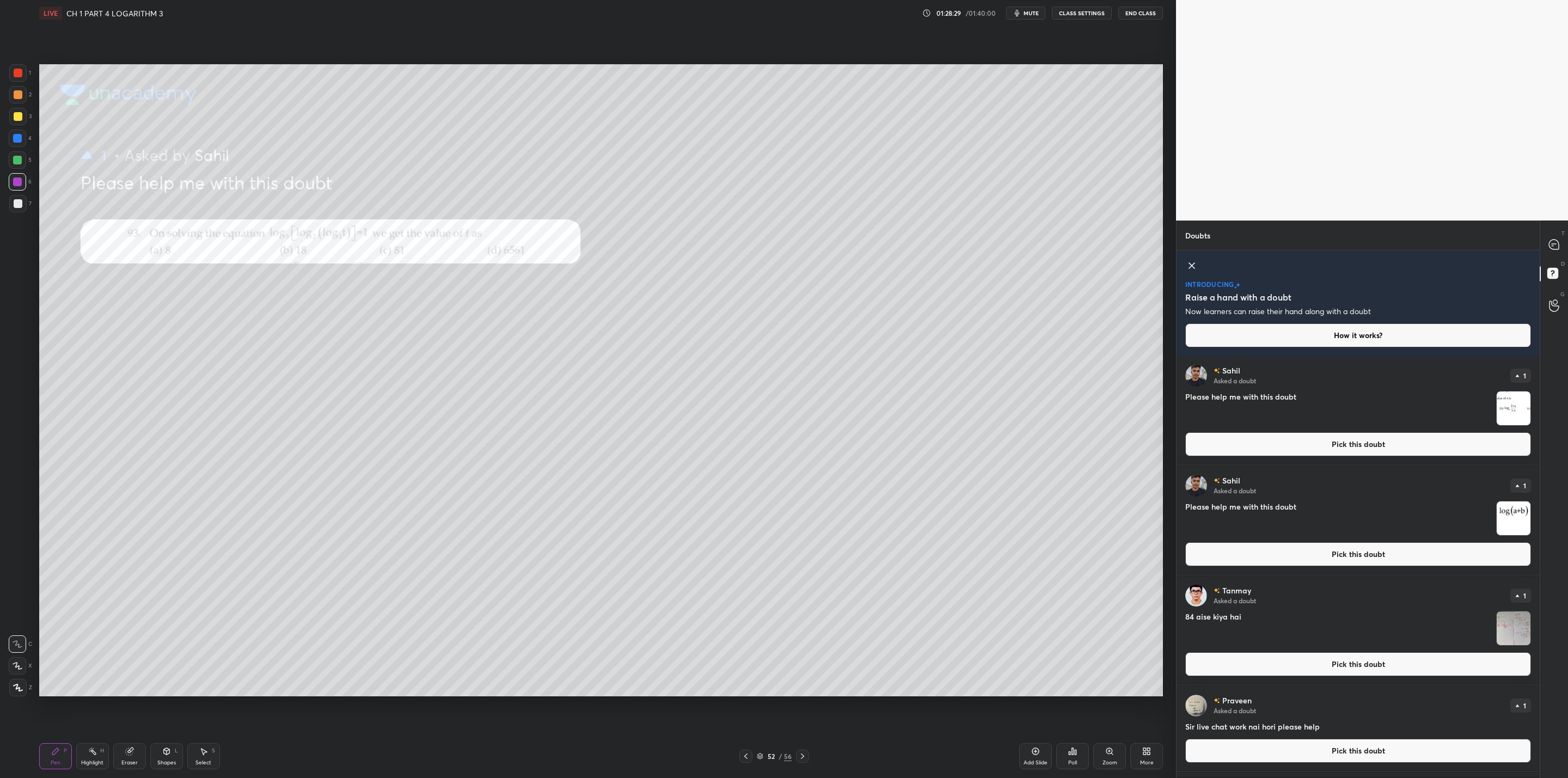
click at [807, 624] on div "Zoom" at bounding box center [1109, 756] width 33 height 26
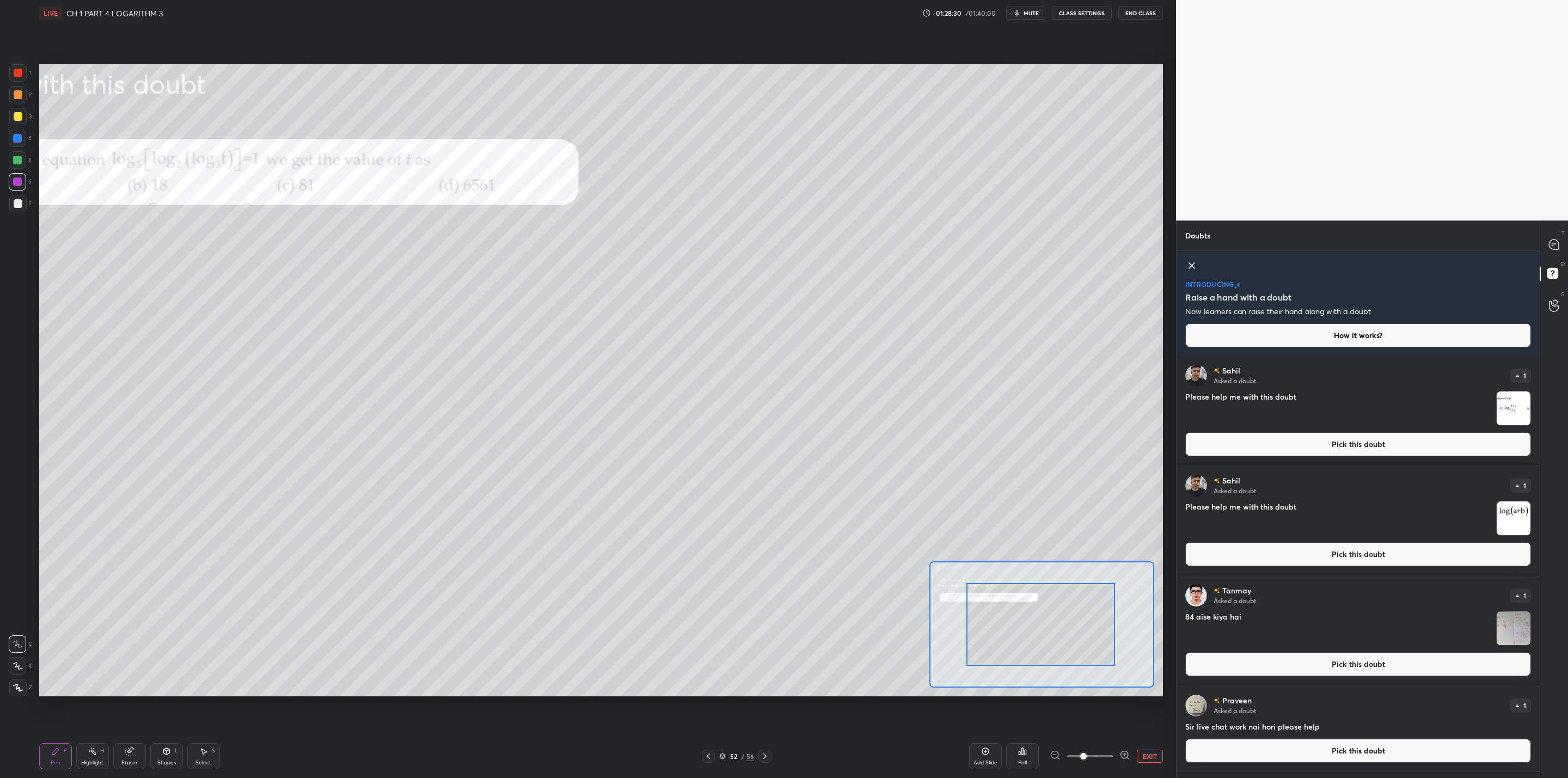
drag, startPoint x: 1091, startPoint y: 647, endPoint x: 1002, endPoint y: 631, distance: 90.4
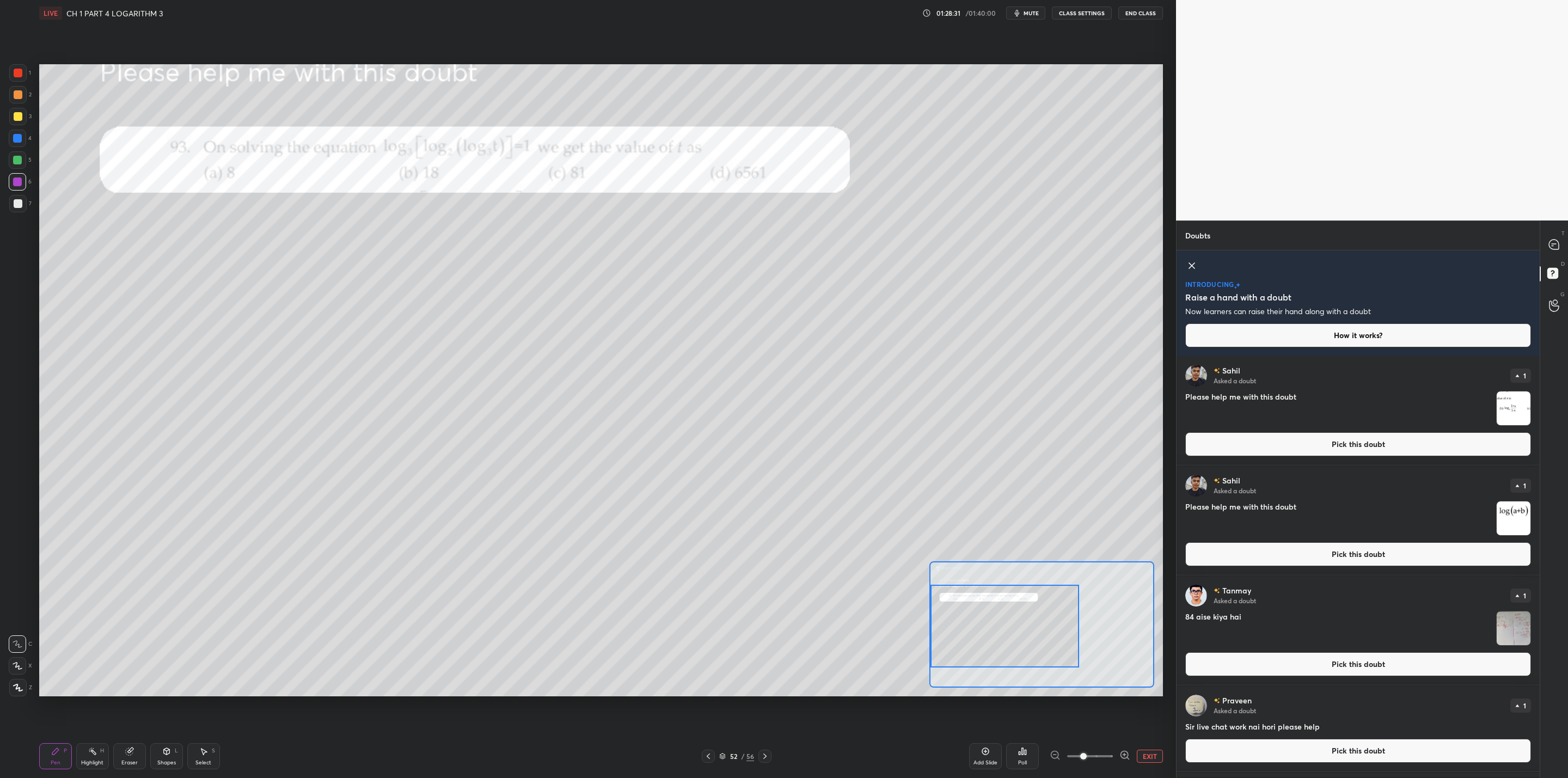
drag, startPoint x: 1033, startPoint y: 648, endPoint x: 1030, endPoint y: 657, distance: 9.5
click at [807, 624] on div at bounding box center [1005, 625] width 149 height 83
click at [20, 116] on div at bounding box center [18, 116] width 9 height 9
drag, startPoint x: 1553, startPoint y: 240, endPoint x: 1551, endPoint y: 248, distance: 8.2
click at [807, 244] on icon at bounding box center [1554, 244] width 10 height 10
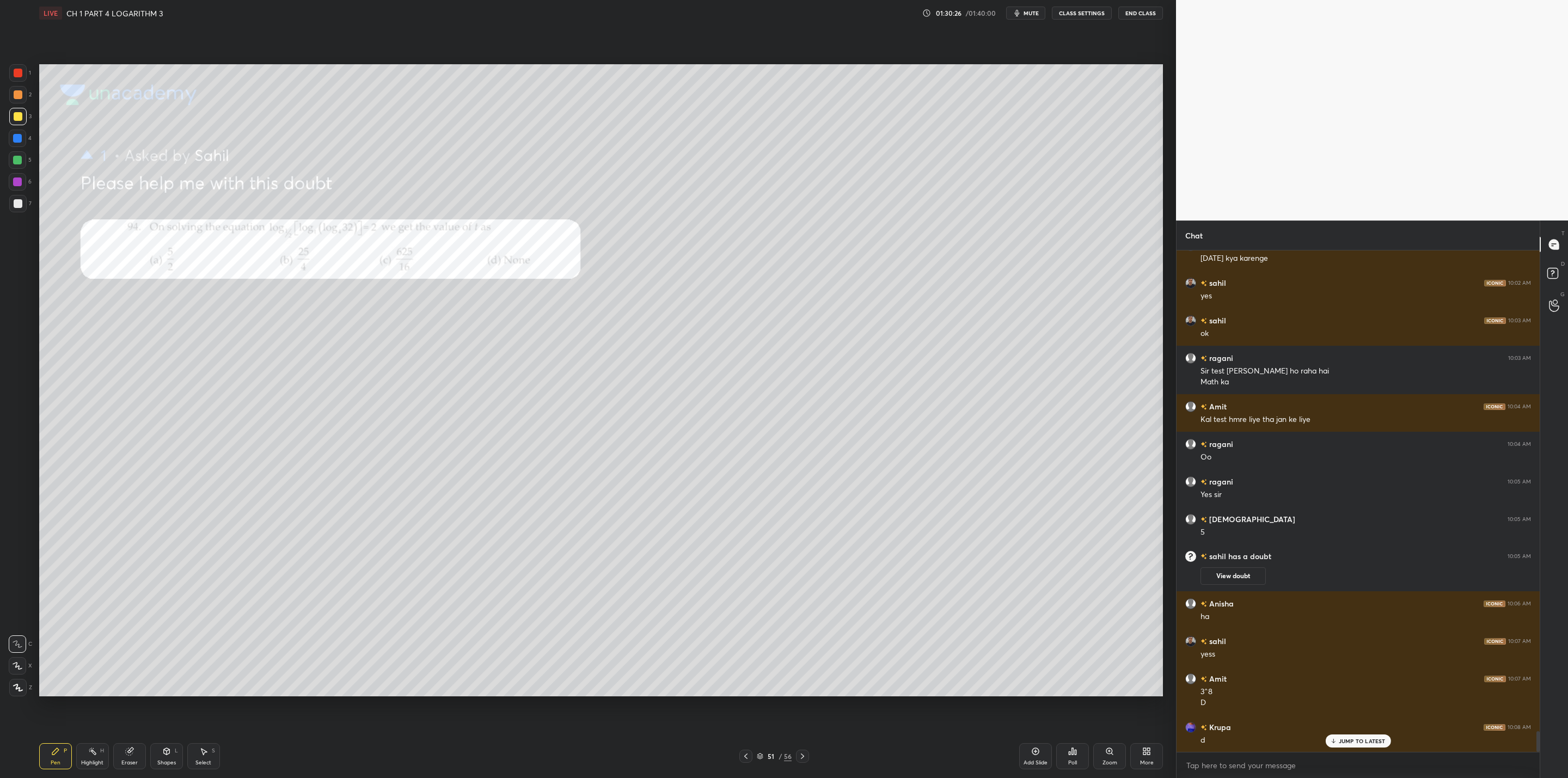
scroll to position [11775, 0]
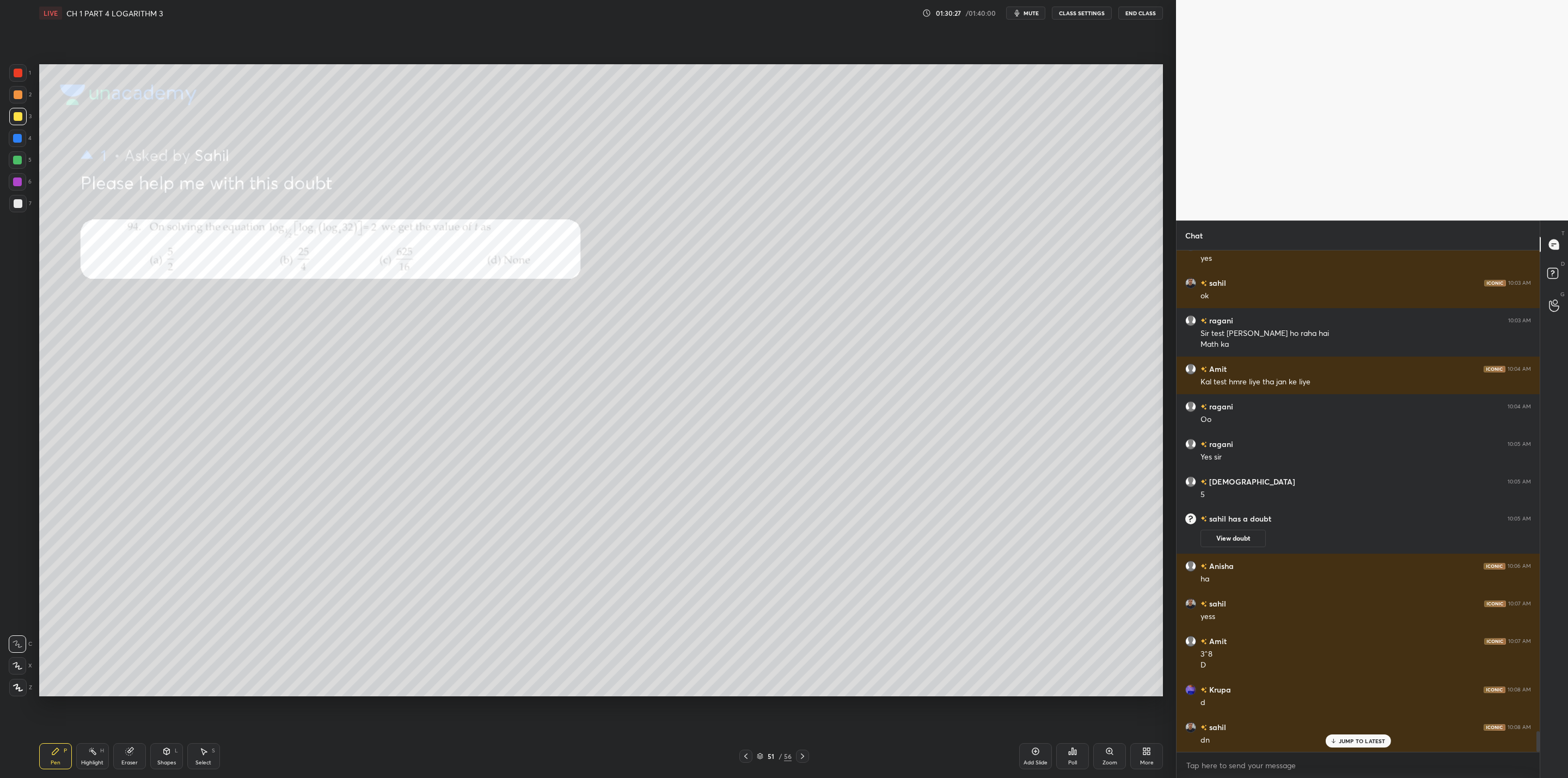
click at [807, 624] on div "Zoom" at bounding box center [1109, 756] width 33 height 26
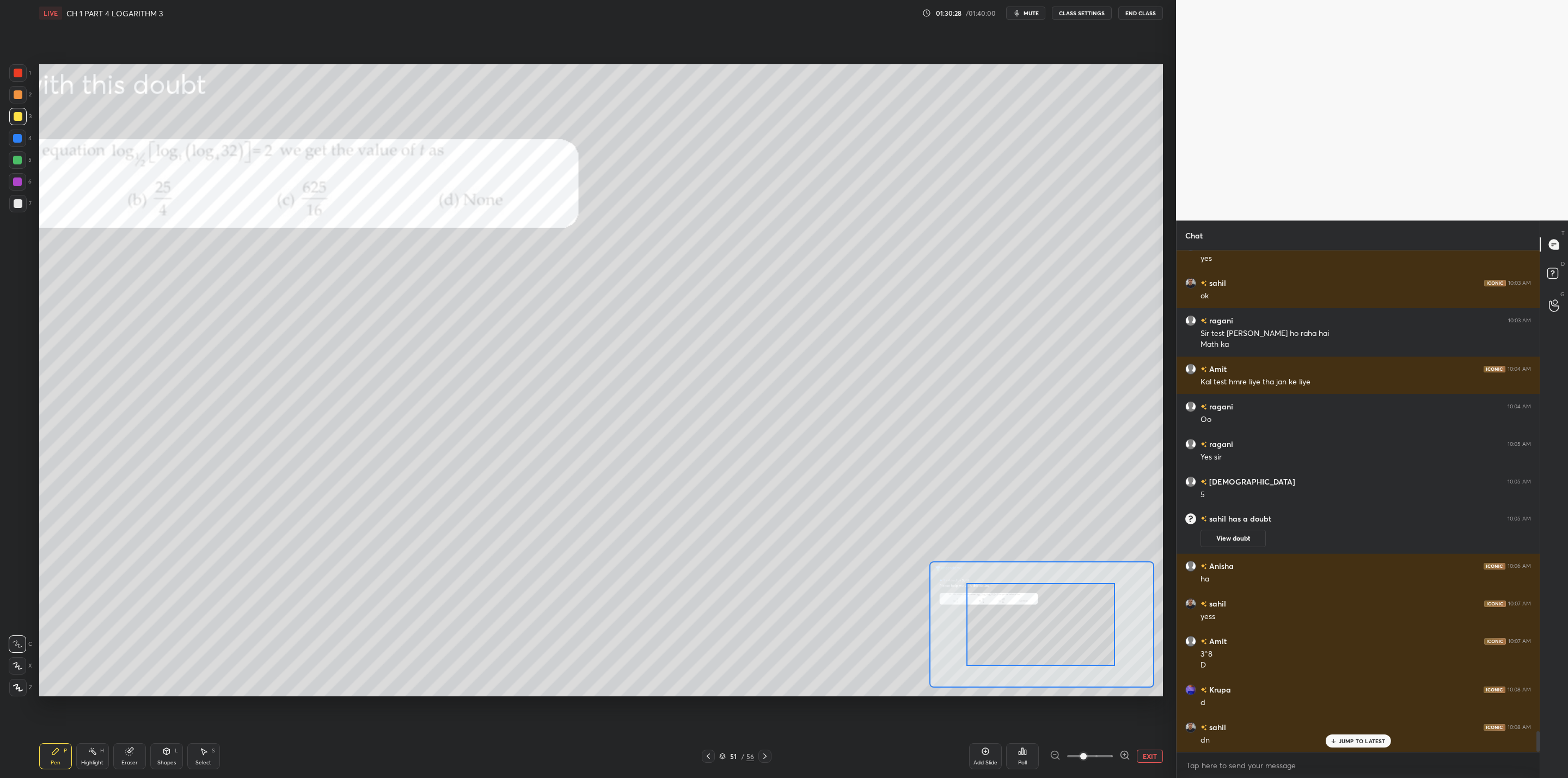
drag, startPoint x: 1107, startPoint y: 647, endPoint x: 1036, endPoint y: 643, distance: 71.1
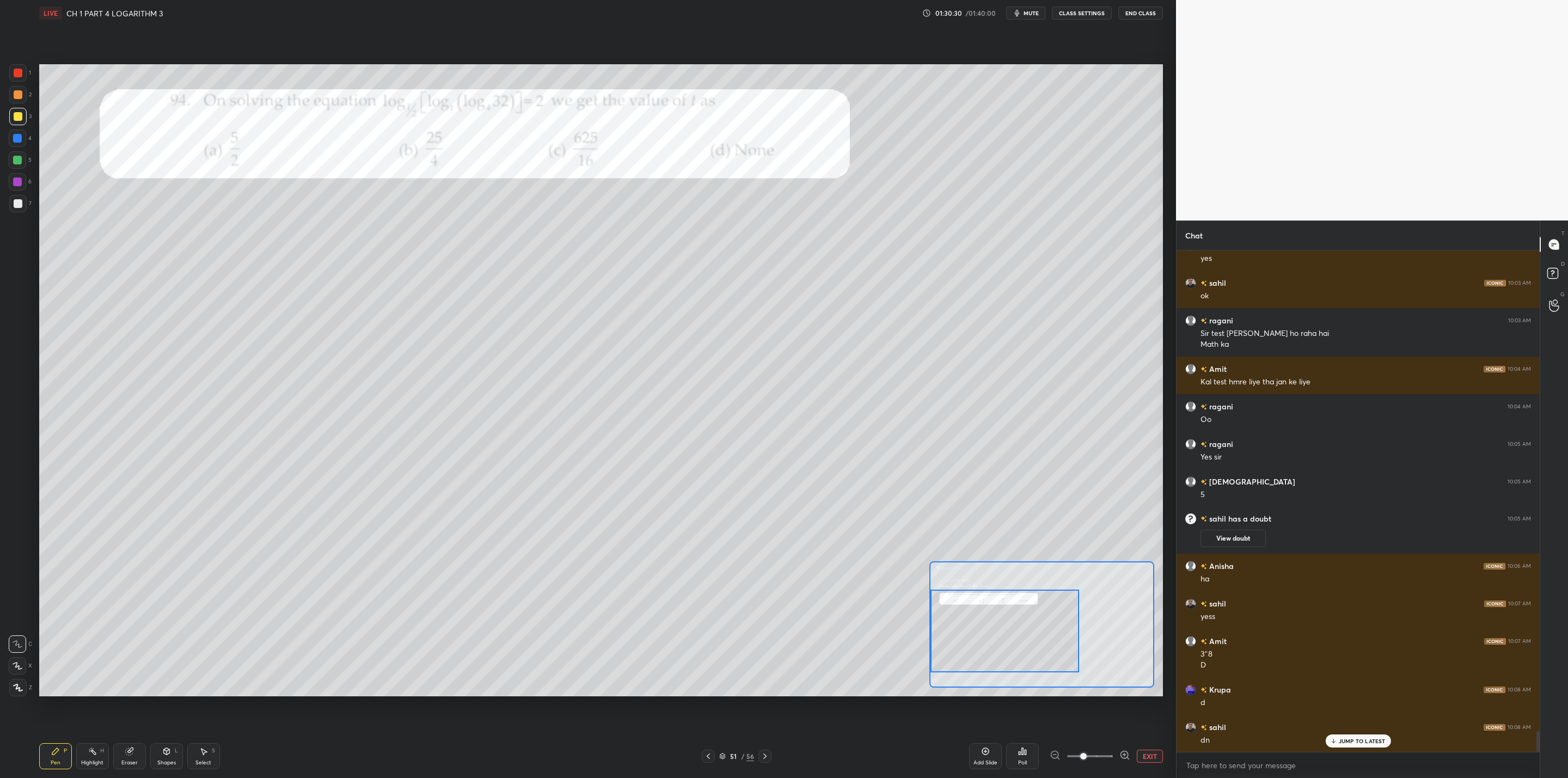
drag, startPoint x: 1095, startPoint y: 649, endPoint x: 1059, endPoint y: 657, distance: 36.9
click at [807, 624] on div at bounding box center [1005, 631] width 149 height 83
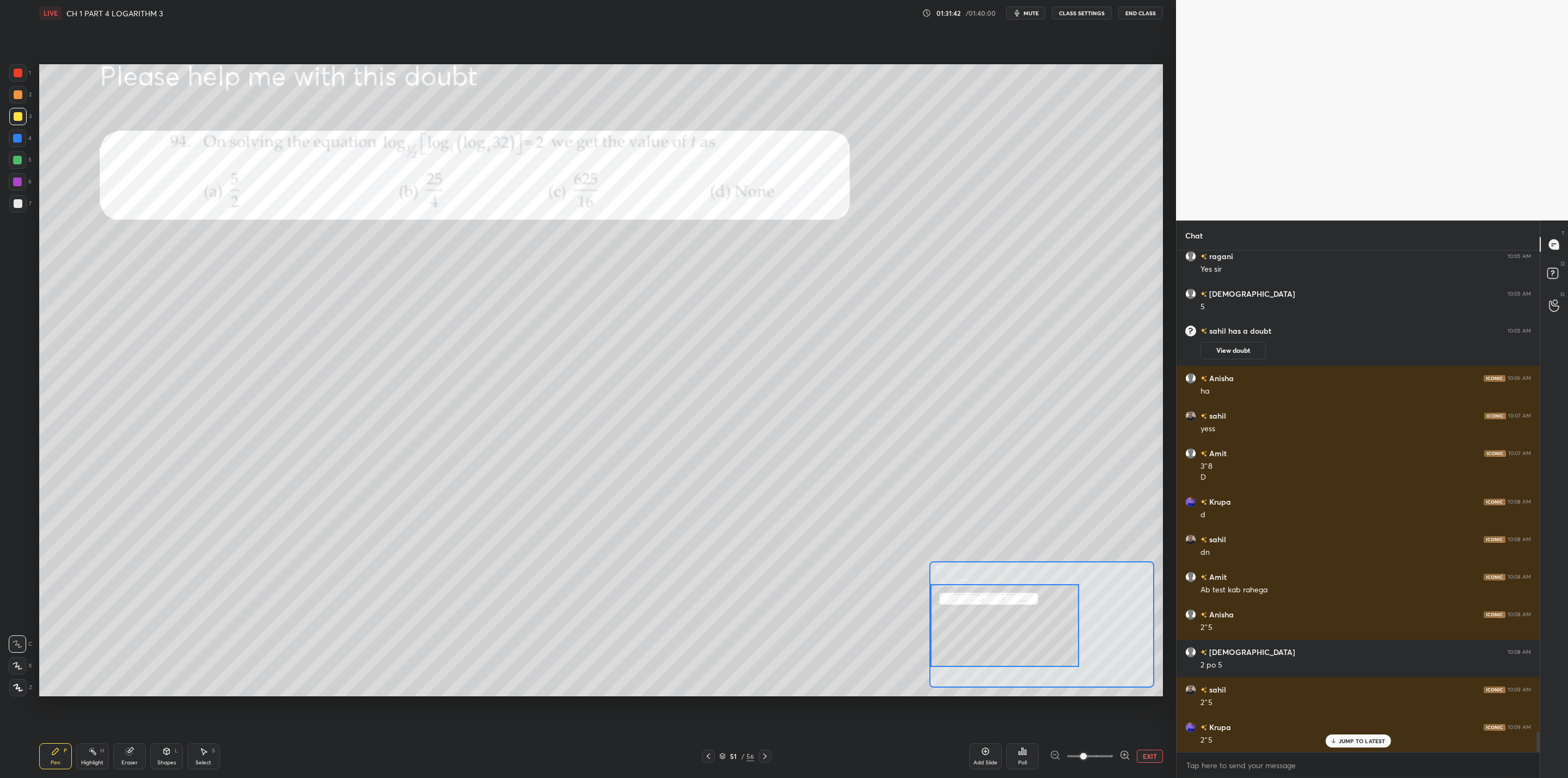
scroll to position [12000, 0]
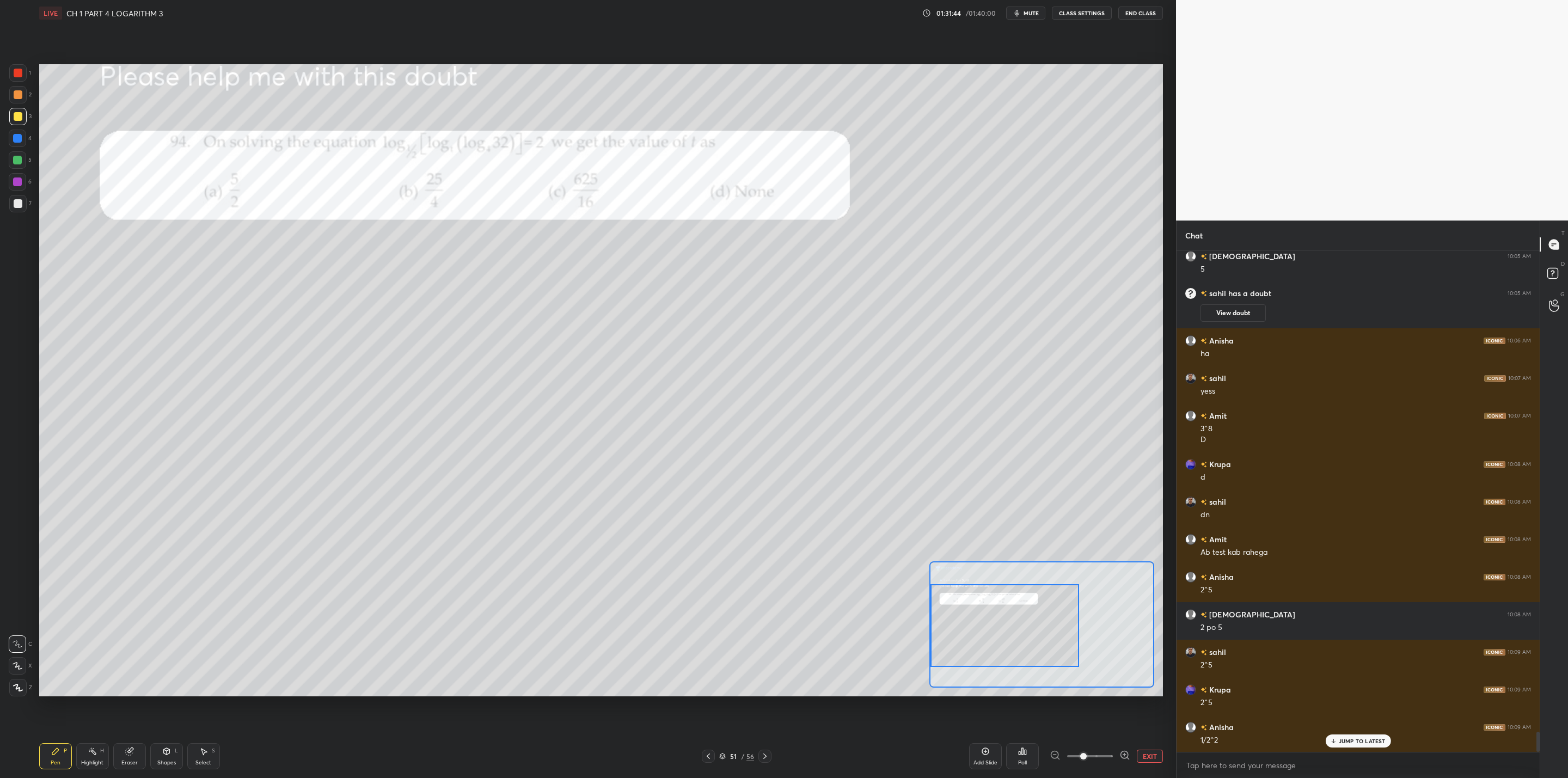
drag, startPoint x: 130, startPoint y: 757, endPoint x: 138, endPoint y: 755, distance: 8.2
click at [132, 624] on div "Eraser" at bounding box center [130, 756] width 33 height 26
click at [64, 624] on div "Pen P" at bounding box center [55, 756] width 33 height 26
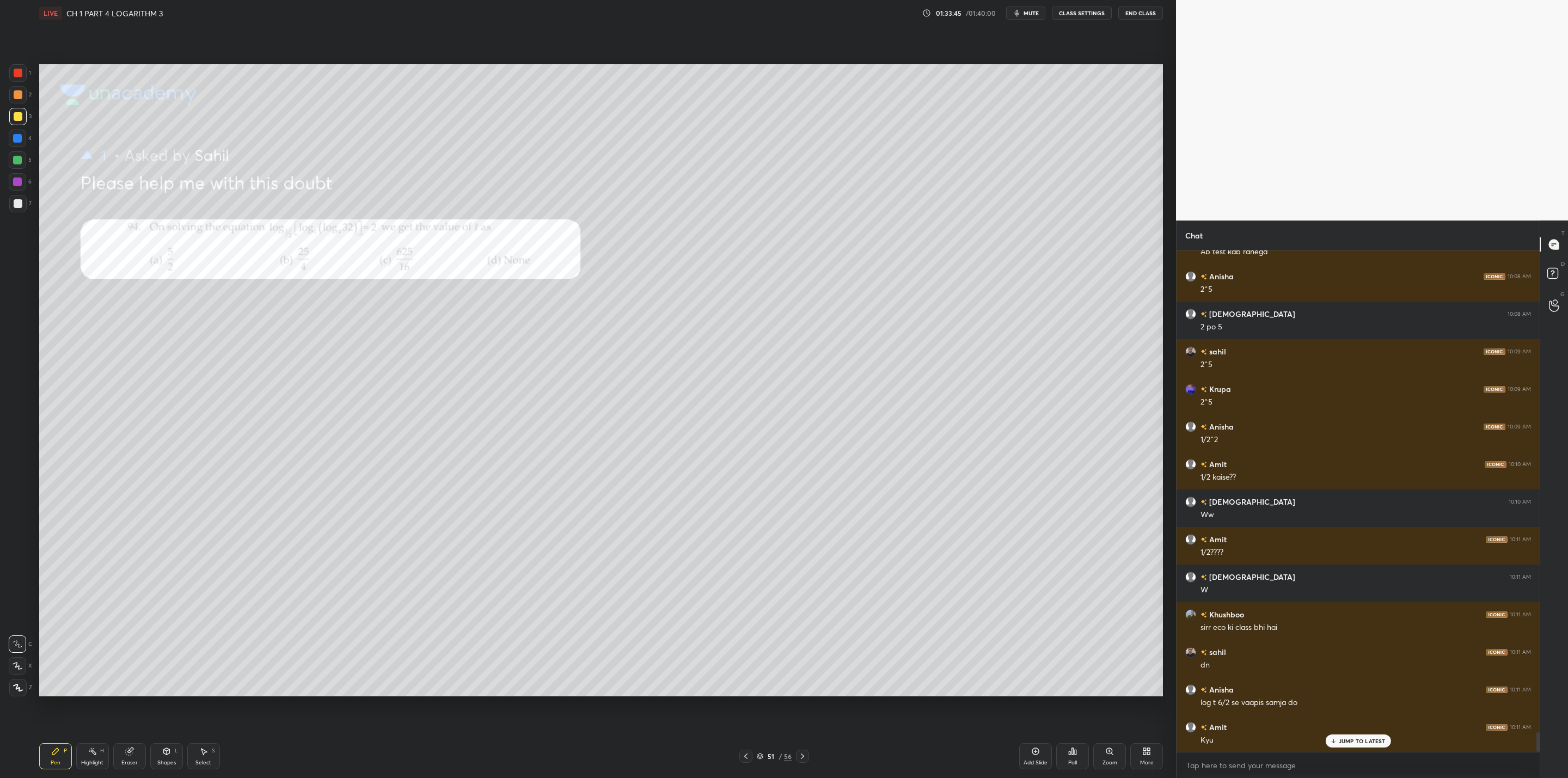
scroll to position [12338, 0]
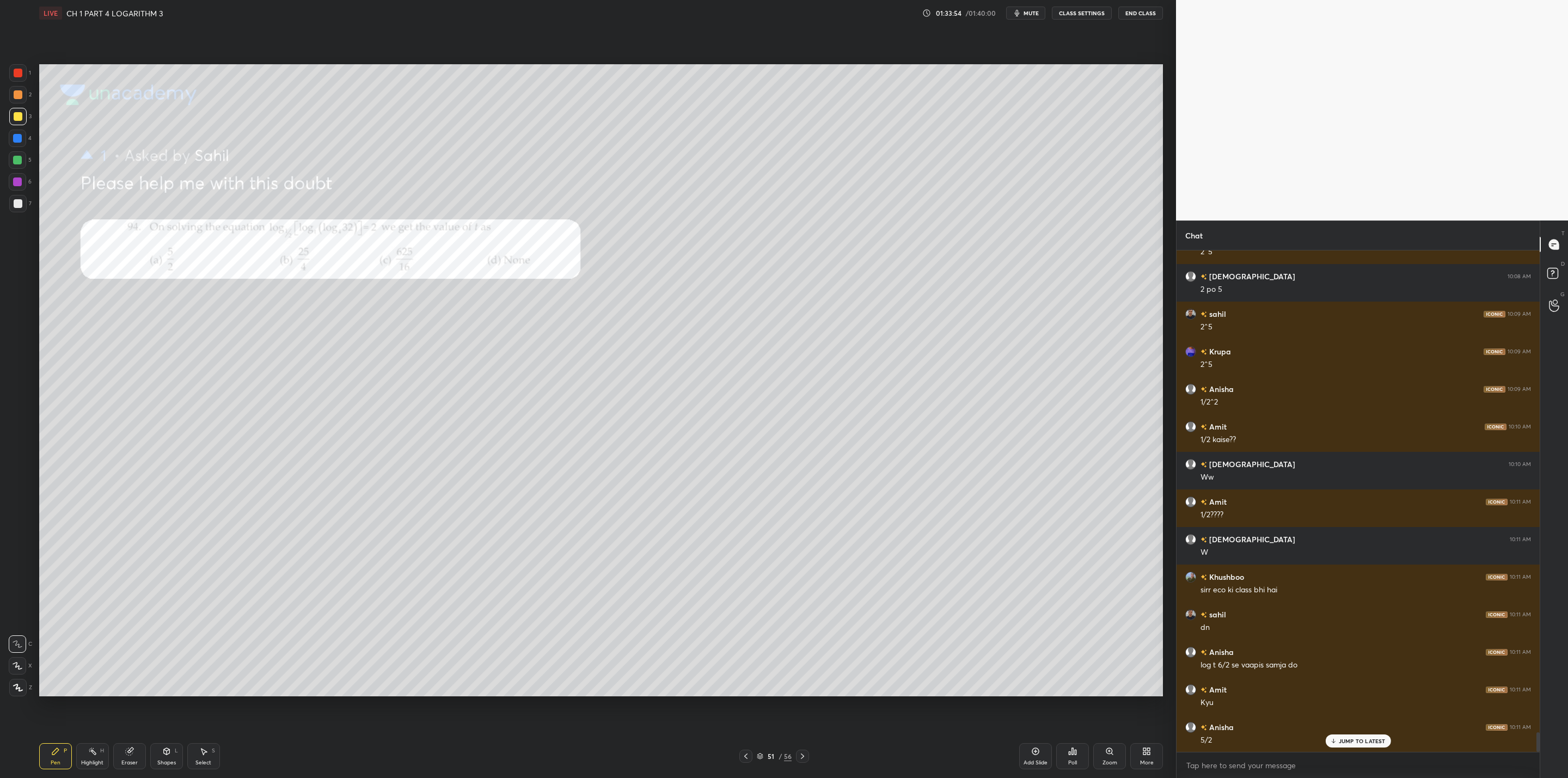
drag, startPoint x: 22, startPoint y: 155, endPoint x: 36, endPoint y: 161, distance: 15.2
click at [29, 157] on div "5" at bounding box center [20, 161] width 23 height 18
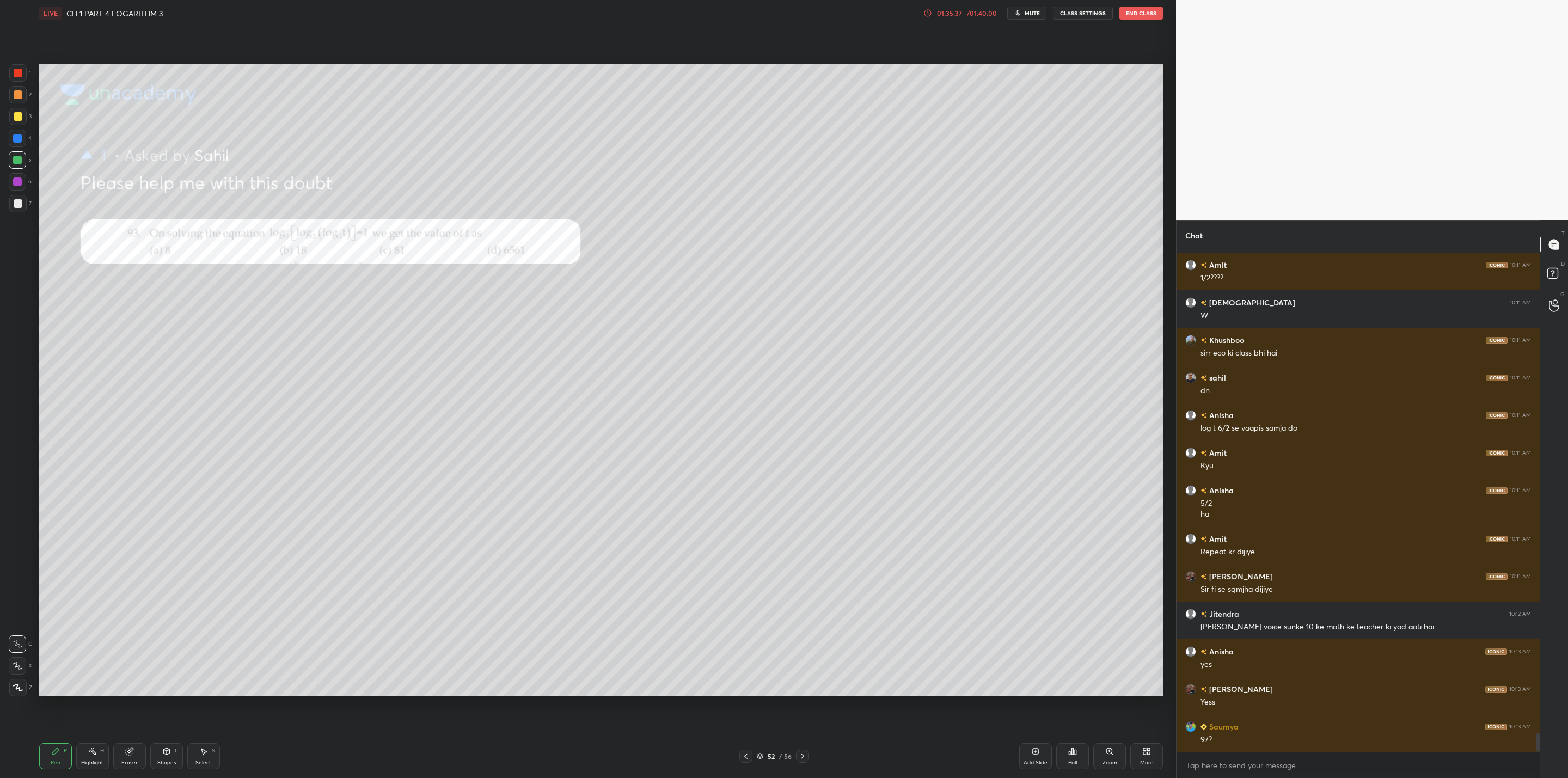
scroll to position [12613, 0]
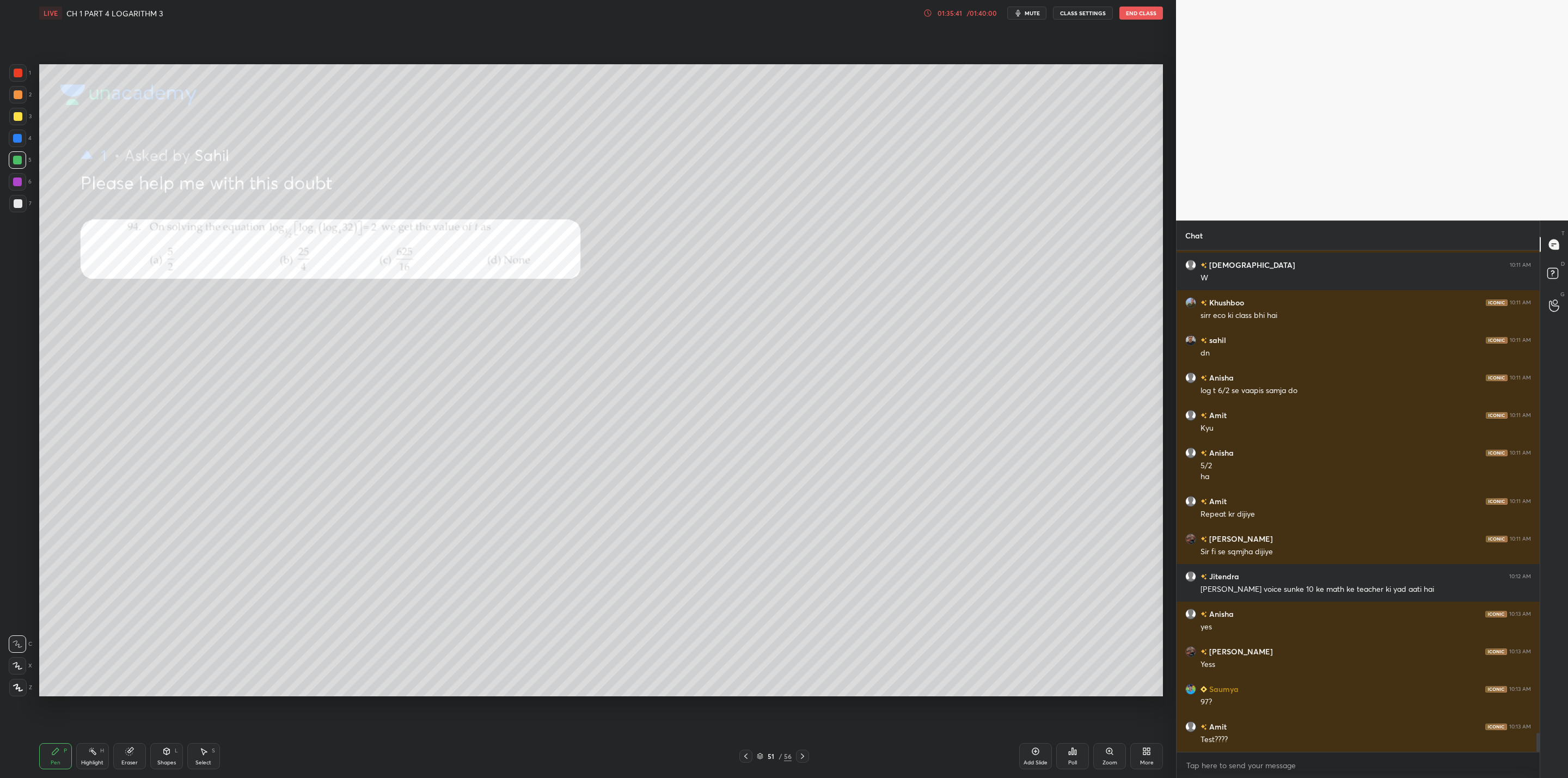
click at [807, 624] on div "More" at bounding box center [1146, 756] width 33 height 26
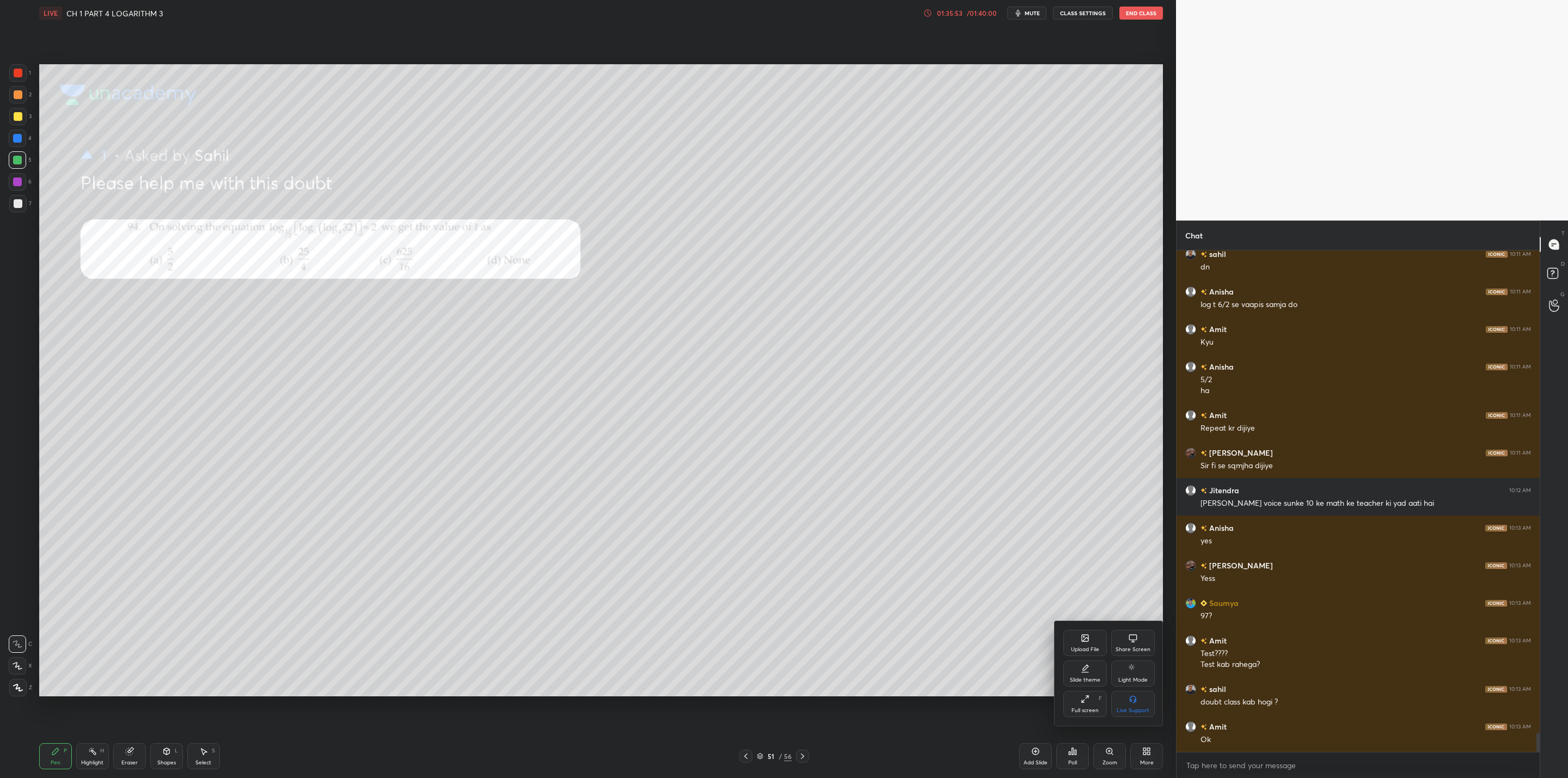
scroll to position [12736, 0]
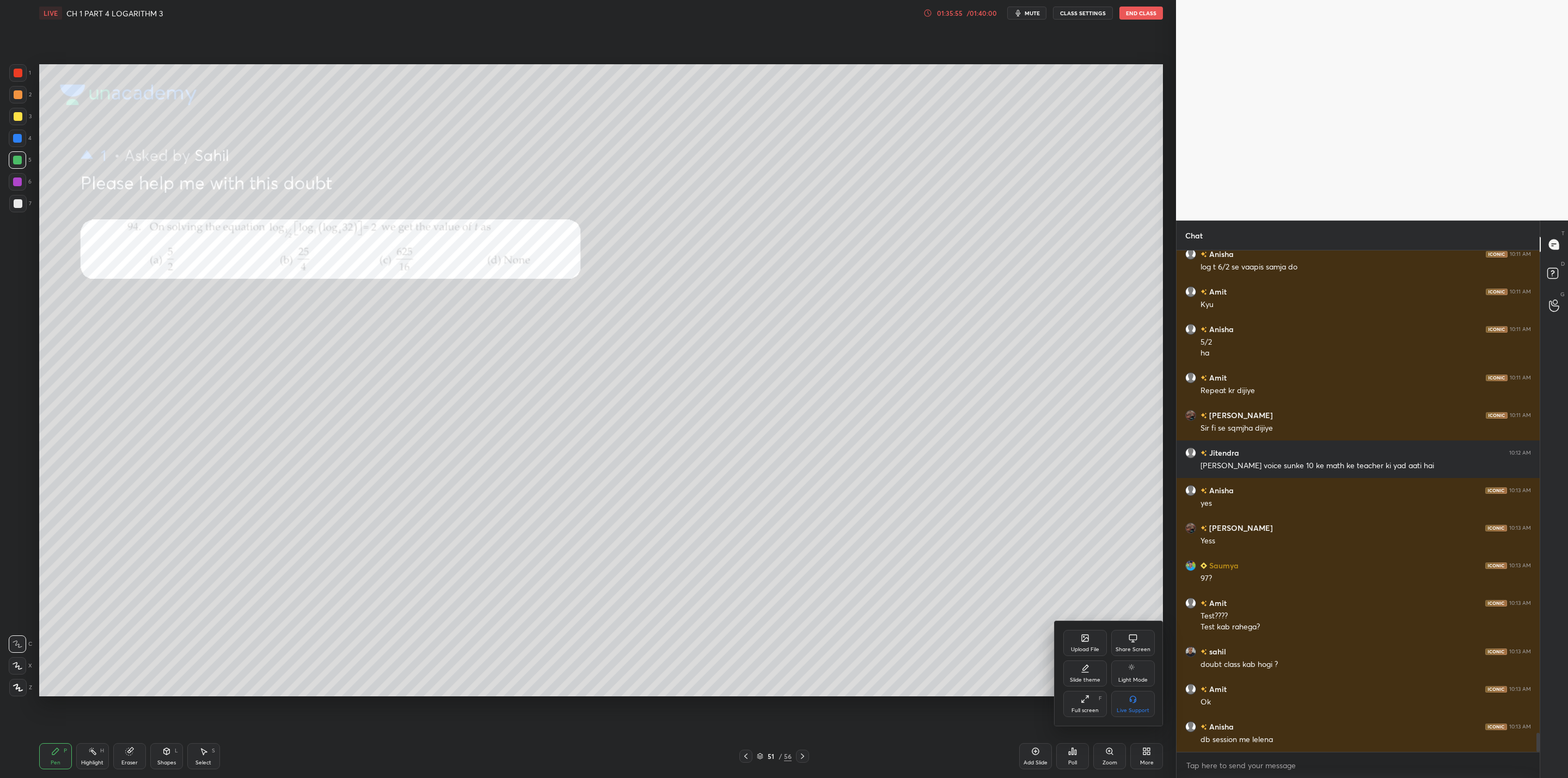
drag, startPoint x: 1091, startPoint y: 643, endPoint x: 1099, endPoint y: 645, distance: 8.2
click at [807, 624] on div "Upload File" at bounding box center [1085, 642] width 43 height 26
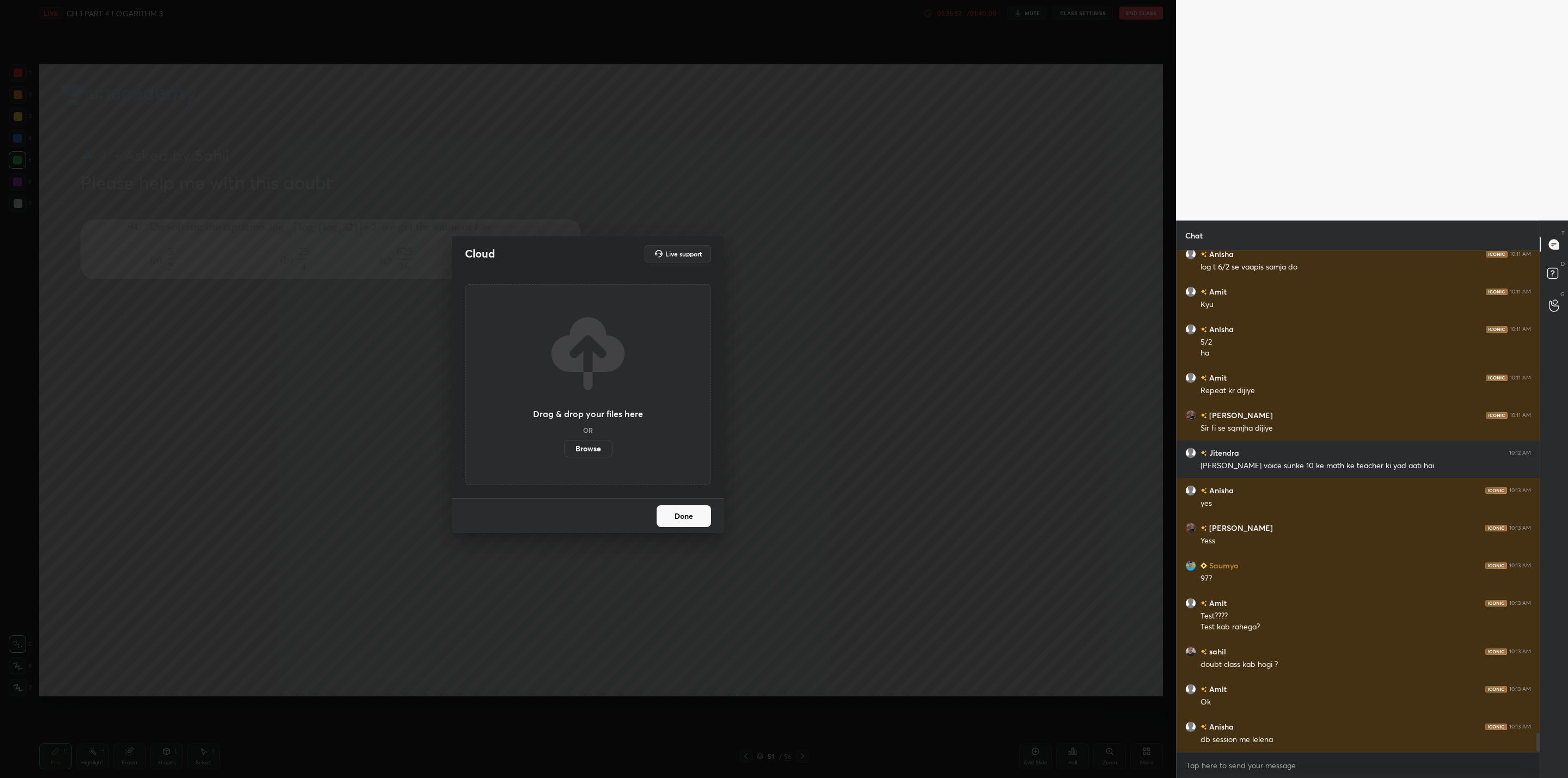
click at [693, 248] on div "Live support" at bounding box center [678, 254] width 67 height 18
drag, startPoint x: 689, startPoint y: 241, endPoint x: 703, endPoint y: 255, distance: 19.8
click at [689, 243] on div "Cloud Live support" at bounding box center [587, 253] width 272 height 35
drag, startPoint x: 681, startPoint y: 255, endPoint x: 689, endPoint y: 248, distance: 10.6
click at [682, 254] on div "Cloud Live support" at bounding box center [587, 254] width 246 height 18
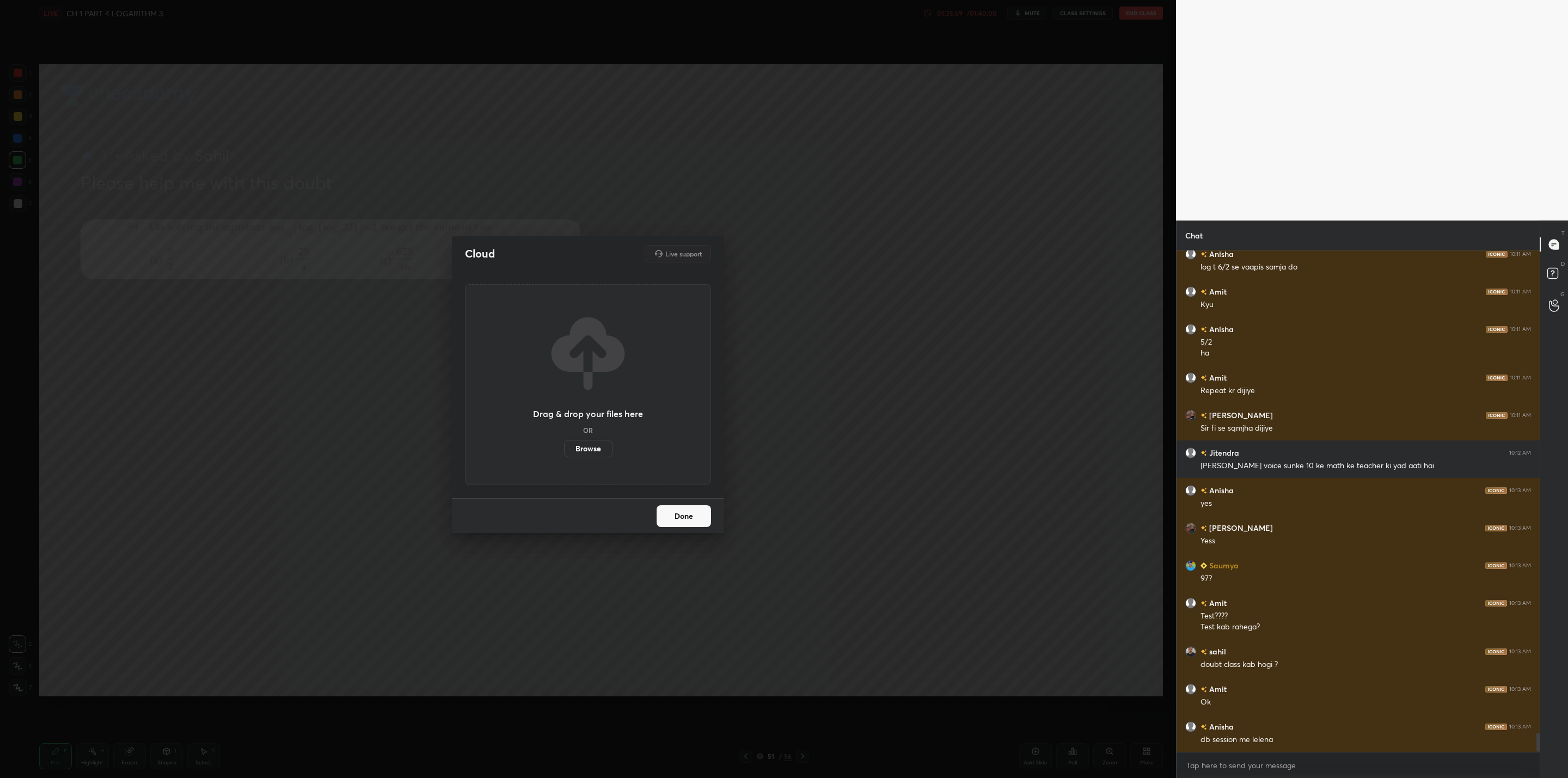
click at [684, 250] on div "Cloud Live support" at bounding box center [587, 254] width 246 height 18
click at [683, 250] on div "Cloud Live support" at bounding box center [587, 254] width 246 height 18
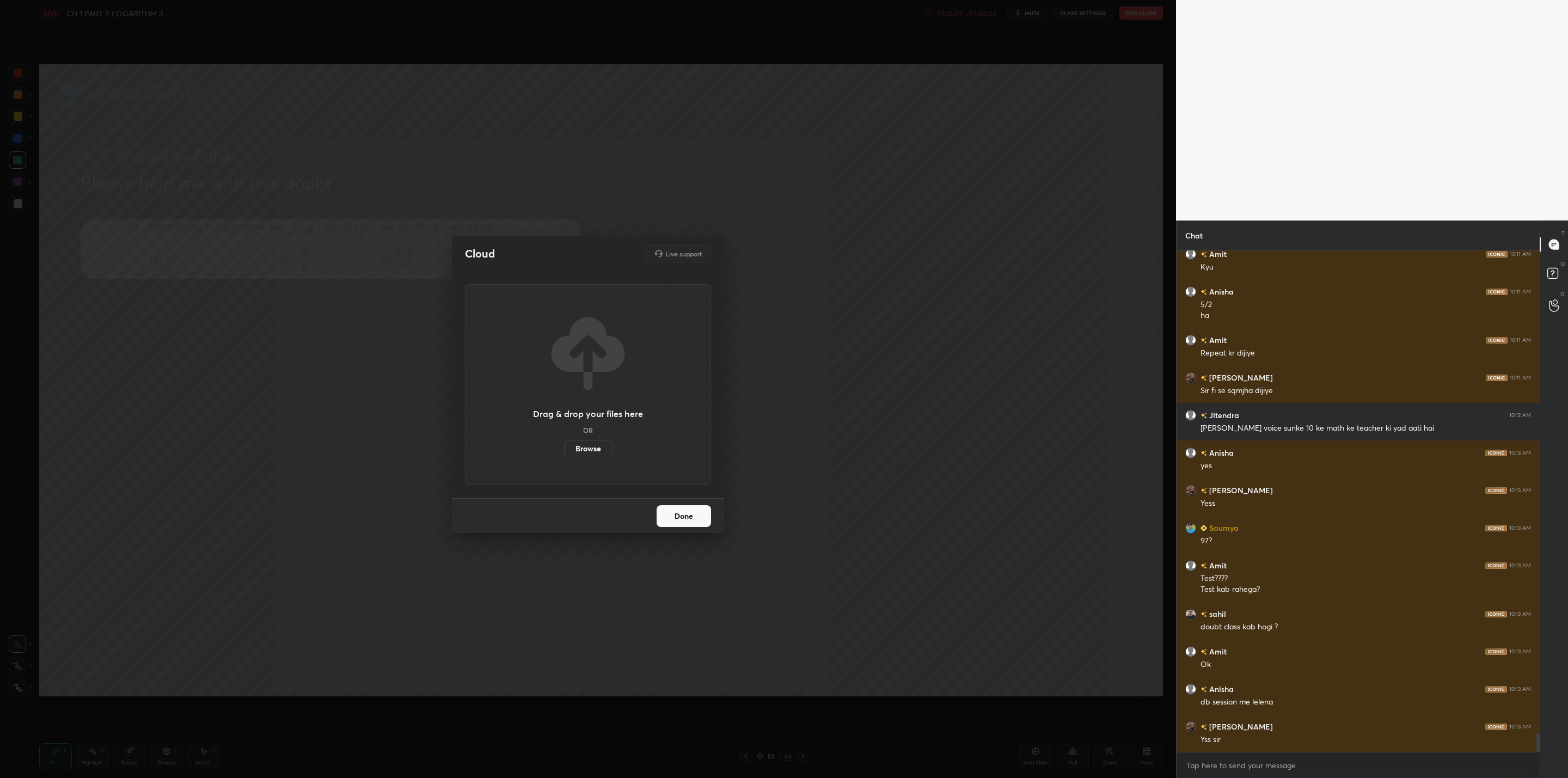
click at [683, 252] on div "Cloud Live support" at bounding box center [587, 254] width 246 height 18
click at [696, 518] on button "Done" at bounding box center [683, 516] width 54 height 22
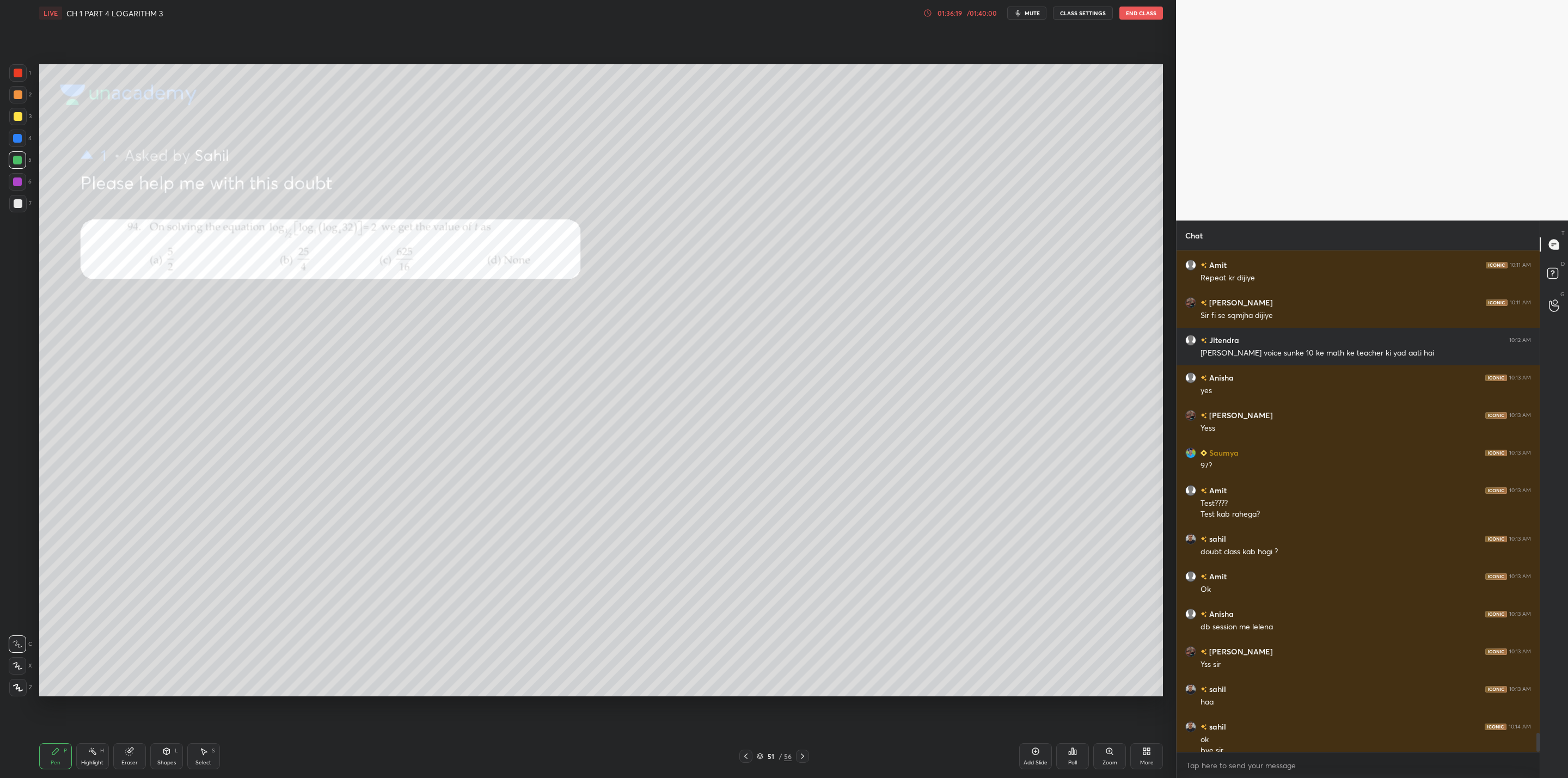
scroll to position [12860, 0]
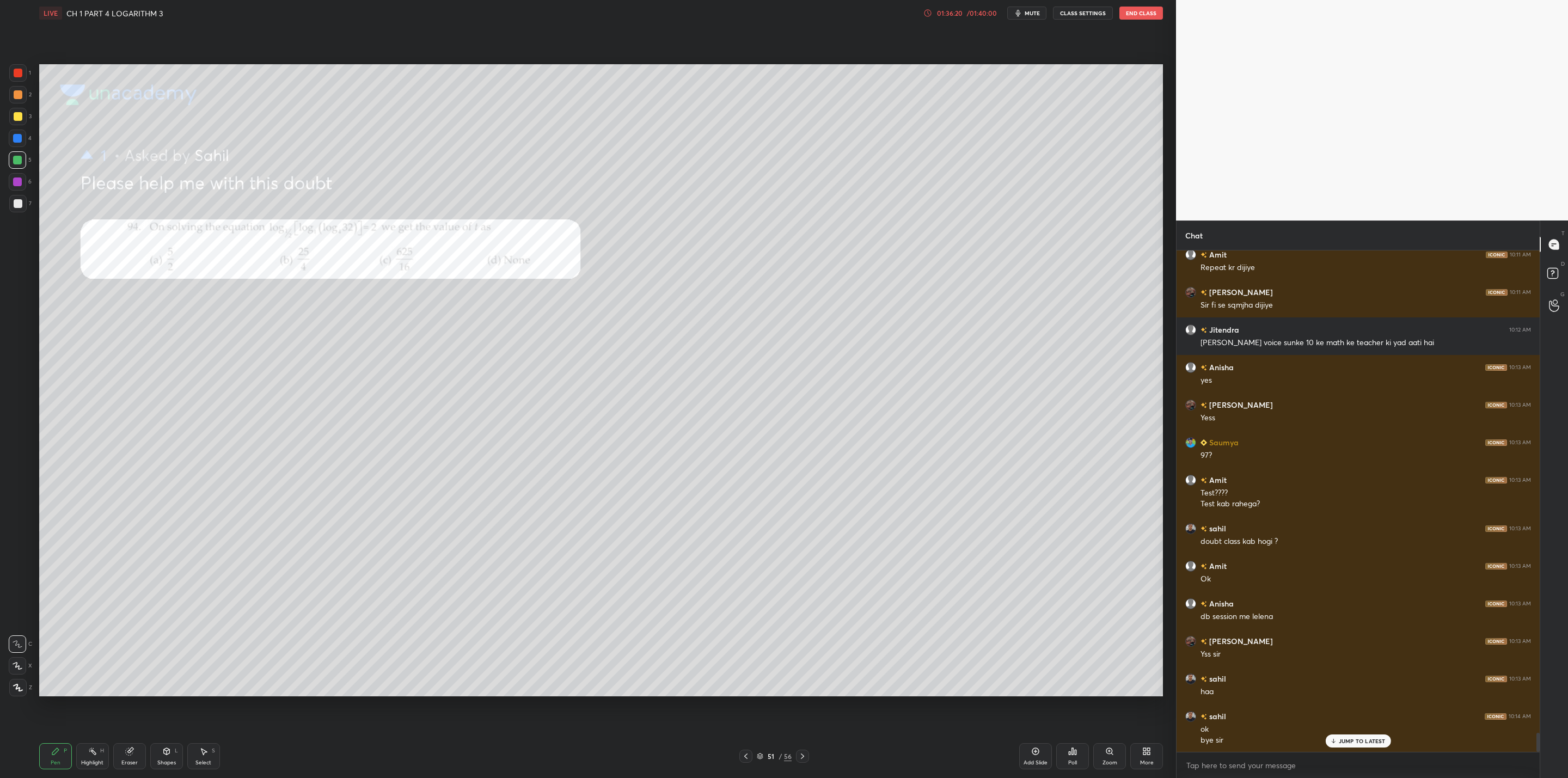
click at [807, 17] on button "End Class" at bounding box center [1141, 12] width 43 height 13
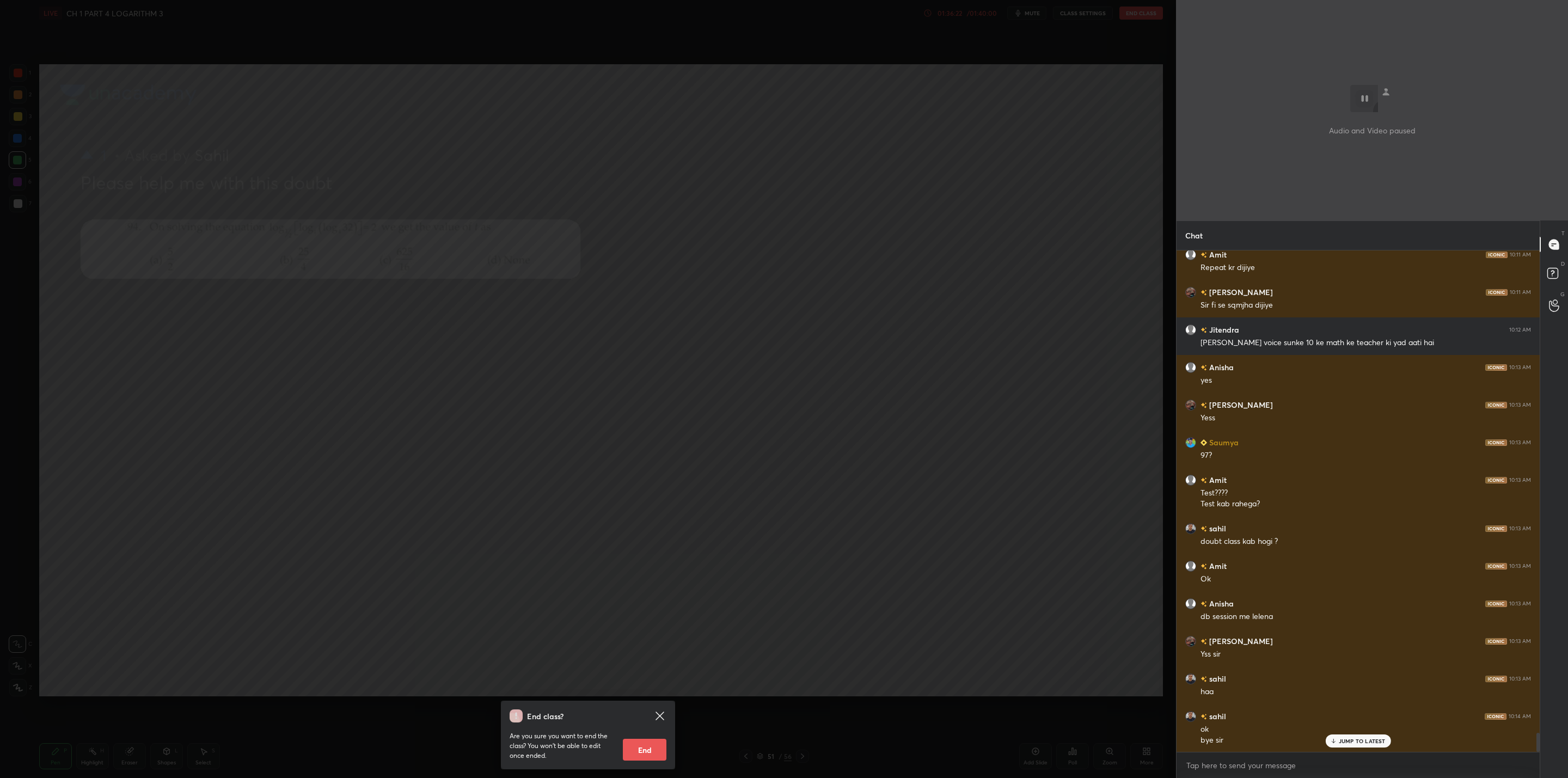
click at [660, 624] on icon at bounding box center [659, 715] width 8 height 8
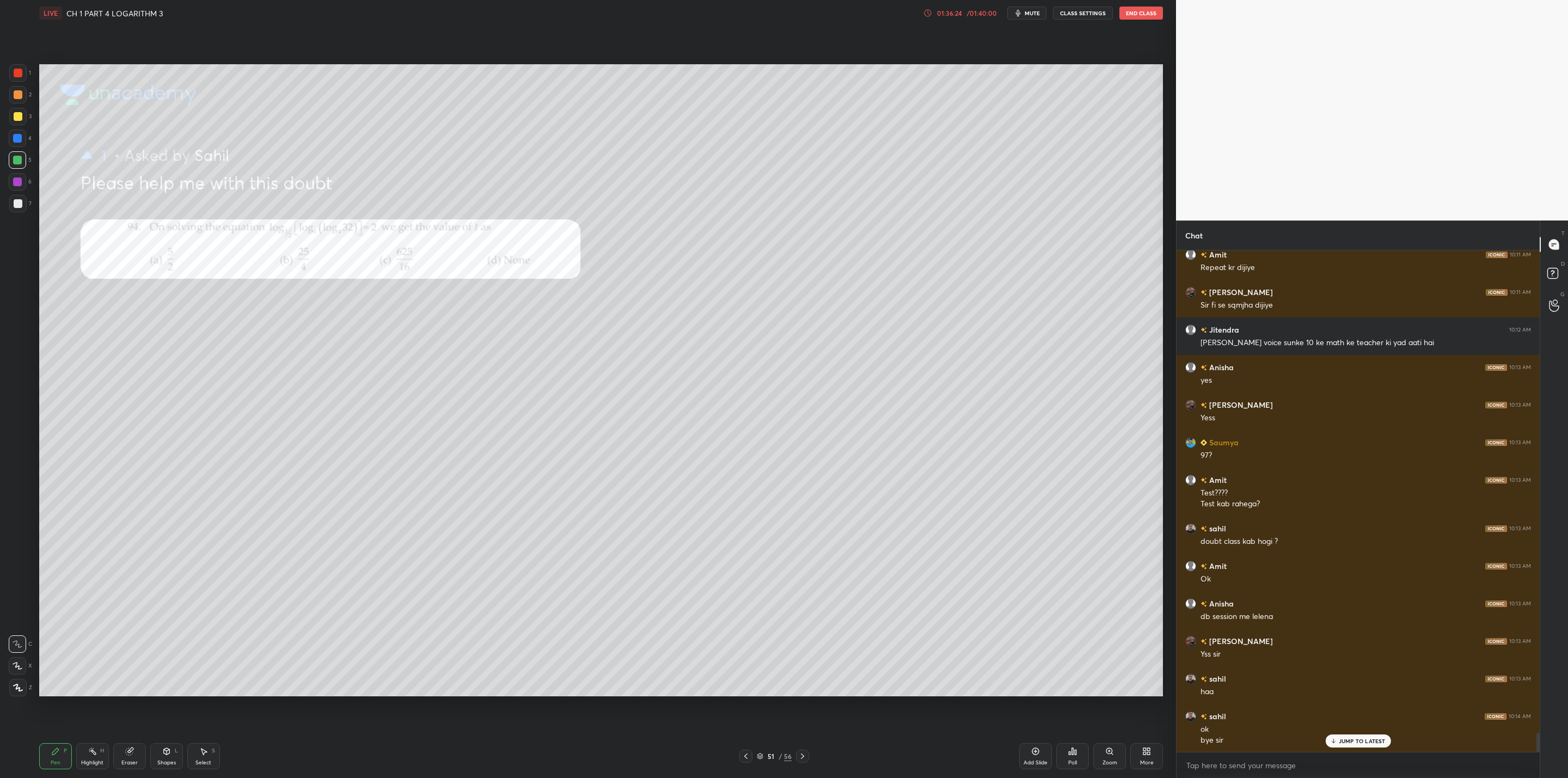
click at [807, 13] on button "End Class" at bounding box center [1141, 12] width 43 height 13
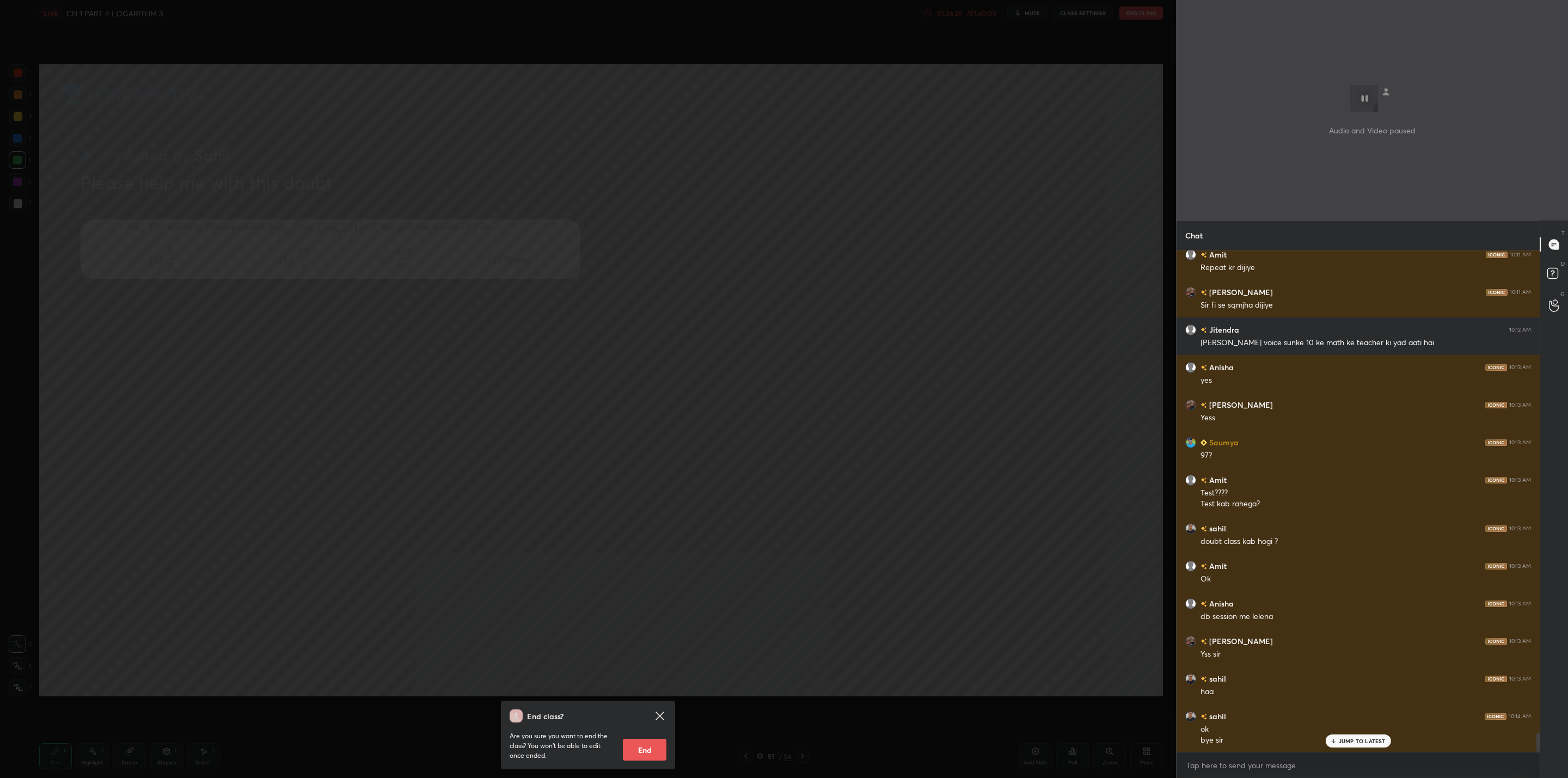
drag, startPoint x: 644, startPoint y: 745, endPoint x: 656, endPoint y: 755, distance: 15.6
click at [644, 624] on button "End" at bounding box center [644, 750] width 43 height 22
type textarea "x"
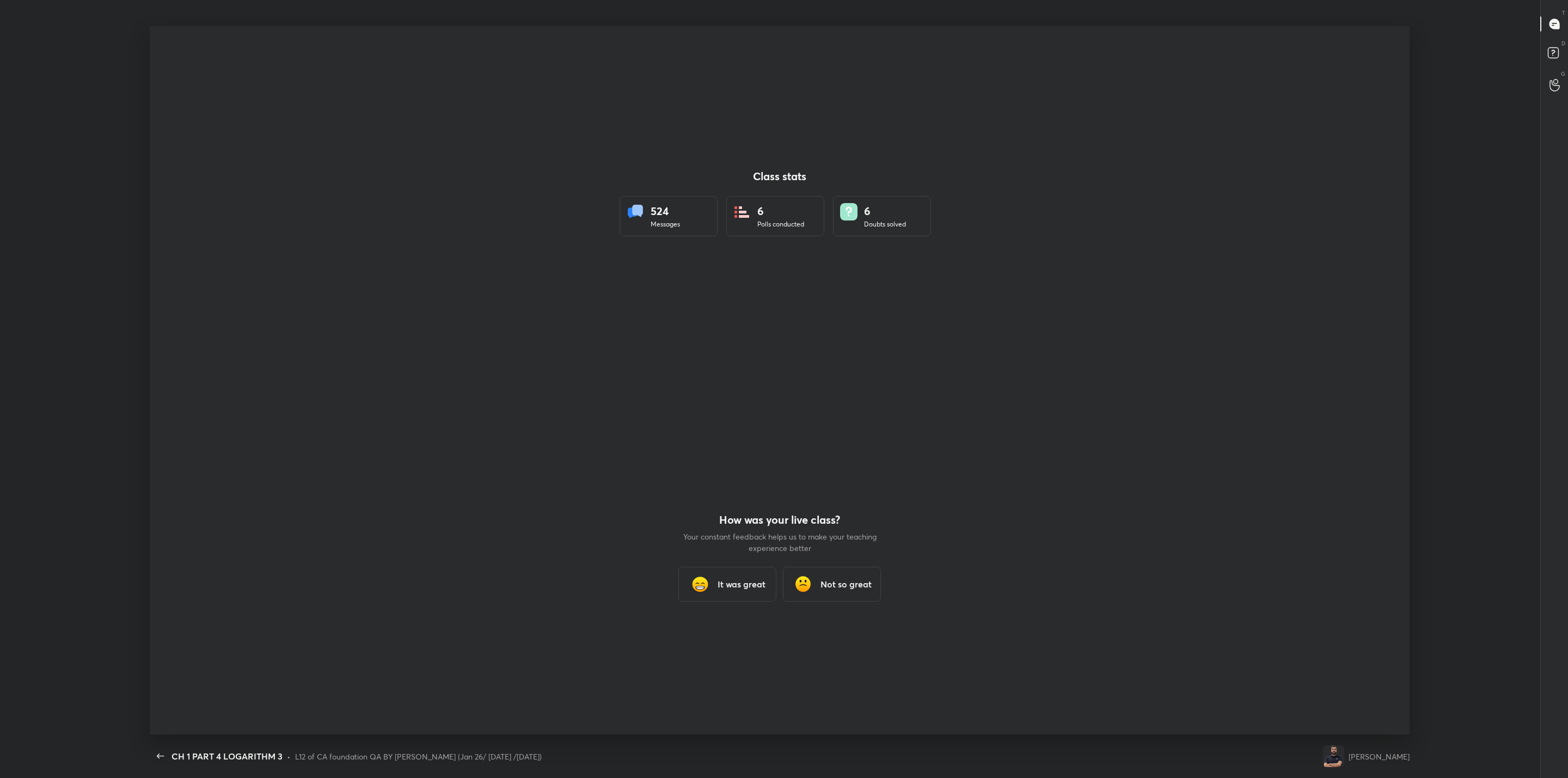
scroll to position [53733, 52899]
click at [736, 586] on h3 "It was great" at bounding box center [742, 584] width 48 height 13
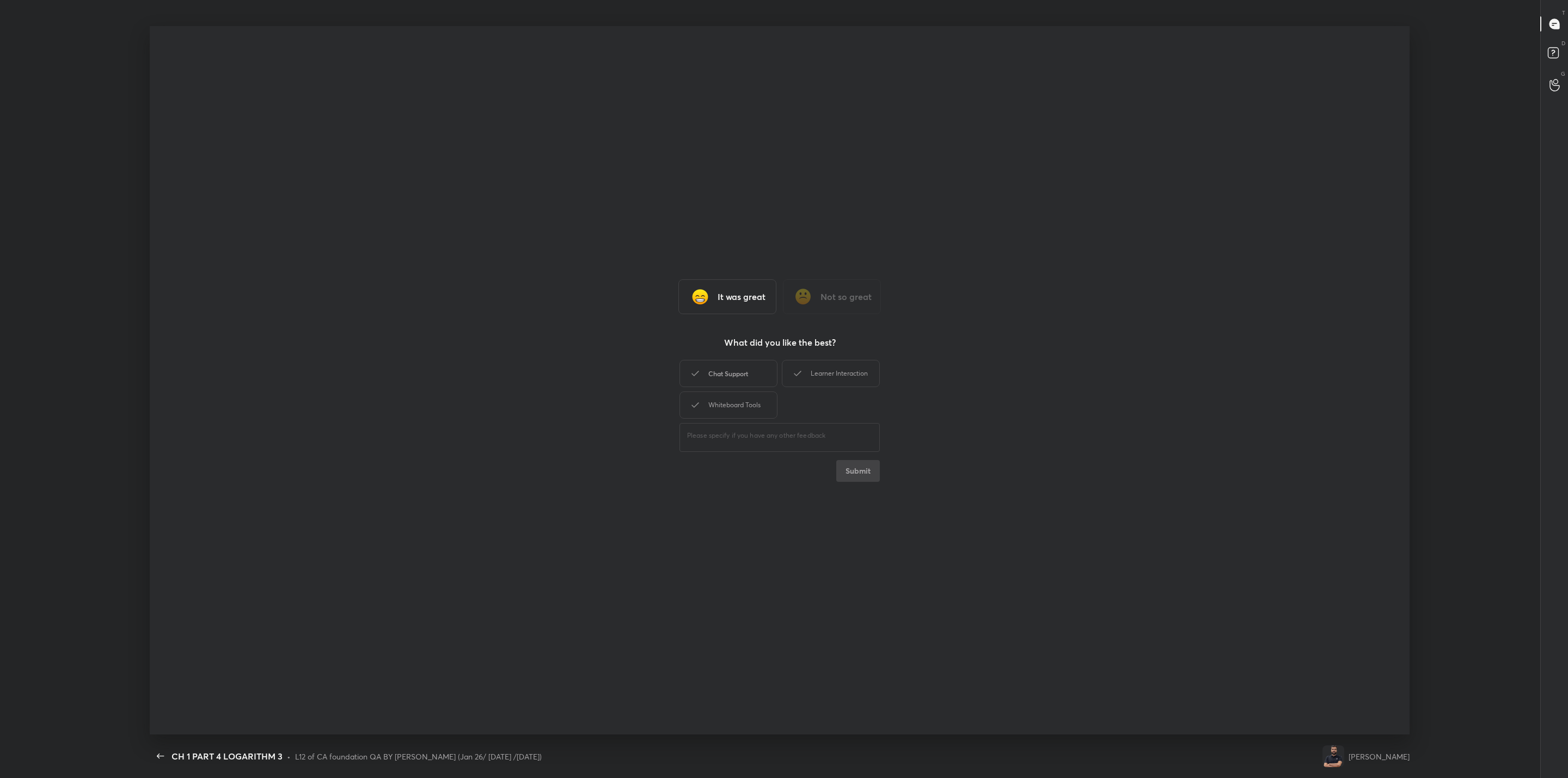
click at [742, 374] on div "Chat Support" at bounding box center [729, 373] width 98 height 28
drag, startPoint x: 825, startPoint y: 373, endPoint x: 752, endPoint y: 399, distance: 77.5
click at [807, 376] on div "Learner Interaction" at bounding box center [831, 373] width 98 height 28
drag, startPoint x: 737, startPoint y: 410, endPoint x: 745, endPoint y: 413, distance: 8.5
click at [744, 410] on div "Whiteboard Tools" at bounding box center [729, 405] width 98 height 28
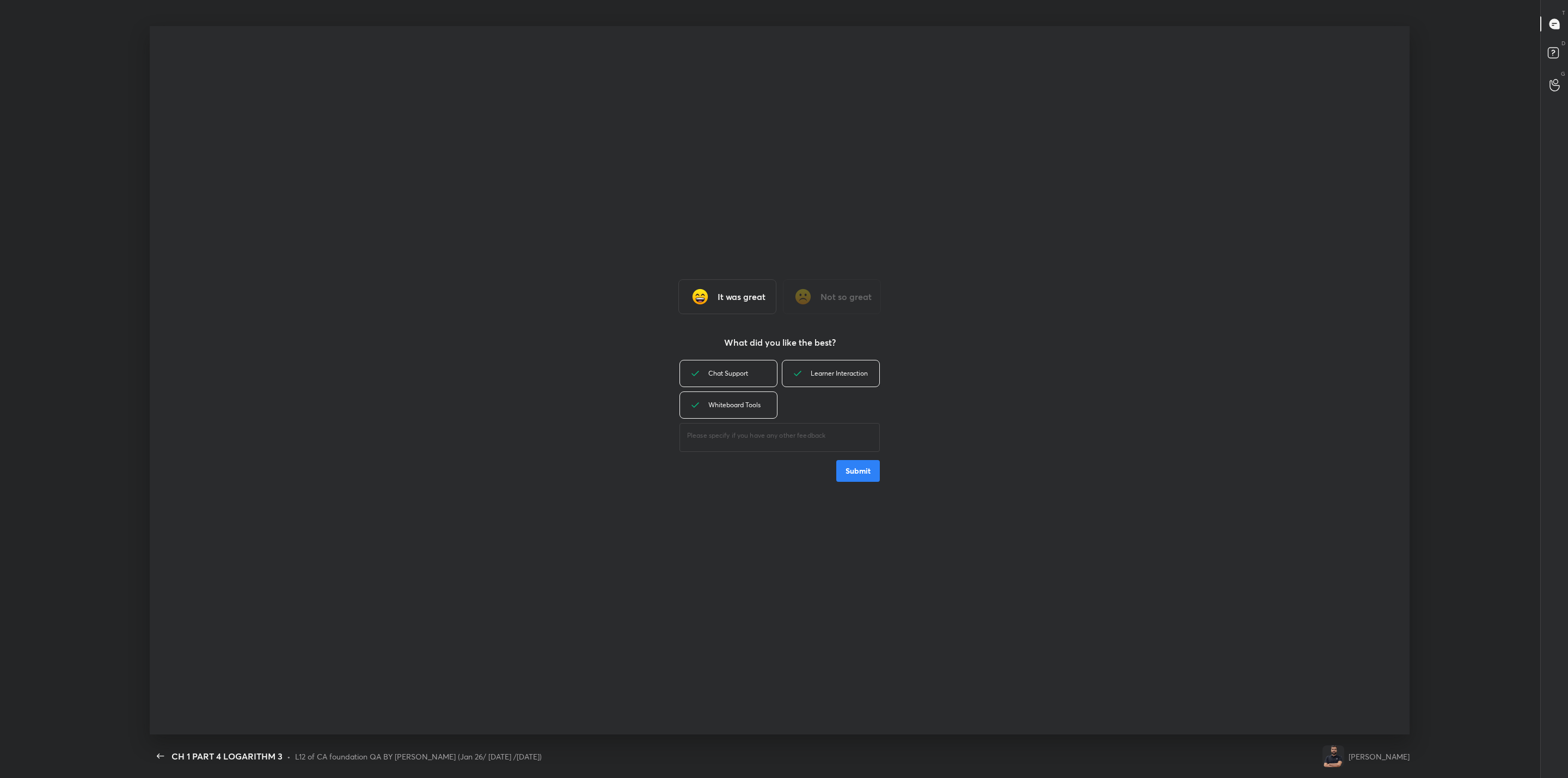
click at [807, 469] on button "Submit" at bounding box center [858, 471] width 43 height 22
